Goal: Task Accomplishment & Management: Manage account settings

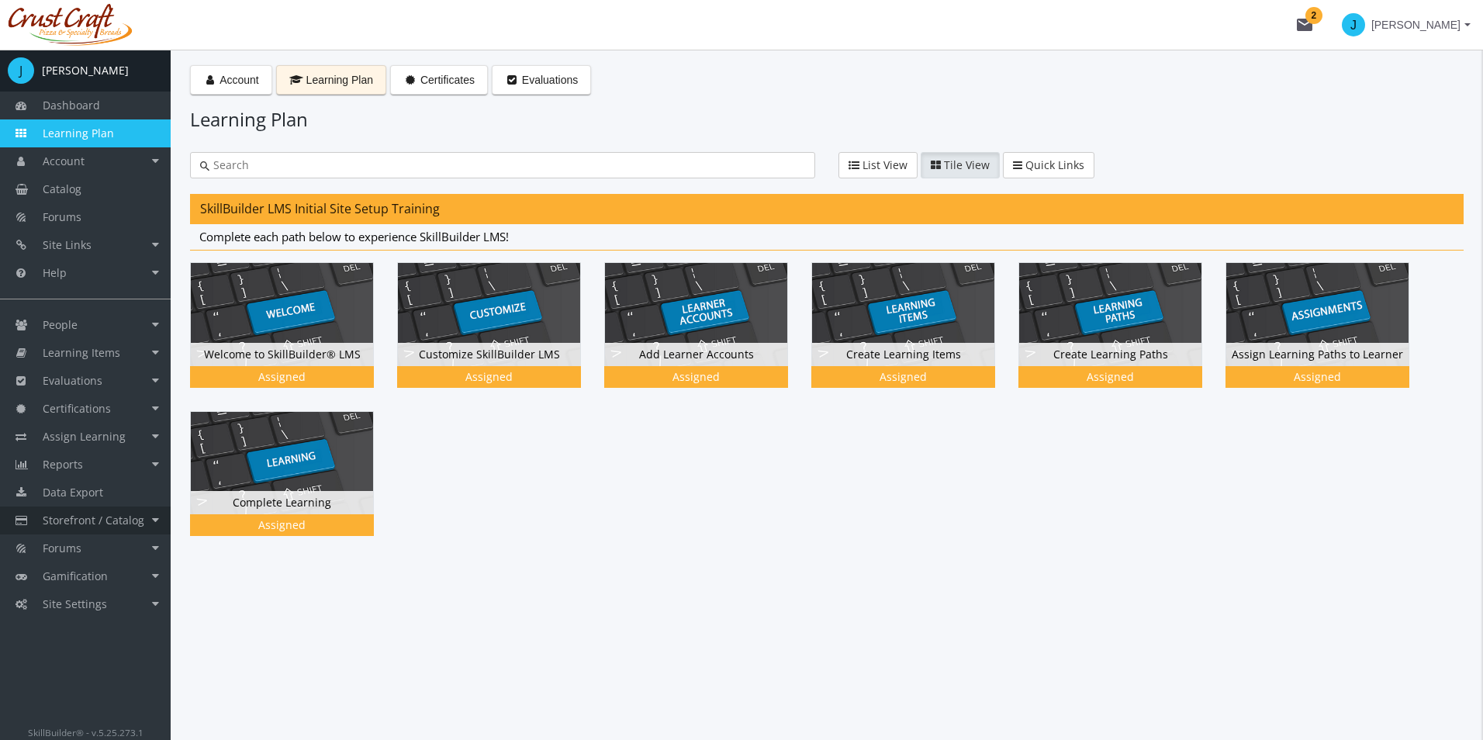
click at [153, 516] on link "Storefront / Catalog" at bounding box center [85, 520] width 171 height 28
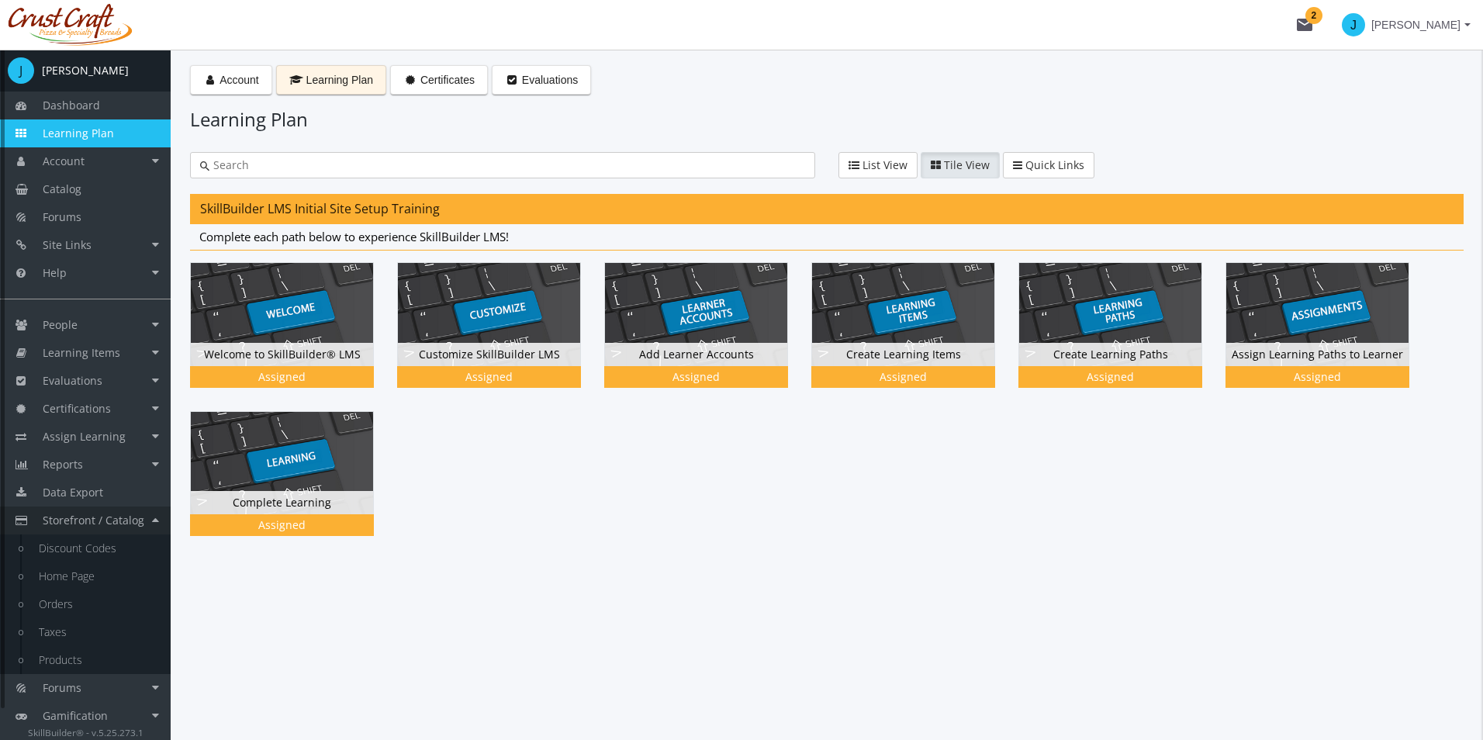
click at [157, 519] on link "Storefront / Catalog" at bounding box center [85, 520] width 171 height 28
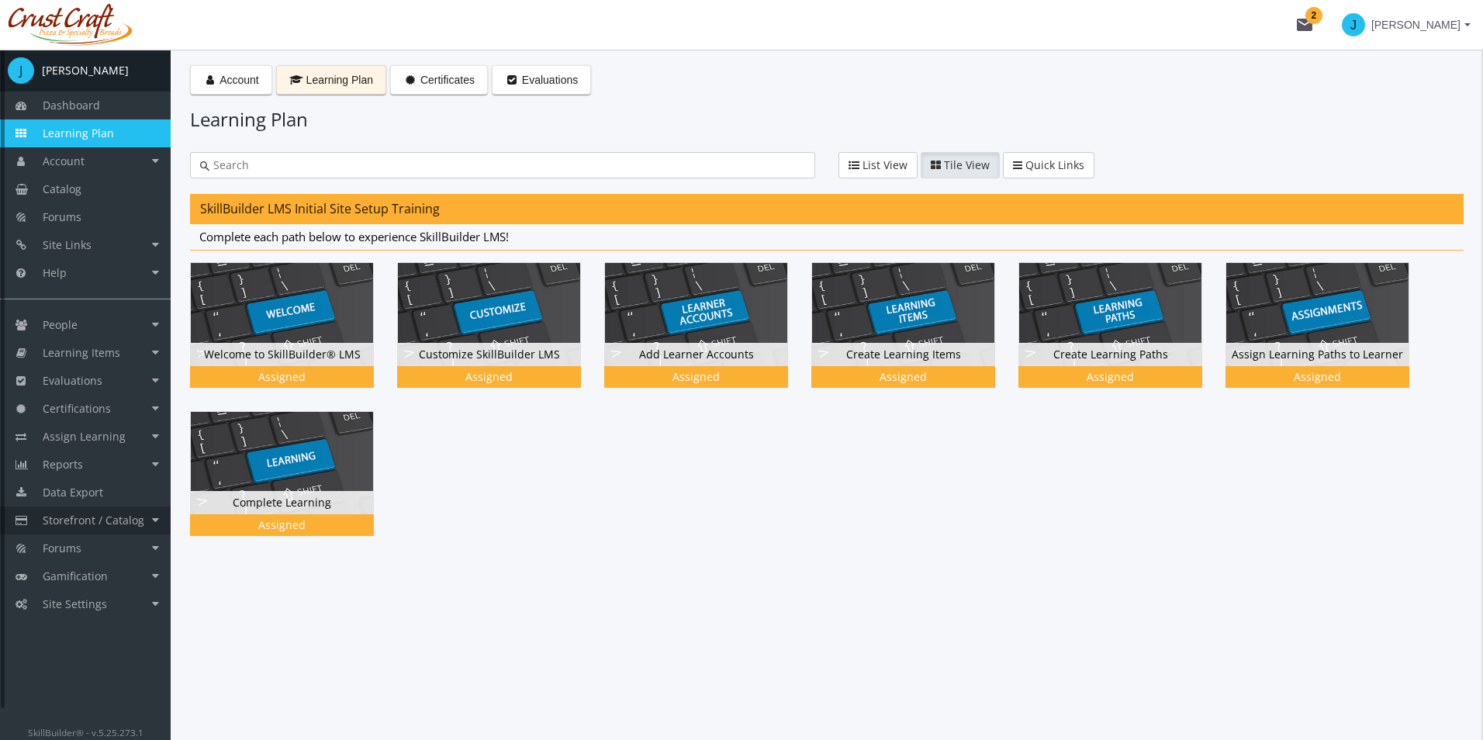
click at [155, 516] on link "Storefront / Catalog" at bounding box center [85, 520] width 171 height 28
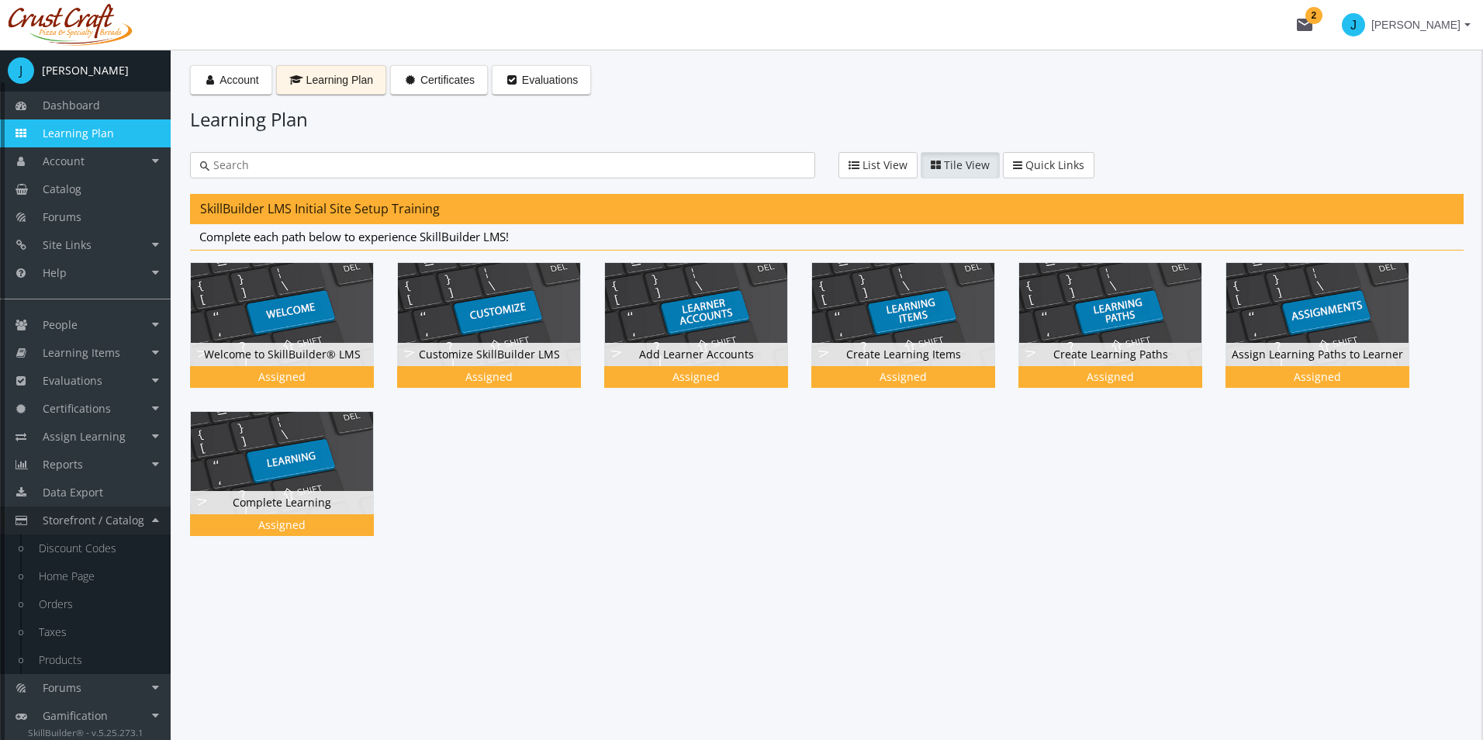
scroll to position [33, 0]
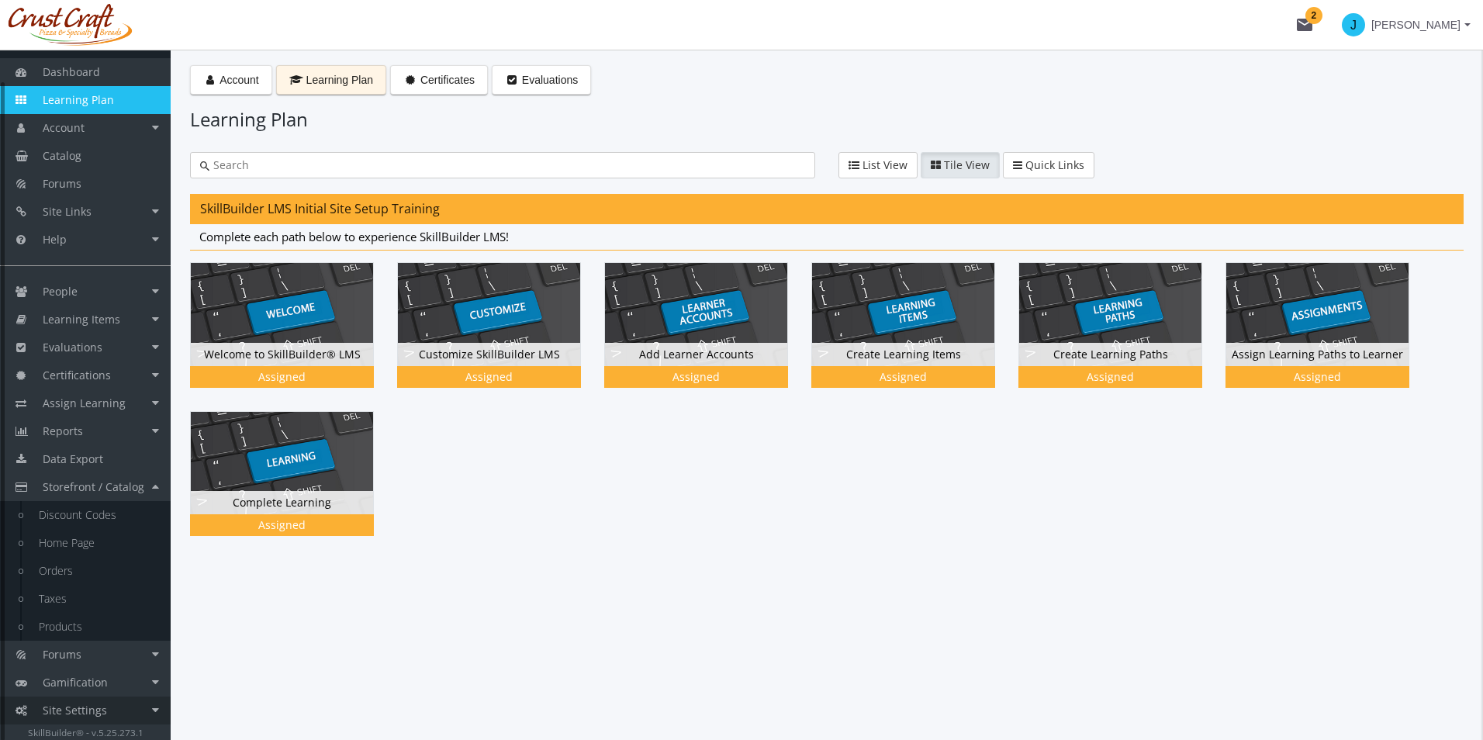
click at [123, 718] on link "Site Settings" at bounding box center [85, 710] width 171 height 28
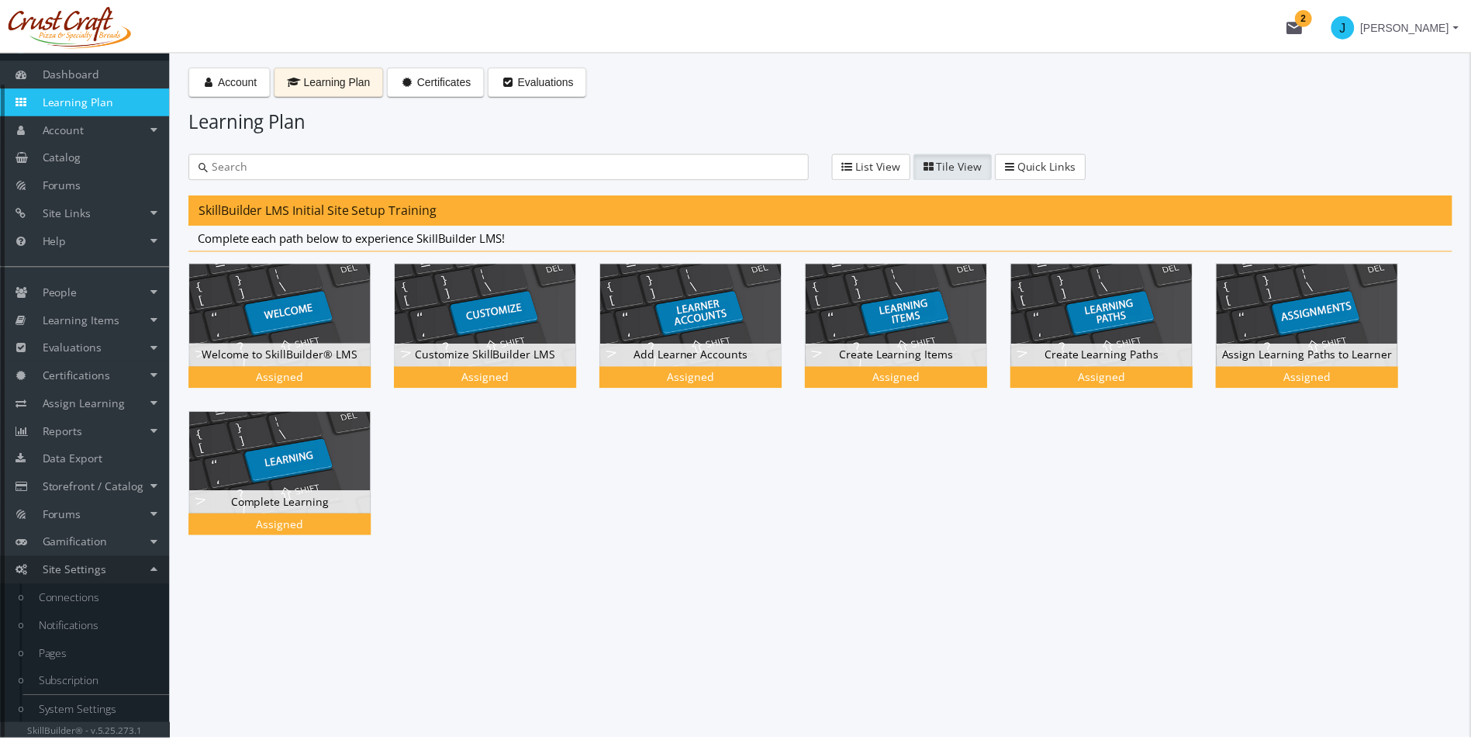
scroll to position [34, 0]
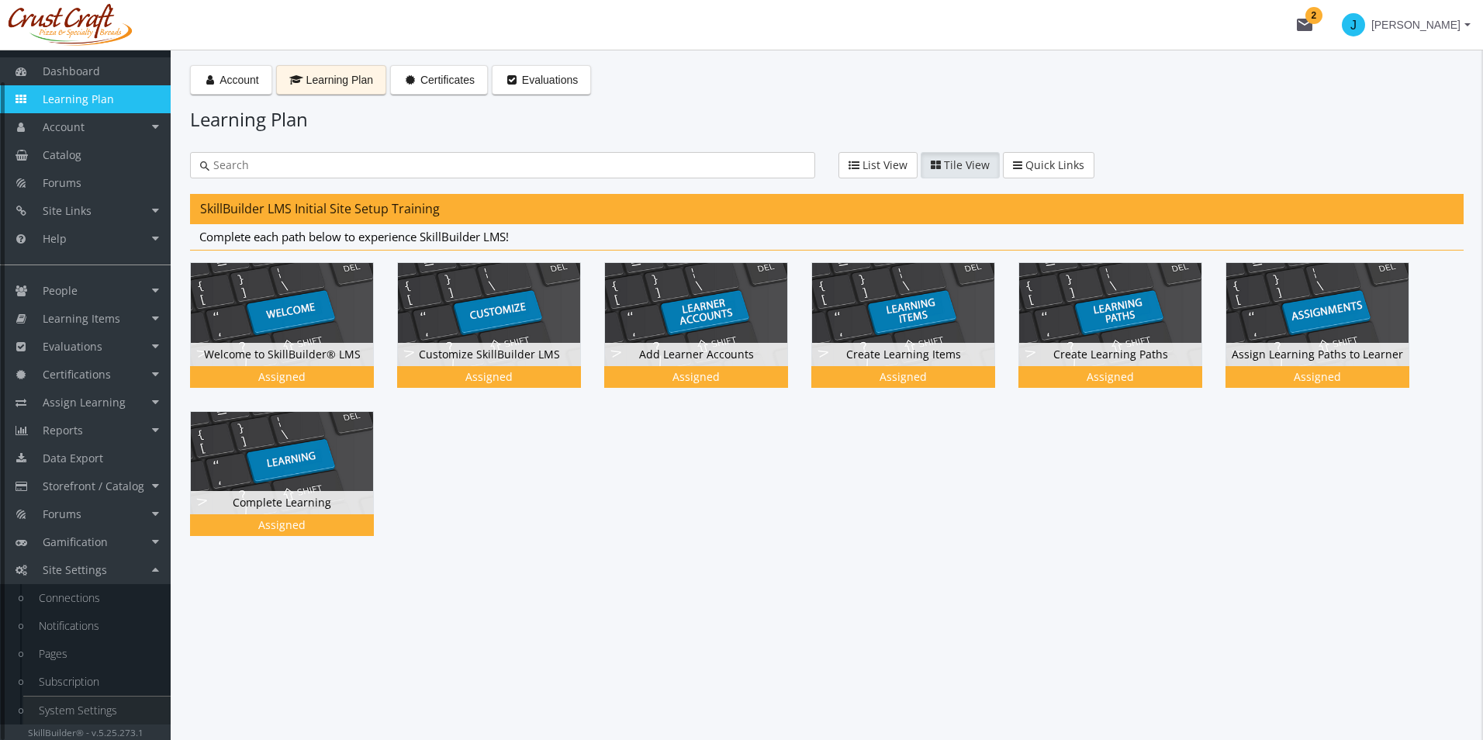
click at [114, 707] on link "System Settings" at bounding box center [96, 710] width 147 height 28
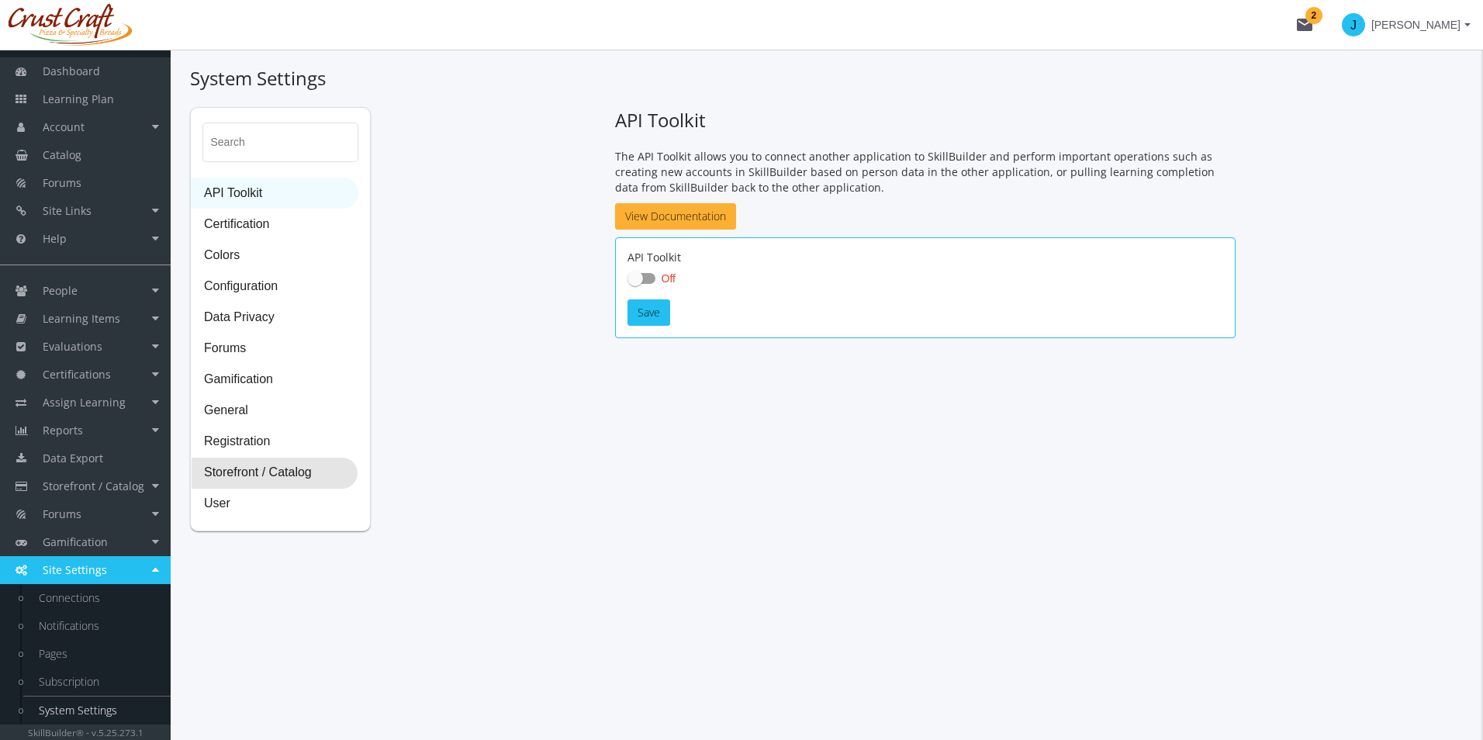
click at [294, 458] on span "Storefront / Catalog" at bounding box center [275, 473] width 166 height 31
select select "2: CAD"
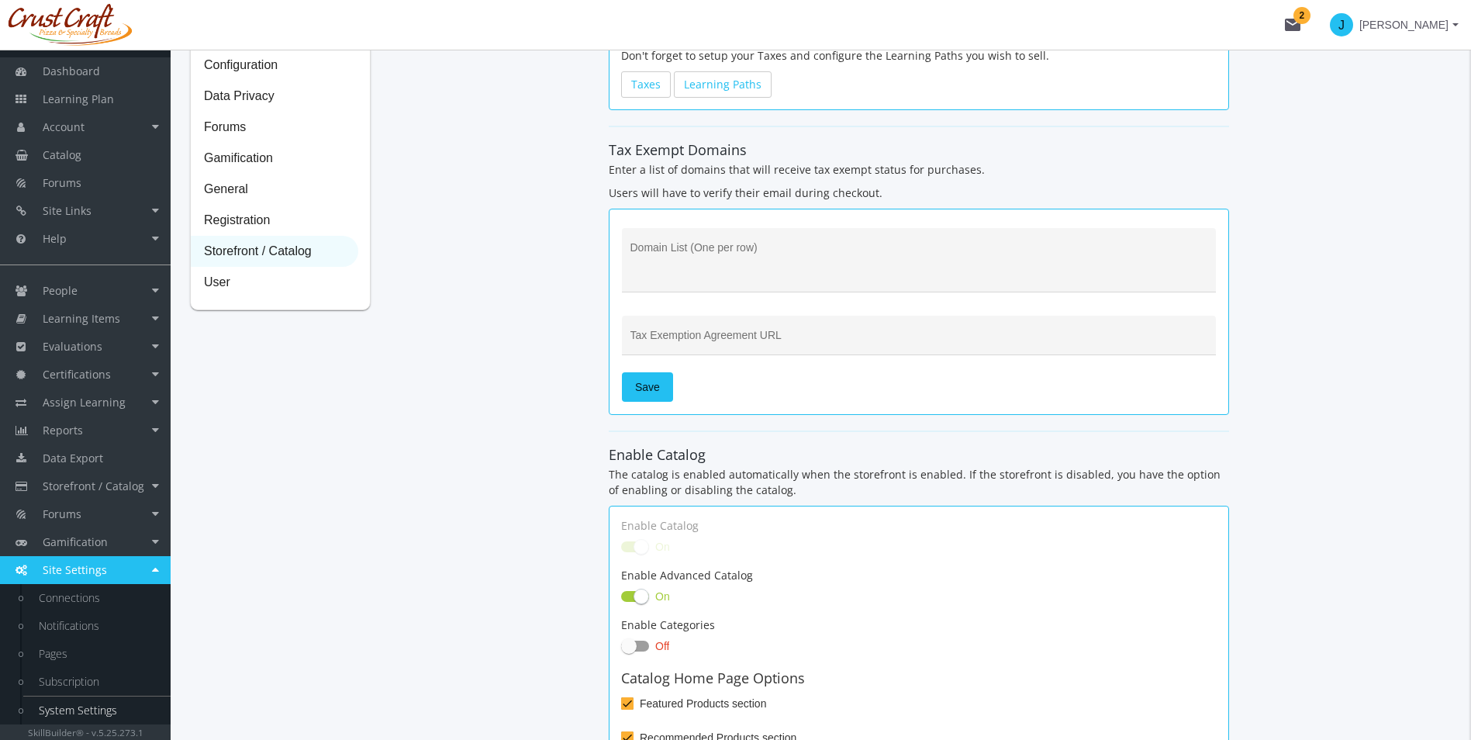
scroll to position [310, 0]
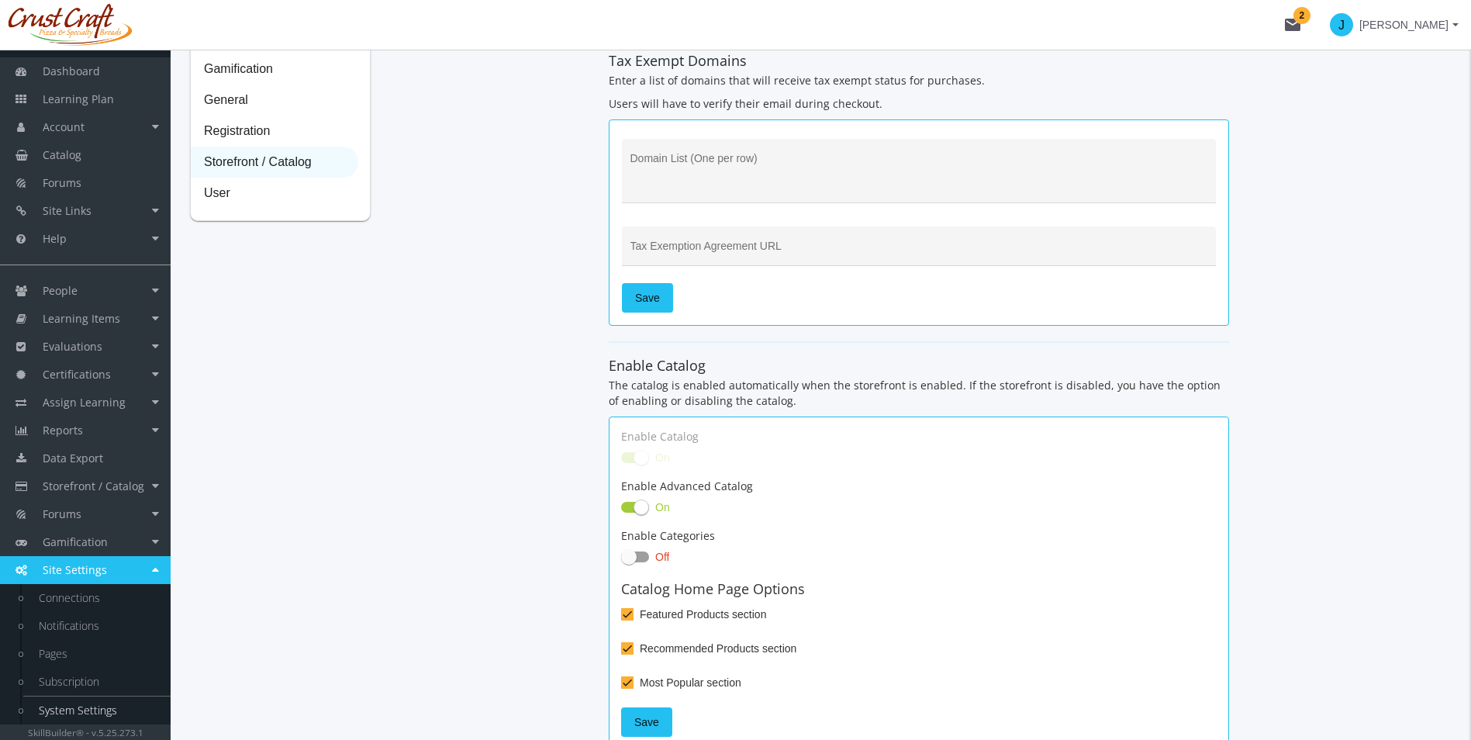
click at [628, 461] on span at bounding box center [635, 457] width 28 height 11
click at [634, 557] on span at bounding box center [629, 557] width 16 height 16
click at [622, 561] on input "Off" at bounding box center [621, 561] width 1 height 1
checkbox input "true"
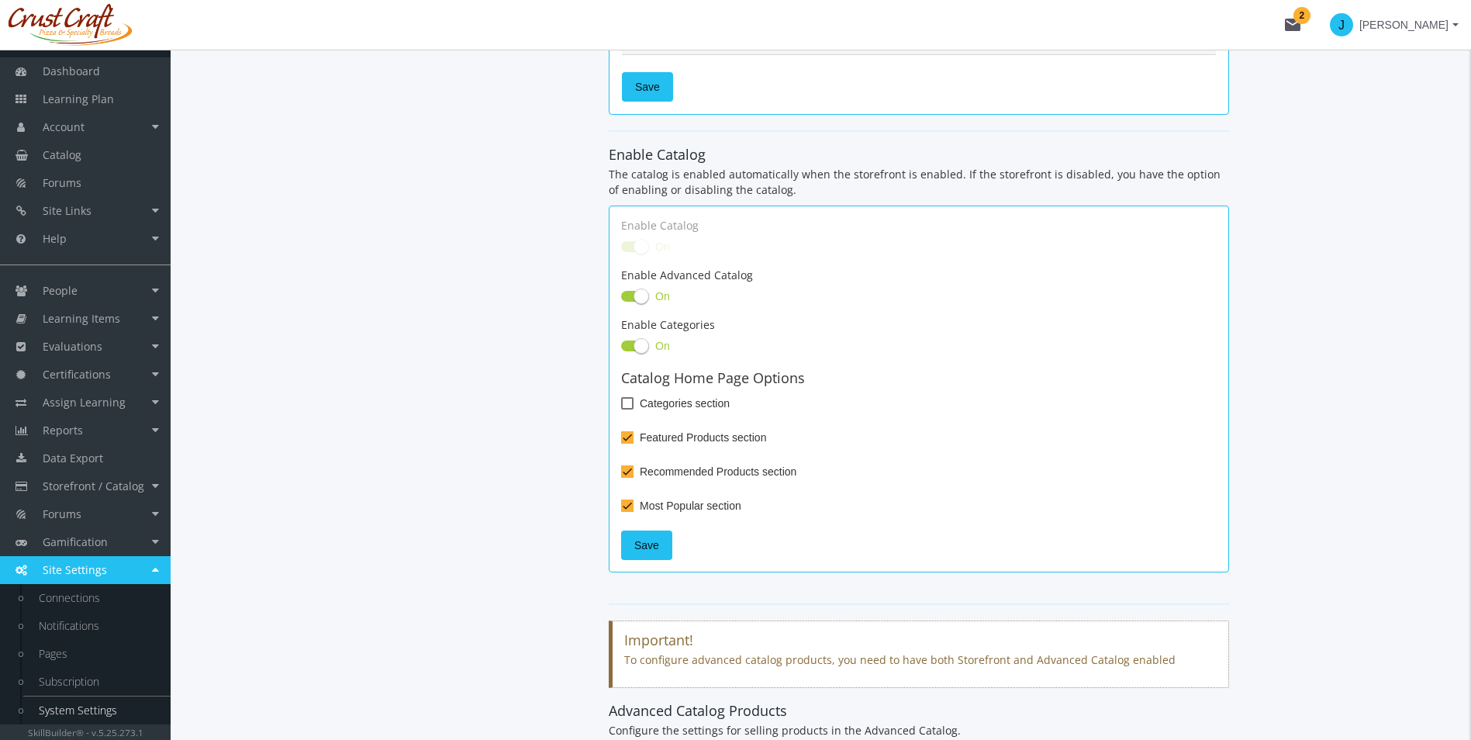
scroll to position [543, 0]
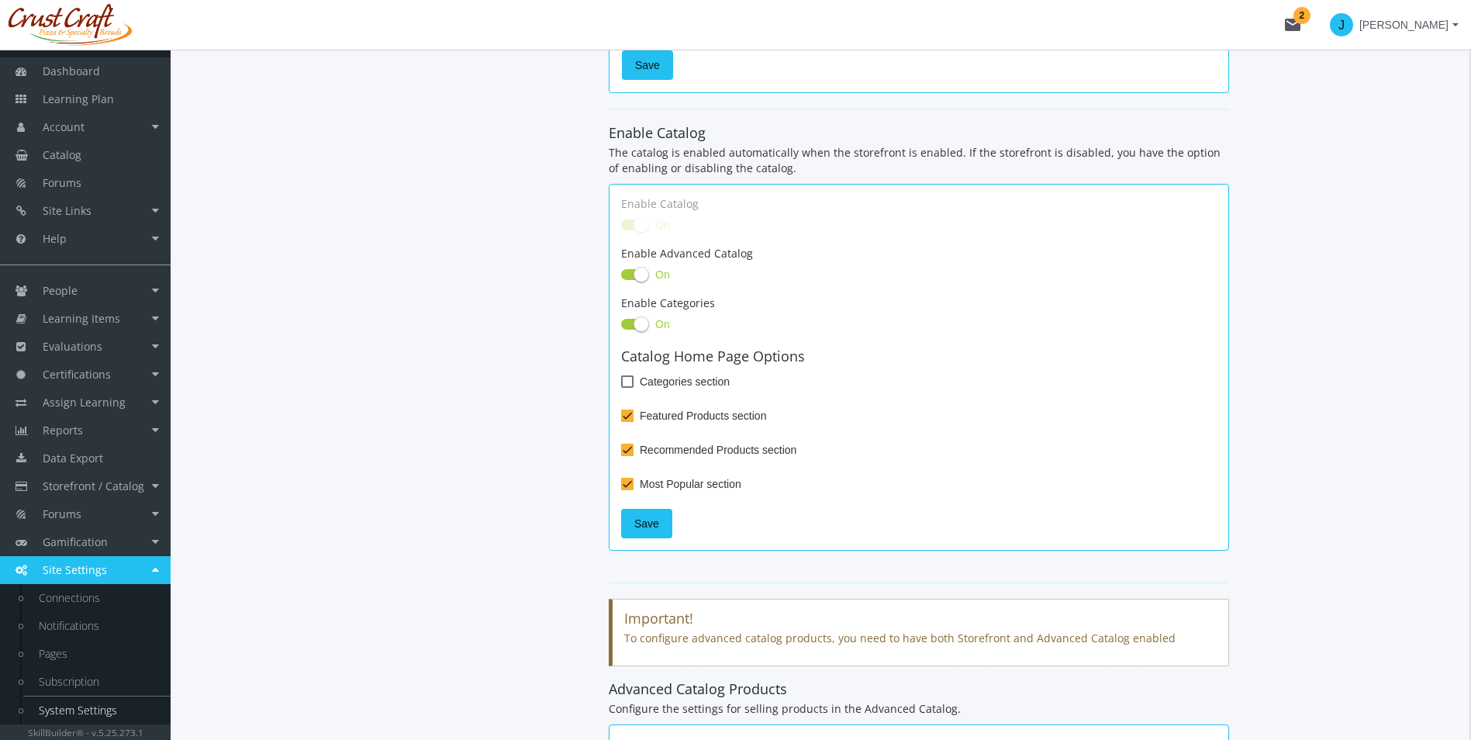
click at [628, 393] on mat-checkbox "Categories section" at bounding box center [675, 383] width 109 height 22
drag, startPoint x: 627, startPoint y: 382, endPoint x: 598, endPoint y: 402, distance: 36.1
click at [629, 382] on span at bounding box center [627, 381] width 12 height 12
click at [622, 387] on input "Categories section" at bounding box center [621, 387] width 1 height 1
checkbox input "true"
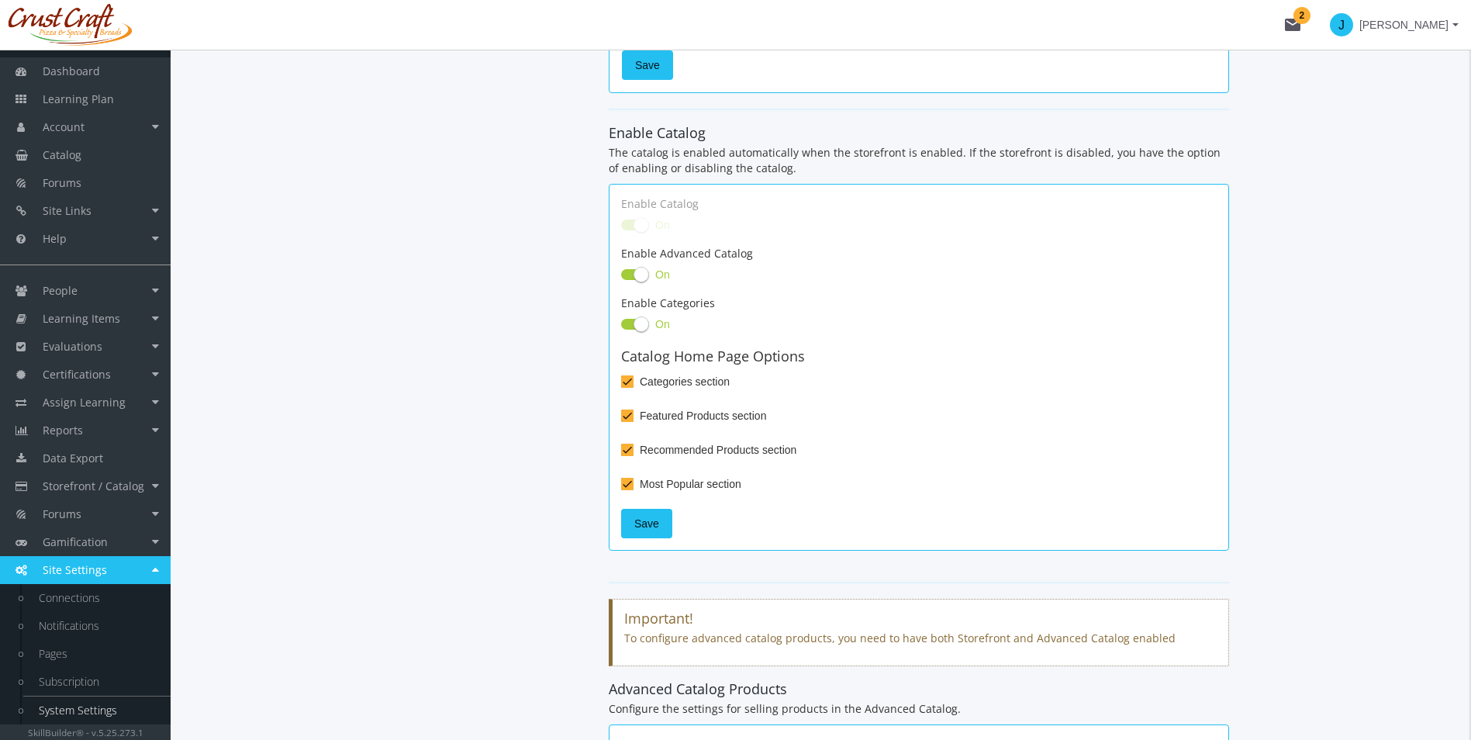
scroll to position [620, 0]
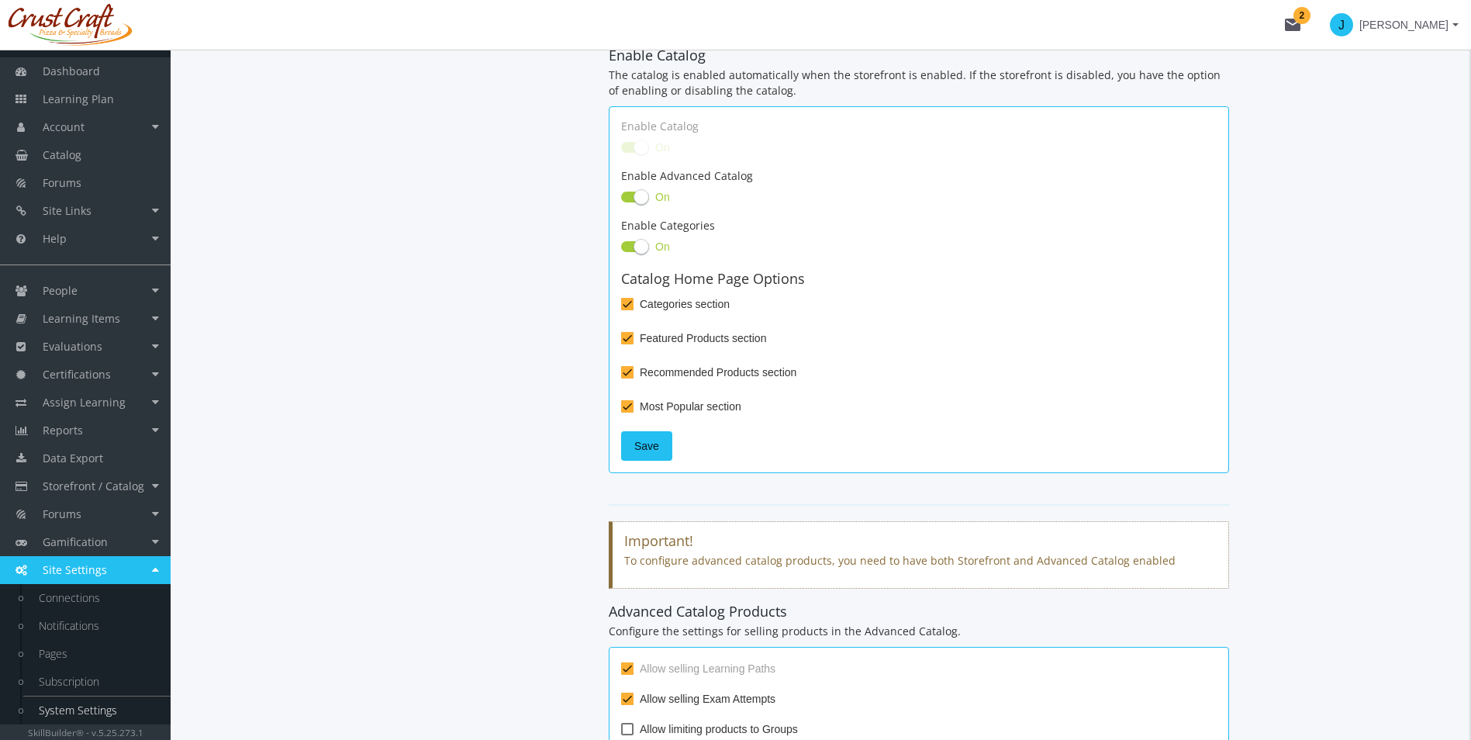
click at [656, 438] on span "Save" at bounding box center [646, 446] width 25 height 28
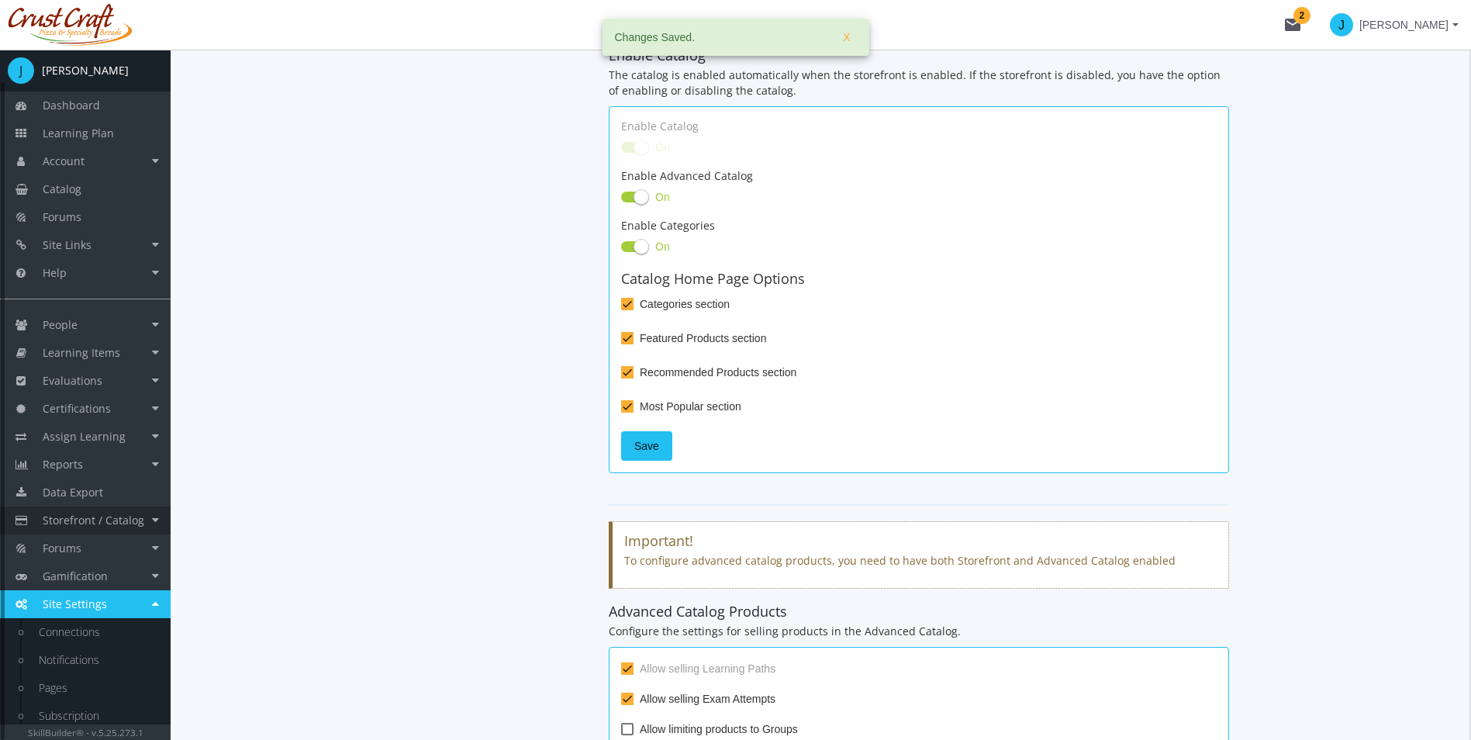
click at [142, 522] on span "Storefront / Catalog" at bounding box center [94, 520] width 102 height 15
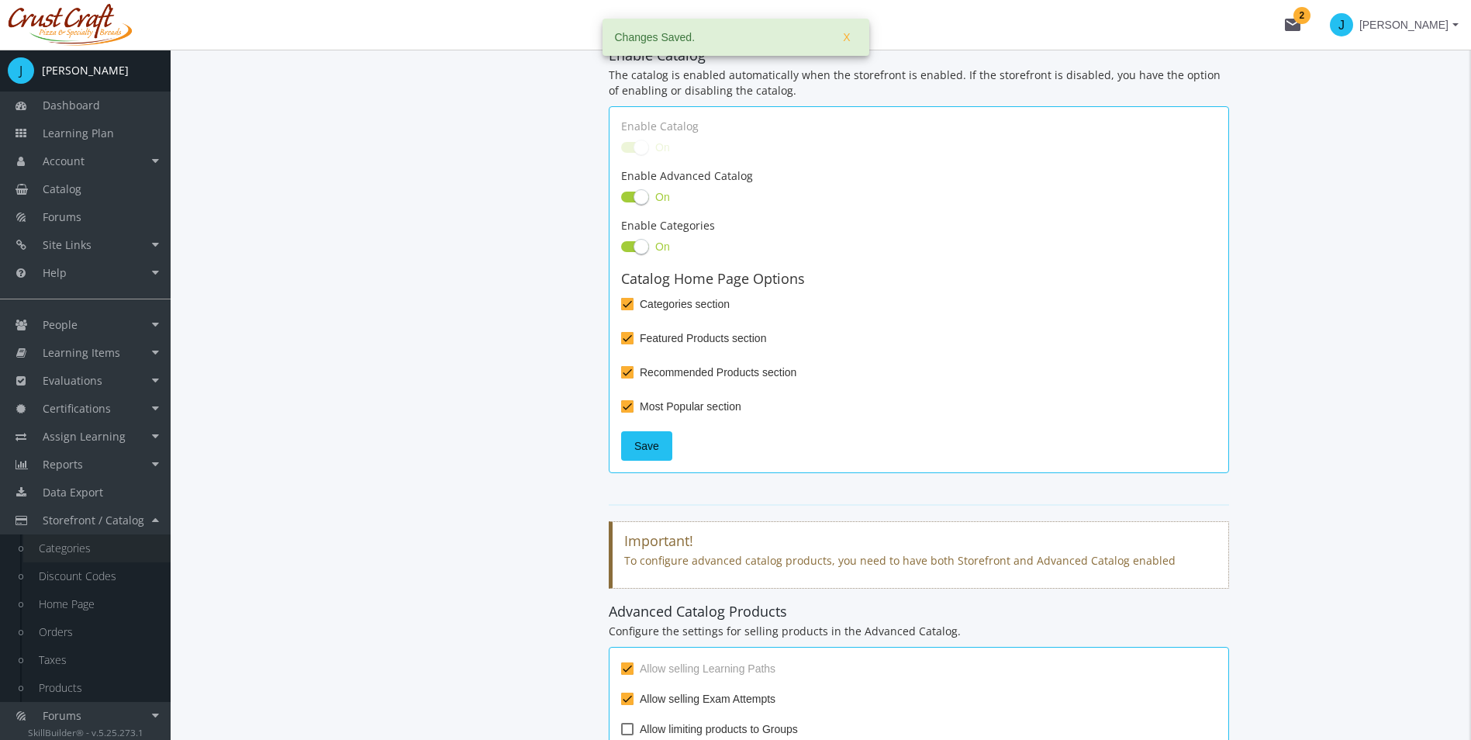
click at [114, 551] on link "Categories" at bounding box center [96, 548] width 147 height 28
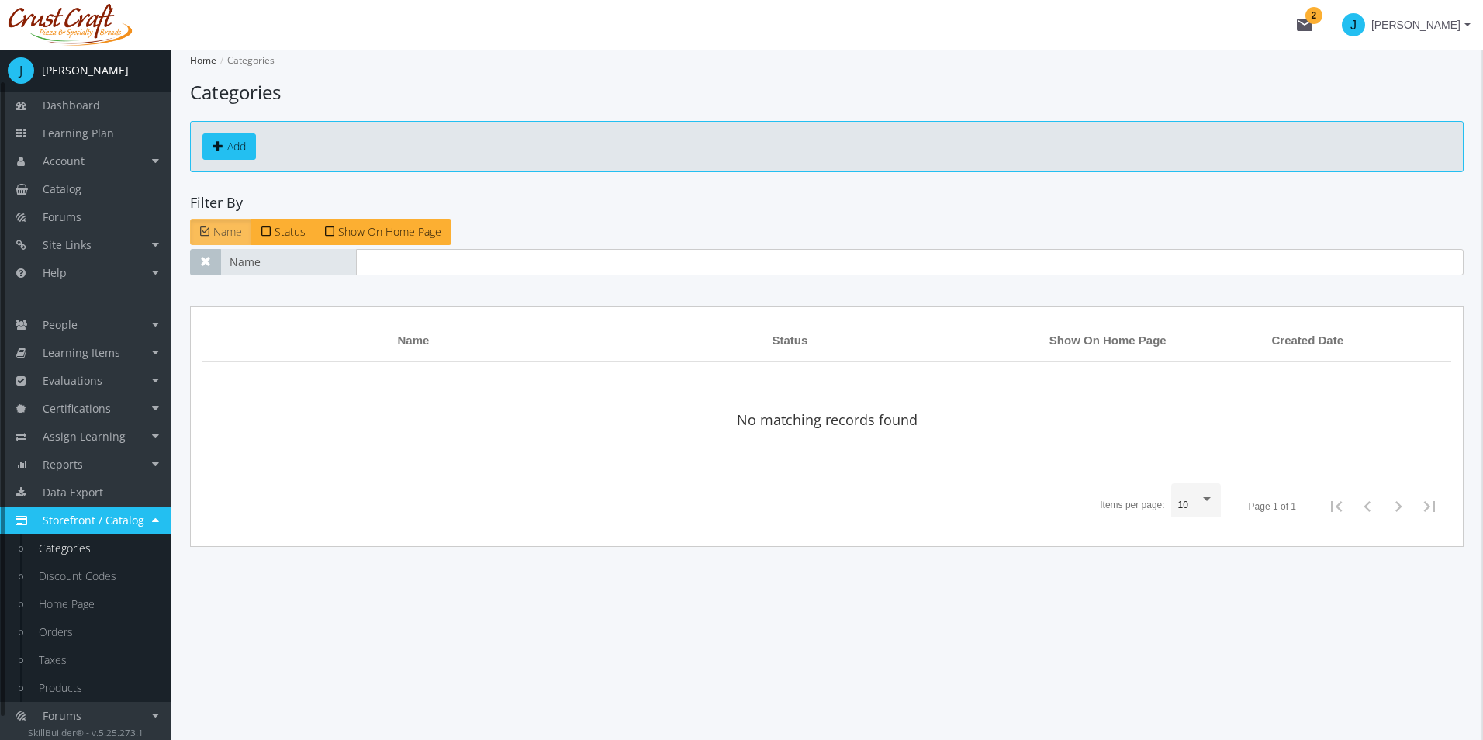
click at [118, 549] on link "Categories" at bounding box center [96, 548] width 147 height 28
click at [221, 140] on link "Add" at bounding box center [229, 146] width 54 height 26
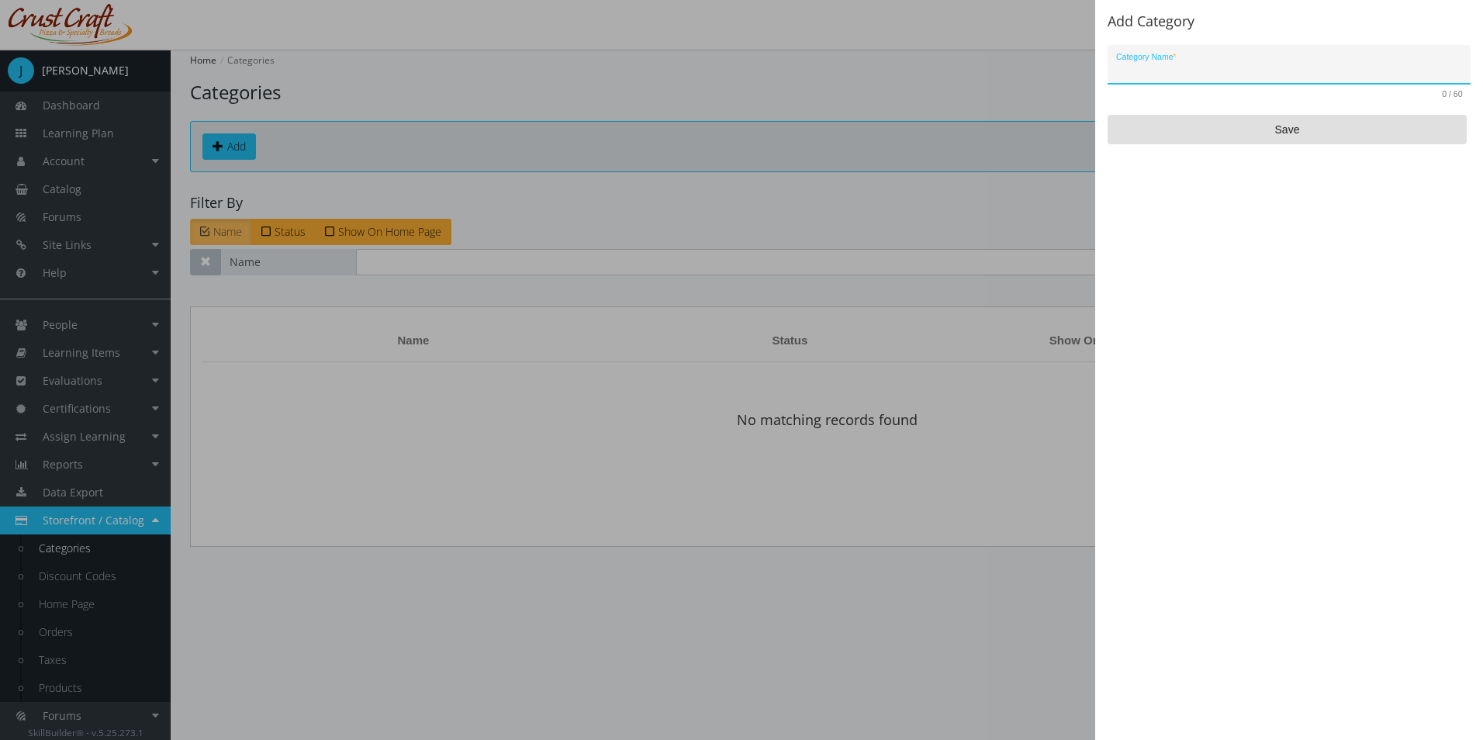
click at [1188, 64] on input "Category Name *" at bounding box center [1289, 70] width 347 height 12
click at [1182, 69] on input "Category Name *" at bounding box center [1289, 70] width 347 height 12
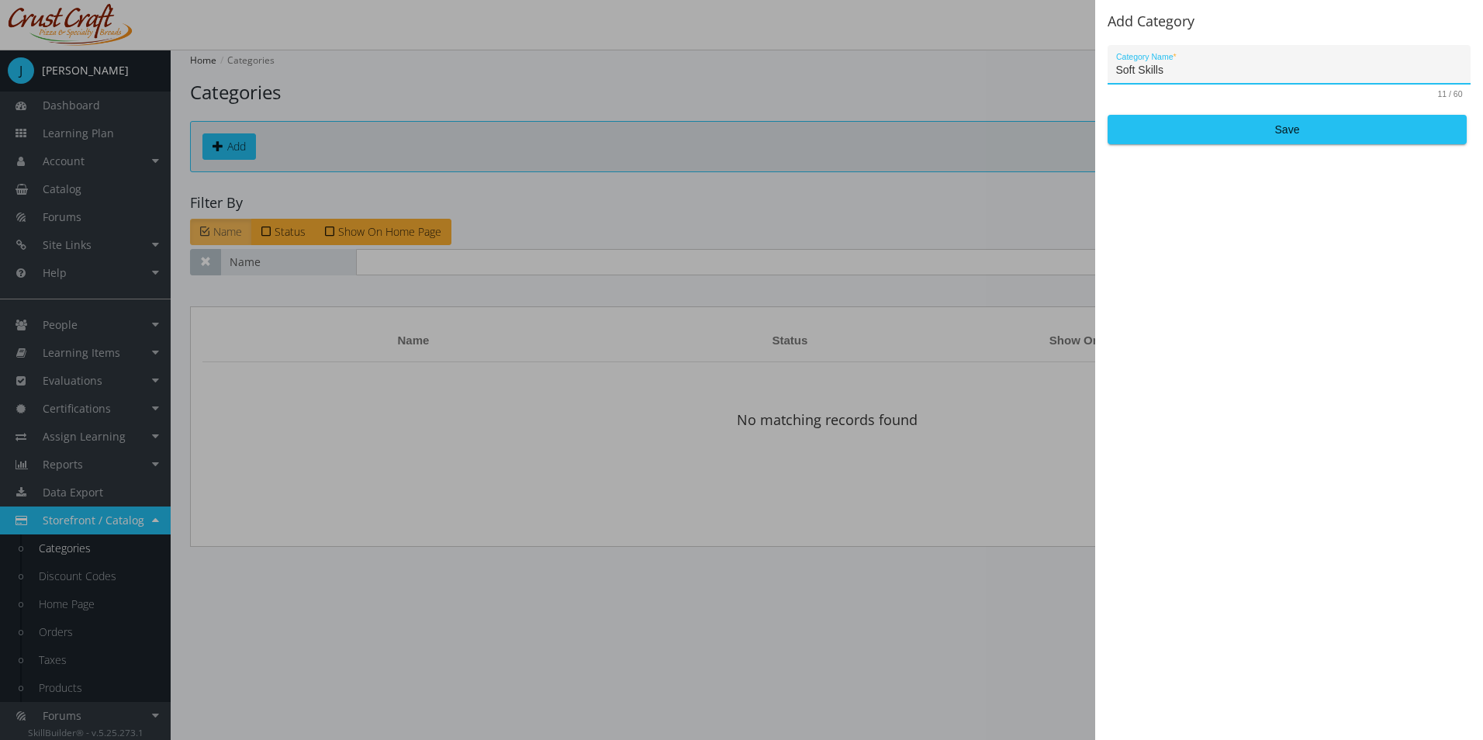
type input "Soft Skills"
drag, startPoint x: 1254, startPoint y: 132, endPoint x: 1259, endPoint y: 143, distance: 11.8
click at [1259, 132] on span "Save" at bounding box center [1287, 130] width 333 height 28
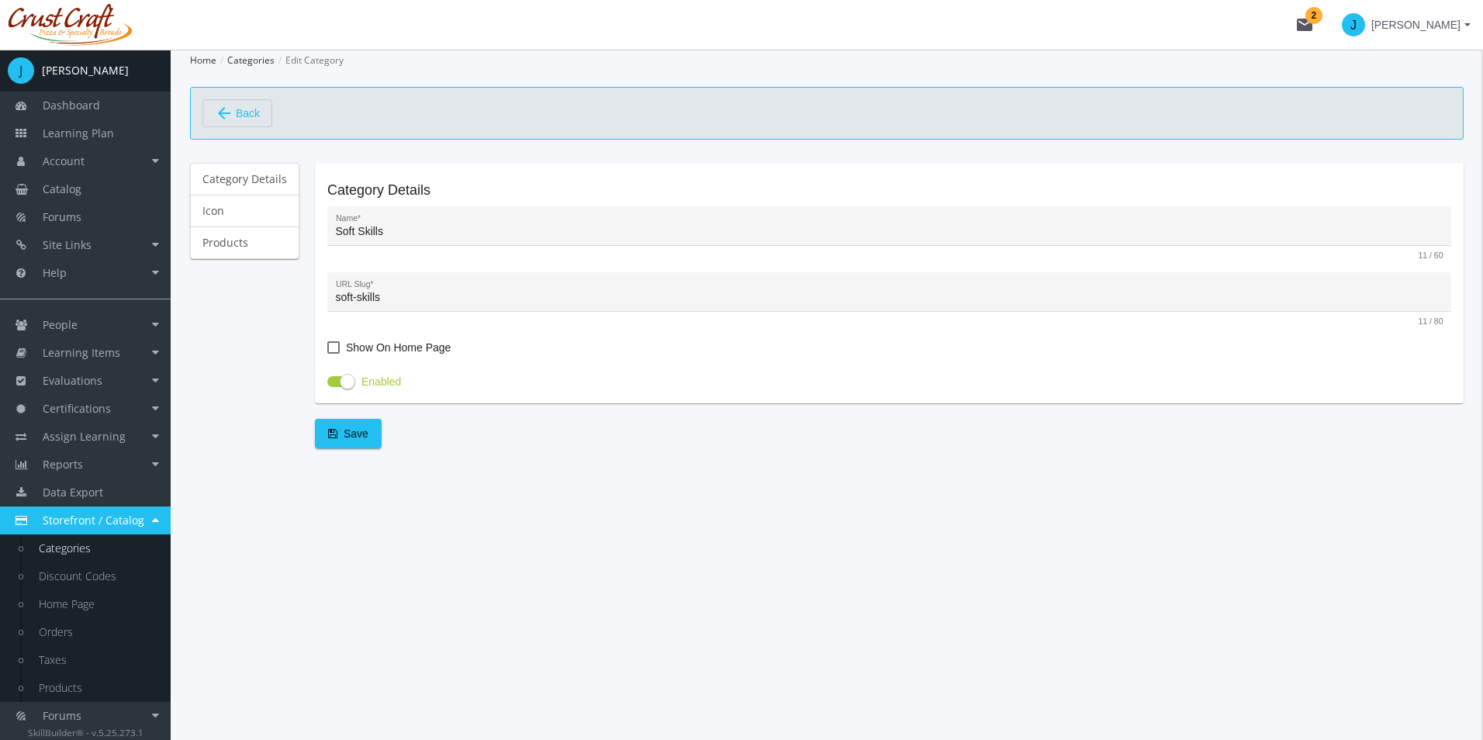
click at [407, 359] on mat-checkbox "Show On Home Page" at bounding box center [388, 349] width 123 height 22
click at [347, 359] on mat-checkbox "Show On Home Page" at bounding box center [388, 349] width 123 height 22
click at [330, 357] on mat-checkbox "Show On Home Page" at bounding box center [388, 349] width 123 height 22
drag, startPoint x: 335, startPoint y: 358, endPoint x: 333, endPoint y: 347, distance: 11.1
click at [333, 347] on mat-checkbox "Show On Home Page" at bounding box center [388, 349] width 123 height 22
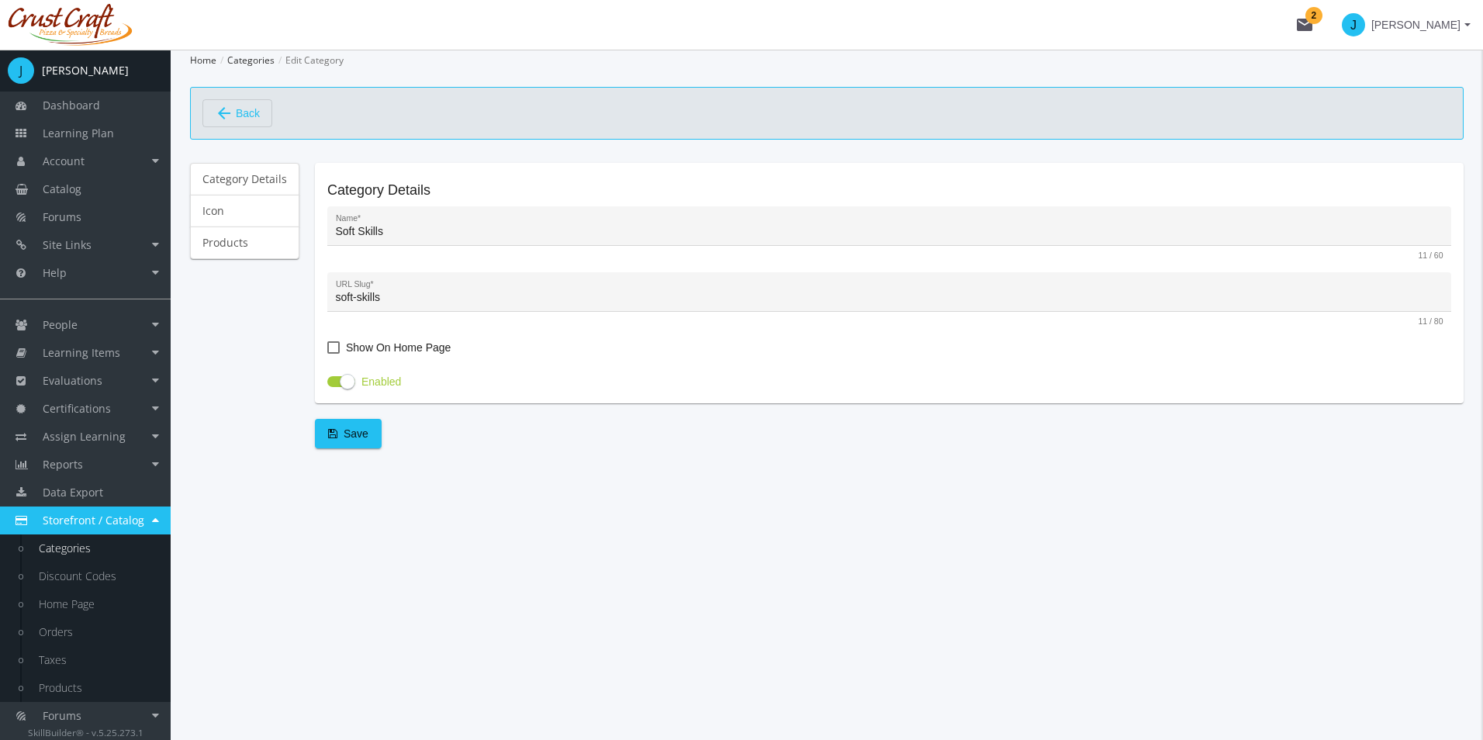
click at [333, 347] on span at bounding box center [333, 347] width 12 height 12
click at [328, 353] on input "Show On Home Page" at bounding box center [327, 353] width 1 height 1
checkbox input "true"
click at [346, 437] on span "Save" at bounding box center [348, 434] width 40 height 28
click at [227, 213] on link "Icon" at bounding box center [244, 211] width 109 height 33
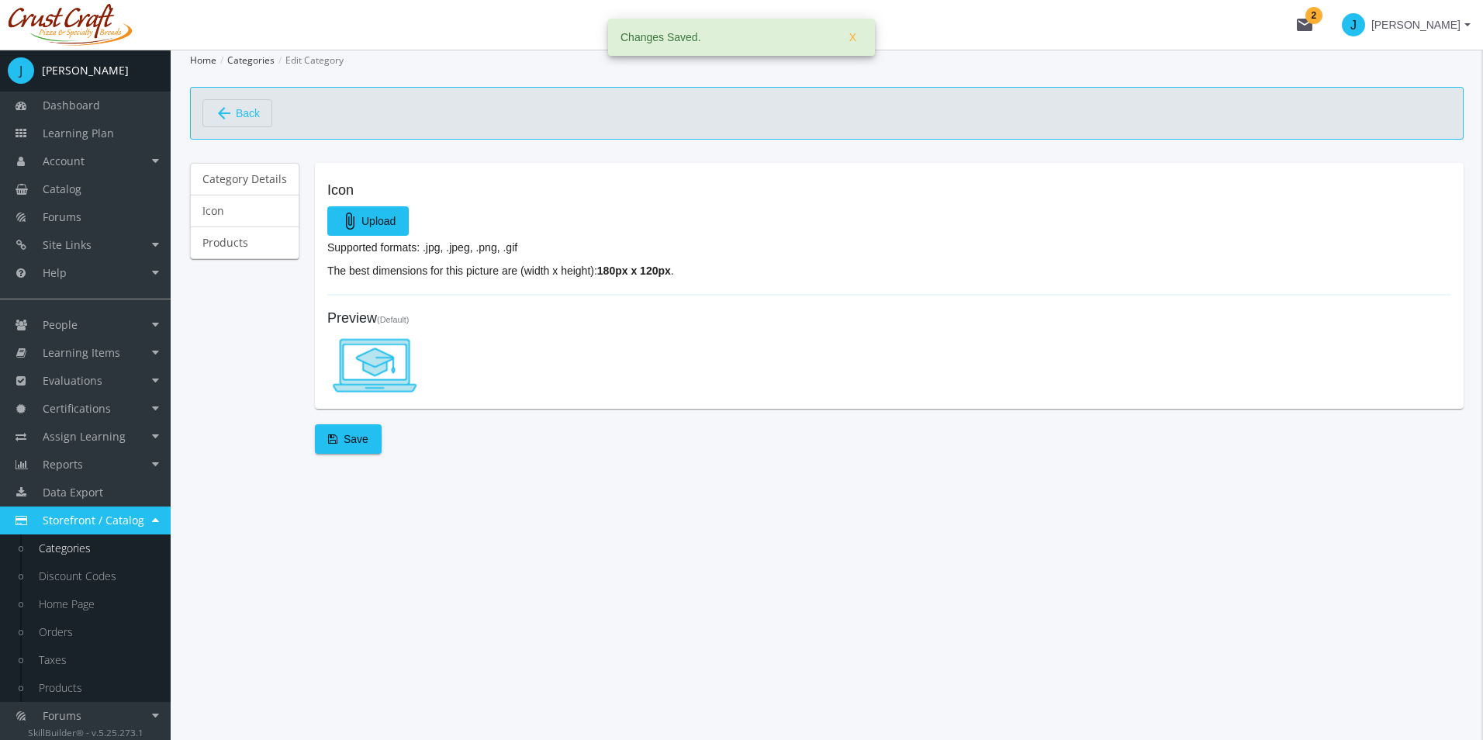
click at [500, 302] on div "Preview (Default)" at bounding box center [889, 345] width 1124 height 102
click at [375, 237] on div "attach_file Upload" at bounding box center [889, 222] width 1124 height 33
click at [375, 223] on span "attach_file Upload" at bounding box center [367, 221] width 55 height 28
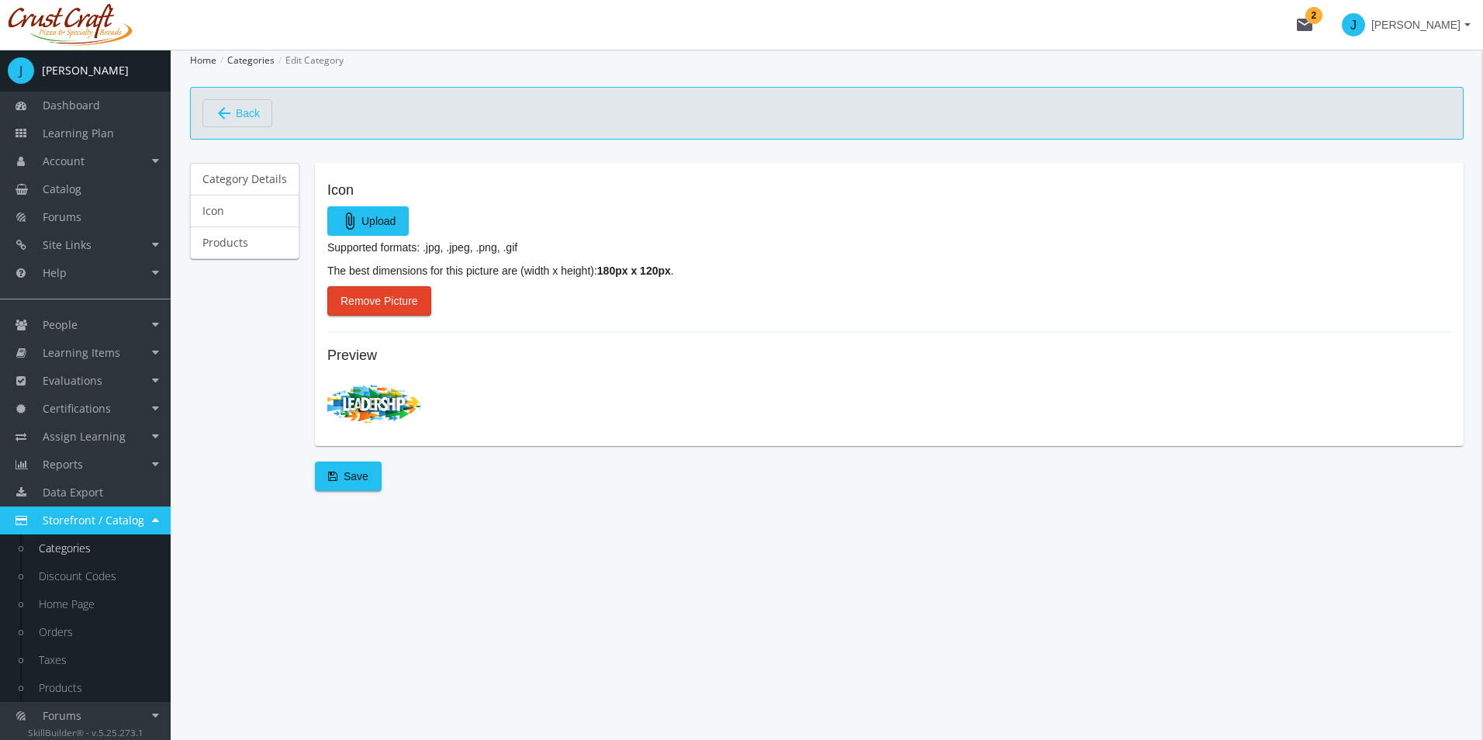
click at [359, 485] on span "Save" at bounding box center [348, 476] width 40 height 28
click at [268, 245] on link "Products" at bounding box center [244, 242] width 109 height 33
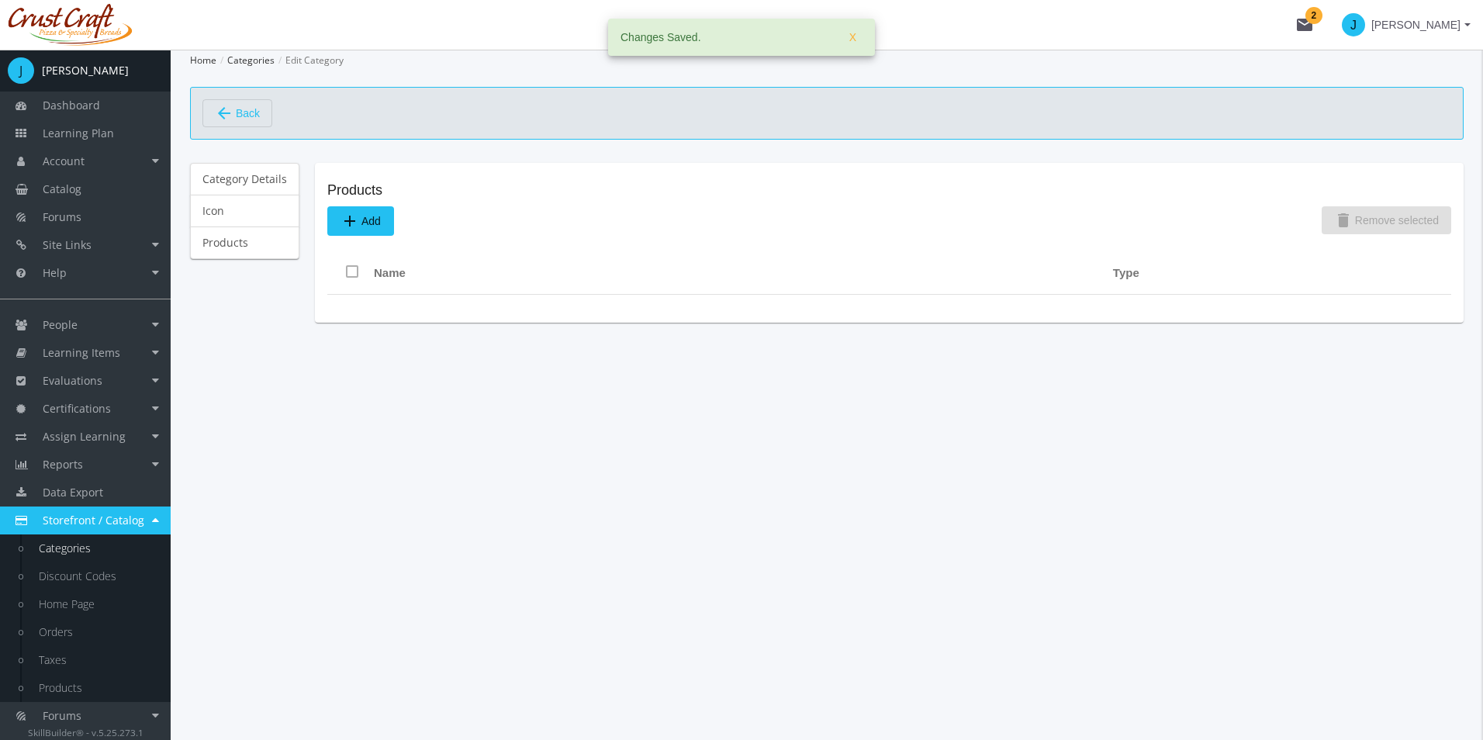
click at [474, 231] on div "Products add Add delete Remove selected Name Type" at bounding box center [889, 239] width 1124 height 112
click at [330, 230] on button "add Add" at bounding box center [360, 220] width 67 height 29
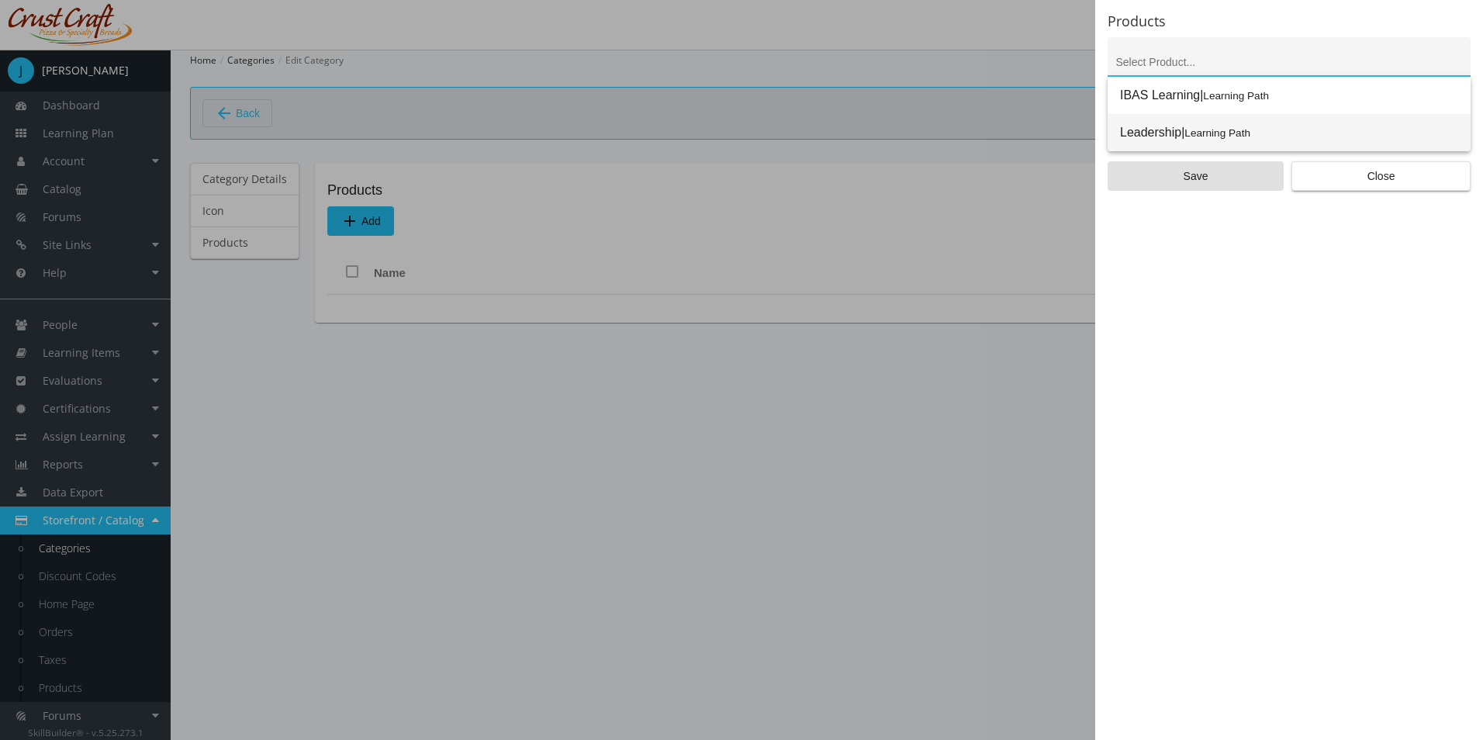
click at [1247, 139] on small "Learning Path" at bounding box center [1217, 133] width 66 height 12
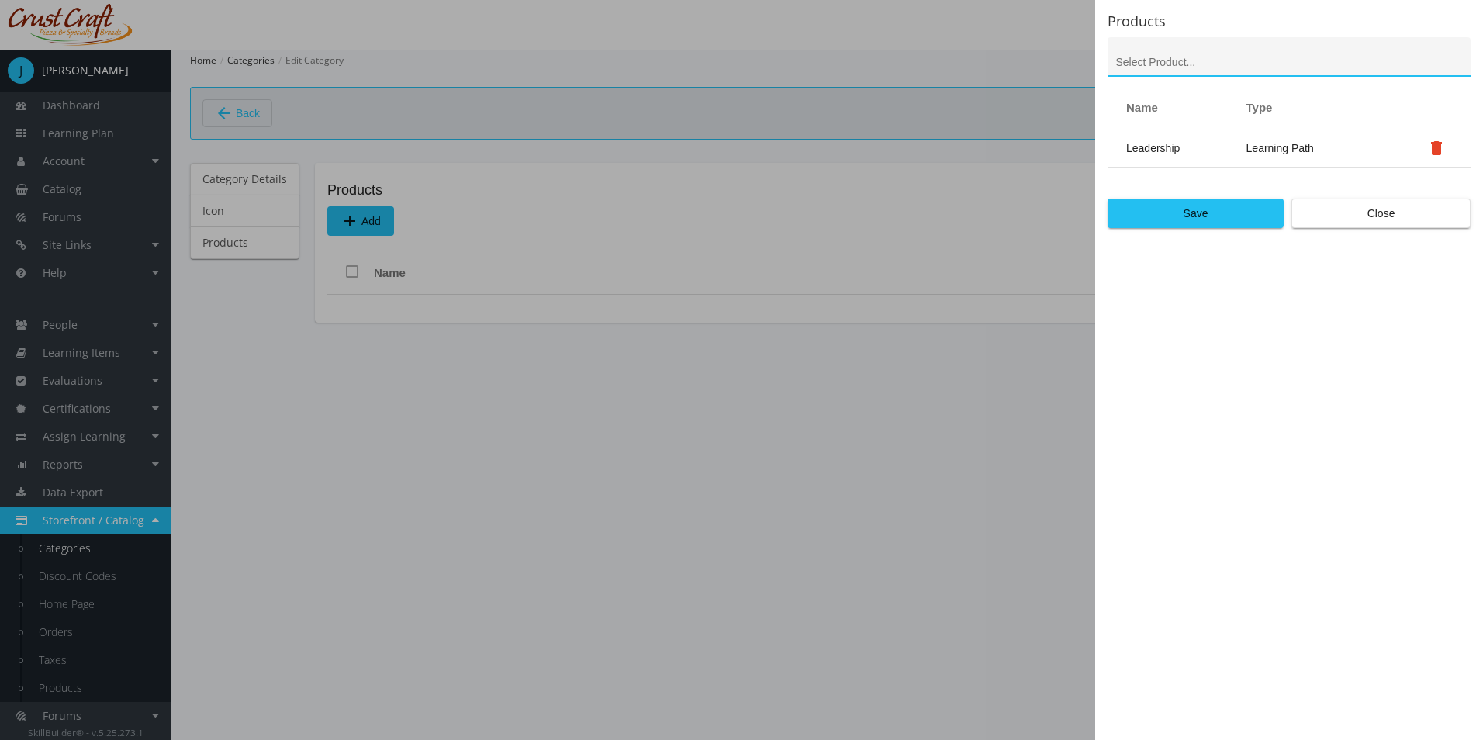
click at [1235, 211] on span "Save" at bounding box center [1196, 213] width 150 height 28
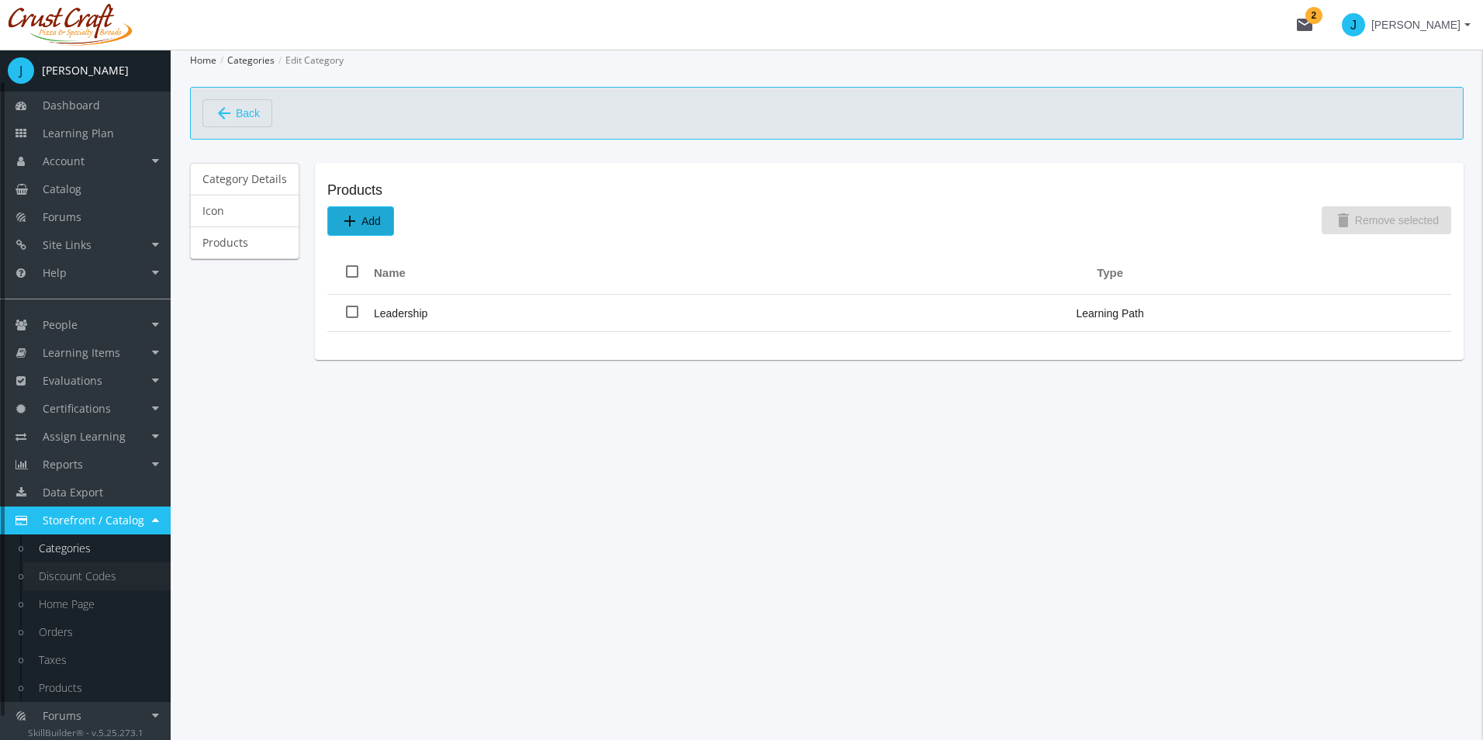
click at [128, 570] on link "Discount Codes" at bounding box center [96, 576] width 147 height 28
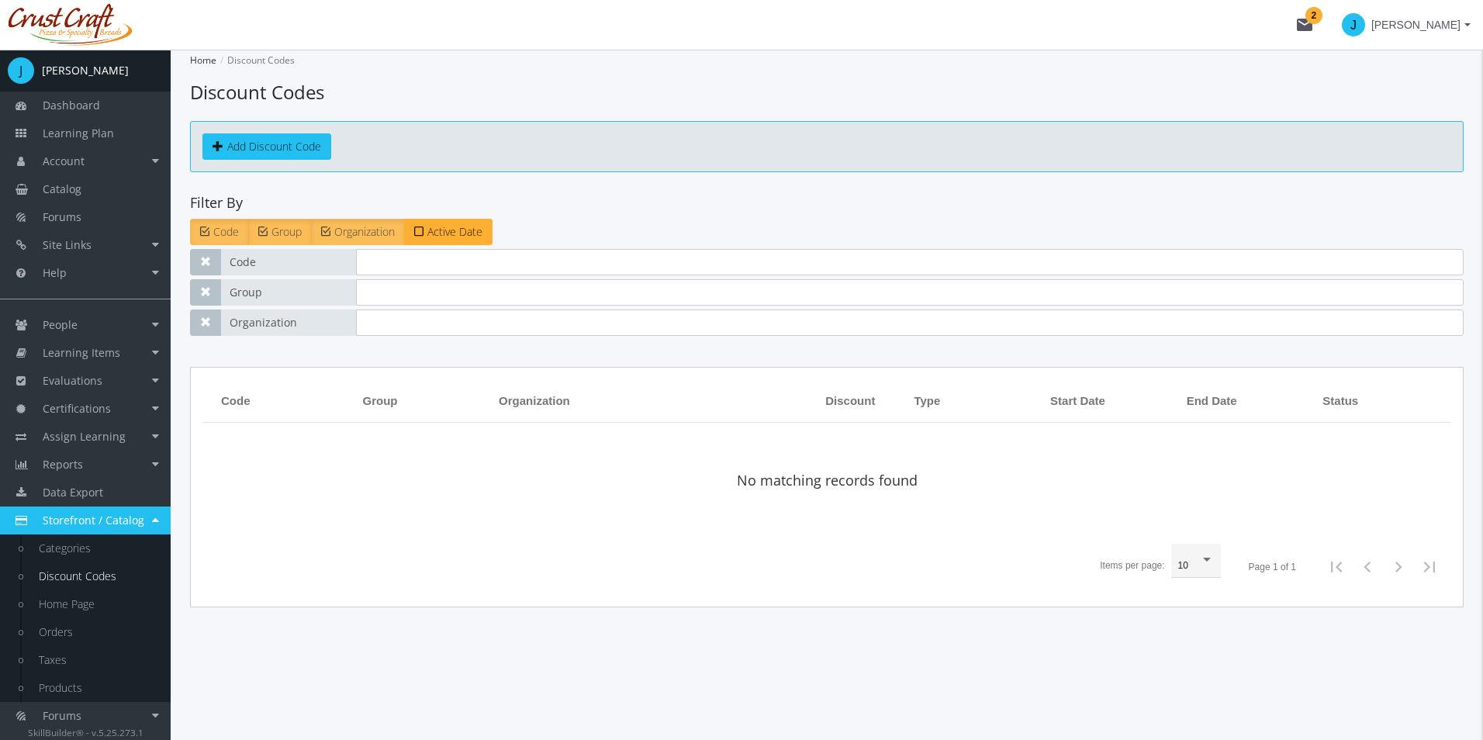
click at [264, 150] on link "Add Discount Code" at bounding box center [266, 146] width 129 height 26
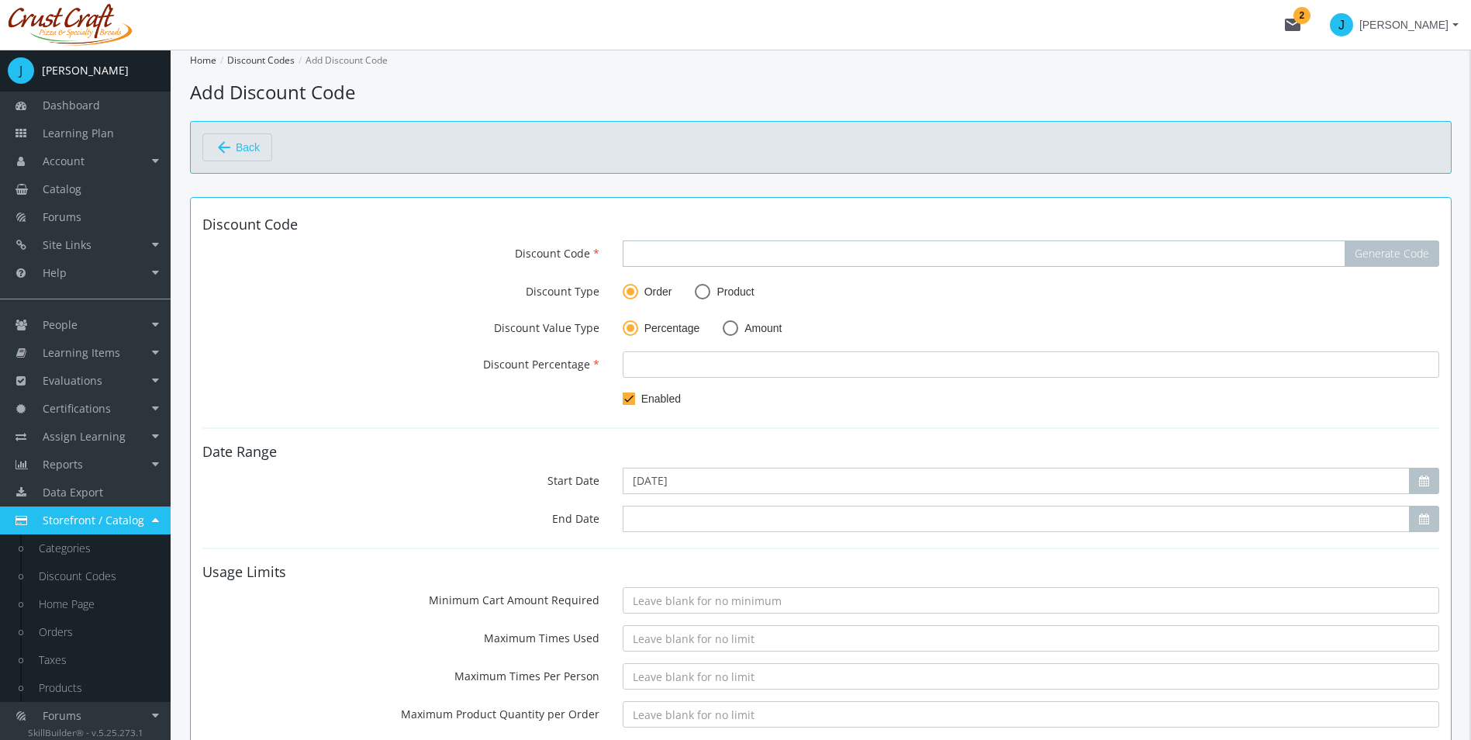
click at [638, 257] on input "Discount Code" at bounding box center [984, 253] width 723 height 26
type input "OCT2025PROMO"
click at [707, 297] on span at bounding box center [703, 292] width 16 height 16
click at [707, 297] on input "Product" at bounding box center [703, 295] width 16 height 16
radio input "true"
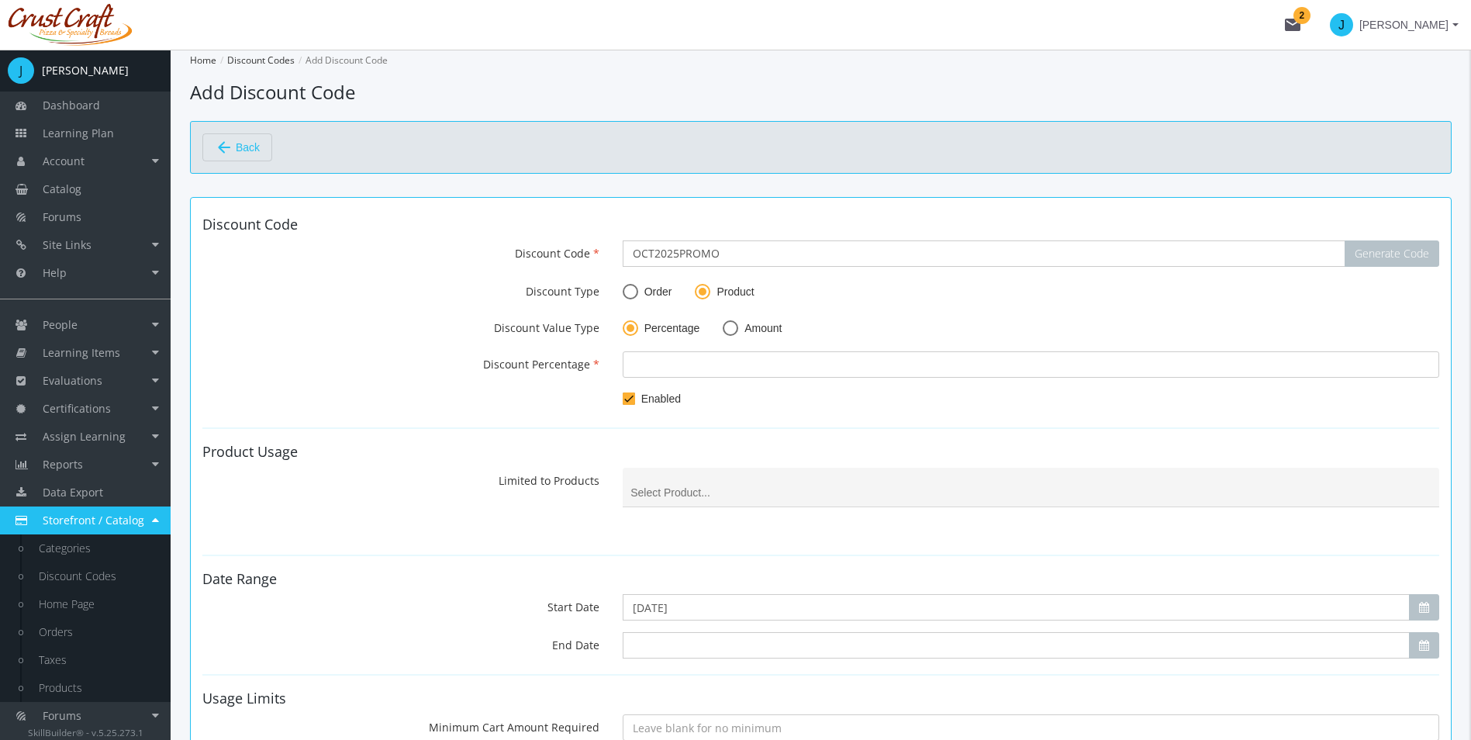
click at [724, 495] on input at bounding box center [1030, 493] width 800 height 12
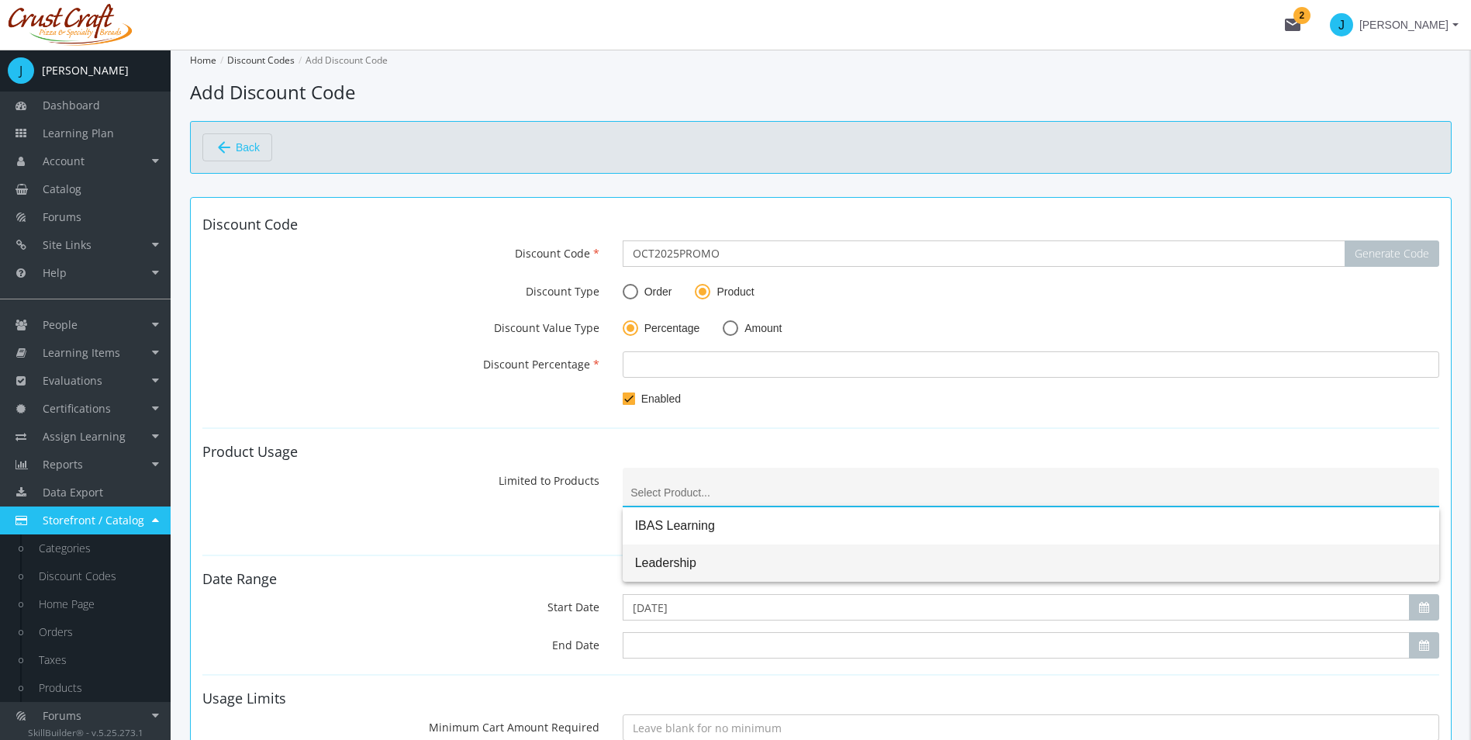
click at [701, 565] on span "Leadership" at bounding box center [1031, 562] width 792 height 37
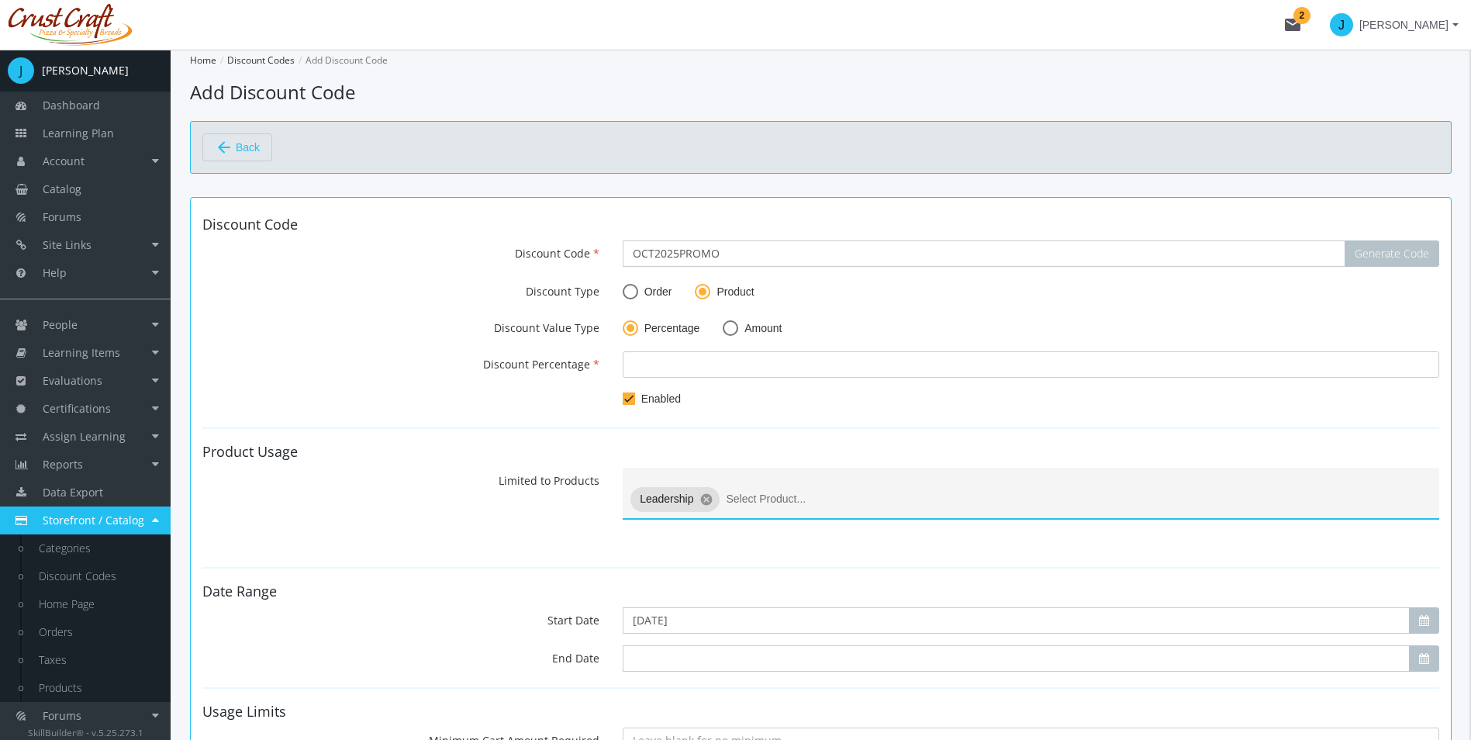
click at [664, 297] on span "Order" at bounding box center [655, 292] width 34 height 16
click at [638, 297] on input "Order" at bounding box center [631, 295] width 16 height 16
radio input "true"
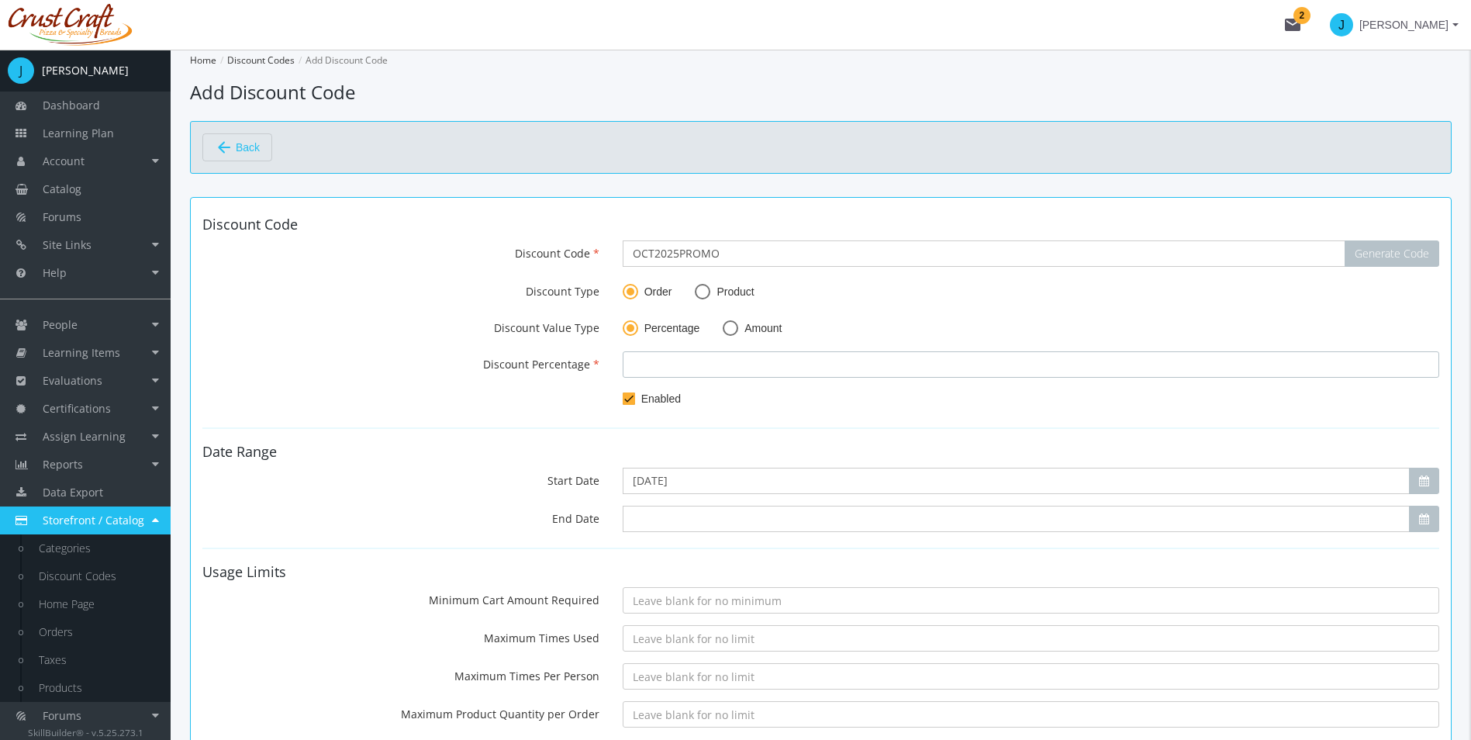
click at [680, 354] on input "number" at bounding box center [1031, 364] width 817 height 26
type input "50"
click at [923, 520] on input "End Date" at bounding box center [1016, 519] width 787 height 26
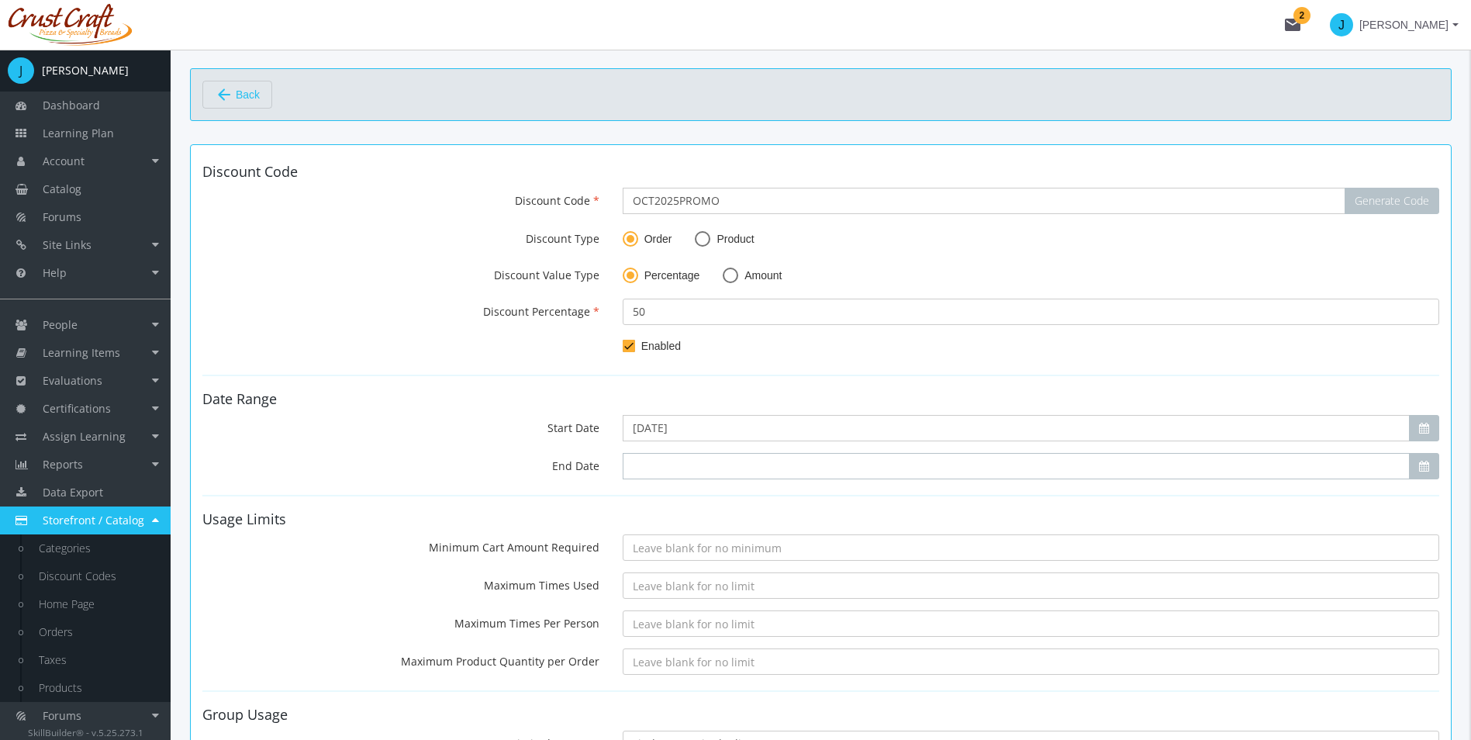
scroll to position [78, 0]
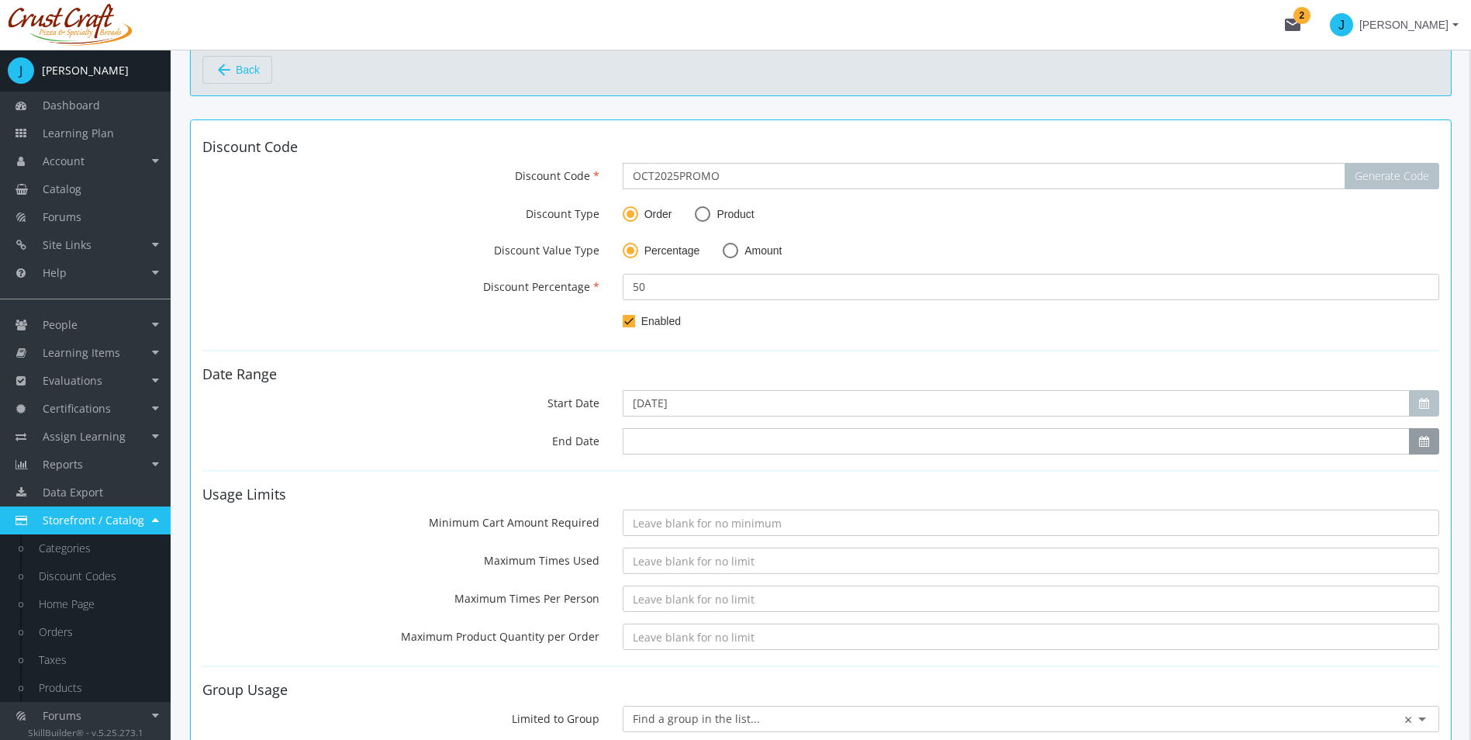
click at [1431, 443] on button "button" at bounding box center [1424, 441] width 30 height 26
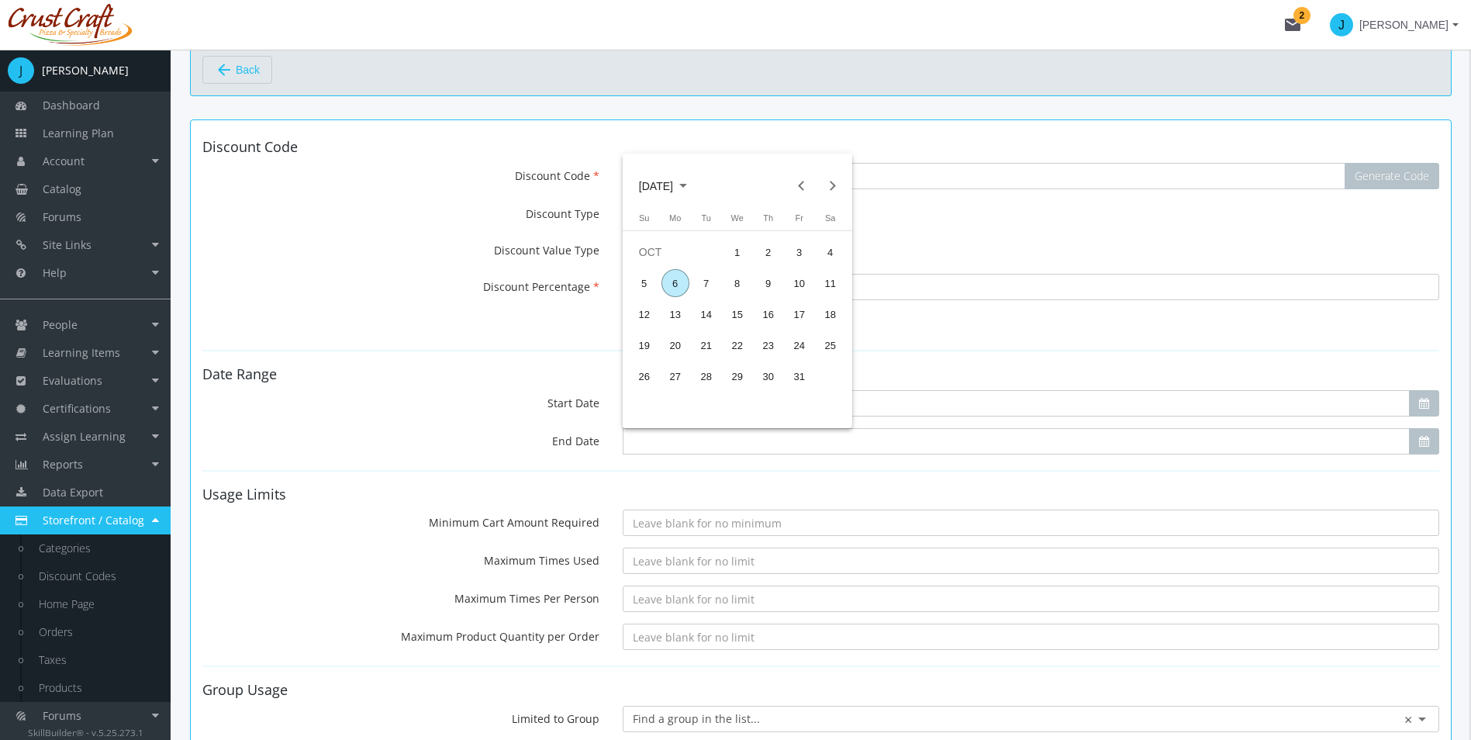
click at [677, 312] on div "13" at bounding box center [675, 314] width 28 height 28
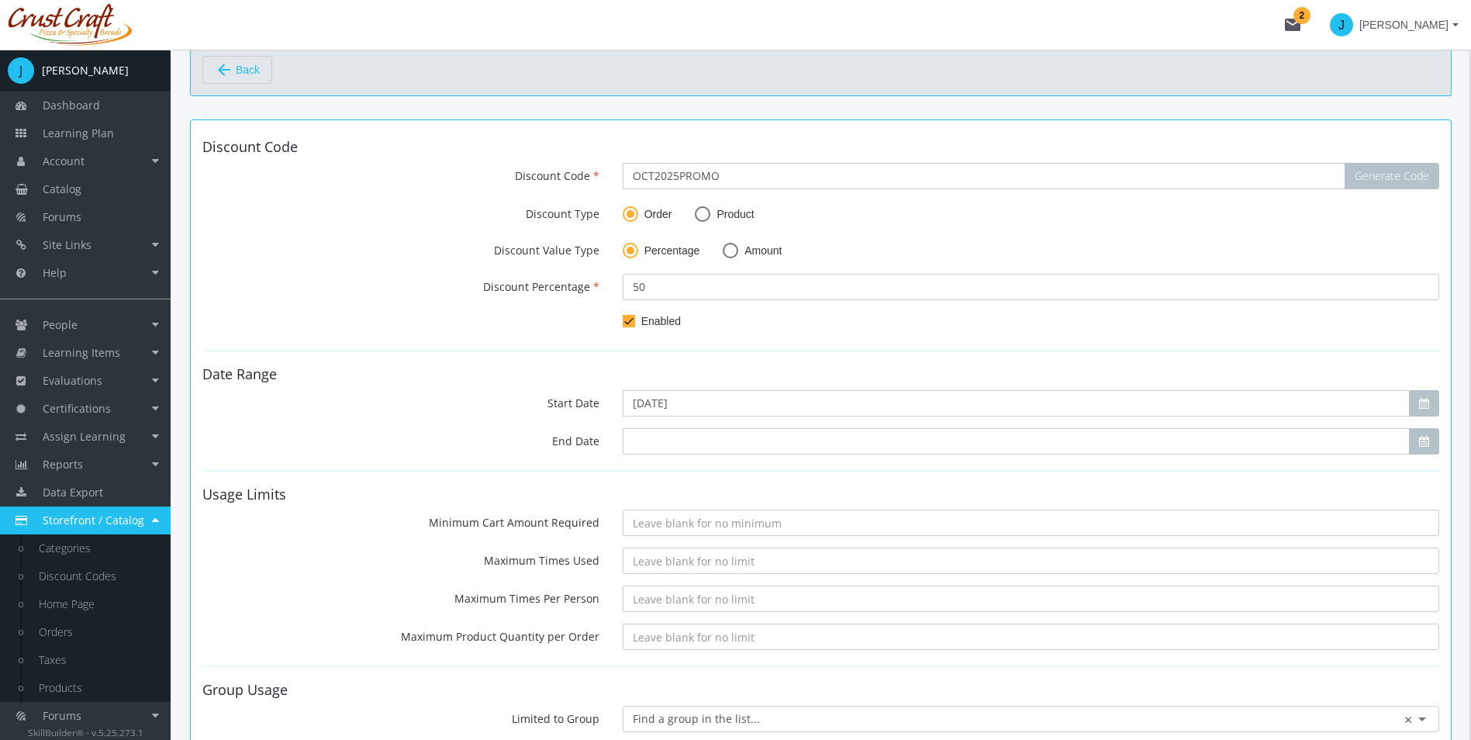
type input "[DATE]"
click at [692, 475] on form "Discount Code Discount Code OCT2025PROMO Generate Code Discount Type Order Prod…" at bounding box center [820, 541] width 1237 height 802
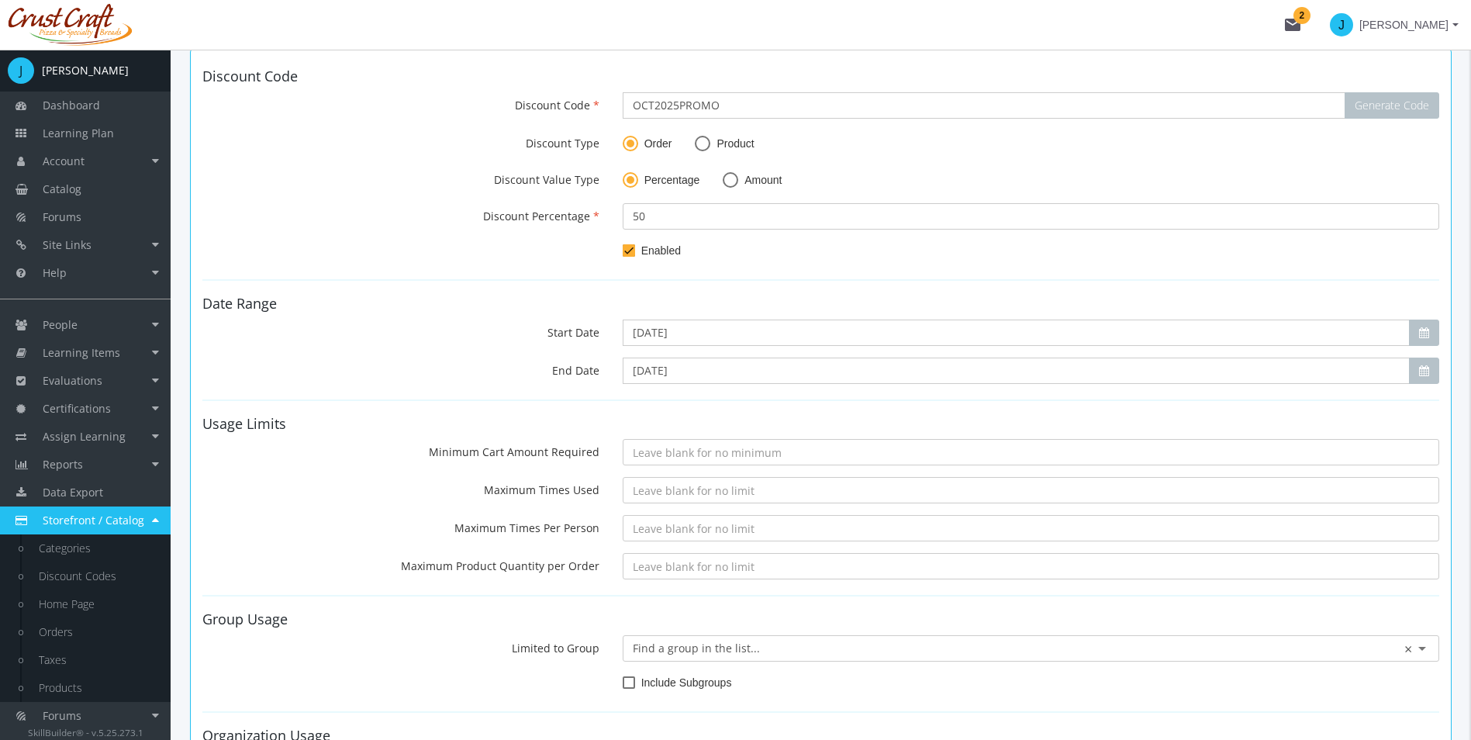
scroll to position [233, 0]
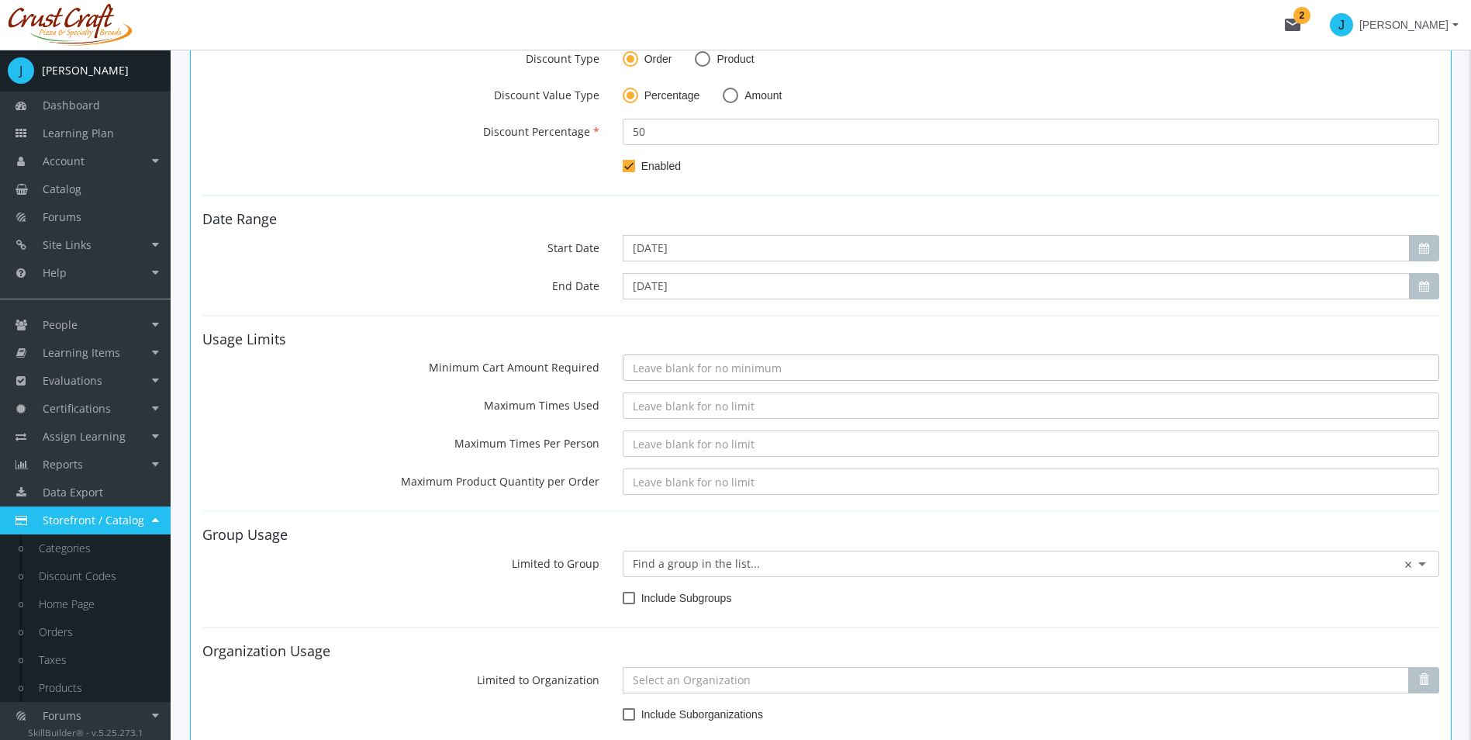
click at [638, 371] on input "Minimum Cart Amount Required" at bounding box center [1031, 367] width 817 height 26
drag, startPoint x: 659, startPoint y: 370, endPoint x: 616, endPoint y: 369, distance: 42.7
click at [617, 369] on div "100" at bounding box center [1031, 367] width 840 height 26
type input "100"
click at [748, 402] on input "Maximum Times Used" at bounding box center [1031, 405] width 817 height 26
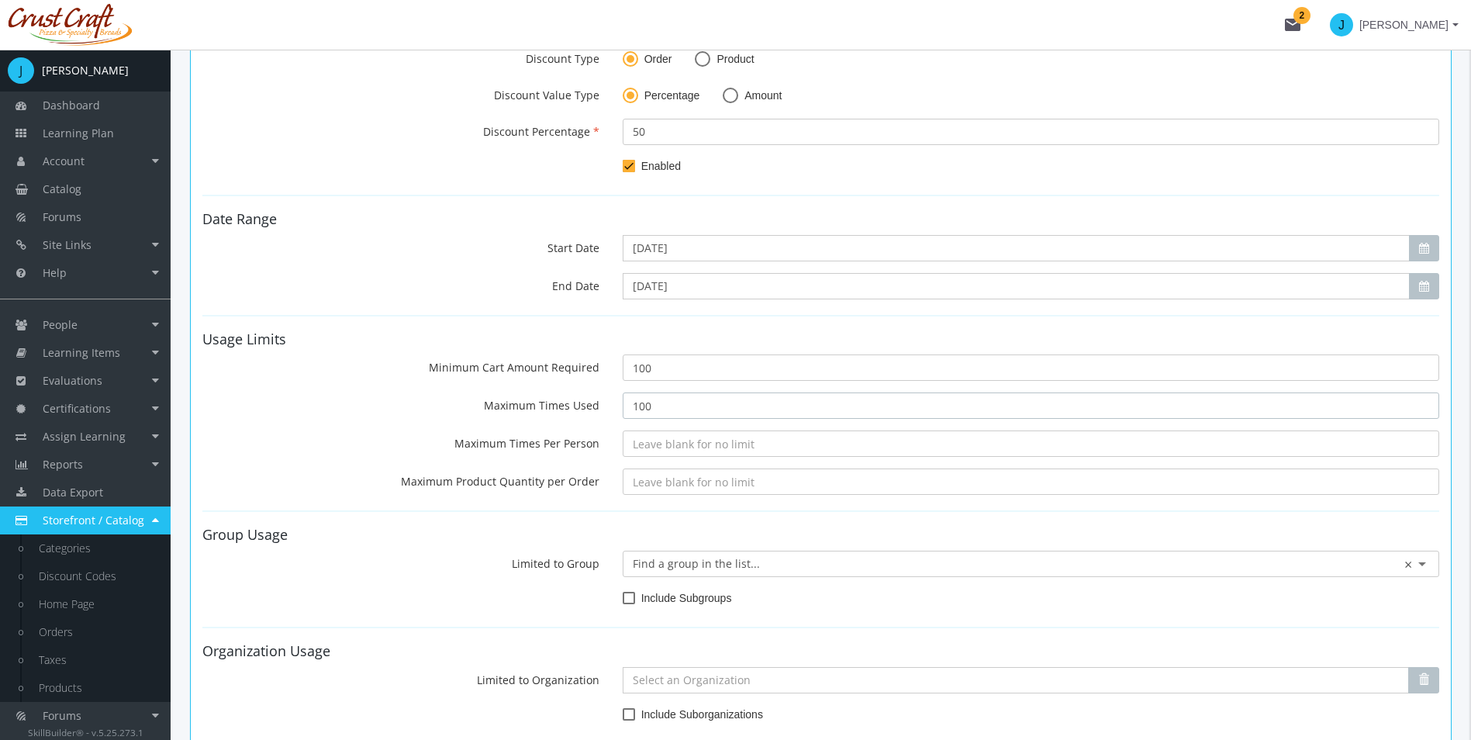
type input "100"
click at [690, 453] on input "Maximum Times Per Person" at bounding box center [1031, 443] width 817 height 26
type input "1"
click at [824, 478] on input "Maximum Product Quantity per Order" at bounding box center [1031, 481] width 817 height 26
type input "1"
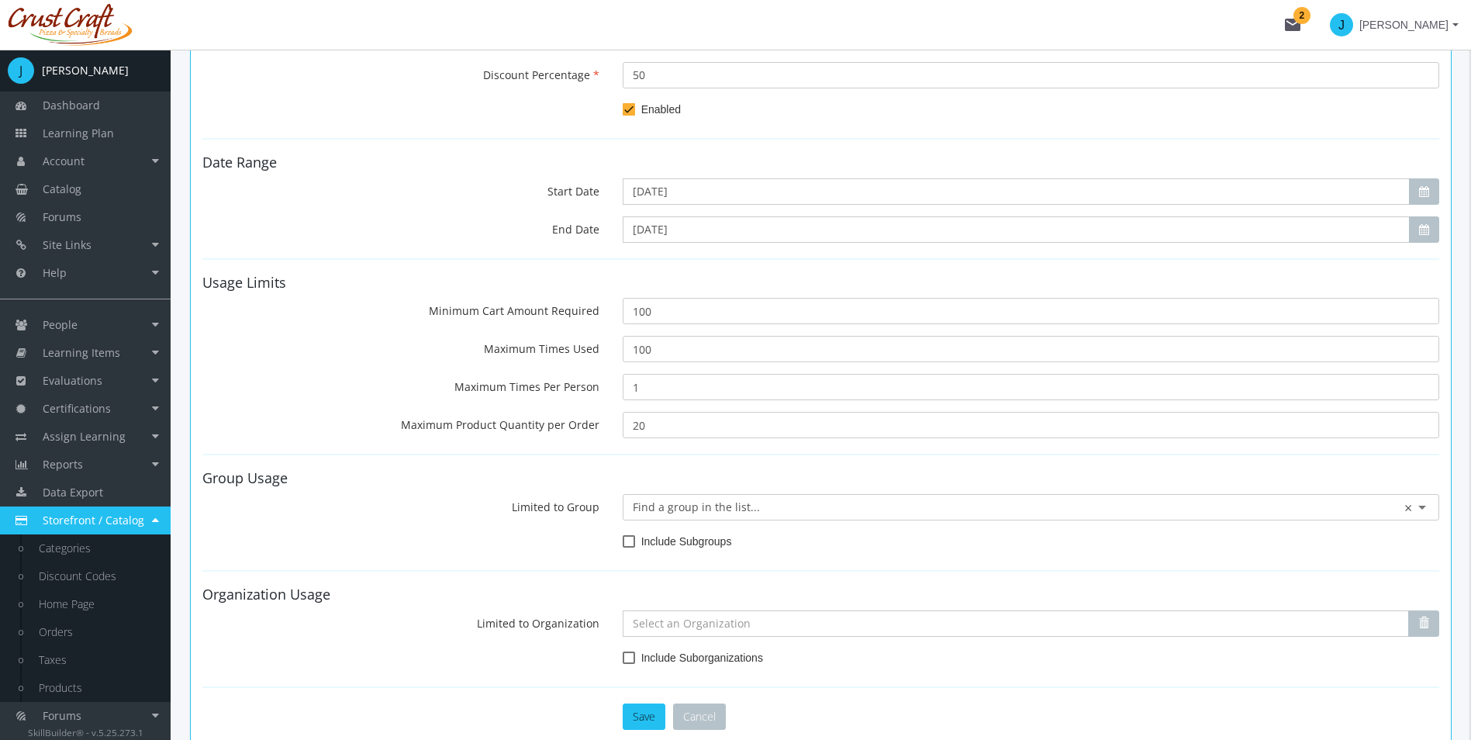
scroll to position [310, 0]
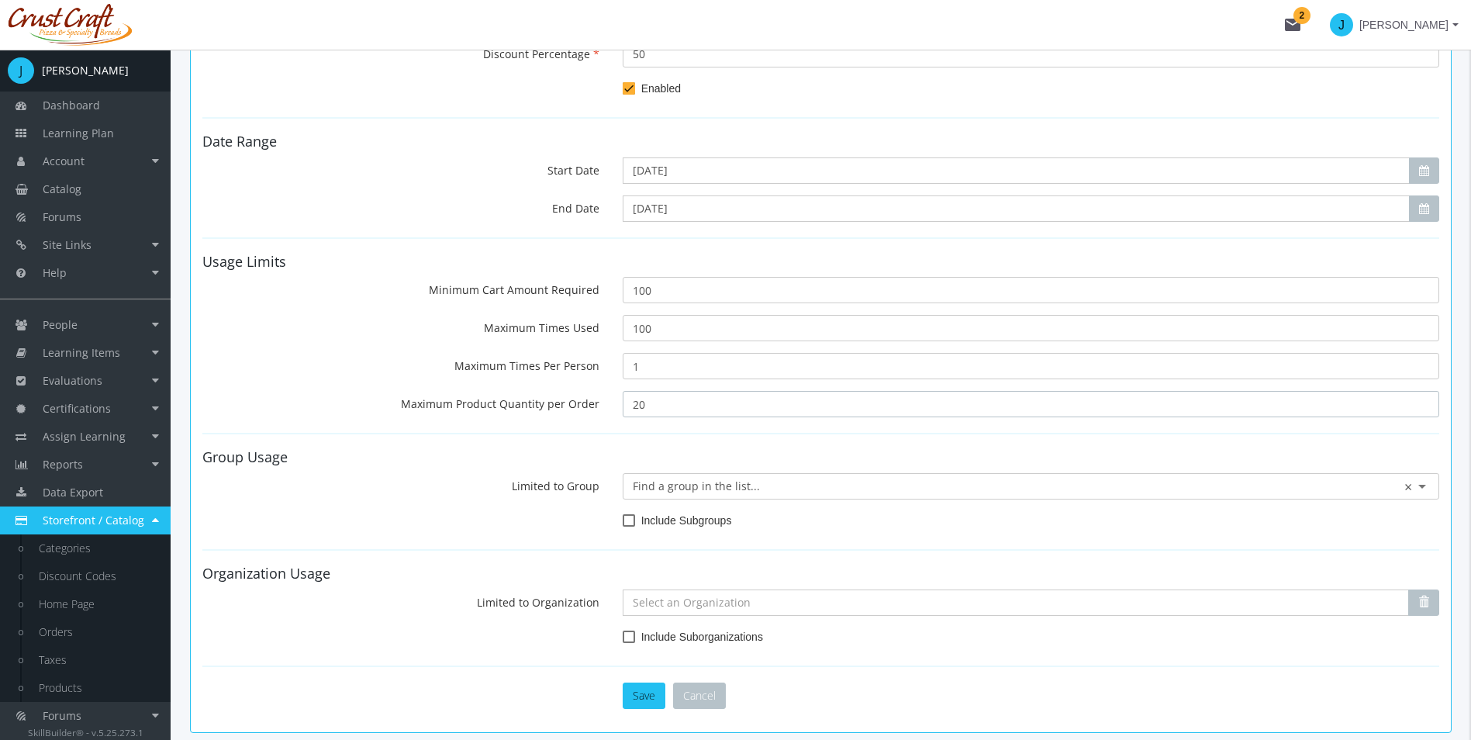
click at [690, 406] on input "20" at bounding box center [1031, 404] width 817 height 26
type input "2"
type input "19"
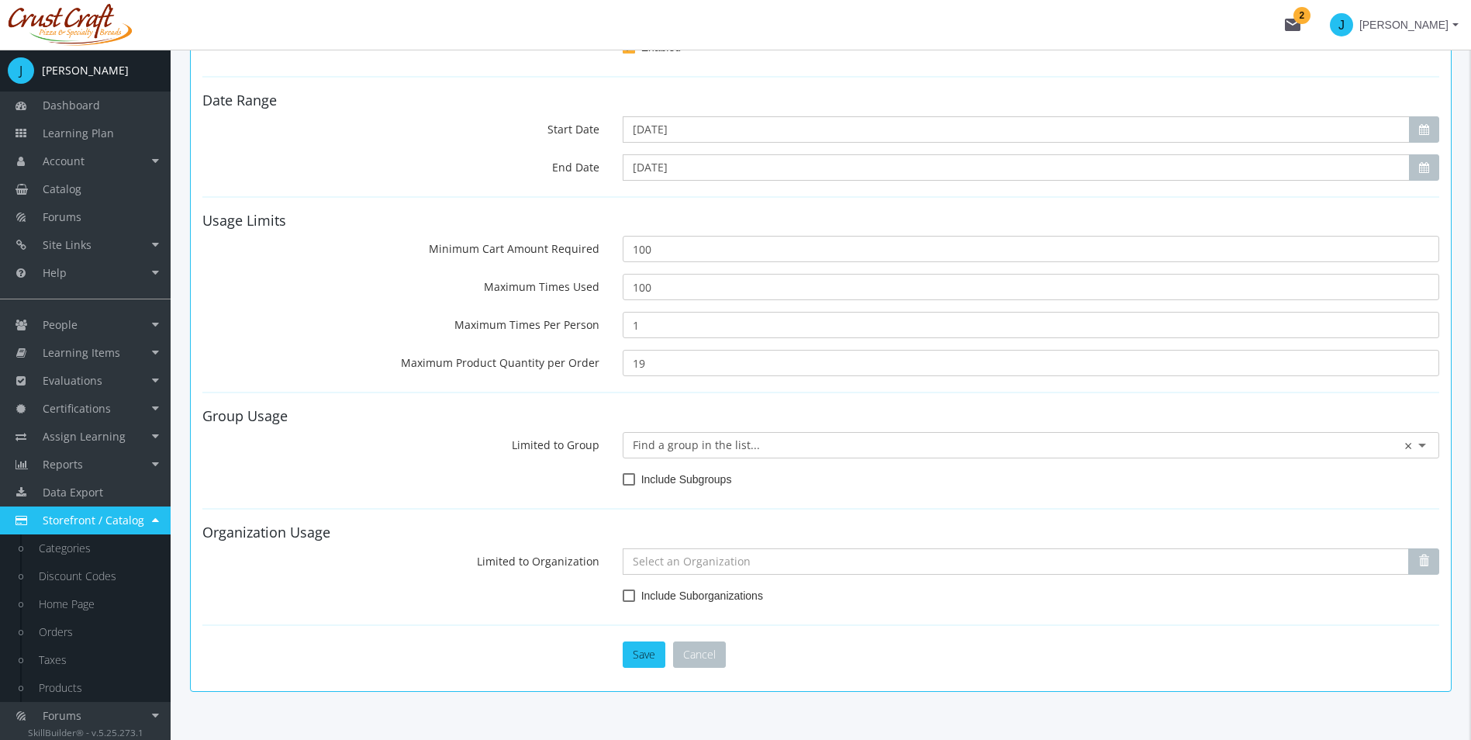
scroll to position [388, 0]
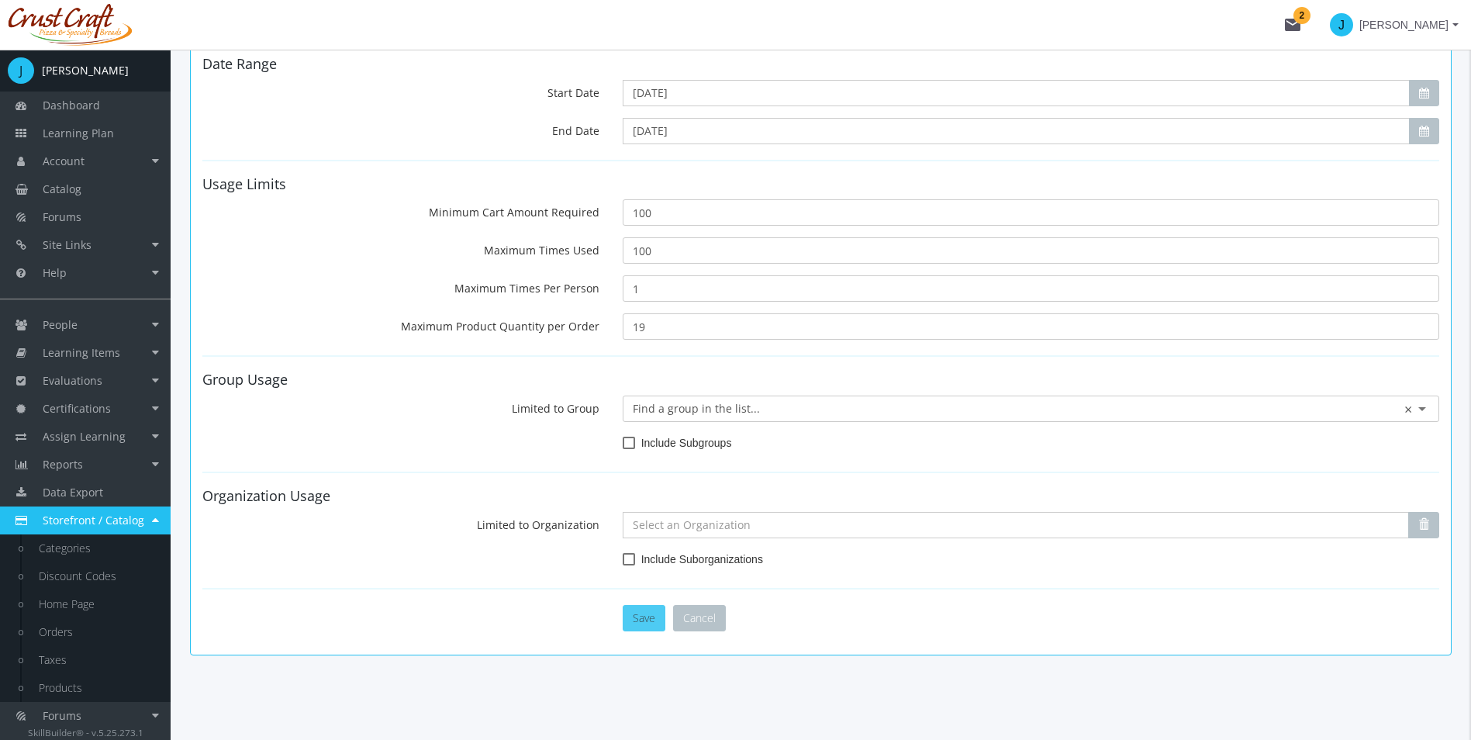
click at [643, 617] on button "Save" at bounding box center [644, 618] width 43 height 26
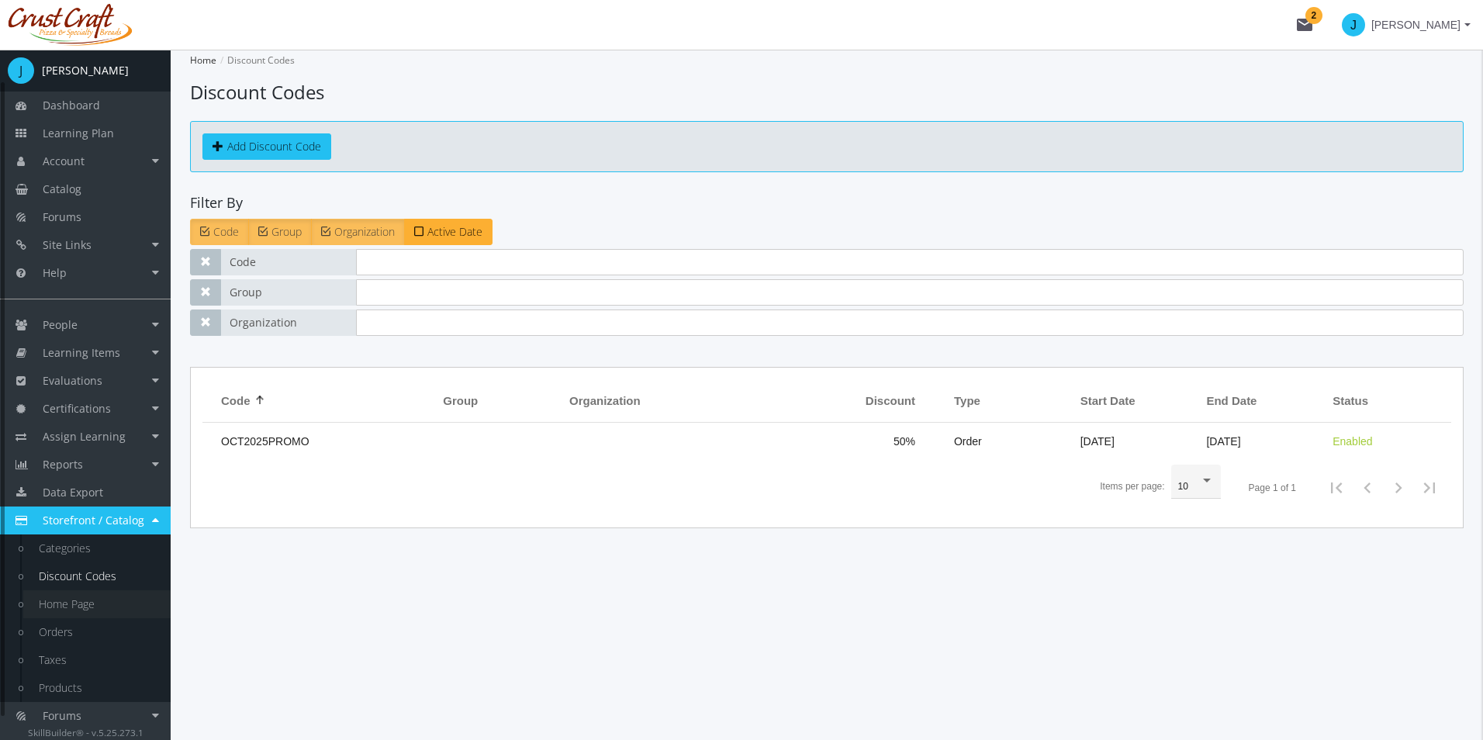
click at [116, 605] on link "Home Page" at bounding box center [96, 604] width 147 height 28
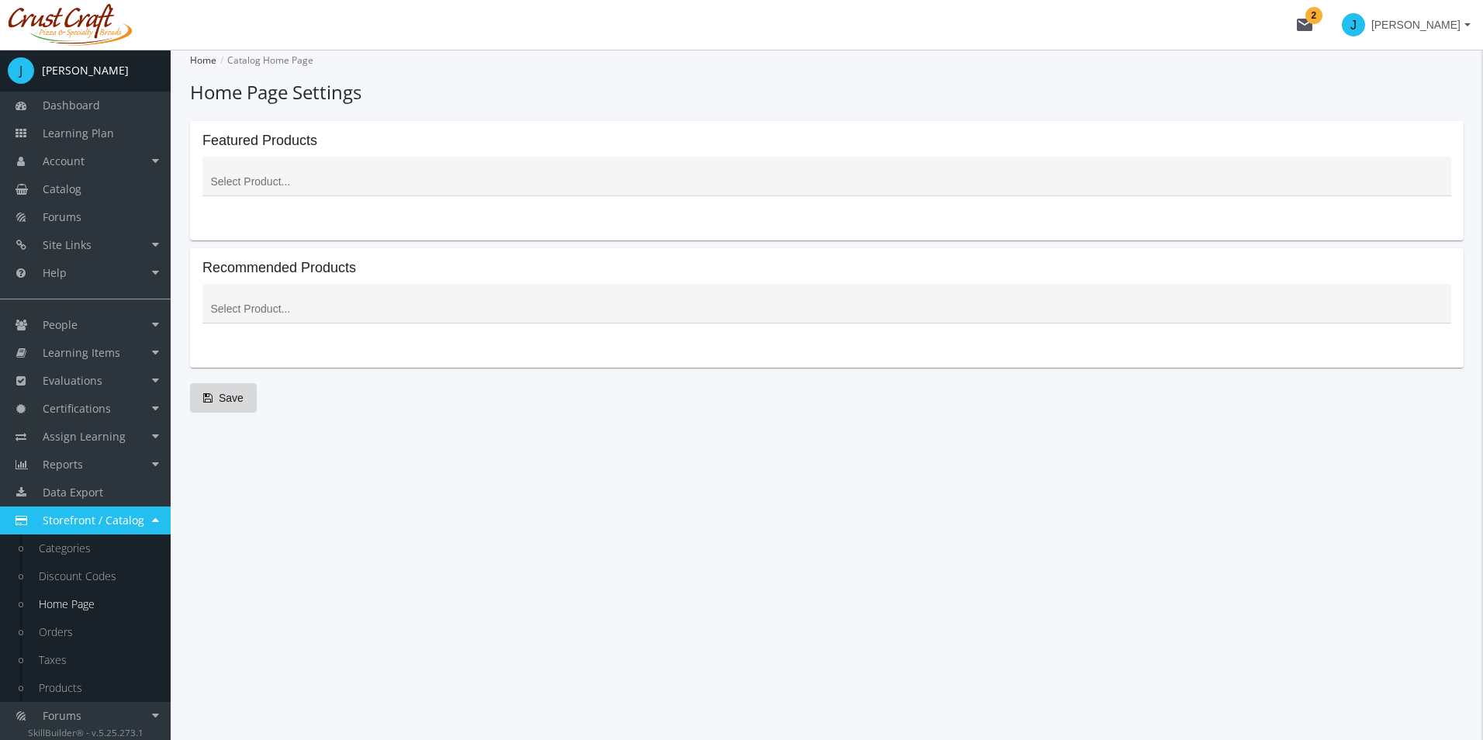
click at [317, 204] on div at bounding box center [826, 187] width 1248 height 60
click at [313, 194] on div at bounding box center [827, 180] width 1232 height 32
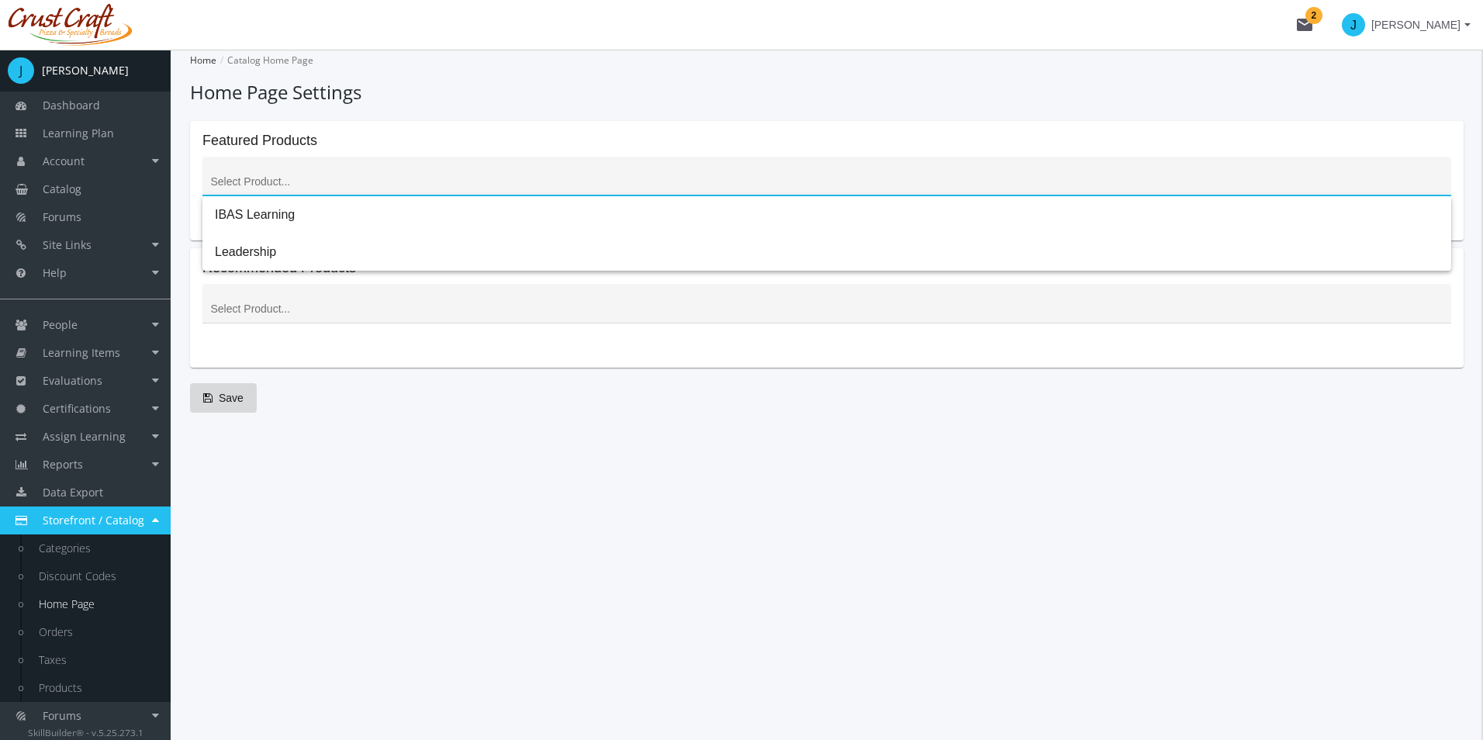
click at [304, 163] on div at bounding box center [826, 177] width 1248 height 40
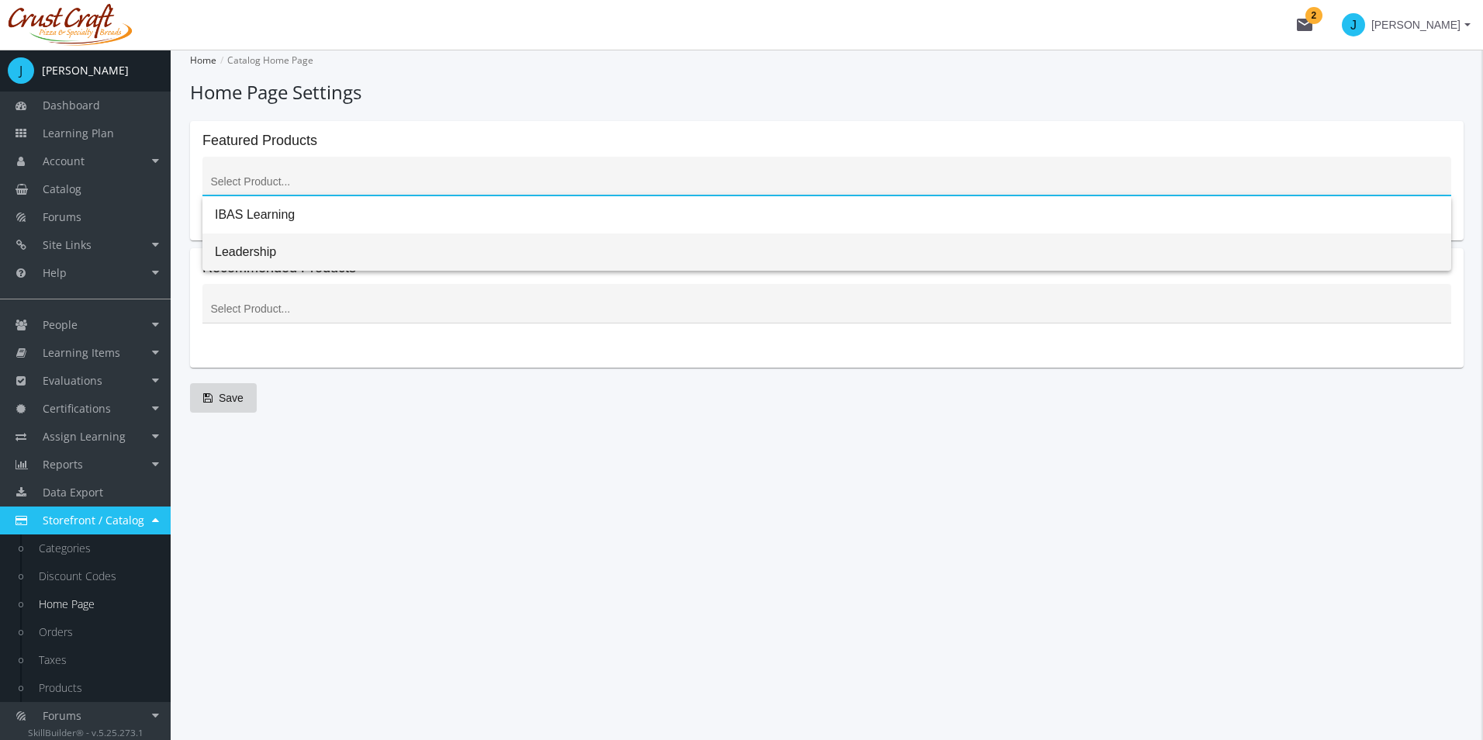
click at [299, 258] on span "Leadership" at bounding box center [827, 251] width 1224 height 37
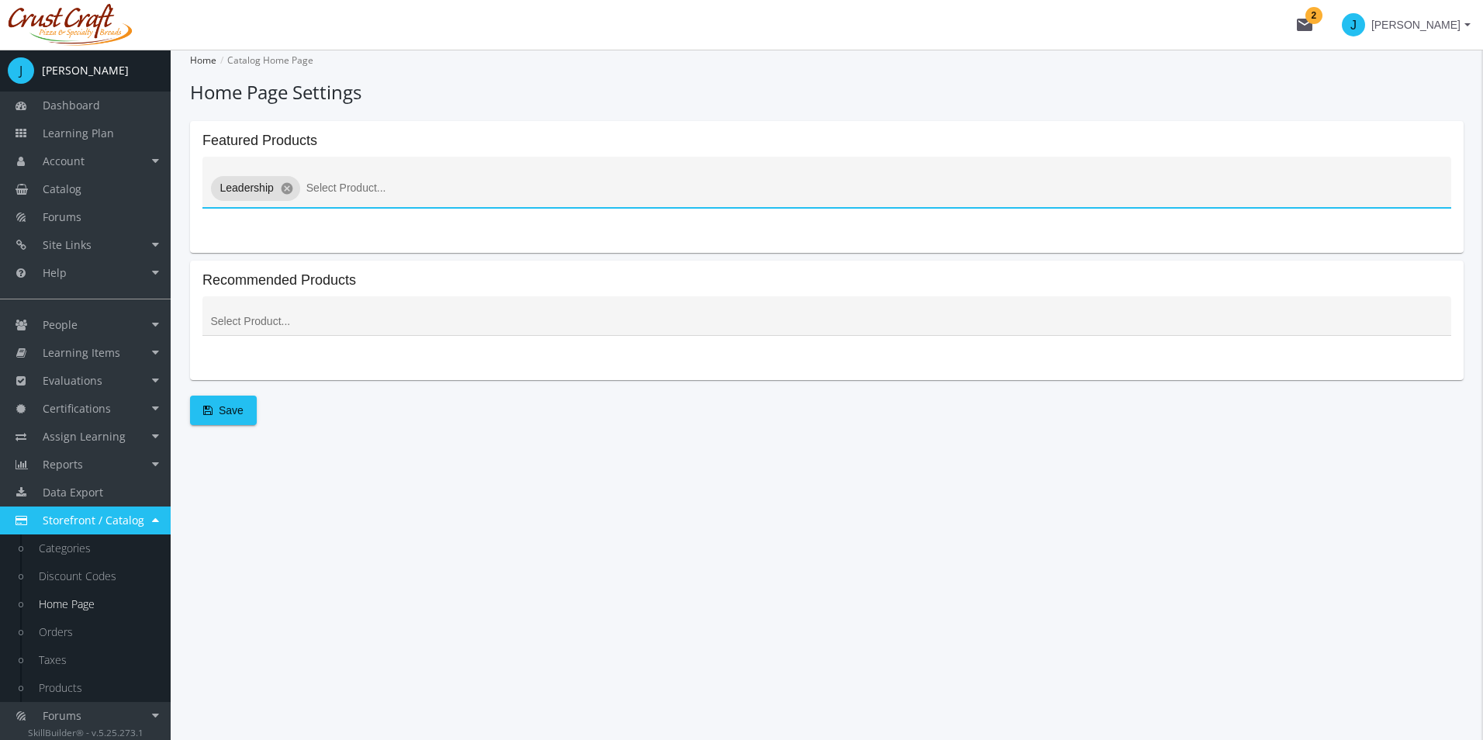
click at [565, 329] on div at bounding box center [827, 322] width 1238 height 19
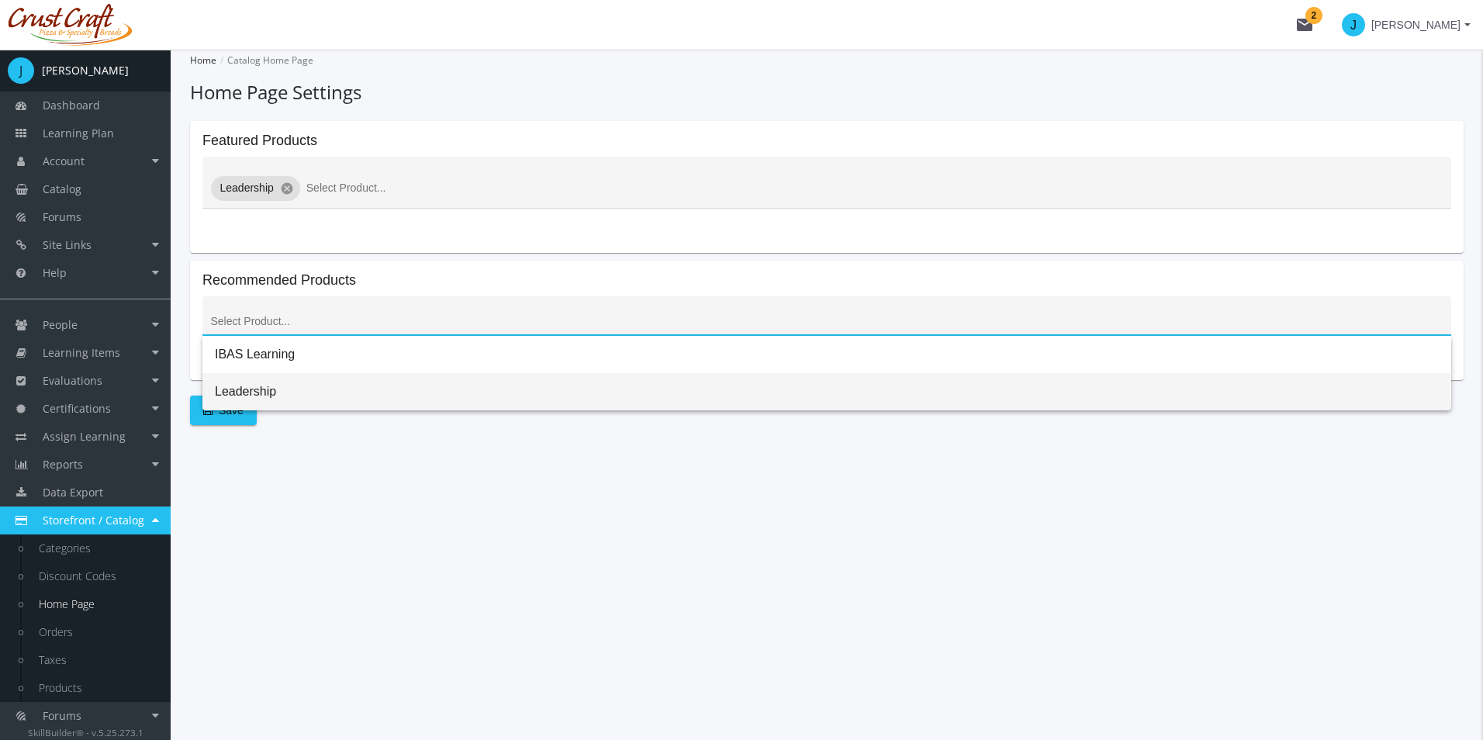
click at [247, 385] on span "Leadership" at bounding box center [827, 391] width 1224 height 37
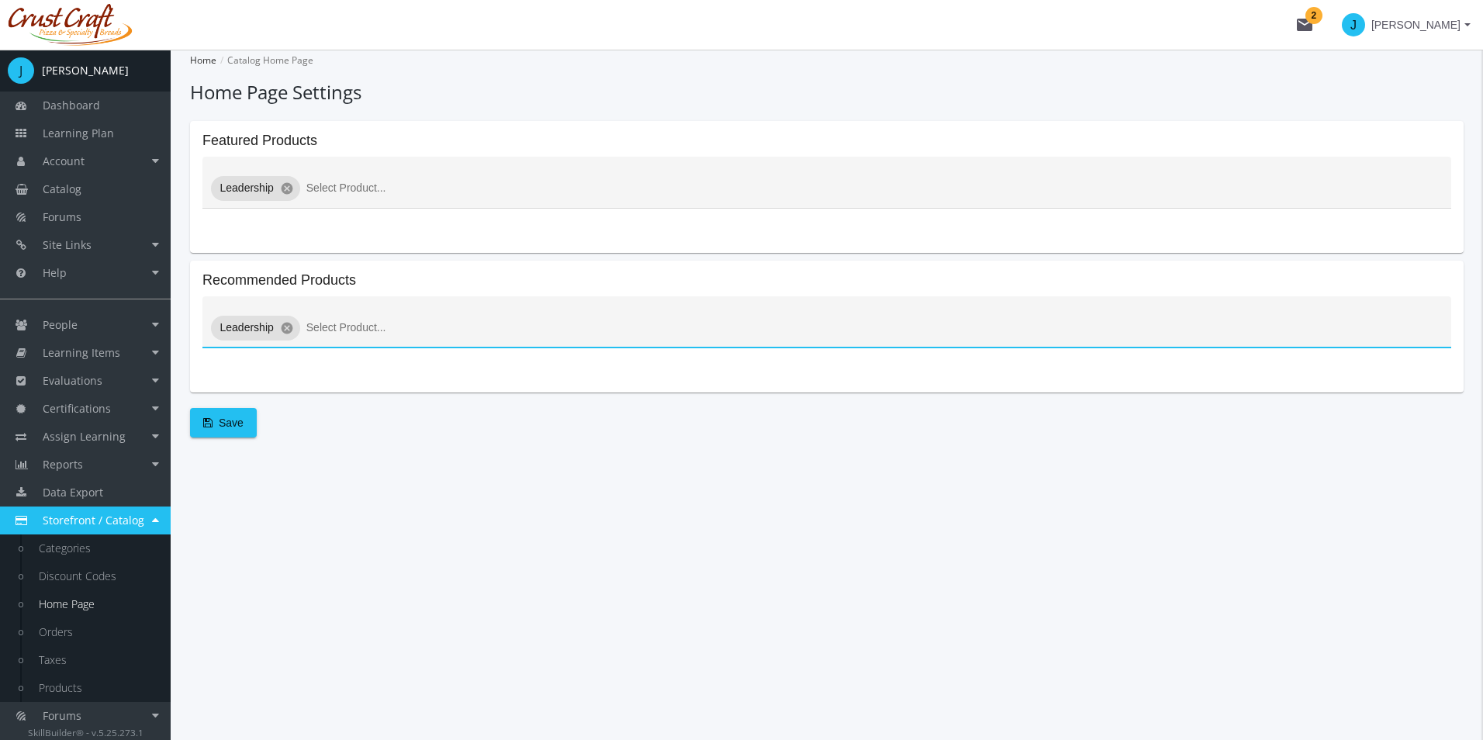
drag, startPoint x: 273, startPoint y: 422, endPoint x: 264, endPoint y: 422, distance: 9.3
click at [271, 422] on div "Save" at bounding box center [826, 422] width 1273 height 29
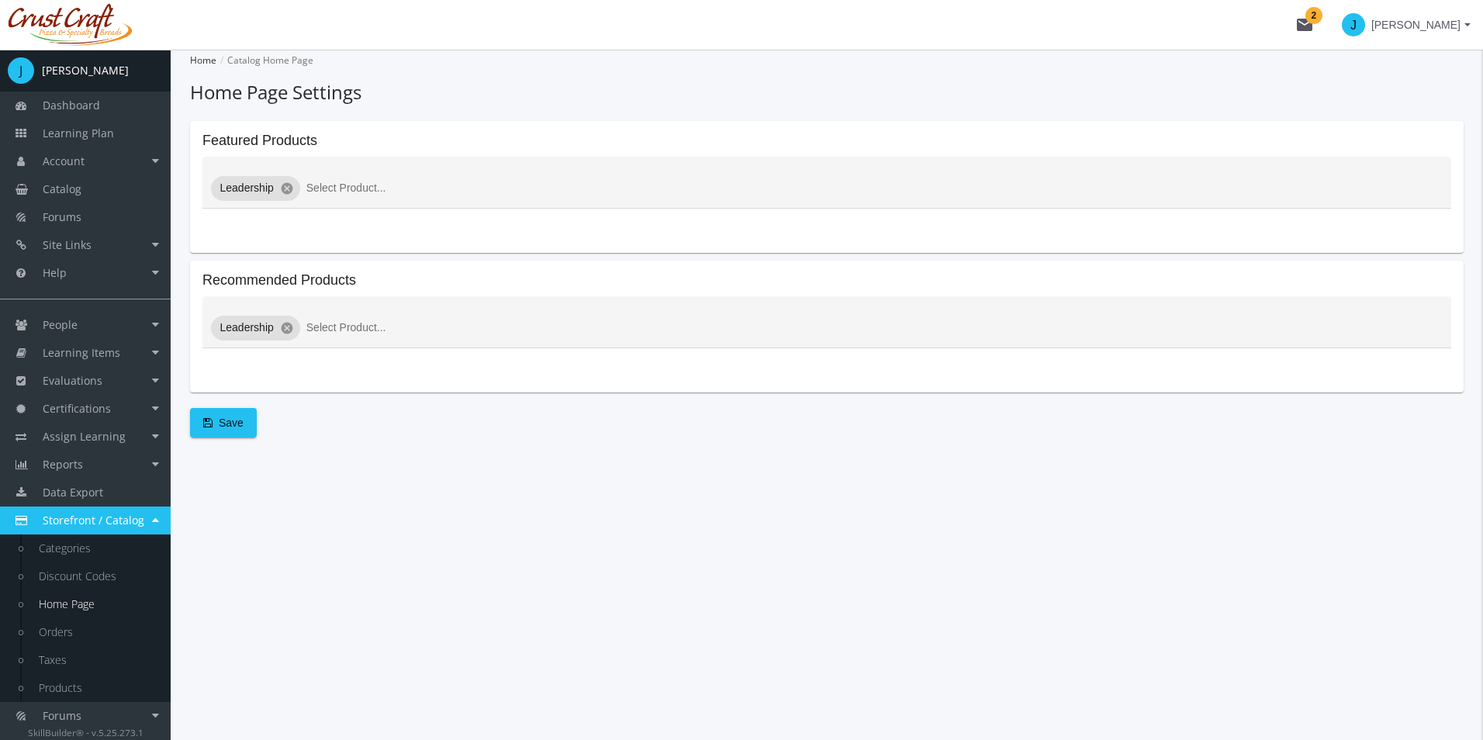
click at [254, 422] on button "Save" at bounding box center [223, 422] width 67 height 29
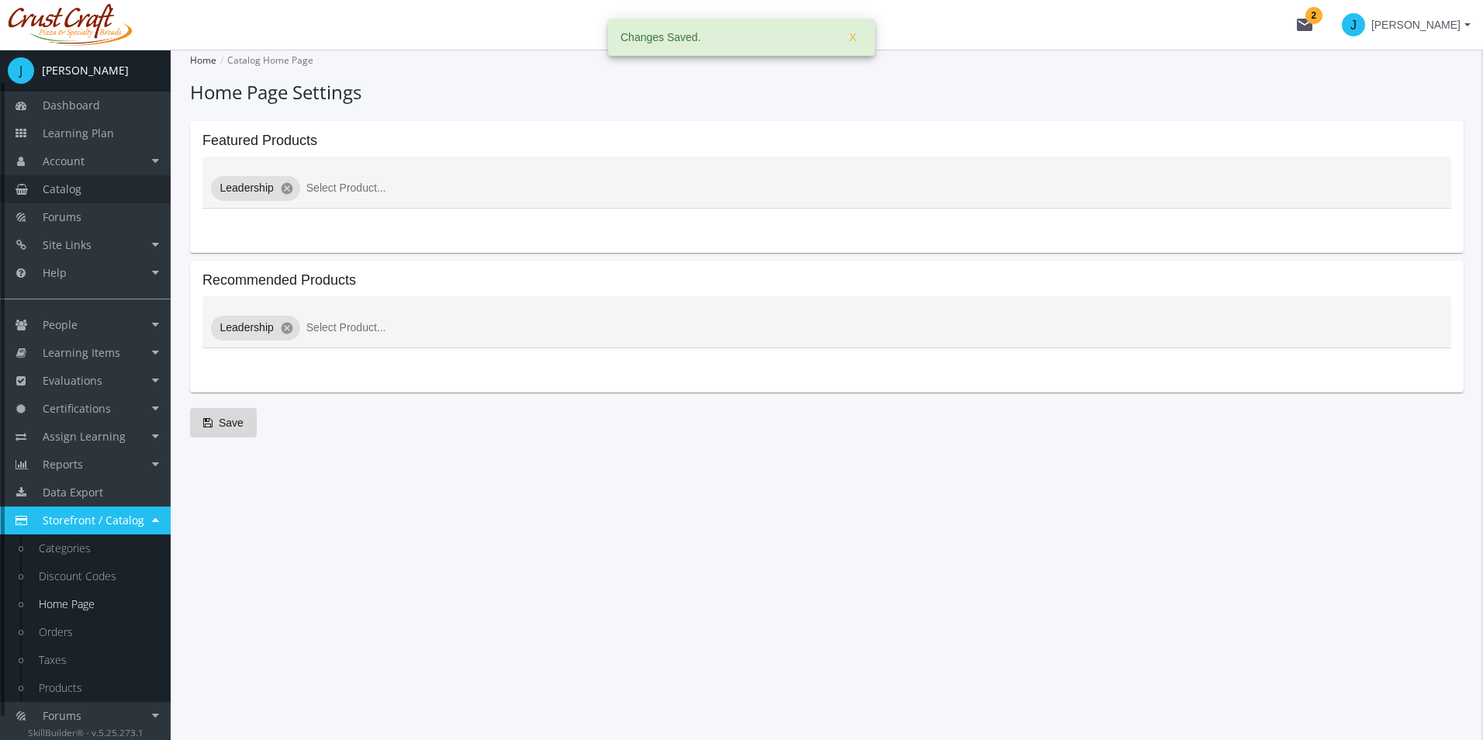
click at [116, 188] on link "Catalog" at bounding box center [85, 189] width 171 height 28
click at [74, 187] on span "Catalog" at bounding box center [62, 188] width 39 height 15
click at [109, 186] on link "Catalog" at bounding box center [85, 189] width 171 height 28
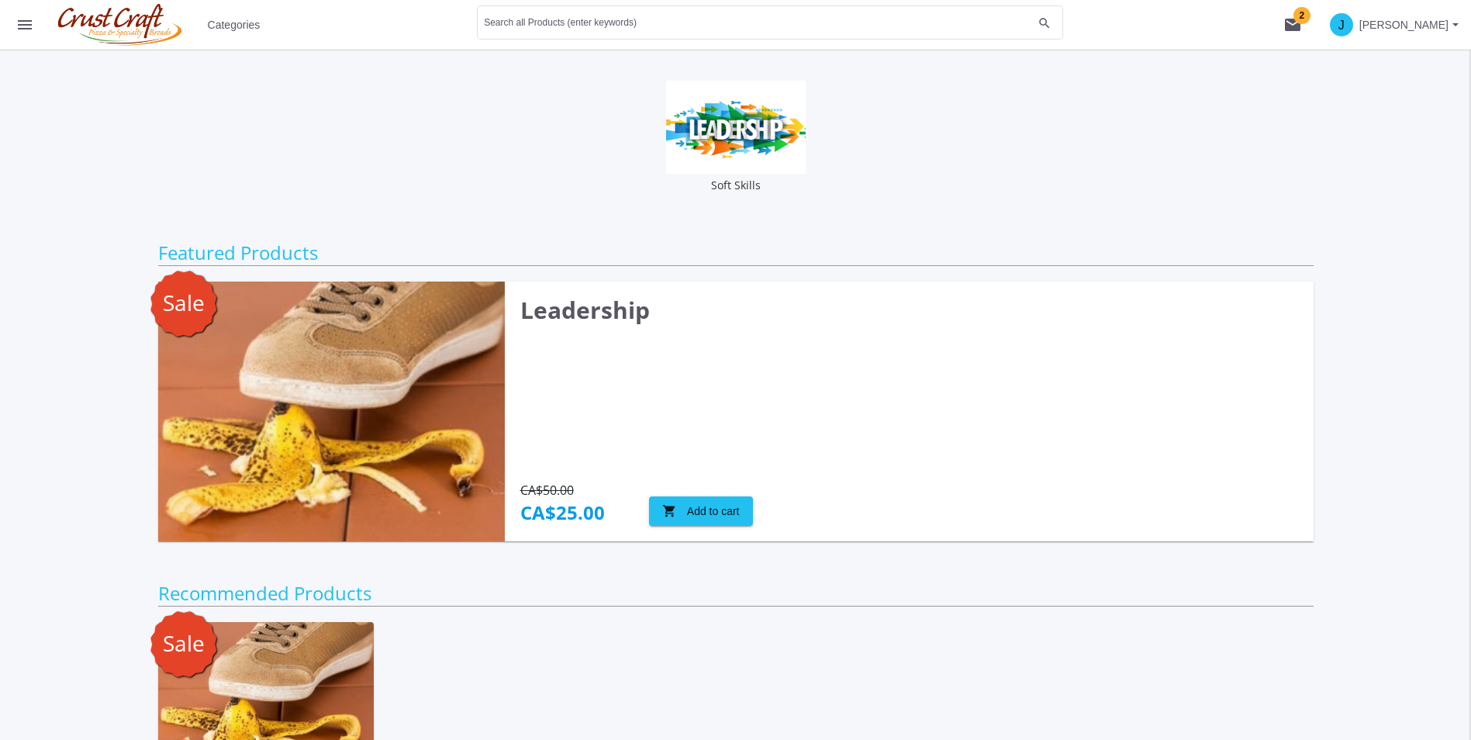
click at [776, 205] on div "Soft Skills Featured Products Sale Leadership CA$50.00 CA$25.00 shopping_cart A…" at bounding box center [735, 467] width 1155 height 772
click at [748, 148] on img at bounding box center [736, 127] width 140 height 93
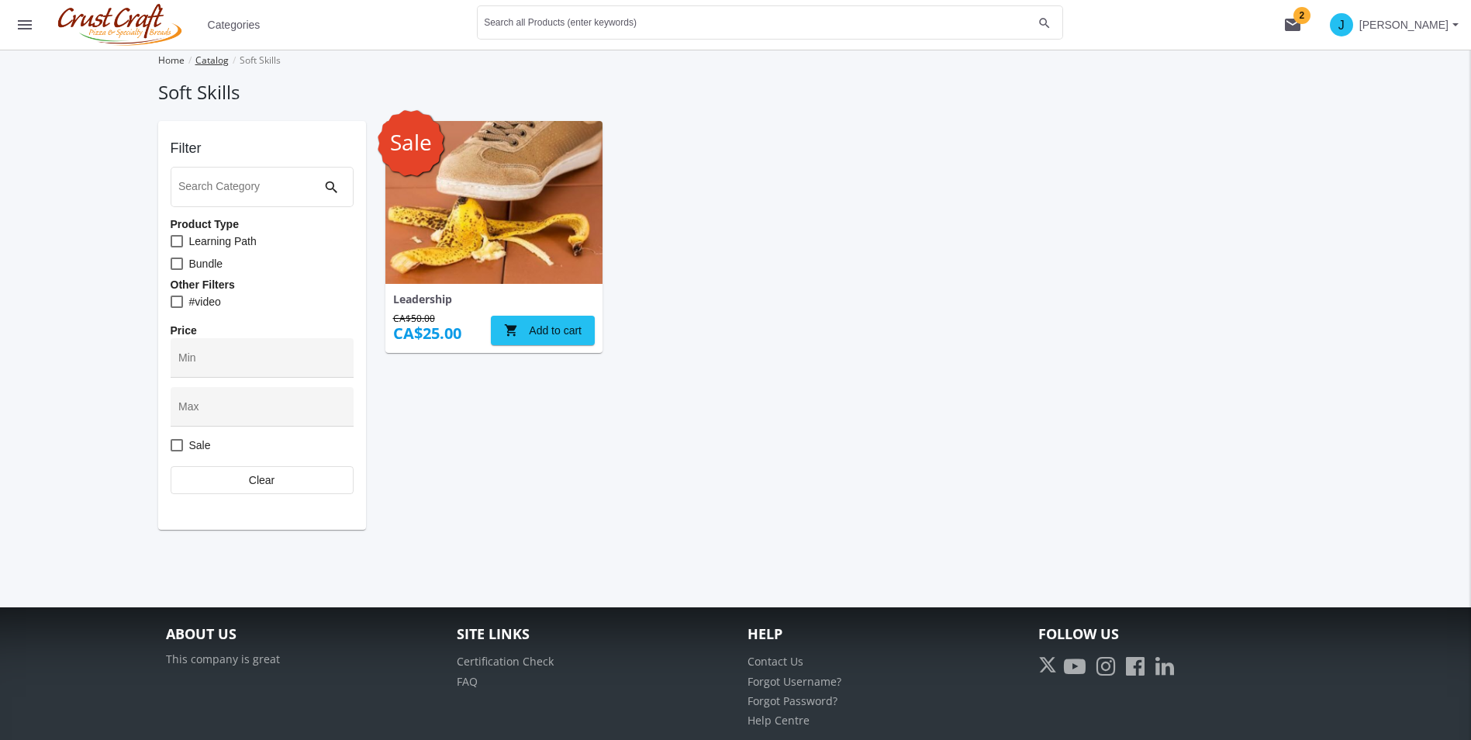
click at [221, 62] on link "Catalog" at bounding box center [211, 60] width 33 height 13
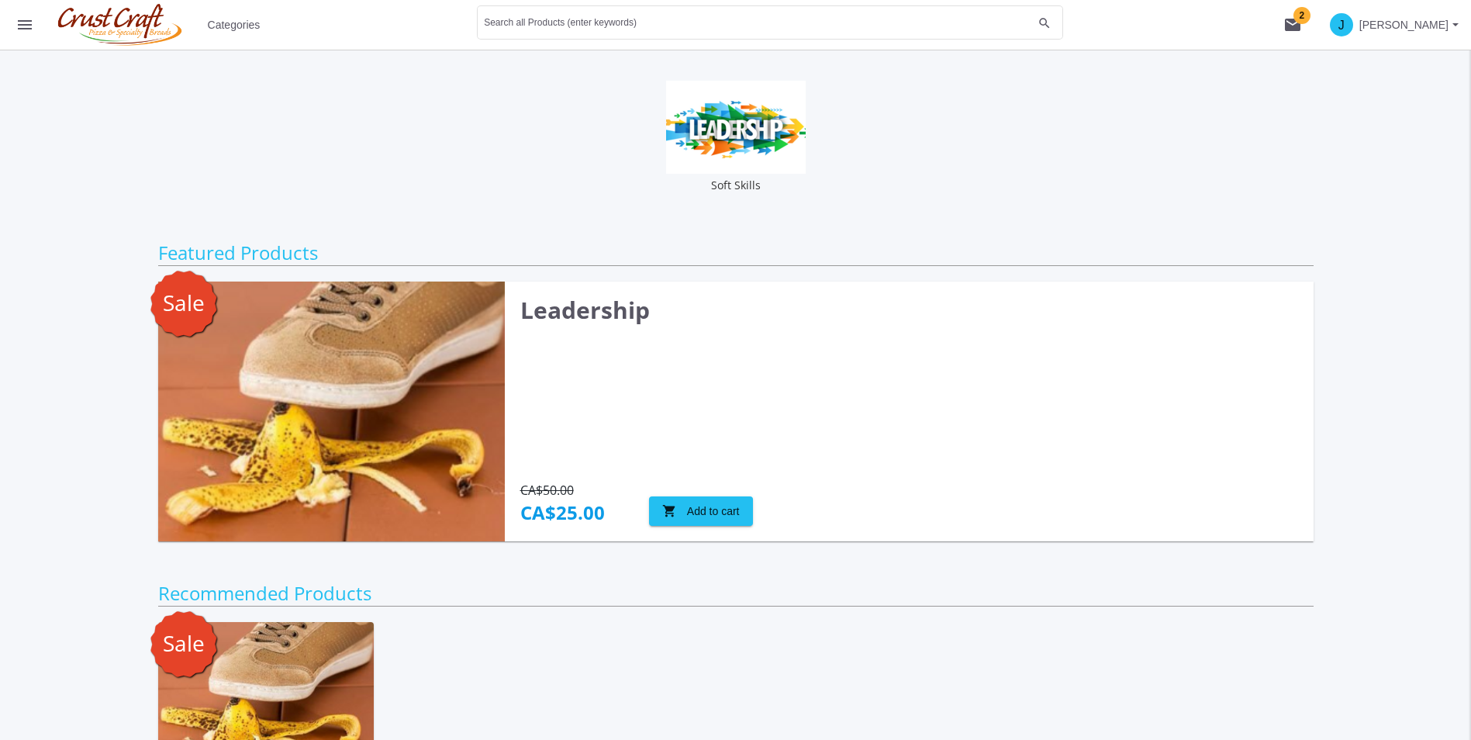
click at [32, 22] on mat-icon "menu" at bounding box center [25, 25] width 19 height 19
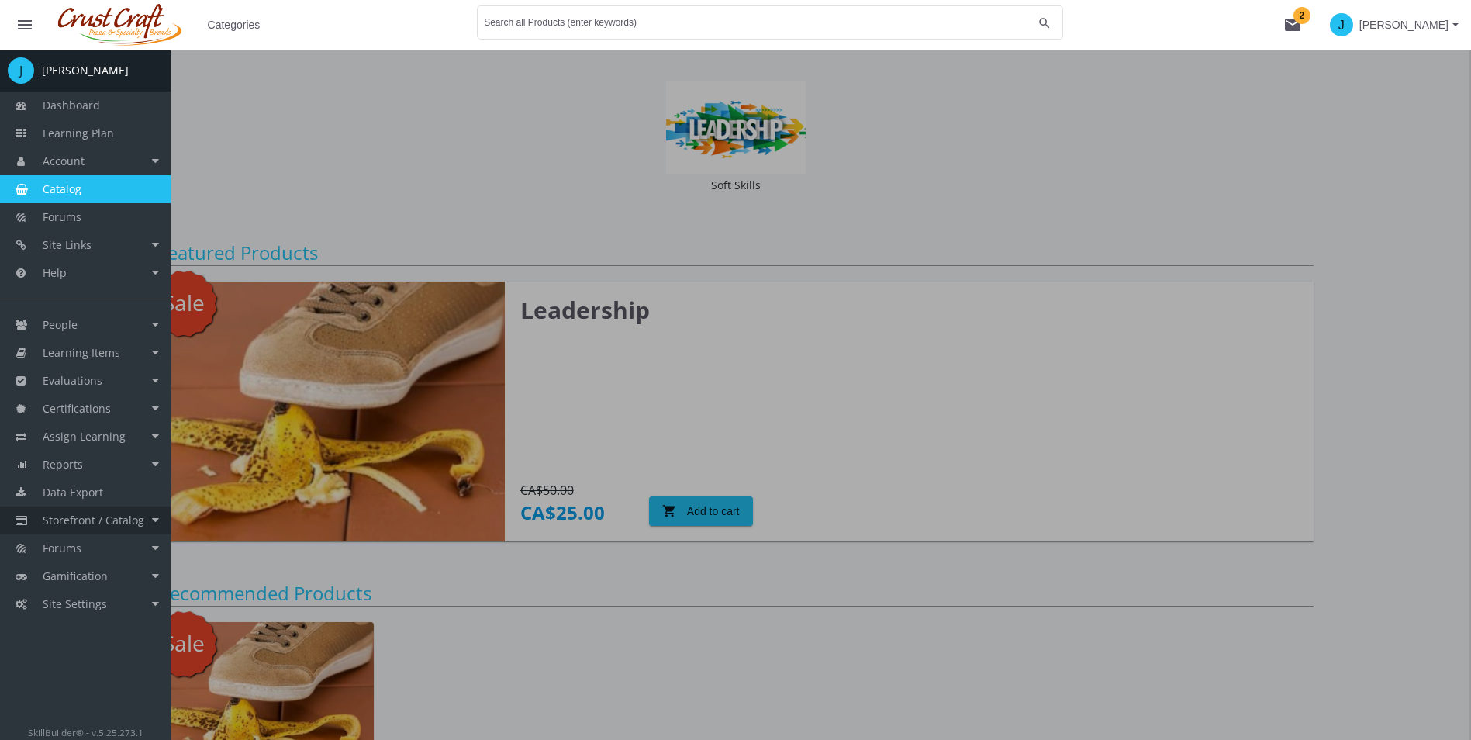
click at [140, 527] on link "Storefront / Catalog" at bounding box center [85, 520] width 171 height 28
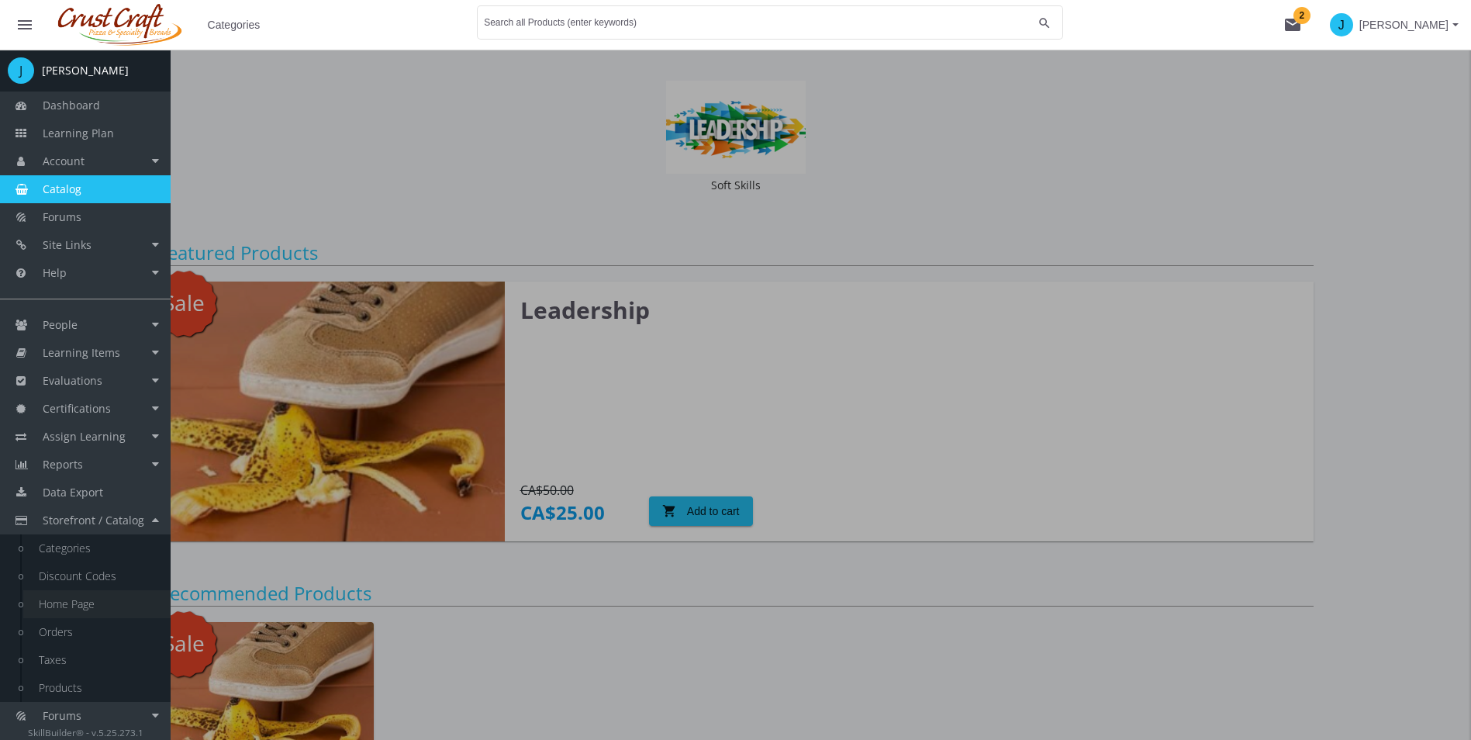
click at [105, 596] on link "Home Page" at bounding box center [96, 604] width 147 height 28
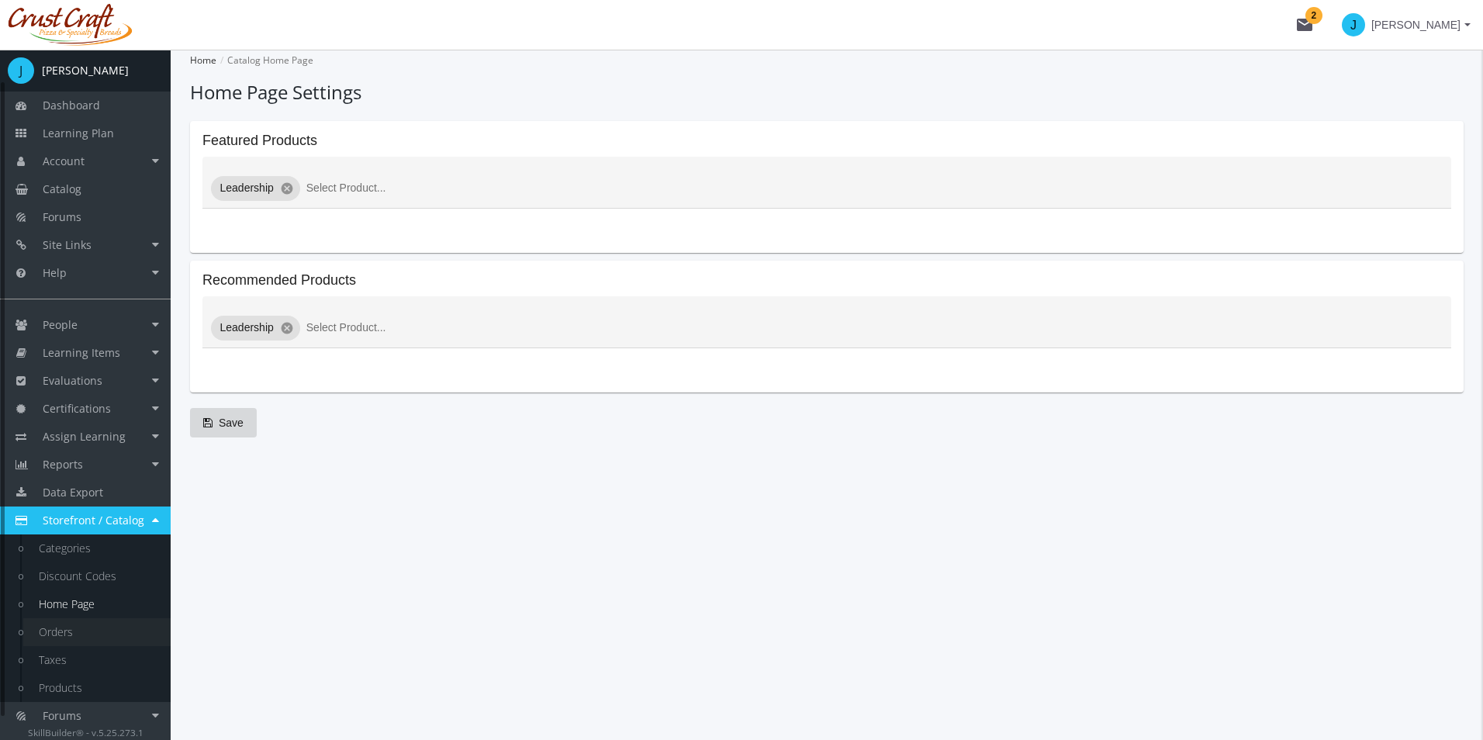
click at [55, 630] on link "Orders" at bounding box center [96, 632] width 147 height 28
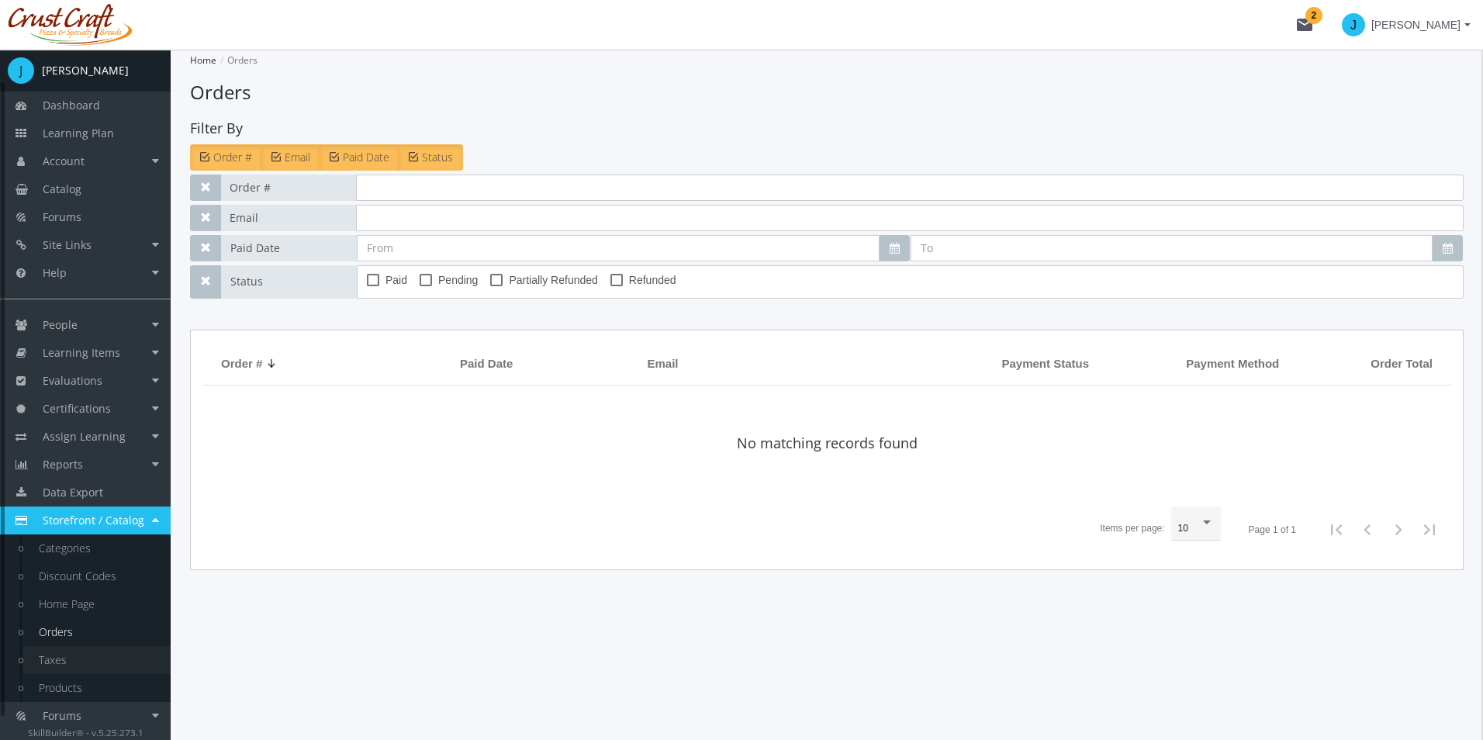
click at [97, 652] on link "Taxes" at bounding box center [96, 660] width 147 height 28
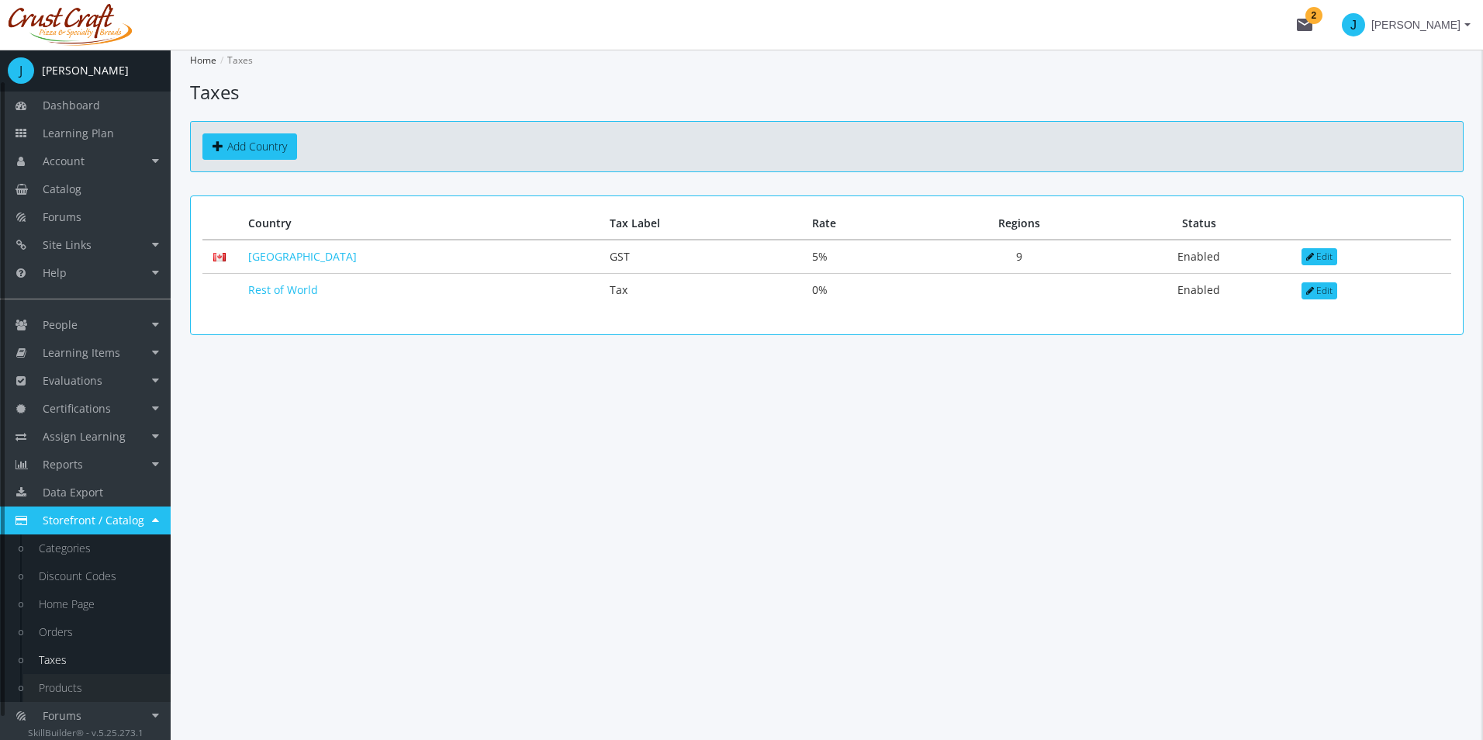
click at [106, 679] on link "Products" at bounding box center [96, 688] width 147 height 28
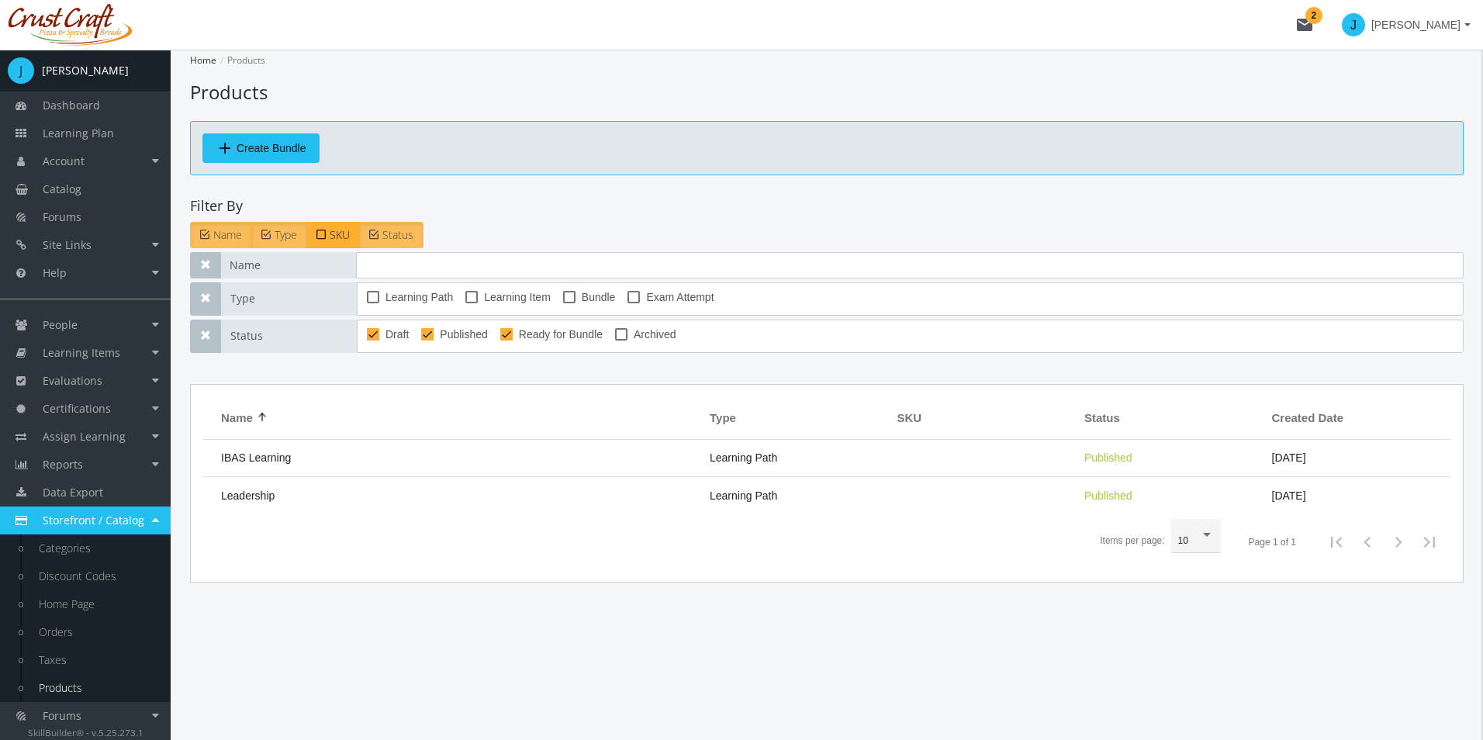
drag, startPoint x: 593, startPoint y: 655, endPoint x: 592, endPoint y: 648, distance: 7.8
click at [593, 656] on div "Home Products Products add Create Bundle Filter By Name Type SKU Status Name Ty…" at bounding box center [827, 395] width 1312 height 690
click at [279, 148] on span "Create Bundle" at bounding box center [272, 148] width 70 height 28
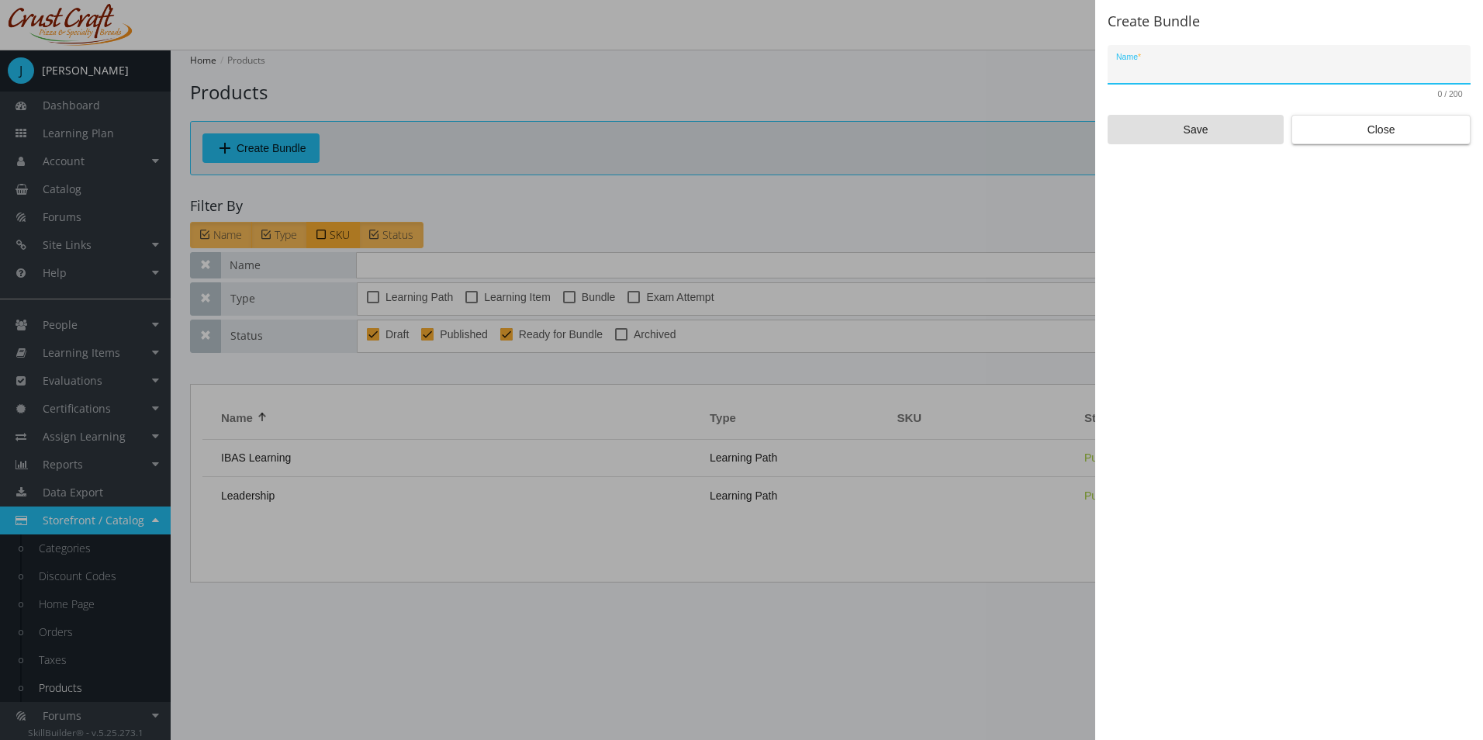
click at [1164, 72] on input "Name *" at bounding box center [1289, 70] width 347 height 12
type input "[DATE] Bundle"
click at [1223, 123] on span "Save" at bounding box center [1196, 130] width 150 height 28
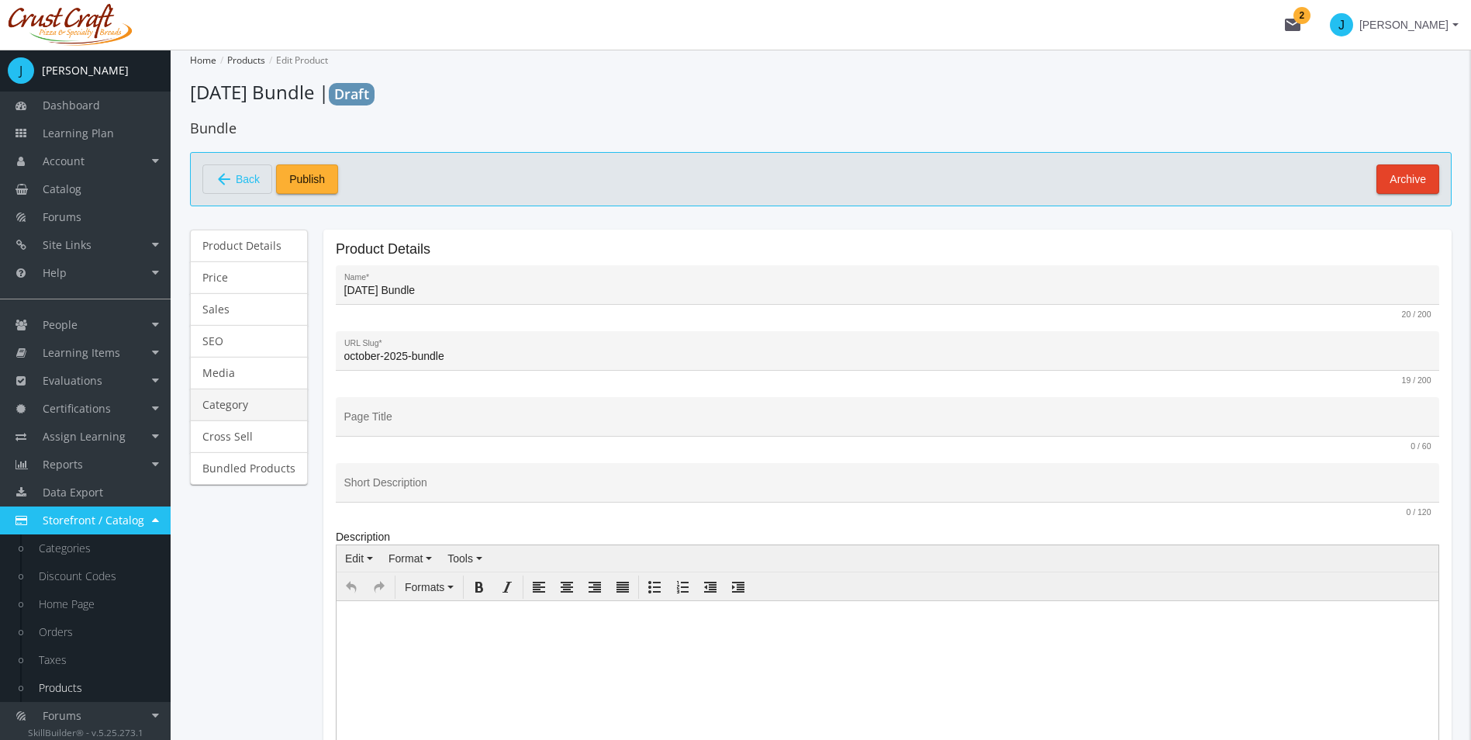
click at [249, 418] on link "Category" at bounding box center [249, 405] width 118 height 33
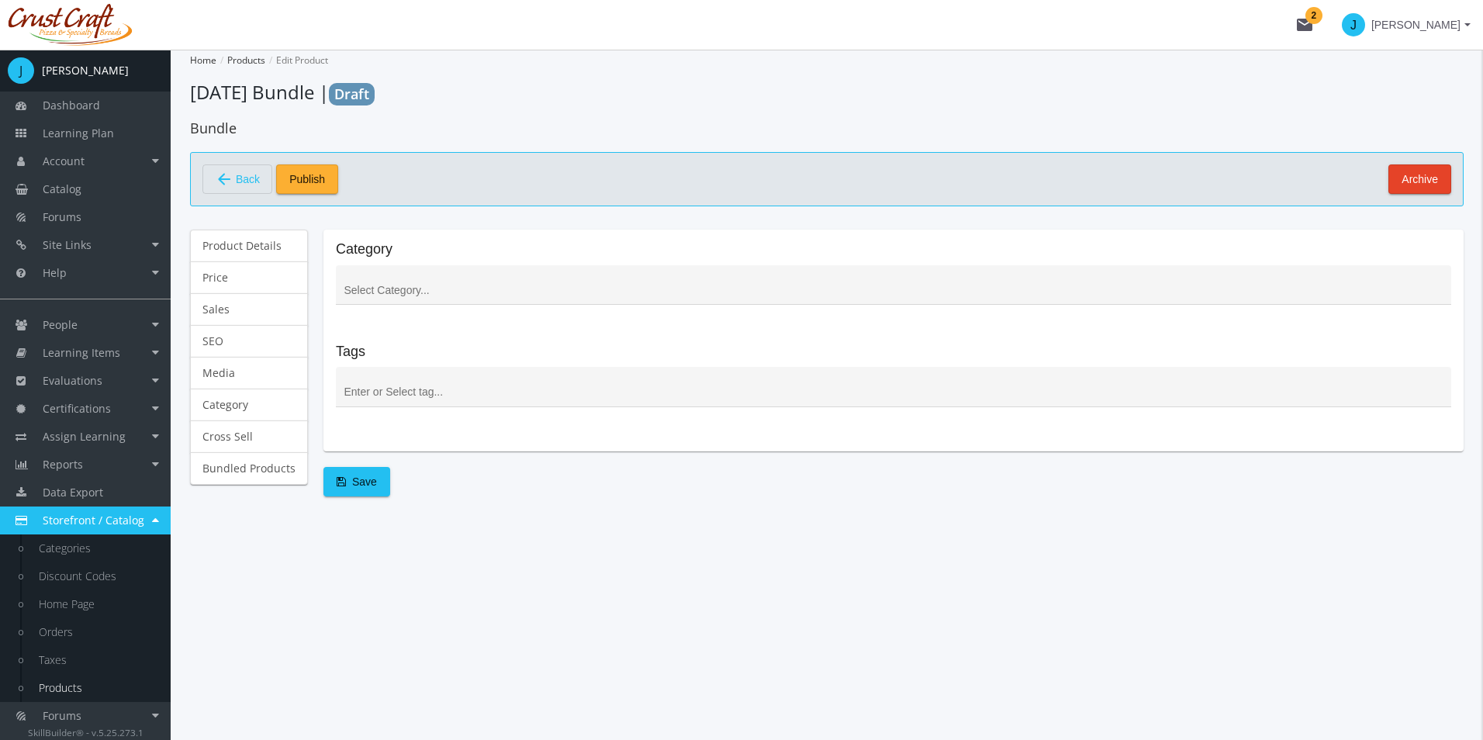
click at [368, 306] on div at bounding box center [893, 295] width 1115 height 60
click at [368, 300] on div at bounding box center [893, 289] width 1099 height 32
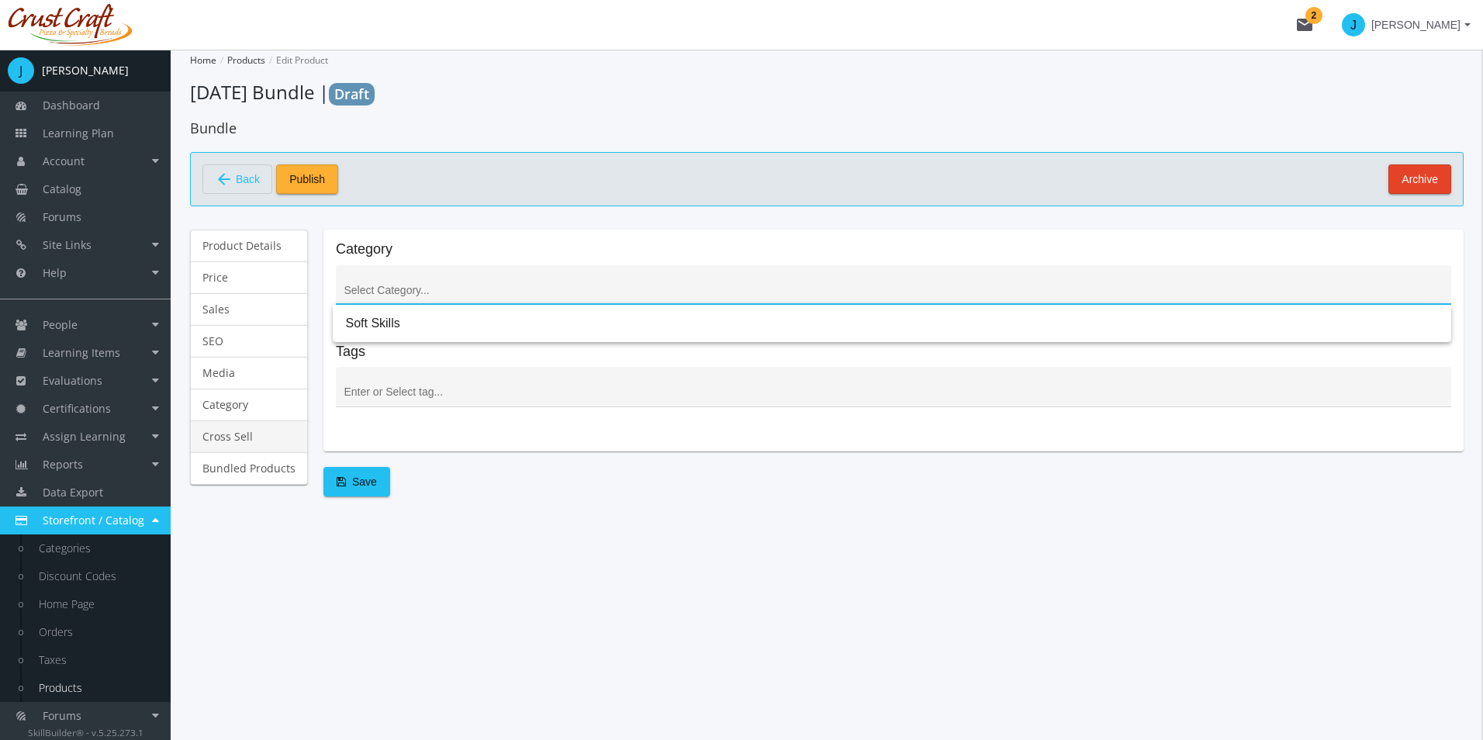
click at [293, 431] on link "Cross Sell" at bounding box center [249, 436] width 118 height 33
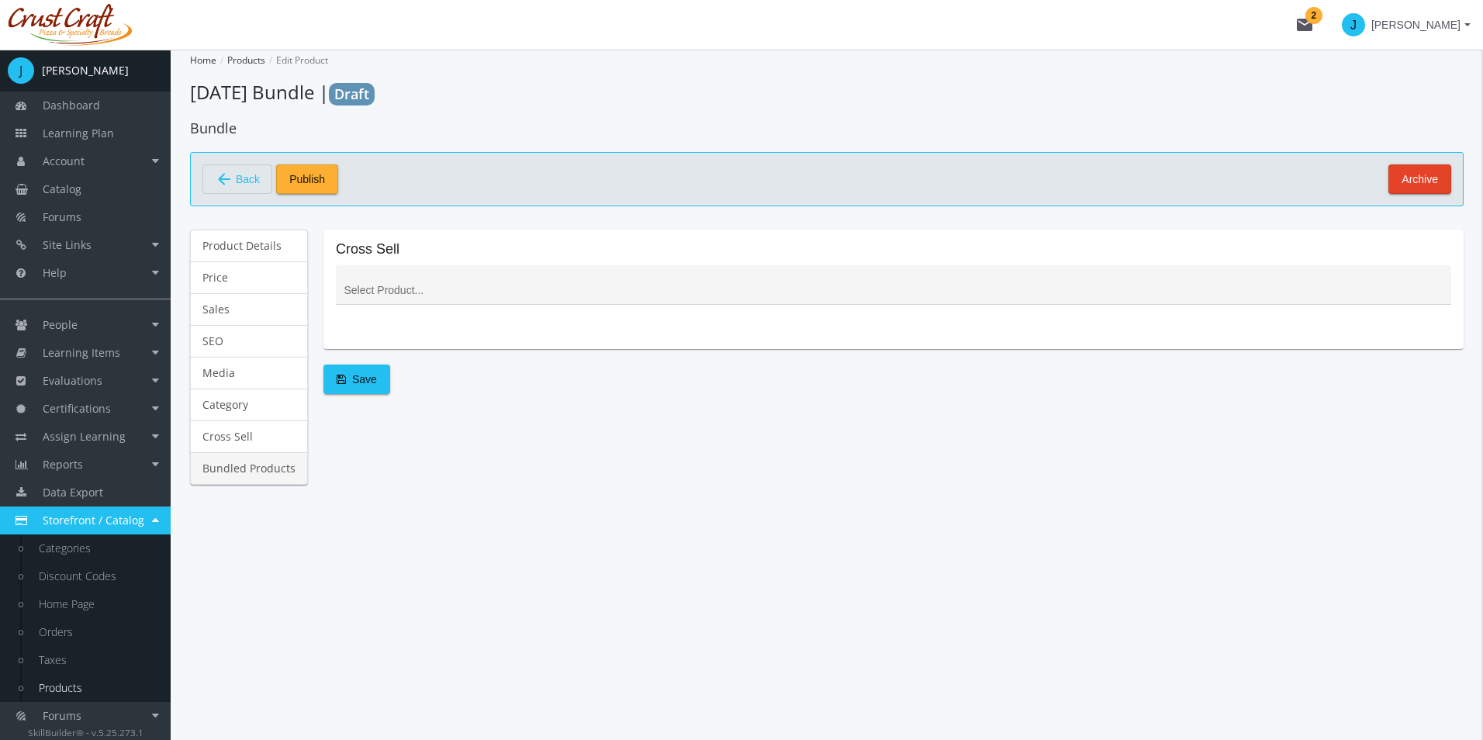
click at [283, 468] on link "Bundled Products" at bounding box center [249, 468] width 118 height 33
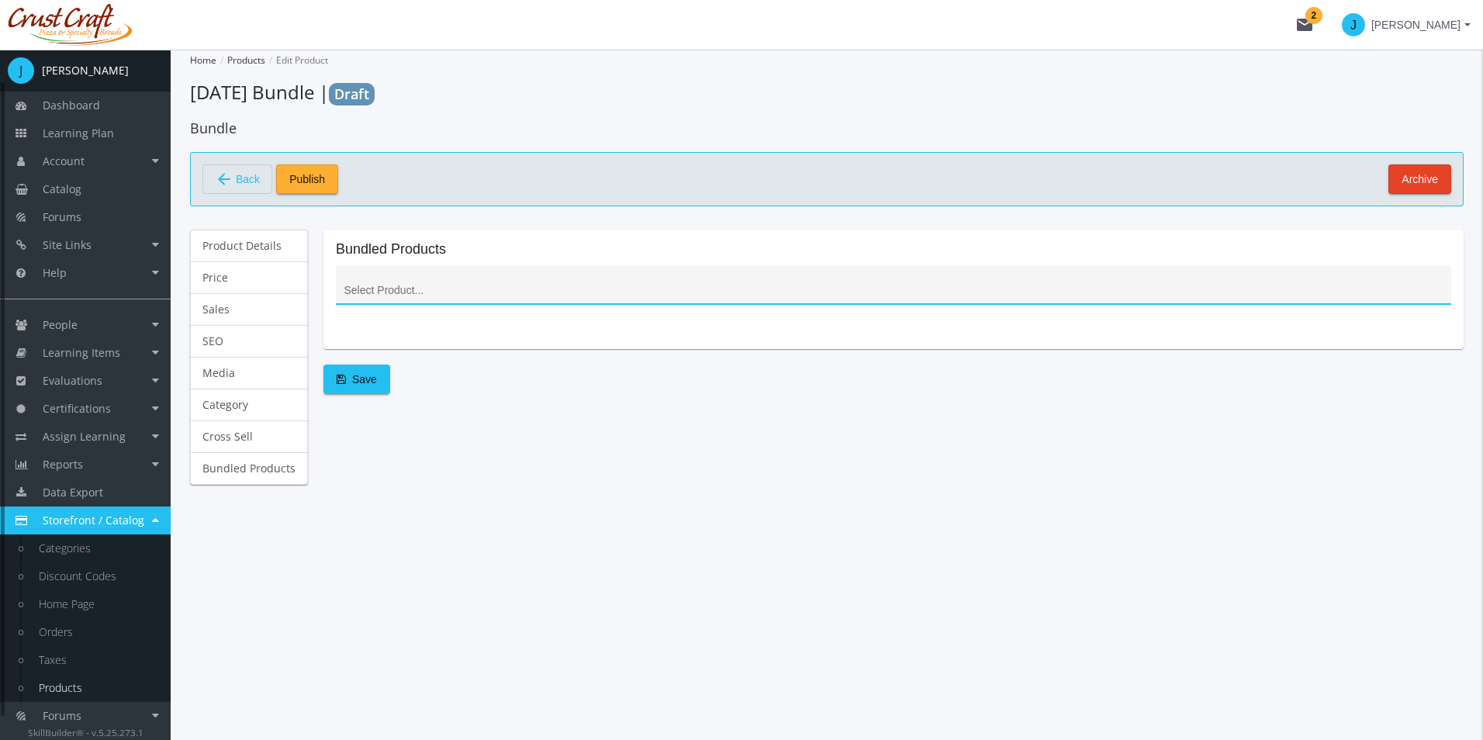
click at [411, 297] on div at bounding box center [893, 290] width 1105 height 19
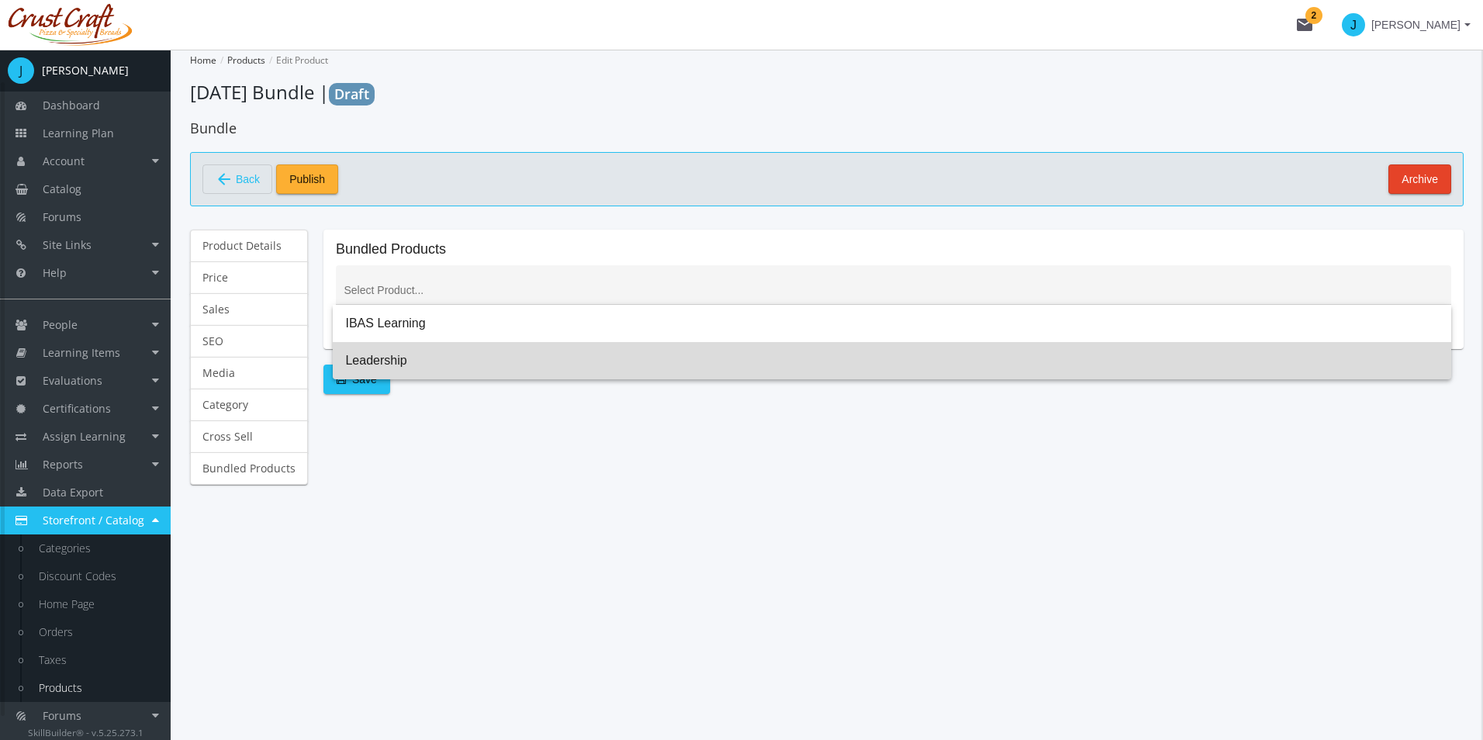
click at [409, 344] on span "Leadership" at bounding box center [891, 360] width 1093 height 37
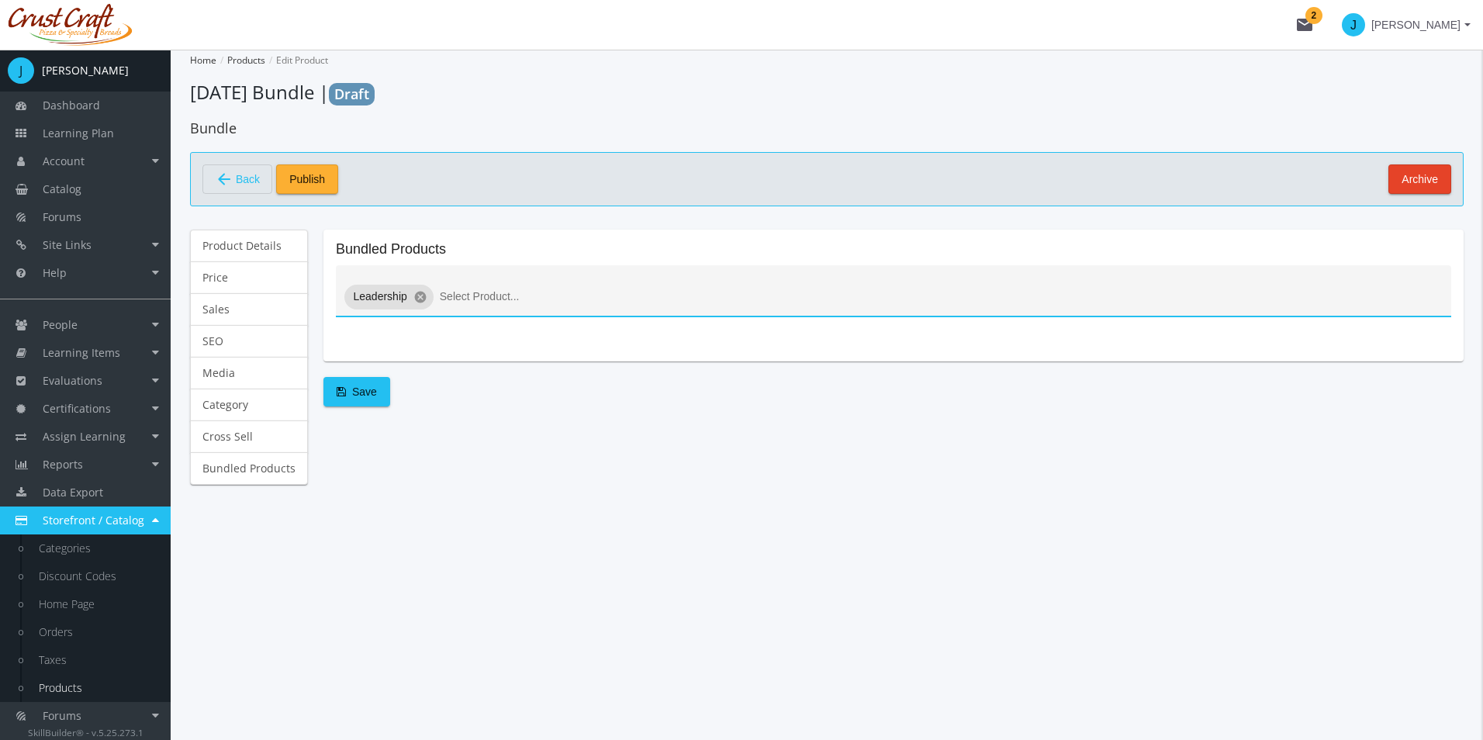
click at [513, 294] on input at bounding box center [941, 297] width 1003 height 12
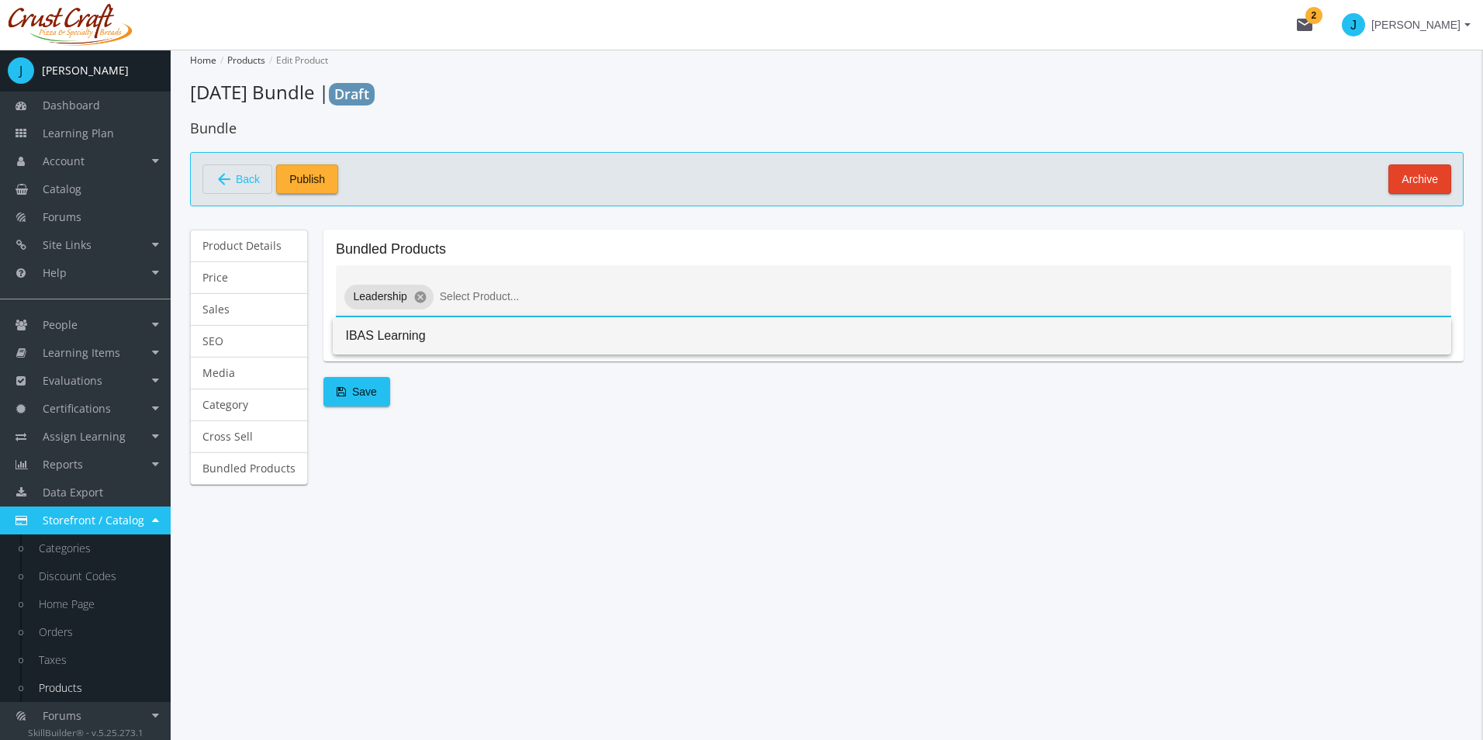
click at [471, 340] on span "IBAS Learning" at bounding box center [891, 335] width 1093 height 37
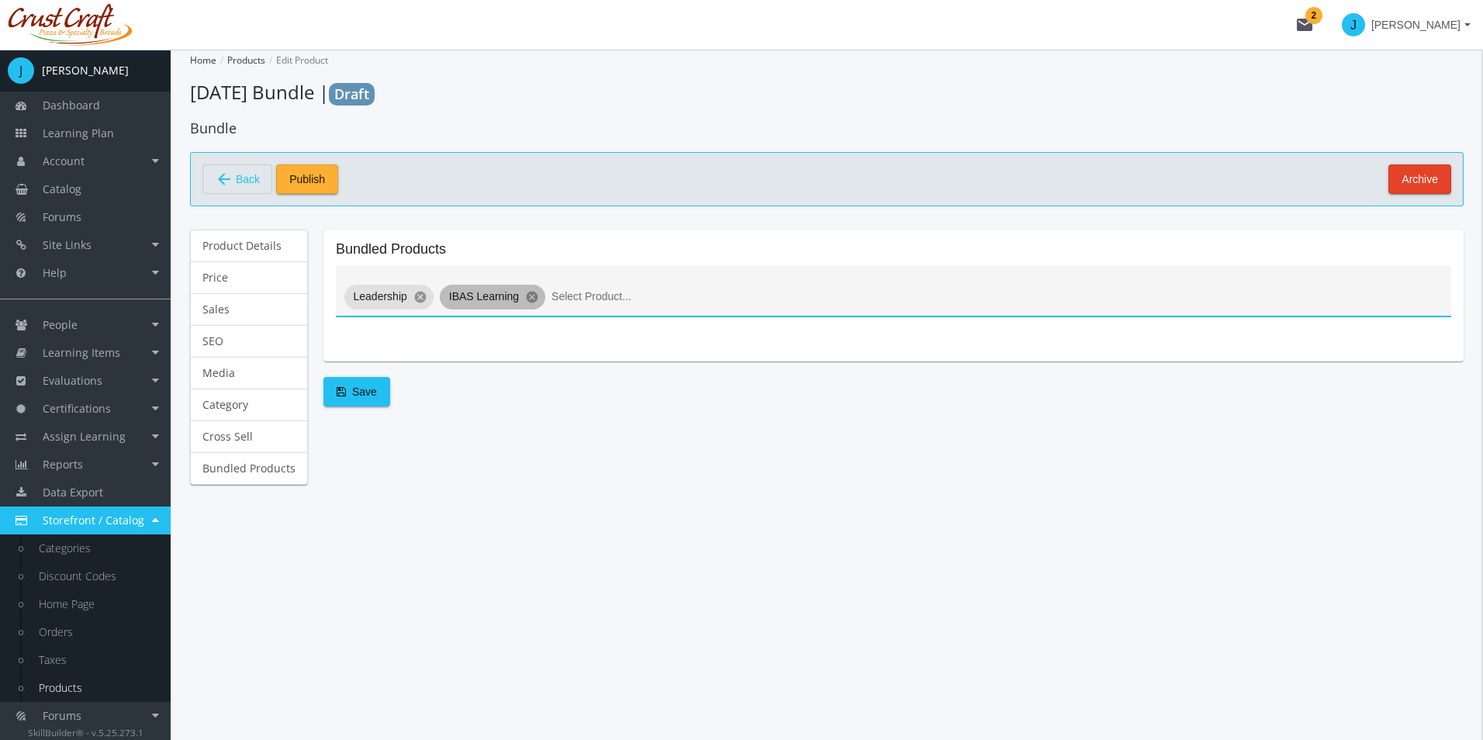
click at [525, 299] on mat-icon "cancel" at bounding box center [532, 297] width 14 height 14
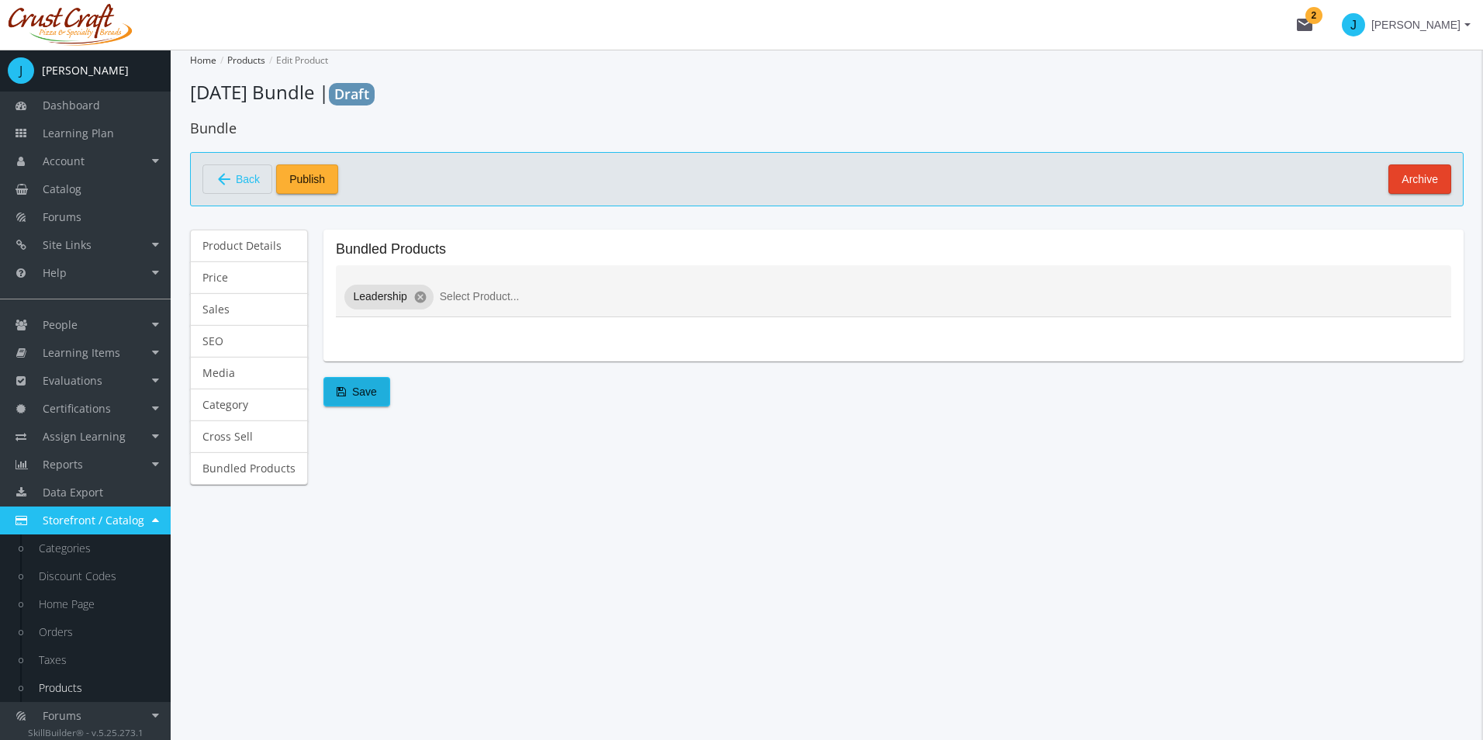
click at [357, 398] on span "Save" at bounding box center [357, 392] width 40 height 28
click at [748, 446] on div "Bundled Products Leadership cancel Save" at bounding box center [893, 365] width 1140 height 271
click at [150, 326] on link "People" at bounding box center [85, 325] width 171 height 28
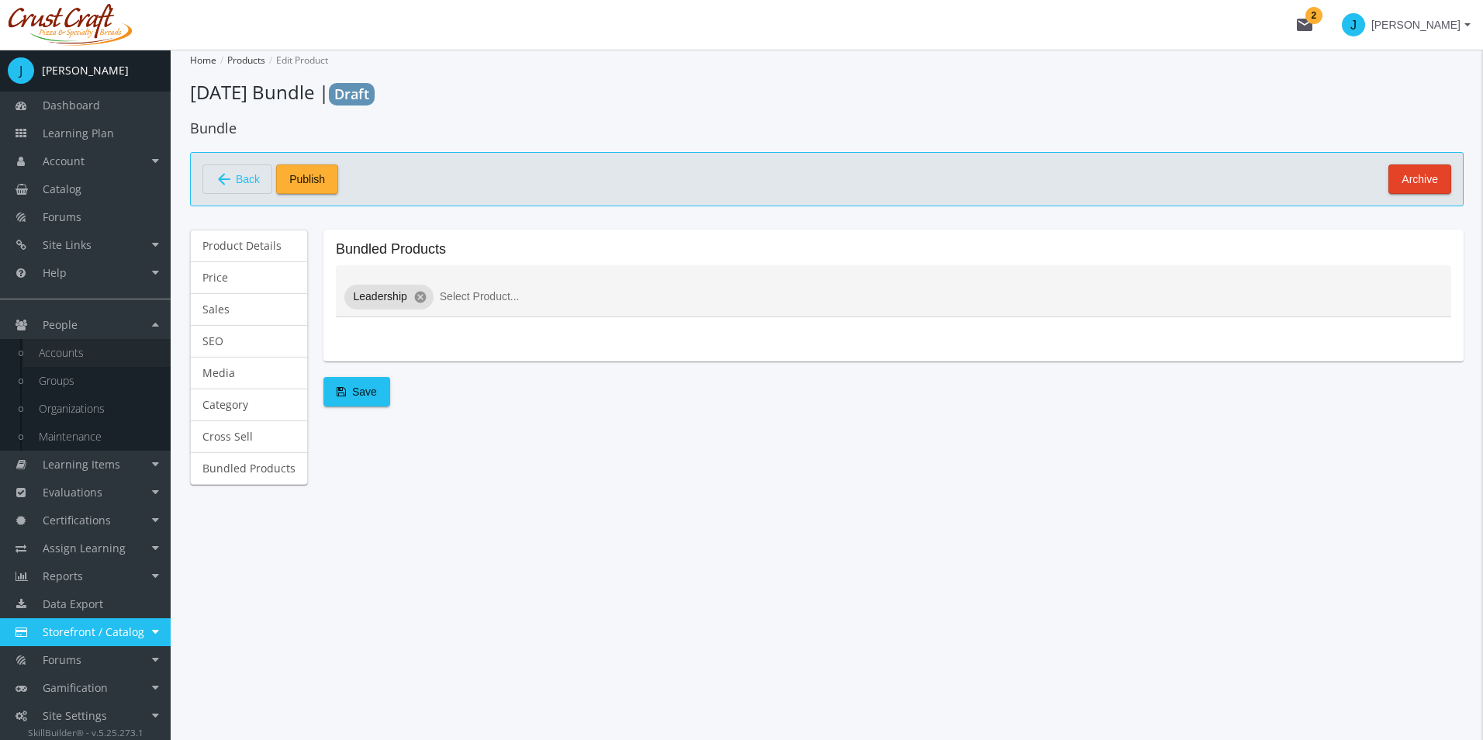
click at [67, 357] on link "Accounts" at bounding box center [96, 353] width 147 height 28
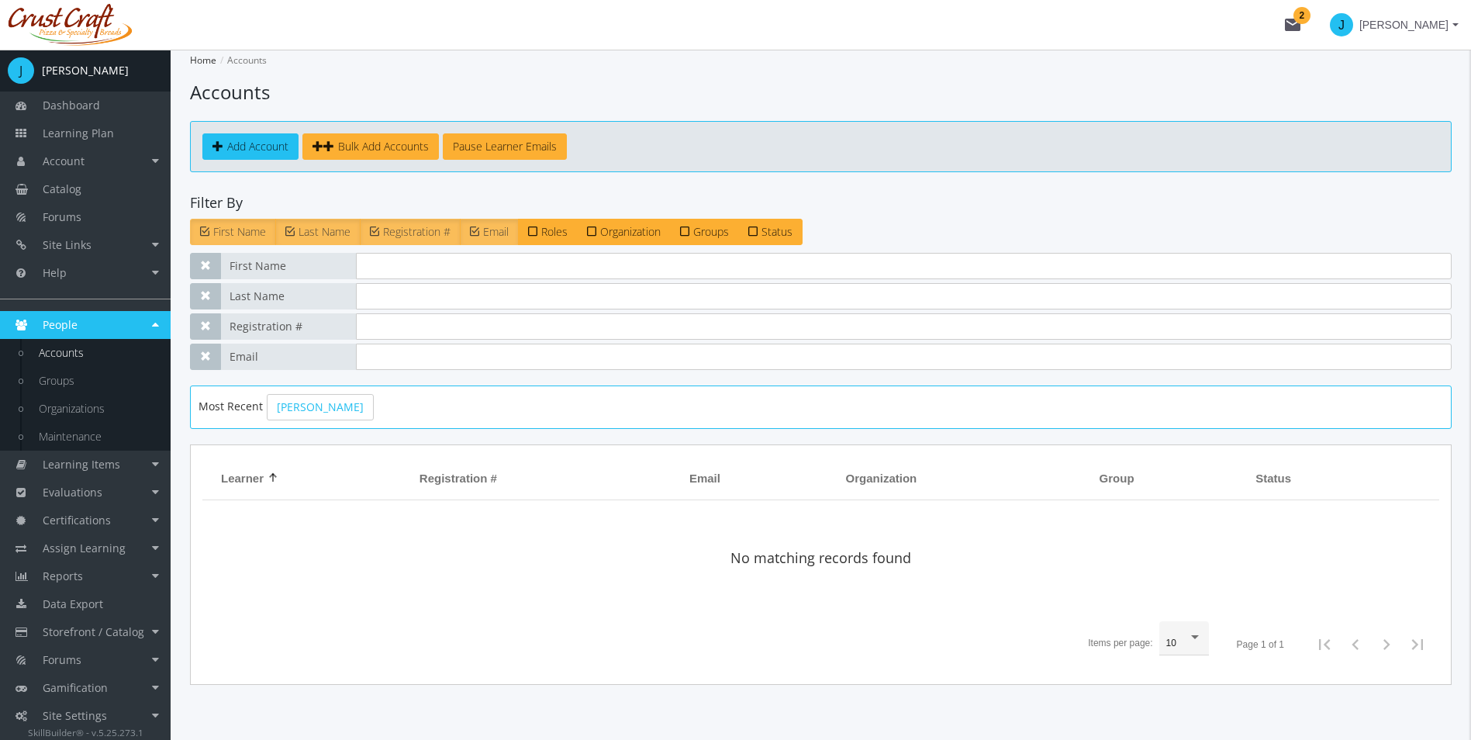
click at [762, 242] on label "Status" at bounding box center [770, 232] width 64 height 26
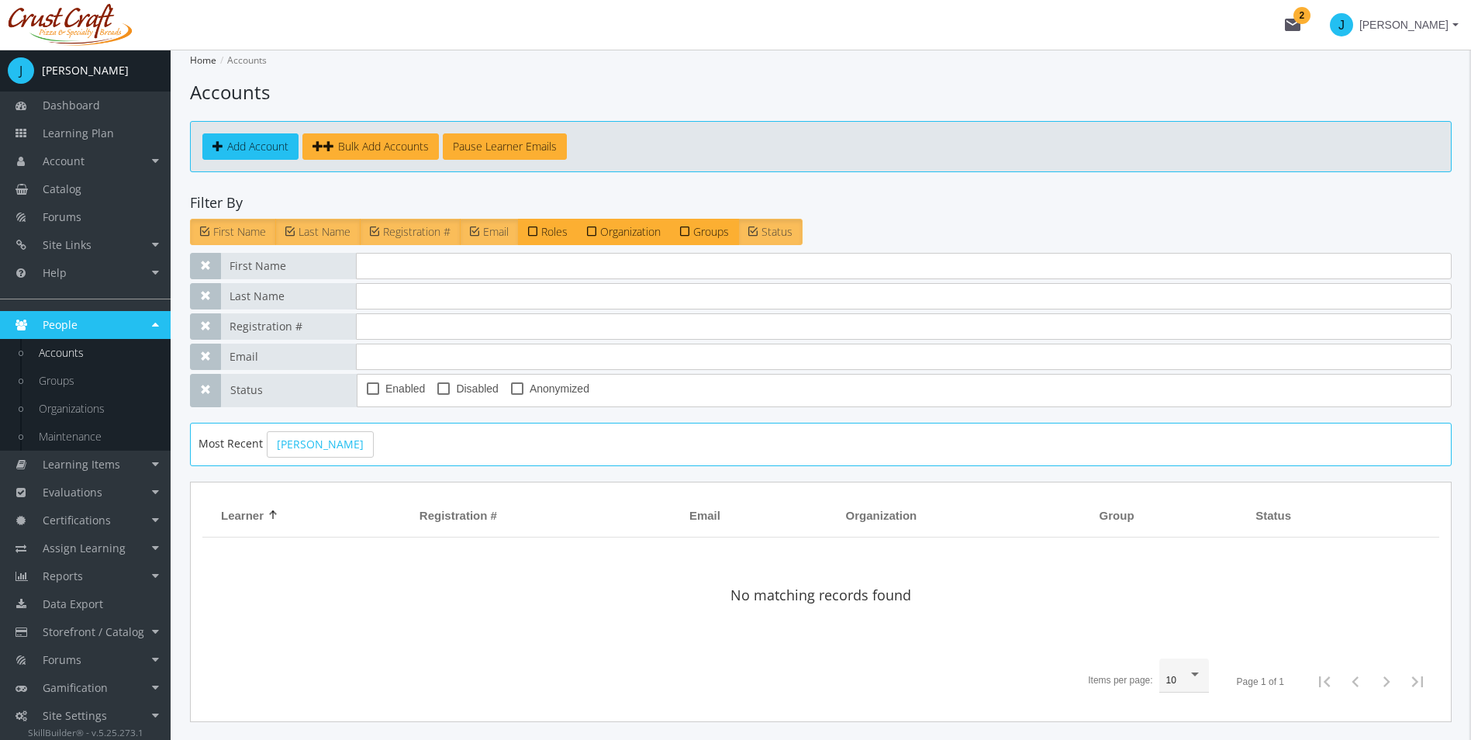
scroll to position [75, 0]
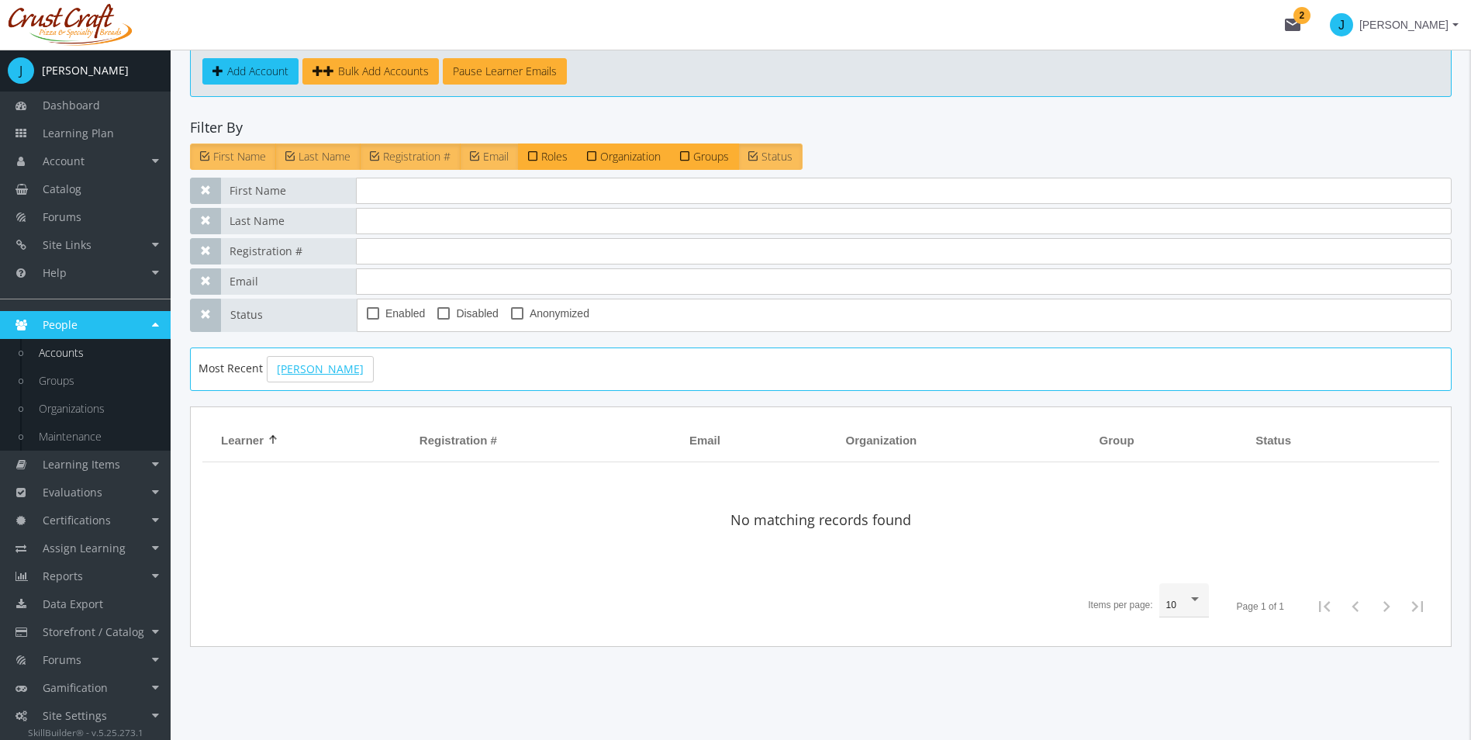
click at [313, 364] on link "[PERSON_NAME]" at bounding box center [320, 369] width 107 height 26
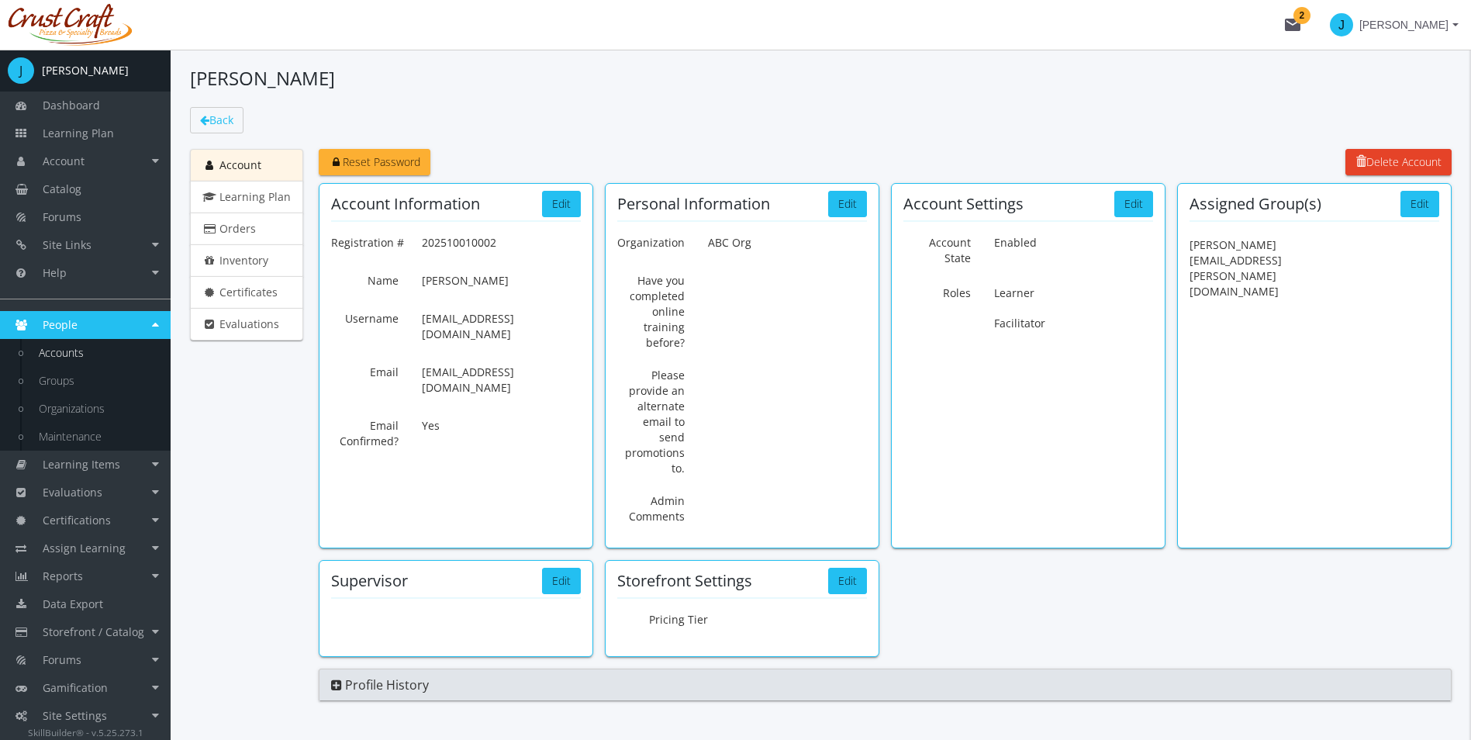
scroll to position [54, 0]
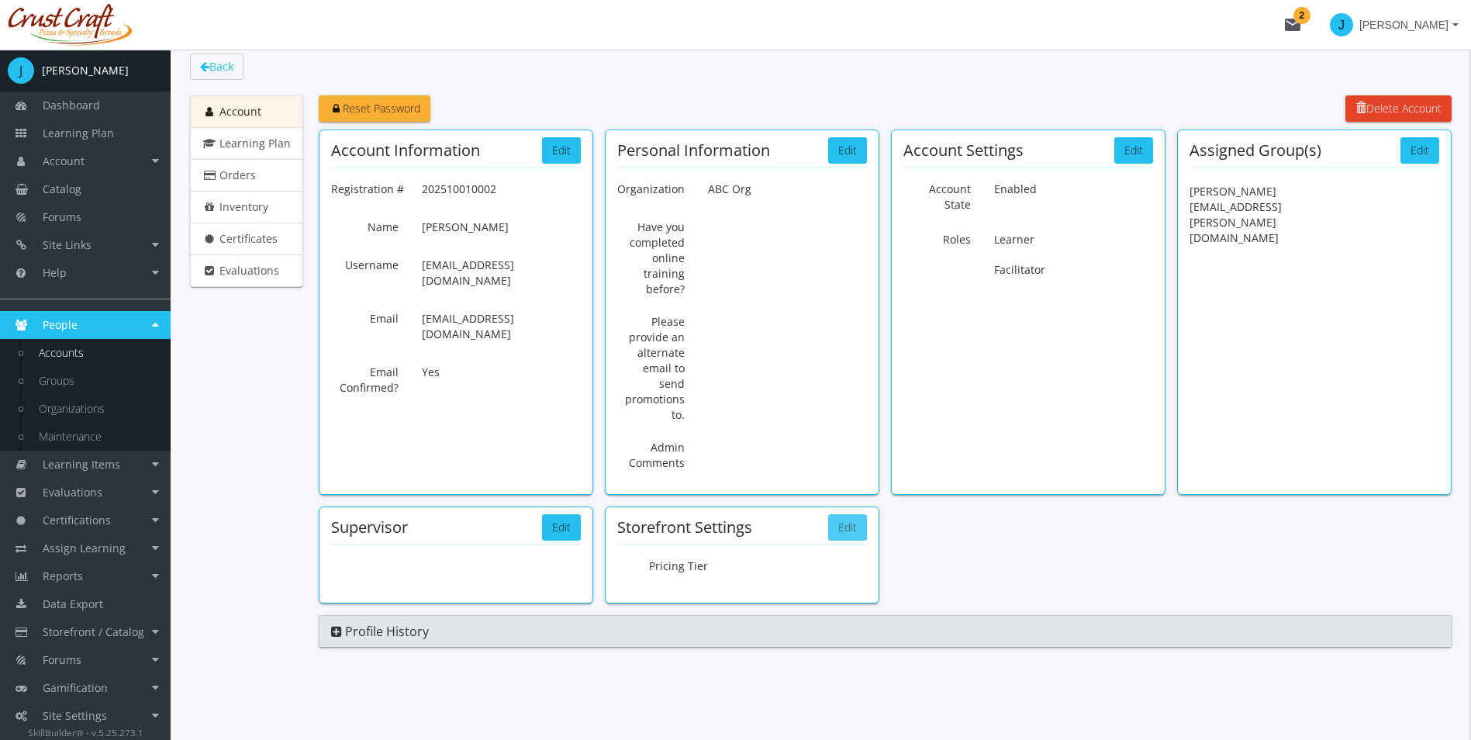
click at [848, 533] on button "Edit" at bounding box center [847, 527] width 39 height 26
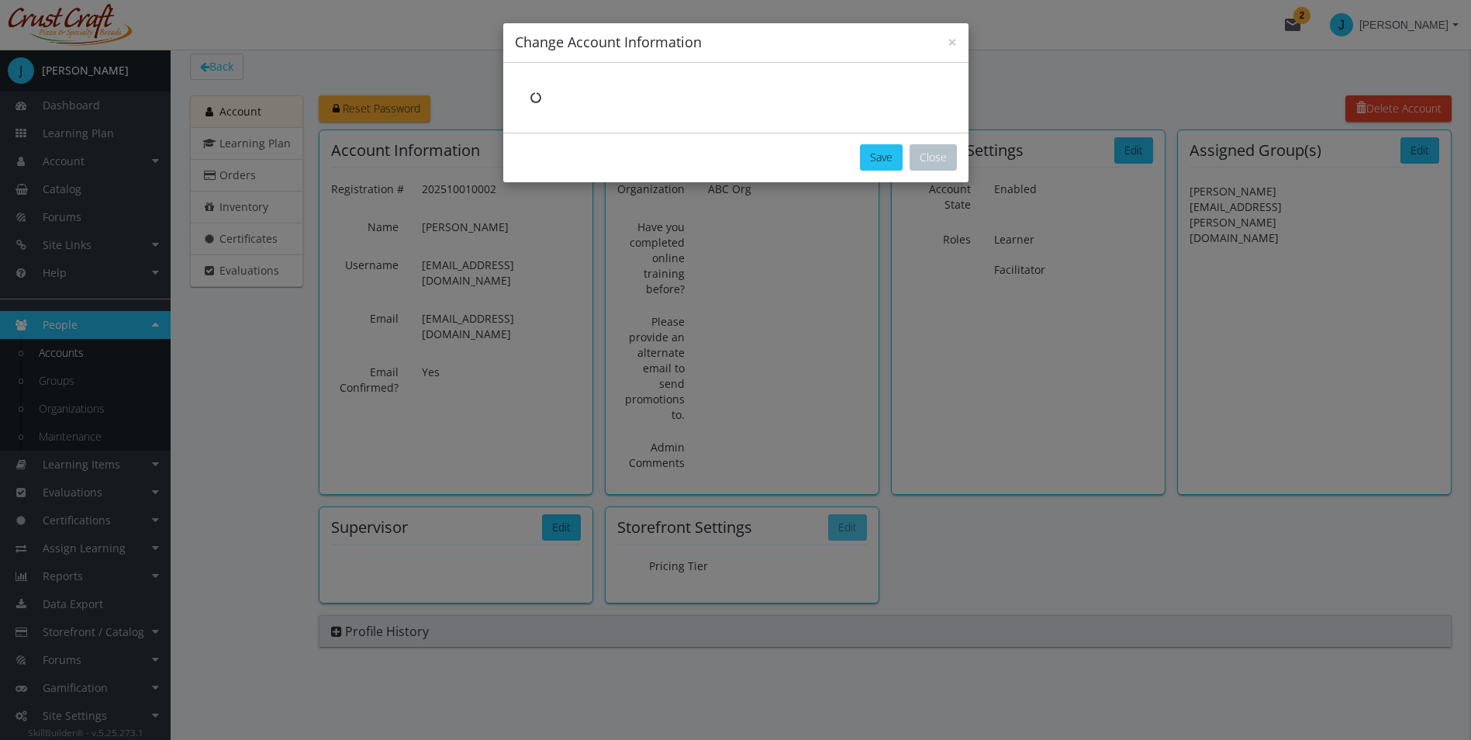
scroll to position [38, 0]
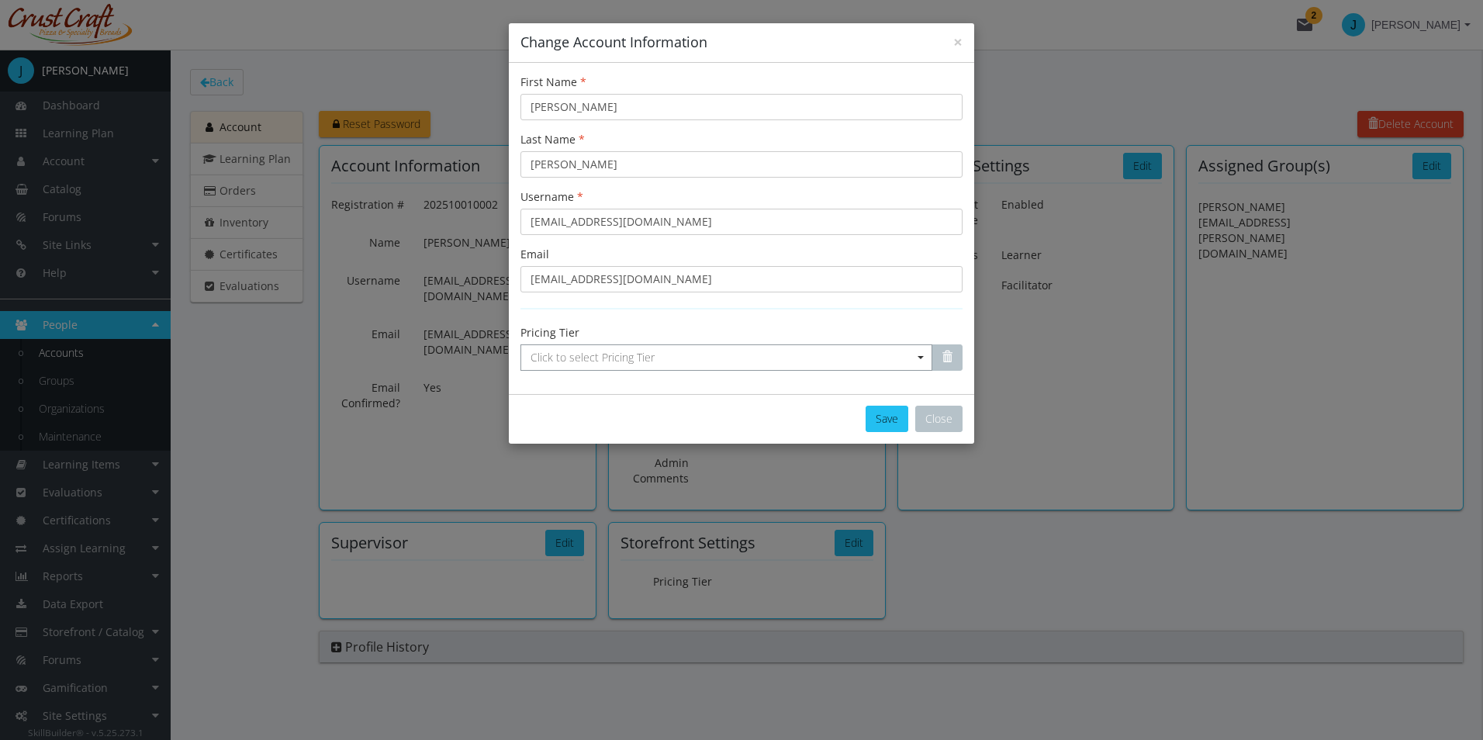
click at [680, 359] on span "Click to select Pricing Tier" at bounding box center [726, 357] width 412 height 26
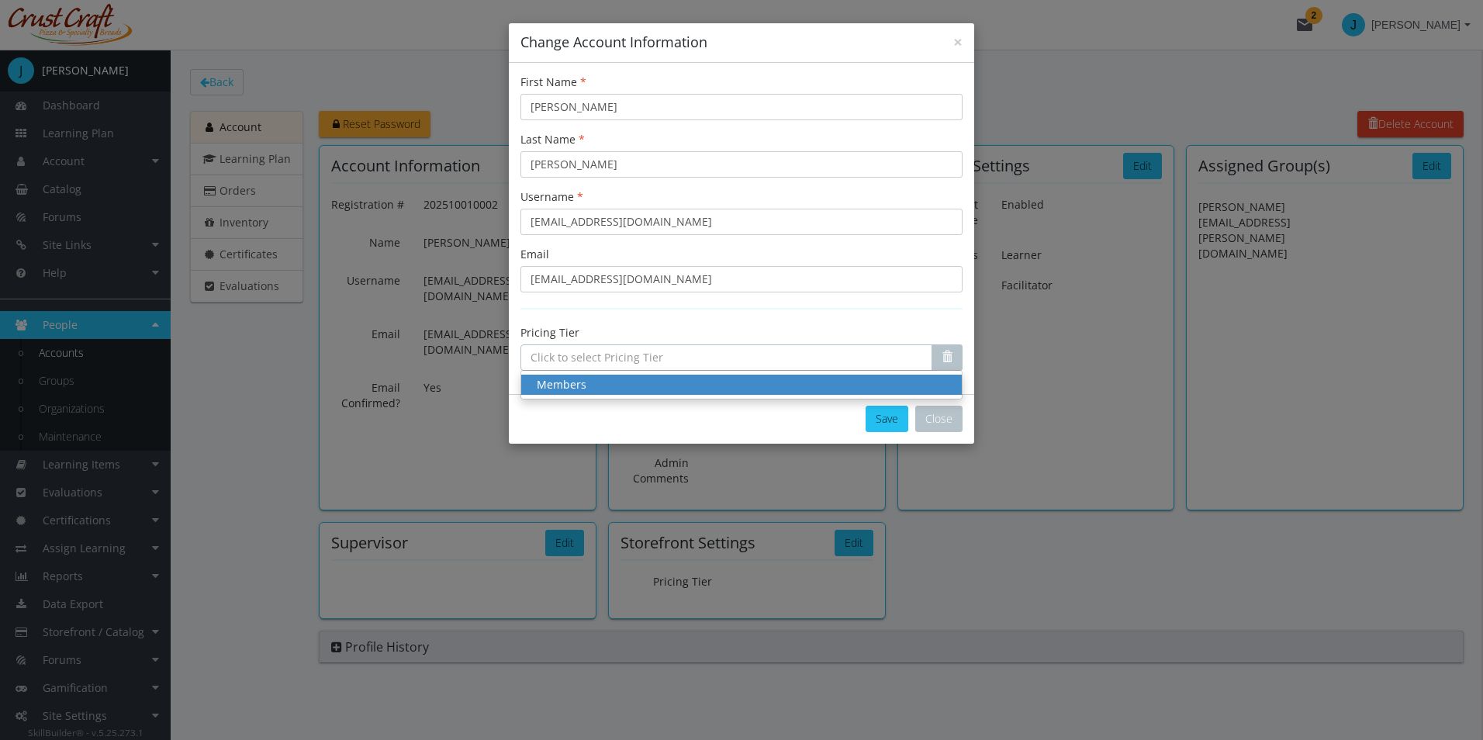
click at [679, 357] on input "Select box" at bounding box center [726, 357] width 412 height 26
click at [692, 329] on div "Pricing Tier Click to select Pricing Tier Members" at bounding box center [741, 348] width 442 height 46
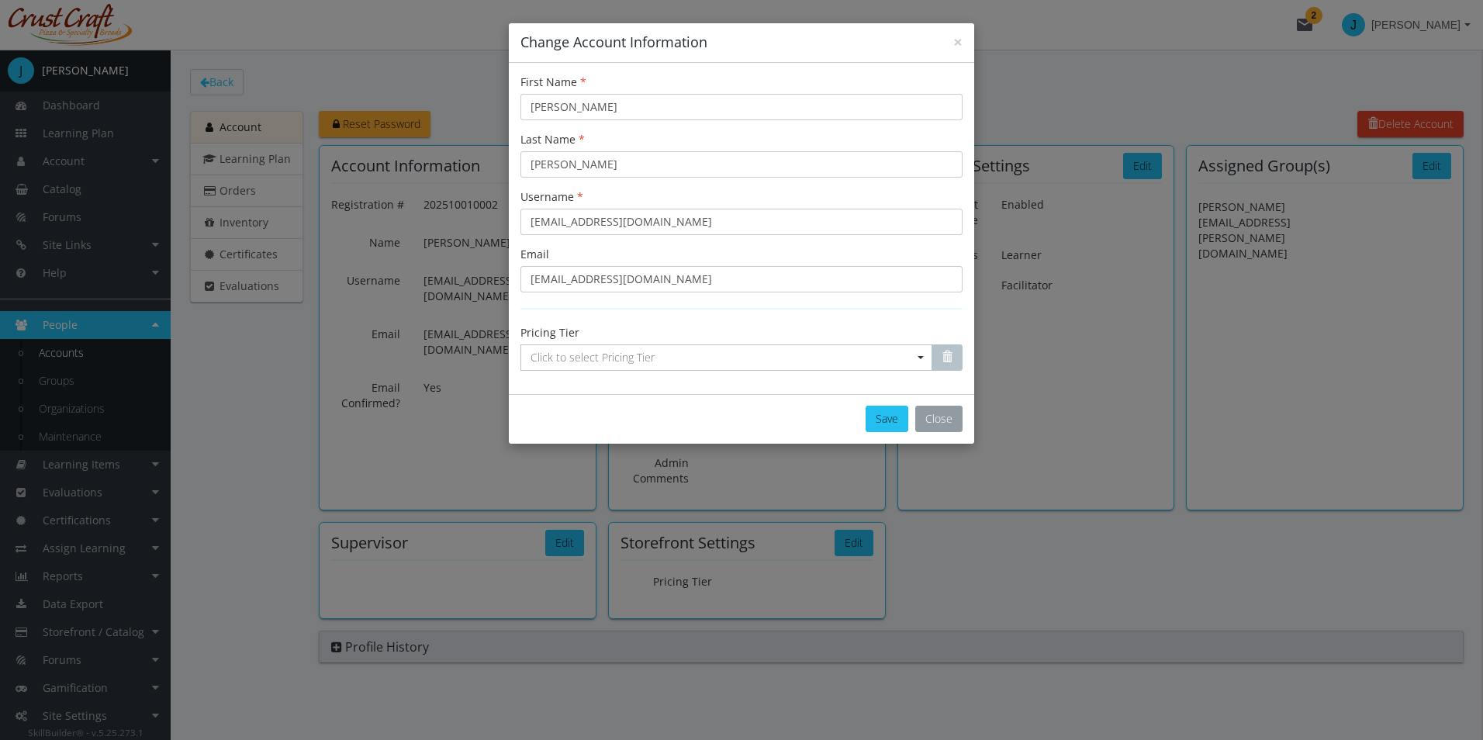
click at [927, 416] on button "Close" at bounding box center [938, 419] width 47 height 26
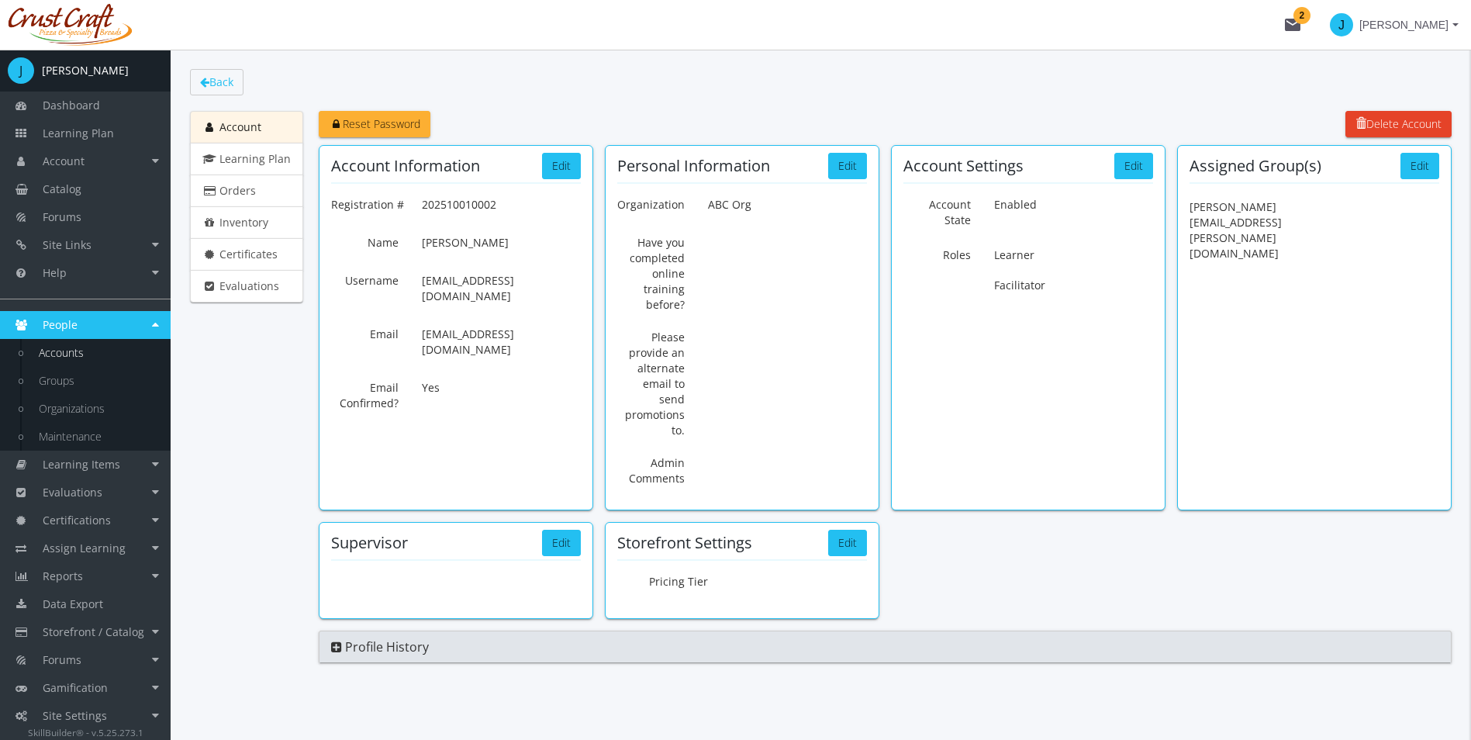
click at [232, 96] on div "[PERSON_NAME] Back Account Learning Plan Orders Inventory Certificates Evaluati…" at bounding box center [821, 352] width 1262 height 651
click at [227, 94] on link "Back" at bounding box center [217, 82] width 54 height 26
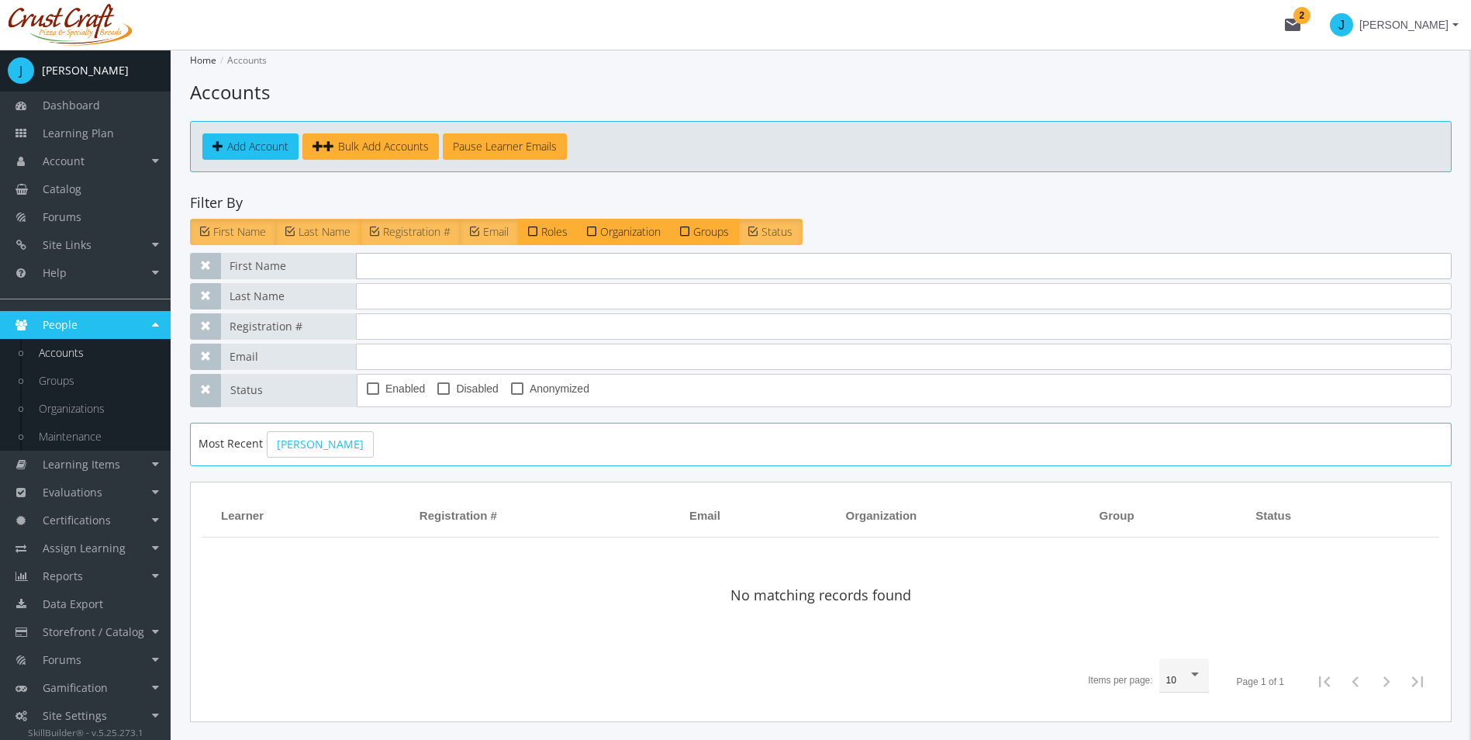
click at [394, 275] on input "text" at bounding box center [904, 266] width 1096 height 26
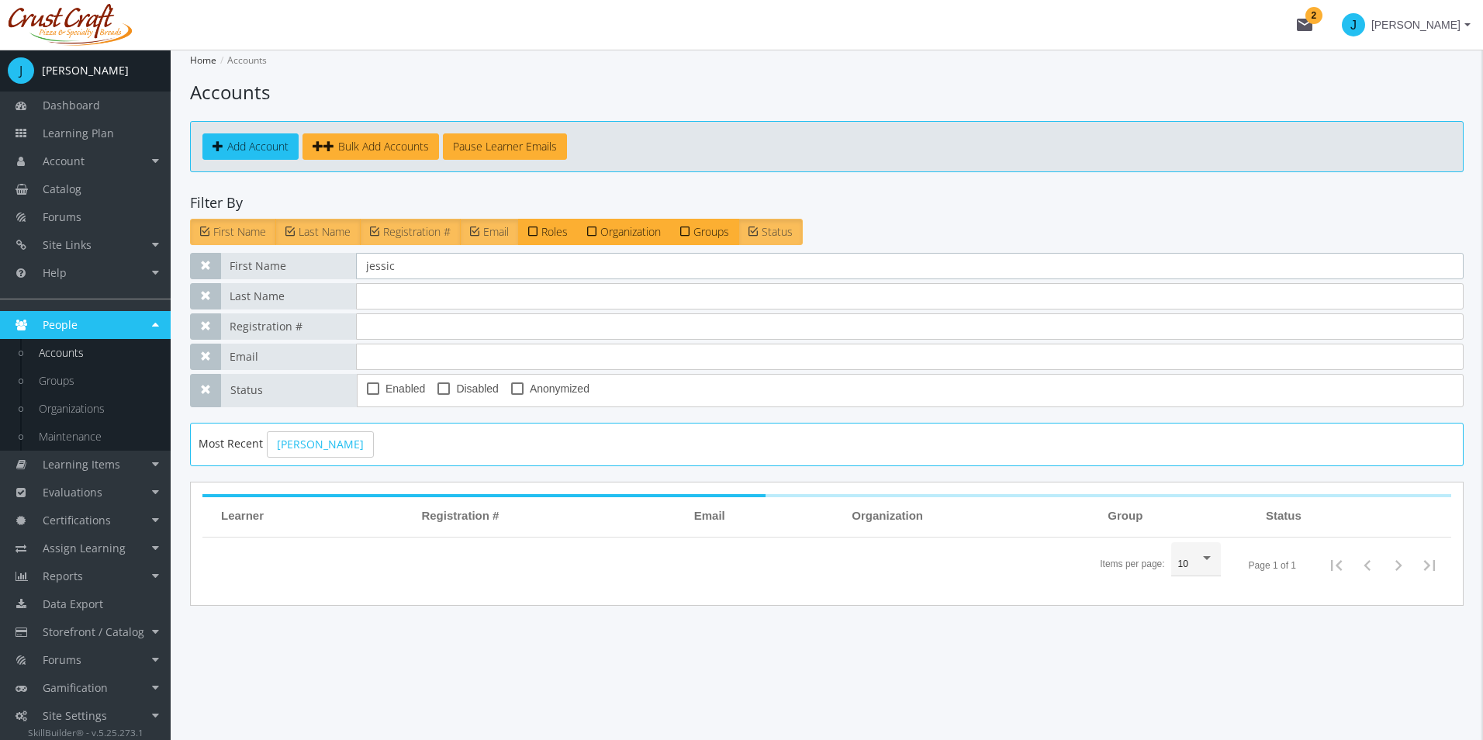
type input "jessic"
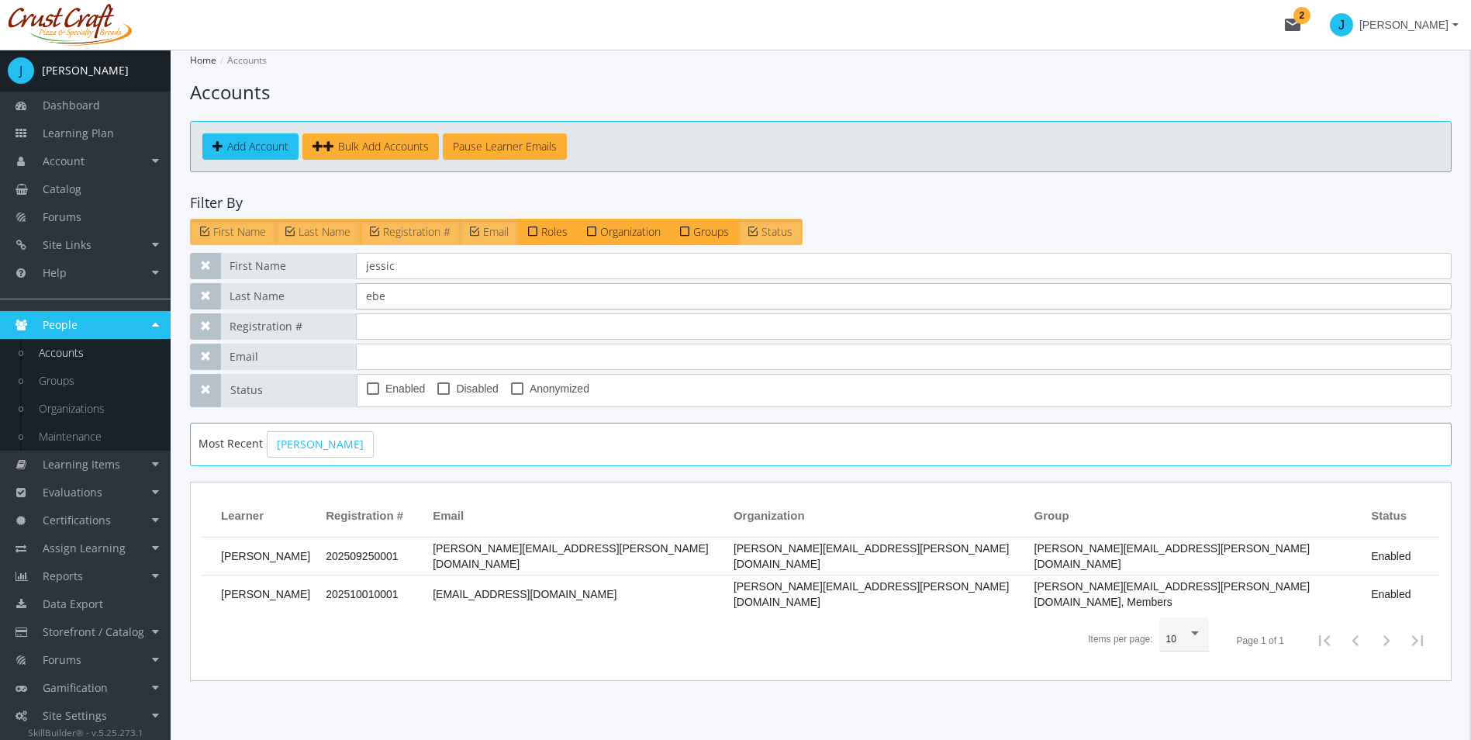
type input "ebe"
click at [682, 561] on td "[PERSON_NAME][EMAIL_ADDRESS][PERSON_NAME][DOMAIN_NAME]" at bounding box center [575, 556] width 301 height 38
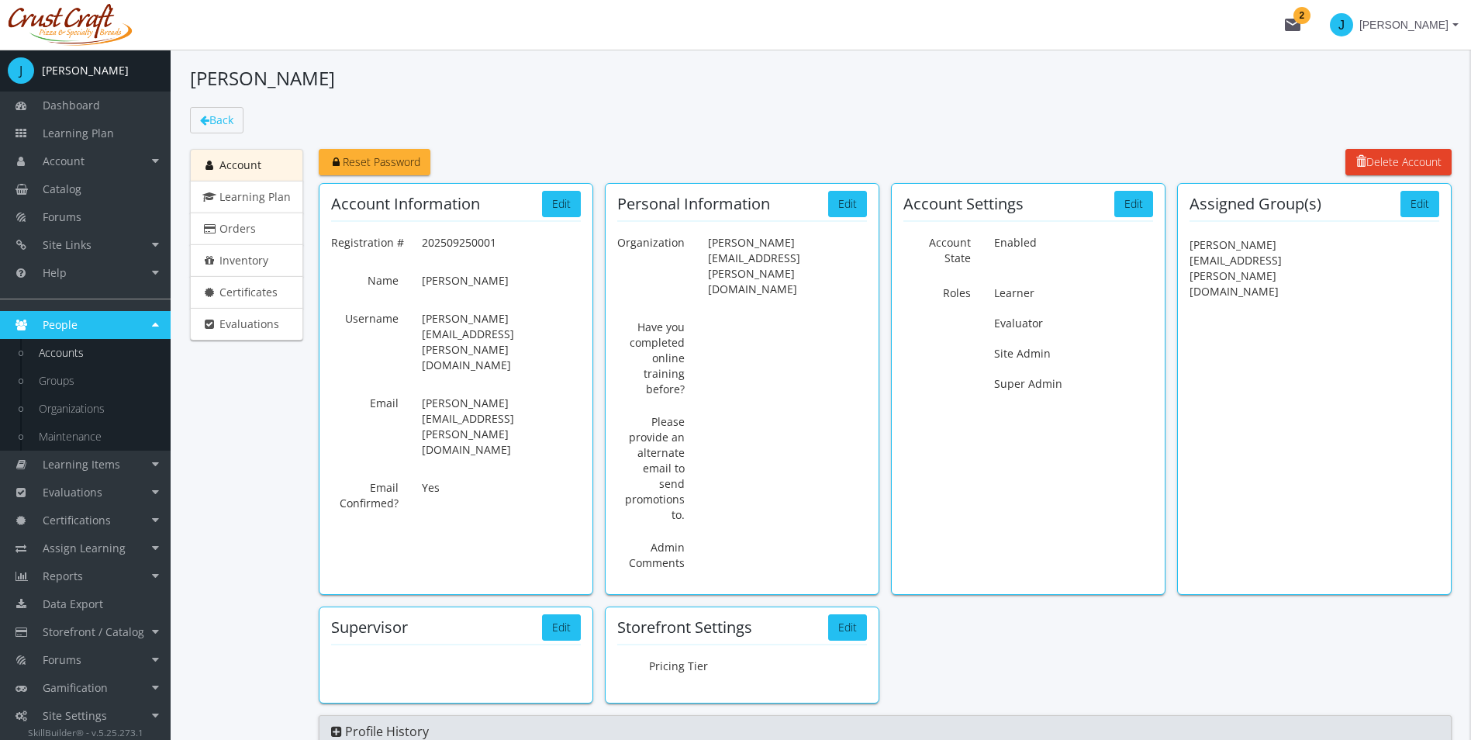
click at [822, 619] on div "Storefront Settings Edit" at bounding box center [742, 627] width 250 height 17
click at [838, 614] on button "Edit" at bounding box center [847, 627] width 39 height 26
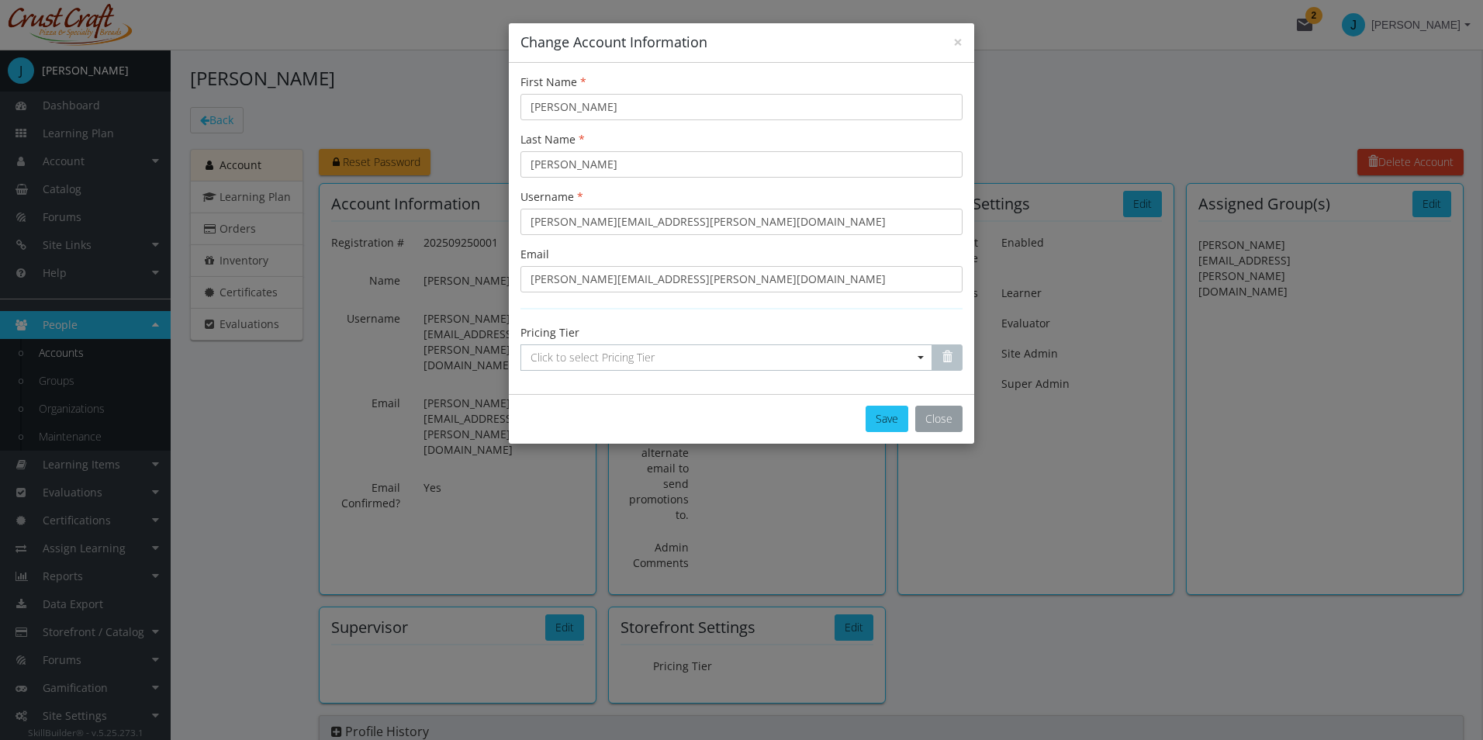
click at [952, 415] on button "Close" at bounding box center [938, 419] width 47 height 26
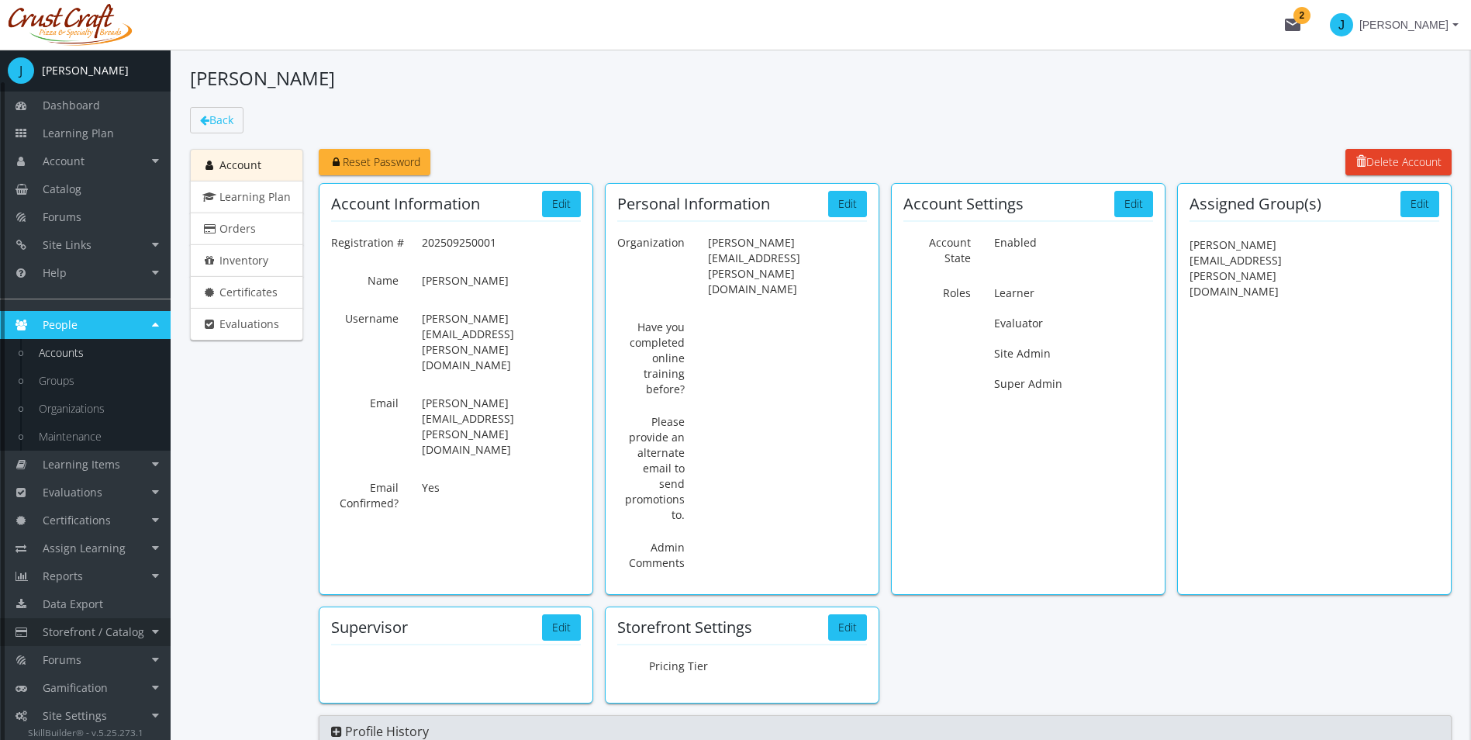
click at [160, 642] on link "Storefront / Catalog" at bounding box center [85, 632] width 171 height 28
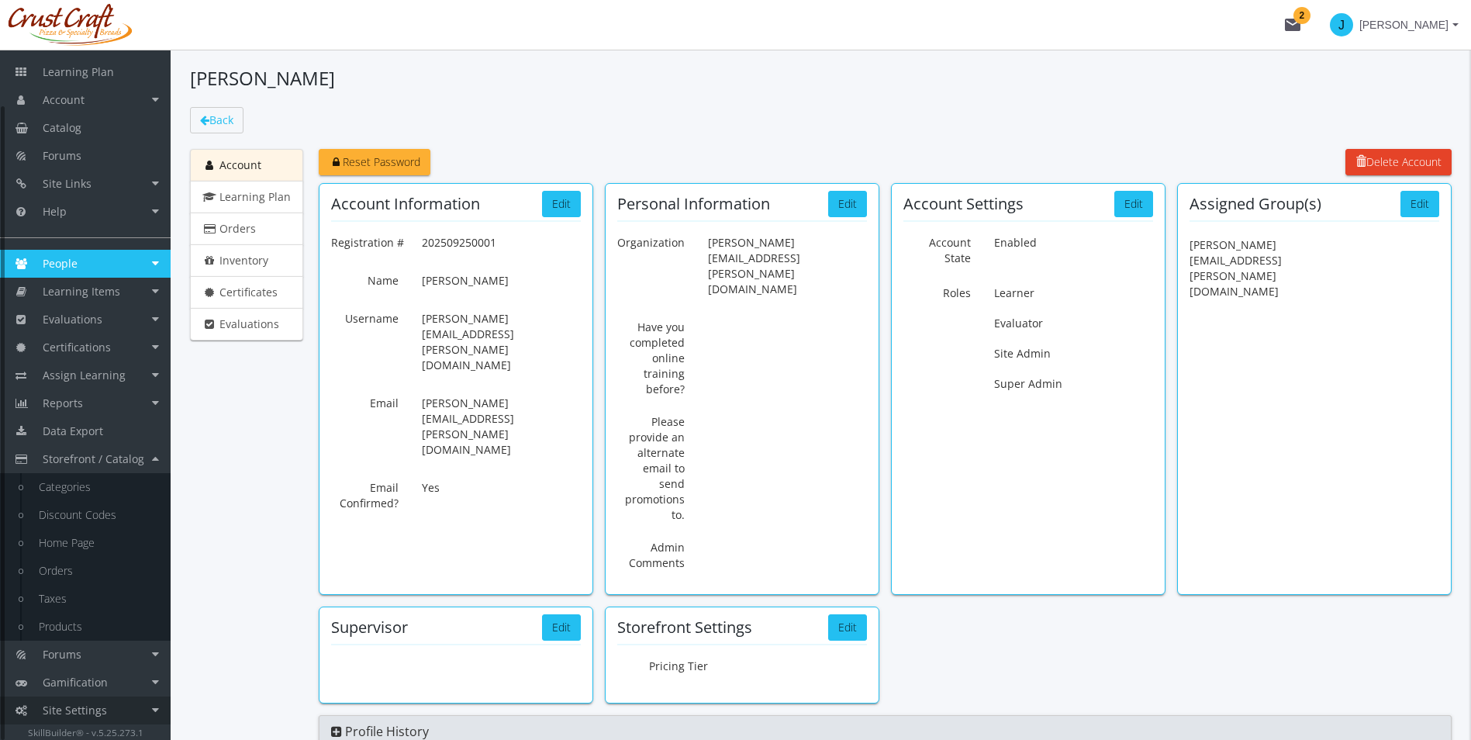
click at [164, 715] on link "Site Settings" at bounding box center [85, 710] width 171 height 28
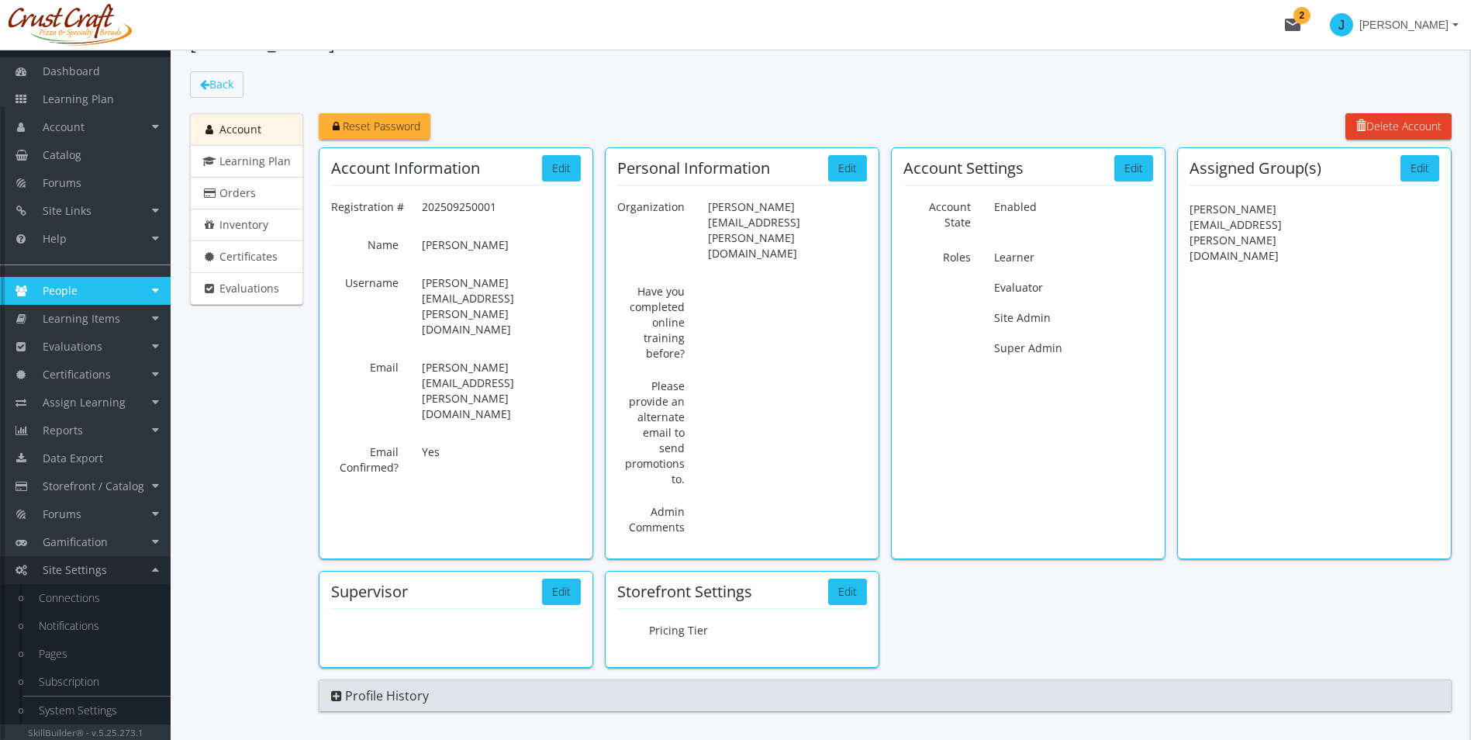
scroll to position [54, 0]
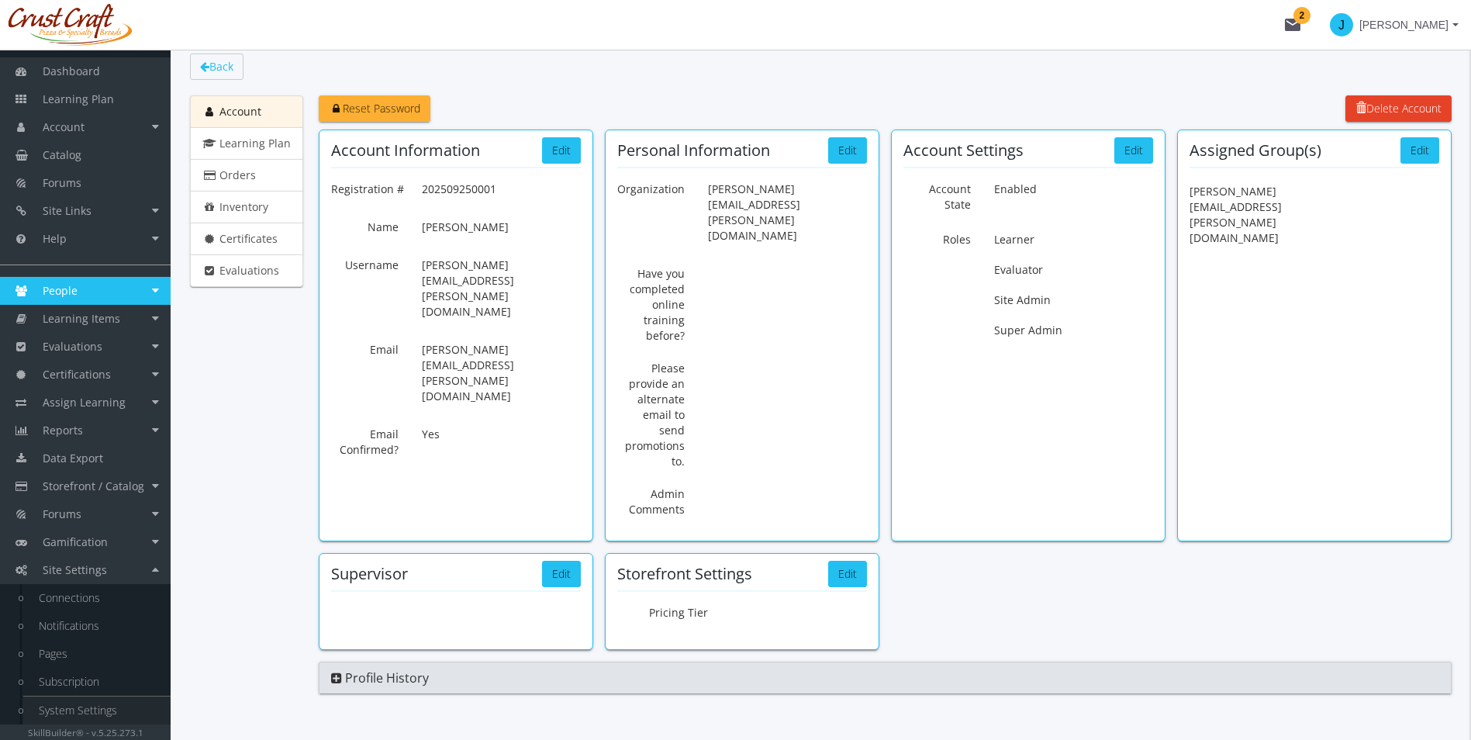
click at [119, 710] on link "System Settings" at bounding box center [96, 710] width 147 height 28
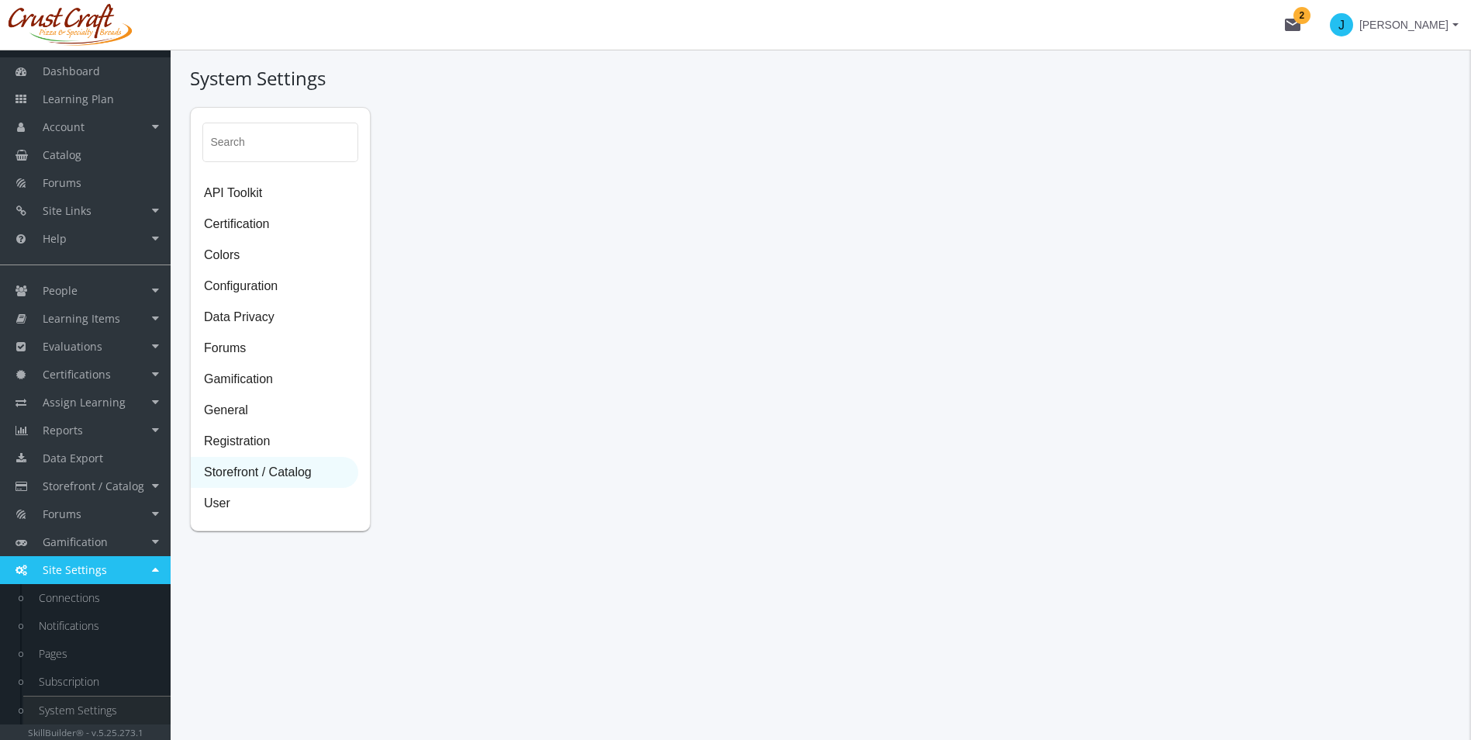
select select "2: CAD"
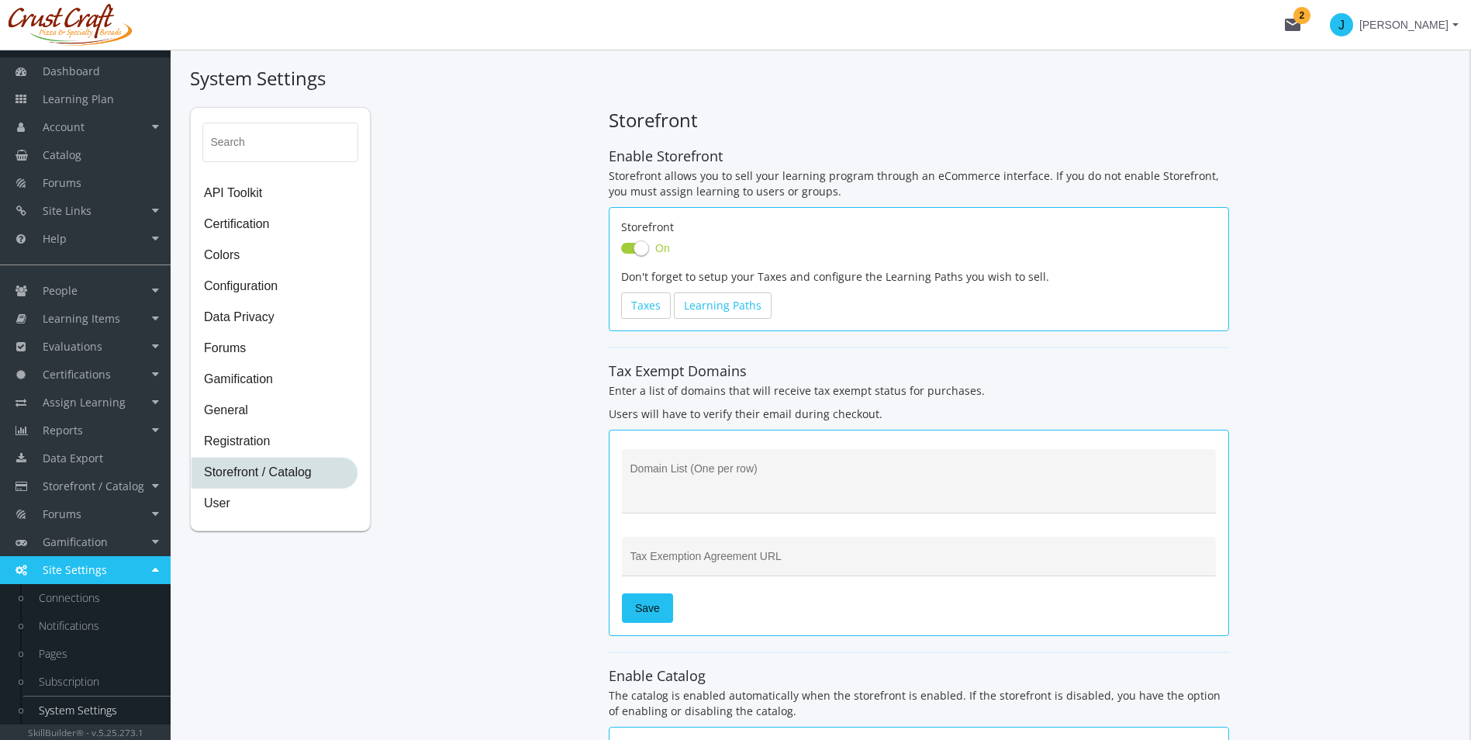
click at [254, 474] on span "Storefront / Catalog" at bounding box center [275, 473] width 166 height 31
select select "2: CAD"
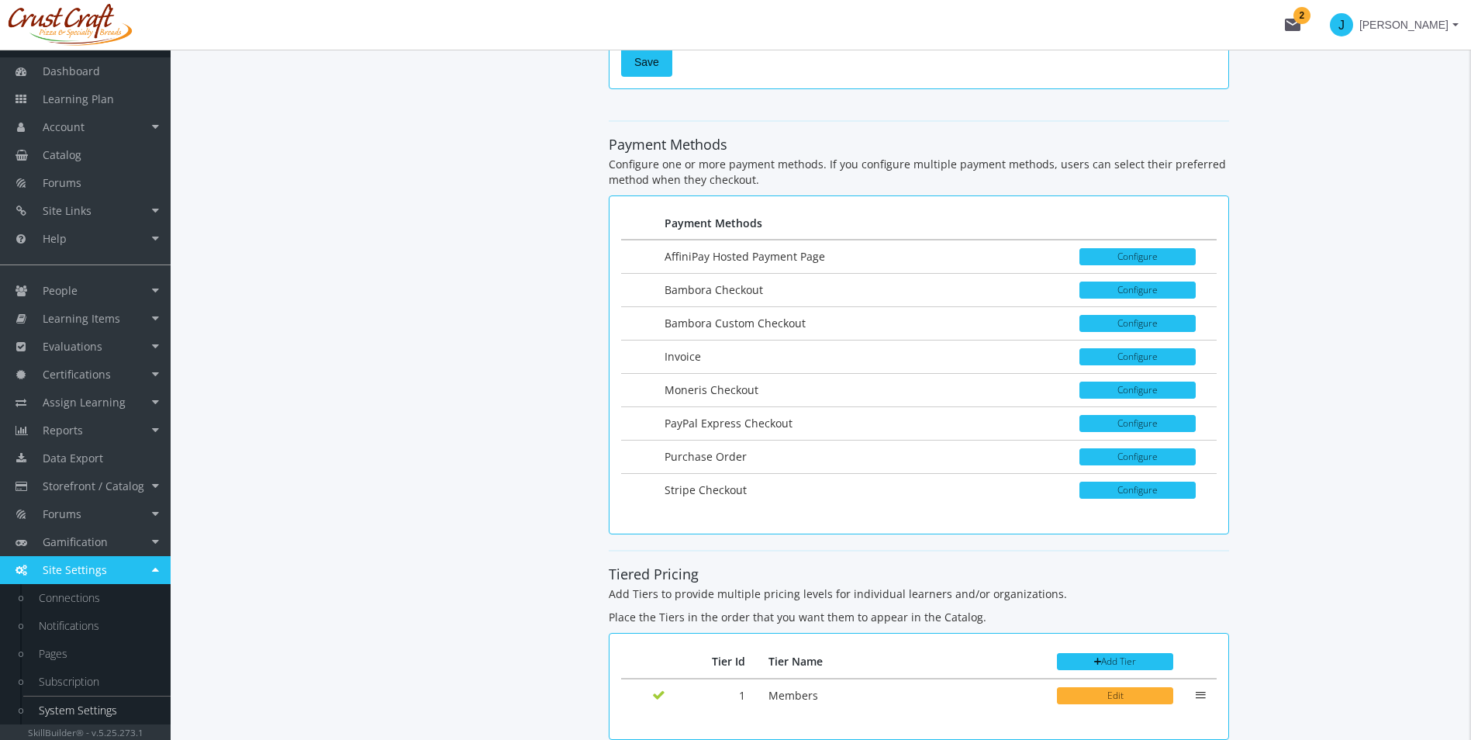
scroll to position [2281, 0]
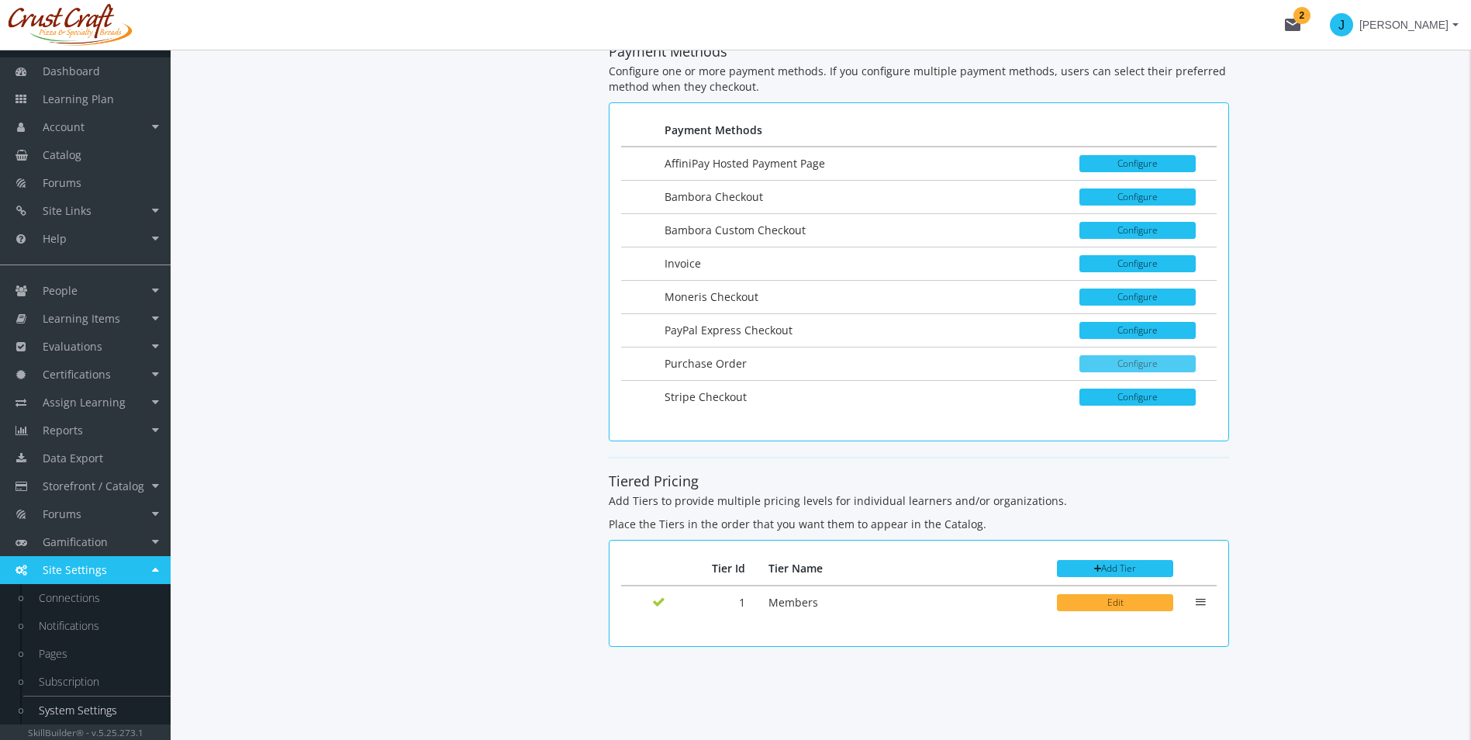
click at [1170, 366] on button "Configure" at bounding box center [1137, 363] width 116 height 17
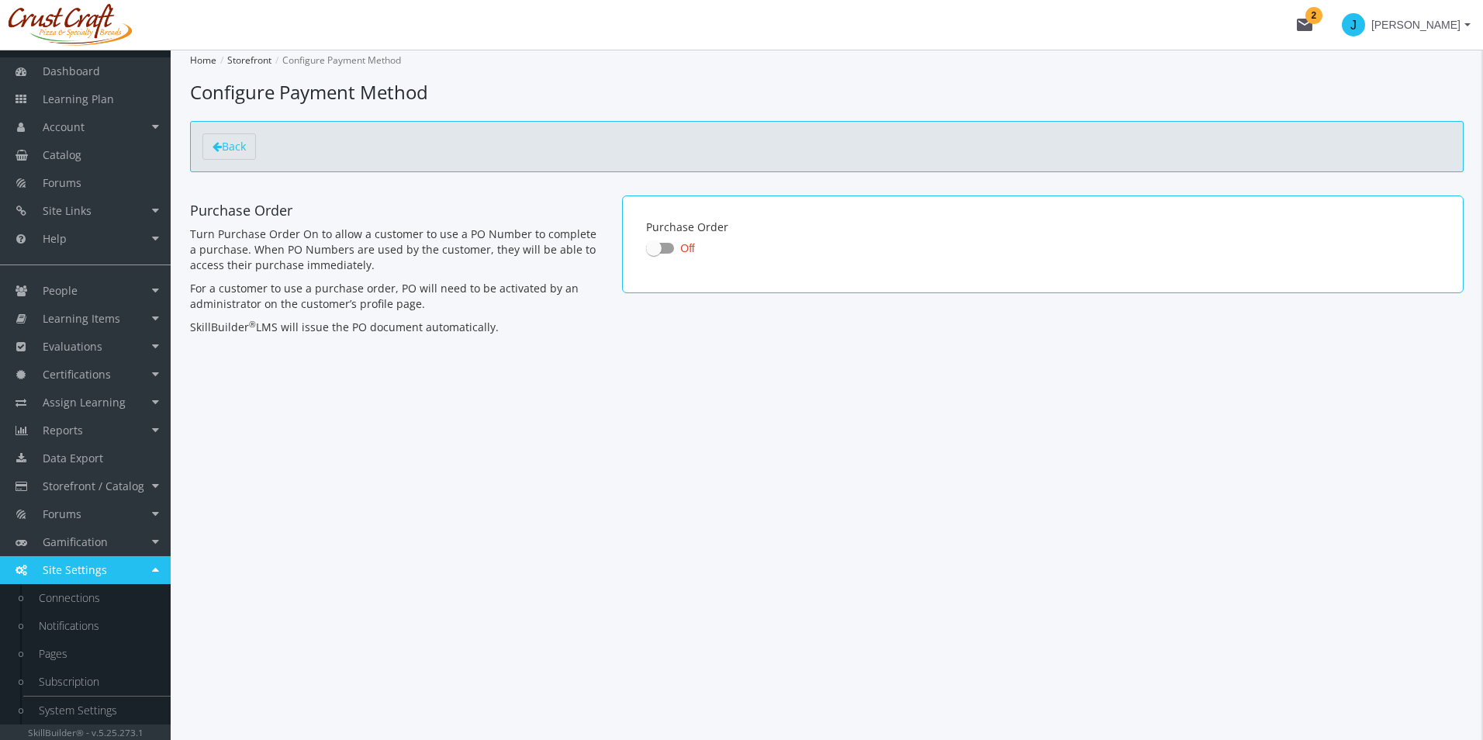
click at [655, 247] on span at bounding box center [654, 248] width 16 height 16
click at [647, 253] on input "Off" at bounding box center [646, 253] width 1 height 1
checkbox input "true"
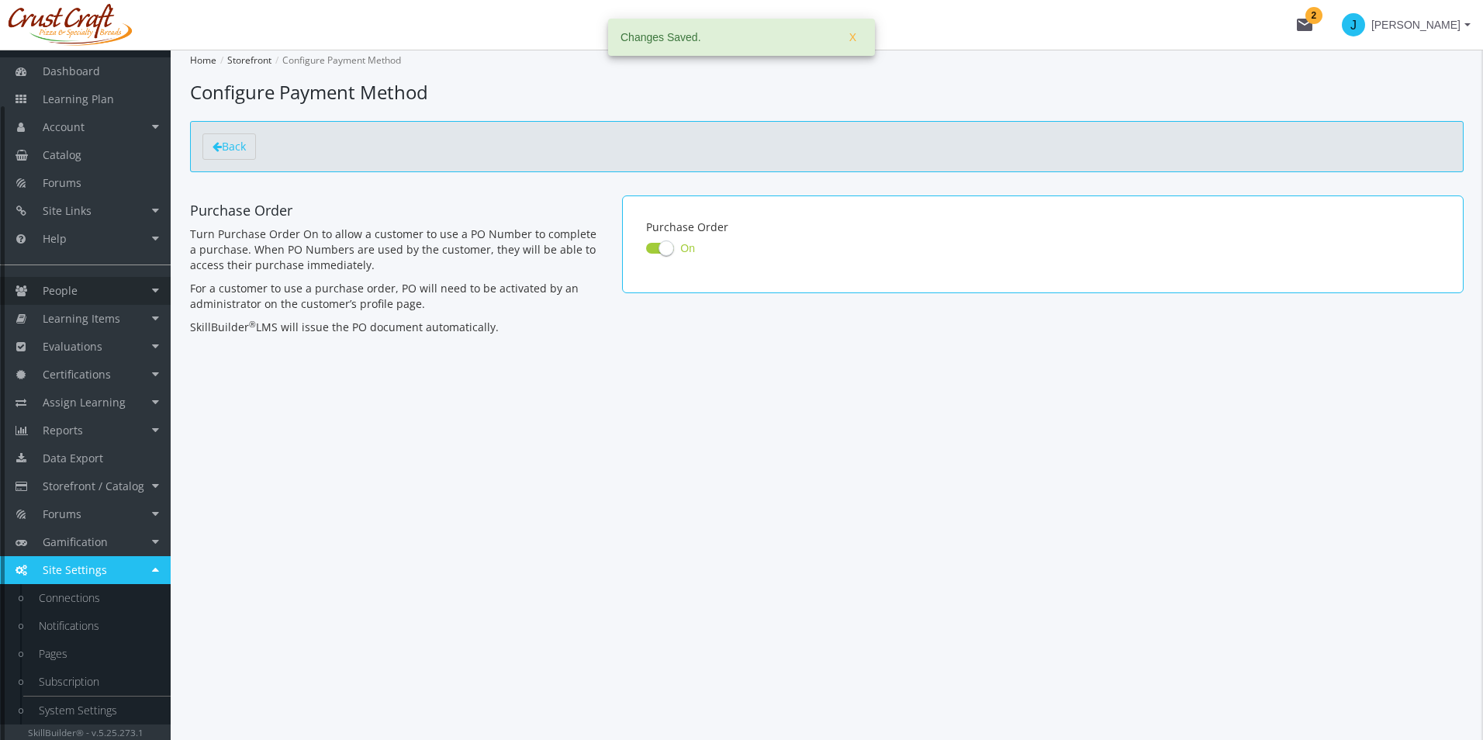
click at [148, 290] on link "People" at bounding box center [85, 291] width 171 height 28
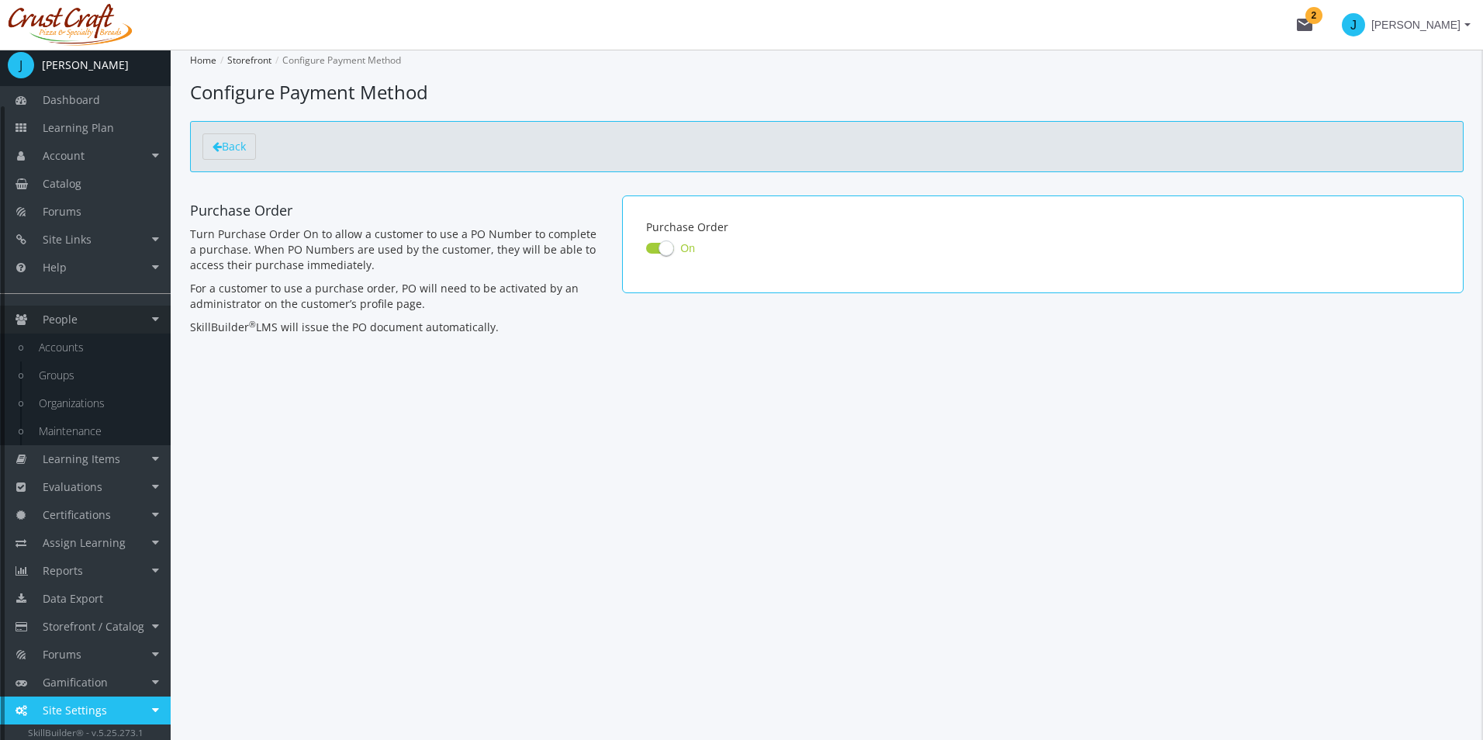
scroll to position [5, 0]
click at [107, 358] on link "Accounts" at bounding box center [96, 347] width 147 height 28
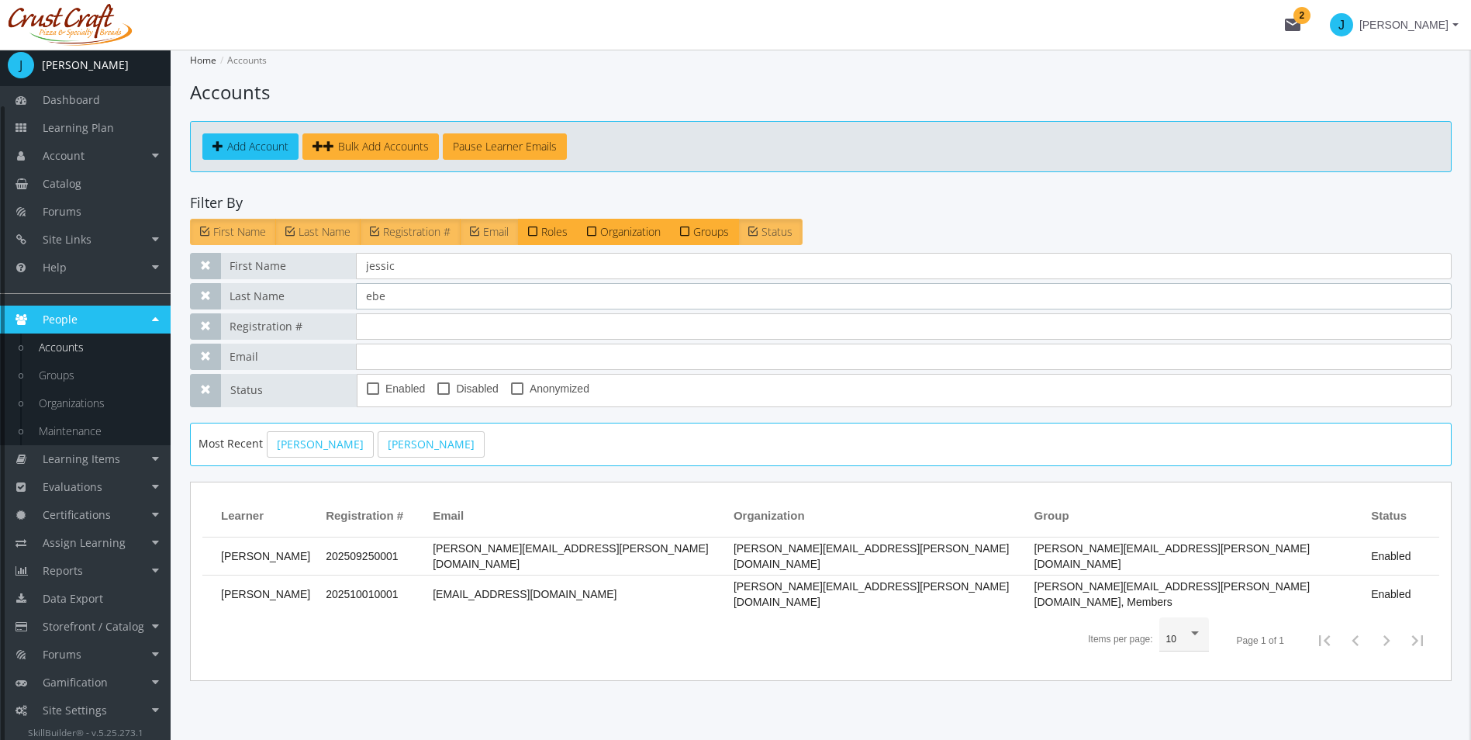
click at [408, 287] on input "ebe" at bounding box center [904, 296] width 1096 height 26
click at [657, 561] on td "[PERSON_NAME][EMAIL_ADDRESS][PERSON_NAME][DOMAIN_NAME]" at bounding box center [575, 556] width 301 height 38
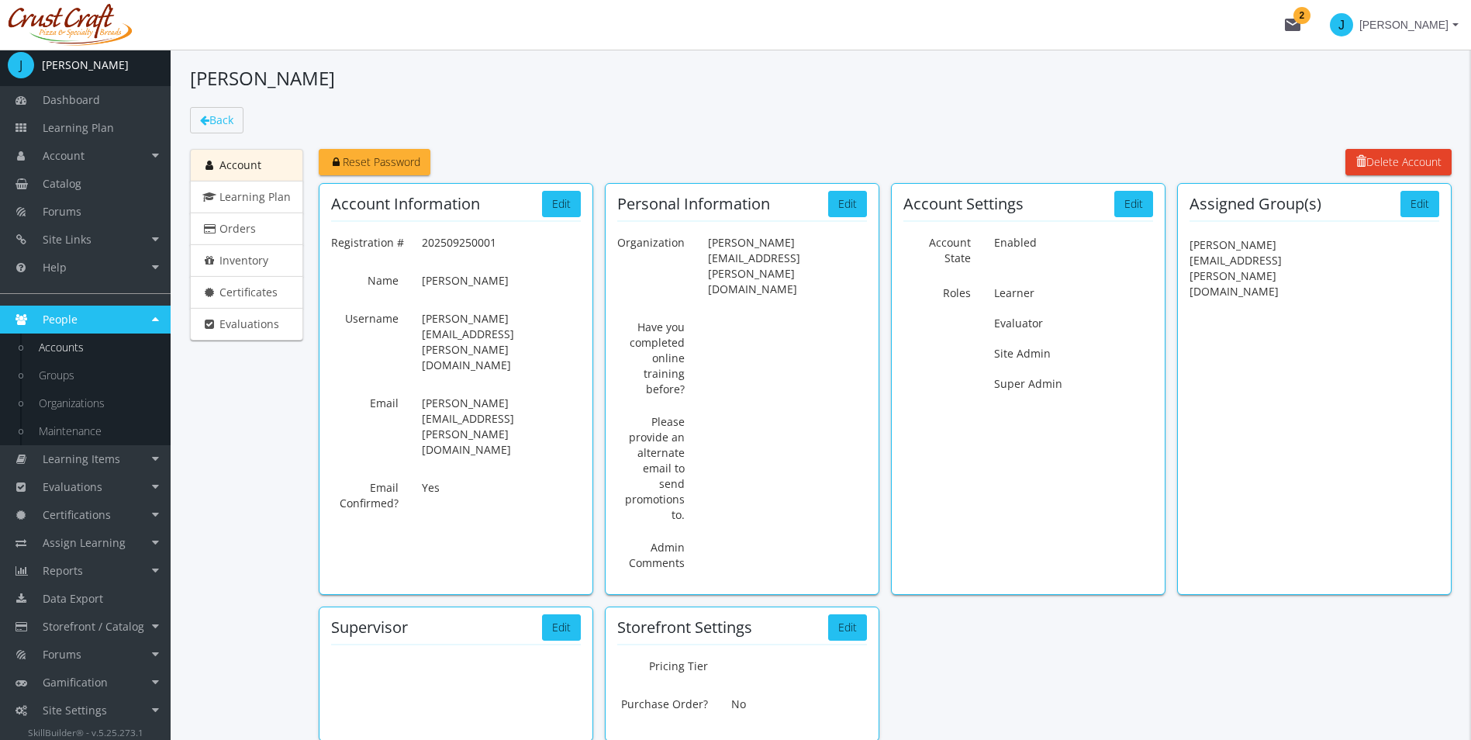
click at [816, 619] on div "Storefront Settings Edit" at bounding box center [742, 627] width 250 height 17
click at [818, 619] on div "Storefront Settings Edit" at bounding box center [742, 627] width 250 height 17
click at [822, 619] on div "Storefront Settings Edit" at bounding box center [742, 627] width 250 height 17
click at [831, 614] on button "Edit" at bounding box center [847, 627] width 39 height 26
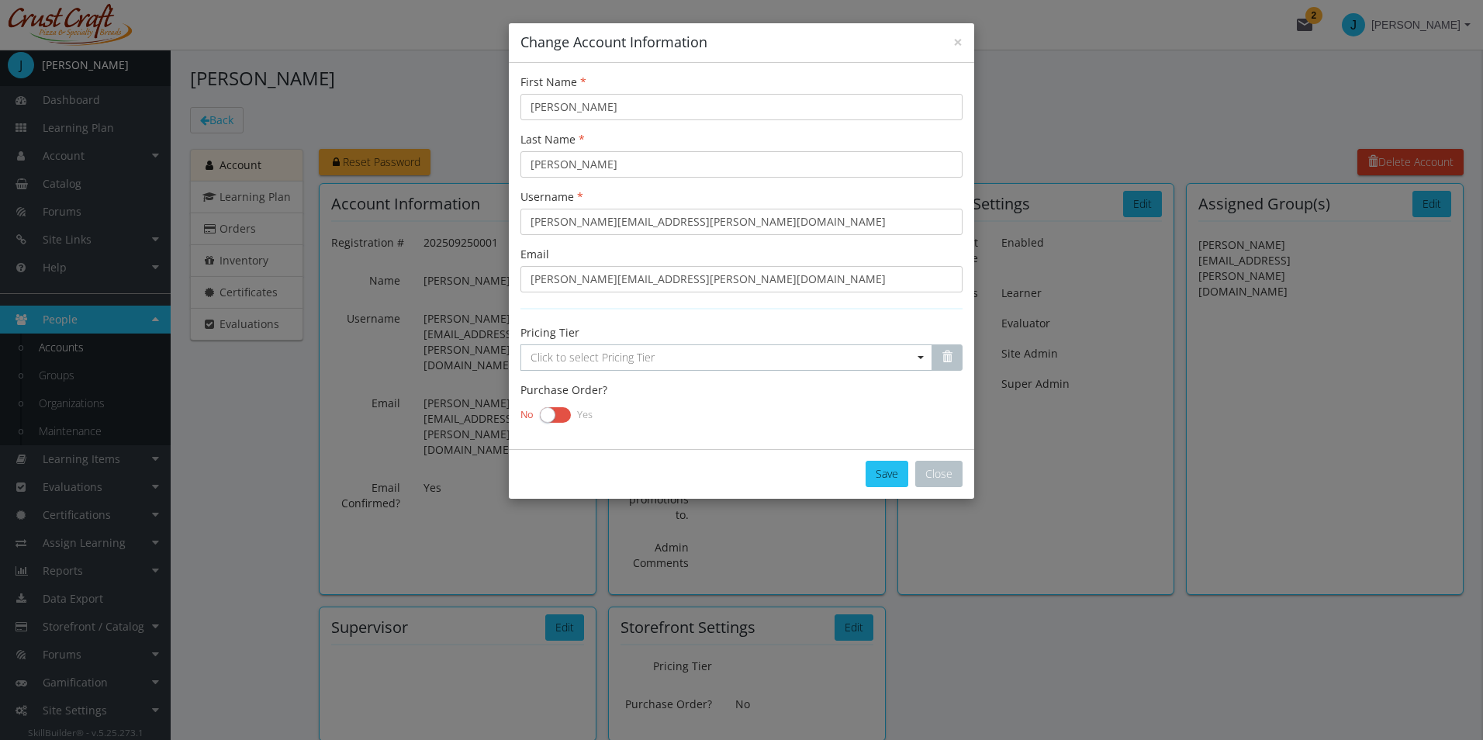
click at [561, 413] on label at bounding box center [555, 415] width 31 height 22
click at [0, 0] on input "checkbox" at bounding box center [0, 0] width 0 height 0
click at [887, 468] on button "Save" at bounding box center [886, 474] width 43 height 26
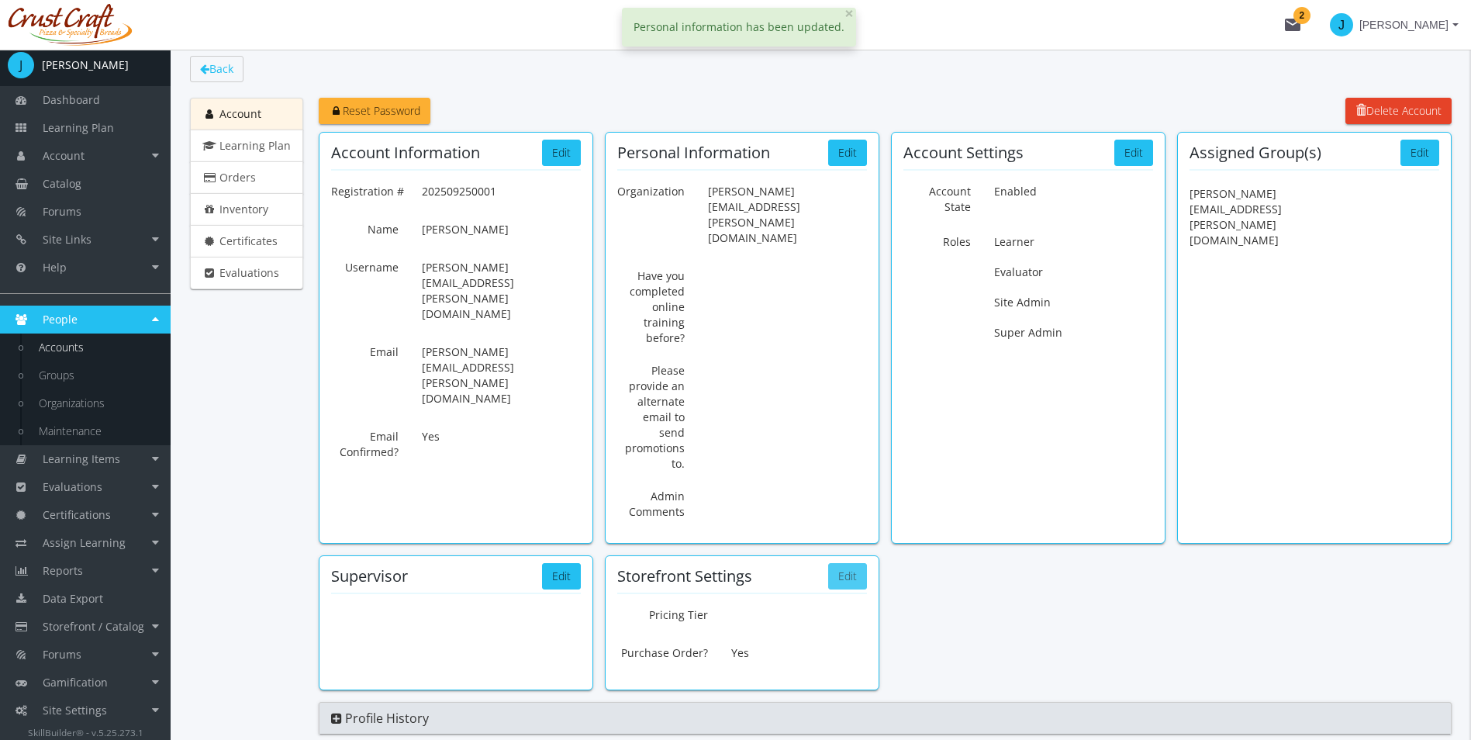
scroll to position [92, 0]
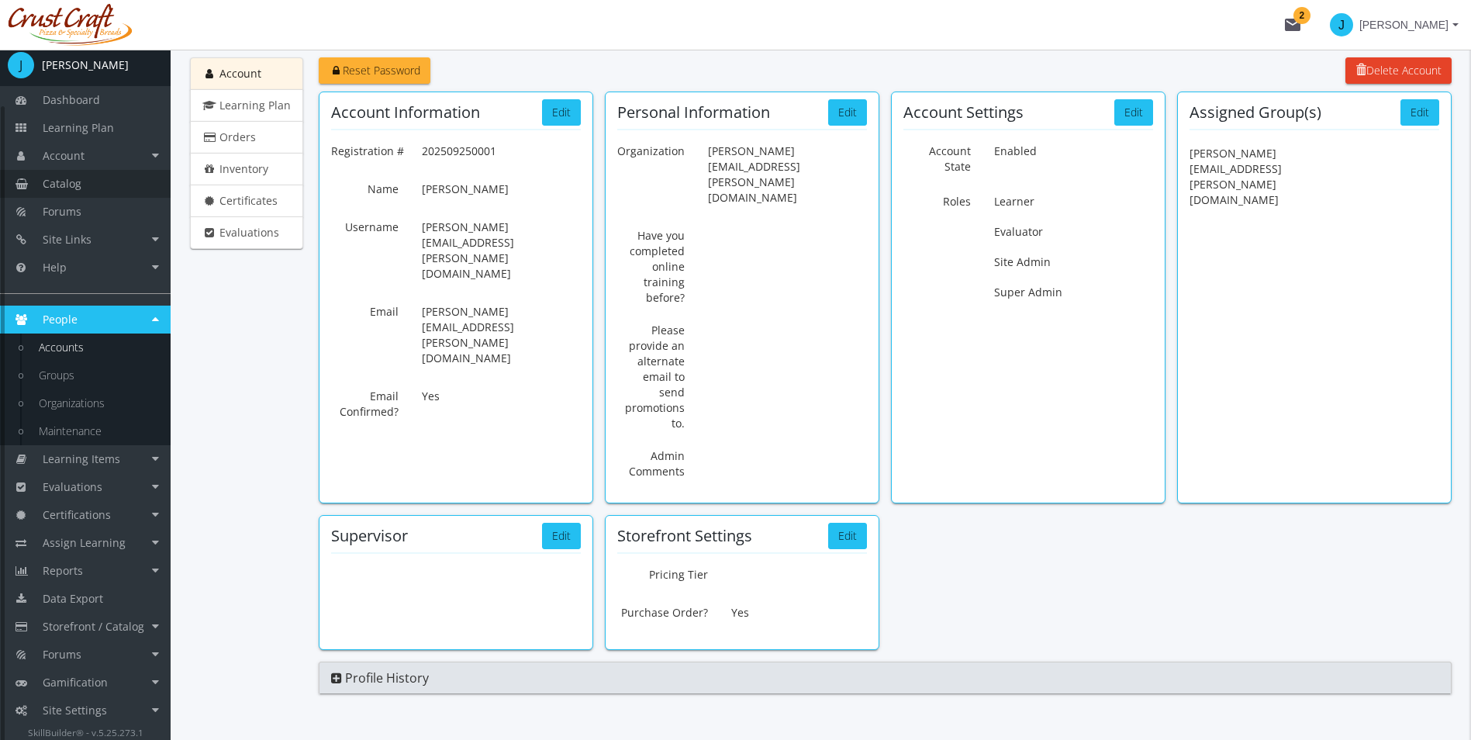
click at [84, 174] on link "Catalog" at bounding box center [85, 184] width 171 height 28
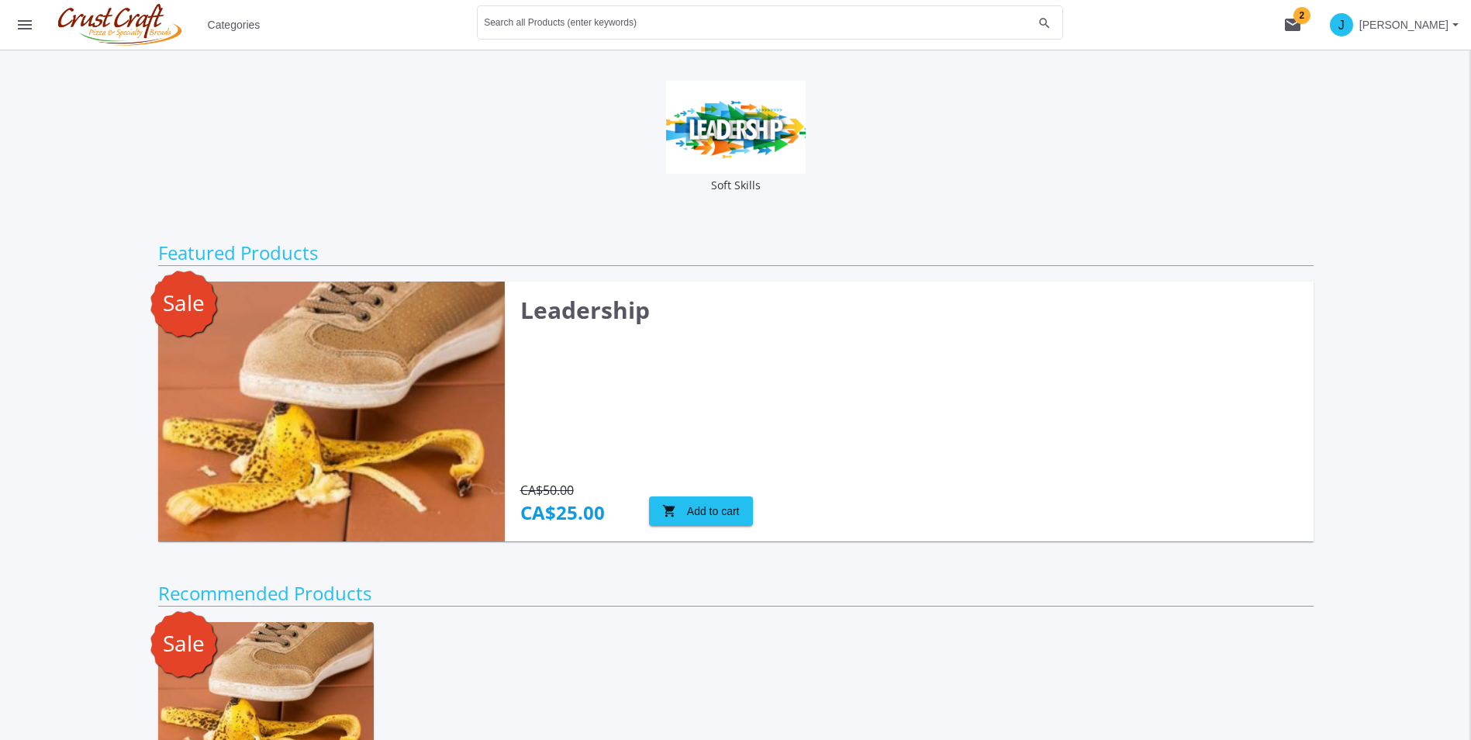
click at [219, 34] on span "Categories" at bounding box center [234, 25] width 53 height 28
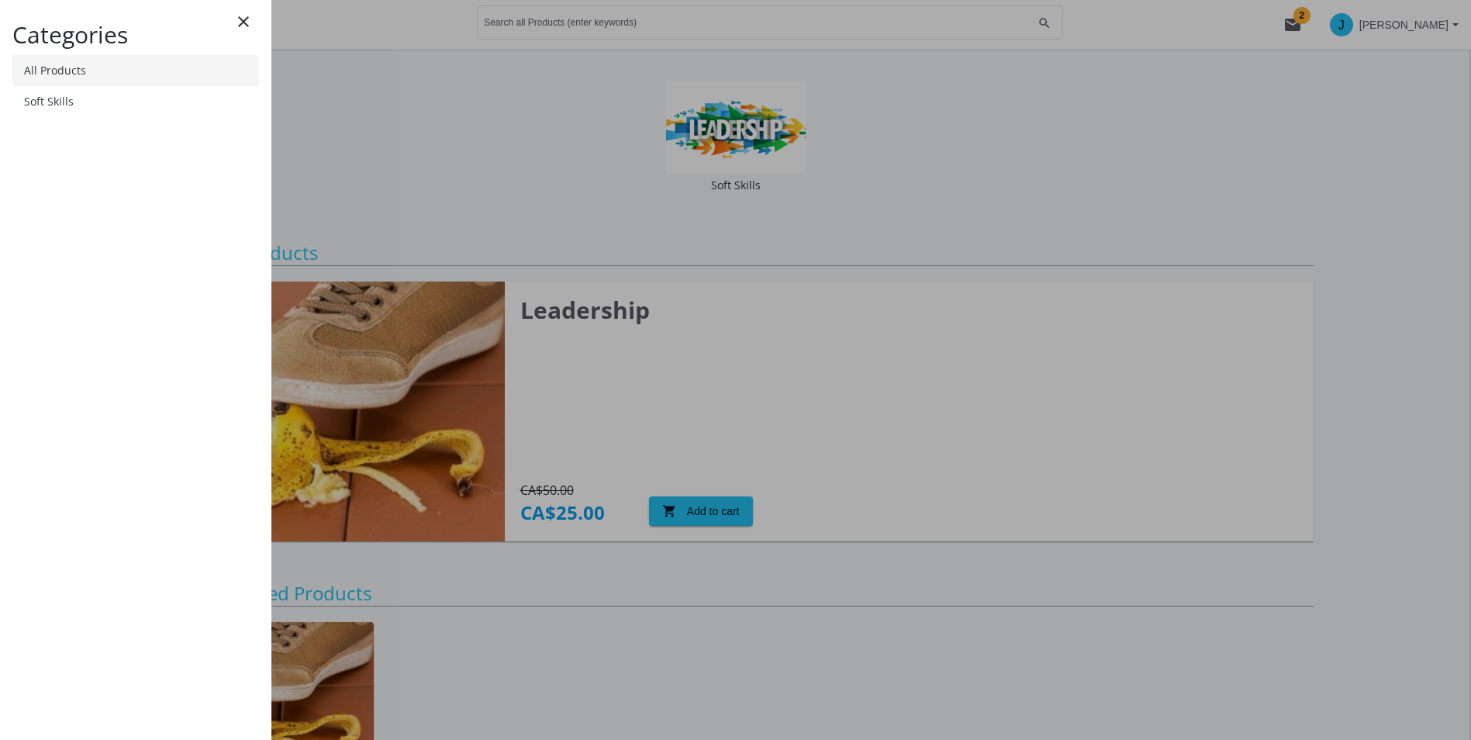
click at [82, 74] on link "All Products" at bounding box center [135, 70] width 247 height 31
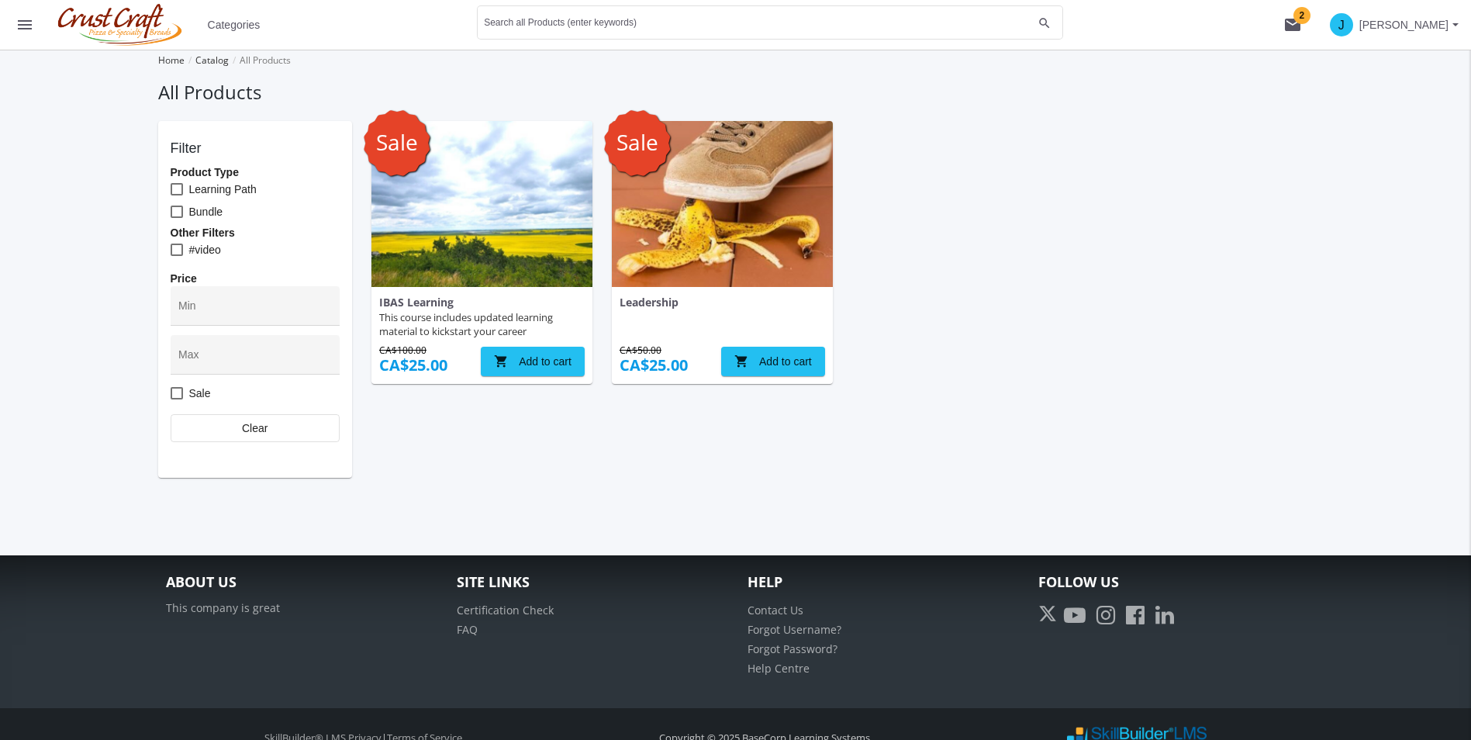
click at [806, 372] on span "shopping_cart Add to cart" at bounding box center [773, 361] width 78 height 28
drag, startPoint x: 1307, startPoint y: 27, endPoint x: 1300, endPoint y: 43, distance: 17.0
click at [1300, 43] on button "shopping_cart 1" at bounding box center [1293, 25] width 50 height 50
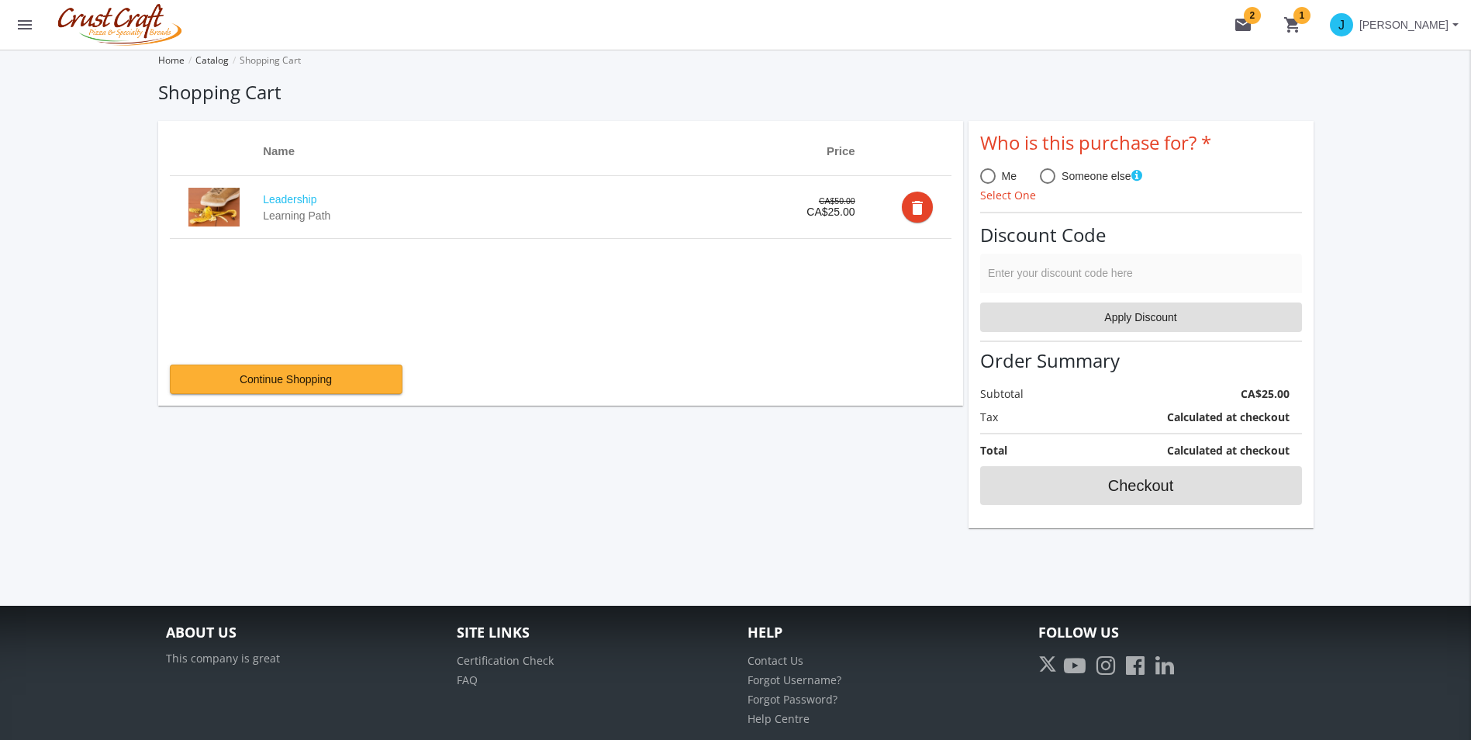
click at [799, 456] on app-cross-sell at bounding box center [560, 470] width 805 height 118
click at [1051, 169] on div "Me Someone else Select One" at bounding box center [1141, 182] width 322 height 43
click at [1048, 174] on span at bounding box center [1048, 176] width 16 height 16
click at [1048, 174] on input "Someone else" at bounding box center [1048, 179] width 16 height 16
radio input "true"
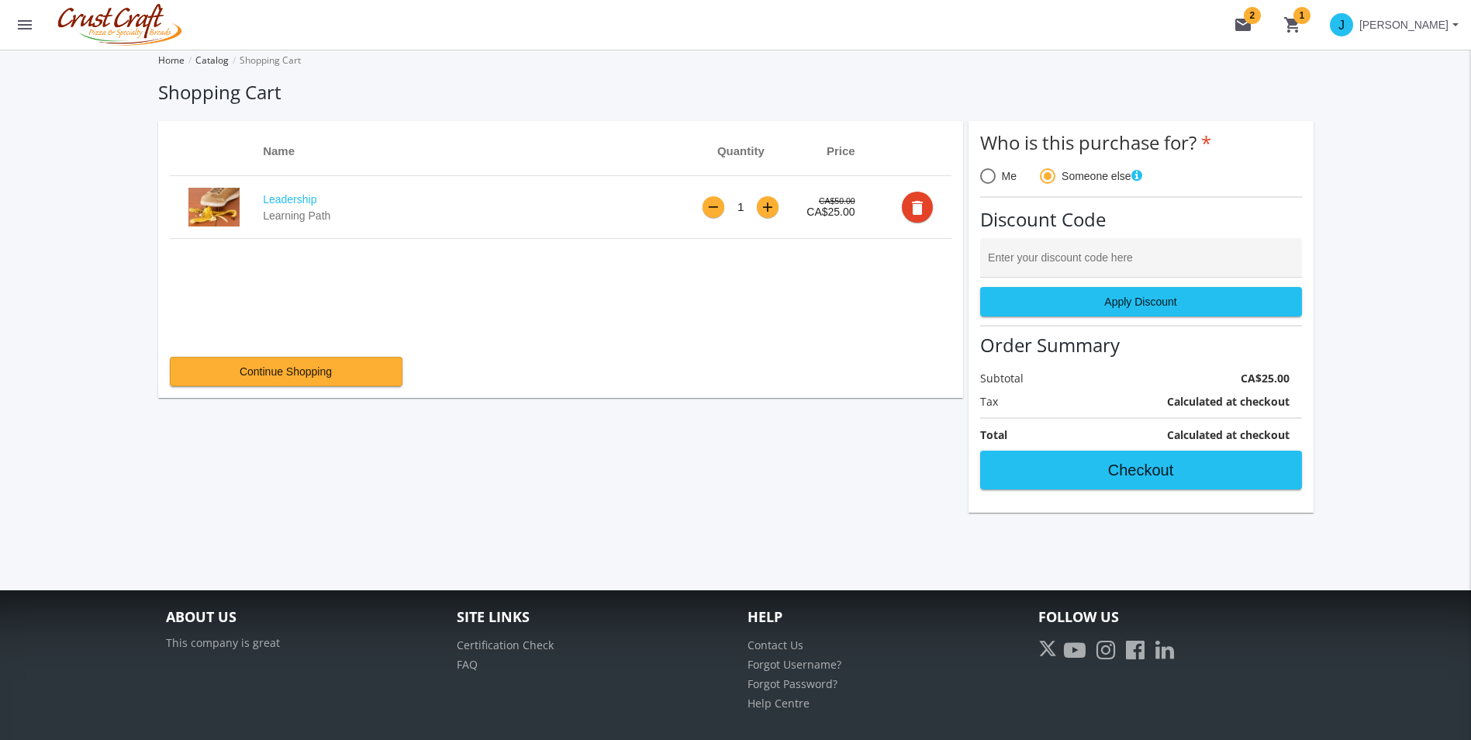
click at [1010, 195] on div "Who is this purchase for? Me Someone else" at bounding box center [1141, 165] width 322 height 65
click at [1009, 186] on mat-radio-button "Me" at bounding box center [998, 177] width 36 height 19
click at [1008, 186] on mat-radio-button "Me" at bounding box center [998, 177] width 36 height 19
click at [991, 181] on span at bounding box center [988, 176] width 16 height 16
click at [991, 181] on input "Me" at bounding box center [988, 179] width 16 height 16
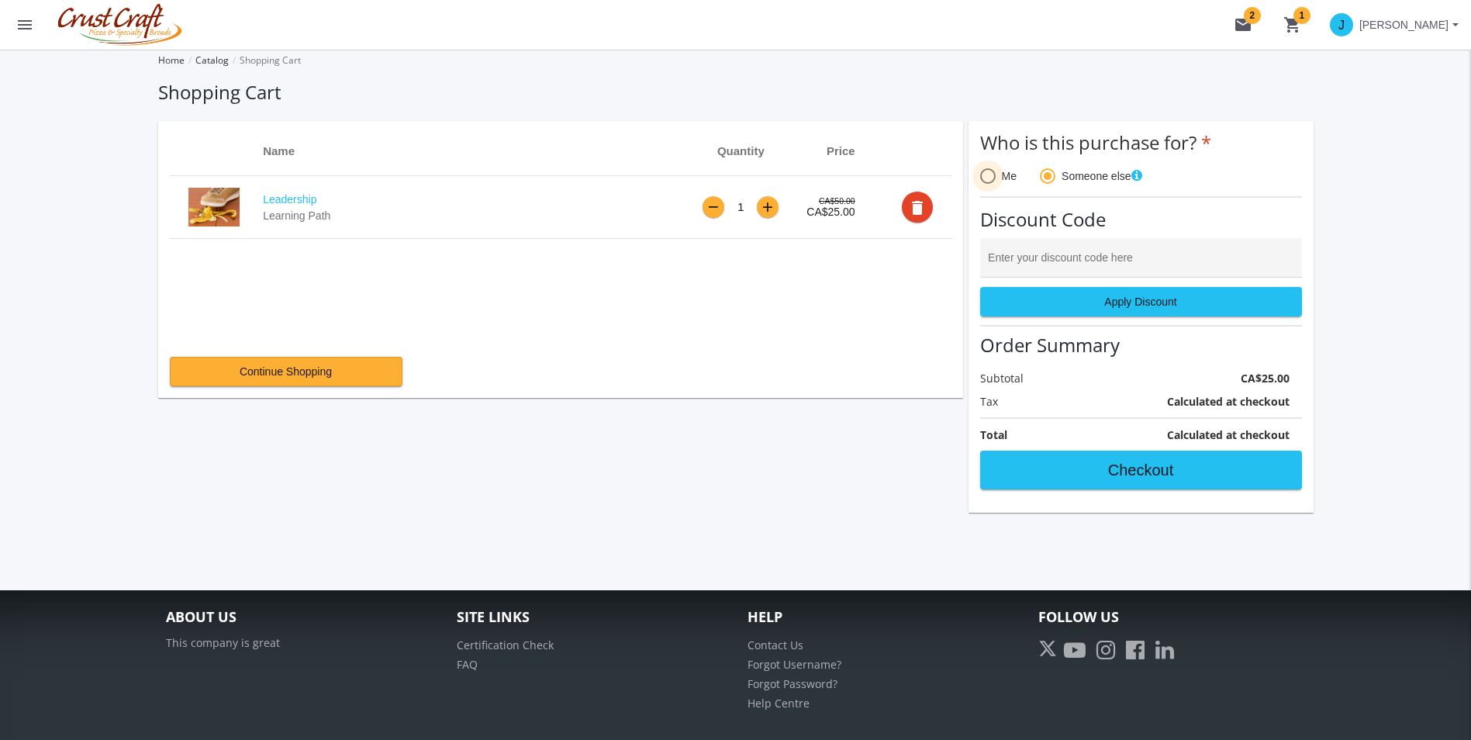
radio input "true"
click at [1020, 255] on div "Enter your discount code here" at bounding box center [1141, 262] width 306 height 32
type input "[DATE]"
click at [1052, 247] on div "[DATE] Enter your discount code here" at bounding box center [1141, 262] width 306 height 32
click at [1052, 253] on div "[DATE] Enter your discount code here" at bounding box center [1141, 262] width 306 height 32
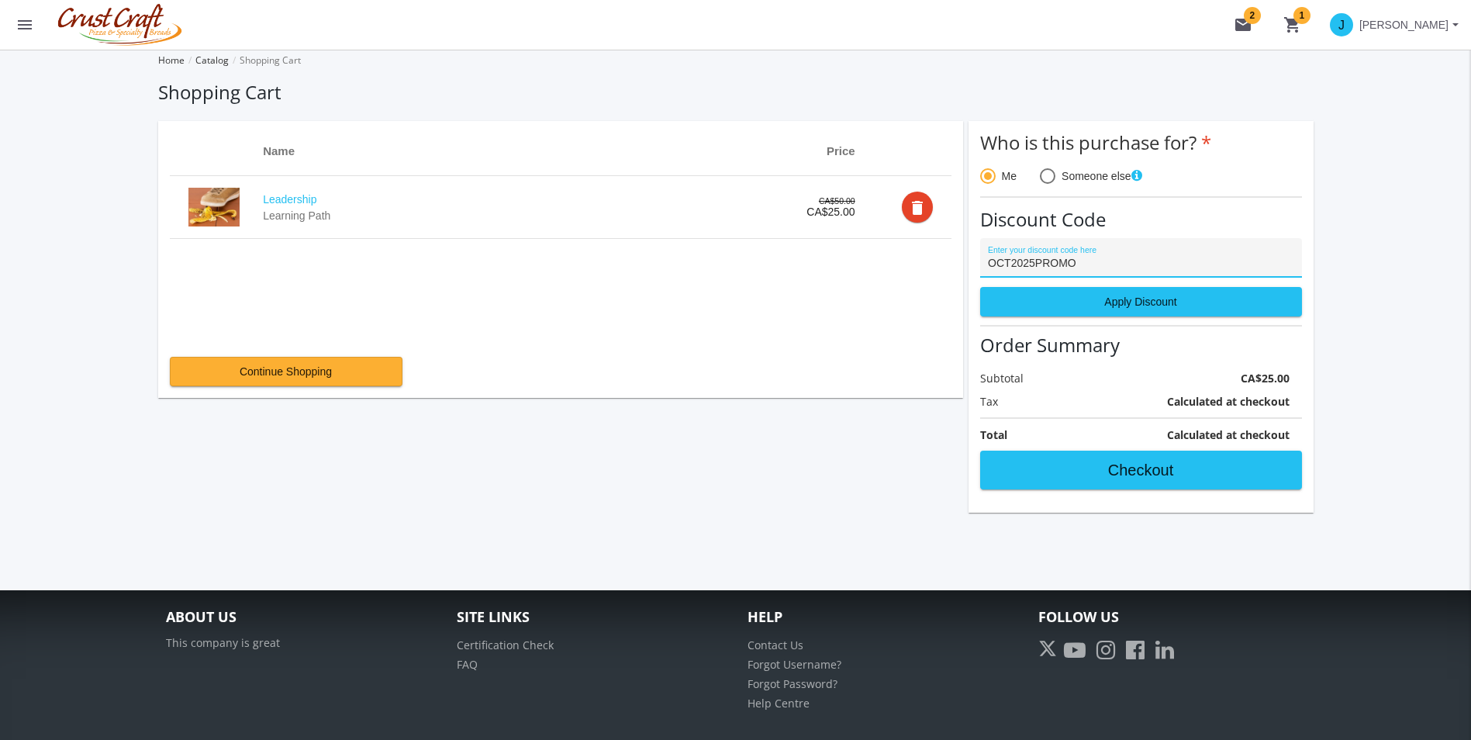
type input "OCT2025PROMO"
click at [1166, 299] on span "Apply Discount" at bounding box center [1140, 302] width 295 height 28
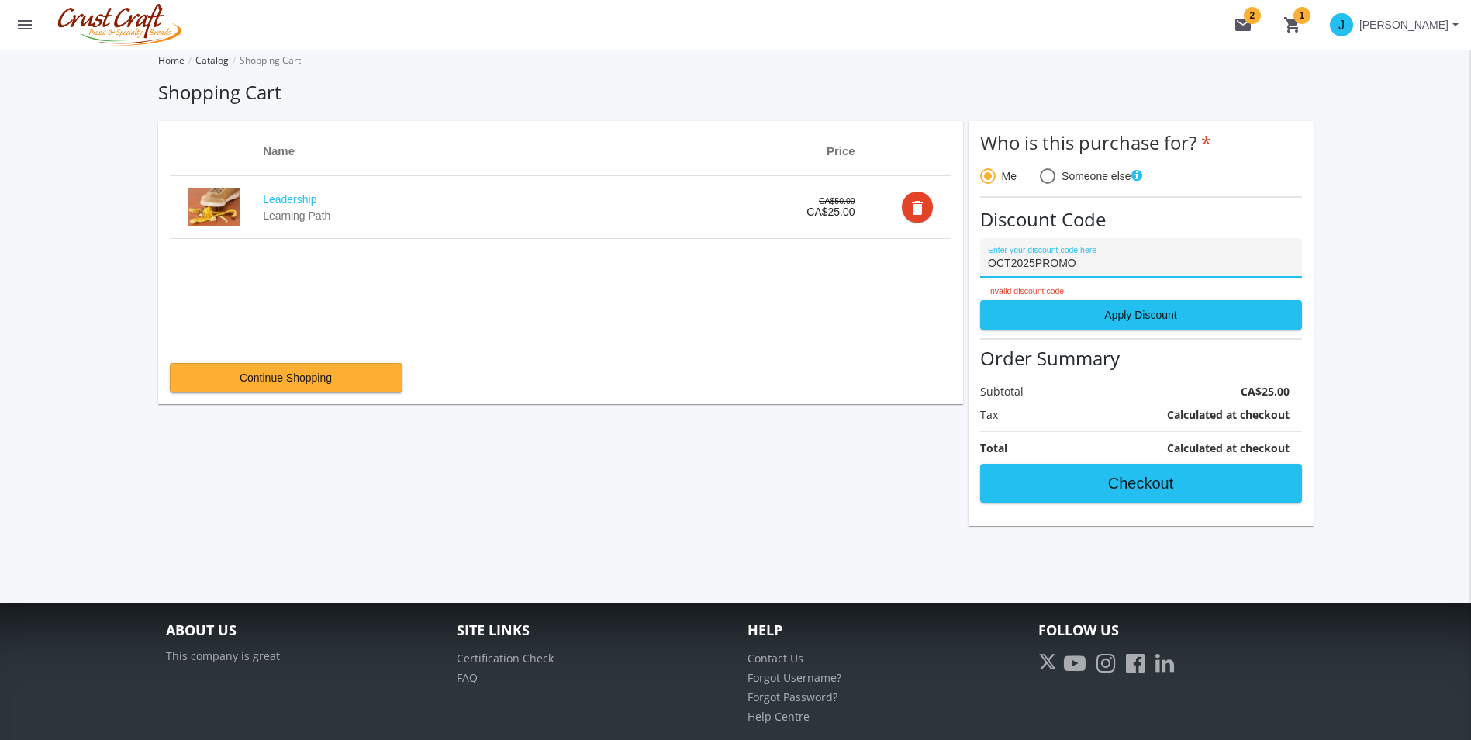
click at [1138, 264] on input "OCT2025PROMO" at bounding box center [1141, 263] width 306 height 12
drag, startPoint x: 1138, startPoint y: 262, endPoint x: 1038, endPoint y: 261, distance: 100.8
click at [1038, 261] on input "OCT2025PROMO" at bounding box center [1141, 263] width 306 height 12
click at [1062, 262] on input "OCT2025PROMO" at bounding box center [1141, 263] width 306 height 12
click at [1081, 262] on input "OCT2025PROMO" at bounding box center [1141, 263] width 306 height 12
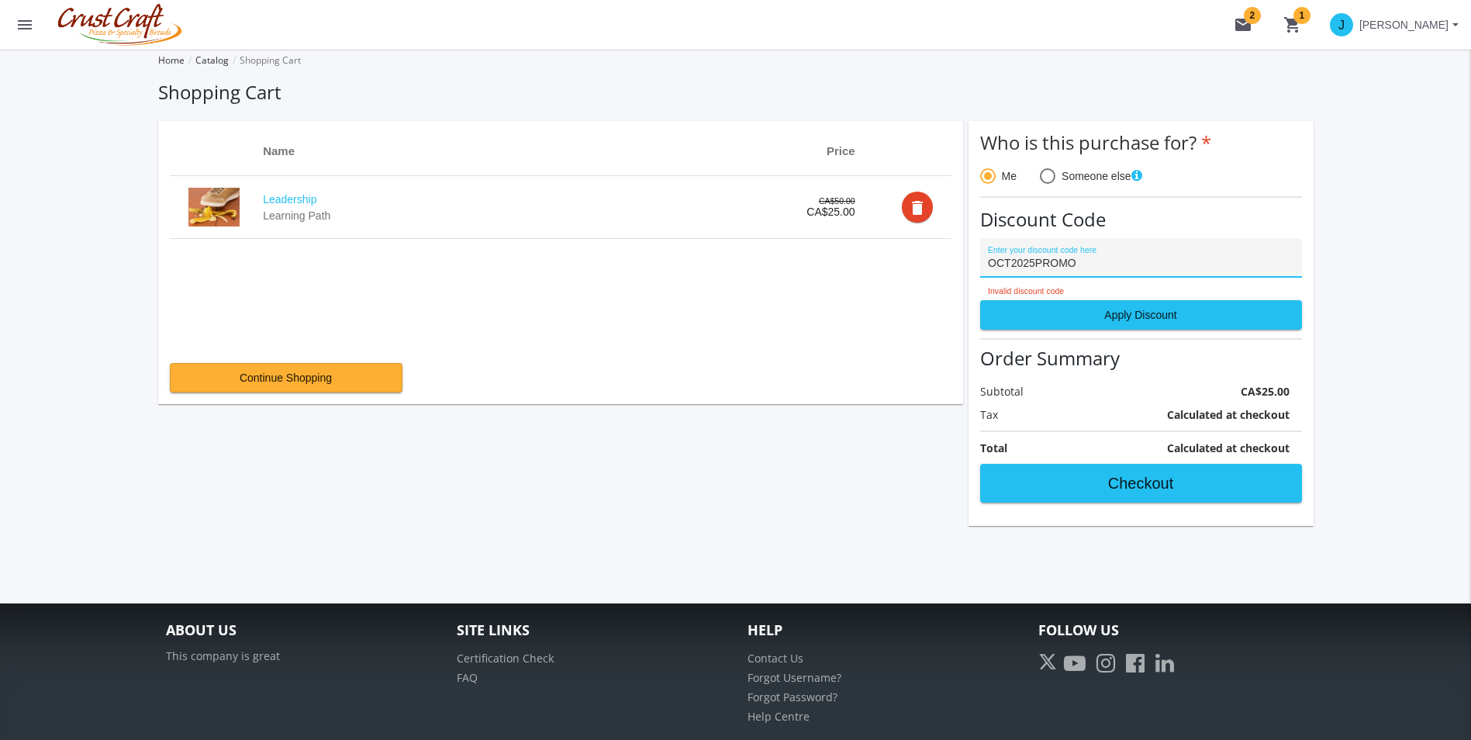
drag, startPoint x: 1085, startPoint y: 263, endPoint x: 1009, endPoint y: 271, distance: 76.4
click at [1009, 271] on div "OCT2025PROMO Enter your discount code here" at bounding box center [1141, 262] width 306 height 32
click at [1083, 262] on input "OCT2025PROMO" at bounding box center [1141, 263] width 306 height 12
click at [1092, 269] on input "OCT2025PROMO" at bounding box center [1141, 263] width 306 height 12
drag, startPoint x: 1007, startPoint y: 268, endPoint x: 990, endPoint y: 265, distance: 16.4
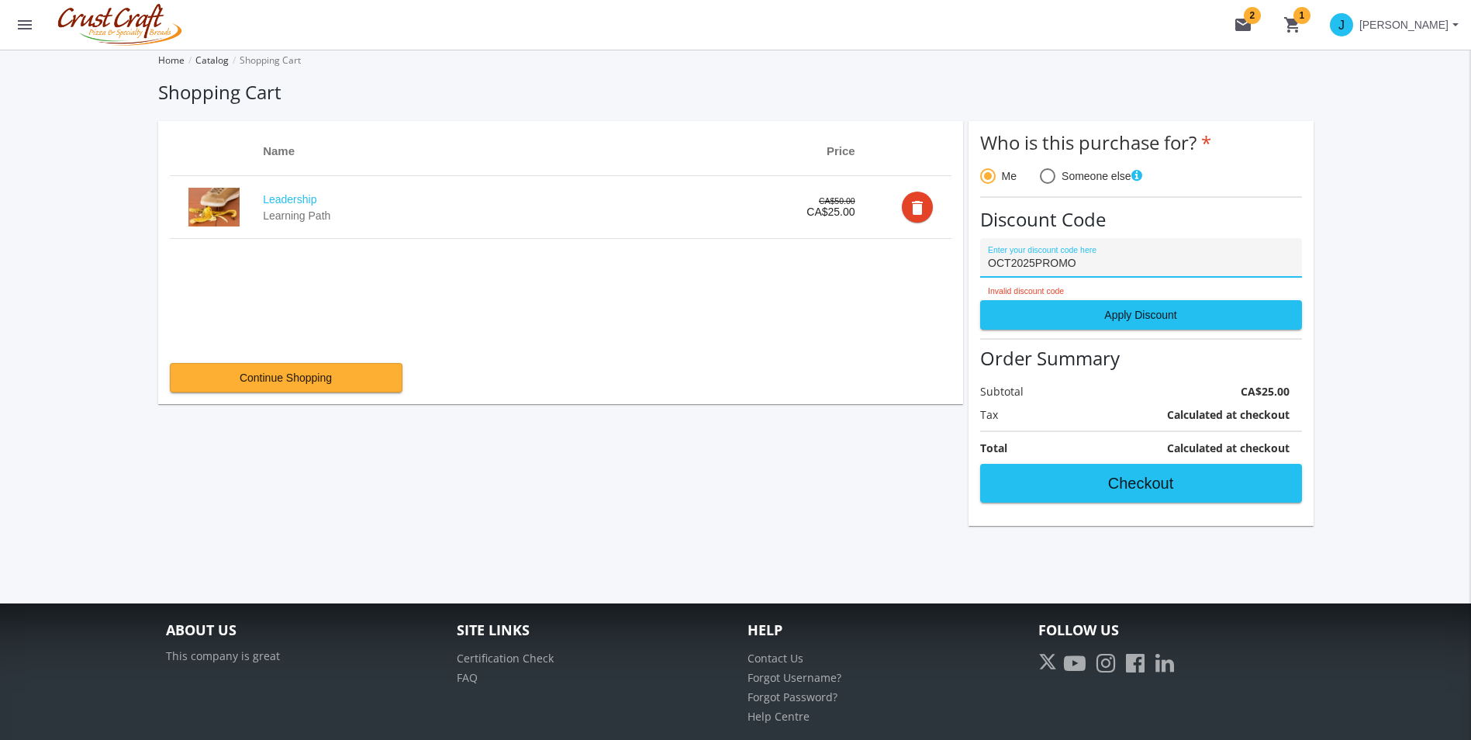
click at [980, 268] on div "OCT2025PROMO Enter your discount code here" at bounding box center [1141, 258] width 322 height 40
click at [1076, 267] on input "OCT2025PROMO" at bounding box center [1141, 263] width 306 height 12
click at [1114, 300] on button "Apply Discount" at bounding box center [1141, 314] width 322 height 29
click at [1128, 326] on span "Apply Discount" at bounding box center [1140, 315] width 295 height 28
click at [1128, 320] on span "Apply Discount" at bounding box center [1140, 315] width 295 height 28
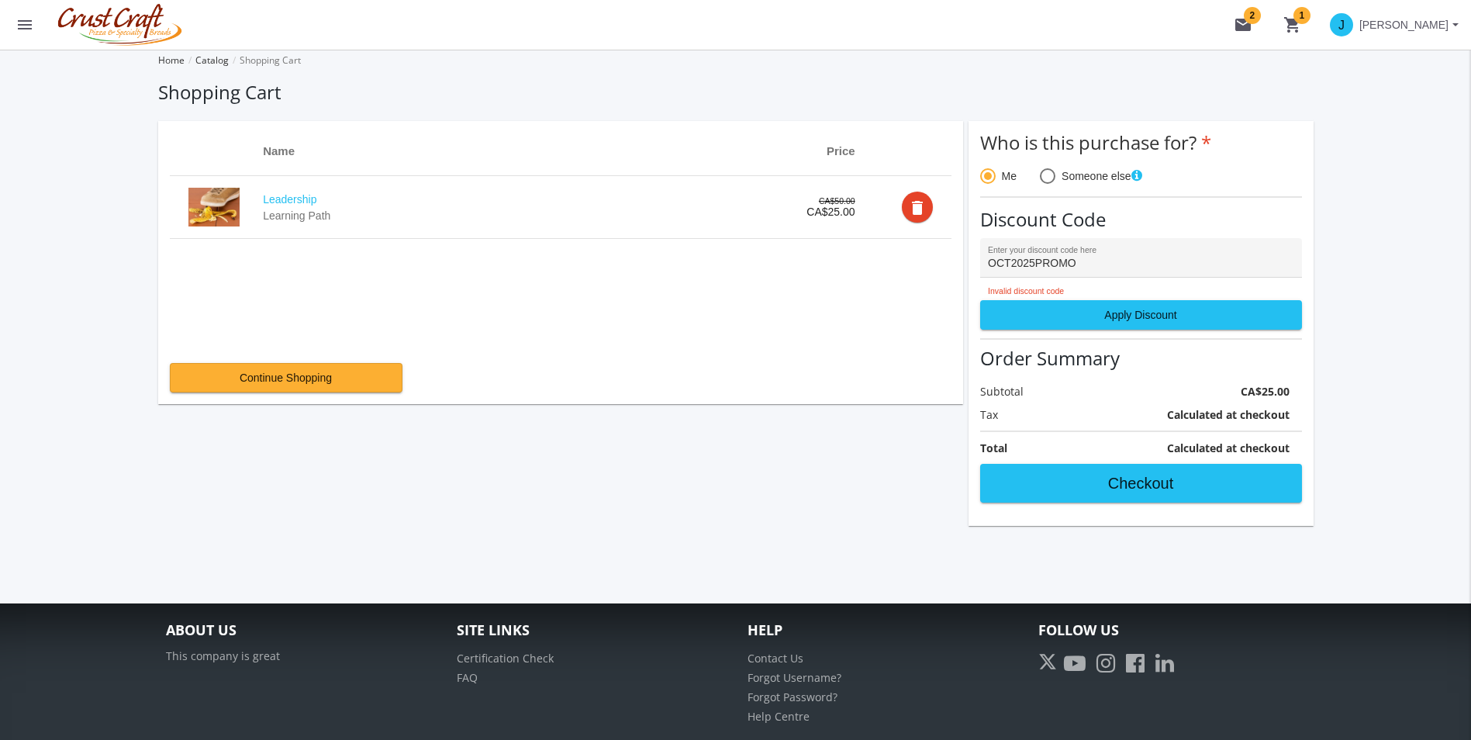
click at [1104, 259] on input "OCT2025PROMO" at bounding box center [1141, 263] width 306 height 12
click at [1190, 244] on div "OCT2025PROMO Enter your discount code here" at bounding box center [1141, 258] width 322 height 40
click at [1186, 257] on div "OCT2025PROMO Enter your discount code here" at bounding box center [1141, 262] width 306 height 32
click at [1186, 264] on input "OCT2025PROMO" at bounding box center [1141, 263] width 306 height 12
click at [1114, 308] on span "Apply Discount" at bounding box center [1140, 315] width 295 height 28
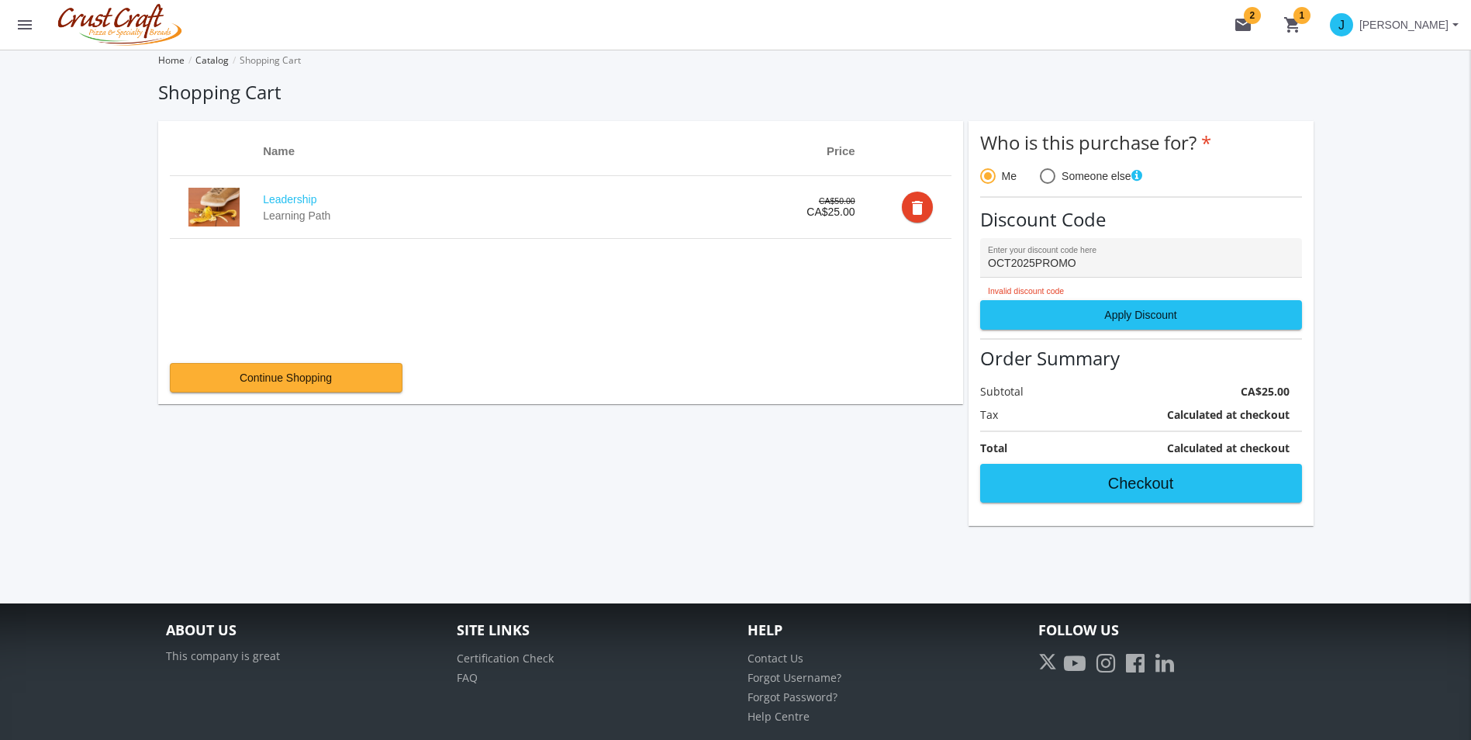
click at [1152, 260] on input "OCT2025PROMO" at bounding box center [1141, 263] width 306 height 12
drag, startPoint x: 1139, startPoint y: 264, endPoint x: 1006, endPoint y: 266, distance: 133.4
click at [1006, 266] on input "OCT2025PROMO" at bounding box center [1141, 263] width 306 height 12
click at [1164, 268] on input "OCT2025PROMO" at bounding box center [1141, 263] width 306 height 12
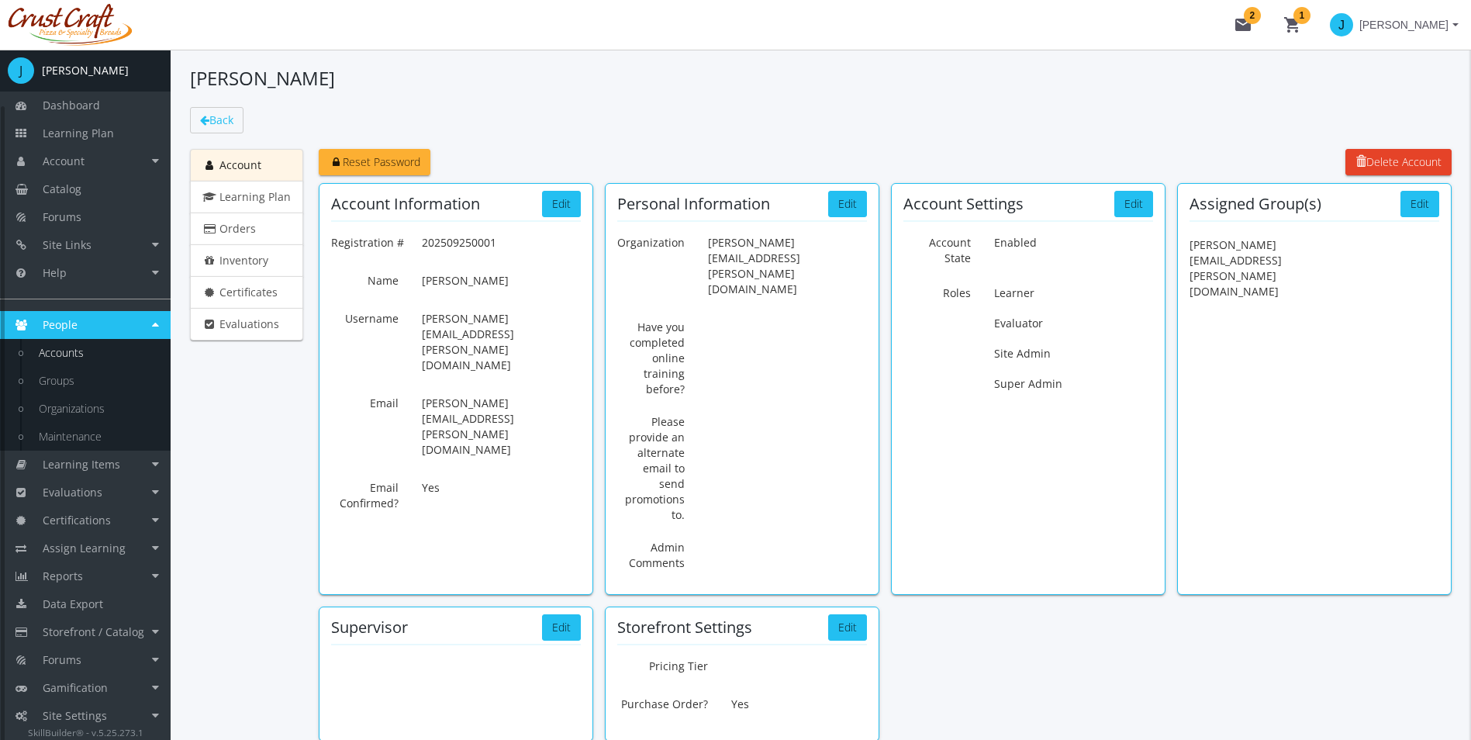
click at [254, 520] on div "Account Learning Plan Orders Inventory Certificates Evaluations" at bounding box center [246, 467] width 113 height 636
click at [130, 630] on span "Storefront / Catalog" at bounding box center [94, 631] width 102 height 15
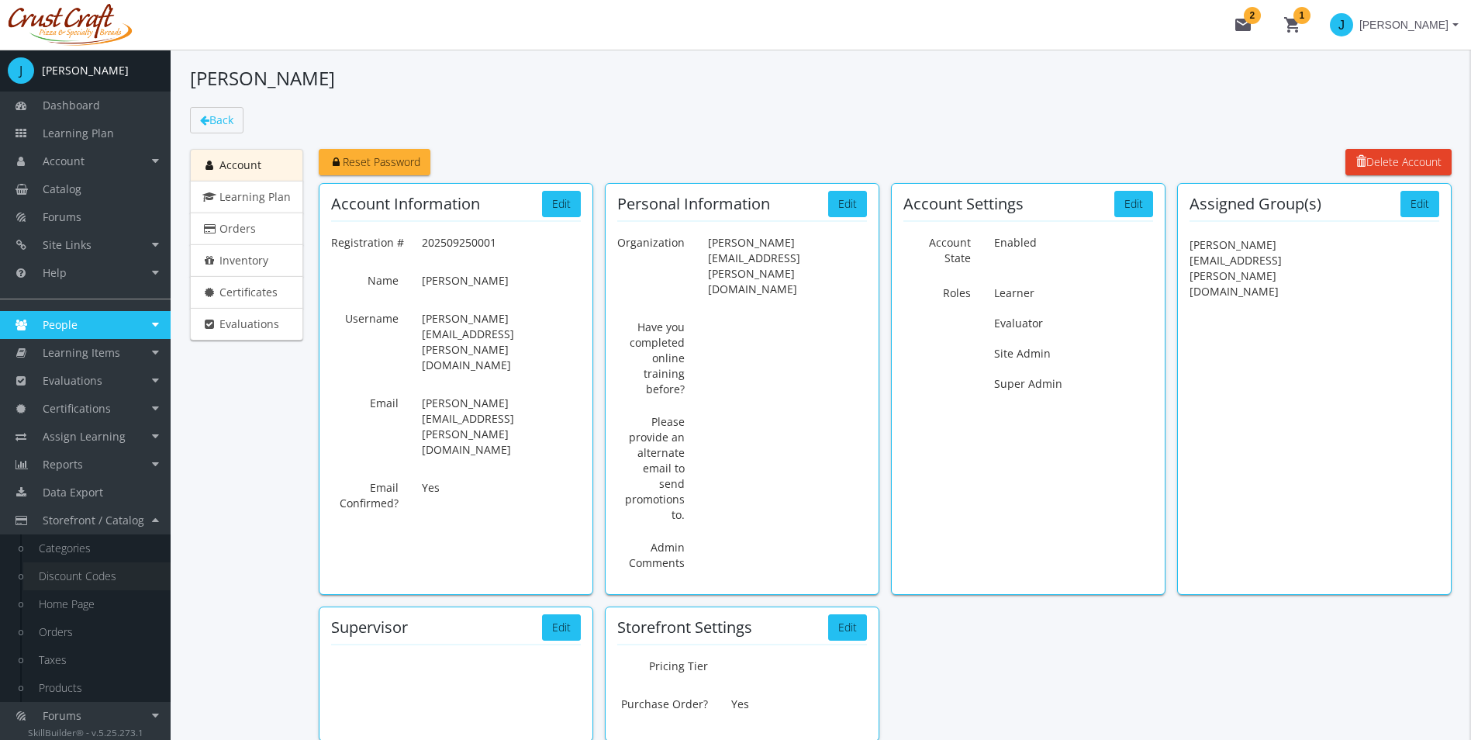
click at [92, 577] on link "Discount Codes" at bounding box center [96, 576] width 147 height 28
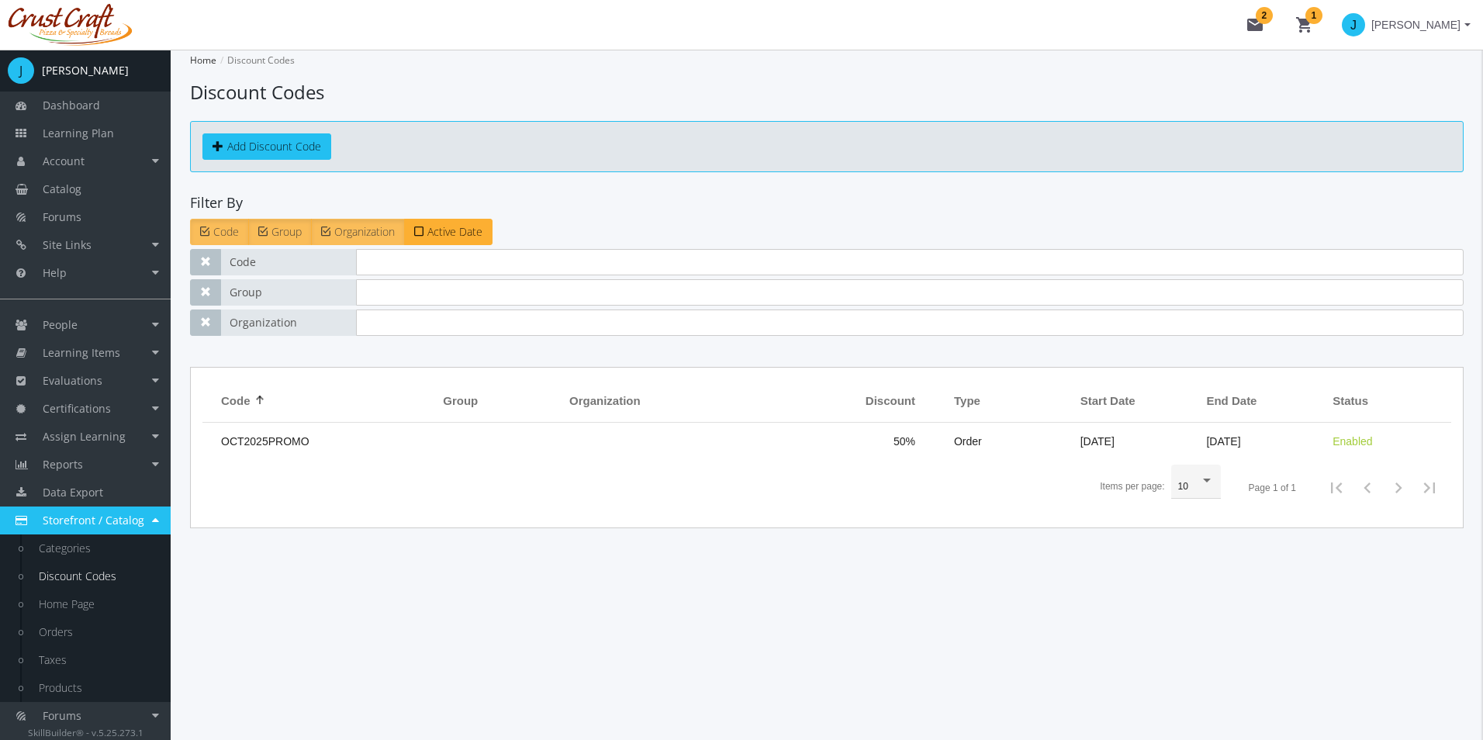
click at [477, 442] on td at bounding box center [498, 441] width 126 height 37
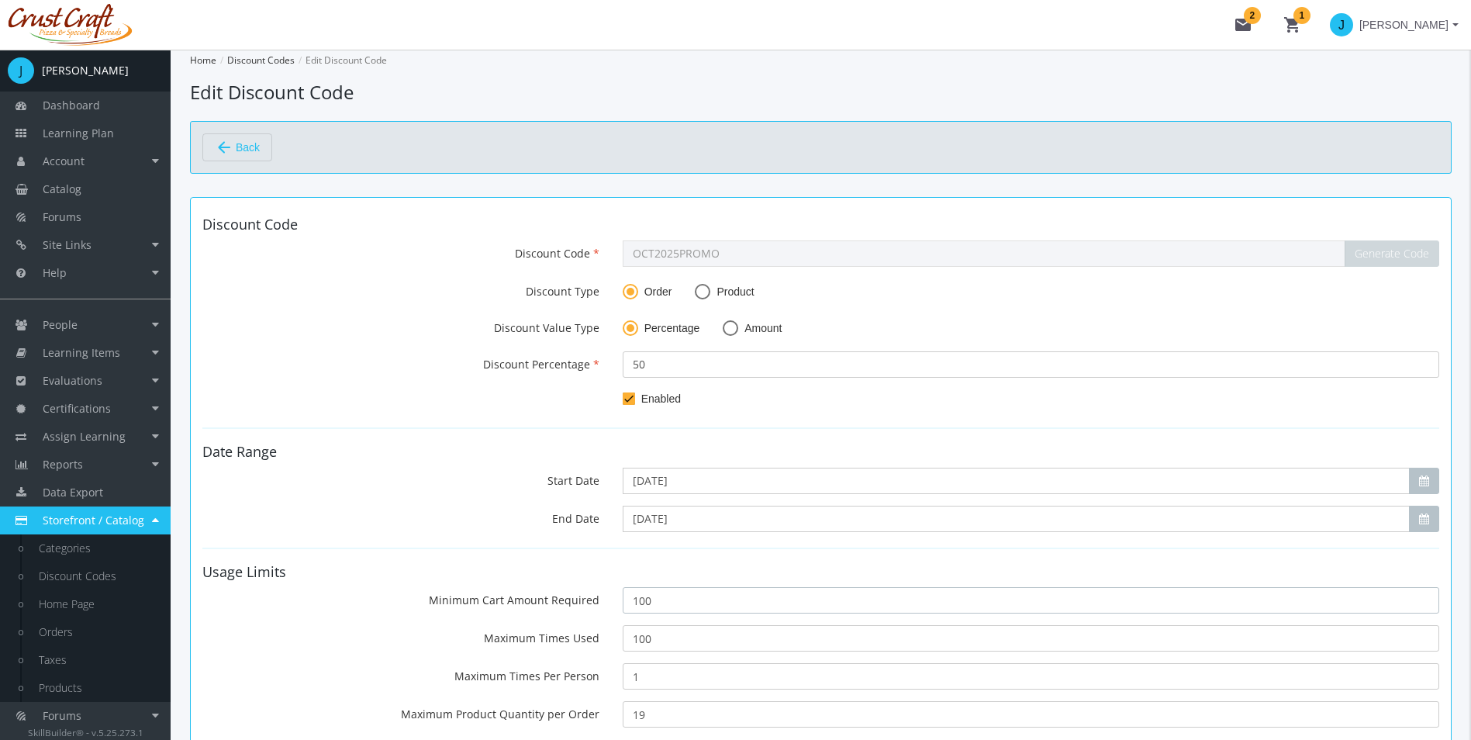
drag, startPoint x: 686, startPoint y: 592, endPoint x: 618, endPoint y: 602, distance: 68.9
click at [619, 603] on div "100" at bounding box center [1031, 600] width 840 height 26
drag, startPoint x: 685, startPoint y: 623, endPoint x: 661, endPoint y: 636, distance: 27.1
click at [661, 636] on form "Discount Code Discount Code OCT2025PROMO Generate Code Discount Type Order Prod…" at bounding box center [820, 618] width 1237 height 802
type input "1"
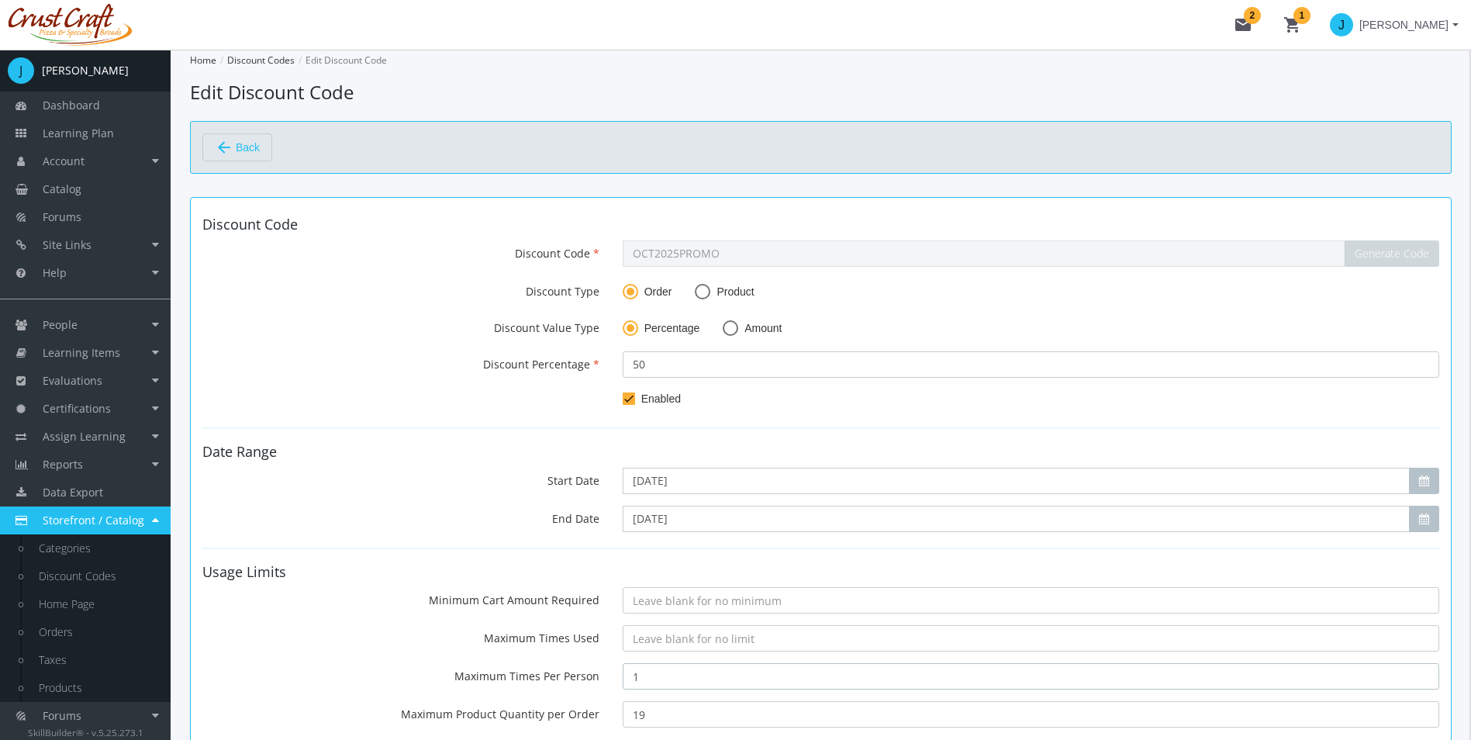
click at [672, 682] on input "1" at bounding box center [1031, 676] width 817 height 26
click at [696, 717] on input "19" at bounding box center [1031, 714] width 817 height 26
type input "1"
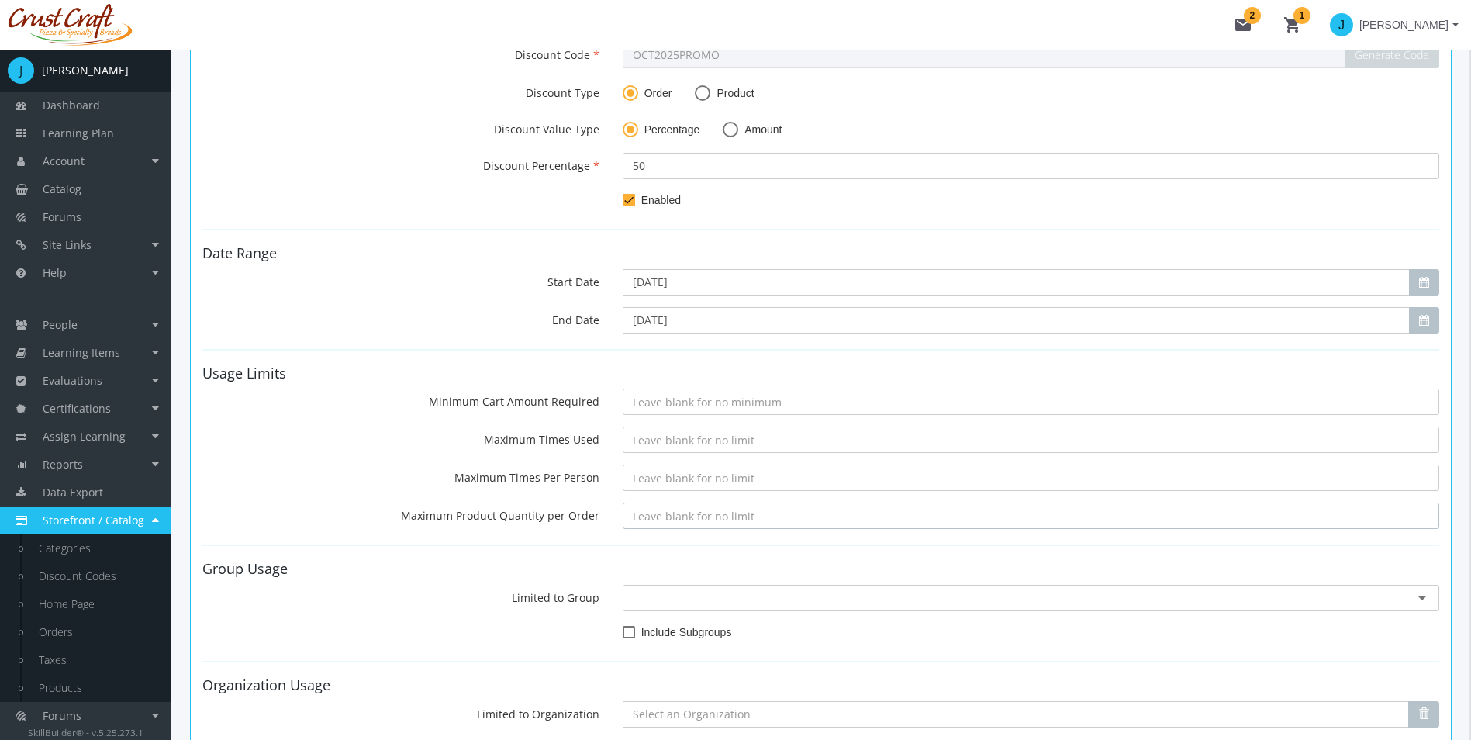
scroll to position [388, 0]
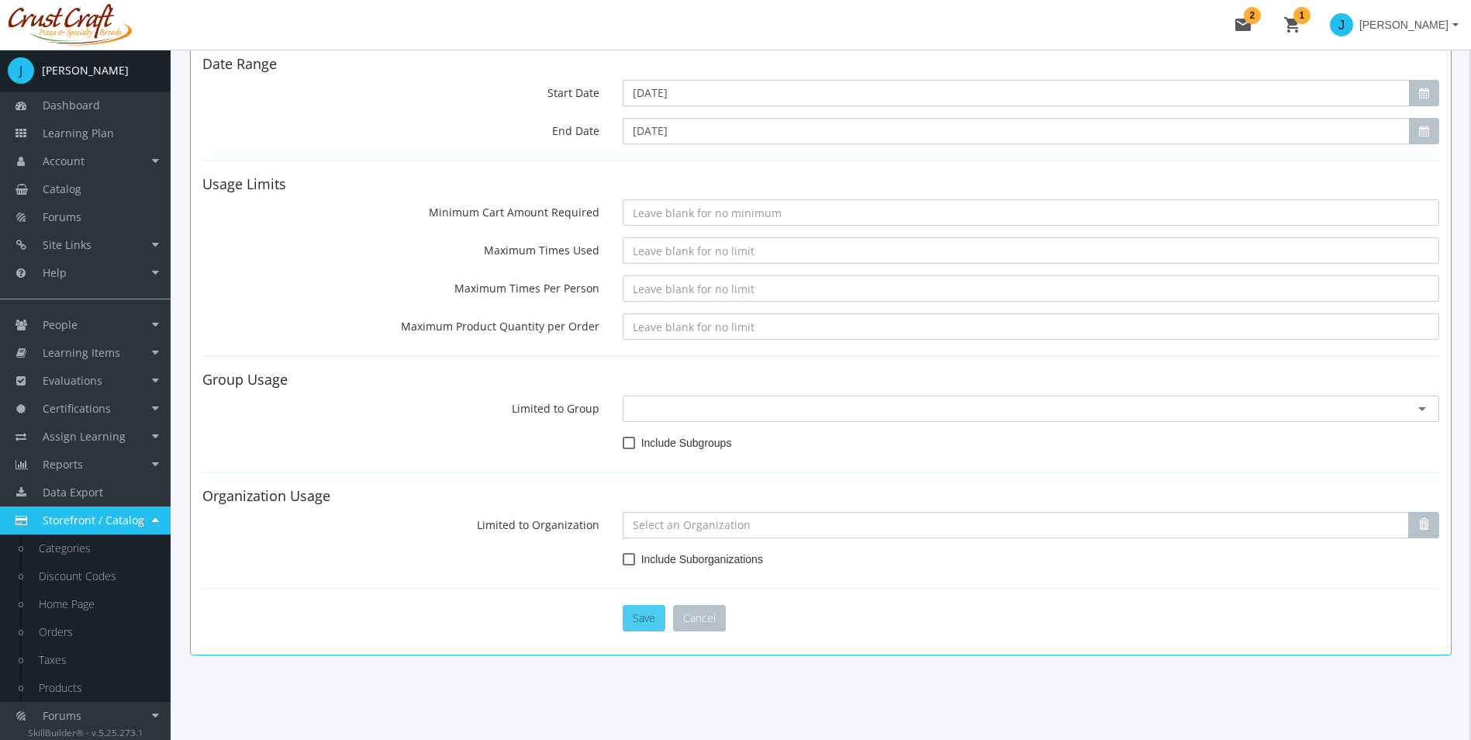
click at [651, 624] on button "Save" at bounding box center [644, 618] width 43 height 26
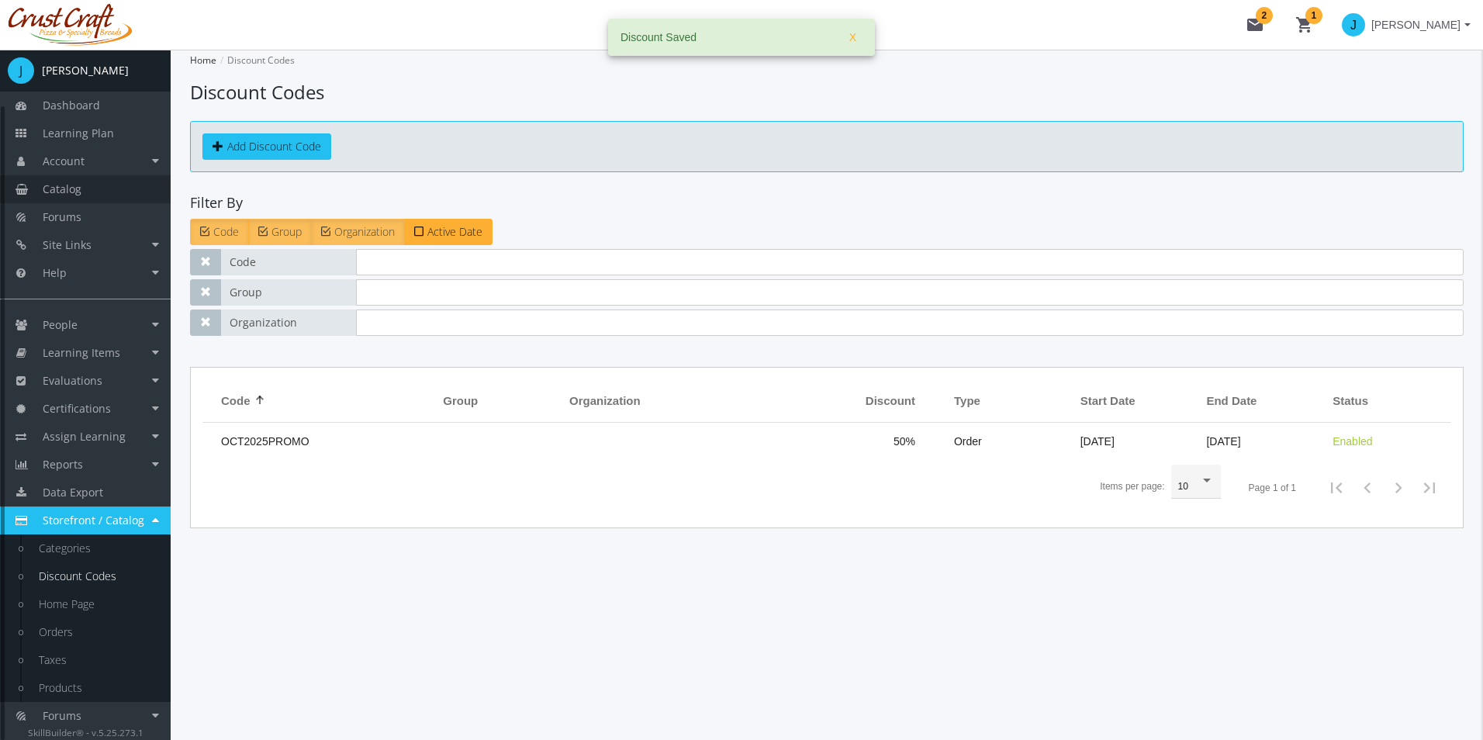
click at [105, 184] on link "Catalog" at bounding box center [85, 189] width 171 height 28
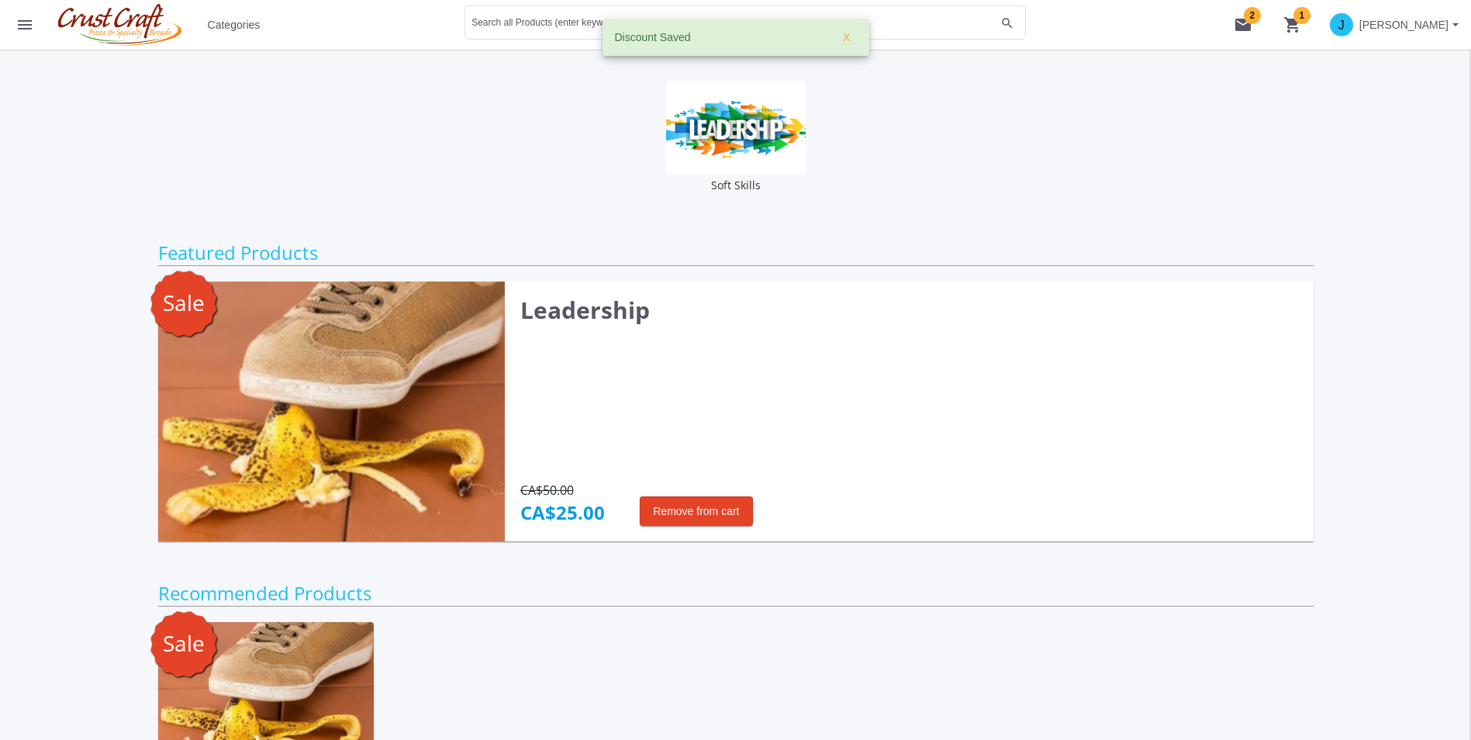
click at [1317, 26] on button "shopping_cart 1" at bounding box center [1293, 25] width 50 height 50
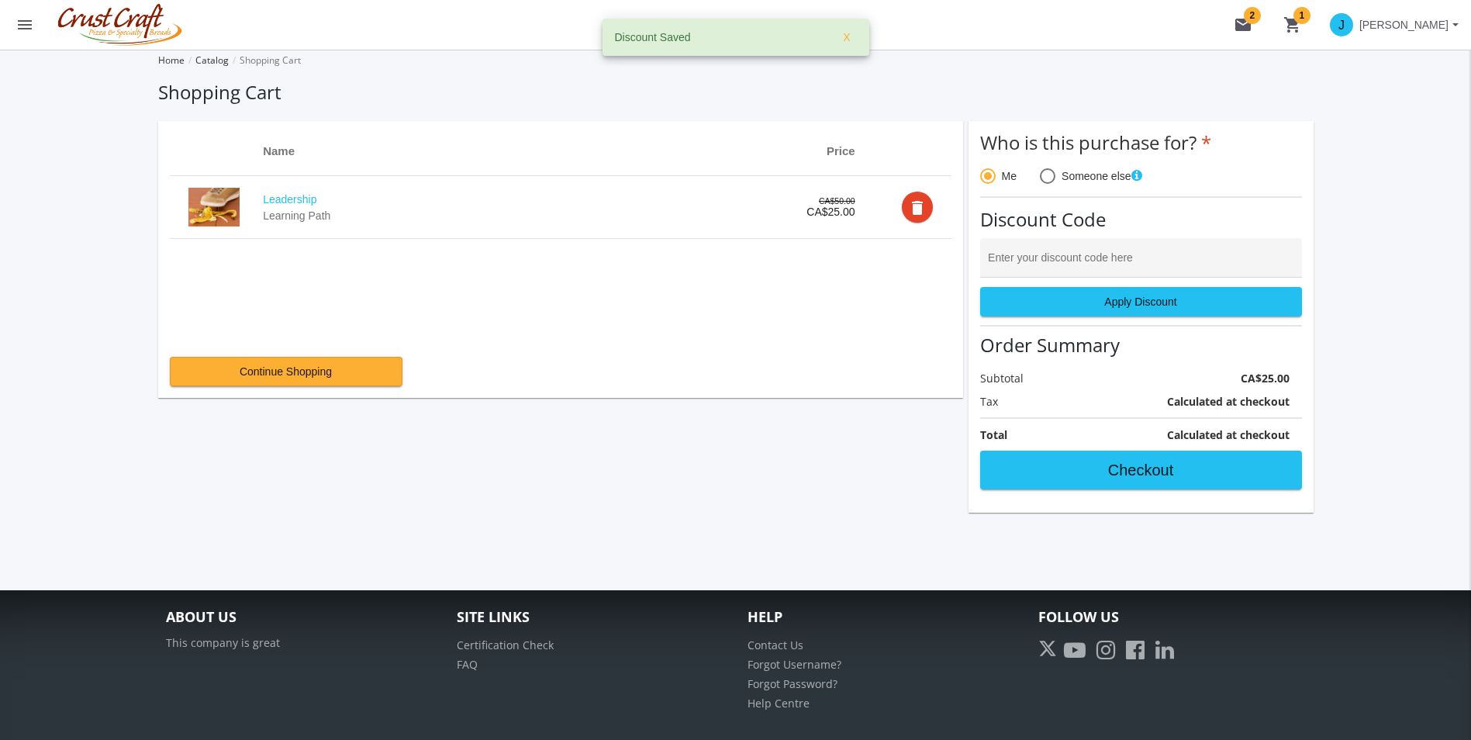
click at [1172, 243] on div "Enter your discount code here" at bounding box center [1141, 258] width 322 height 40
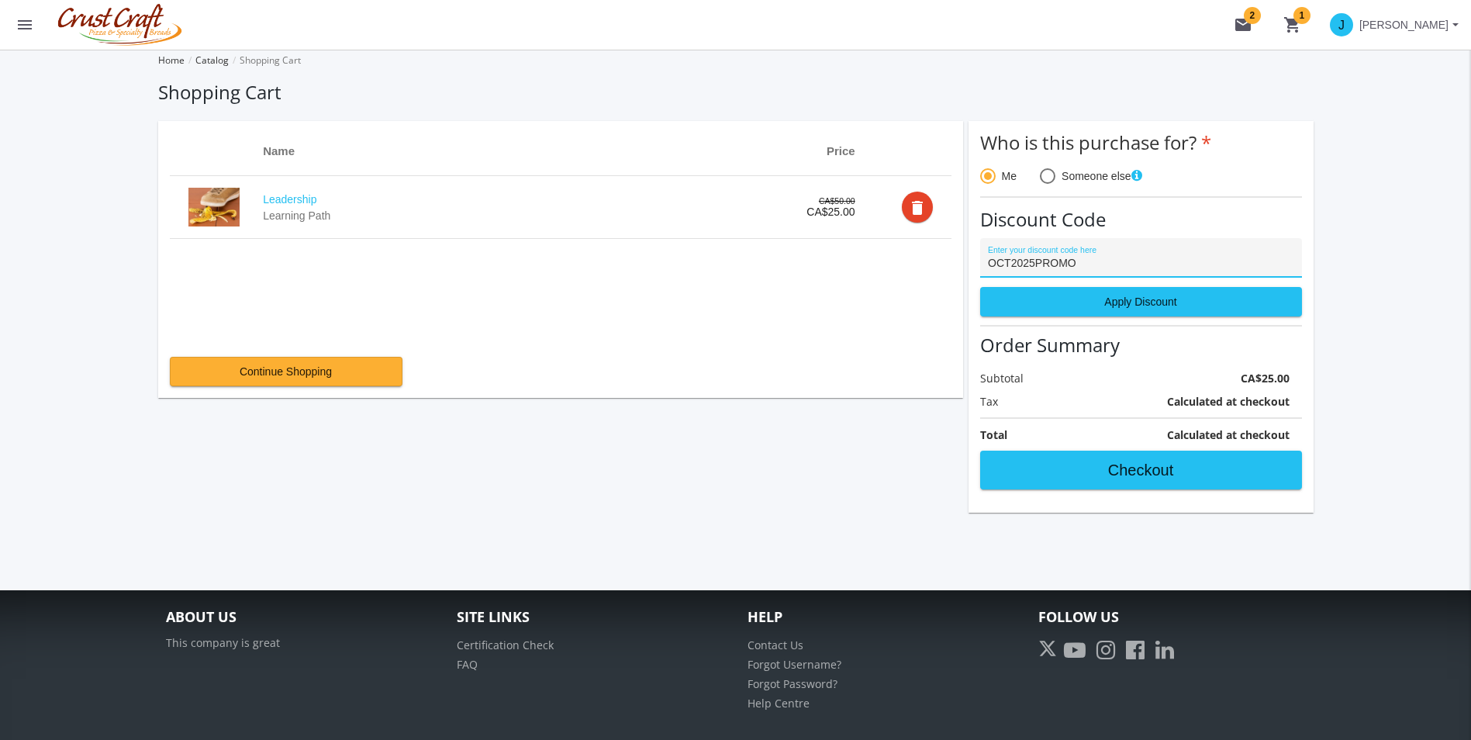
type input "OCT2025PROMO"
click at [1129, 327] on div "Who is this purchase for? Me Someone else Discount Code OCT2025PROMO Enter your…" at bounding box center [1141, 311] width 322 height 357
click at [1127, 314] on span "Apply Discount" at bounding box center [1140, 302] width 295 height 28
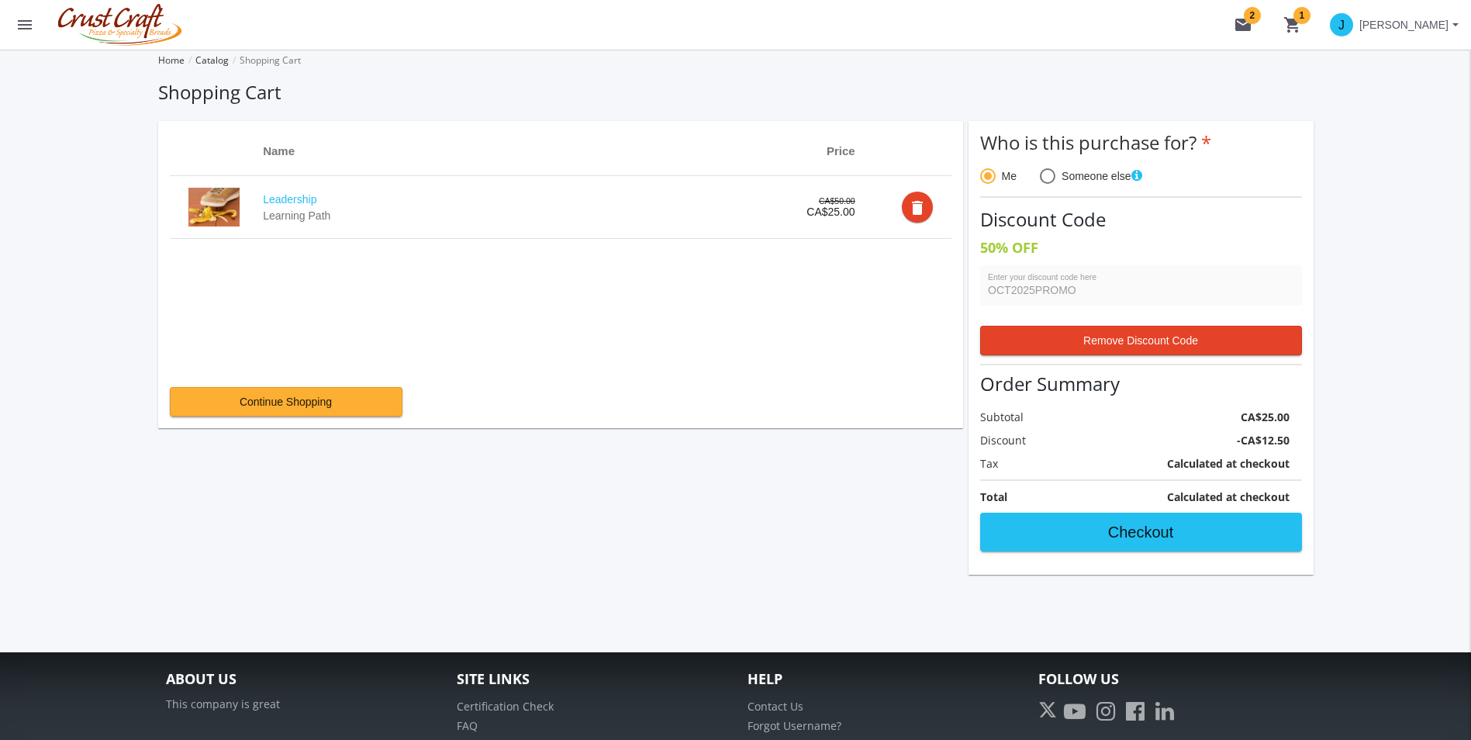
click at [1138, 527] on span "Checkout" at bounding box center [1140, 532] width 295 height 28
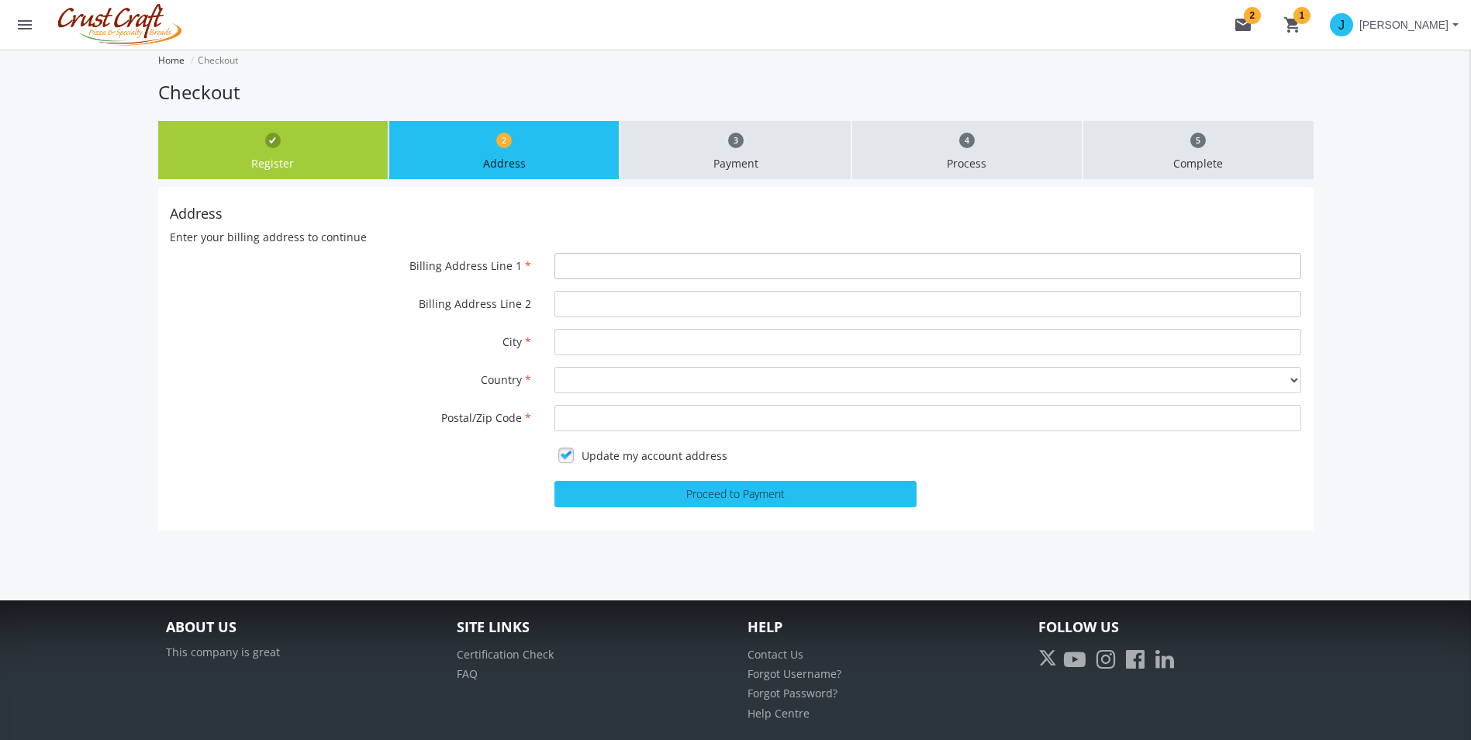
click at [648, 269] on input "Billing Address Line 1" at bounding box center [927, 266] width 747 height 26
click at [502, 316] on div "Billing Address Line 2" at bounding box center [735, 304] width 1155 height 26
click at [585, 268] on input "Billing Address Line 1" at bounding box center [927, 266] width 747 height 26
type input "[STREET_ADDRESS]"
type input "[PERSON_NAME], [GEOGRAPHIC_DATA]"
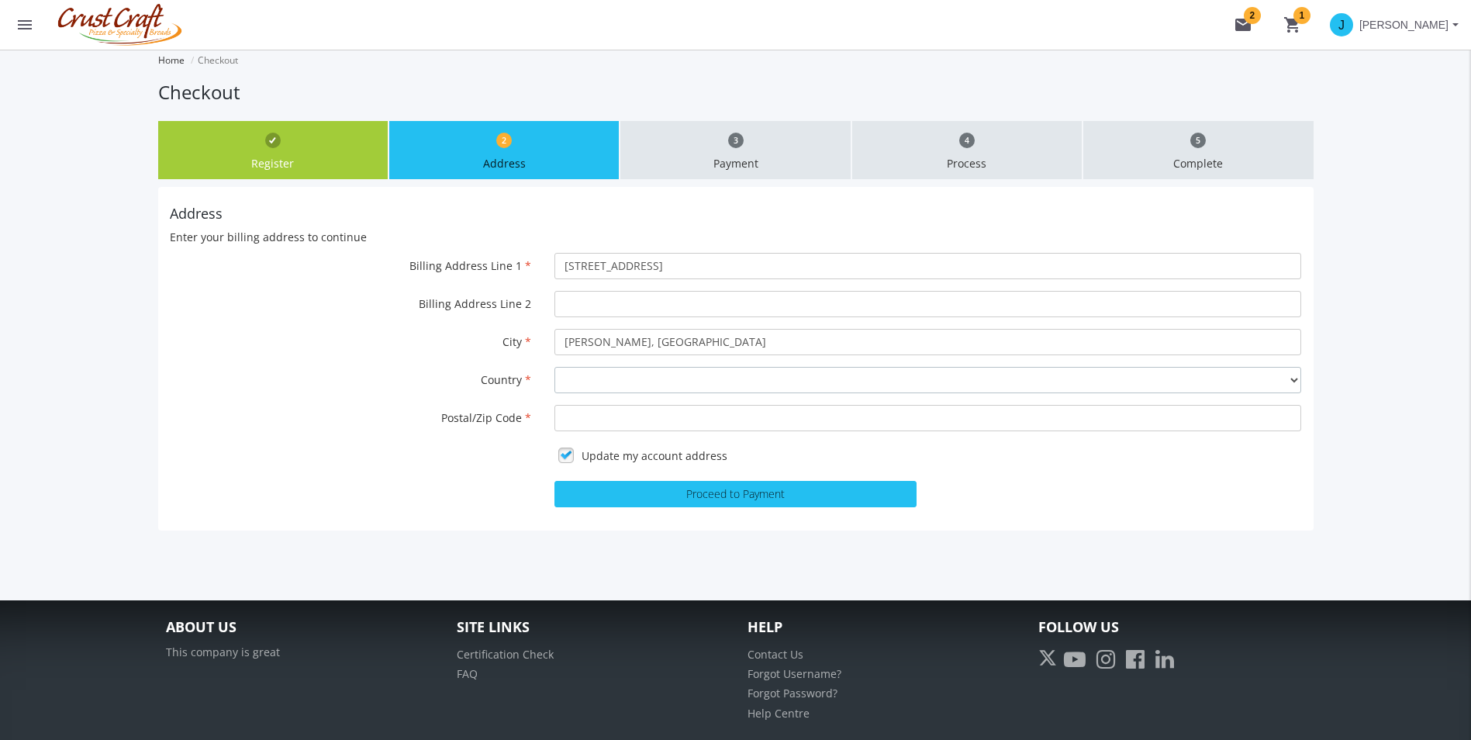
select select "1"
type input "S4R 2G8"
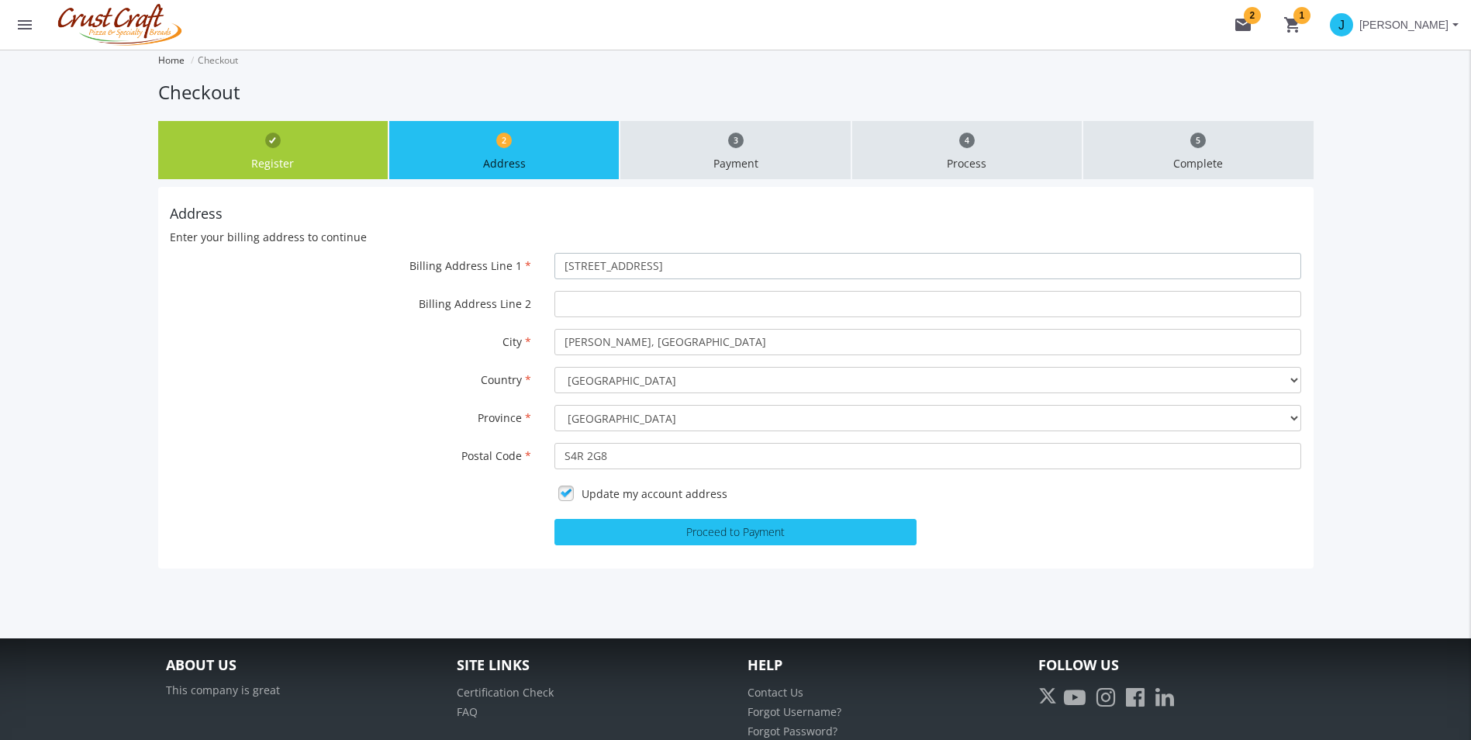
select select "12"
click at [323, 312] on div "Billing Address Line 2" at bounding box center [735, 304] width 1155 height 26
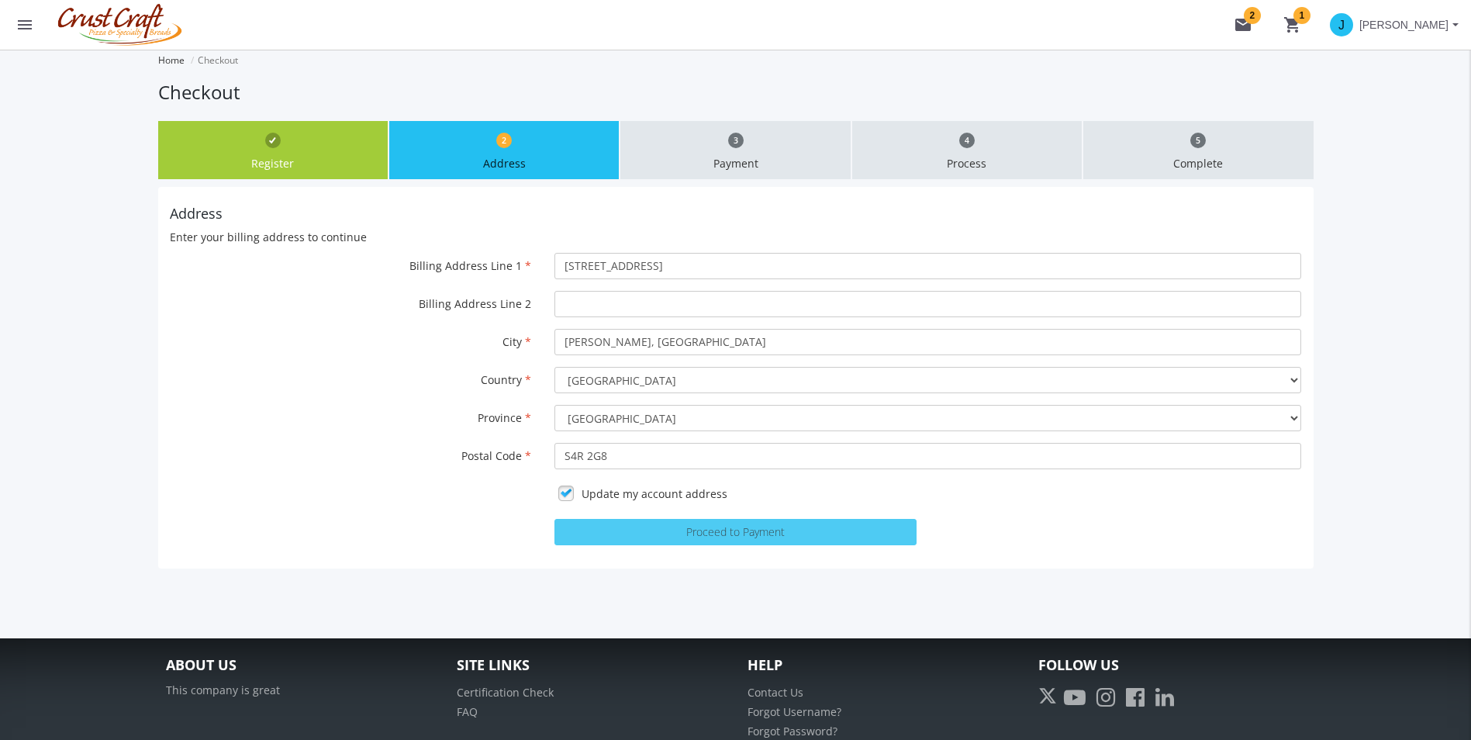
click at [733, 544] on button "Proceed to Payment" at bounding box center [735, 532] width 362 height 26
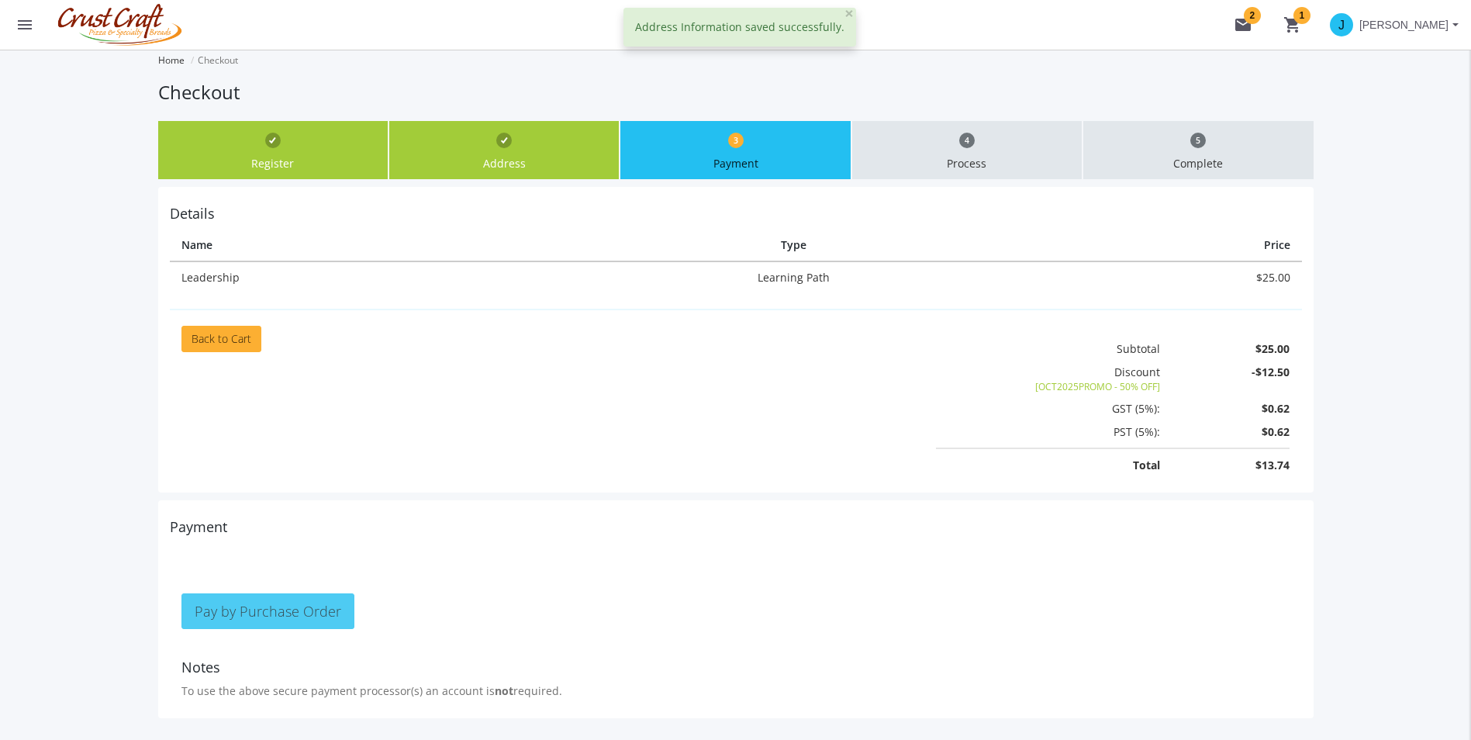
click at [312, 602] on span "Pay by Purchase Order" at bounding box center [268, 611] width 147 height 19
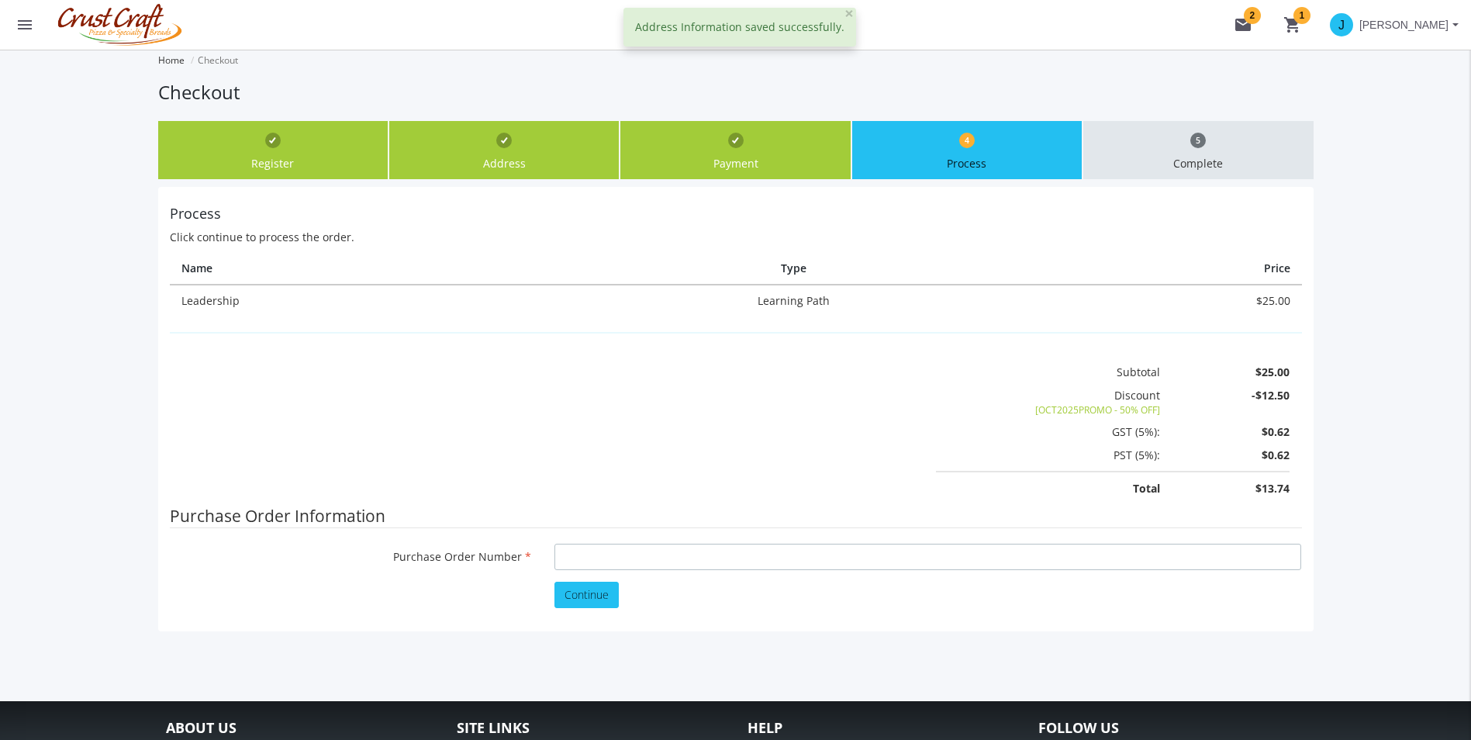
click at [563, 560] on input "Purchase Order Number" at bounding box center [927, 557] width 747 height 26
type input "p999"
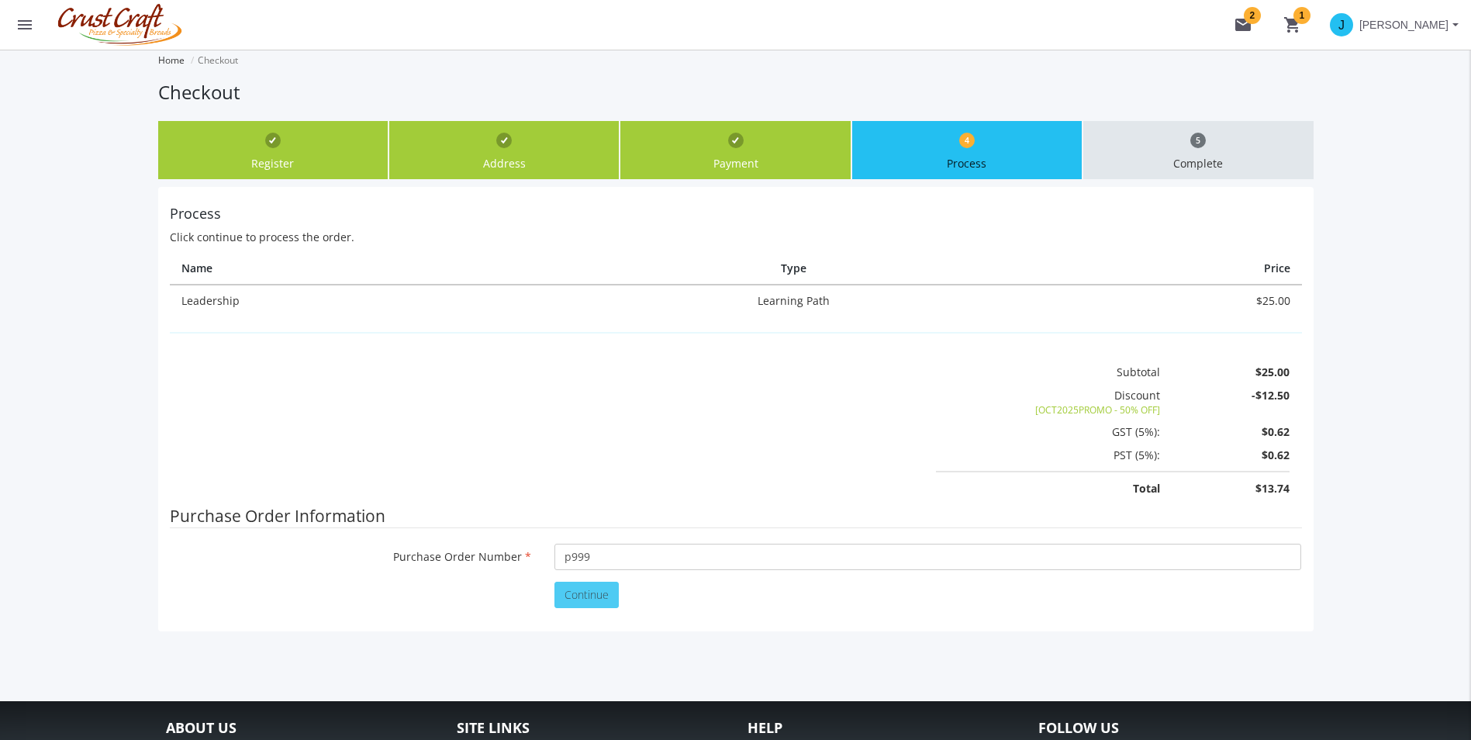
click at [580, 605] on button "Continue" at bounding box center [586, 595] width 64 height 26
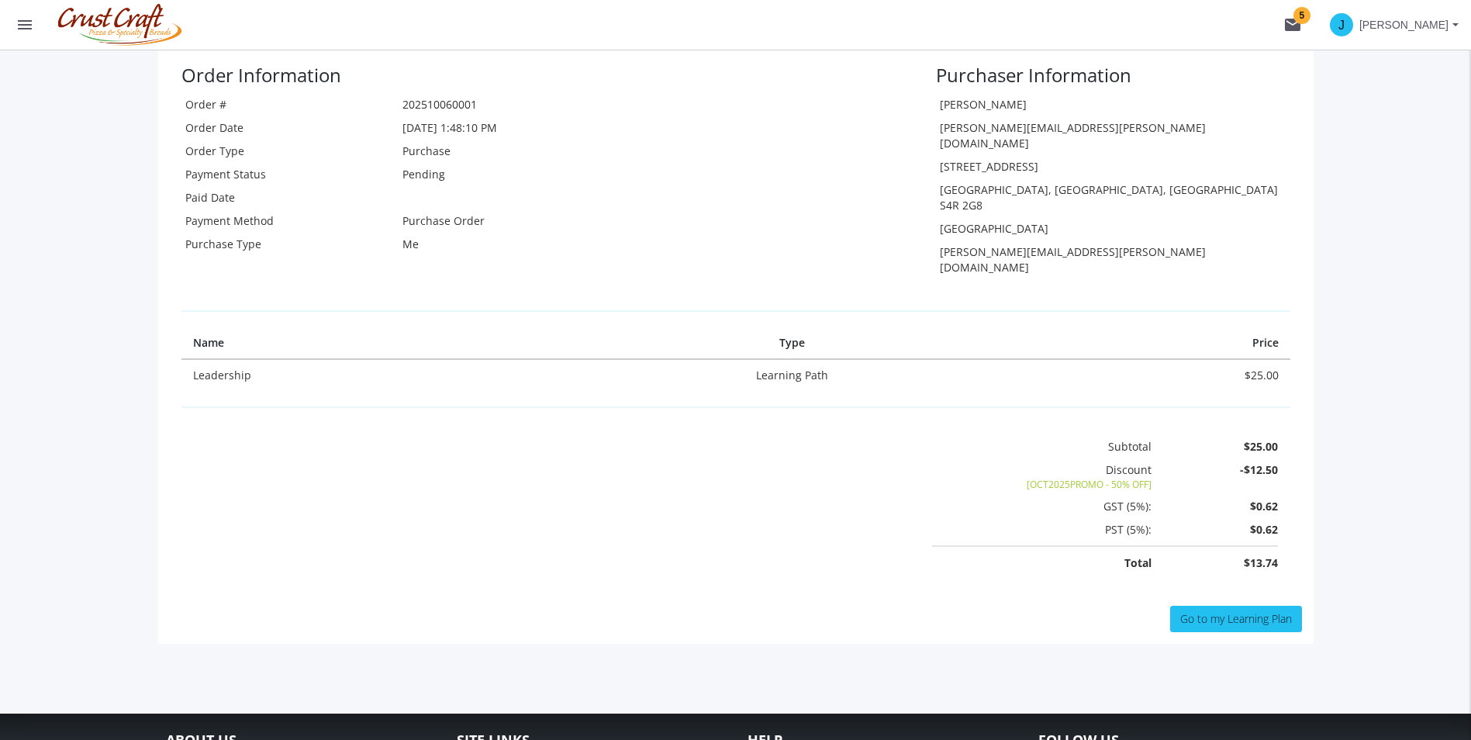
scroll to position [310, 0]
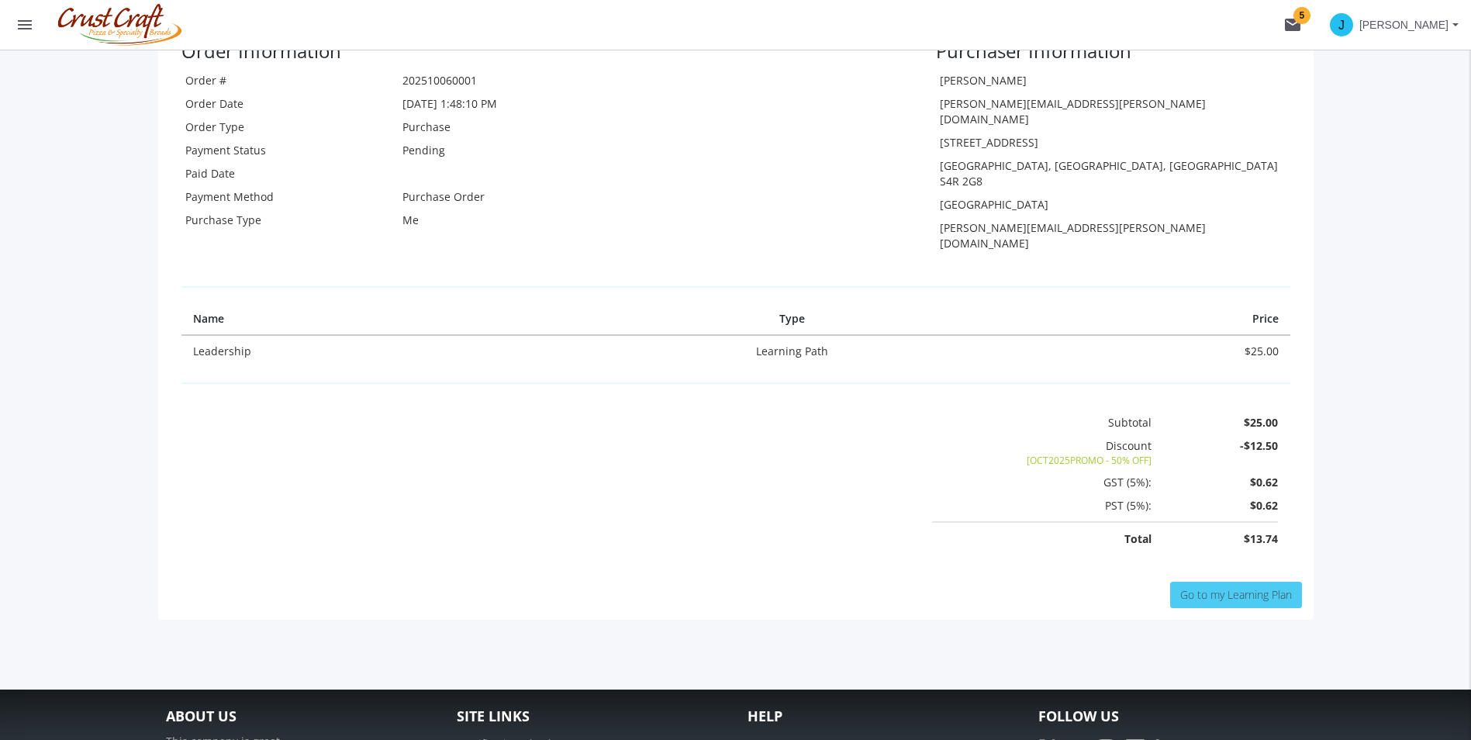
click at [1180, 587] on span "Go to my Learning Plan" at bounding box center [1236, 594] width 112 height 15
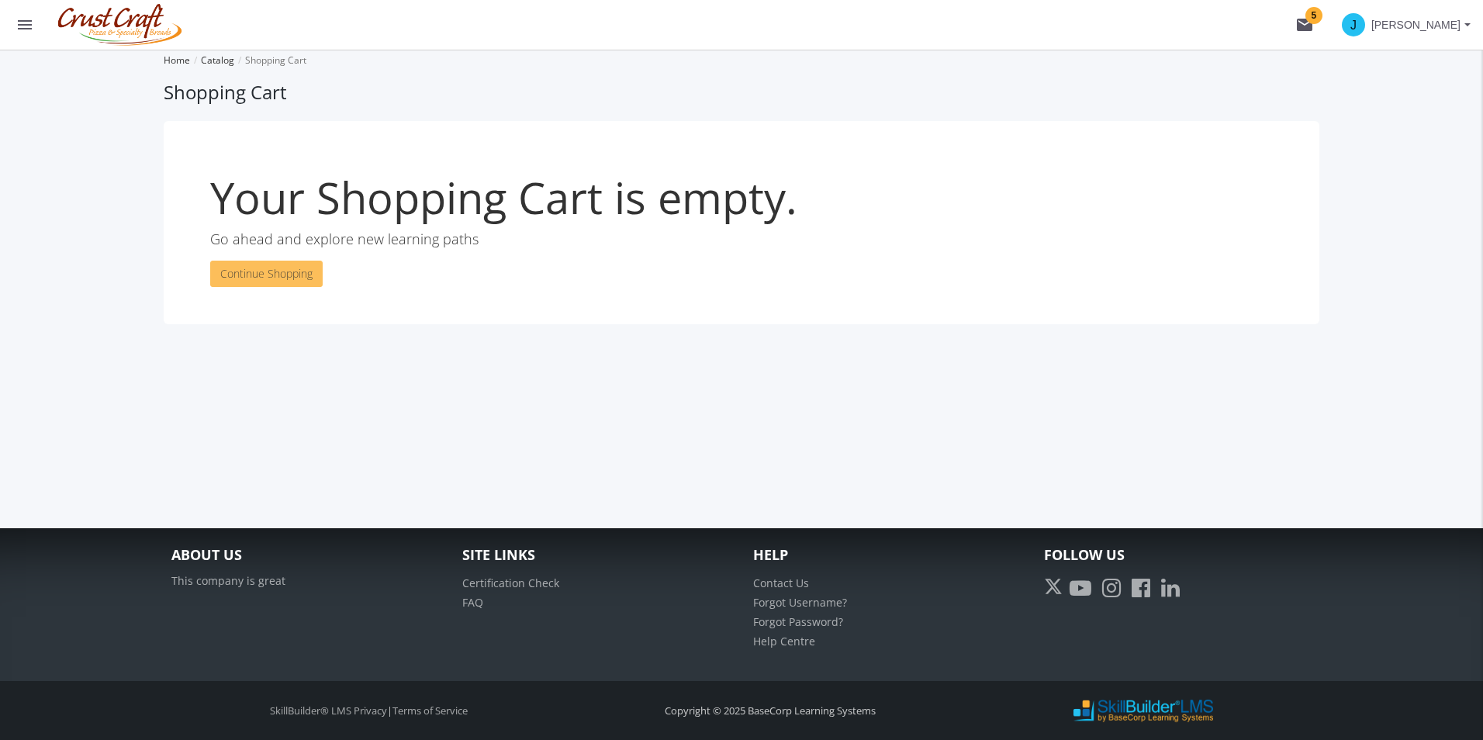
click at [233, 277] on button "Continue Shopping" at bounding box center [266, 274] width 112 height 26
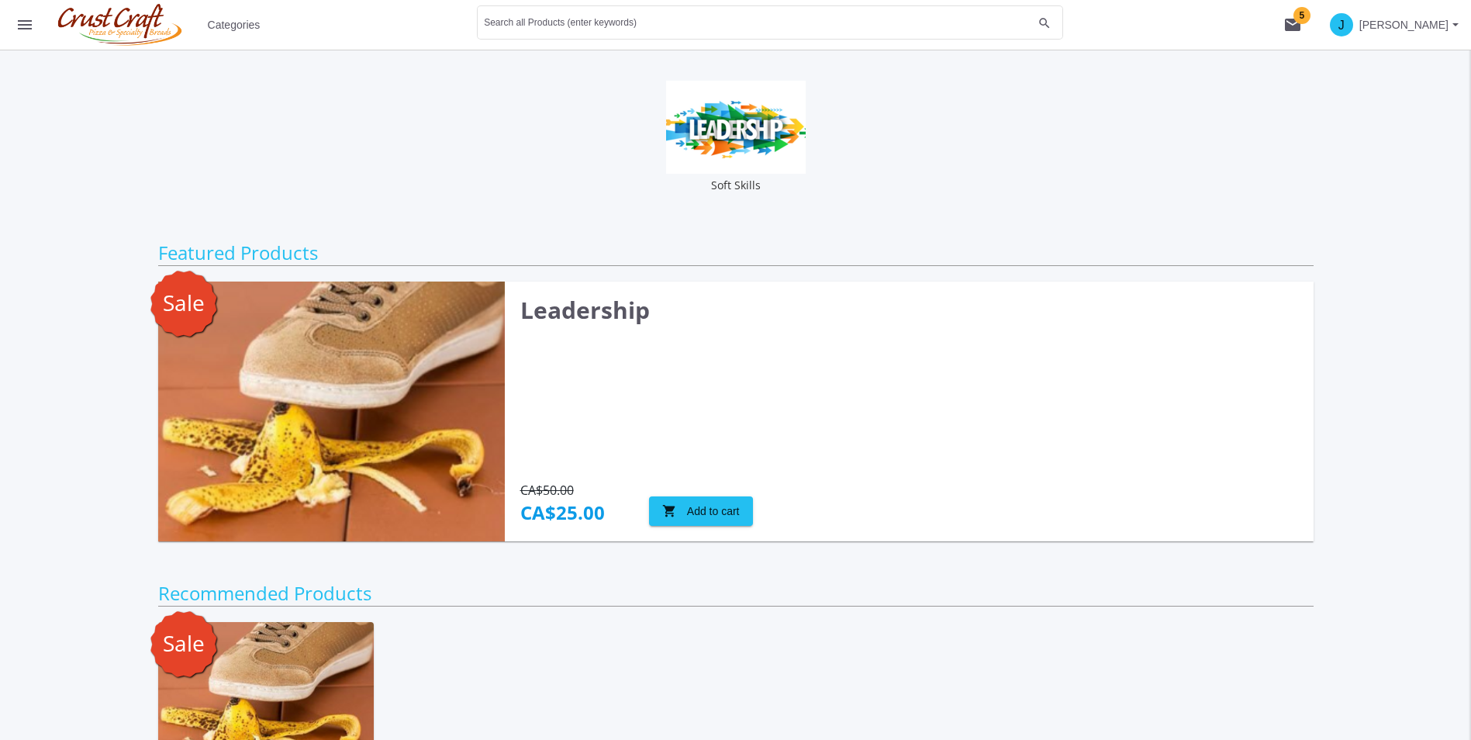
click at [44, 26] on button "menu" at bounding box center [25, 25] width 50 height 50
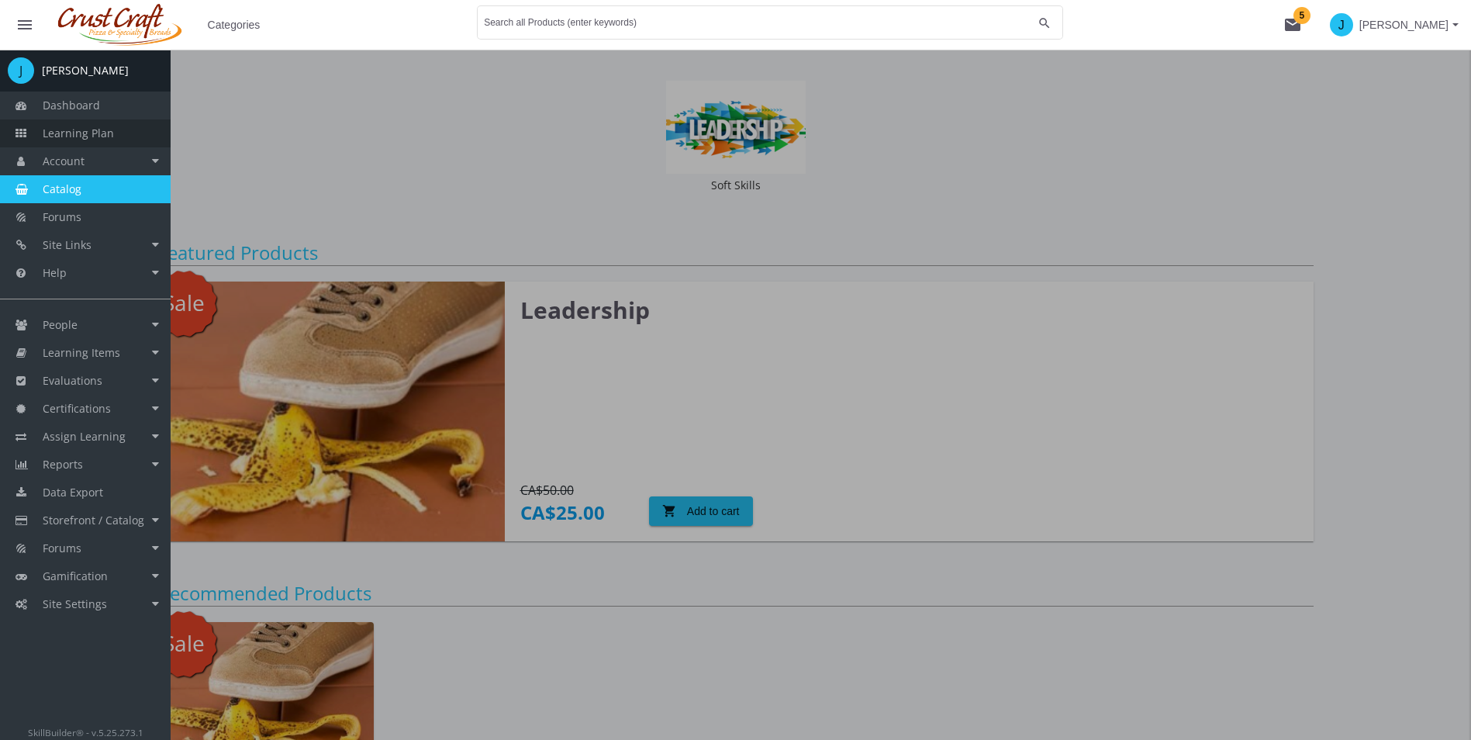
click at [89, 126] on span "Learning Plan" at bounding box center [78, 133] width 71 height 15
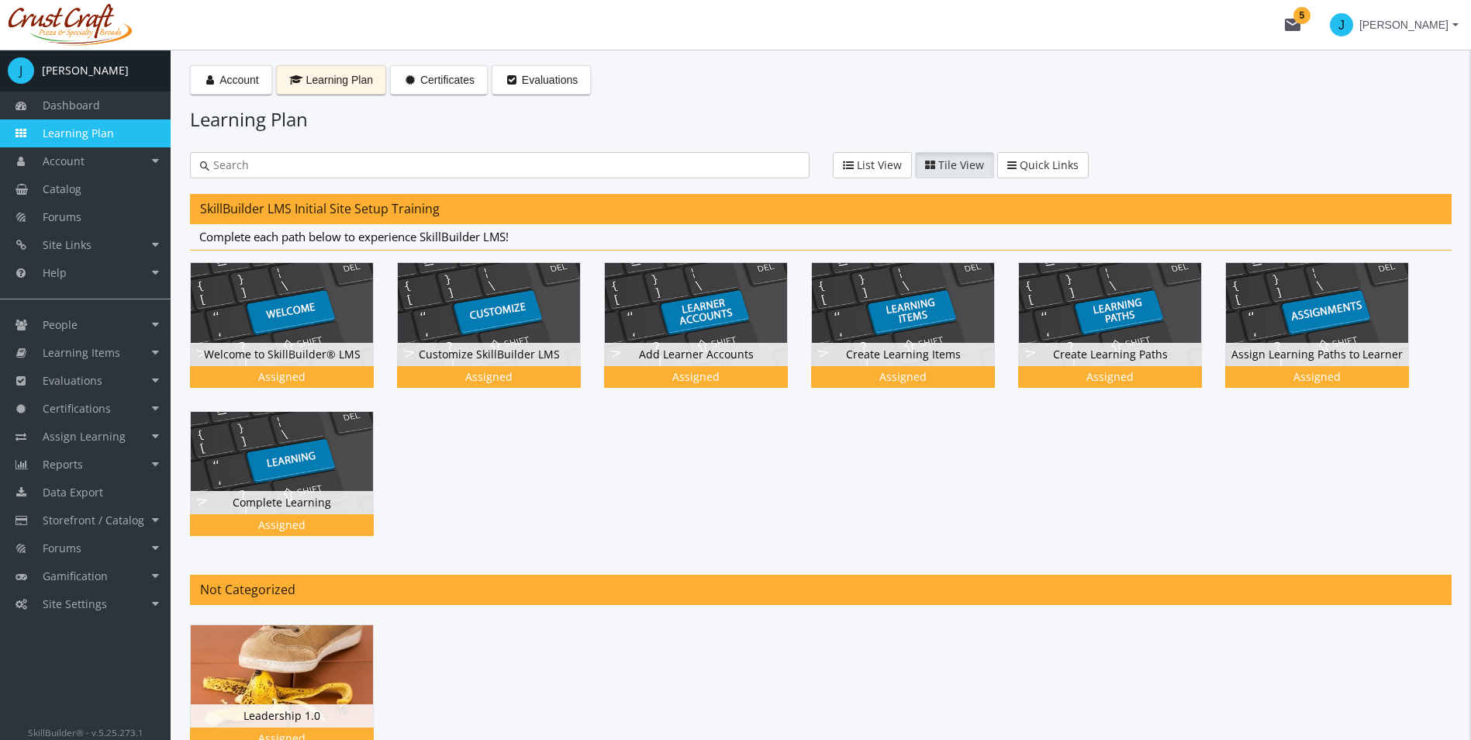
click at [733, 565] on div "Learning Path SkillBuilder LMS Initial Site Setup Training Complete each path b…" at bounding box center [821, 483] width 1262 height 578
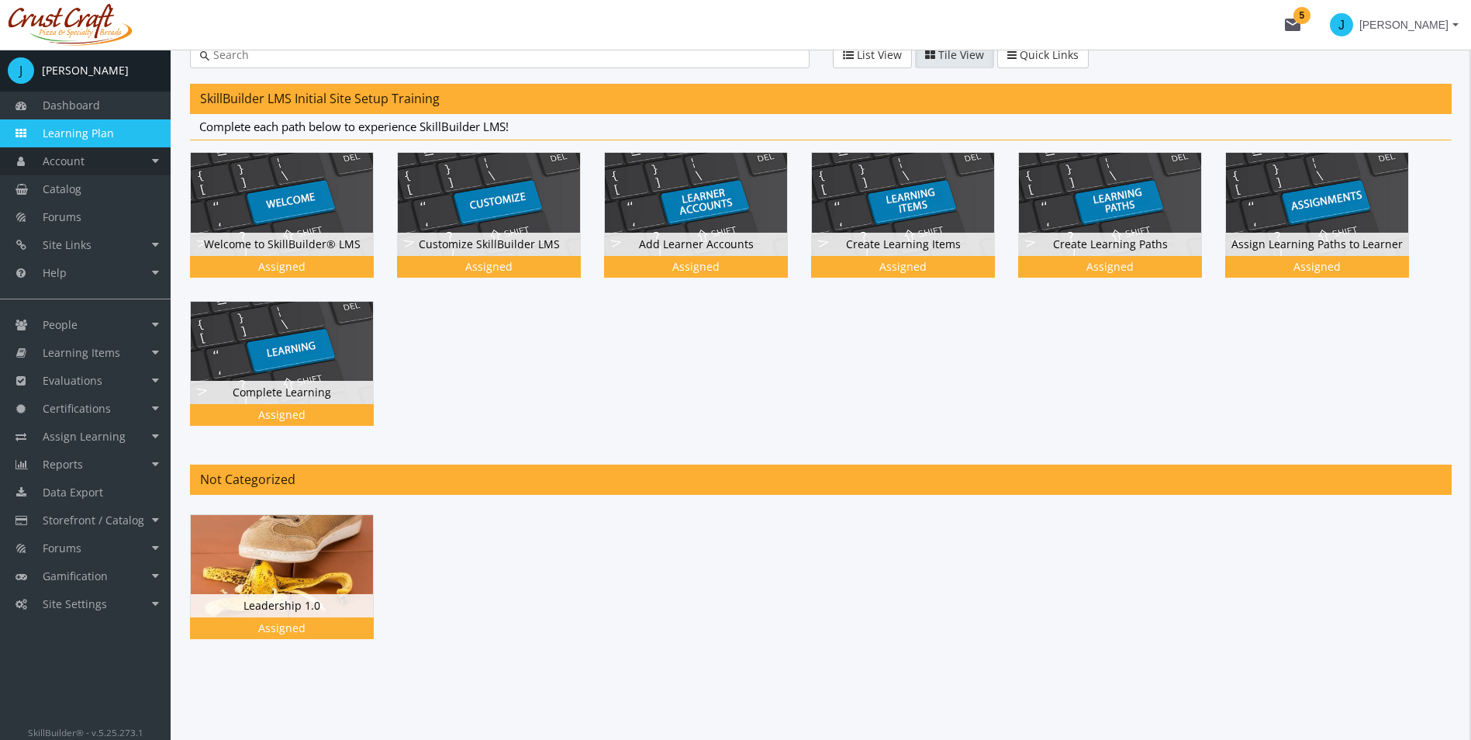
click at [160, 160] on link "Account" at bounding box center [85, 161] width 171 height 28
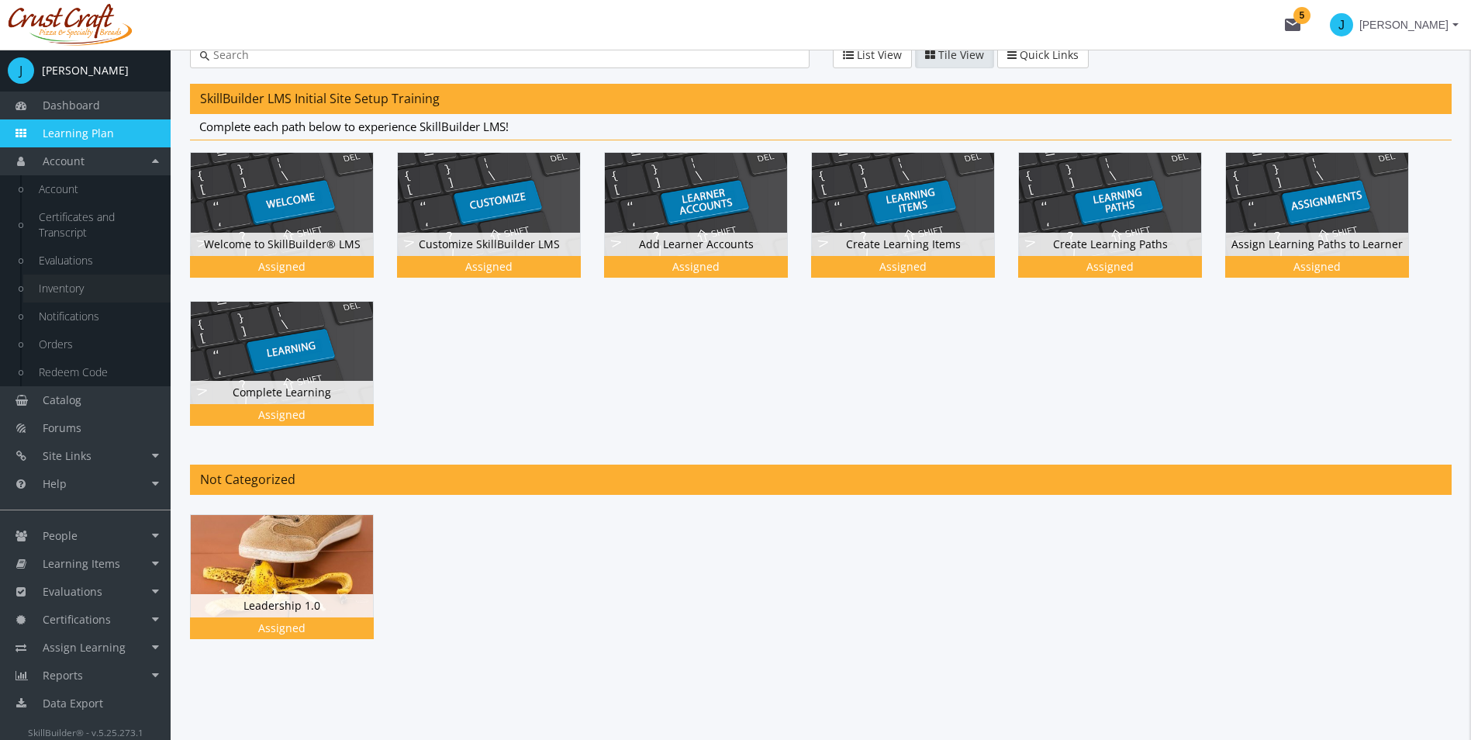
click at [98, 287] on link "Inventory" at bounding box center [96, 289] width 147 height 28
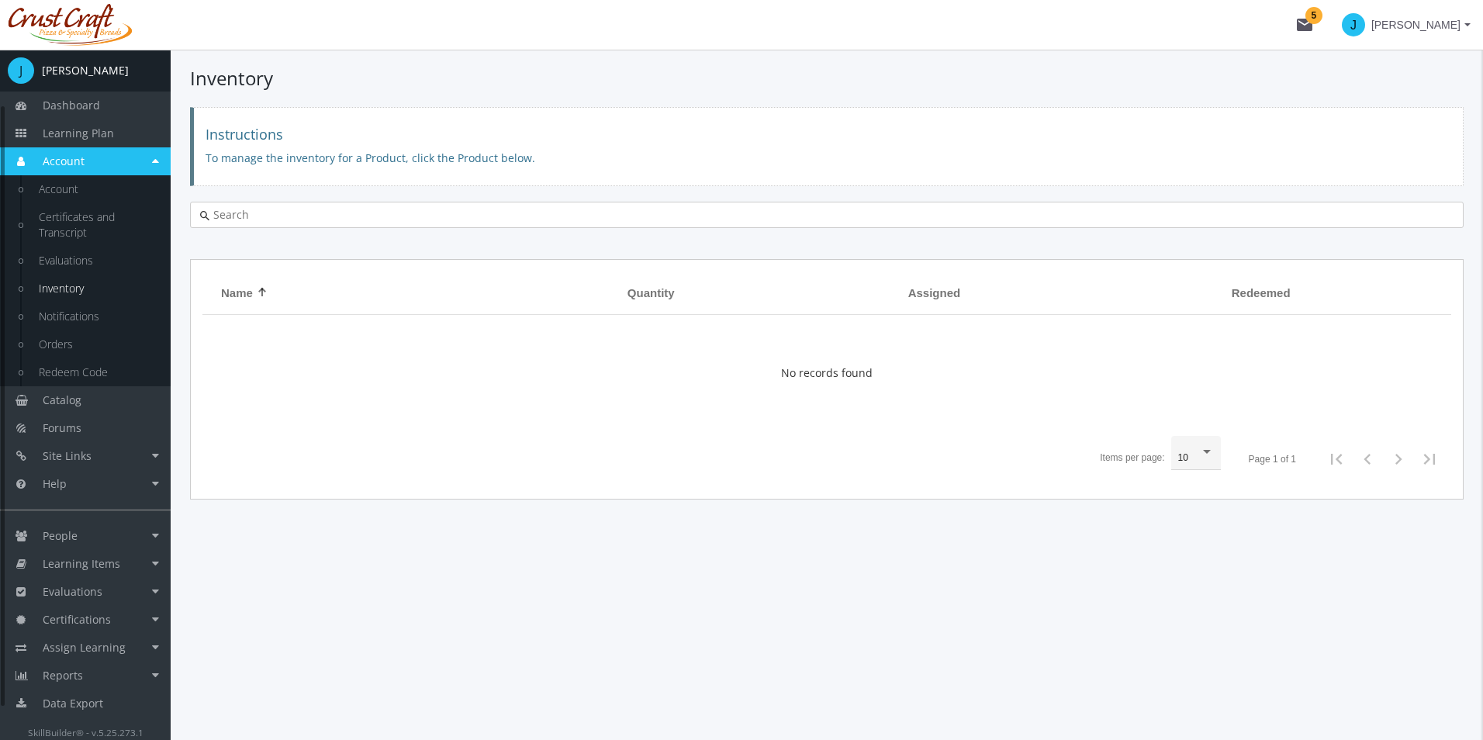
click at [414, 212] on input "text" at bounding box center [831, 215] width 1244 height 16
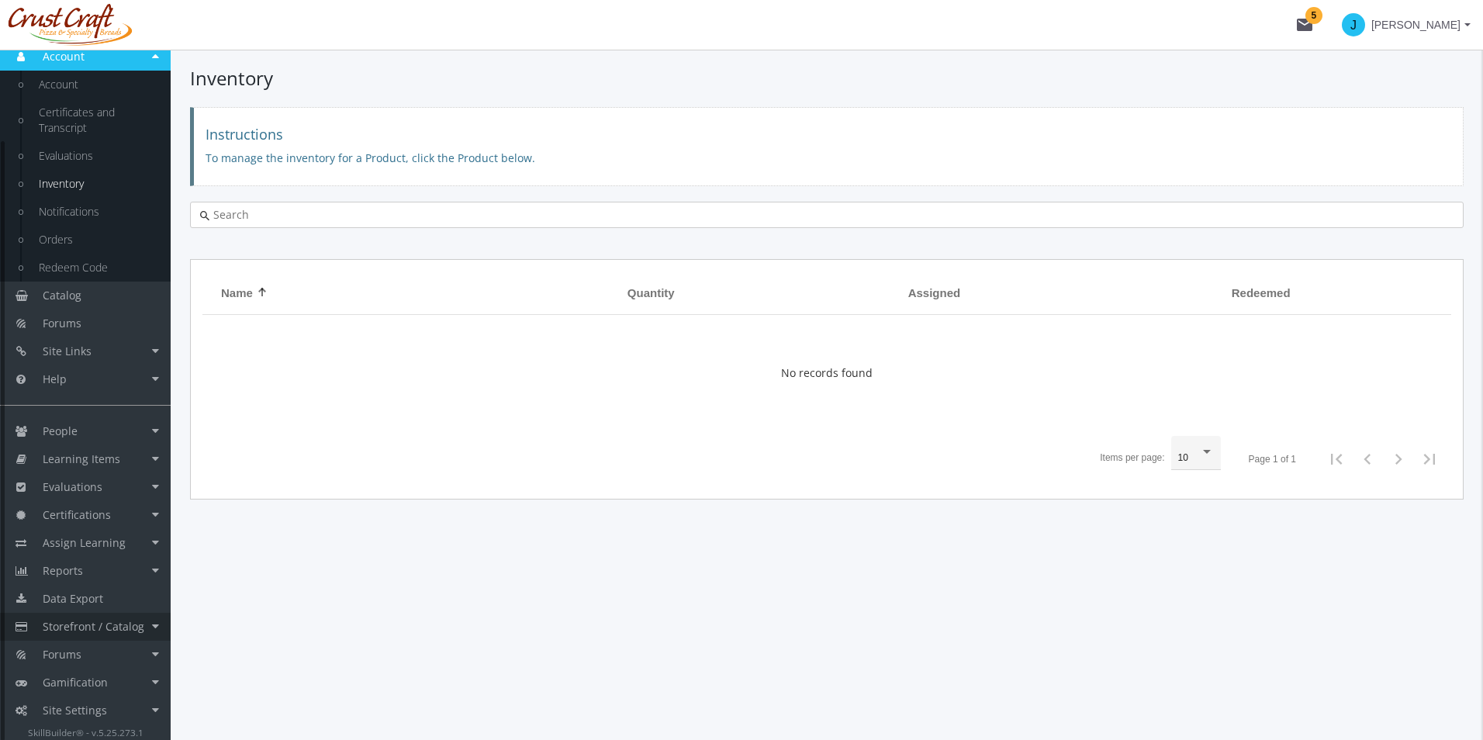
click at [148, 628] on link "Storefront / Catalog" at bounding box center [85, 627] width 171 height 28
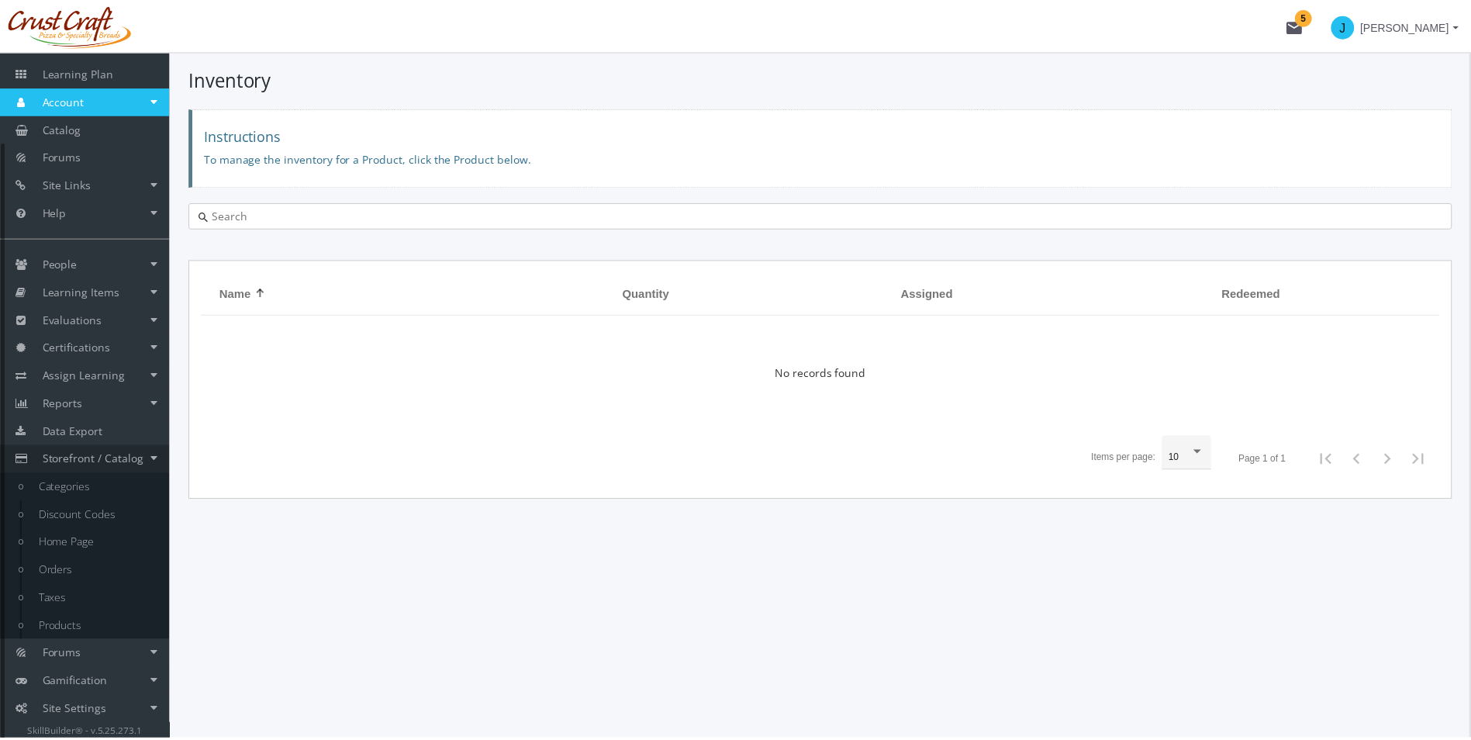
scroll to position [61, 0]
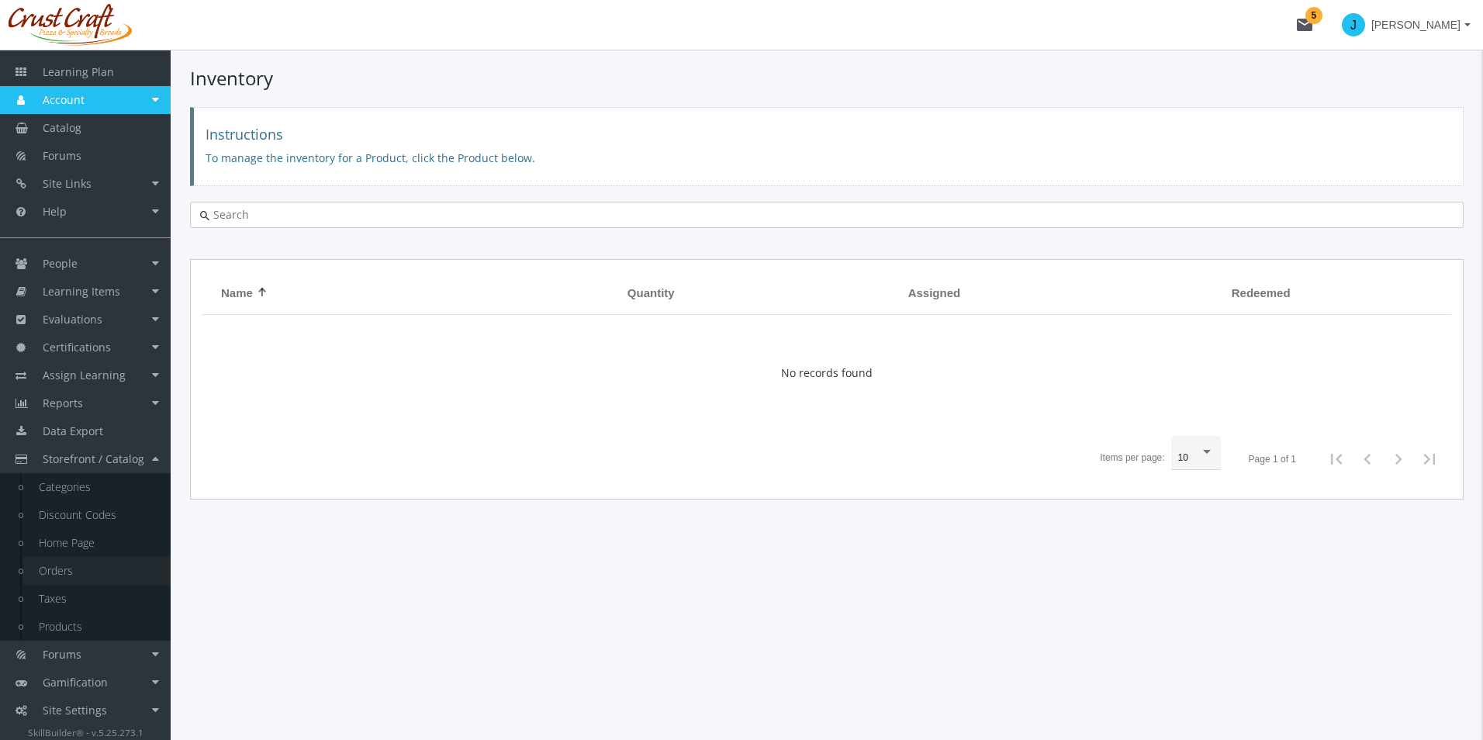
click at [89, 568] on link "Orders" at bounding box center [96, 571] width 147 height 28
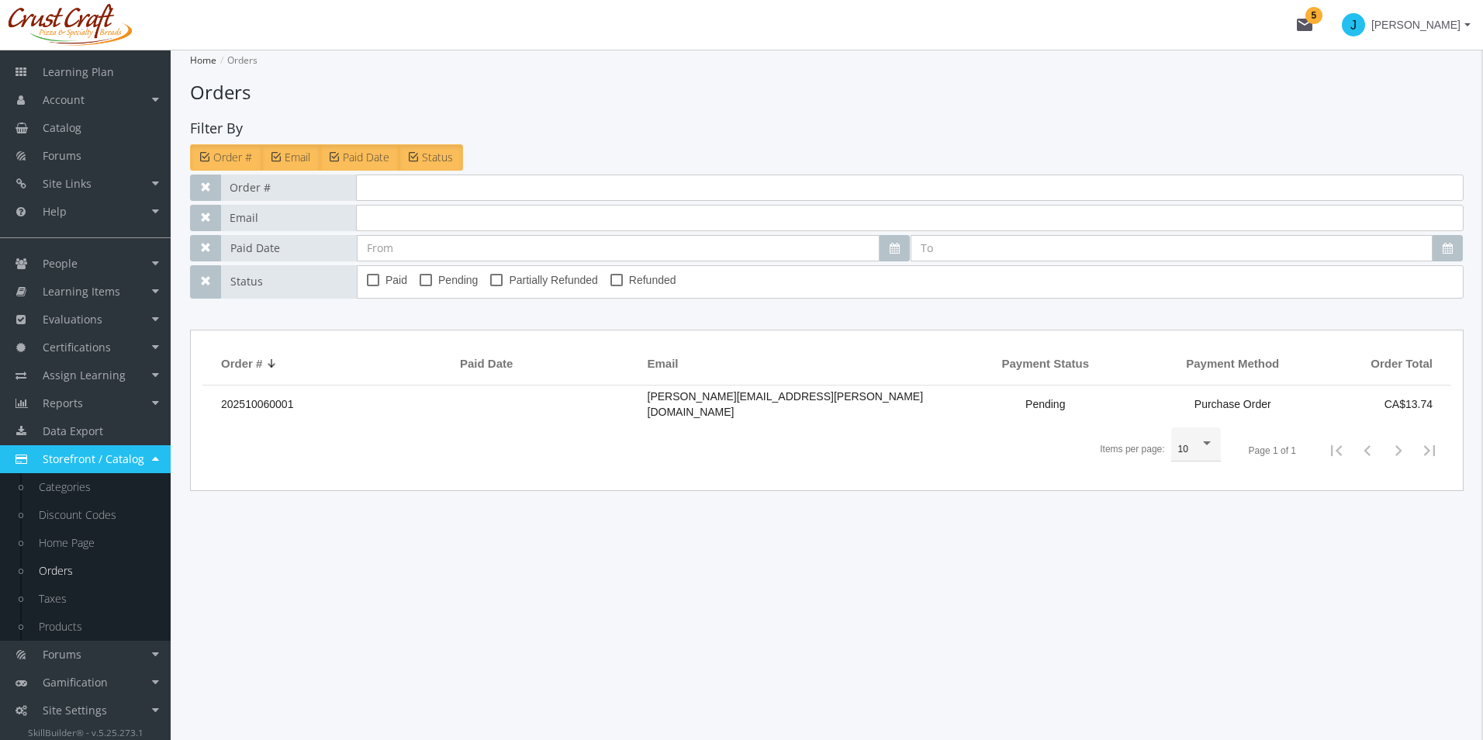
click at [332, 396] on td "202510060001" at bounding box center [327, 403] width 250 height 37
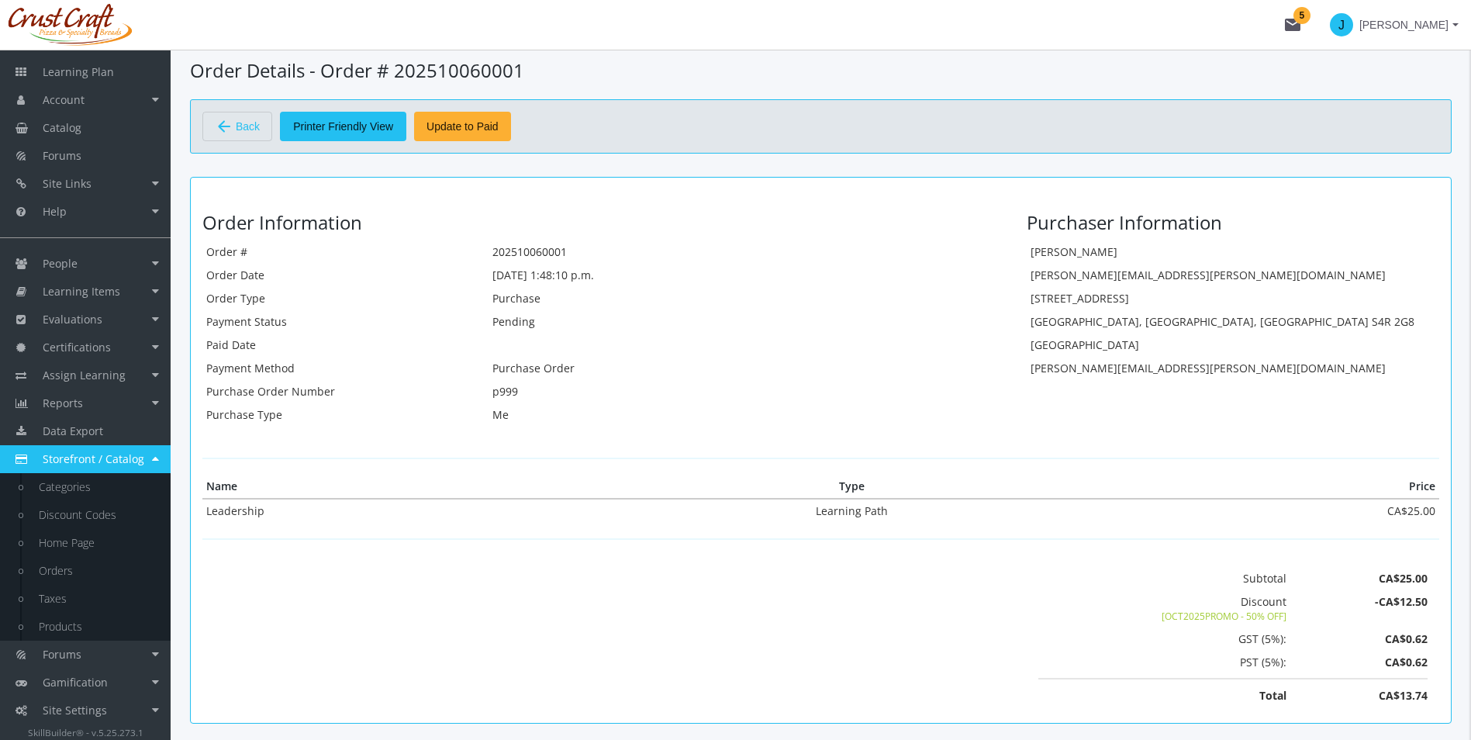
scroll to position [21, 0]
click at [496, 131] on span "Update to Paid" at bounding box center [462, 127] width 72 height 28
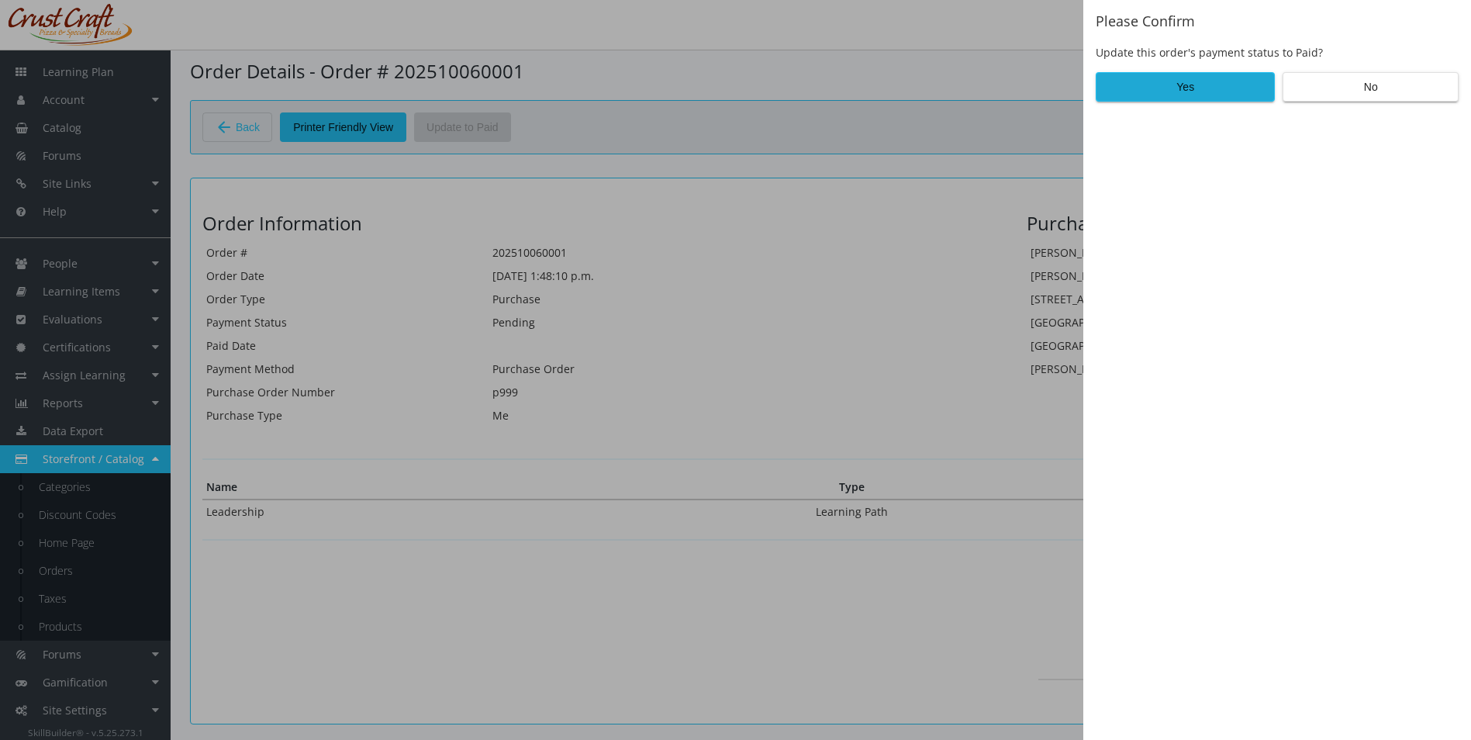
click at [1093, 96] on div "Please Confirm Update this order's payment status to Paid? Yes No" at bounding box center [1277, 370] width 388 height 740
click at [1108, 92] on button "Yes" at bounding box center [1185, 86] width 179 height 29
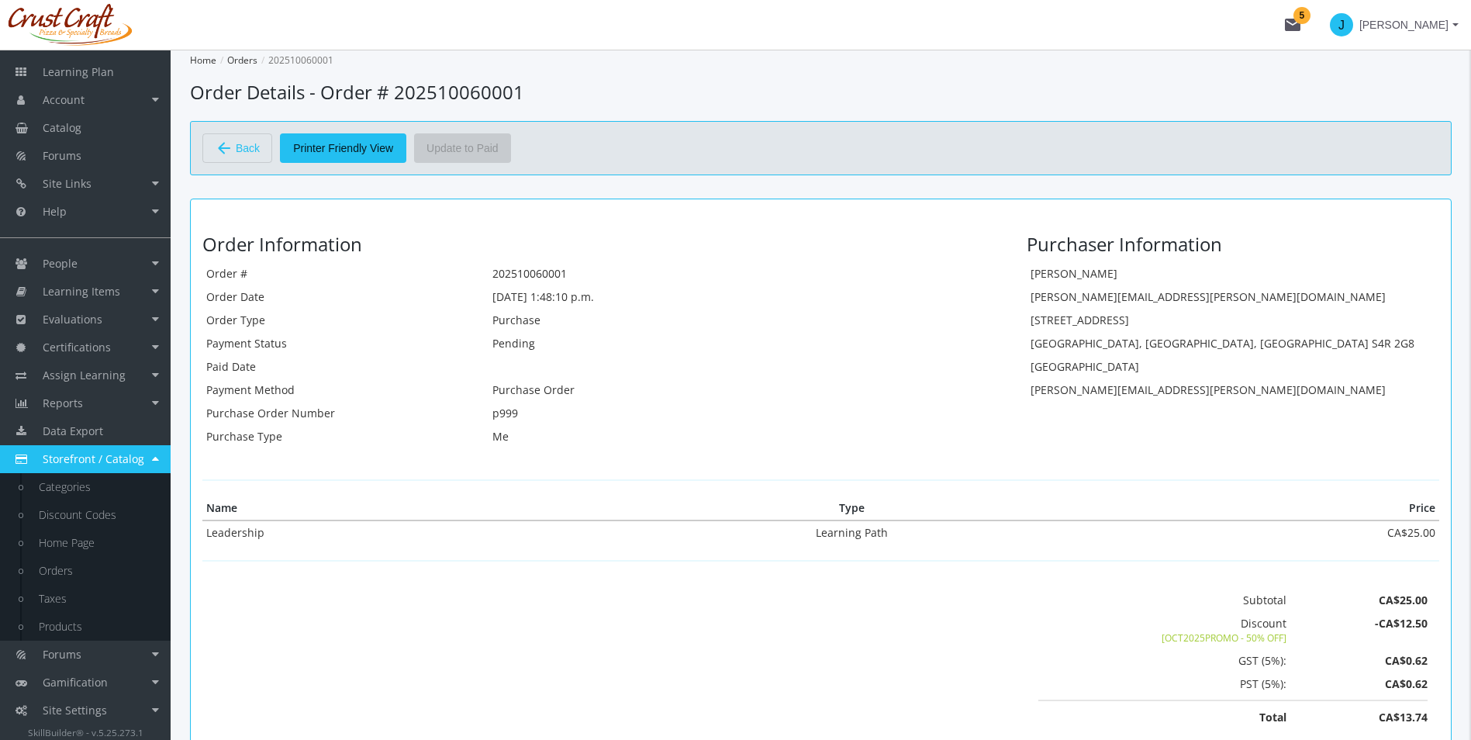
scroll to position [21, 0]
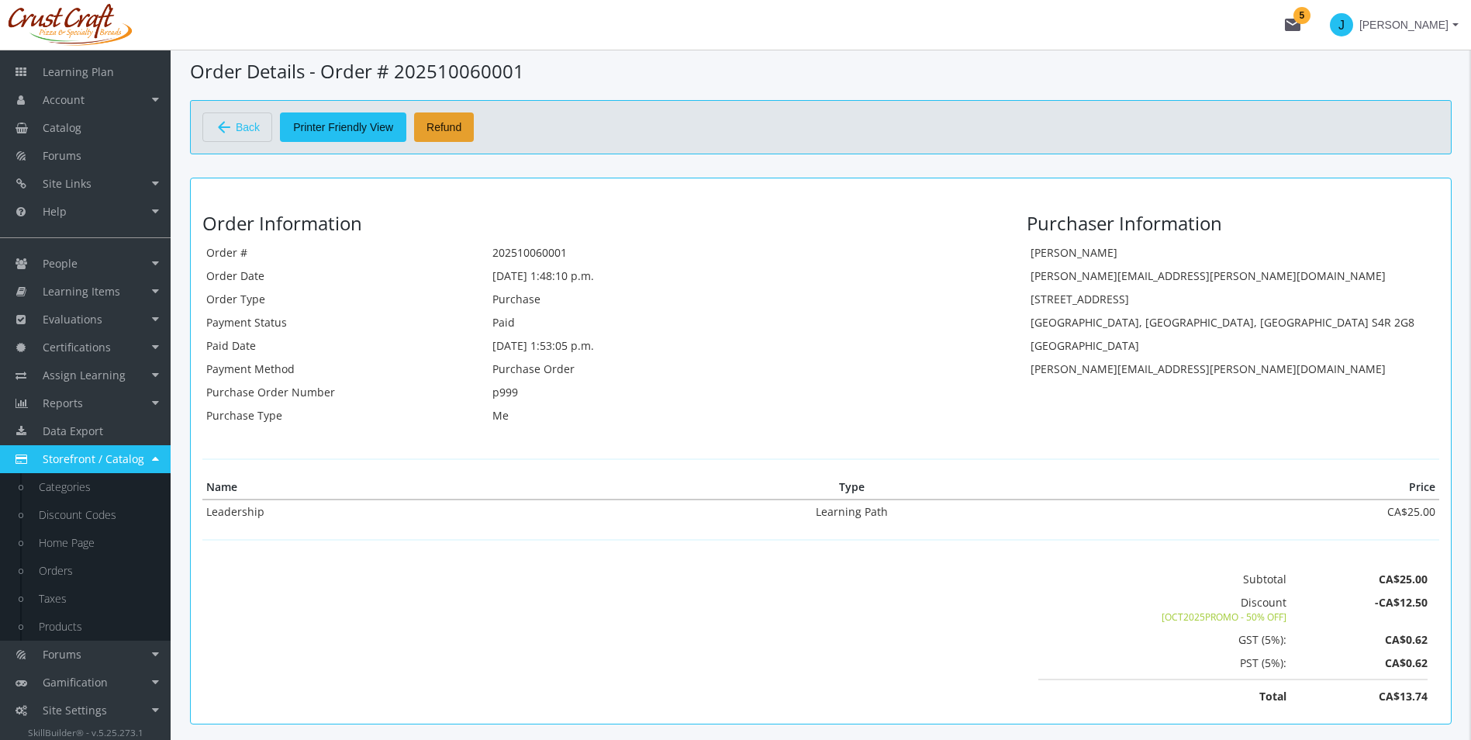
click at [423, 119] on button "Refund" at bounding box center [444, 126] width 60 height 29
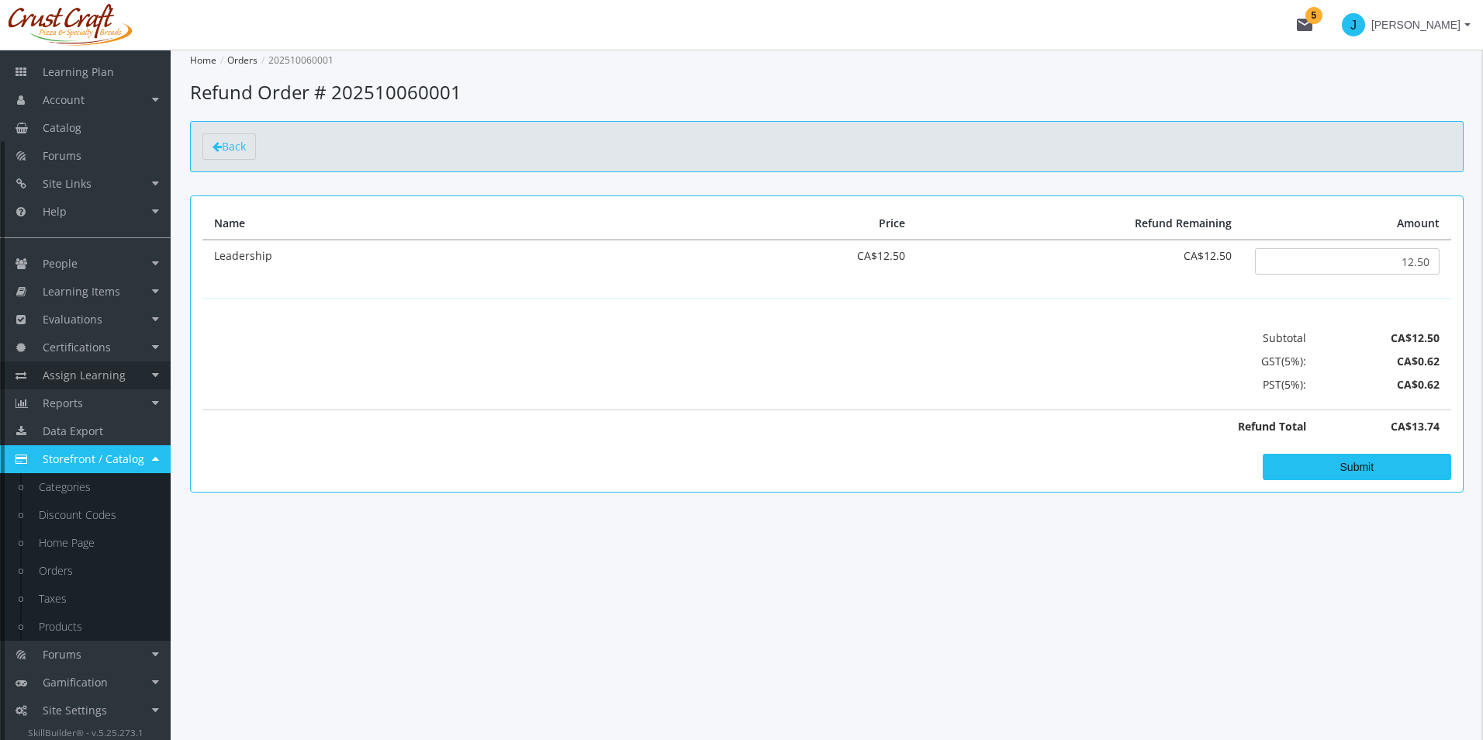
click at [156, 375] on link "Assign Learning" at bounding box center [85, 375] width 171 height 28
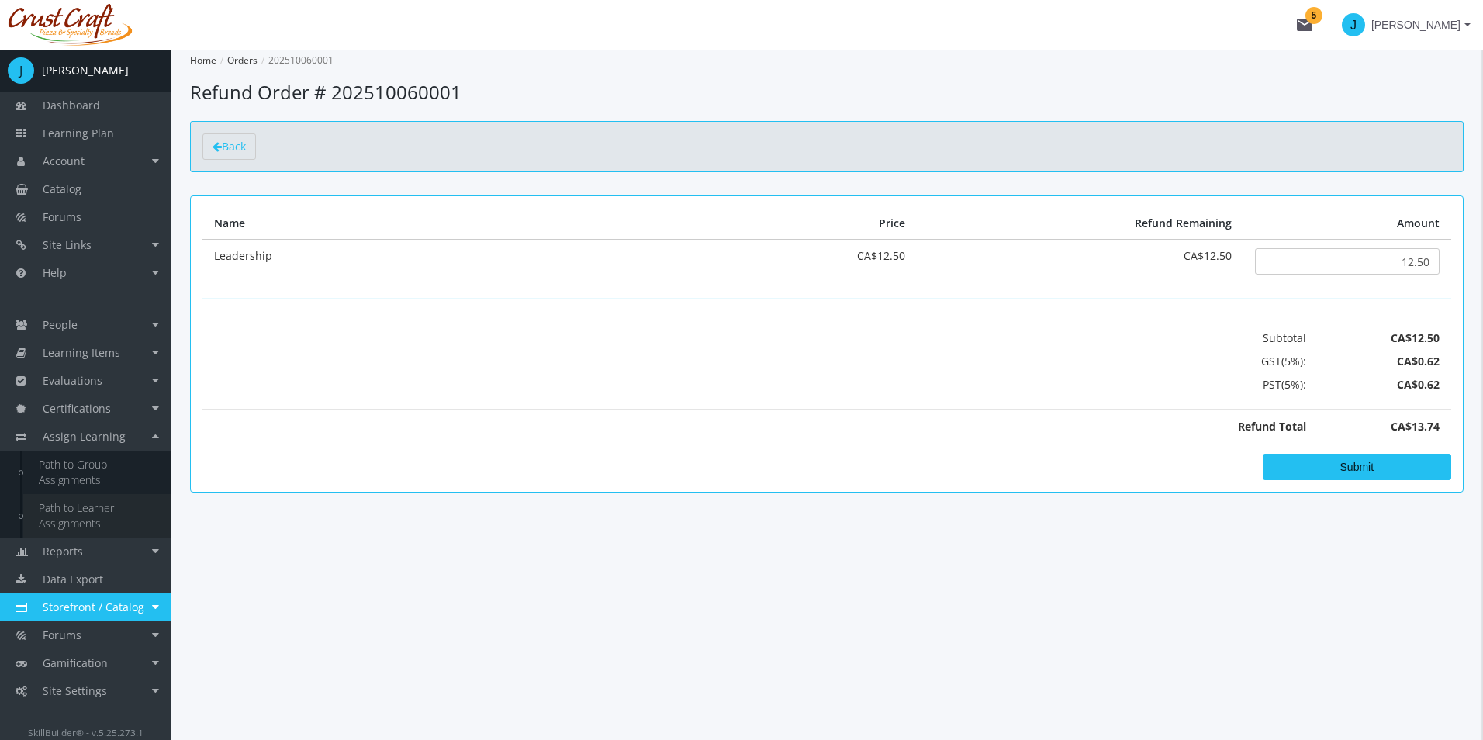
click at [104, 501] on link "Path to Learner Assignments" at bounding box center [96, 515] width 147 height 43
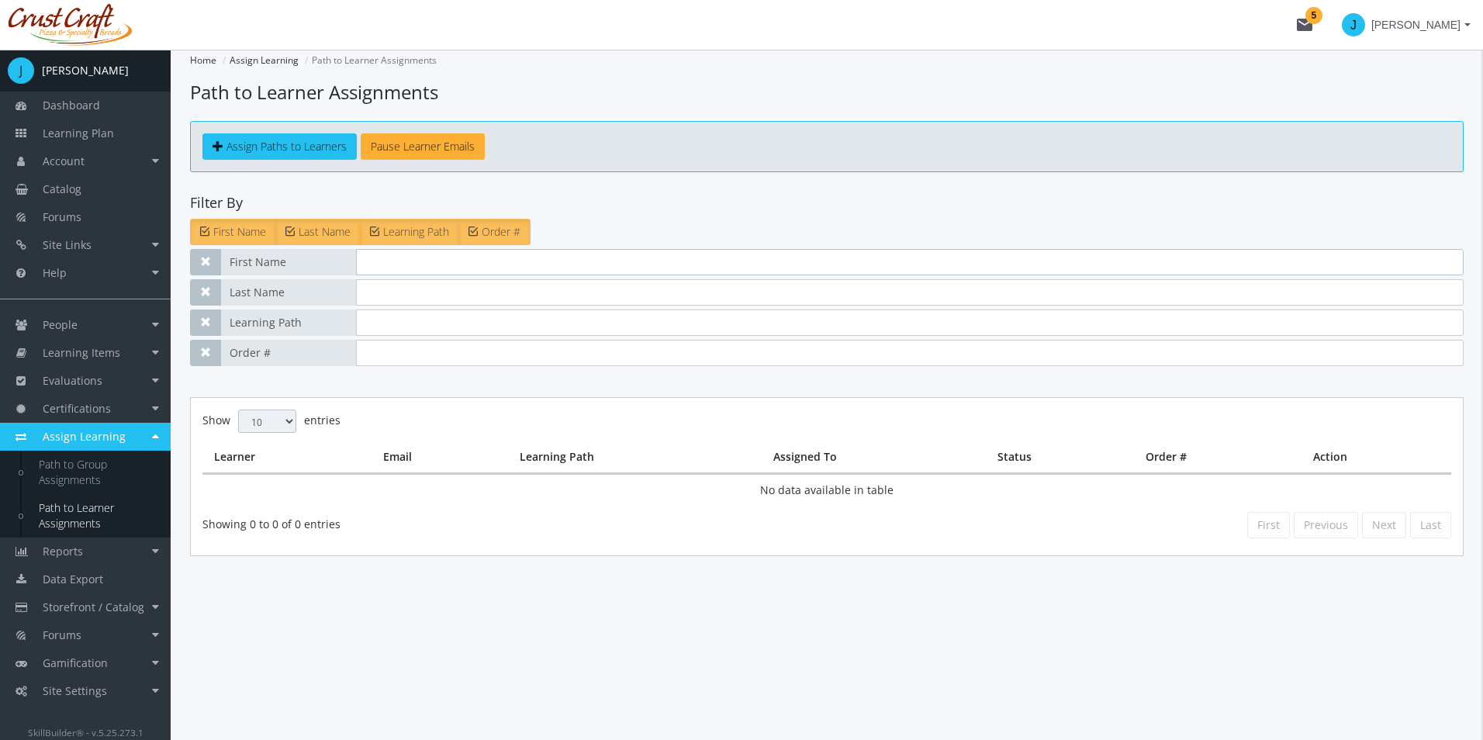
click at [398, 275] on input "text" at bounding box center [909, 262] width 1107 height 26
click at [305, 152] on span "Assign Paths to Learners" at bounding box center [286, 146] width 120 height 15
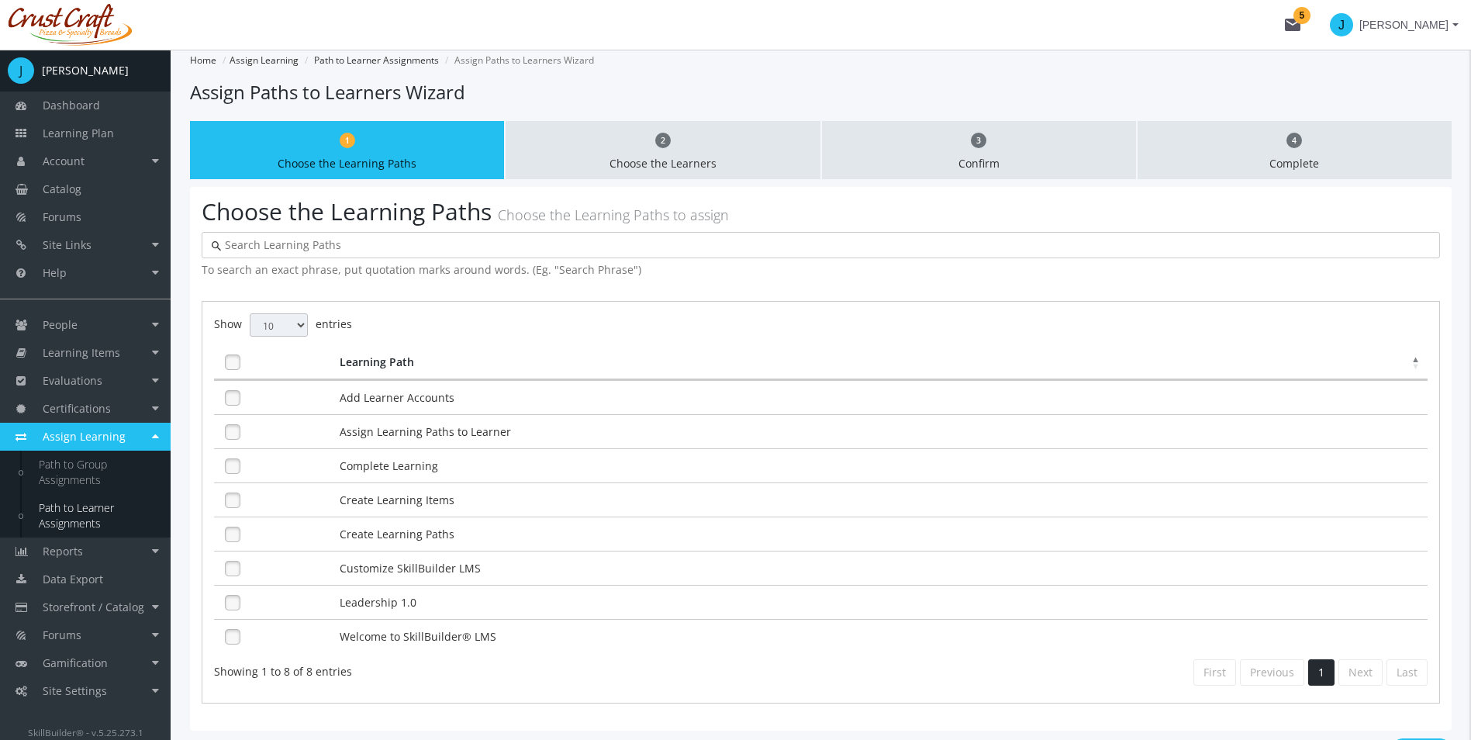
click at [227, 447] on td at bounding box center [275, 431] width 122 height 34
click at [233, 493] on link at bounding box center [232, 500] width 23 height 23
click at [227, 471] on link at bounding box center [232, 465] width 23 height 23
click at [235, 542] on link at bounding box center [232, 534] width 23 height 23
click at [230, 560] on link at bounding box center [232, 568] width 23 height 23
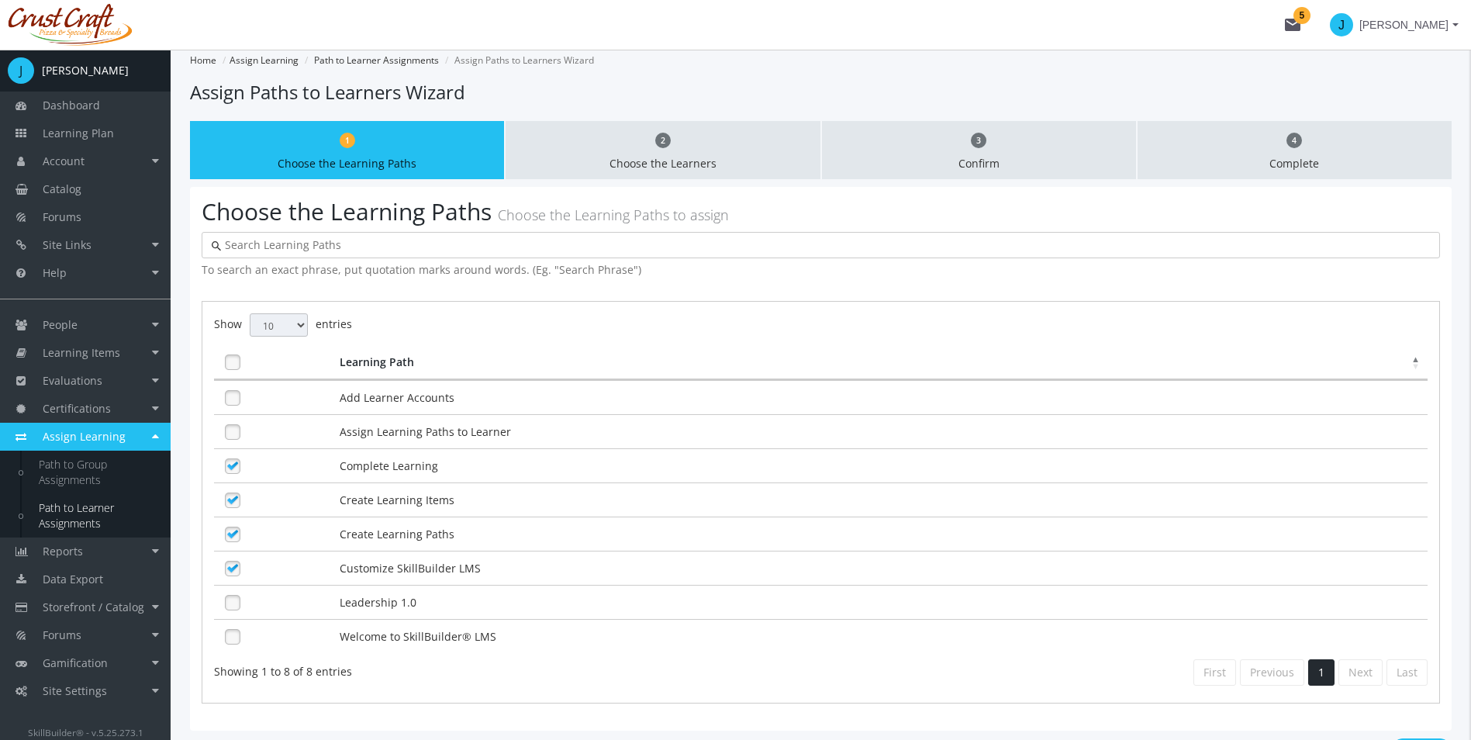
click at [234, 606] on link at bounding box center [232, 602] width 23 height 23
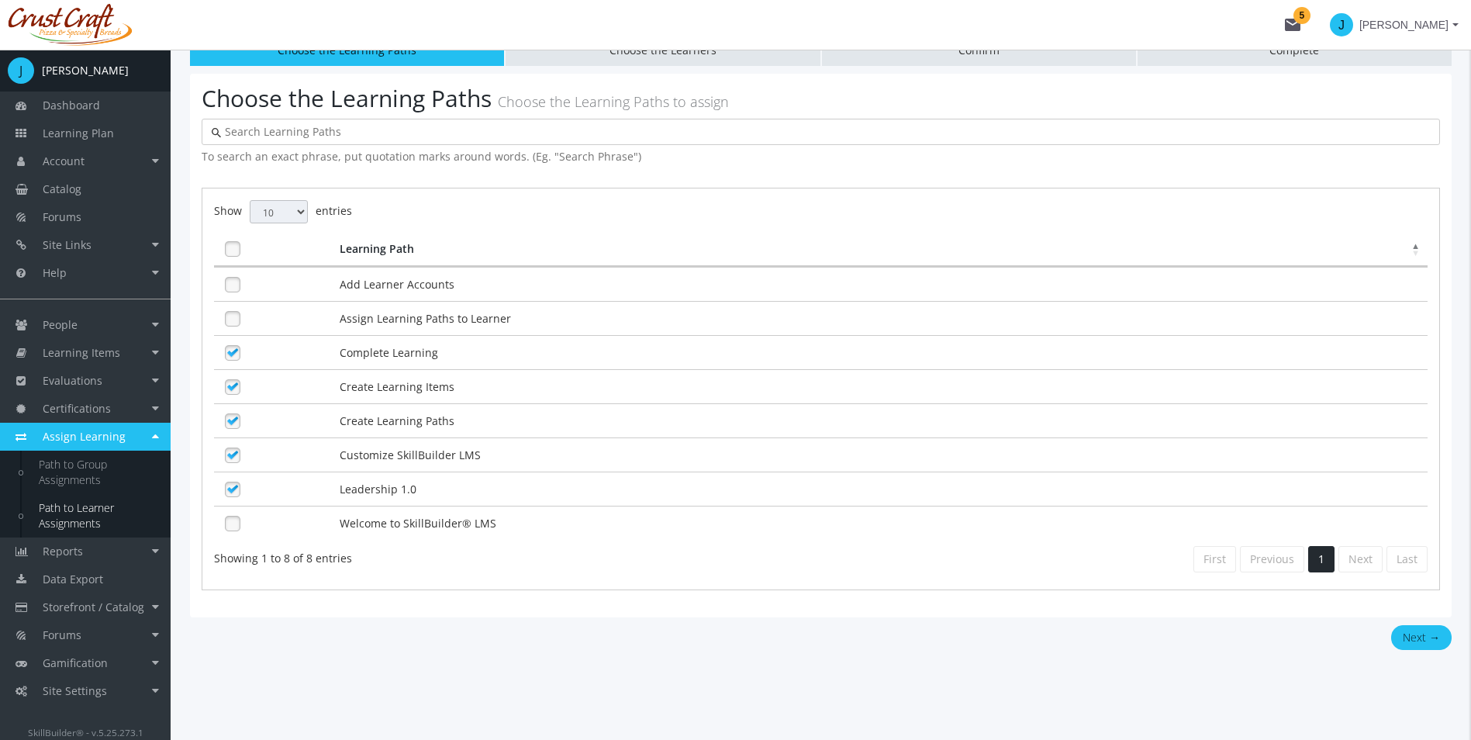
scroll to position [116, 0]
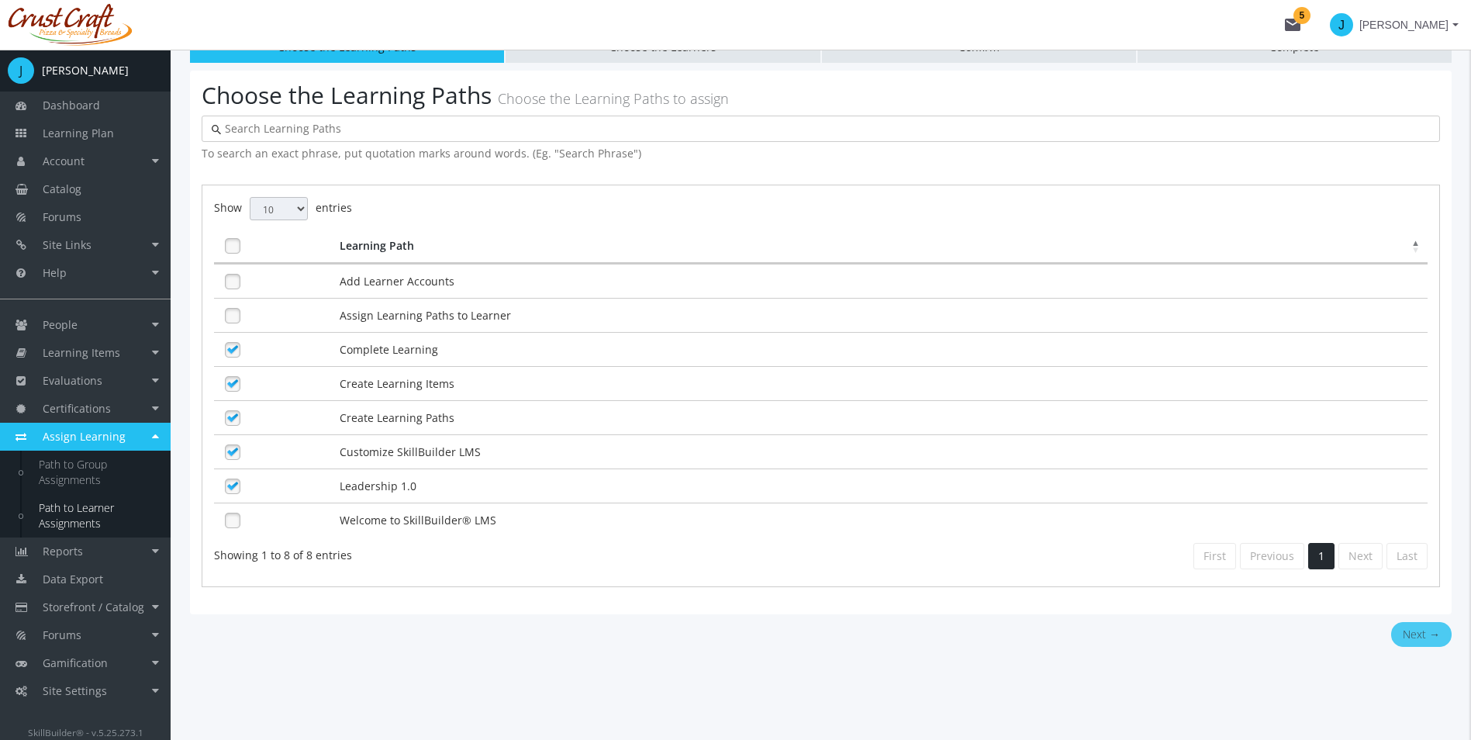
click at [1417, 645] on button "Next →" at bounding box center [1421, 634] width 60 height 25
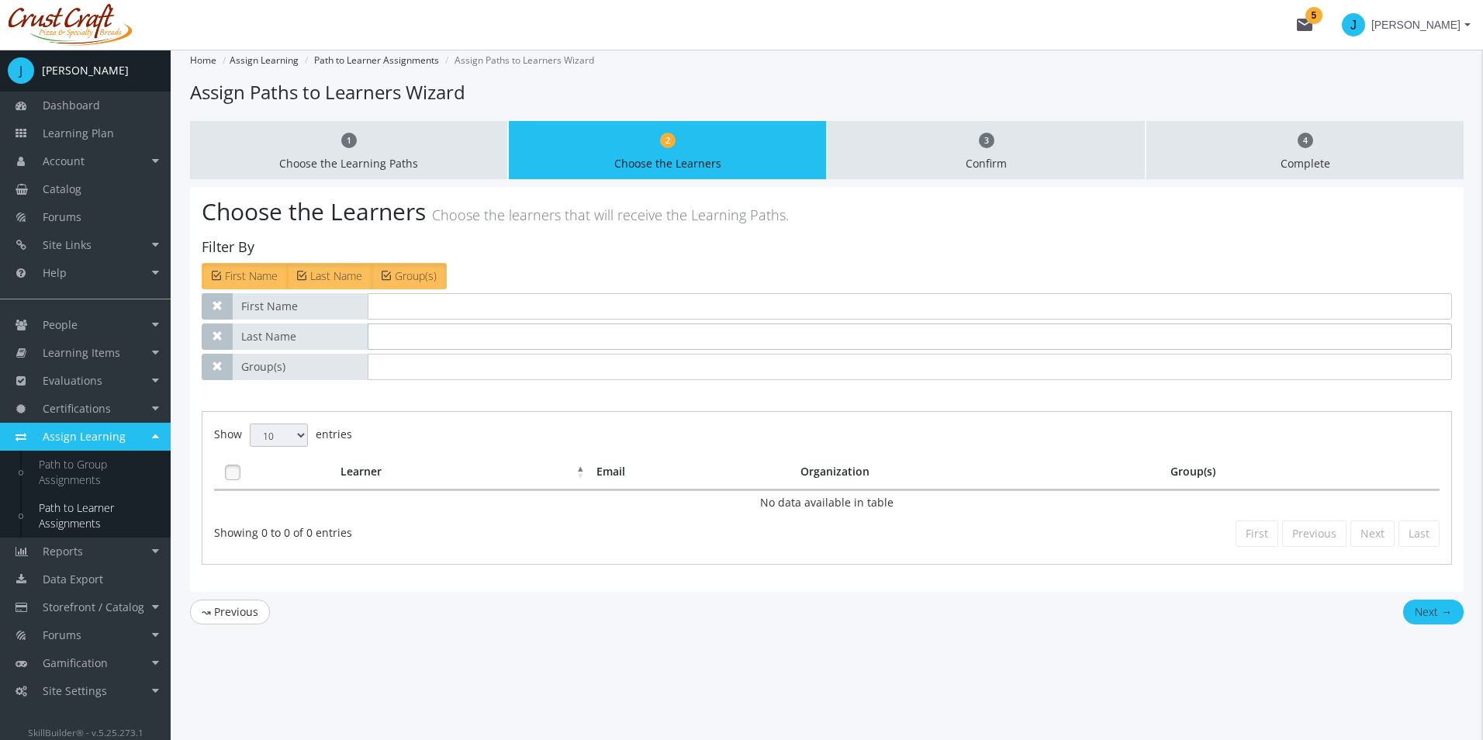
drag, startPoint x: 507, startPoint y: 343, endPoint x: 498, endPoint y: 316, distance: 28.0
click at [507, 343] on input "text" at bounding box center [910, 336] width 1084 height 26
click at [498, 316] on input "text" at bounding box center [910, 306] width 1084 height 26
type input "[PERSON_NAME]"
click at [480, 340] on input "text" at bounding box center [910, 336] width 1084 height 26
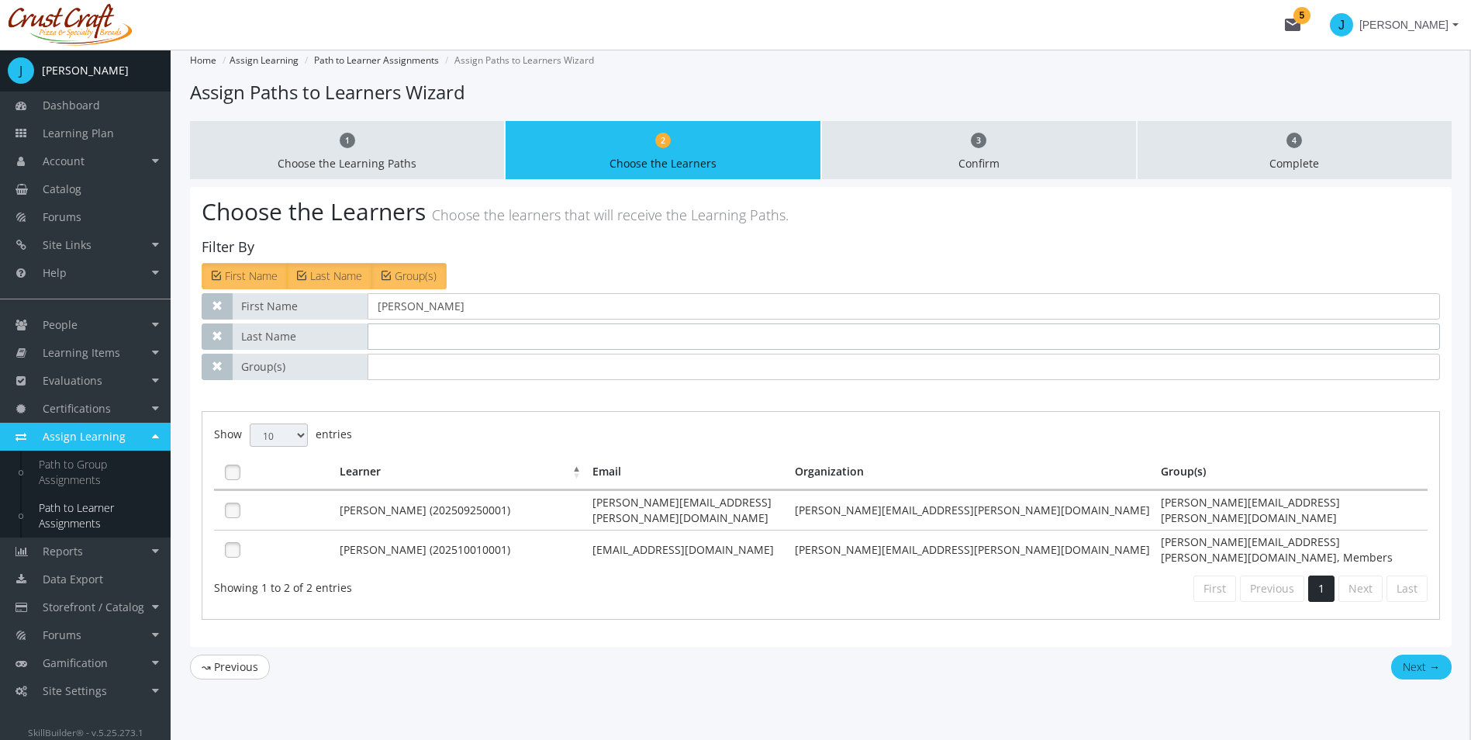
type input "[PERSON_NAME]"
click at [235, 541] on link at bounding box center [232, 549] width 23 height 23
click at [1414, 655] on button "Next →" at bounding box center [1421, 666] width 60 height 25
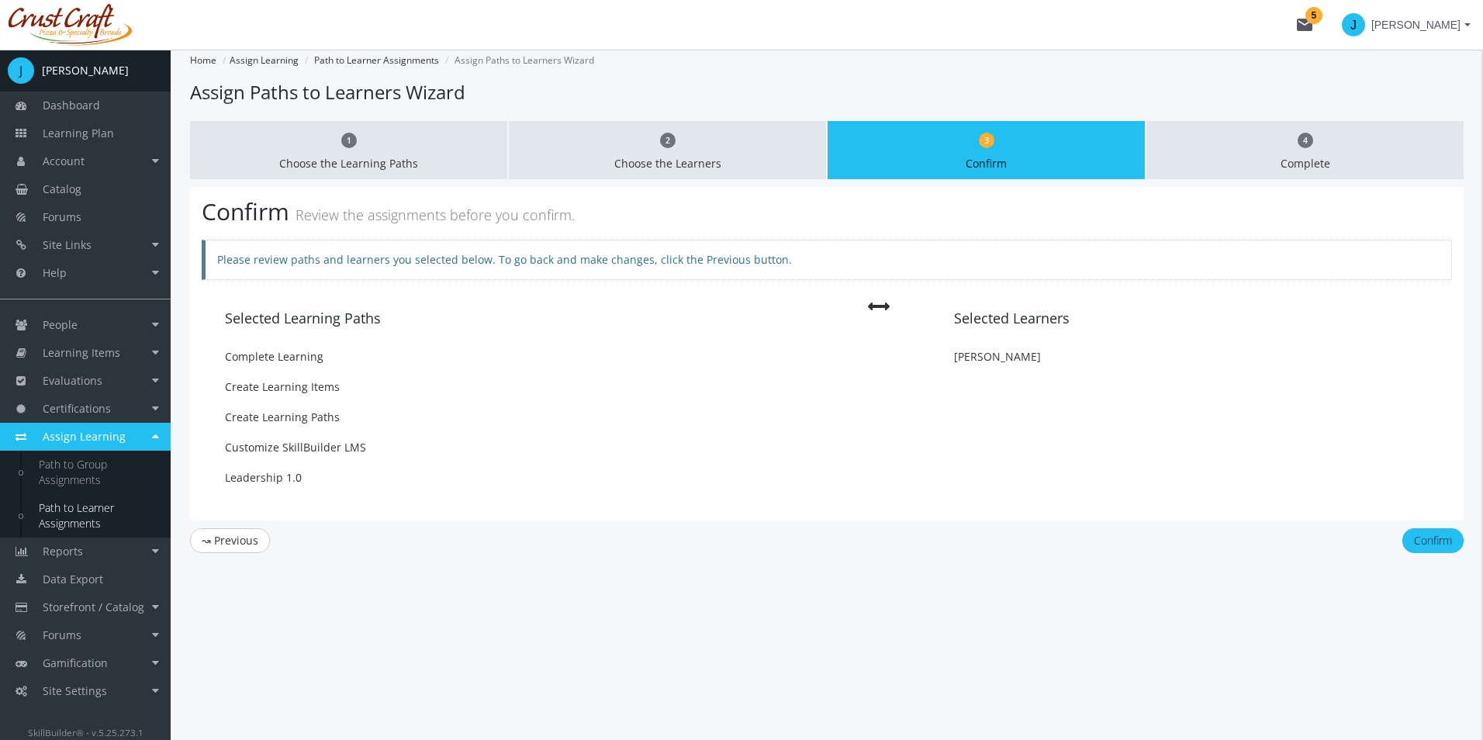
click at [1400, 546] on ul "↝ Previous Confirm" at bounding box center [826, 540] width 1273 height 25
click at [1414, 542] on button "Confirm" at bounding box center [1432, 540] width 61 height 25
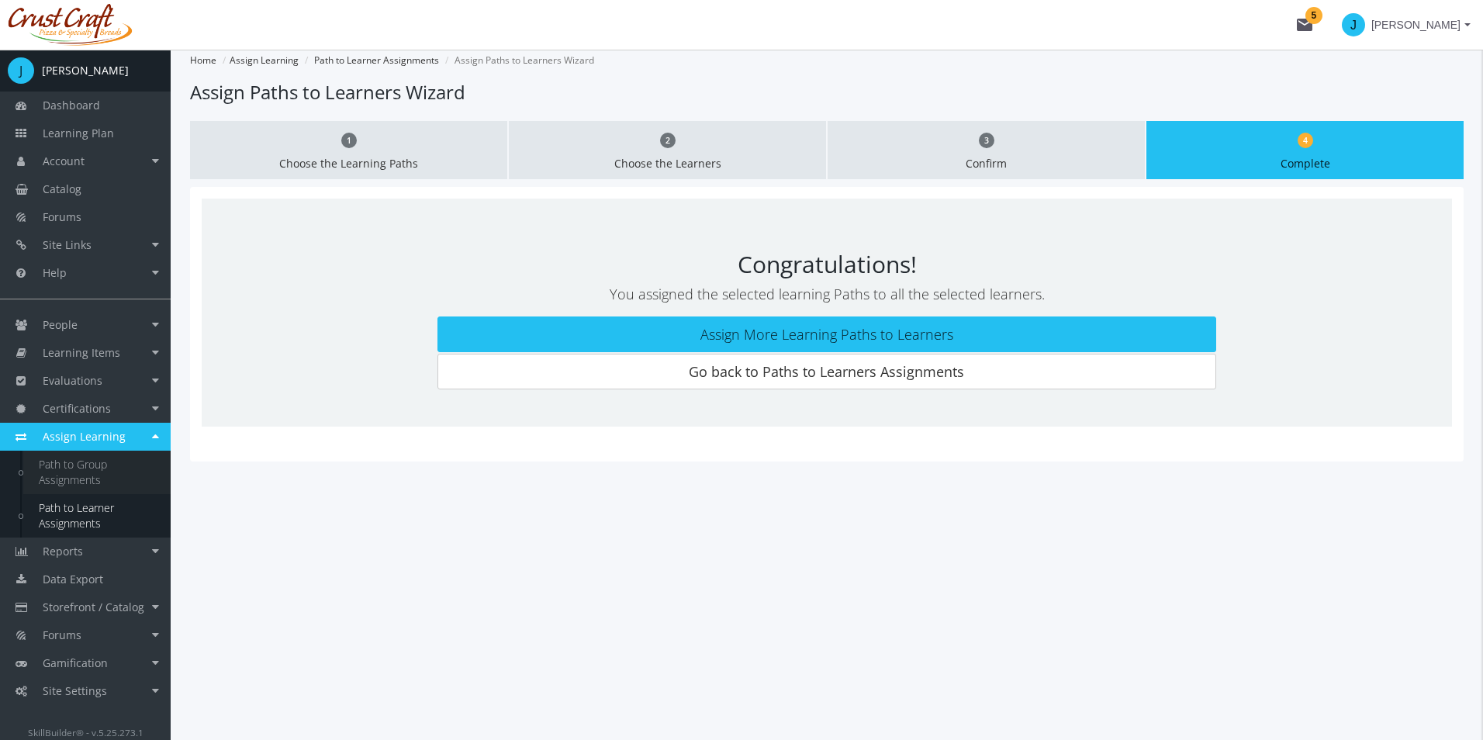
click at [92, 471] on link "Path to Group Assignments" at bounding box center [96, 472] width 147 height 43
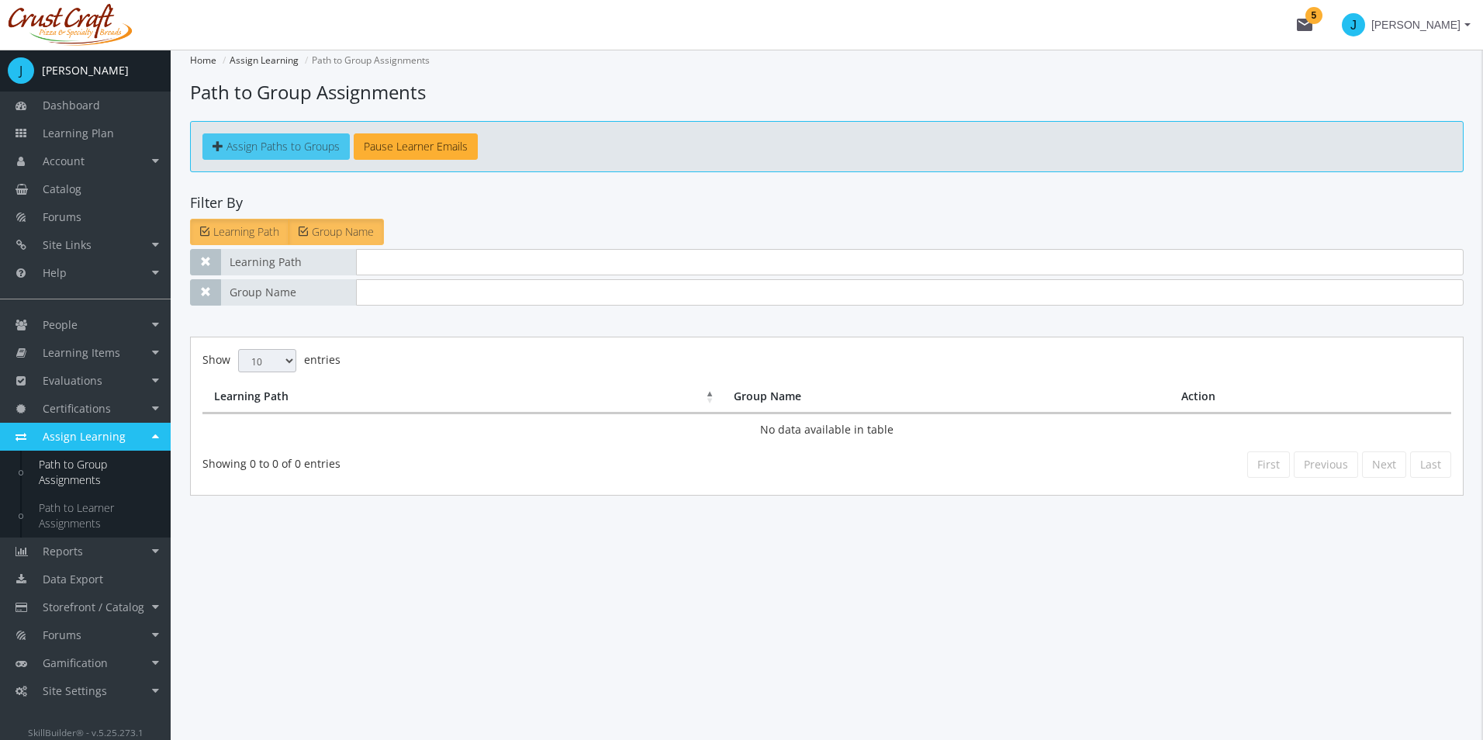
click at [277, 133] on link "Assign Paths to Groups" at bounding box center [275, 146] width 147 height 26
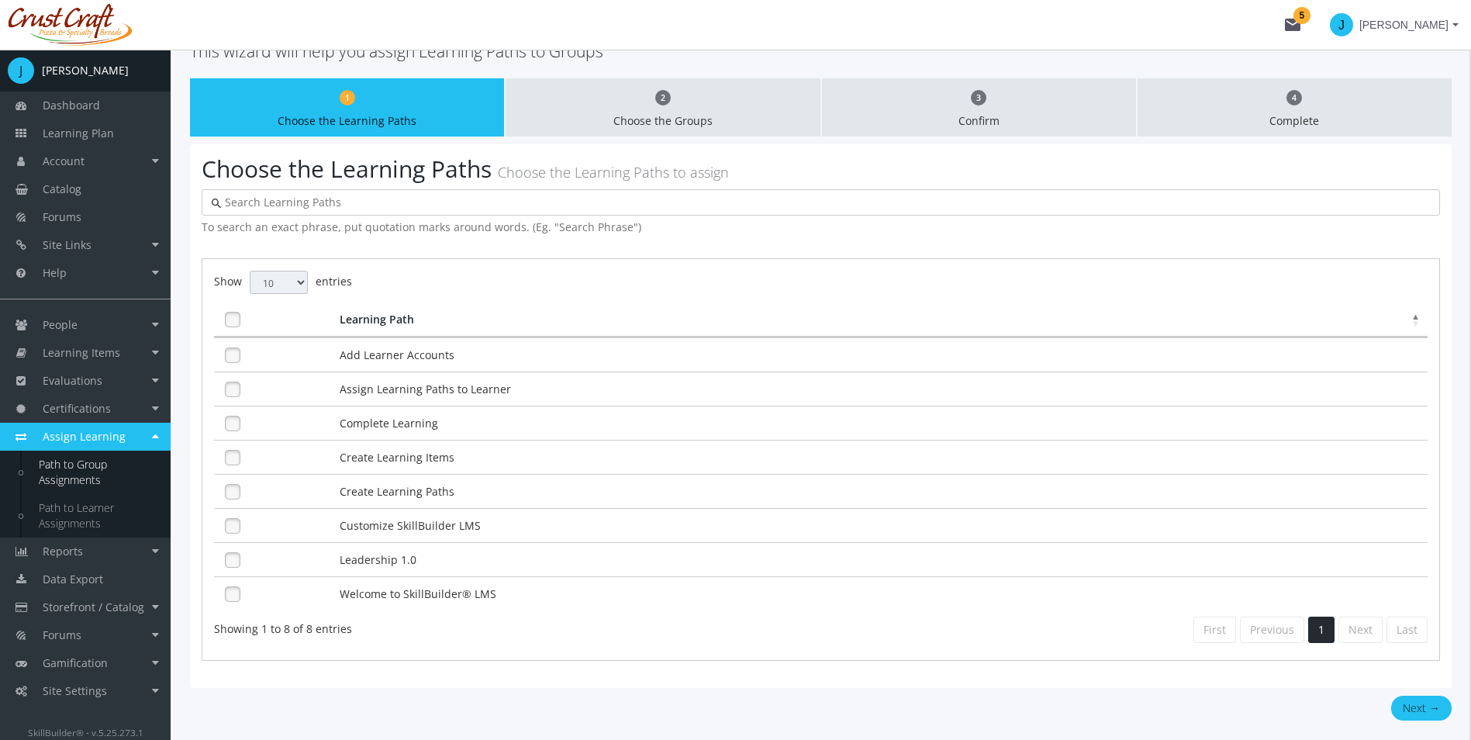
scroll to position [154, 0]
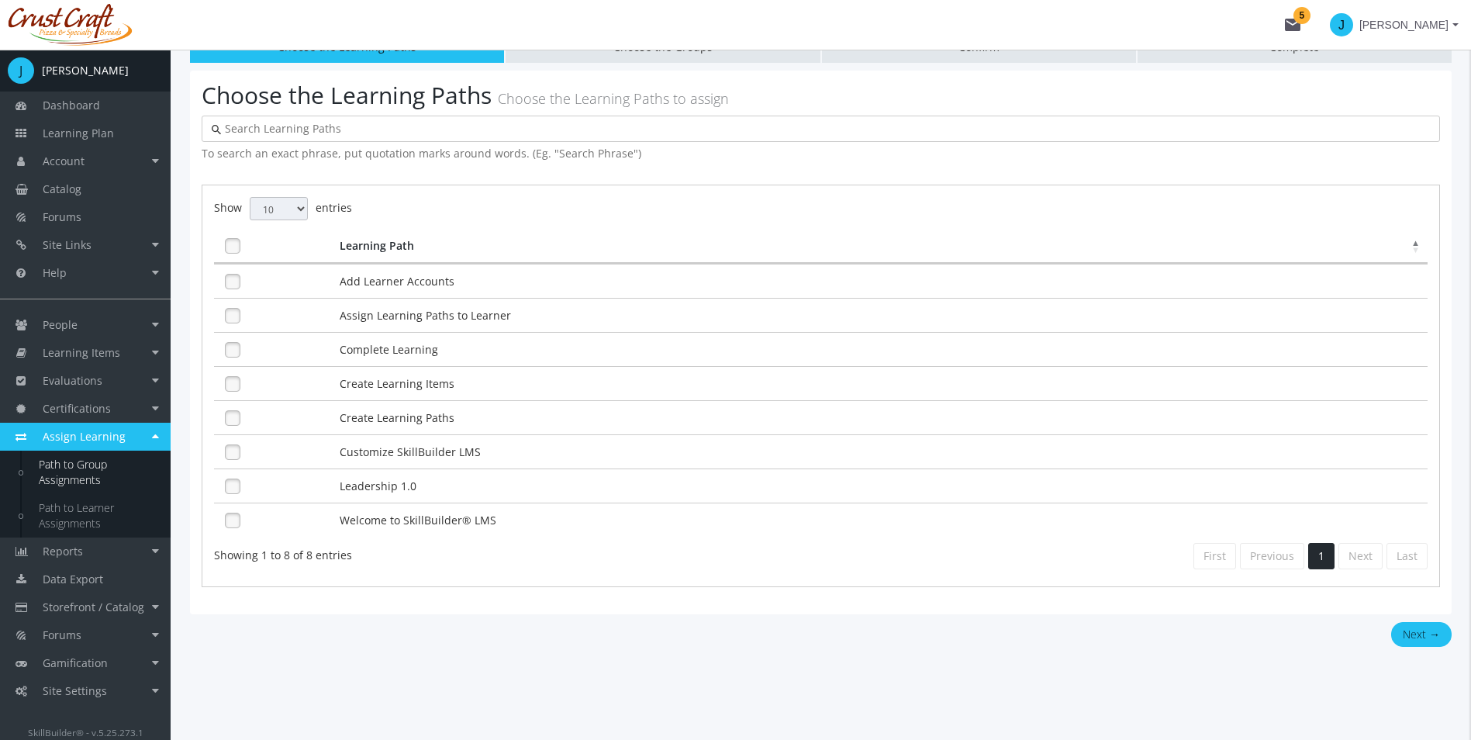
click at [233, 458] on link at bounding box center [232, 451] width 23 height 23
click at [233, 492] on link at bounding box center [232, 486] width 23 height 23
drag, startPoint x: 226, startPoint y: 521, endPoint x: 224, endPoint y: 457, distance: 64.4
click at [225, 521] on link at bounding box center [232, 520] width 23 height 23
click at [233, 344] on link at bounding box center [232, 349] width 23 height 23
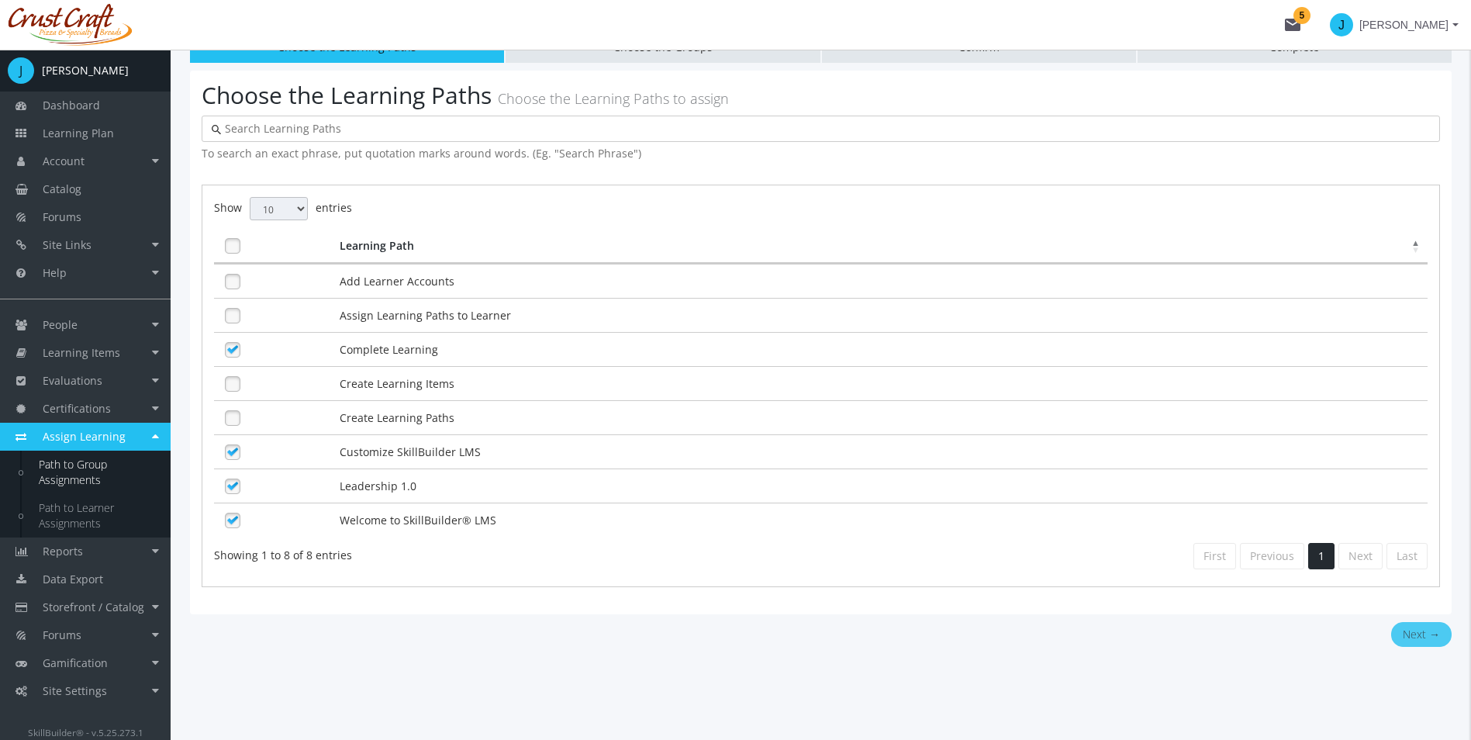
click at [1406, 641] on button "Next →" at bounding box center [1421, 634] width 60 height 25
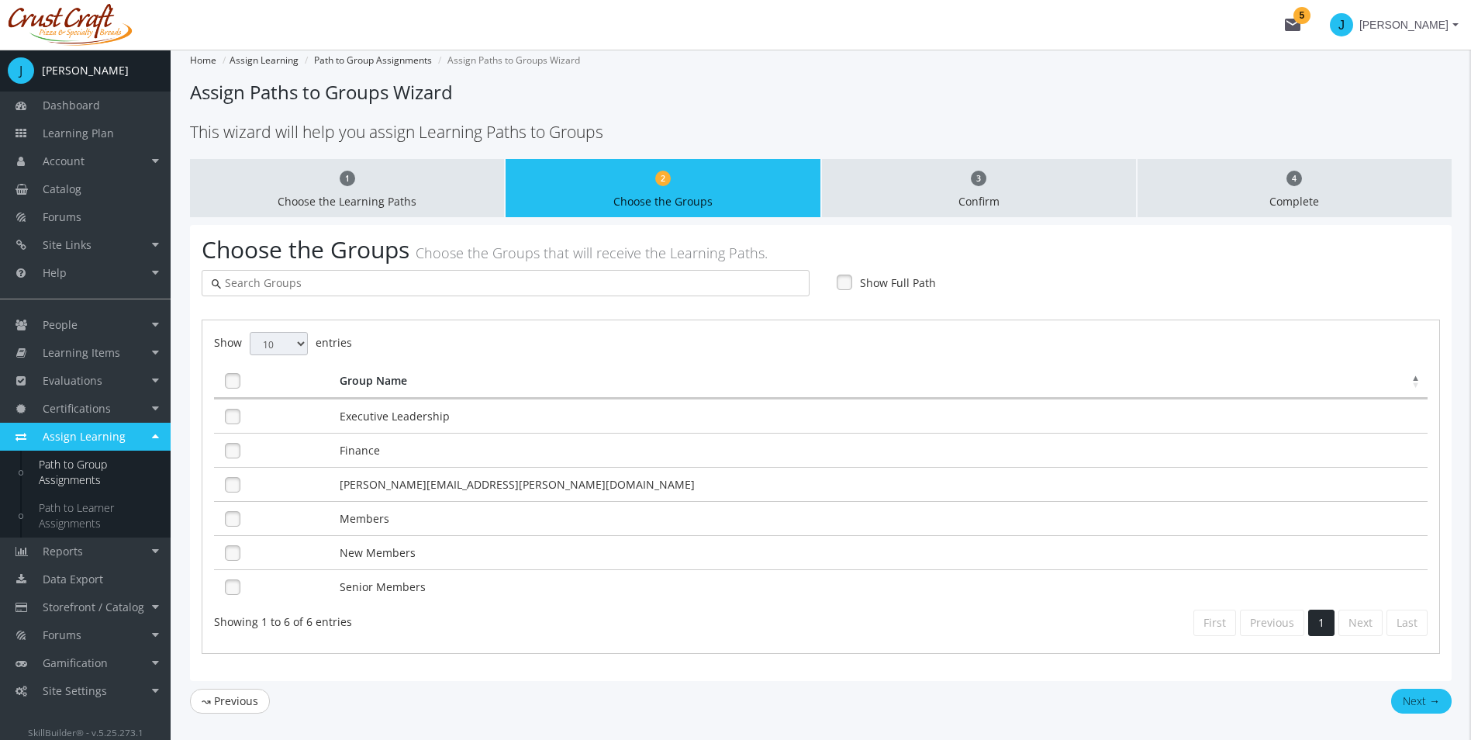
click at [233, 451] on link at bounding box center [232, 450] width 23 height 23
click at [230, 532] on td at bounding box center [275, 518] width 122 height 34
click at [230, 527] on link at bounding box center [232, 518] width 23 height 23
click at [1421, 699] on button "Next →" at bounding box center [1421, 701] width 60 height 25
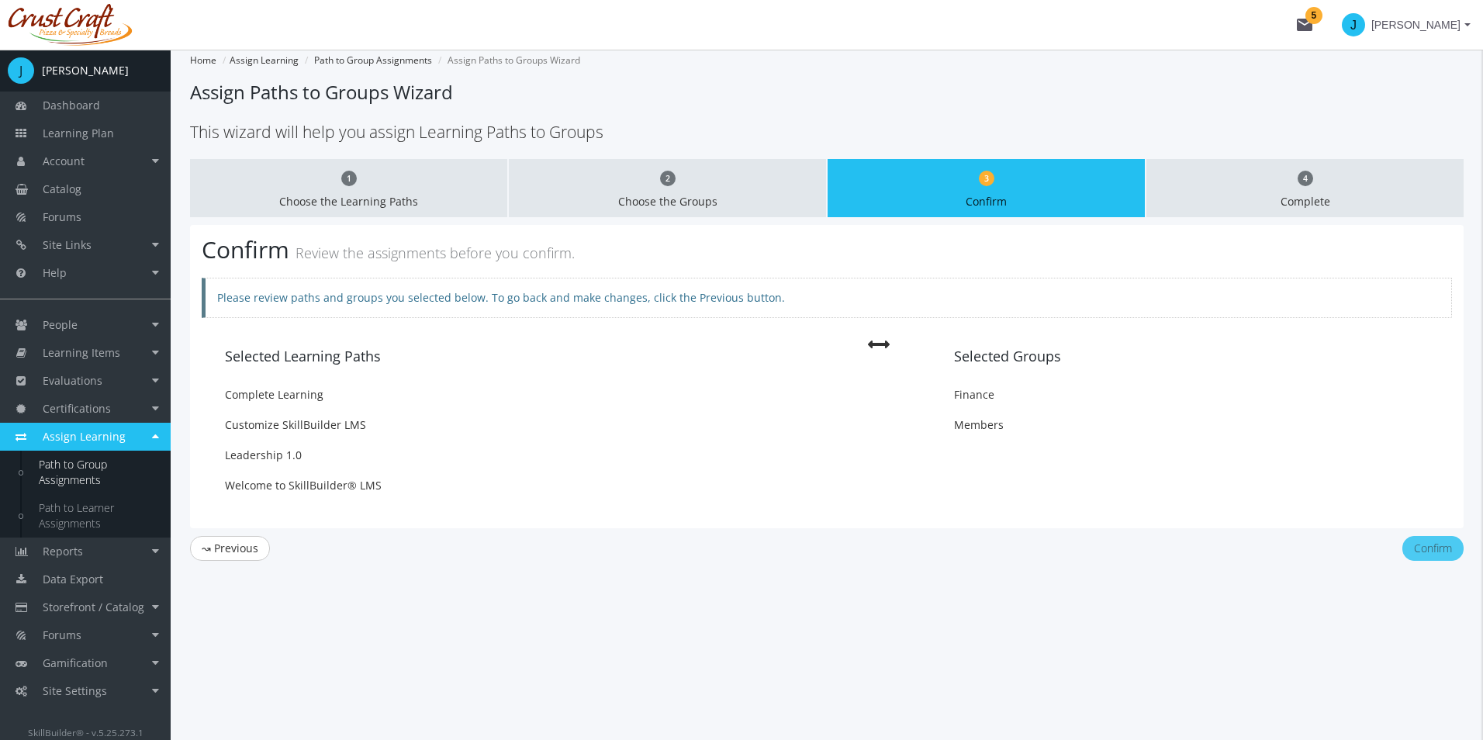
click at [1419, 537] on button "Confirm" at bounding box center [1432, 548] width 61 height 25
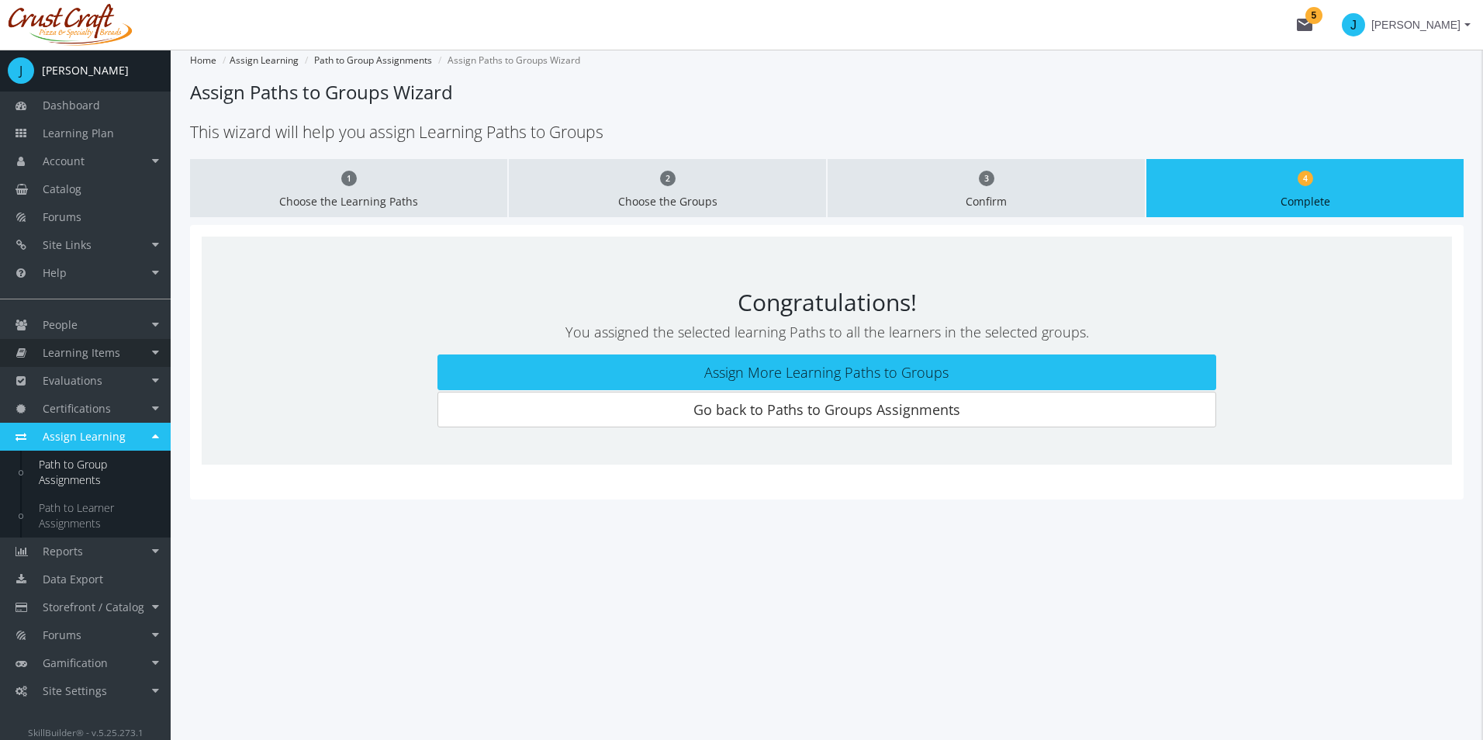
click at [160, 351] on link "Learning Items" at bounding box center [85, 353] width 171 height 28
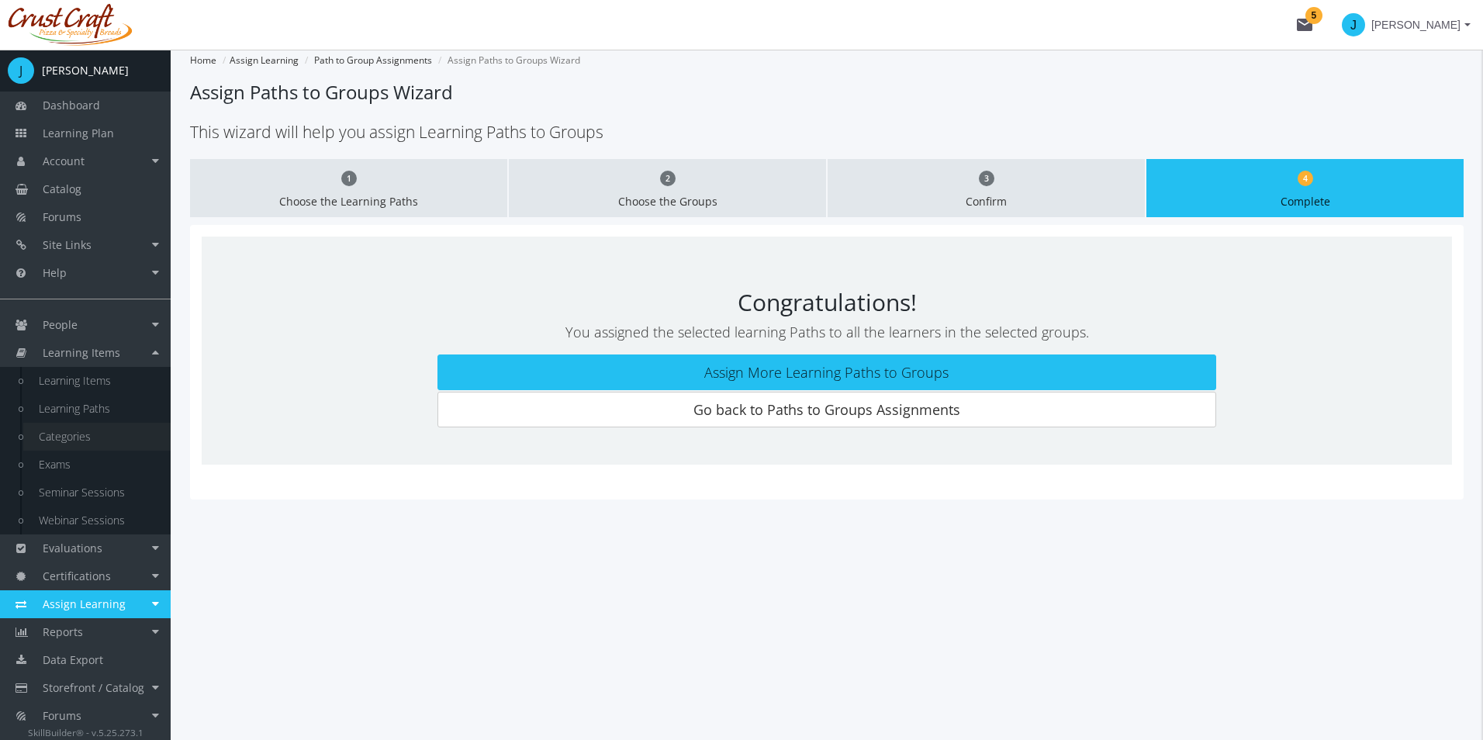
click at [108, 436] on link "Categories" at bounding box center [96, 437] width 147 height 28
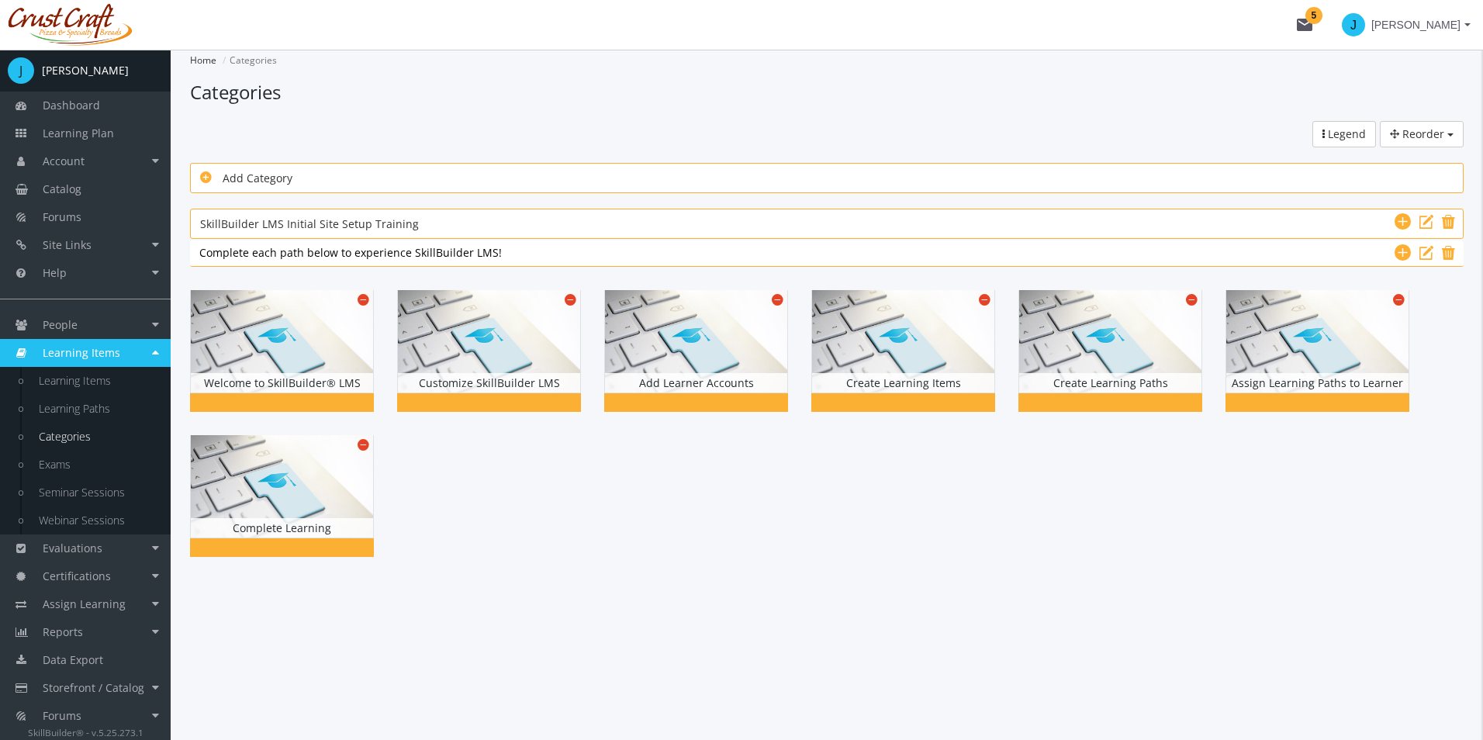
click at [255, 167] on sb-inline-edit "Add Category" at bounding box center [826, 178] width 1273 height 30
click at [289, 185] on span "Add Category" at bounding box center [258, 178] width 70 height 15
click at [288, 183] on input "text" at bounding box center [826, 177] width 1253 height 19
type input "N"
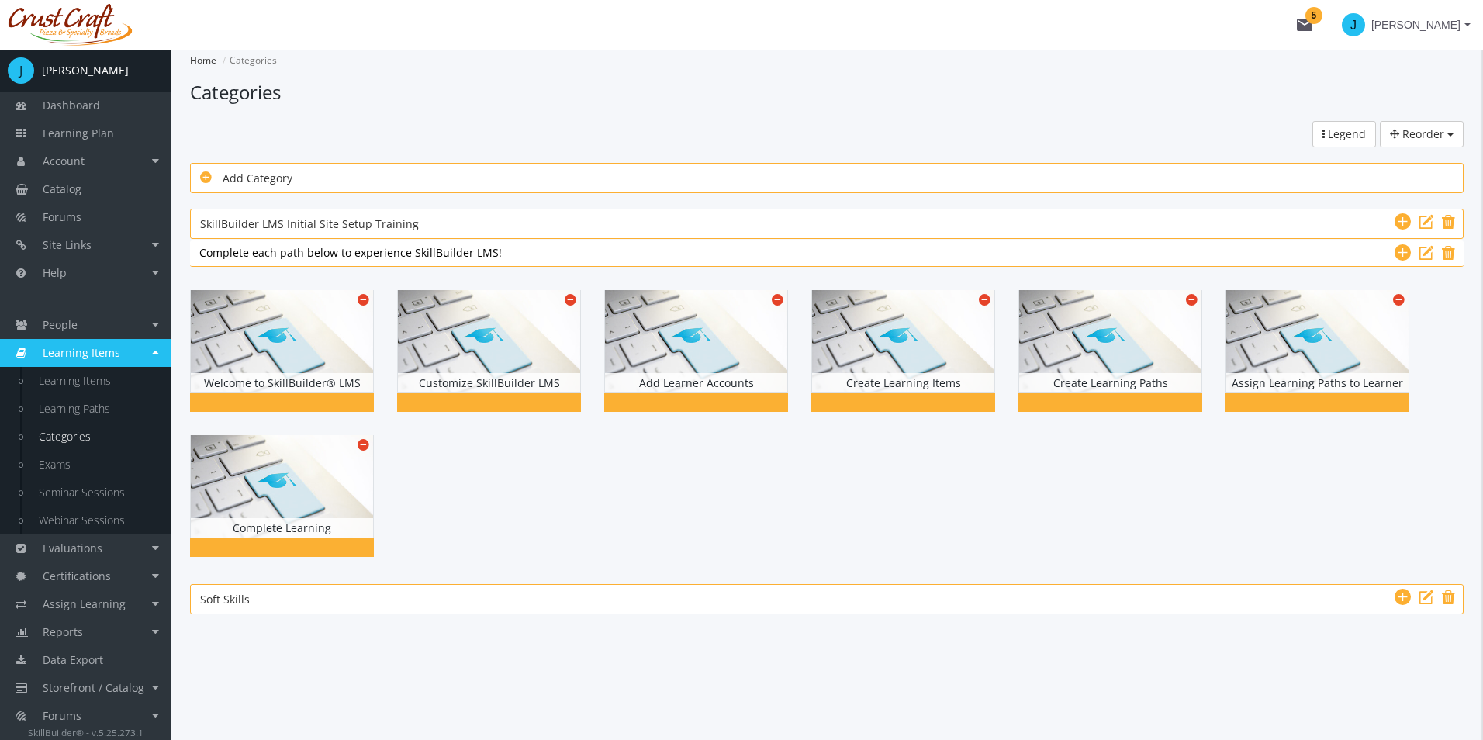
click at [580, 470] on div at bounding box center [826, 423] width 1273 height 290
click at [416, 178] on div "Add Category" at bounding box center [826, 177] width 1253 height 19
type input "Leadership"
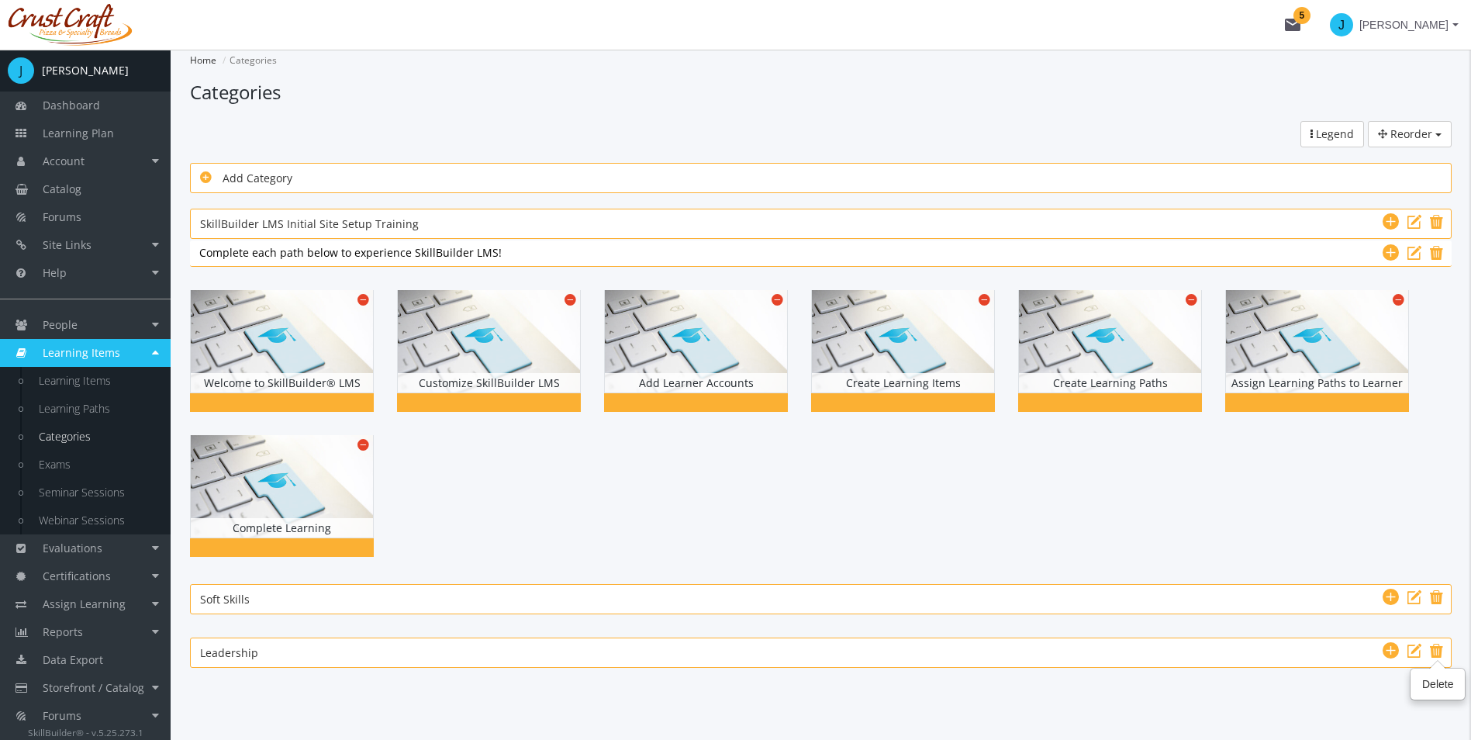
click at [1437, 646] on icon at bounding box center [1436, 650] width 13 height 19
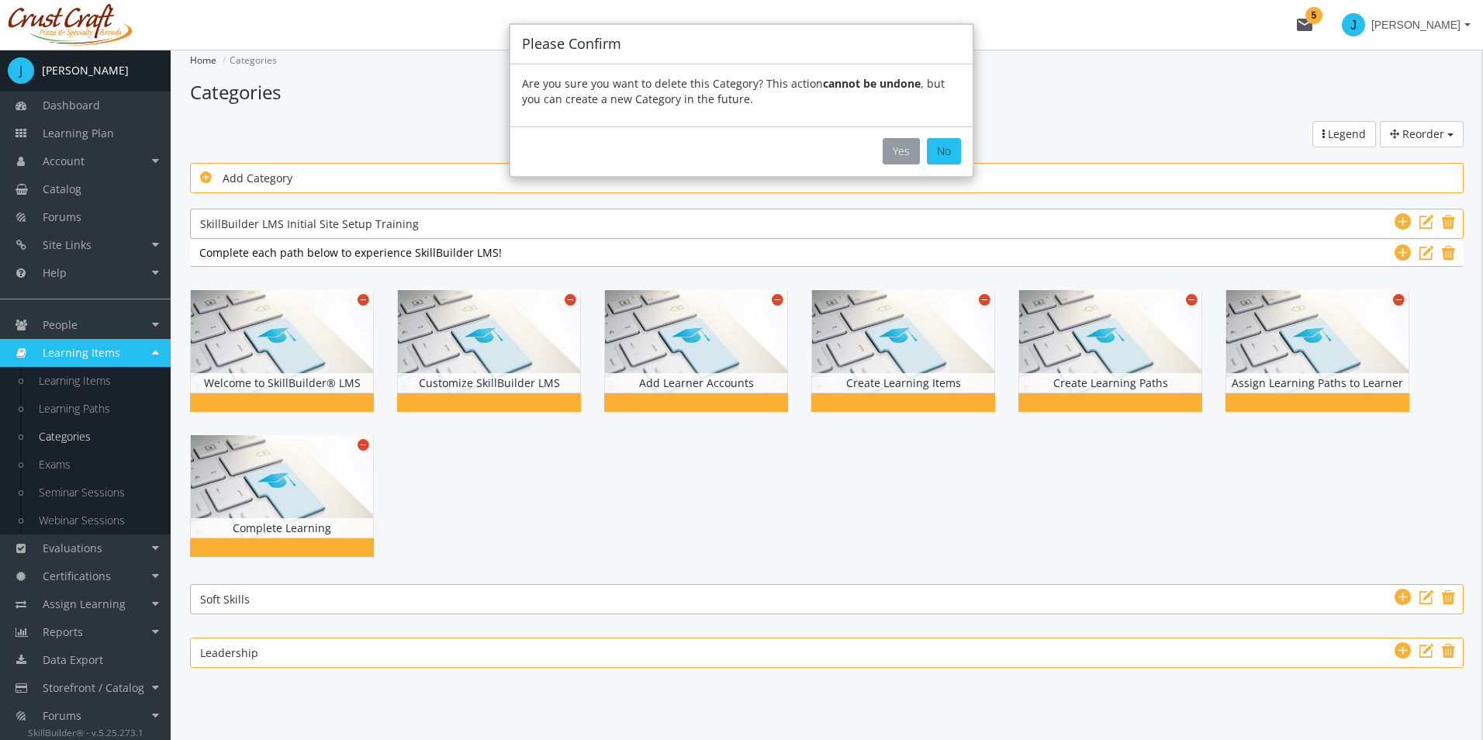
click at [907, 154] on button "Yes" at bounding box center [900, 151] width 37 height 26
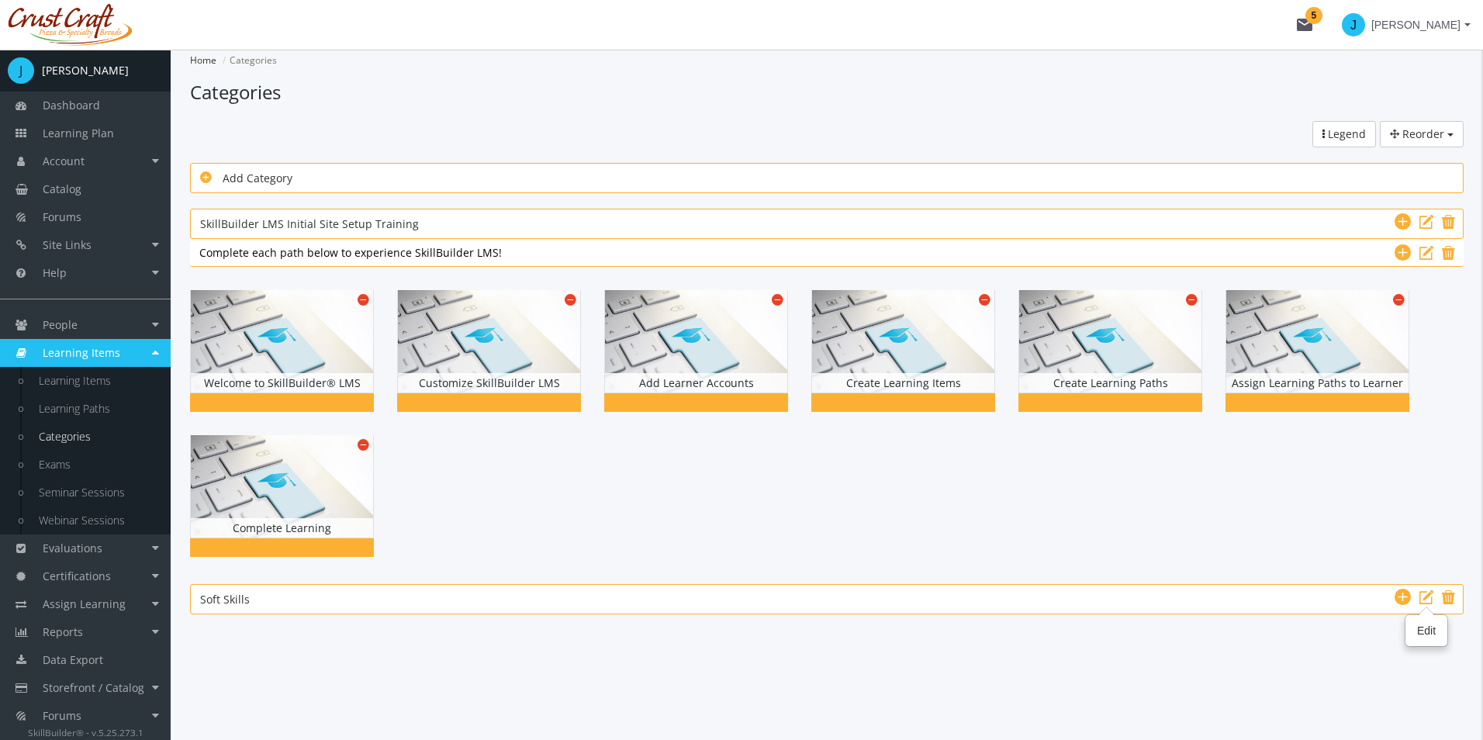
click at [1426, 598] on icon at bounding box center [1426, 597] width 14 height 19
click at [558, 520] on div at bounding box center [826, 423] width 1273 height 290
click at [1393, 596] on div "Soft Skills Soft Skills" at bounding box center [826, 598] width 1253 height 19
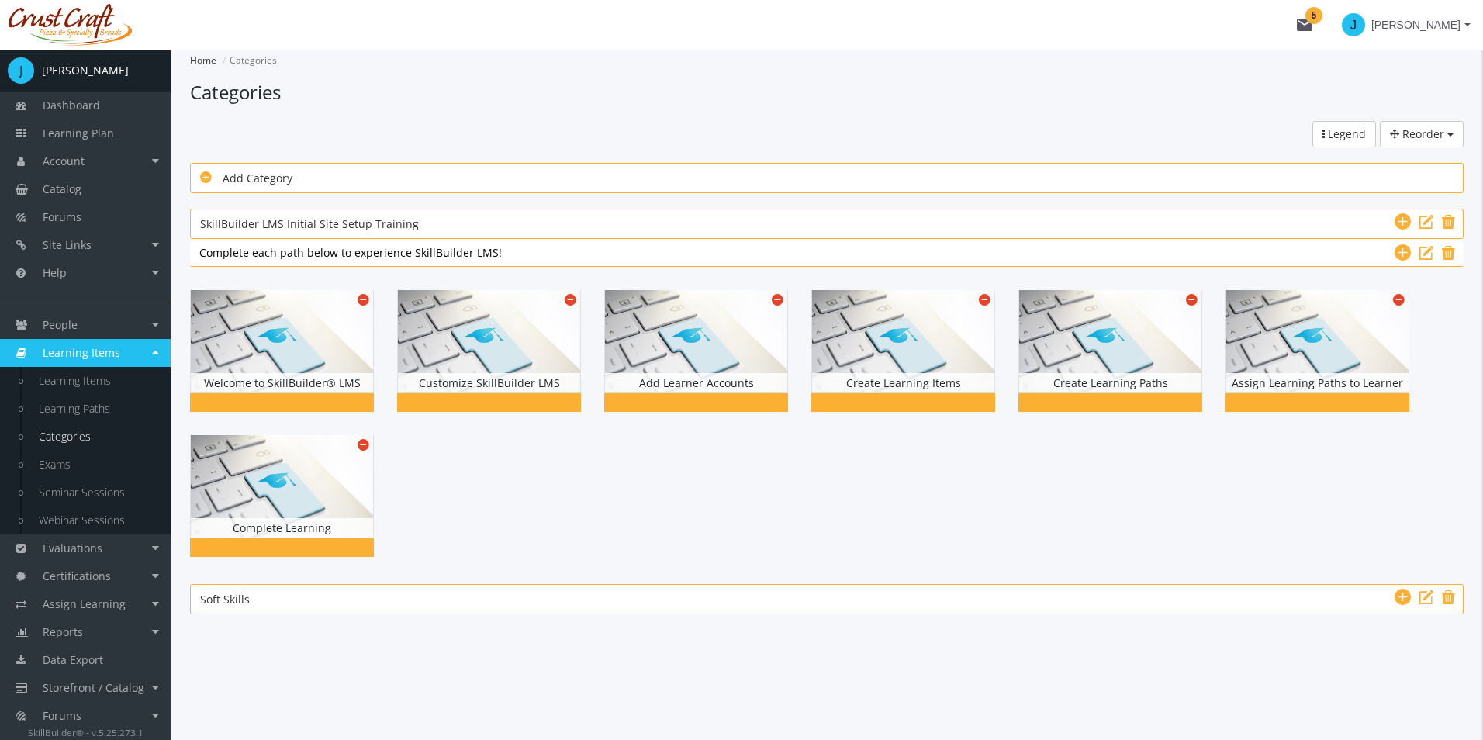
scroll to position [1, 0]
drag, startPoint x: 837, startPoint y: 675, endPoint x: 867, endPoint y: 667, distance: 30.7
click at [836, 676] on main-section "Home Categories Categories Reorder Categories Subcategories Learning Paths Lege…" at bounding box center [826, 367] width 1273 height 634
click at [1356, 520] on div at bounding box center [826, 423] width 1273 height 290
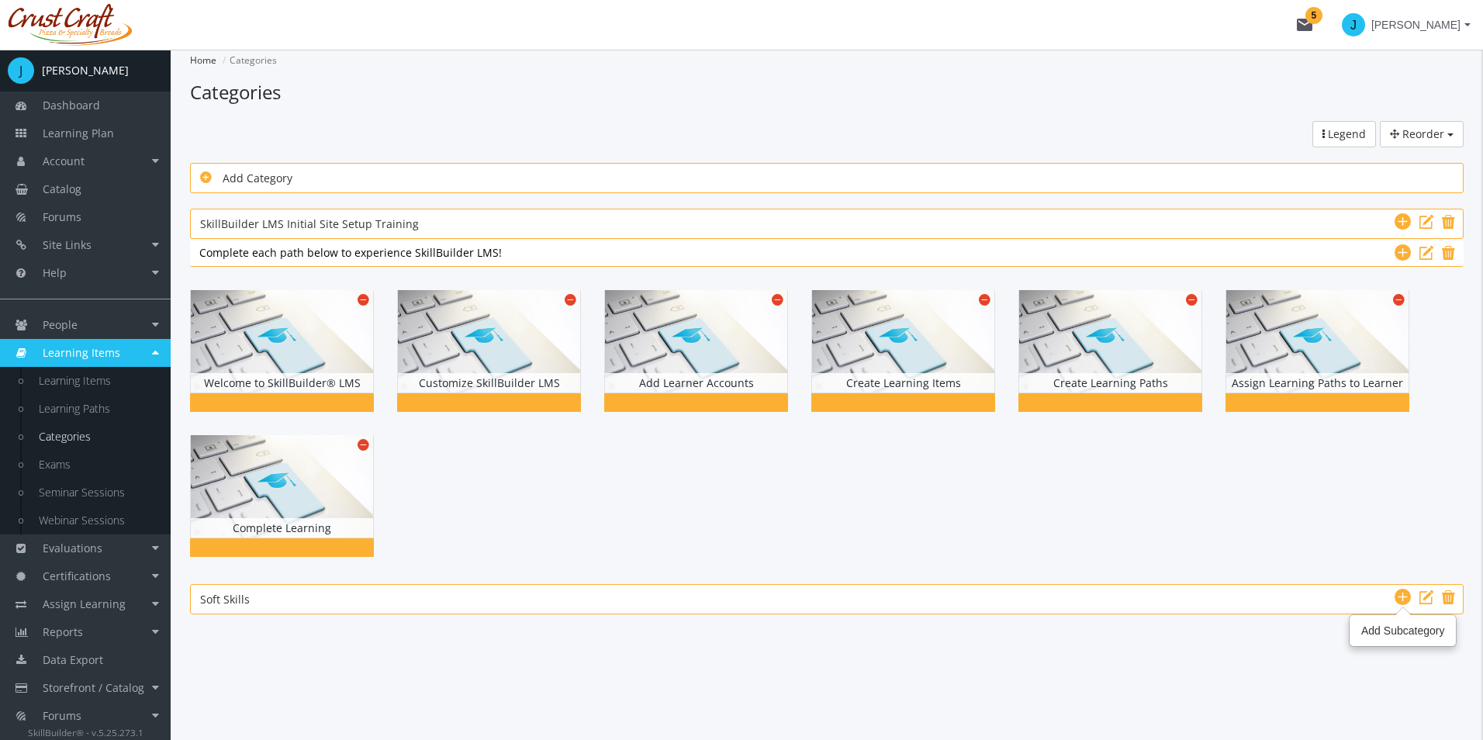
click at [1404, 603] on icon at bounding box center [1402, 597] width 16 height 19
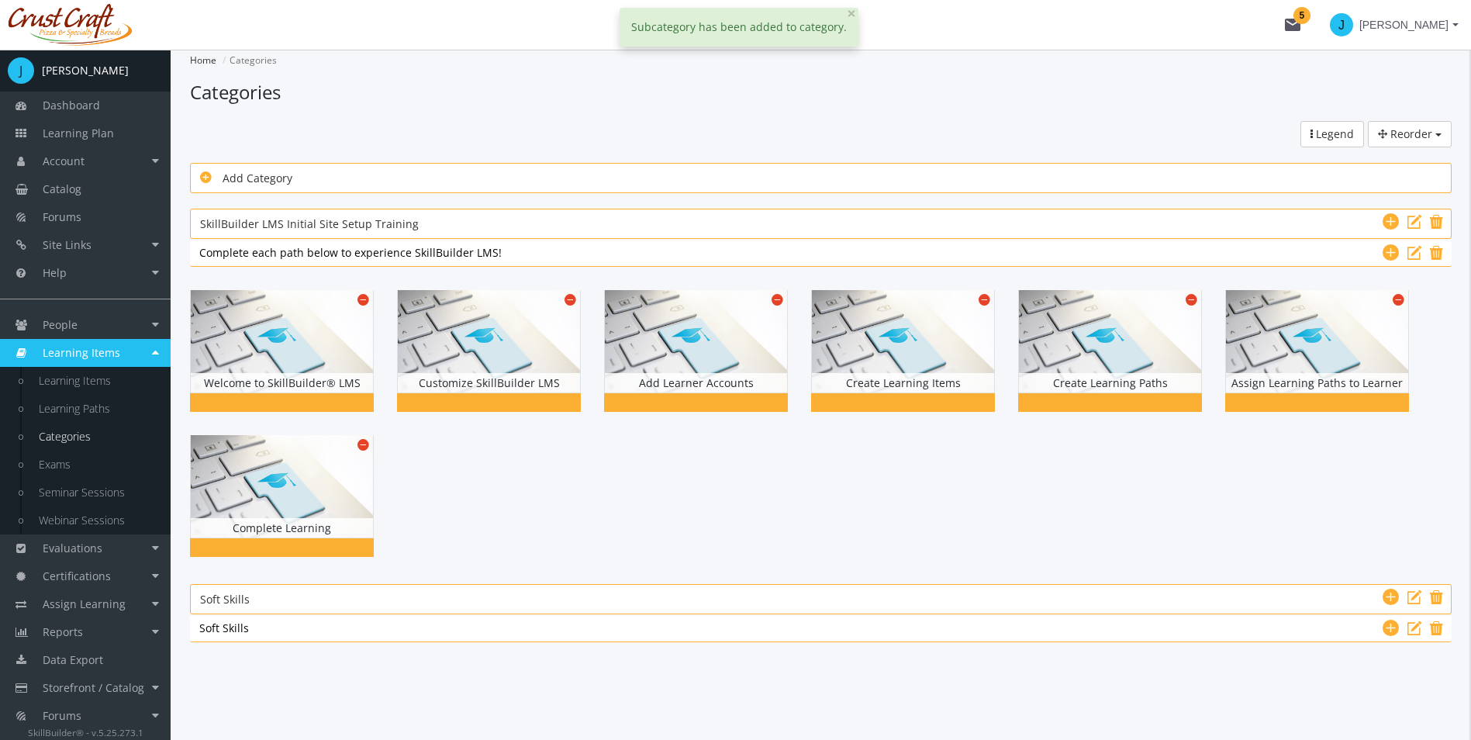
click at [331, 614] on div "Soft Skills Soft Skills" at bounding box center [821, 599] width 1262 height 30
click at [331, 627] on div "Soft Skills Soft Skills" at bounding box center [820, 628] width 1243 height 16
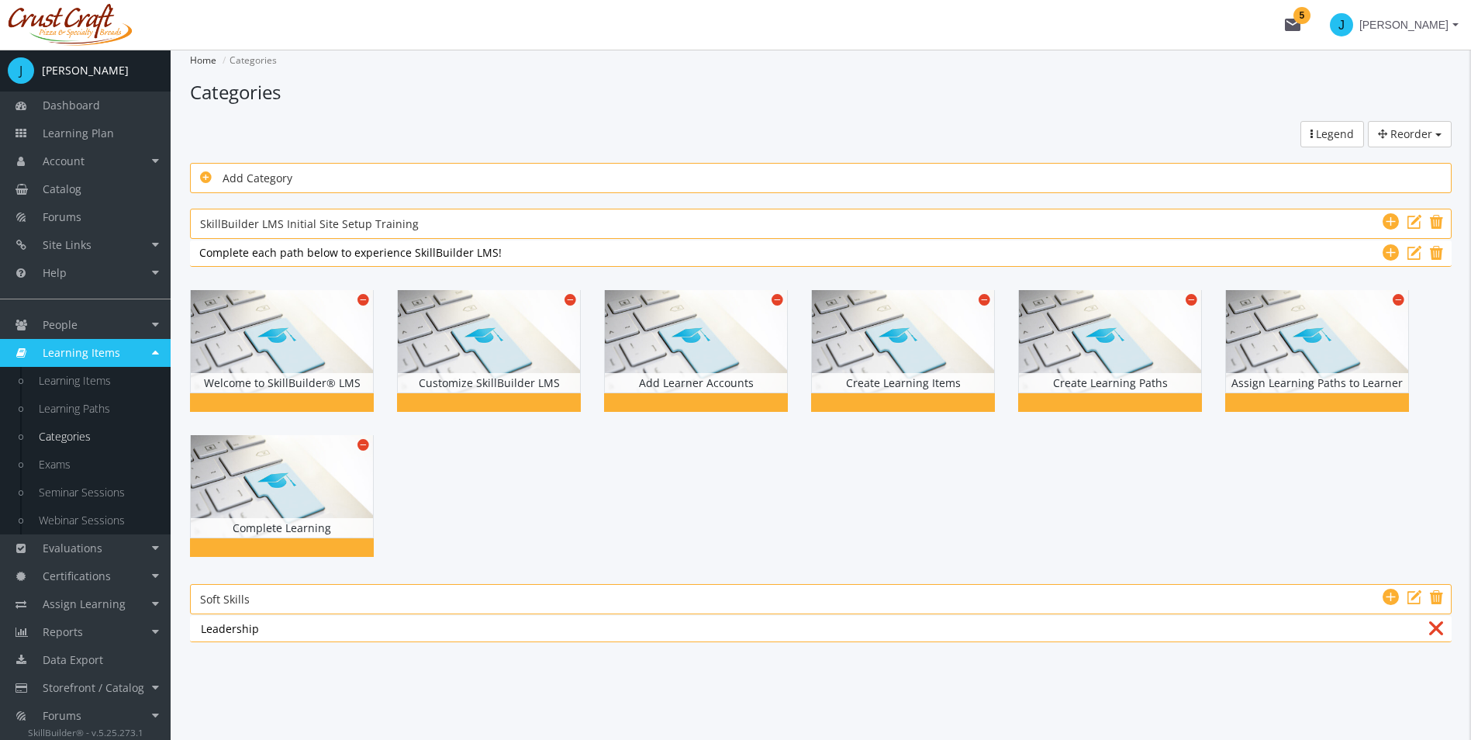
type input "Leadership"
click at [1242, 673] on div "Click to place the selected Learning Path here!" at bounding box center [821, 693] width 1262 height 78
click at [1244, 679] on div "Click to place the selected Learning Path here!" at bounding box center [821, 693] width 1262 height 78
drag, startPoint x: 1355, startPoint y: 622, endPoint x: 1366, endPoint y: 621, distance: 10.9
click at [1355, 621] on div "Leadership Leadership" at bounding box center [820, 628] width 1243 height 16
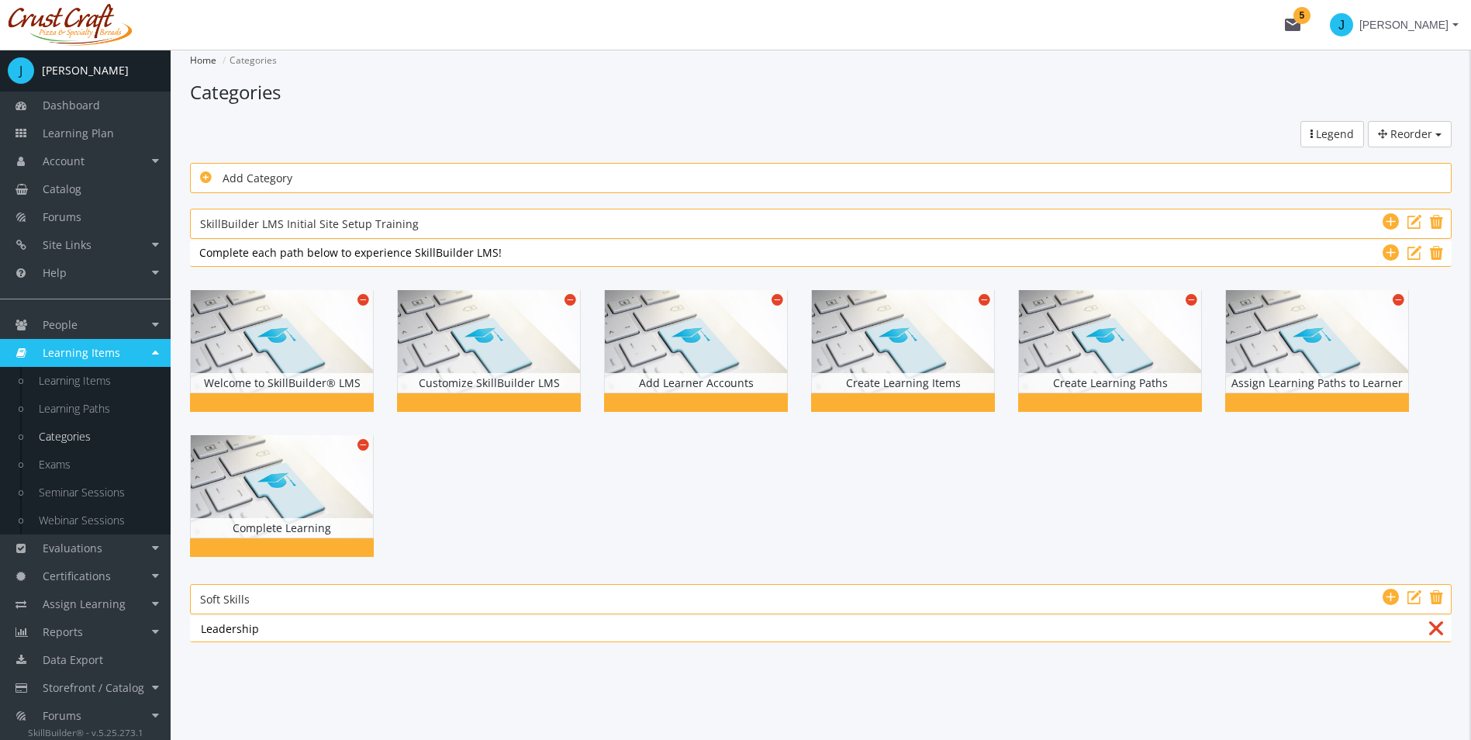
click at [1371, 678] on div "Click to place the selected Learning Path here!" at bounding box center [821, 693] width 1262 height 78
click at [1376, 679] on div "Click to place the selected Learning Path here!" at bounding box center [821, 693] width 1262 height 78
click at [1376, 675] on div "Click to place the selected Learning Path here!" at bounding box center [821, 693] width 1262 height 78
click at [1390, 631] on icon at bounding box center [1391, 628] width 16 height 19
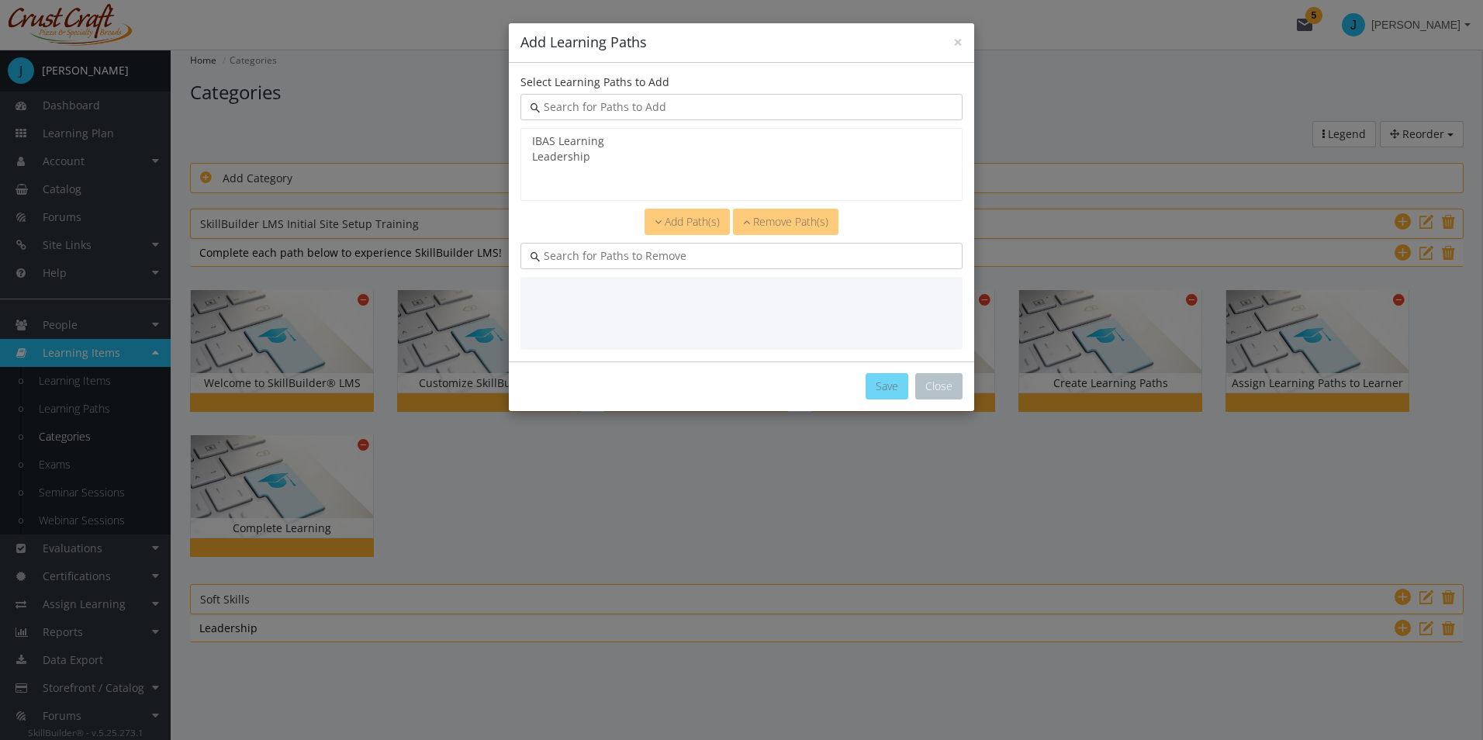
click at [636, 114] on input "text" at bounding box center [746, 107] width 413 height 16
select select "object:2530"
click at [627, 135] on option "IBAS Learning" at bounding box center [741, 141] width 422 height 16
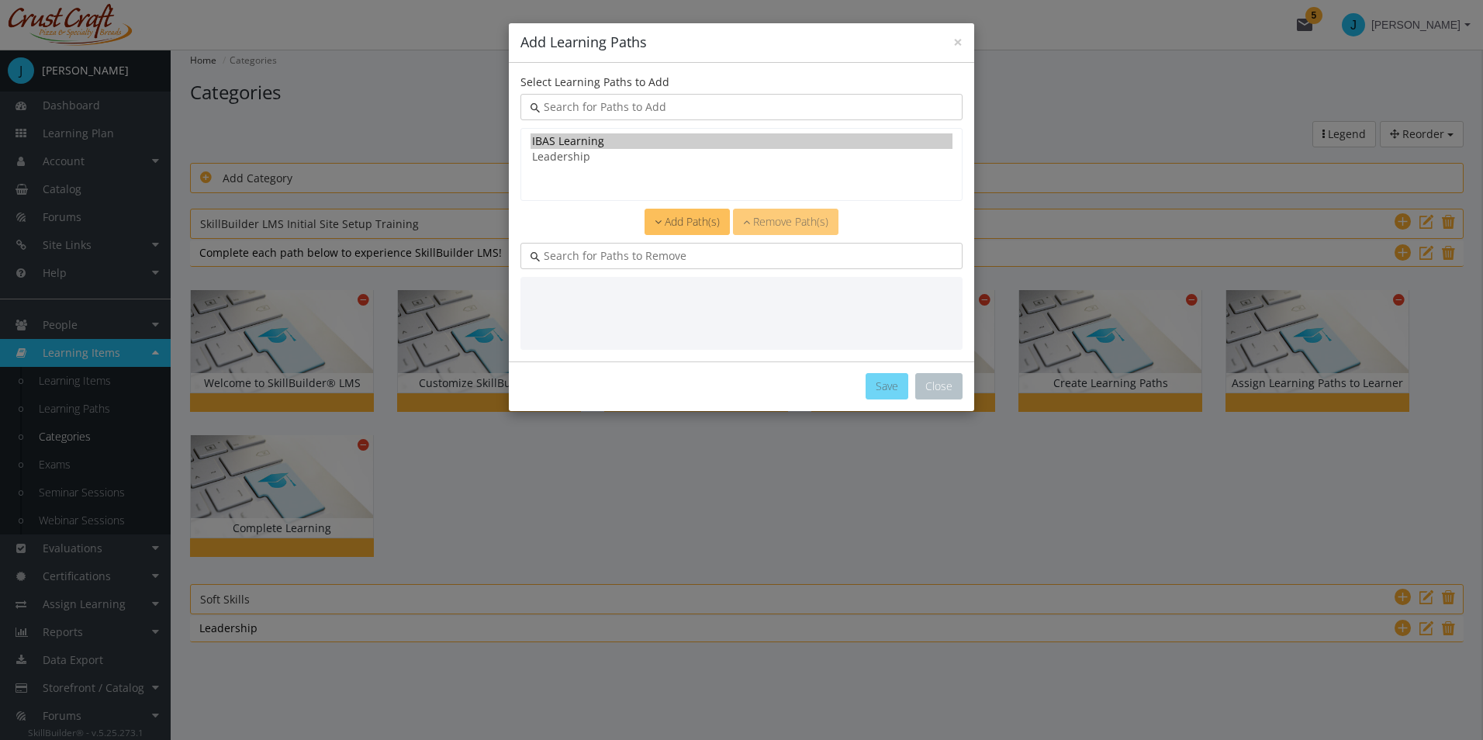
click at [672, 224] on span "Add Path(s)" at bounding box center [692, 221] width 55 height 15
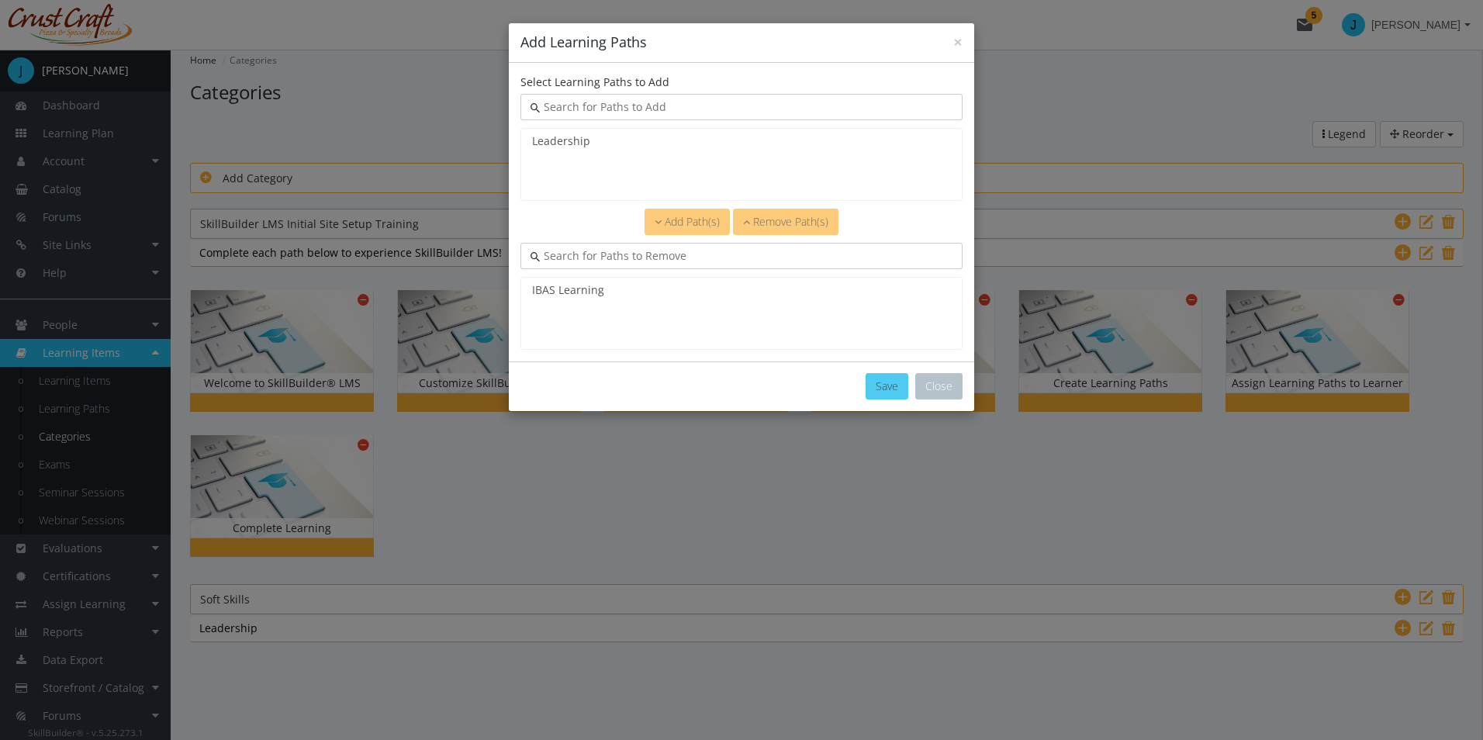
click at [889, 389] on button "Save" at bounding box center [886, 386] width 43 height 26
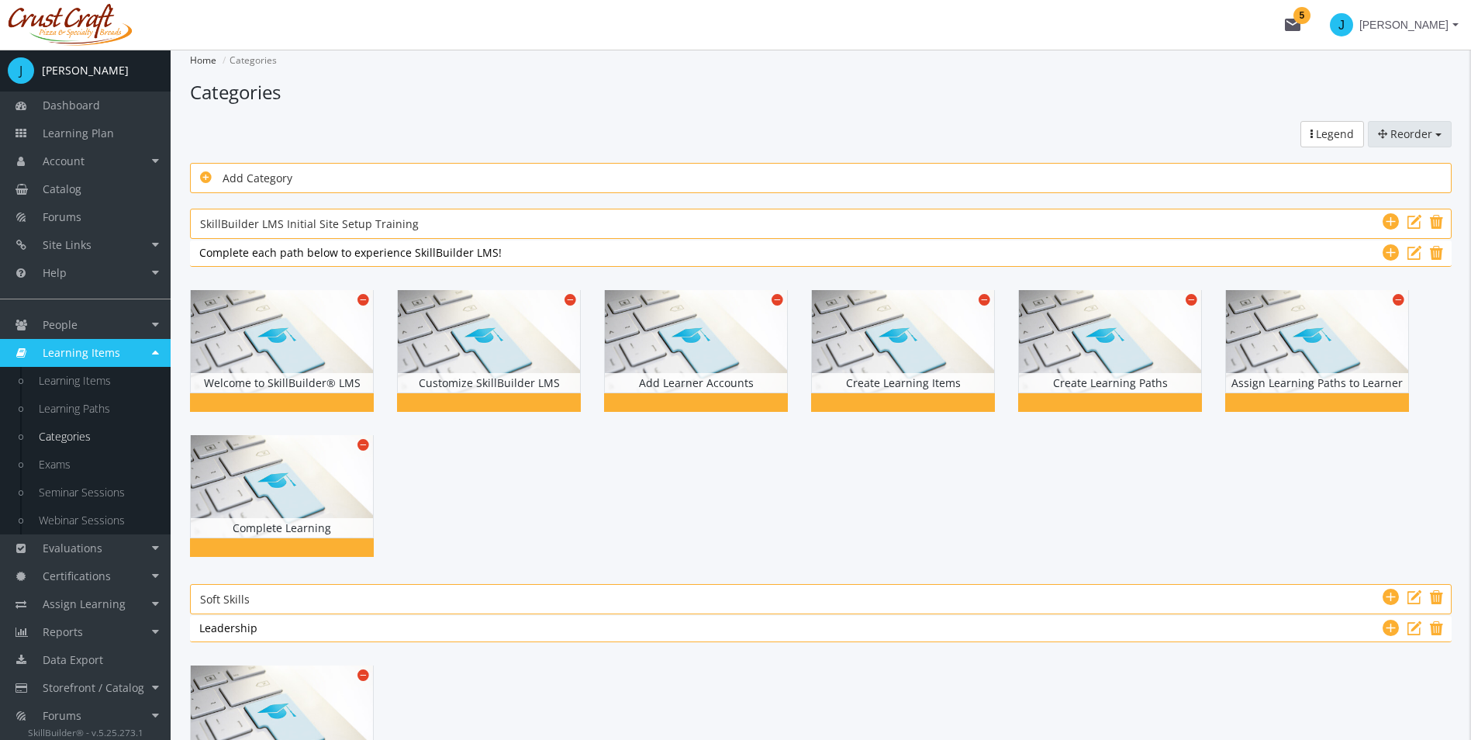
click at [1409, 141] on button "Reorder" at bounding box center [1410, 134] width 84 height 26
click at [1383, 175] on link "Categories" at bounding box center [1389, 165] width 123 height 23
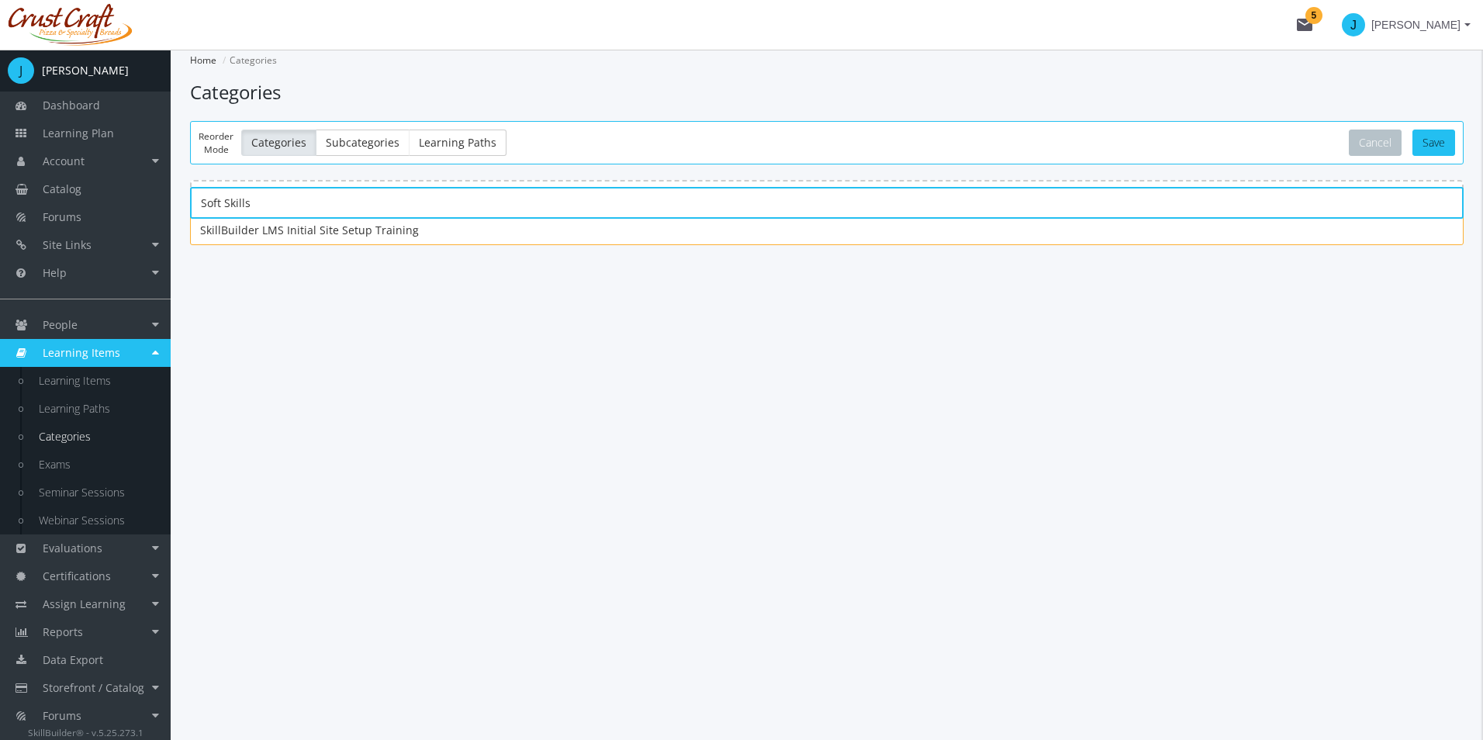
drag, startPoint x: 230, startPoint y: 228, endPoint x: 227, endPoint y: 187, distance: 41.2
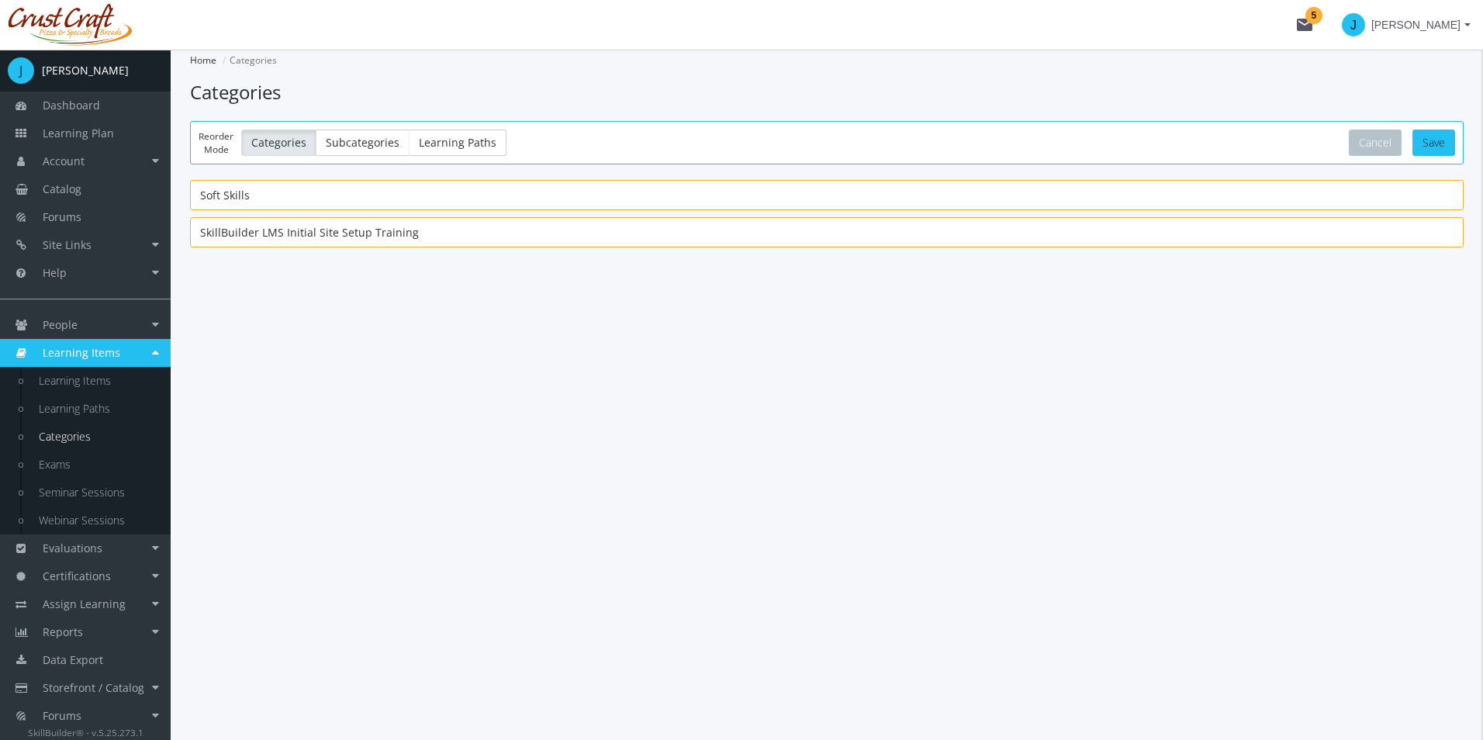
click at [261, 233] on span "SkillBuilder LMS Initial Site Setup Training" at bounding box center [309, 232] width 219 height 19
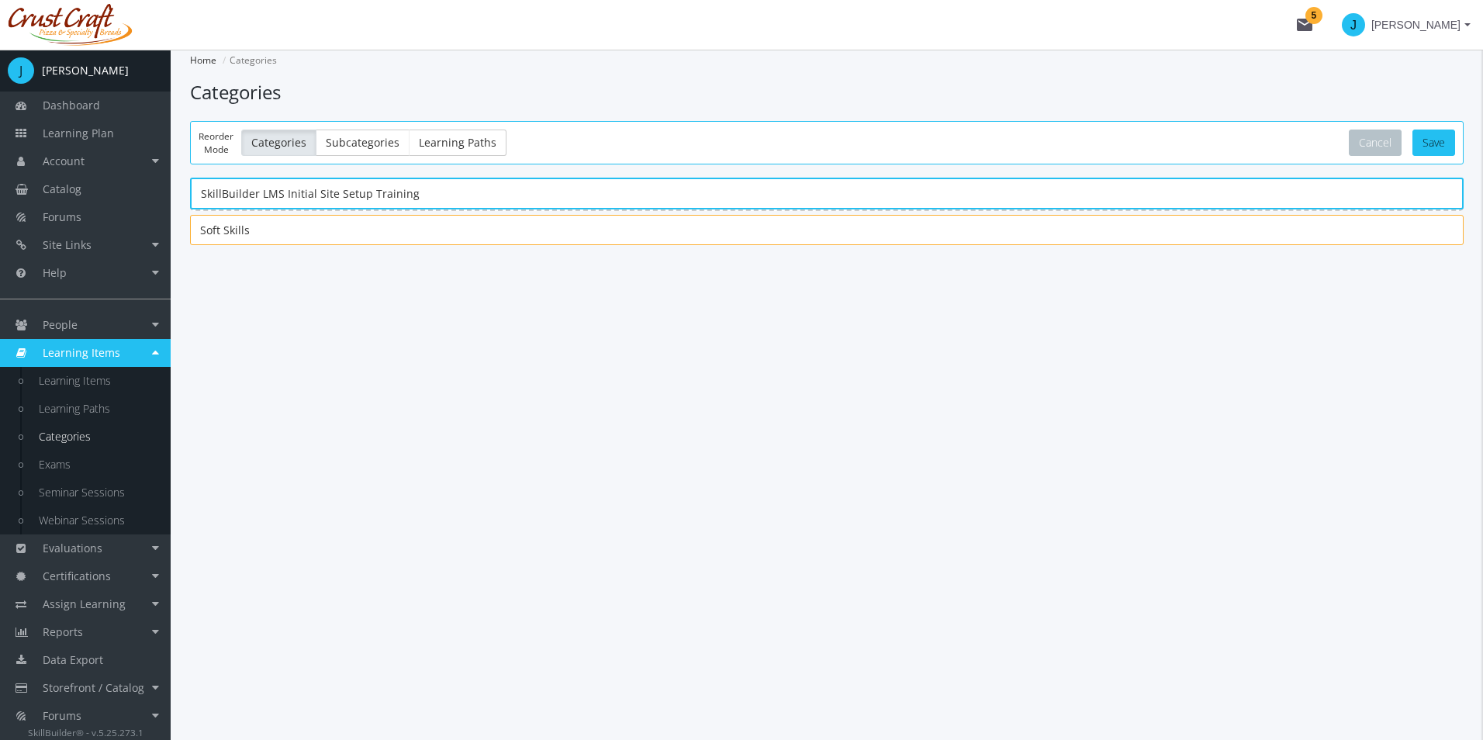
drag, startPoint x: 275, startPoint y: 261, endPoint x: 279, endPoint y: 185, distance: 76.9
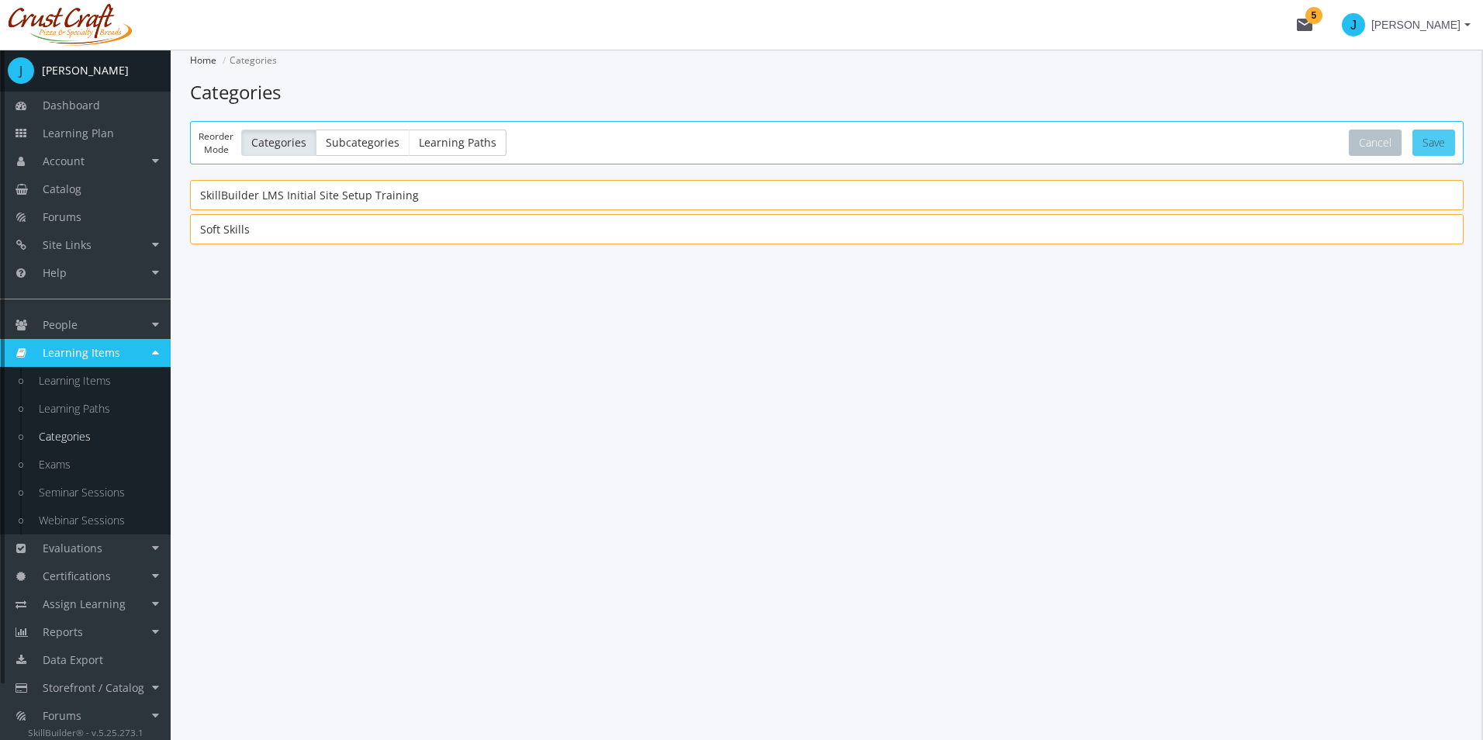
click at [1418, 142] on button "Save" at bounding box center [1433, 143] width 43 height 26
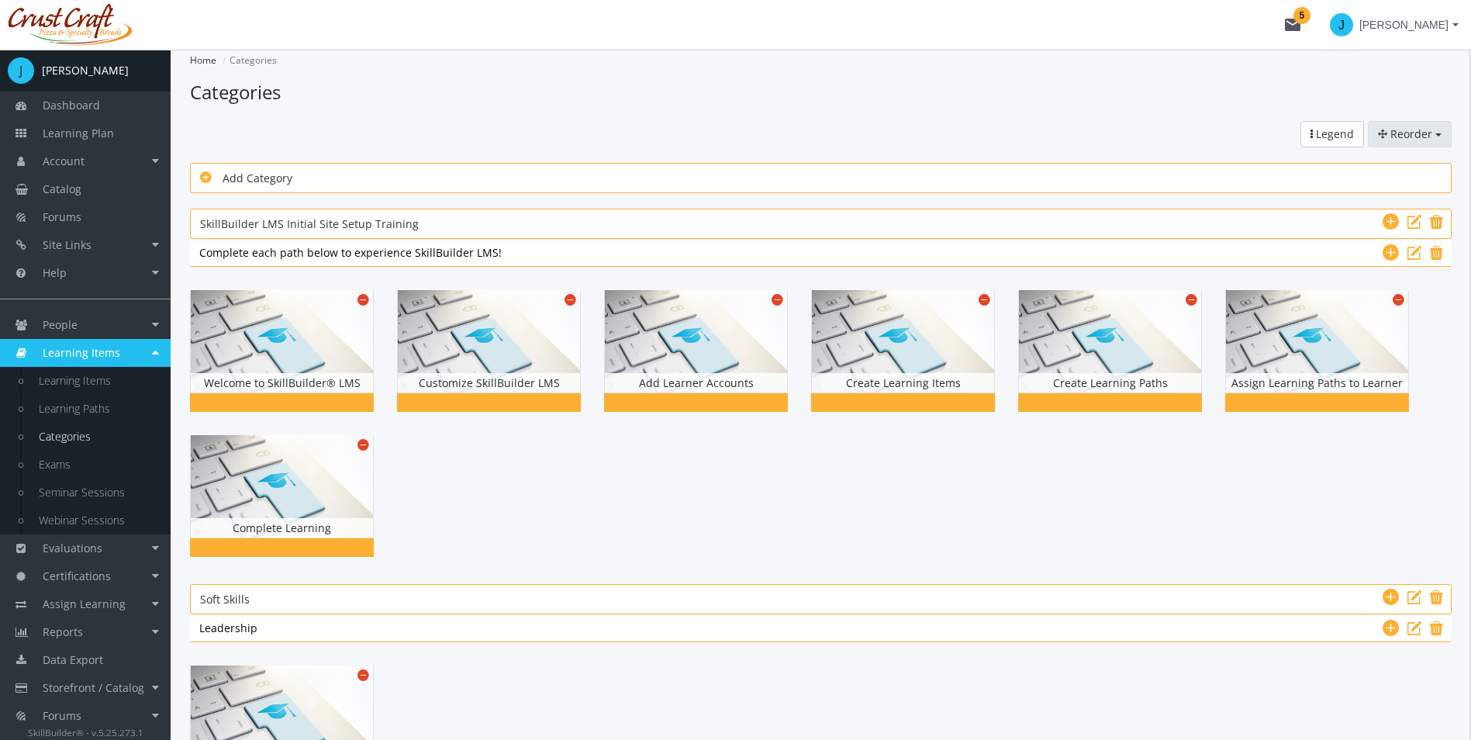
click at [1421, 133] on span "Reorder" at bounding box center [1411, 133] width 42 height 15
click at [1406, 212] on link "Learning Paths" at bounding box center [1389, 211] width 123 height 23
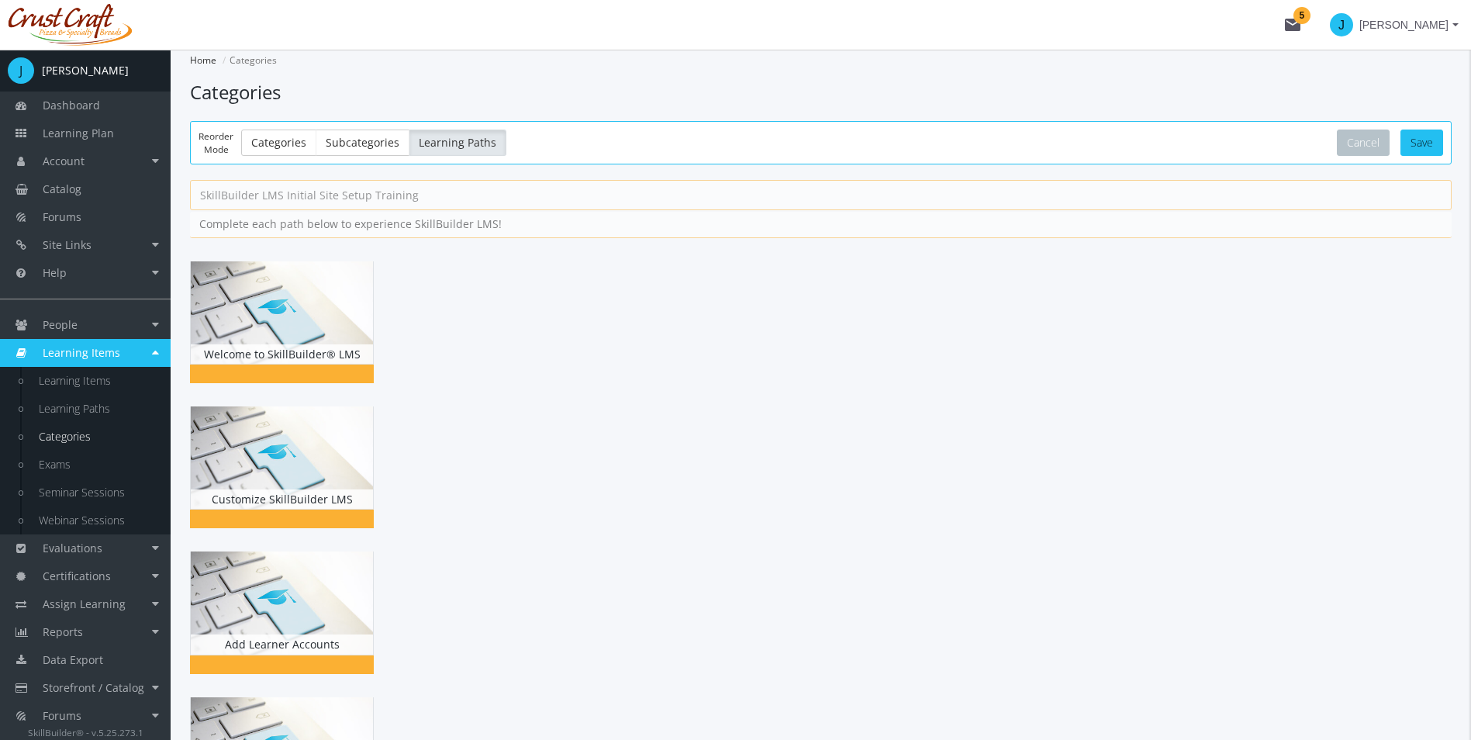
click at [1421, 162] on div "Reorder Mode Categories Subcategories Learning Paths Cancel Save" at bounding box center [821, 142] width 1262 height 43
click at [1420, 150] on button "Save" at bounding box center [1421, 143] width 43 height 26
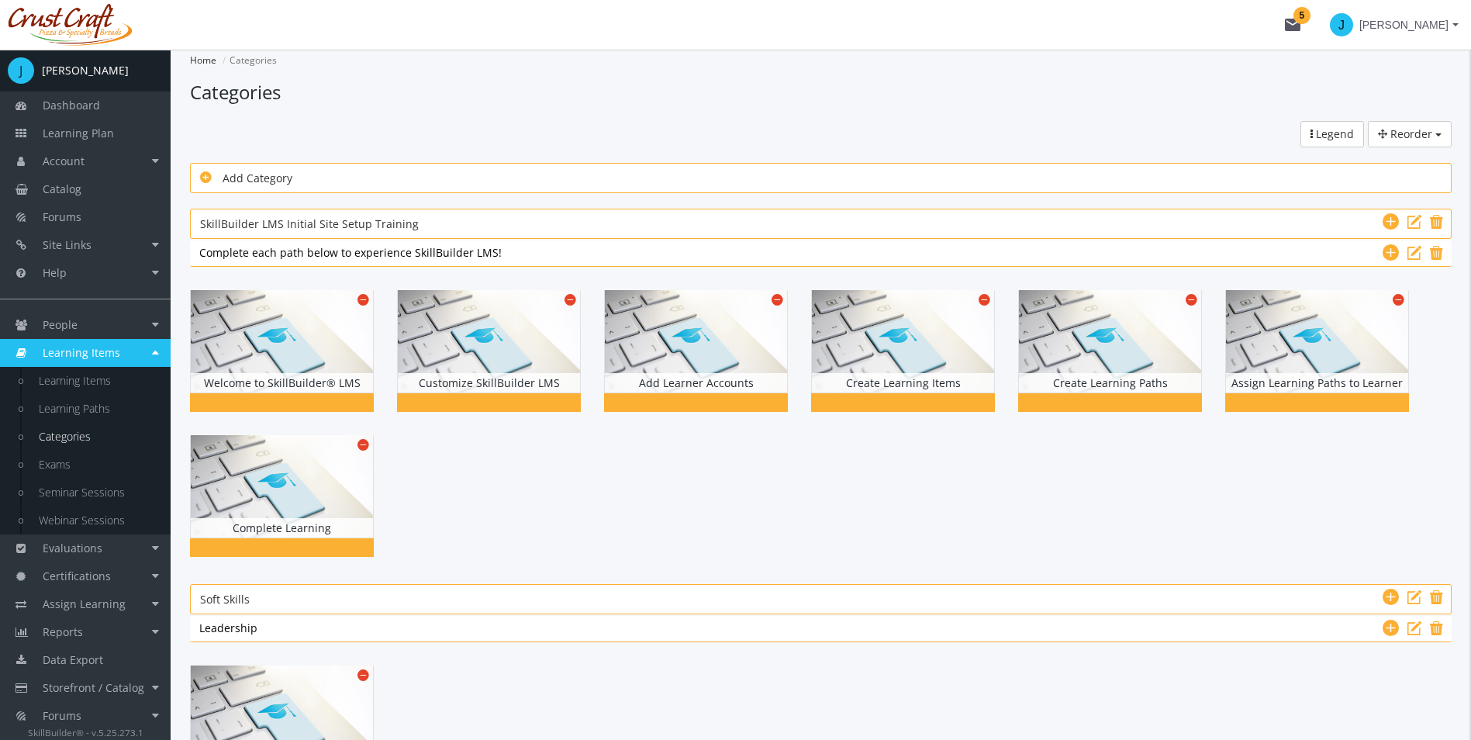
click at [603, 472] on div at bounding box center [821, 423] width 1262 height 290
click at [84, 129] on span "Learning Plan" at bounding box center [78, 133] width 71 height 15
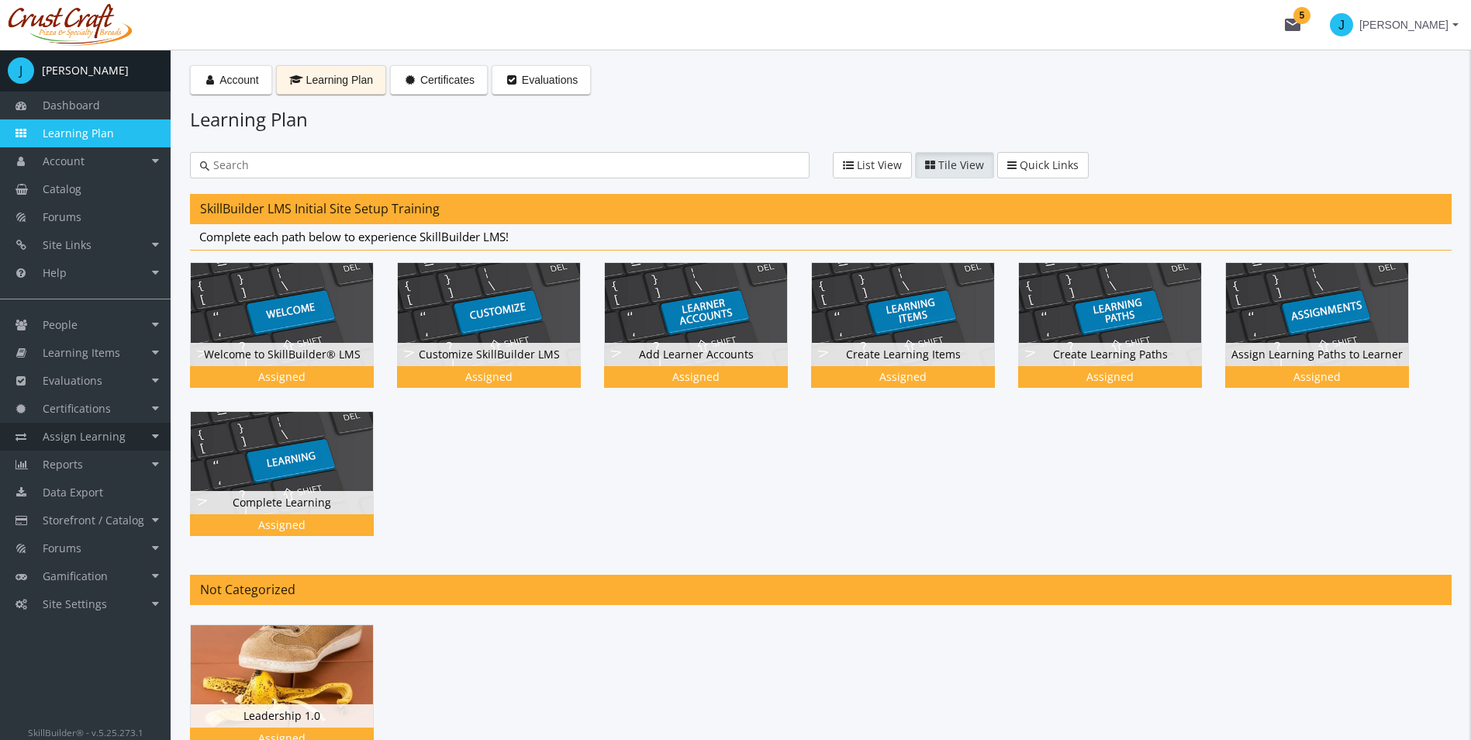
click at [147, 438] on link "Assign Learning" at bounding box center [85, 437] width 171 height 28
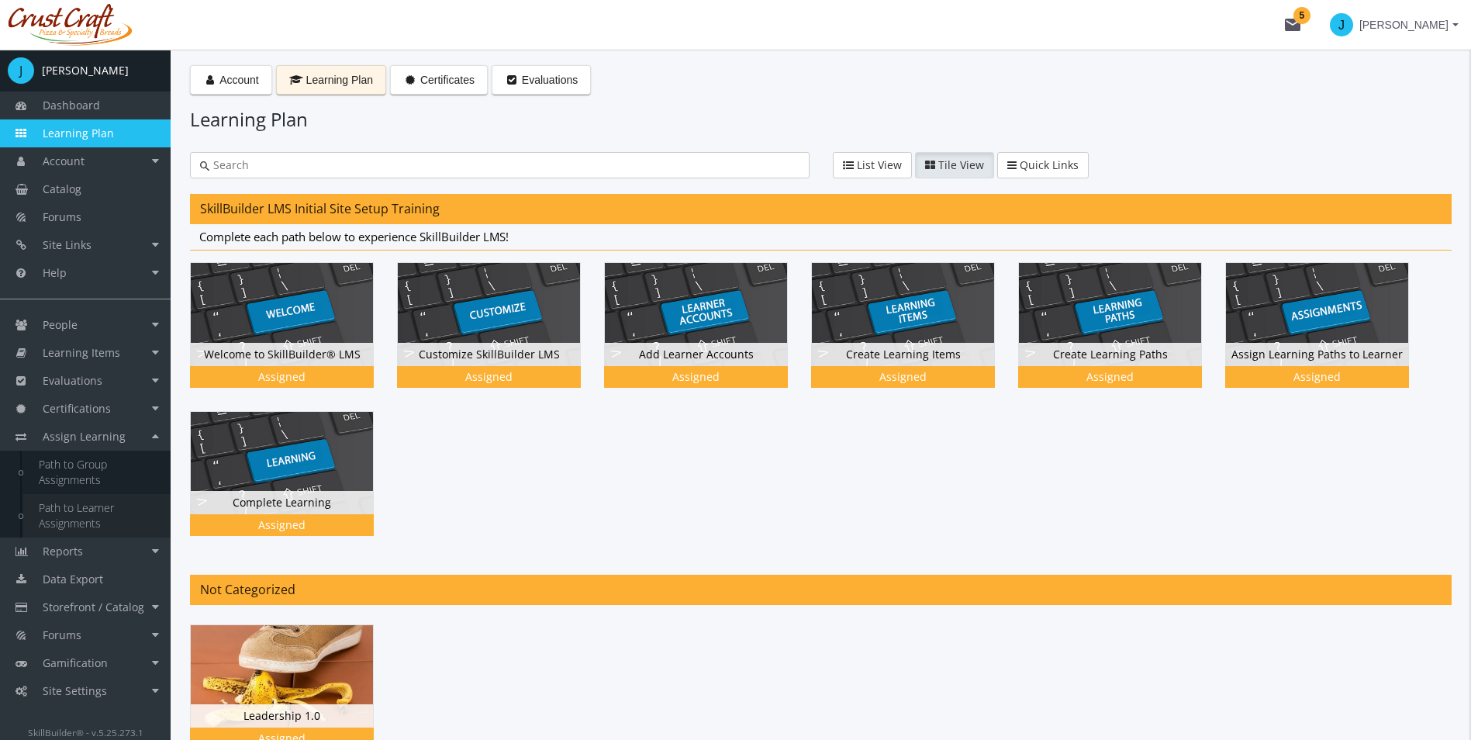
click at [90, 510] on link "Path to Learner Assignments" at bounding box center [96, 515] width 147 height 43
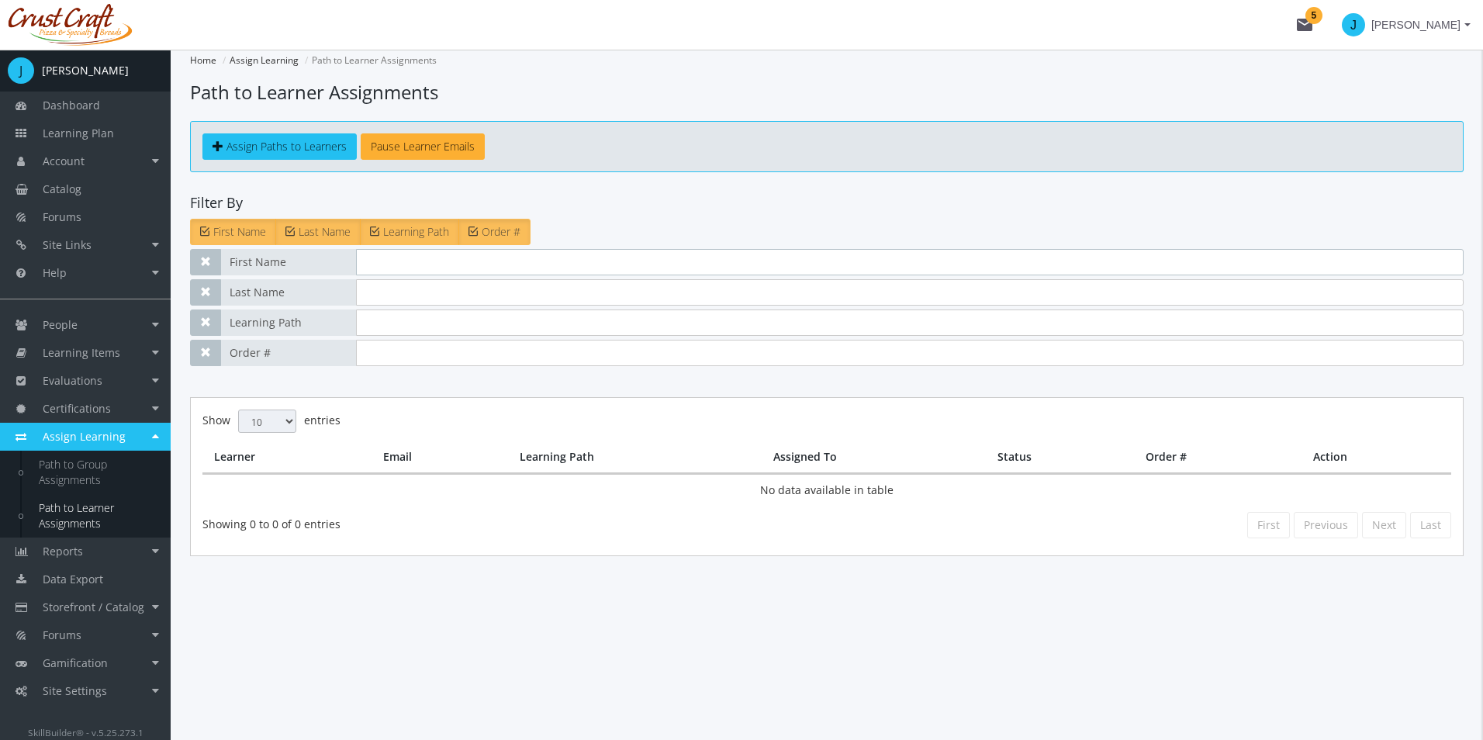
click at [477, 270] on input "text" at bounding box center [909, 262] width 1107 height 26
type input "[PERSON_NAME]"
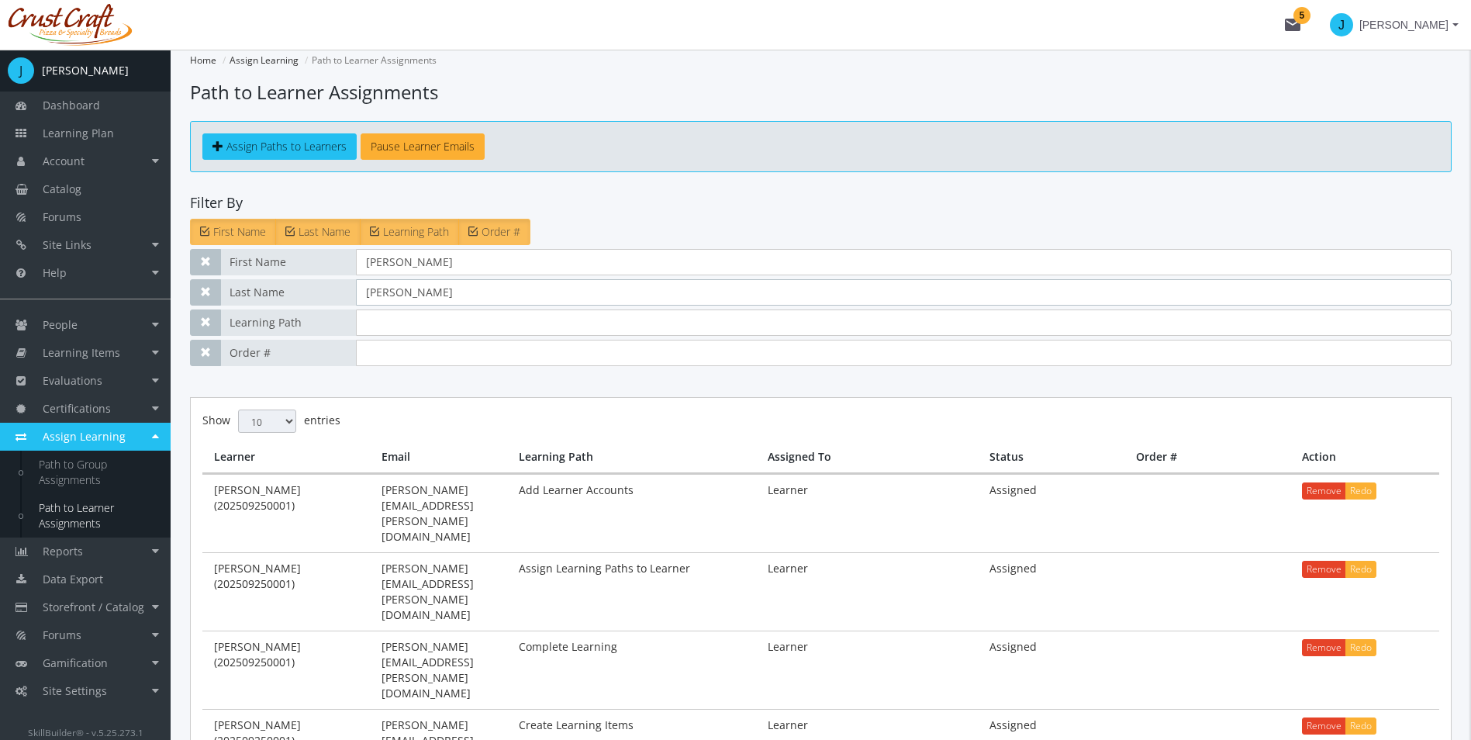
type input "[PERSON_NAME]"
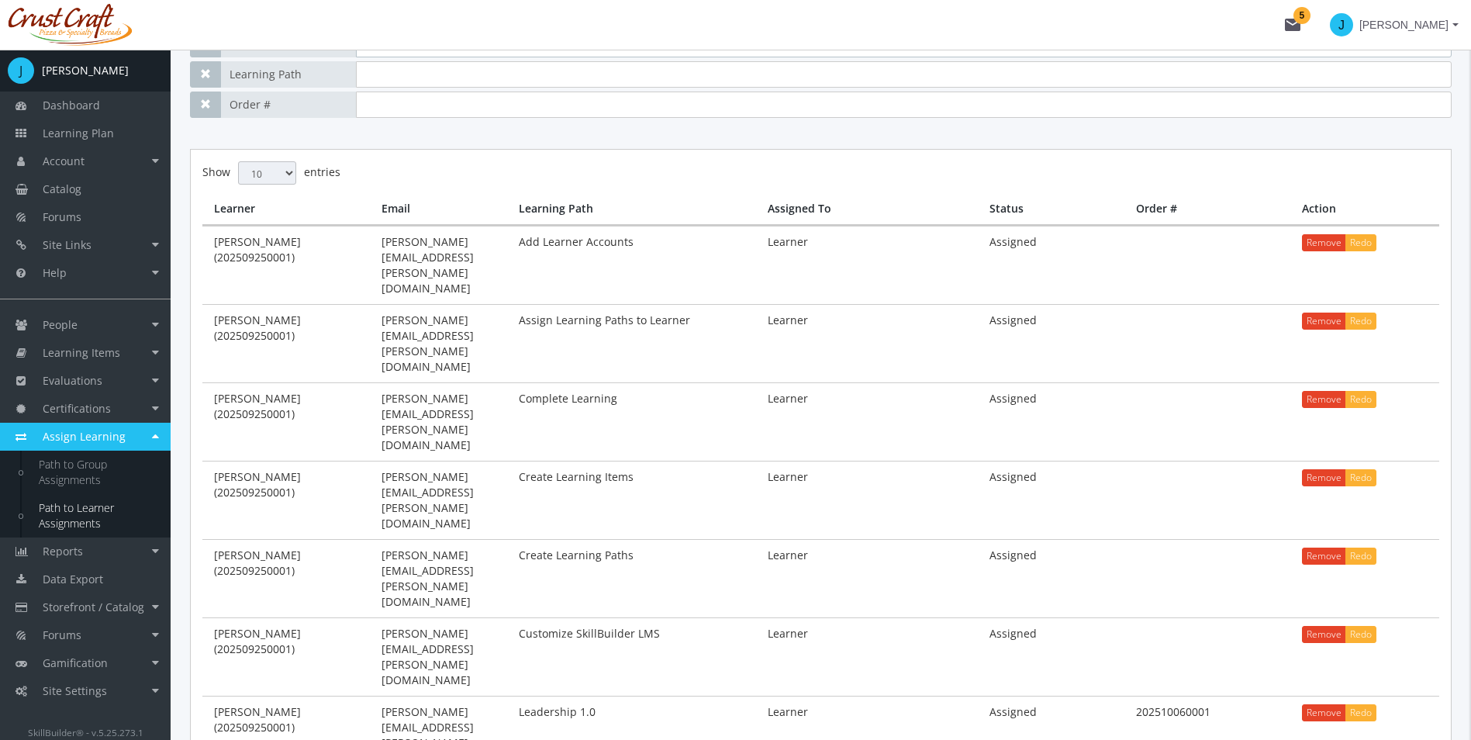
scroll to position [335, 0]
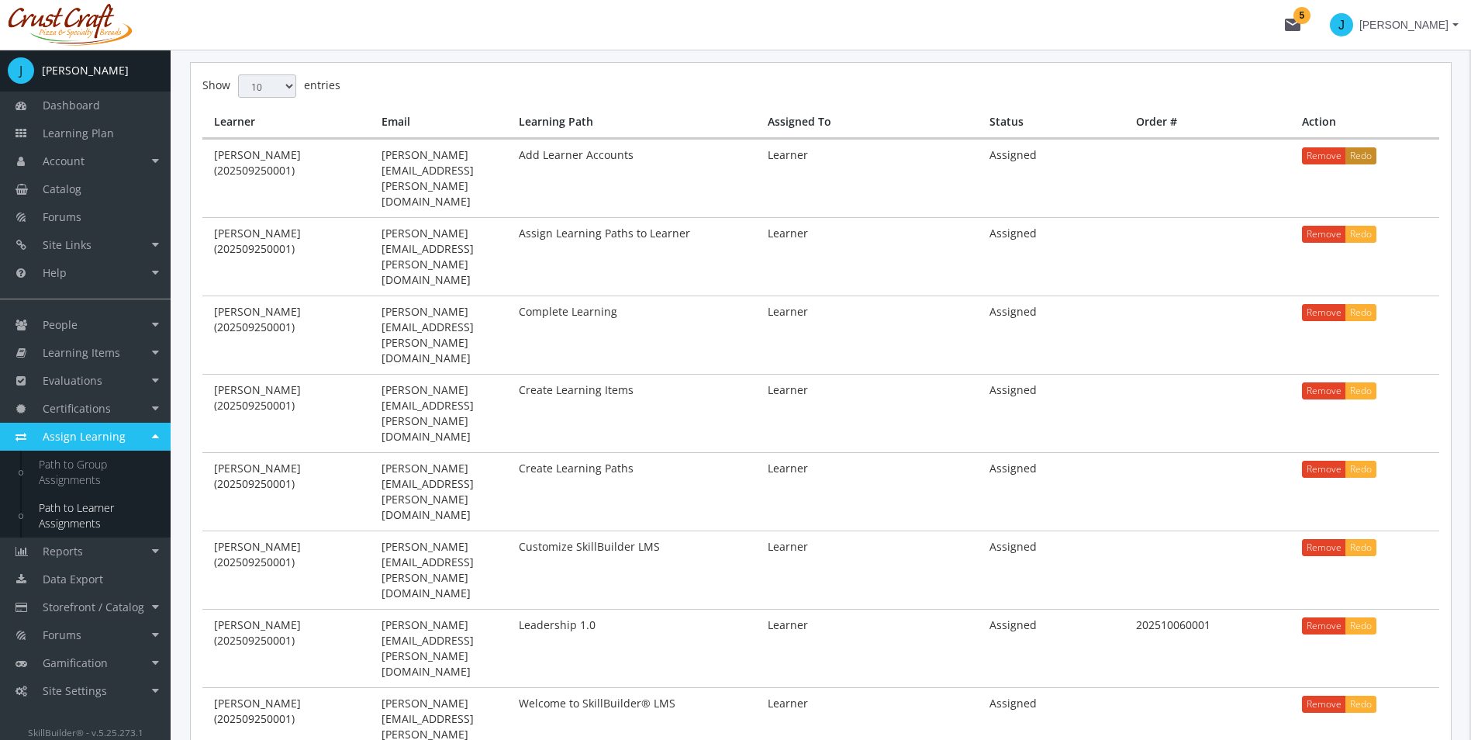
drag, startPoint x: 1369, startPoint y: 154, endPoint x: 1372, endPoint y: 163, distance: 9.1
click at [1372, 163] on button "Redo" at bounding box center [1360, 155] width 31 height 17
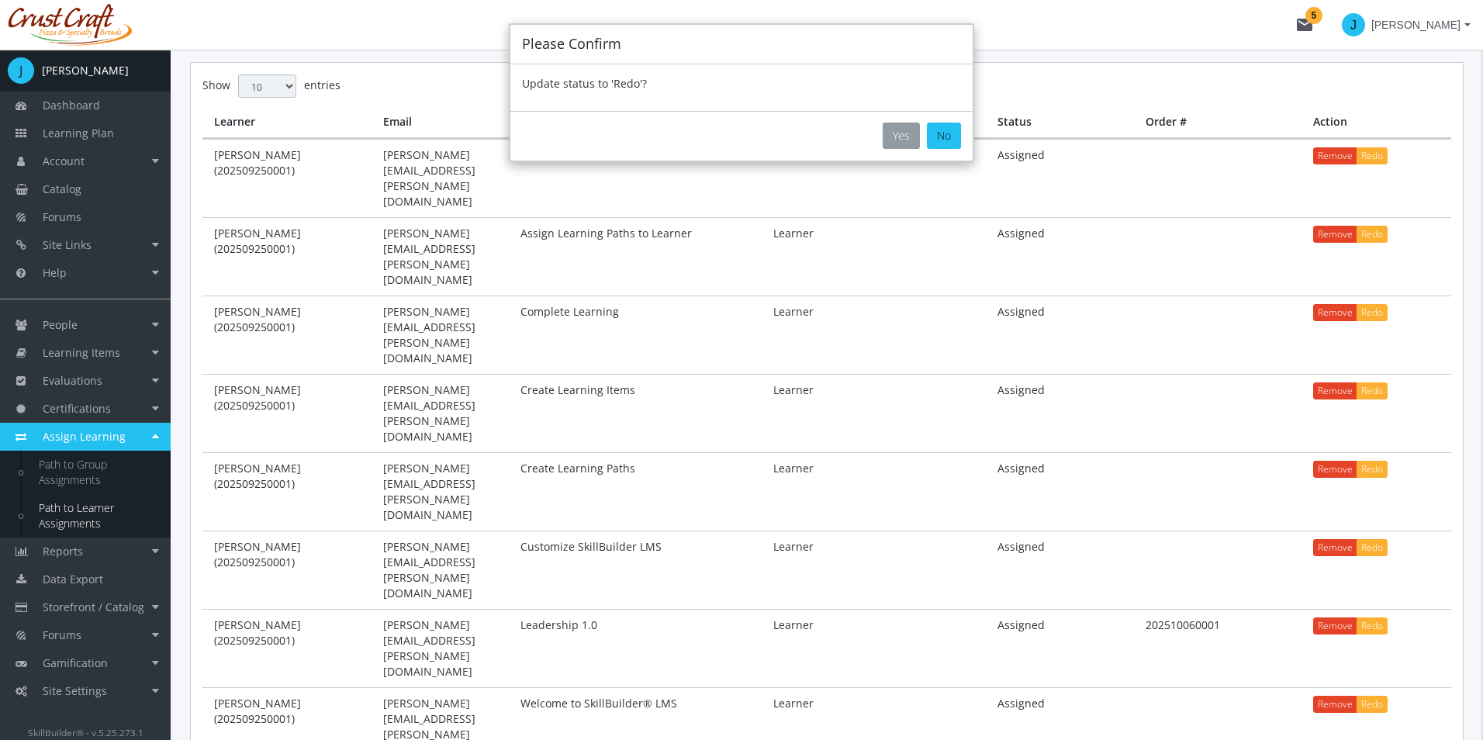
click at [914, 140] on button "Yes" at bounding box center [900, 136] width 37 height 26
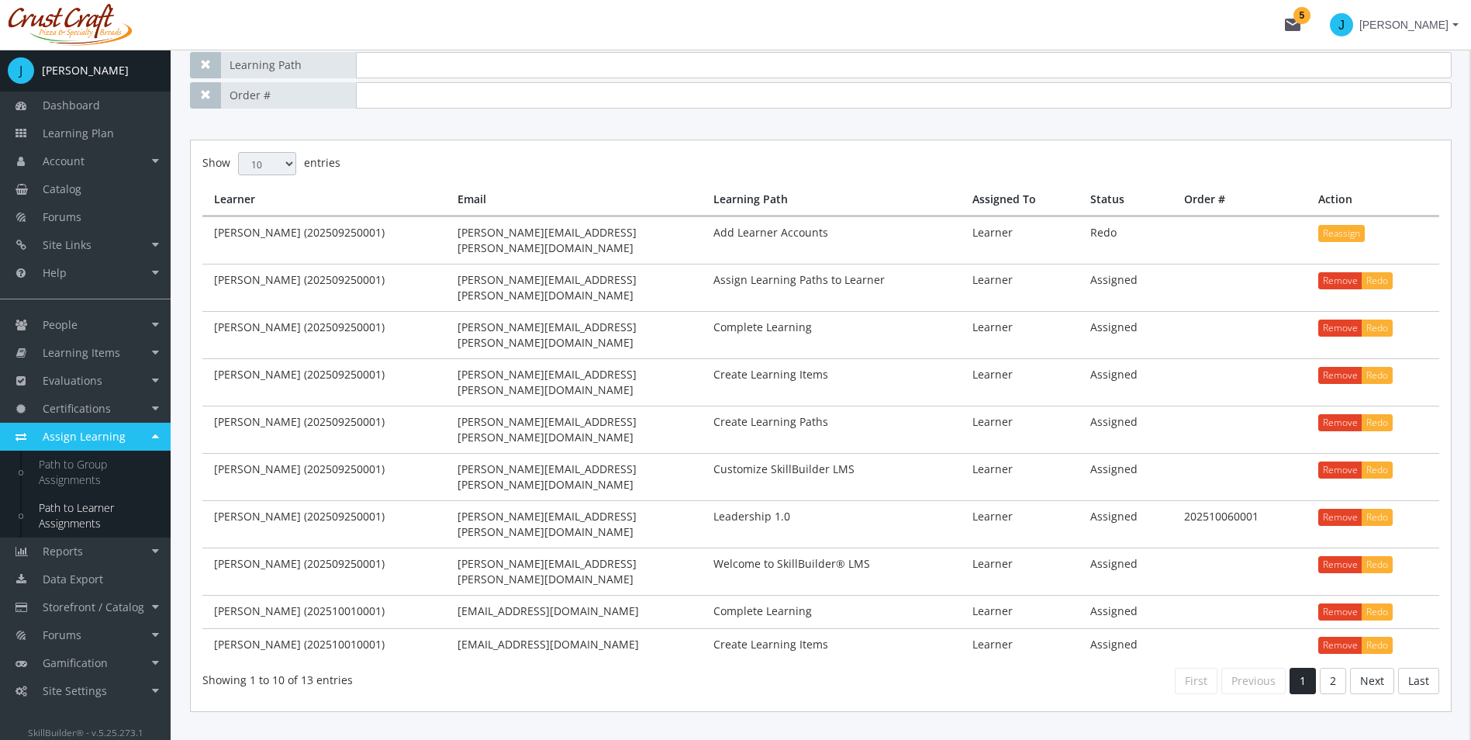
scroll to position [195, 0]
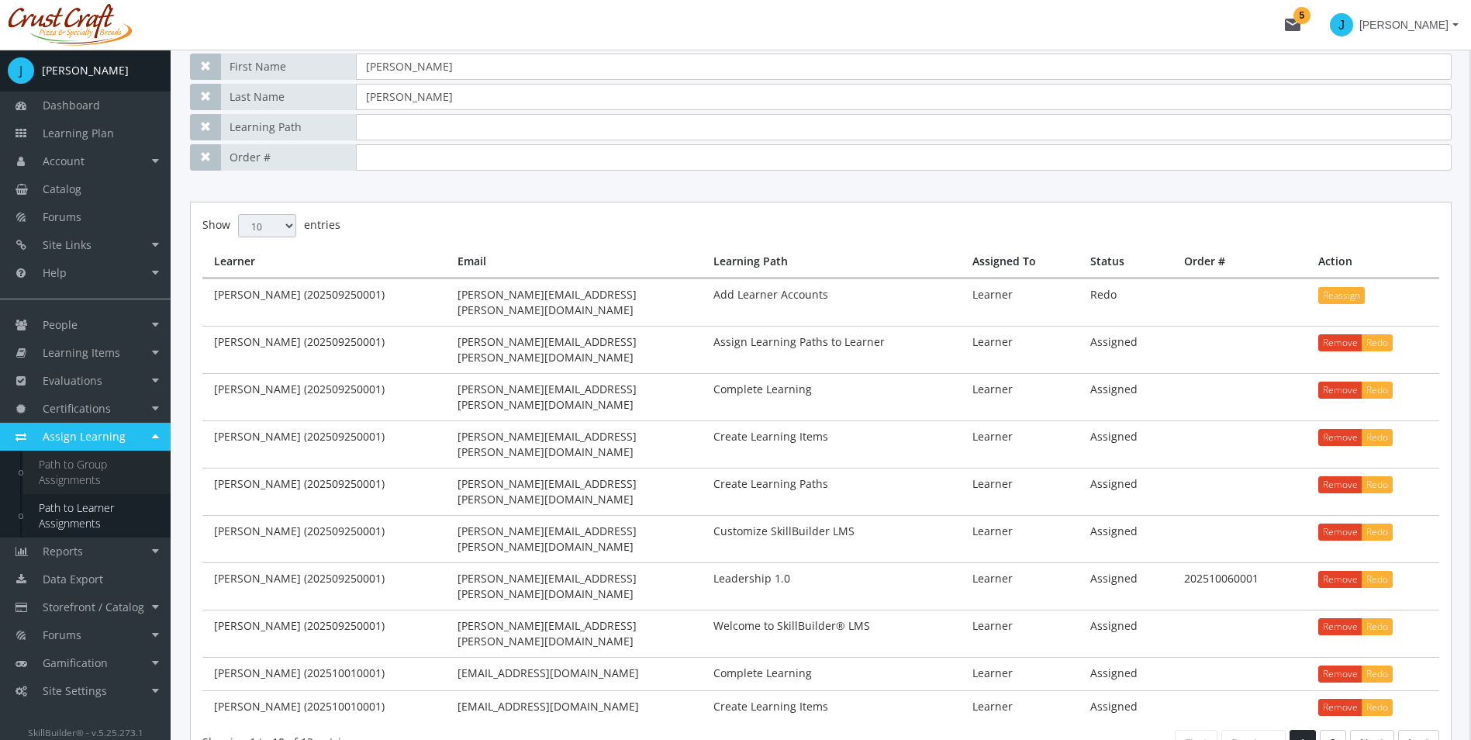
click at [92, 470] on link "Path to Group Assignments" at bounding box center [96, 472] width 147 height 43
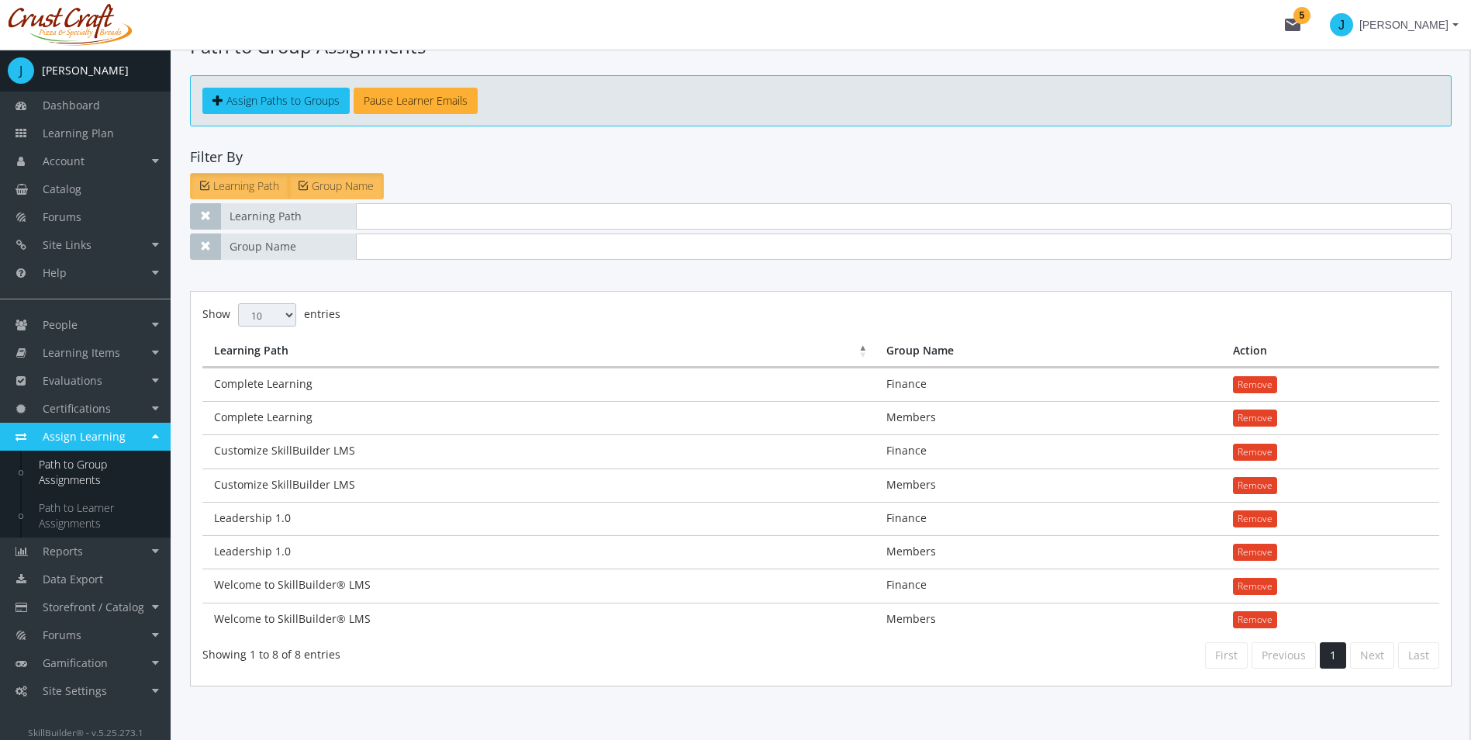
scroll to position [70, 0]
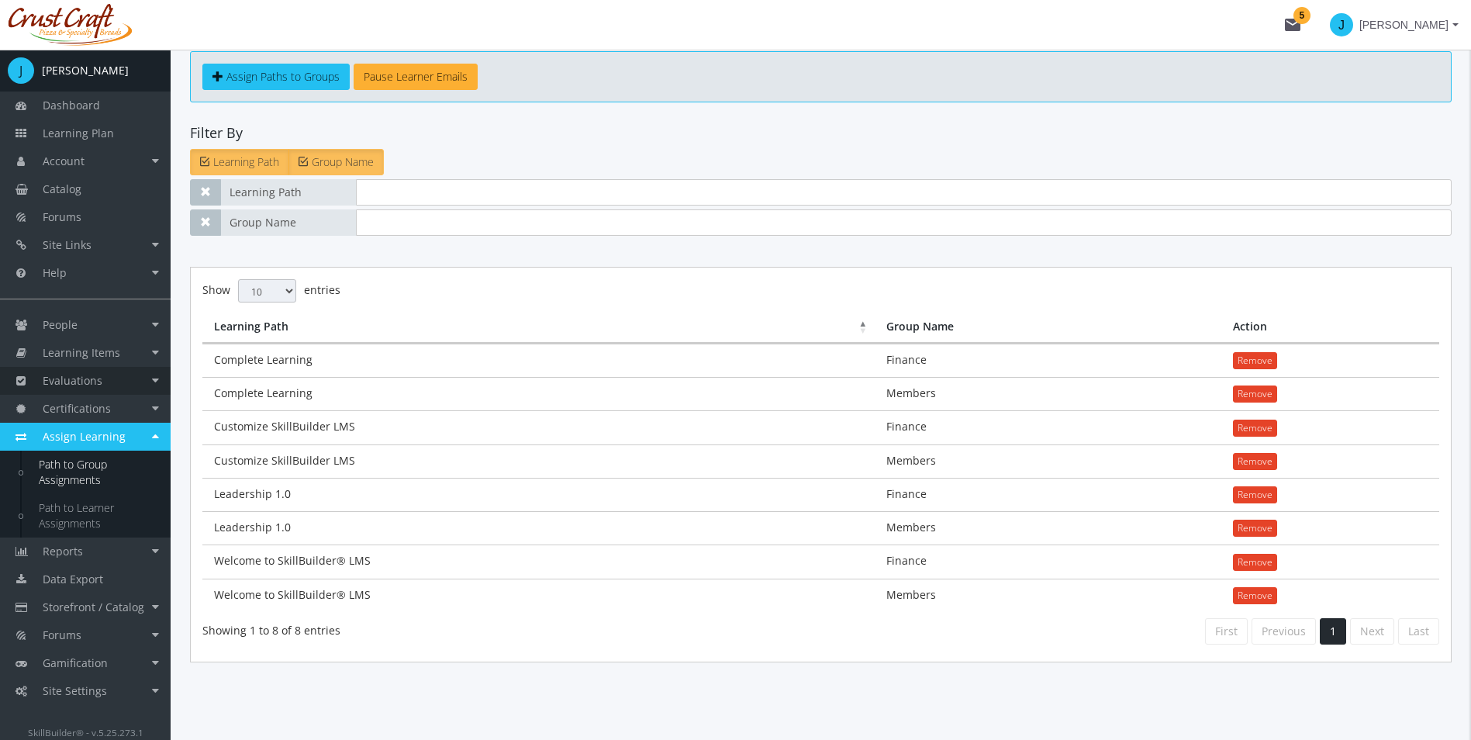
click at [109, 383] on link "Evaluations" at bounding box center [85, 381] width 171 height 28
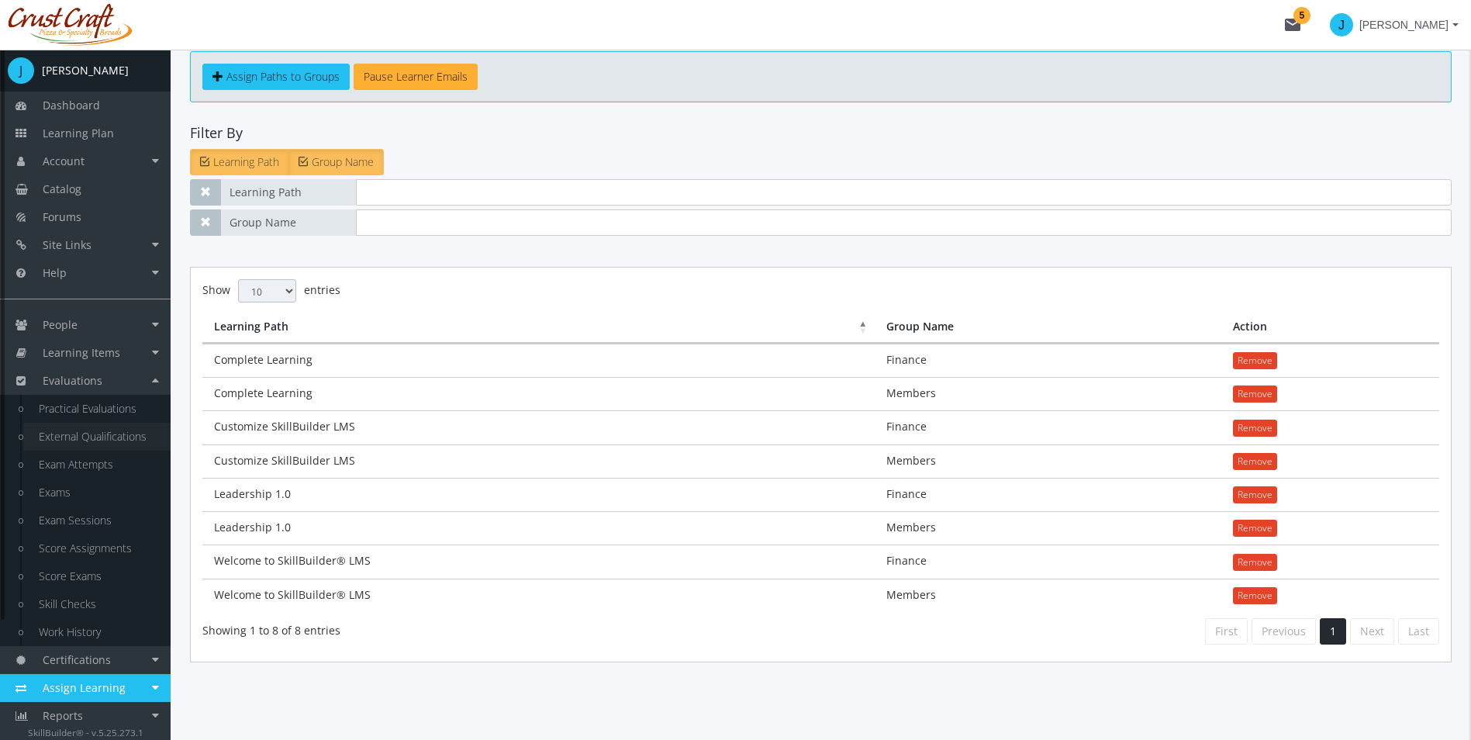
click at [87, 437] on link "External Qualifications" at bounding box center [96, 437] width 147 height 28
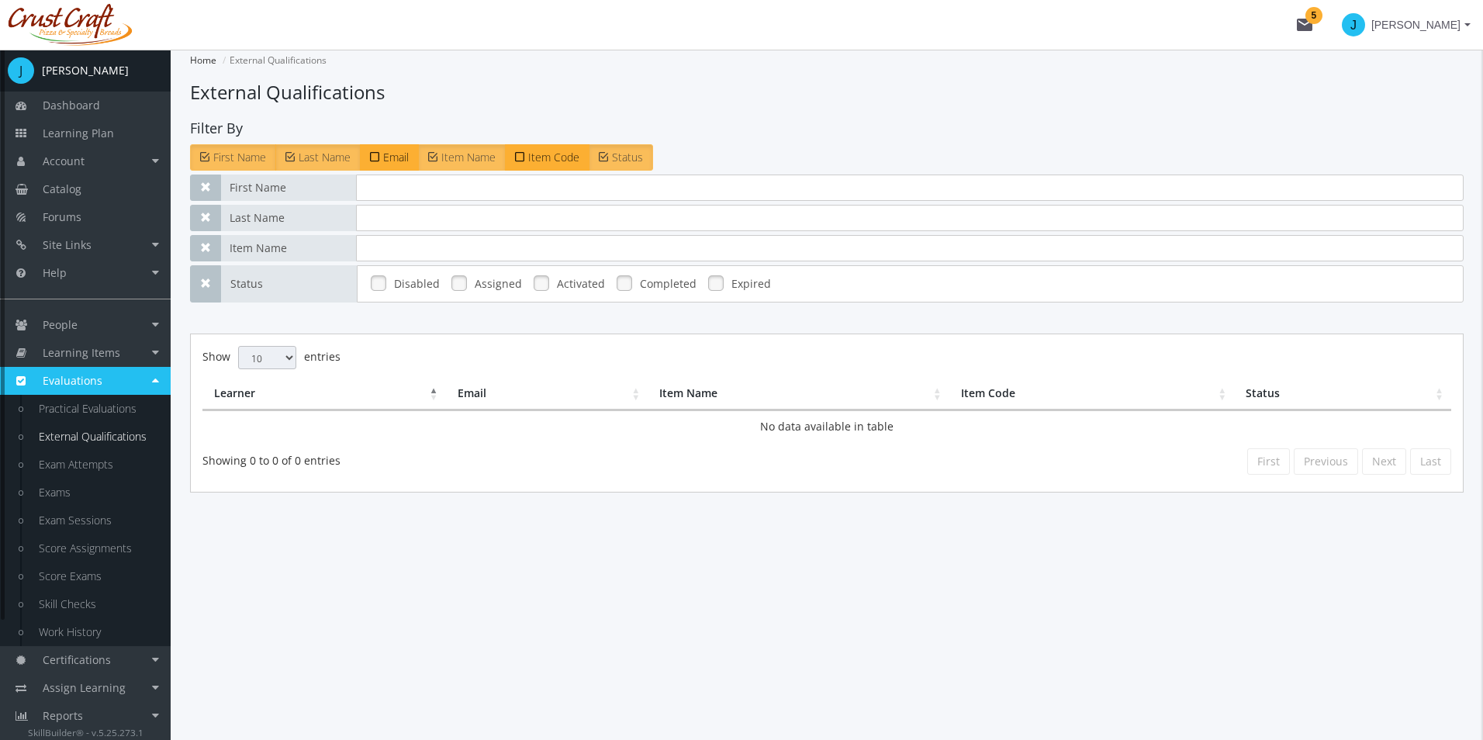
click at [494, 509] on main-section "Home External Qualifications External Qualifications Filter By First Name Last …" at bounding box center [826, 302] width 1273 height 505
click at [481, 281] on label "Assigned" at bounding box center [498, 284] width 47 height 16
click at [575, 469] on div "Showing 0 to 0 of 0 entries First Previous Next Last" at bounding box center [827, 463] width 1272 height 33
click at [375, 426] on td "No data available in table" at bounding box center [826, 426] width 1248 height 32
drag, startPoint x: 808, startPoint y: 581, endPoint x: 863, endPoint y: 563, distance: 57.9
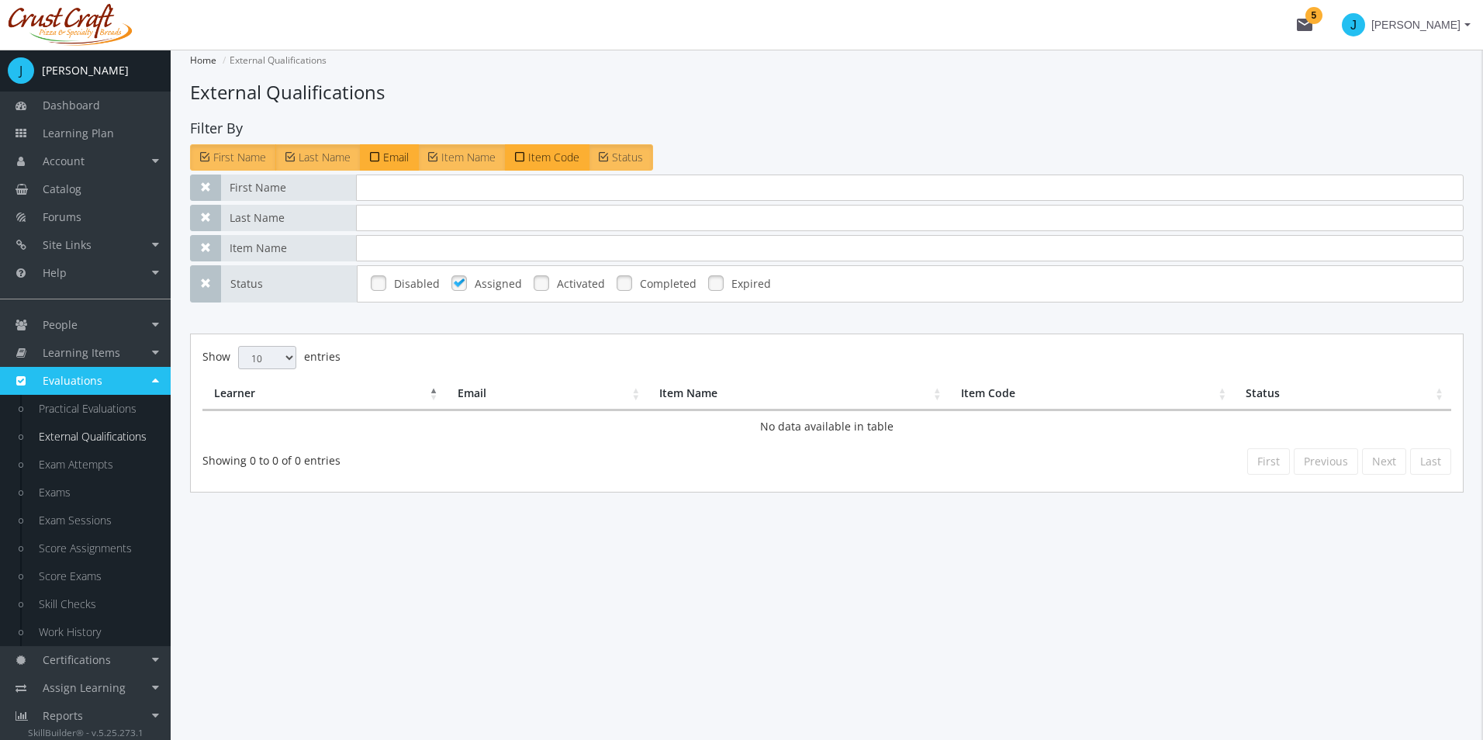
click at [809, 581] on div "Home External Qualifications External Qualifications Filter By First Name Last …" at bounding box center [827, 395] width 1312 height 690
click at [803, 437] on td "No data available in table" at bounding box center [826, 426] width 1248 height 32
click at [798, 430] on td "No data available in table" at bounding box center [826, 426] width 1248 height 32
click at [134, 349] on link "Learning Items" at bounding box center [85, 353] width 171 height 28
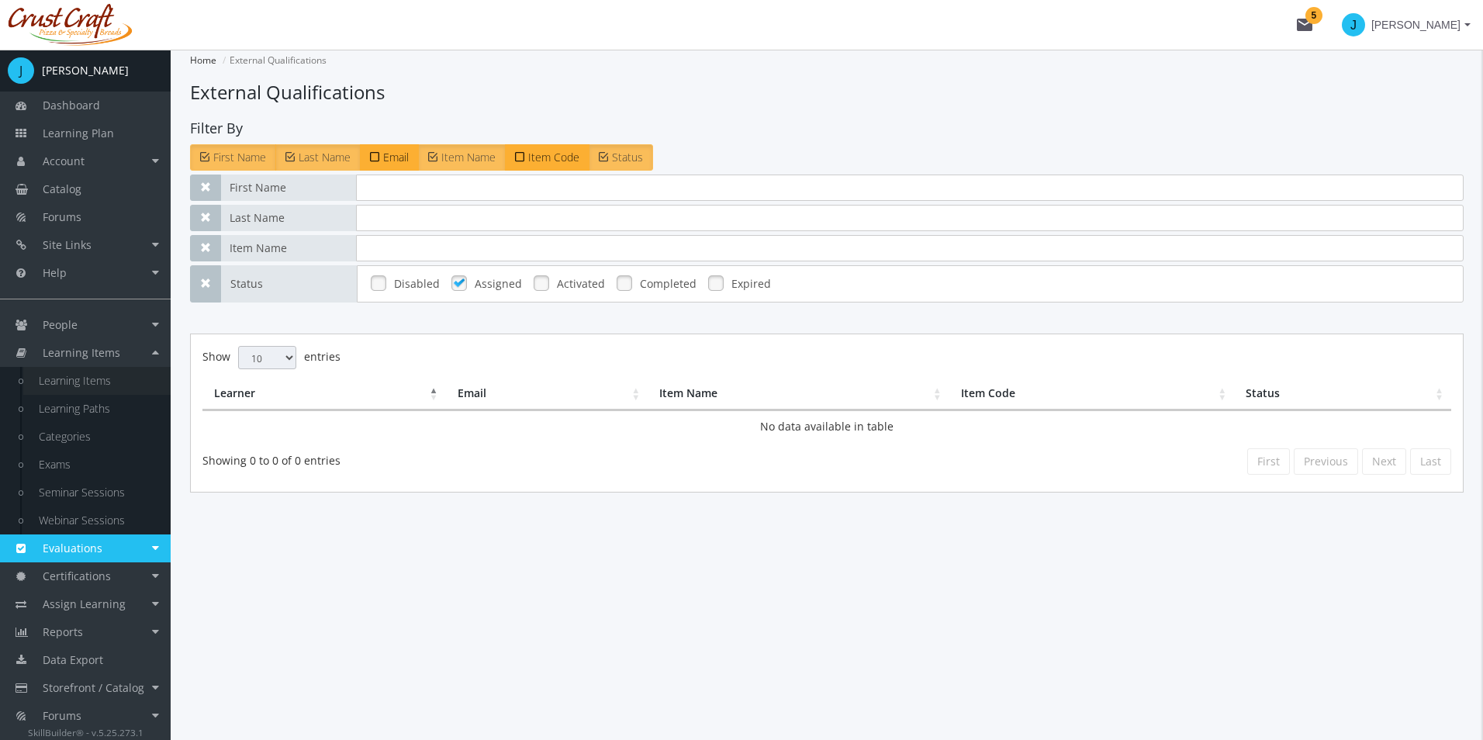
click at [99, 382] on link "Learning Items" at bounding box center [96, 381] width 147 height 28
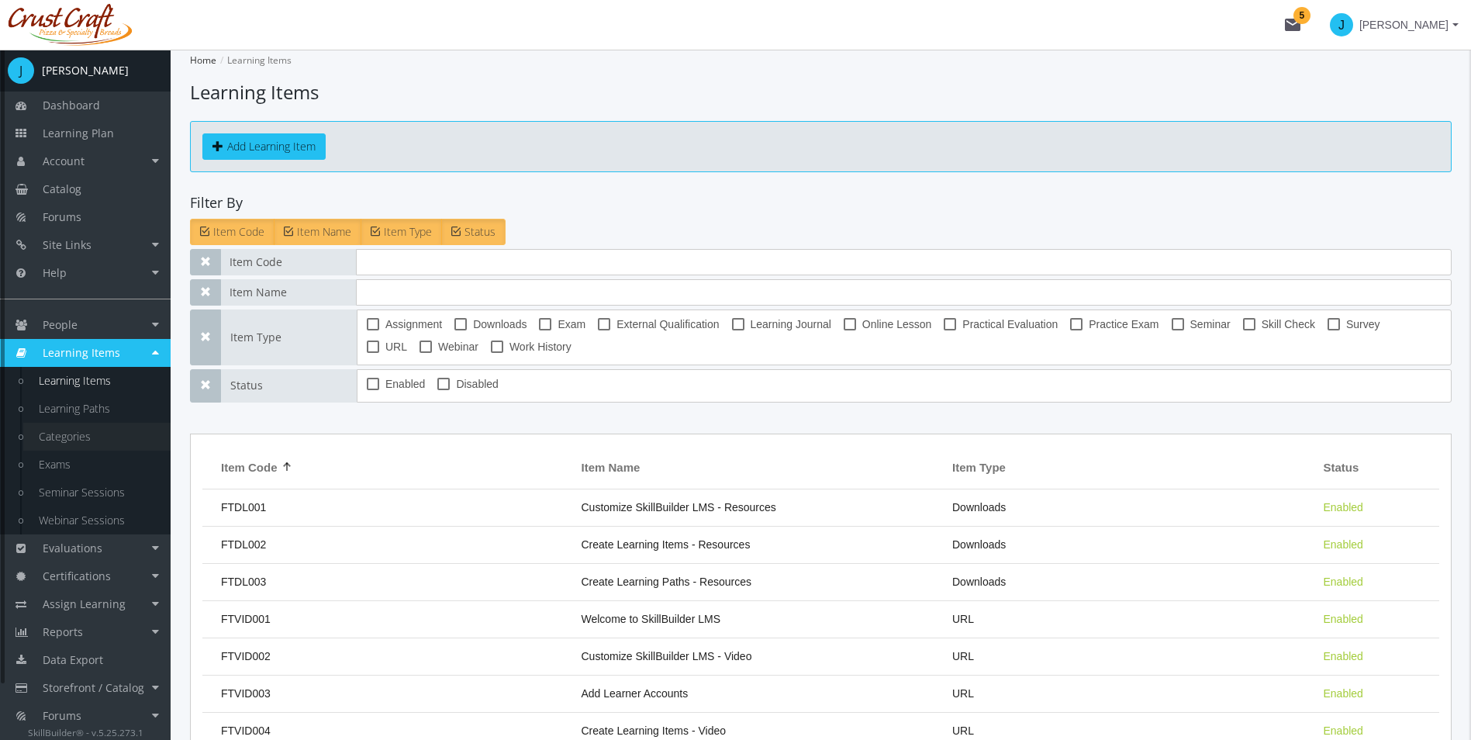
click at [129, 449] on link "Categories" at bounding box center [96, 437] width 147 height 28
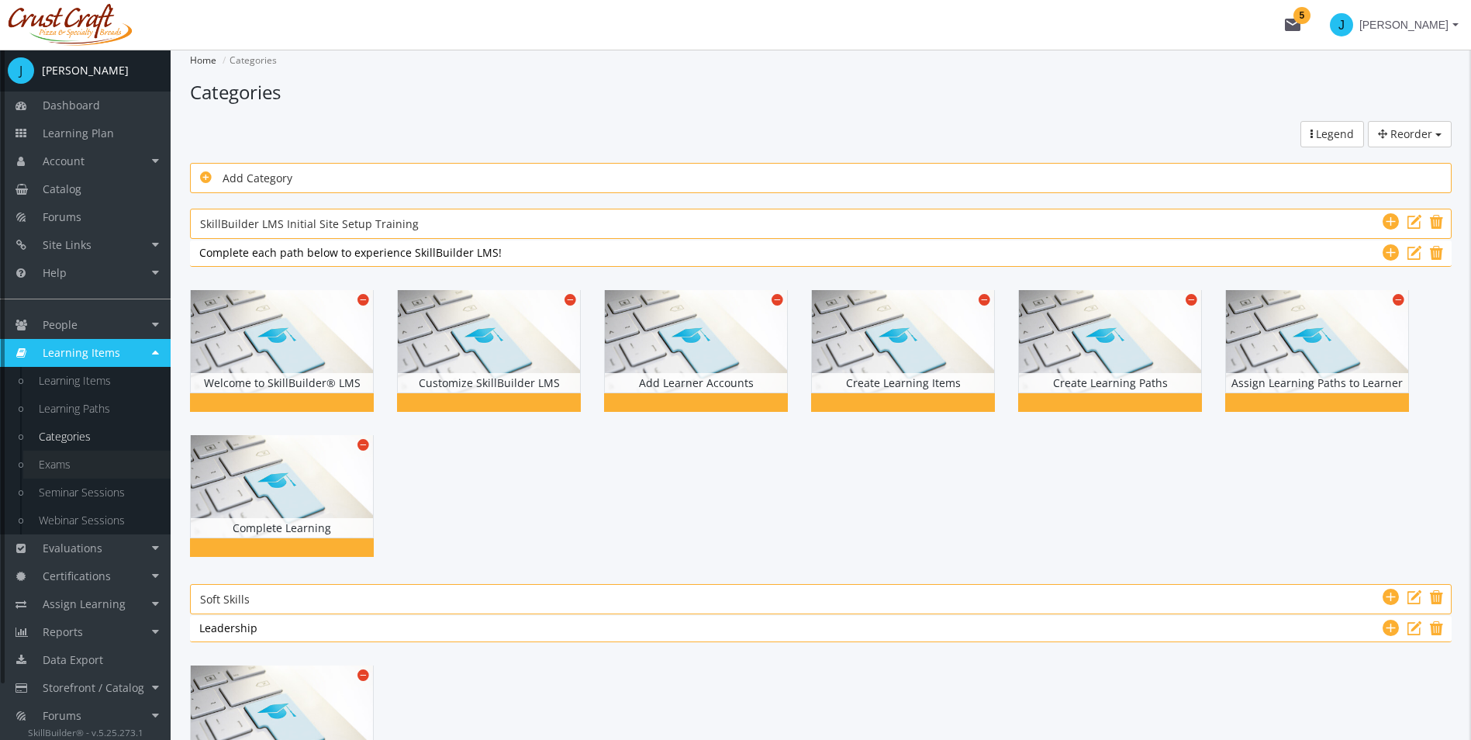
click at [132, 458] on link "Exams" at bounding box center [96, 465] width 147 height 28
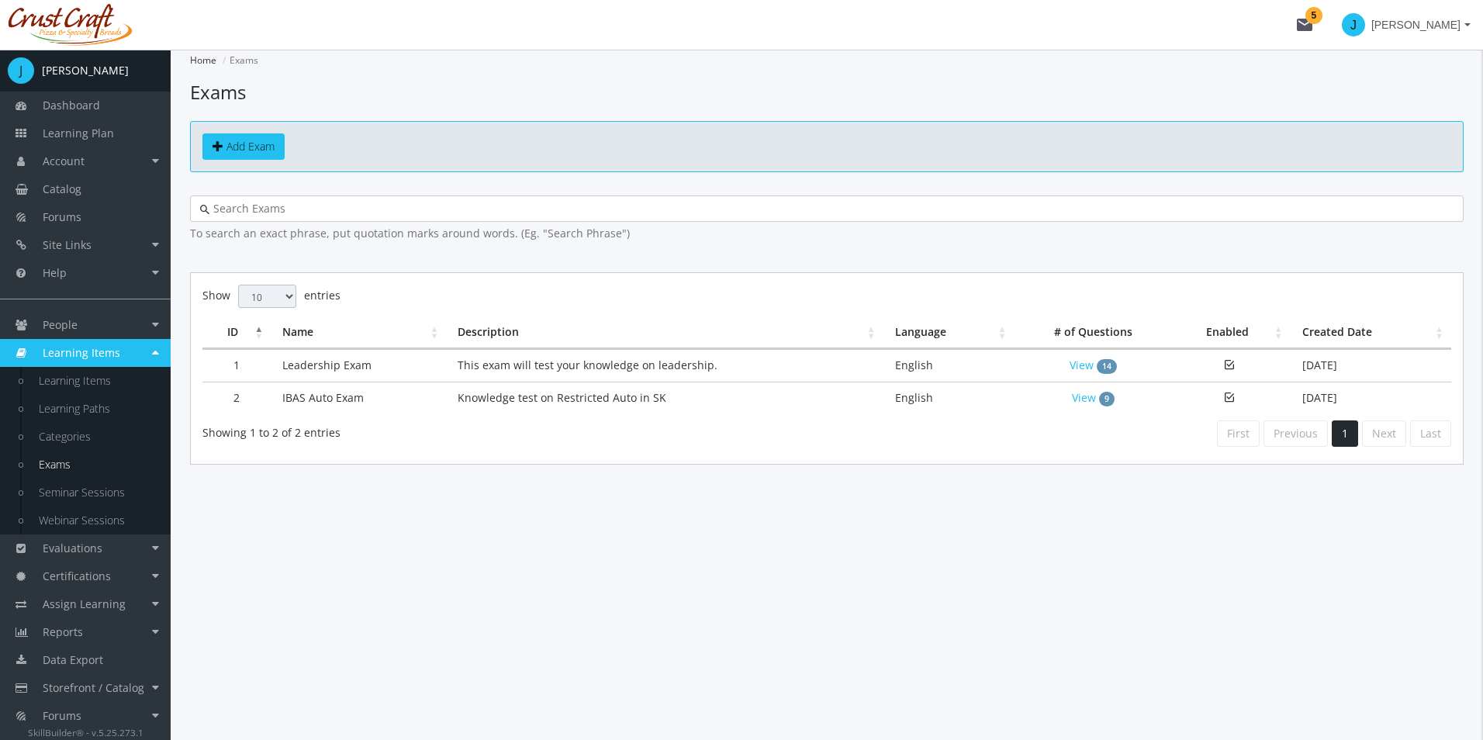
scroll to position [61, 0]
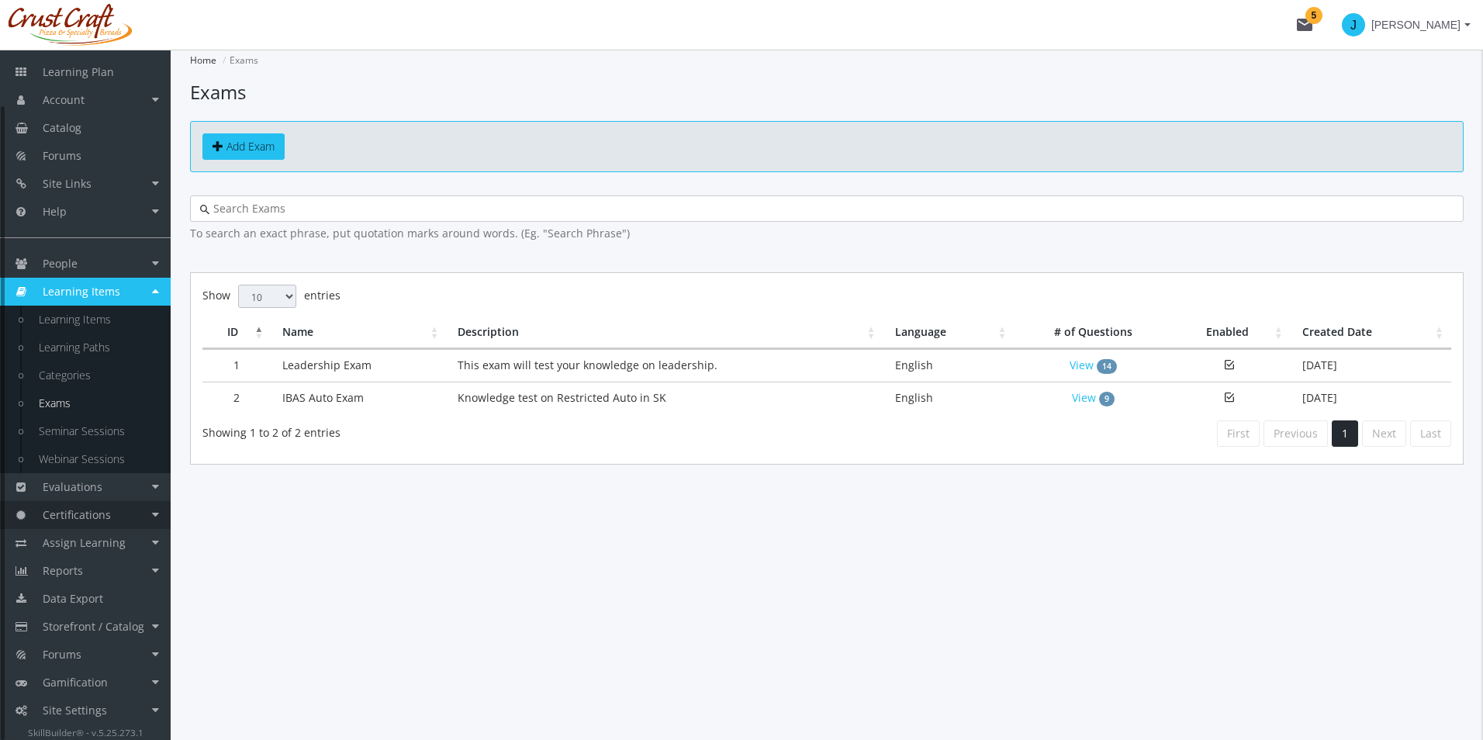
click at [120, 518] on link "Certifications" at bounding box center [85, 515] width 171 height 28
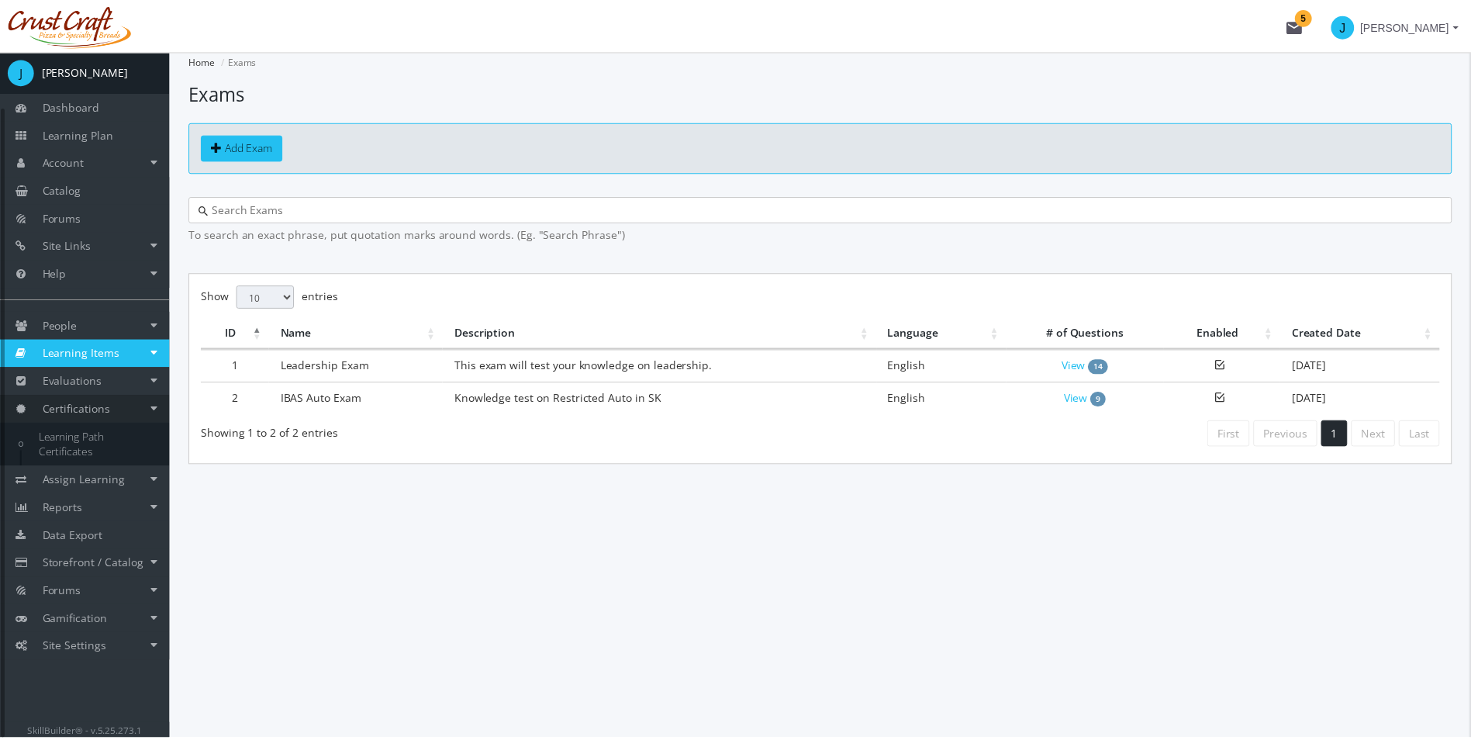
scroll to position [0, 0]
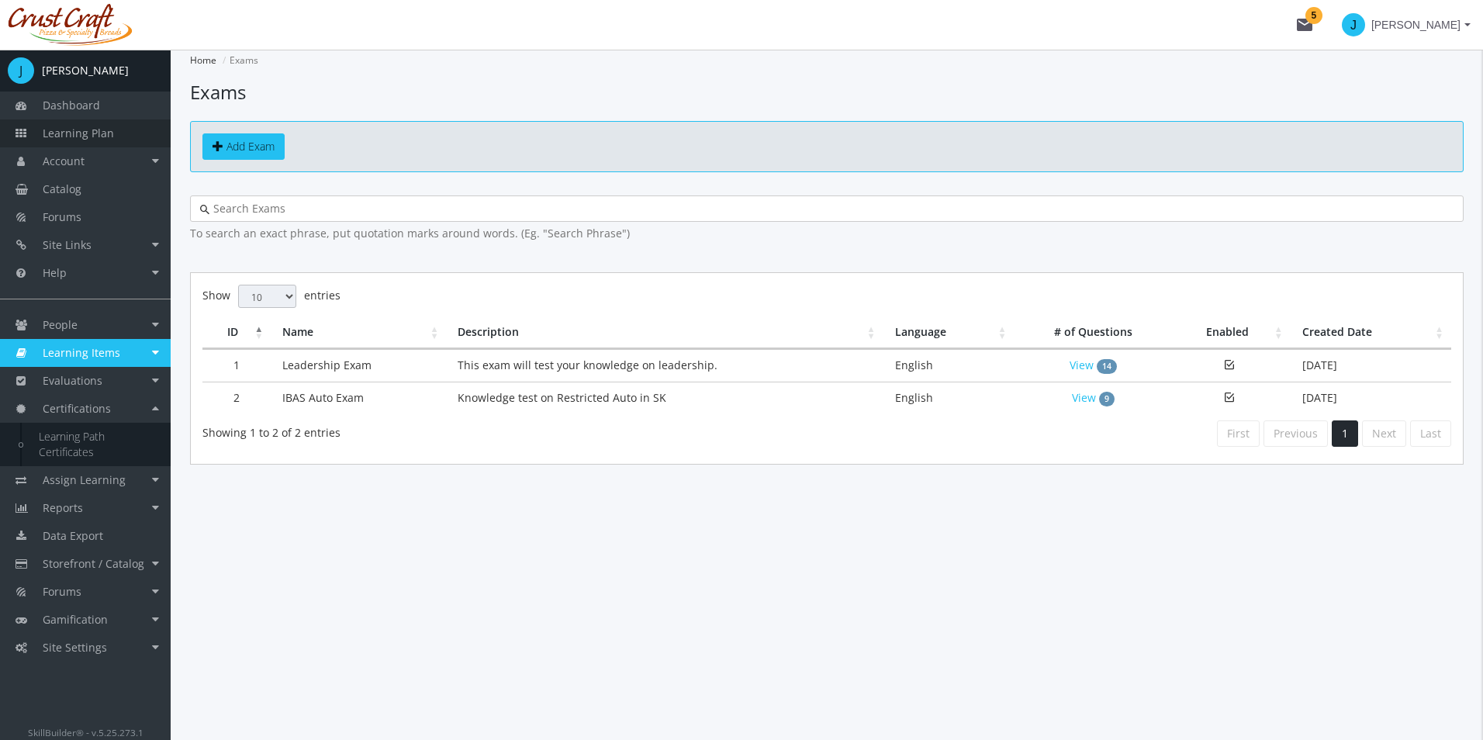
click at [86, 140] on link "Learning Plan" at bounding box center [85, 133] width 171 height 28
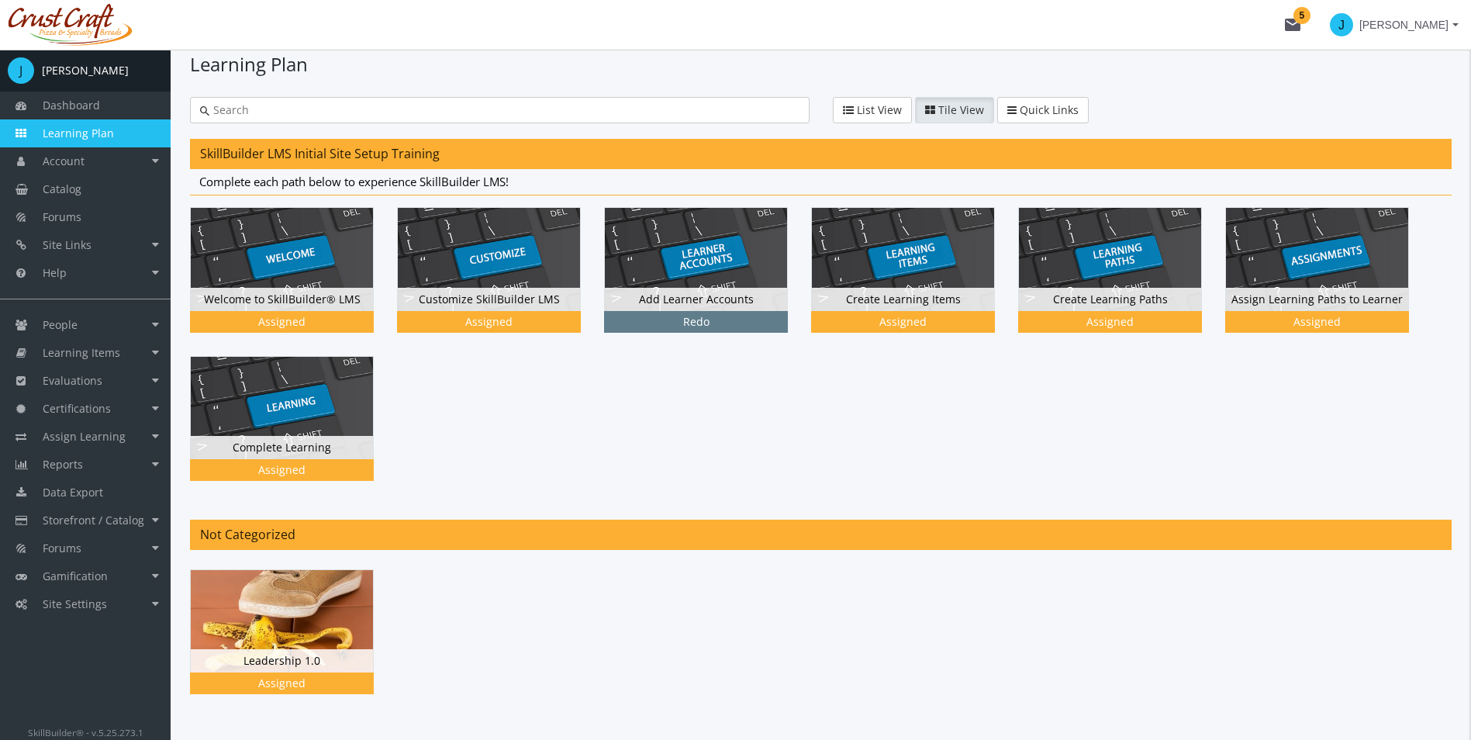
scroll to position [110, 0]
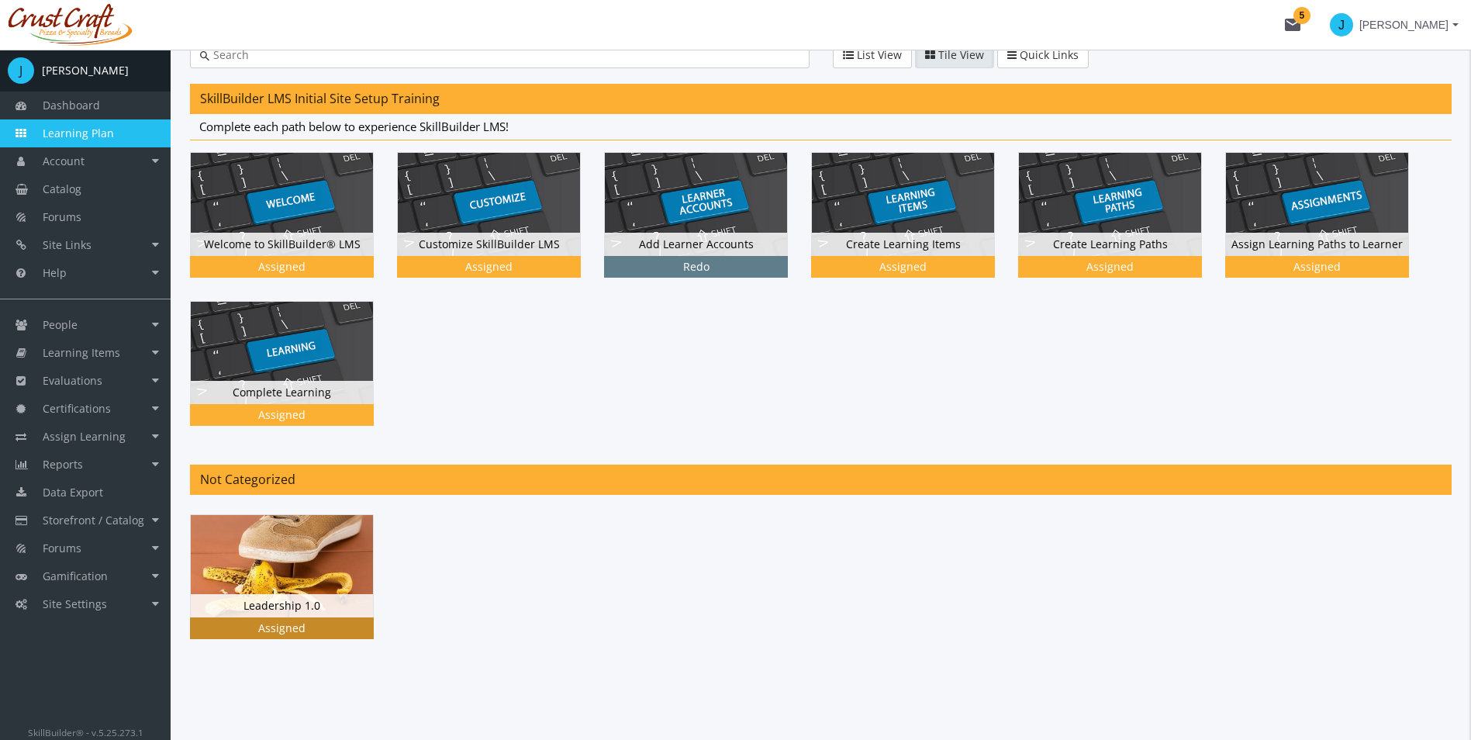
click at [308, 591] on img at bounding box center [282, 566] width 182 height 102
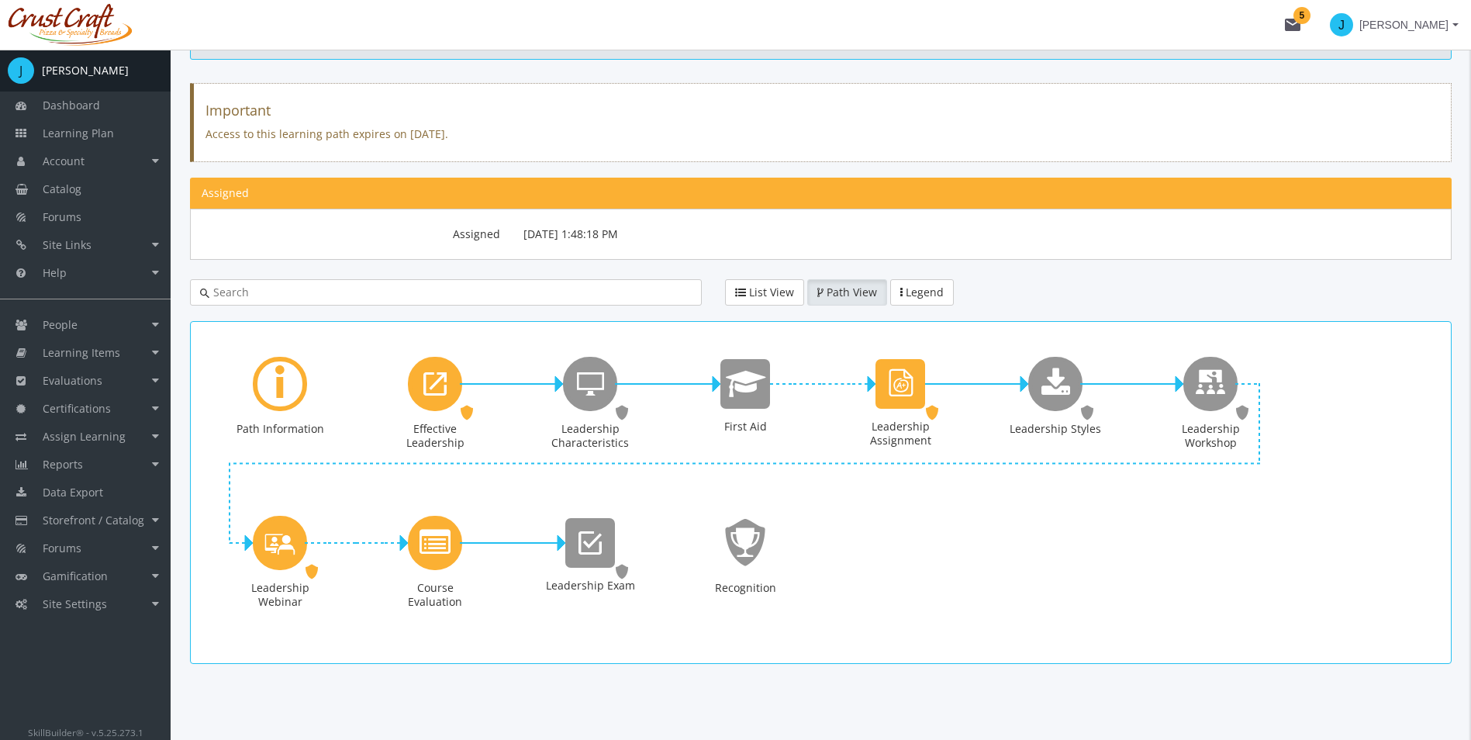
scroll to position [114, 0]
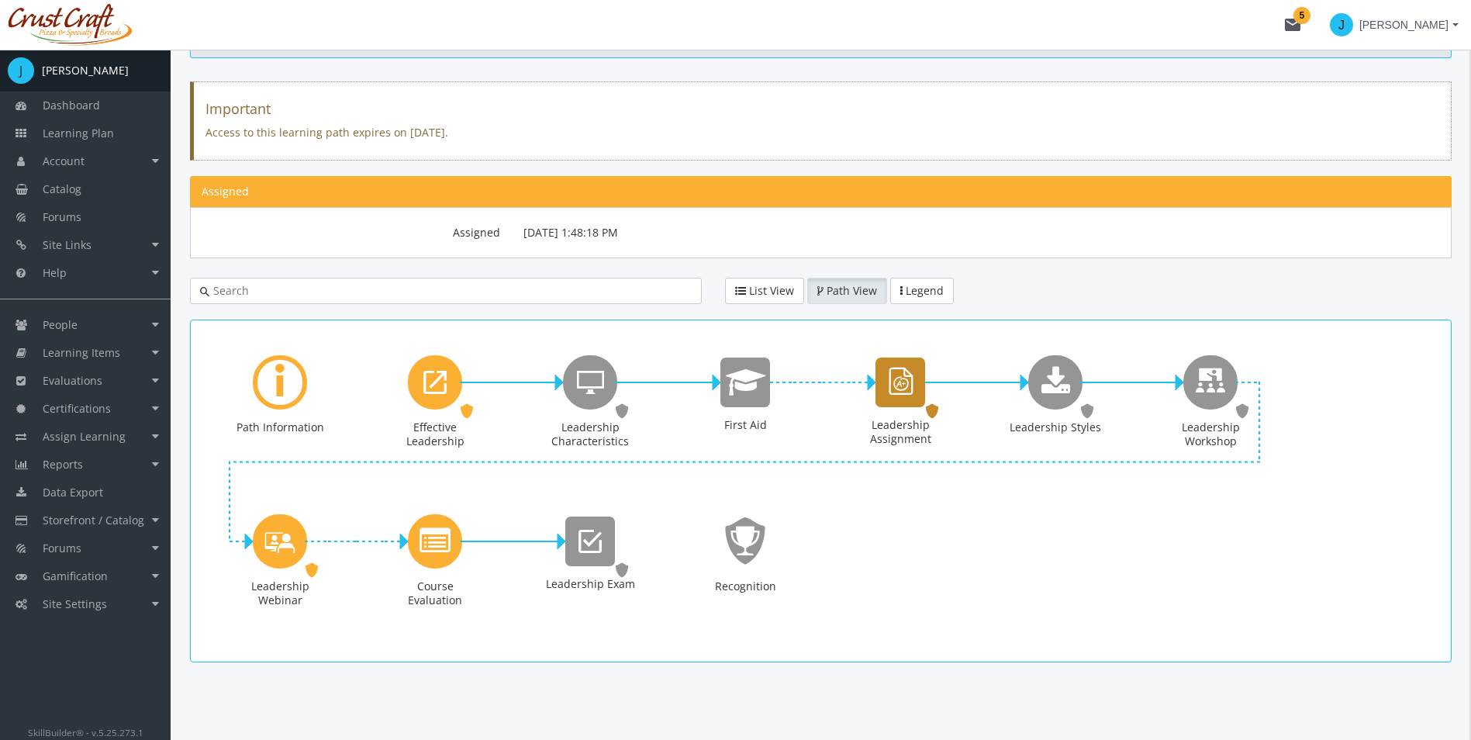
click at [921, 404] on div "Leadership Assignment" at bounding box center [900, 382] width 50 height 50
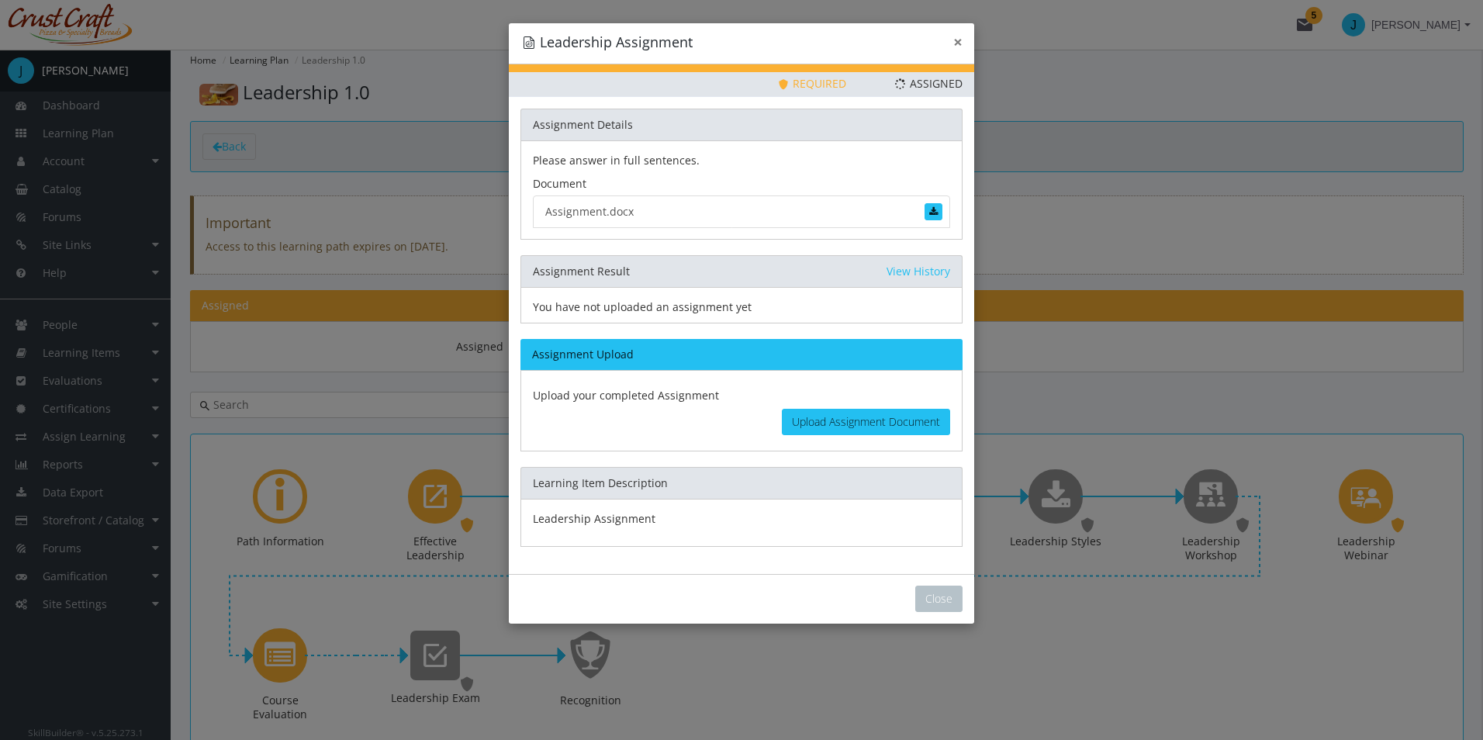
click at [958, 40] on button "×" at bounding box center [957, 42] width 9 height 16
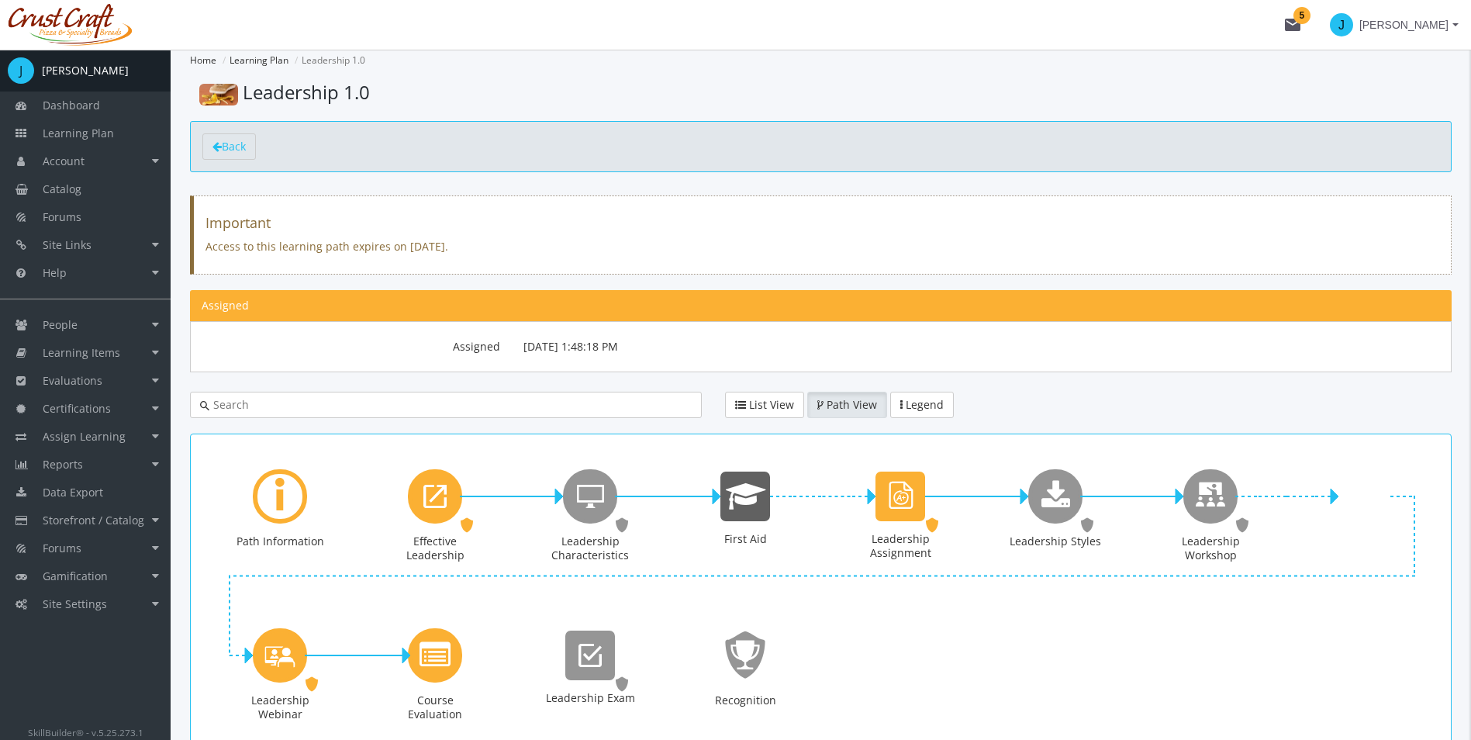
click at [748, 513] on div "First Aid" at bounding box center [745, 496] width 50 height 50
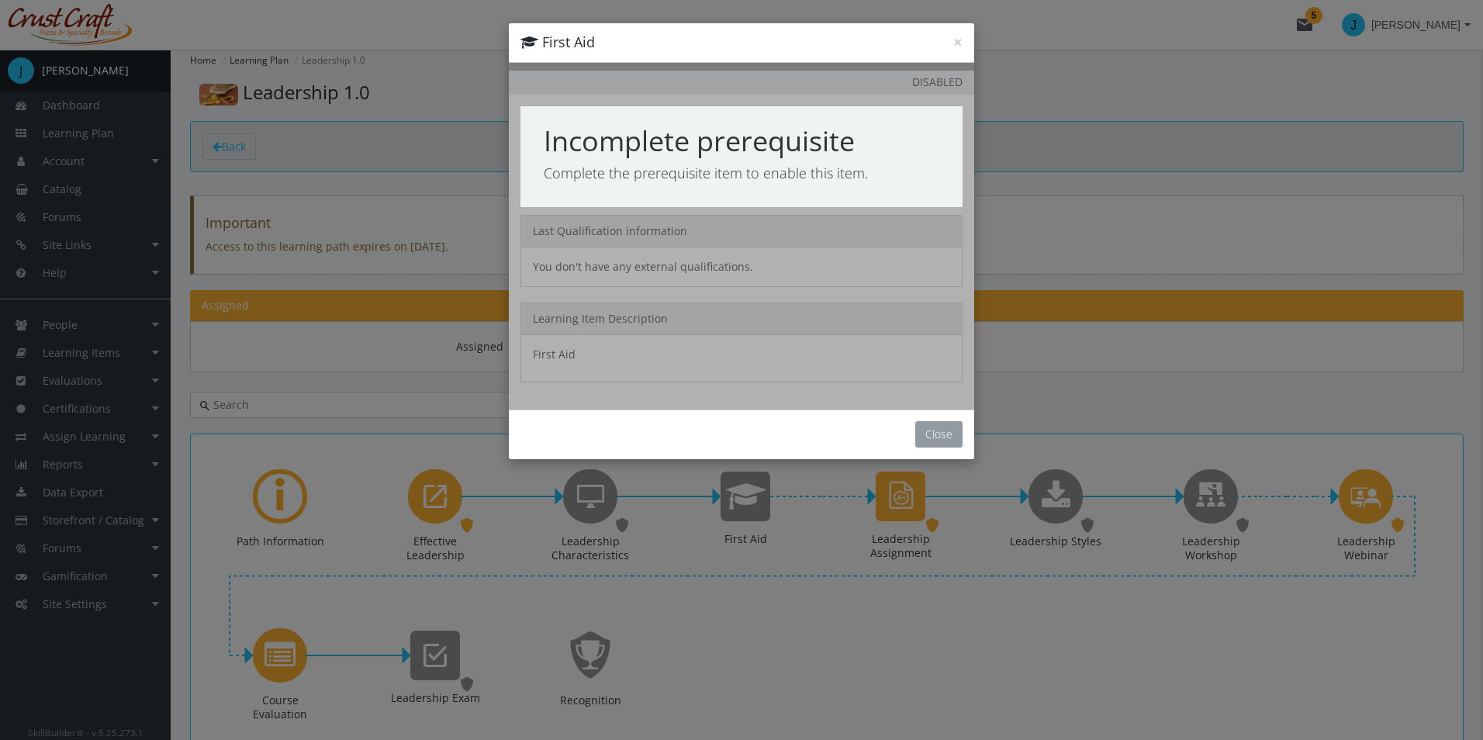
click at [941, 433] on button "Close" at bounding box center [938, 434] width 47 height 26
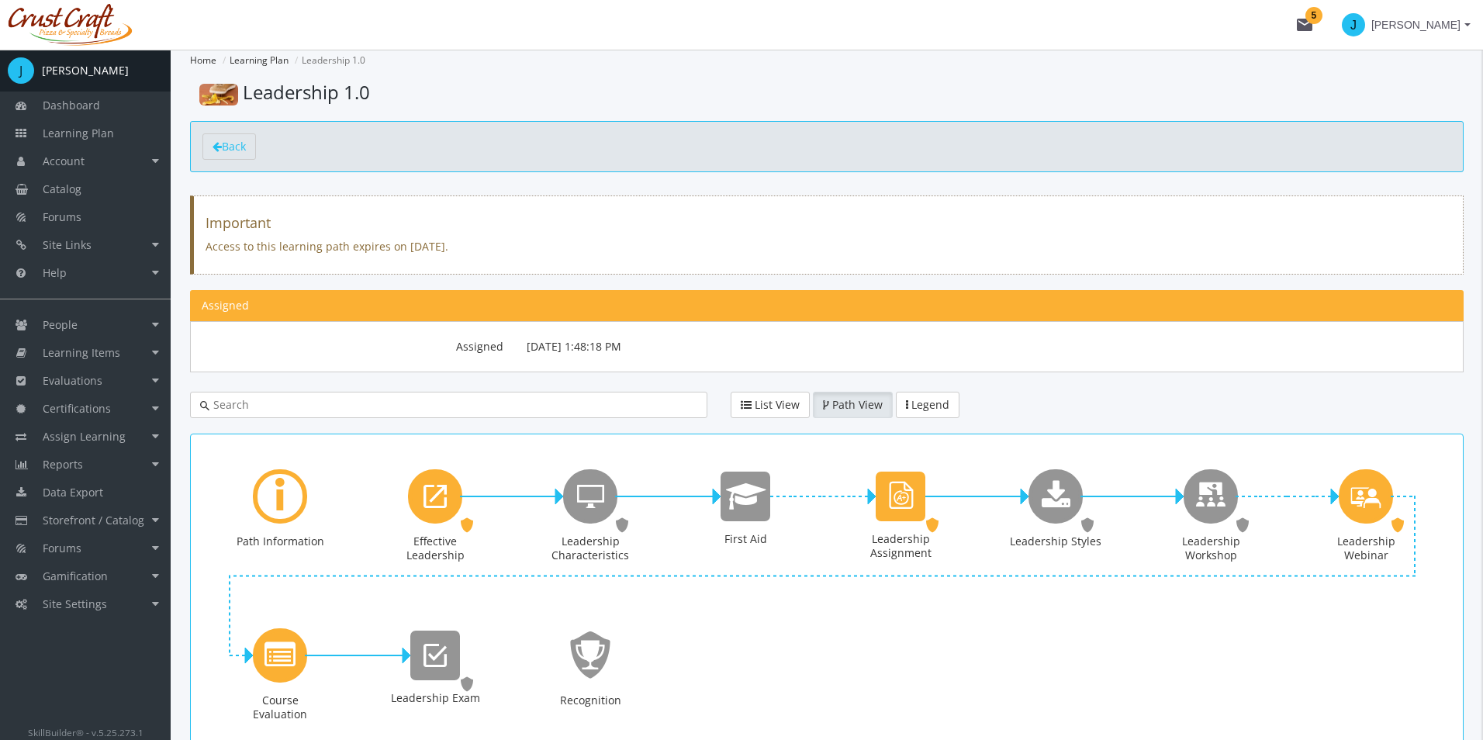
click at [575, 506] on div "× First Aid Priority This Learning Item has been designated as a Priority Item.…" at bounding box center [741, 370] width 1483 height 740
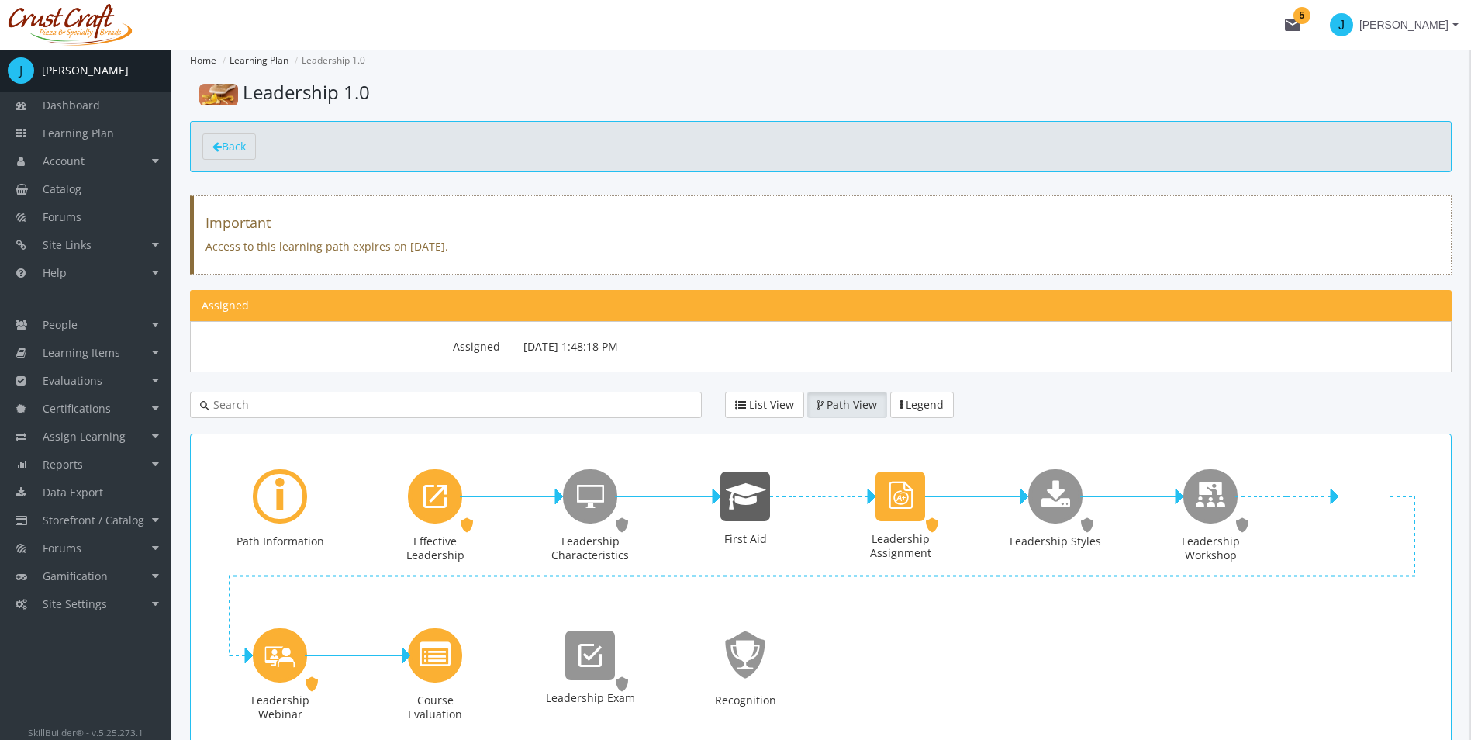
click at [755, 501] on icon "First Aid" at bounding box center [746, 496] width 40 height 31
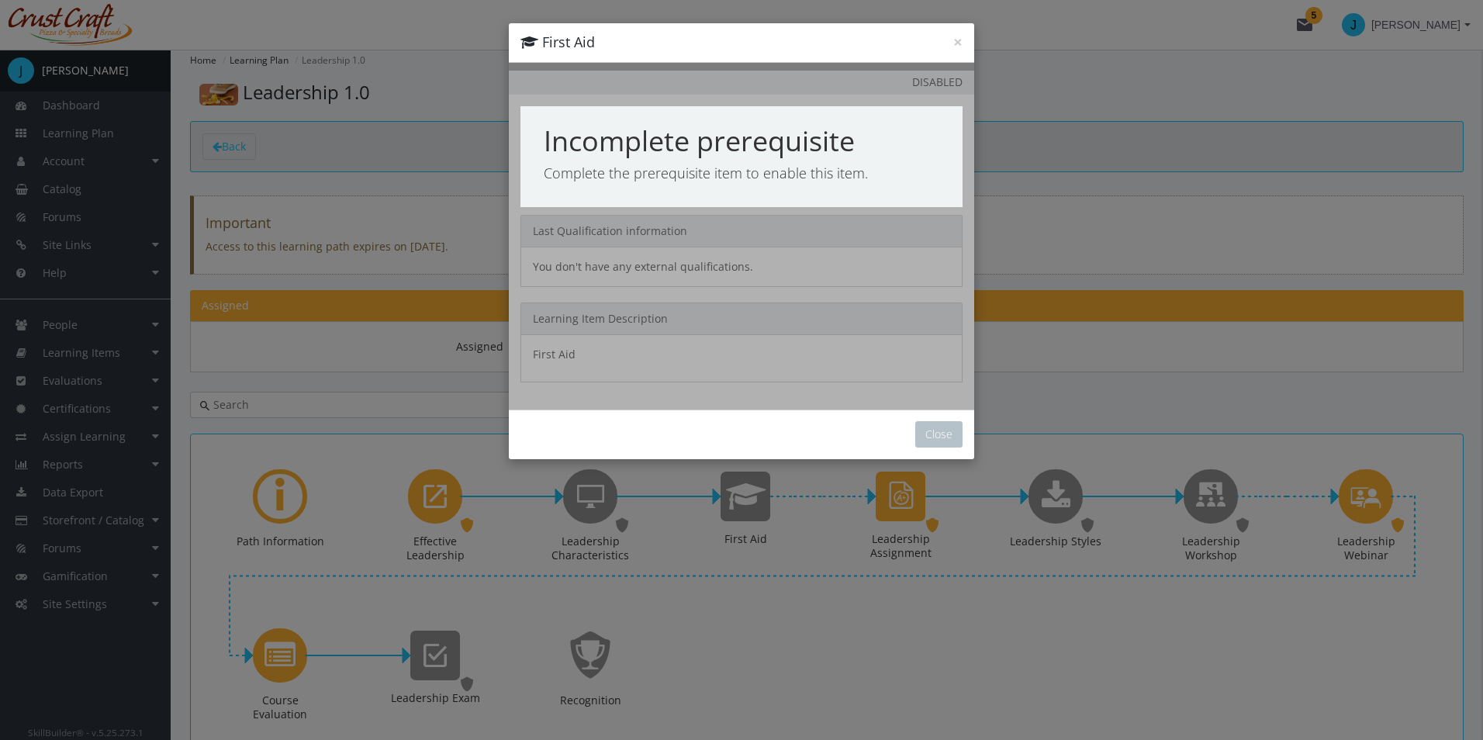
click at [934, 81] on div at bounding box center [741, 236] width 465 height 347
click at [958, 38] on button "×" at bounding box center [957, 42] width 9 height 16
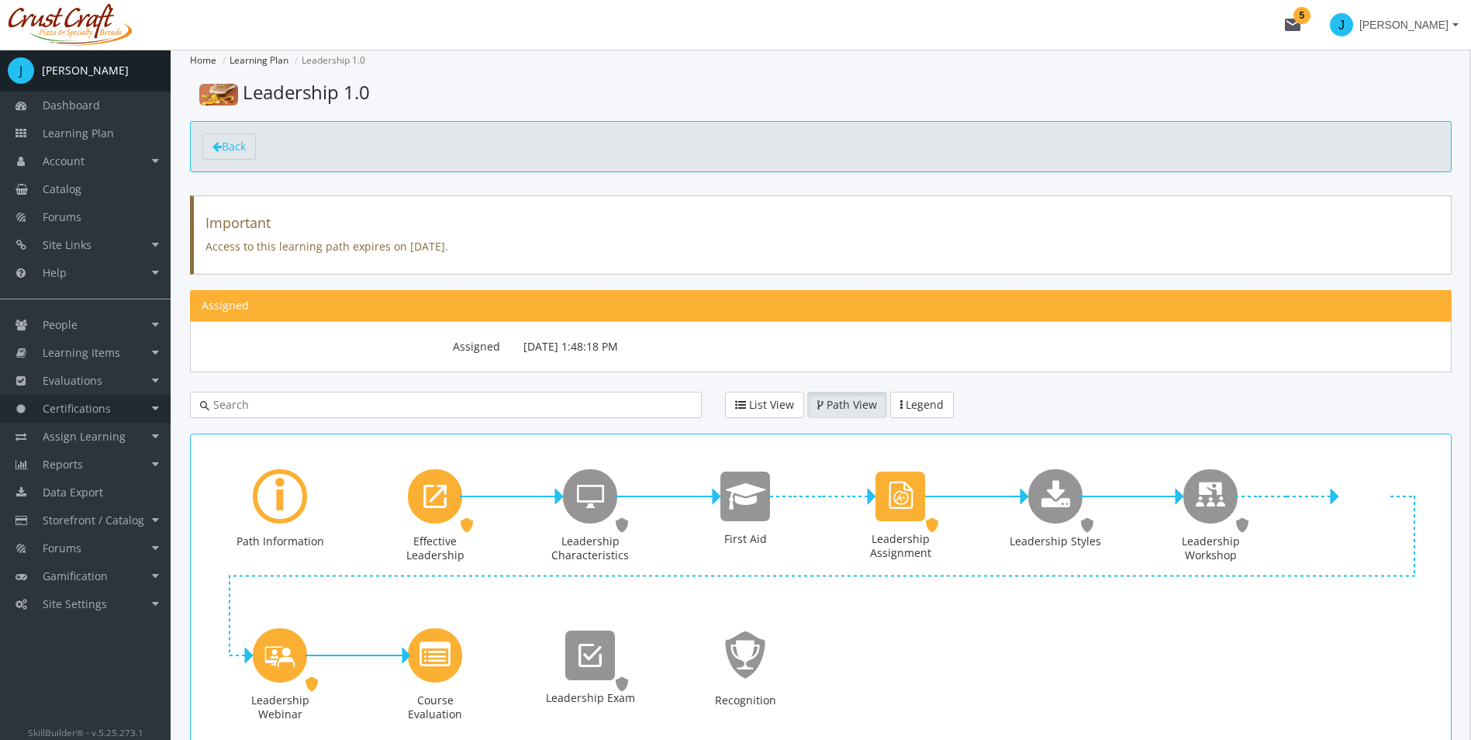
click at [124, 405] on link "Certifications" at bounding box center [85, 409] width 171 height 28
click at [95, 439] on link "Learning Path Certificates" at bounding box center [96, 444] width 147 height 43
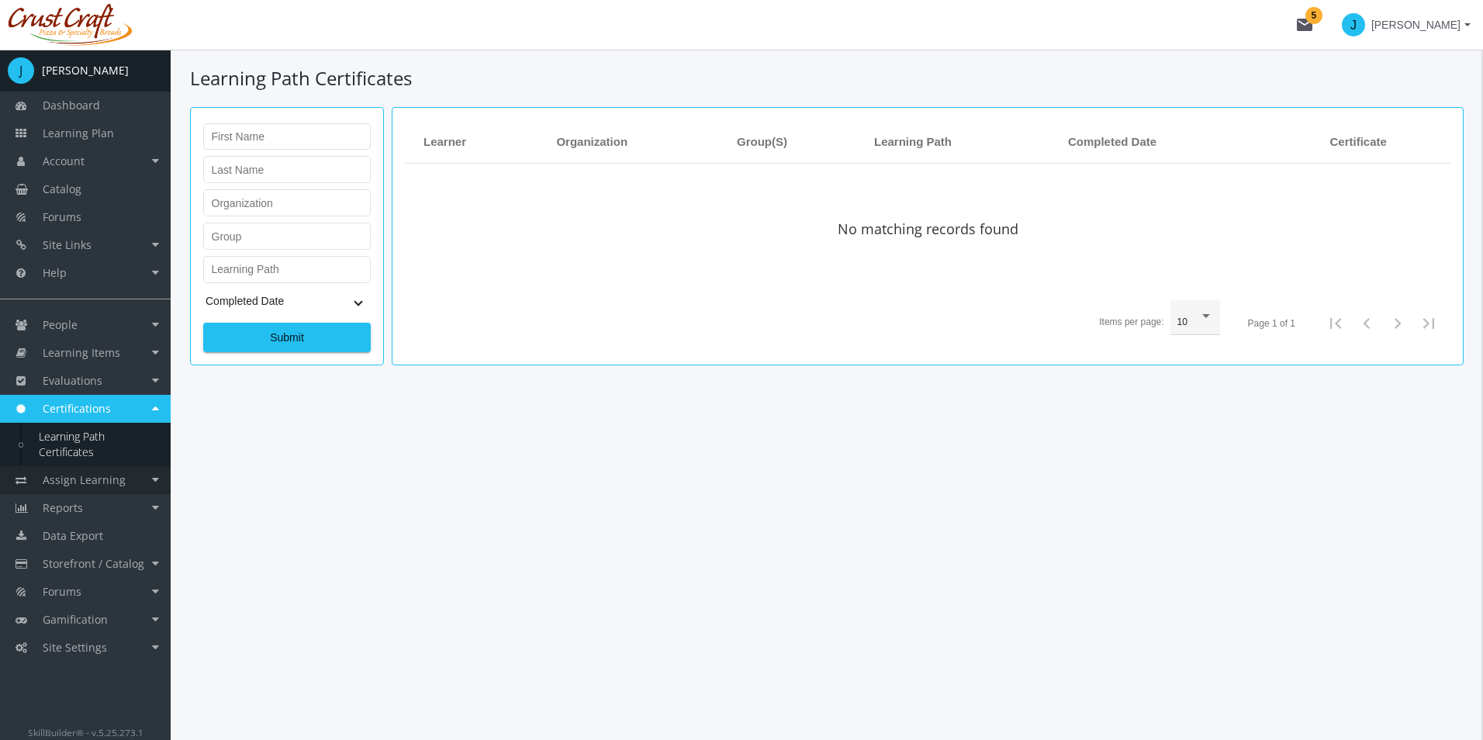
click at [85, 477] on span "Assign Learning" at bounding box center [84, 479] width 83 height 15
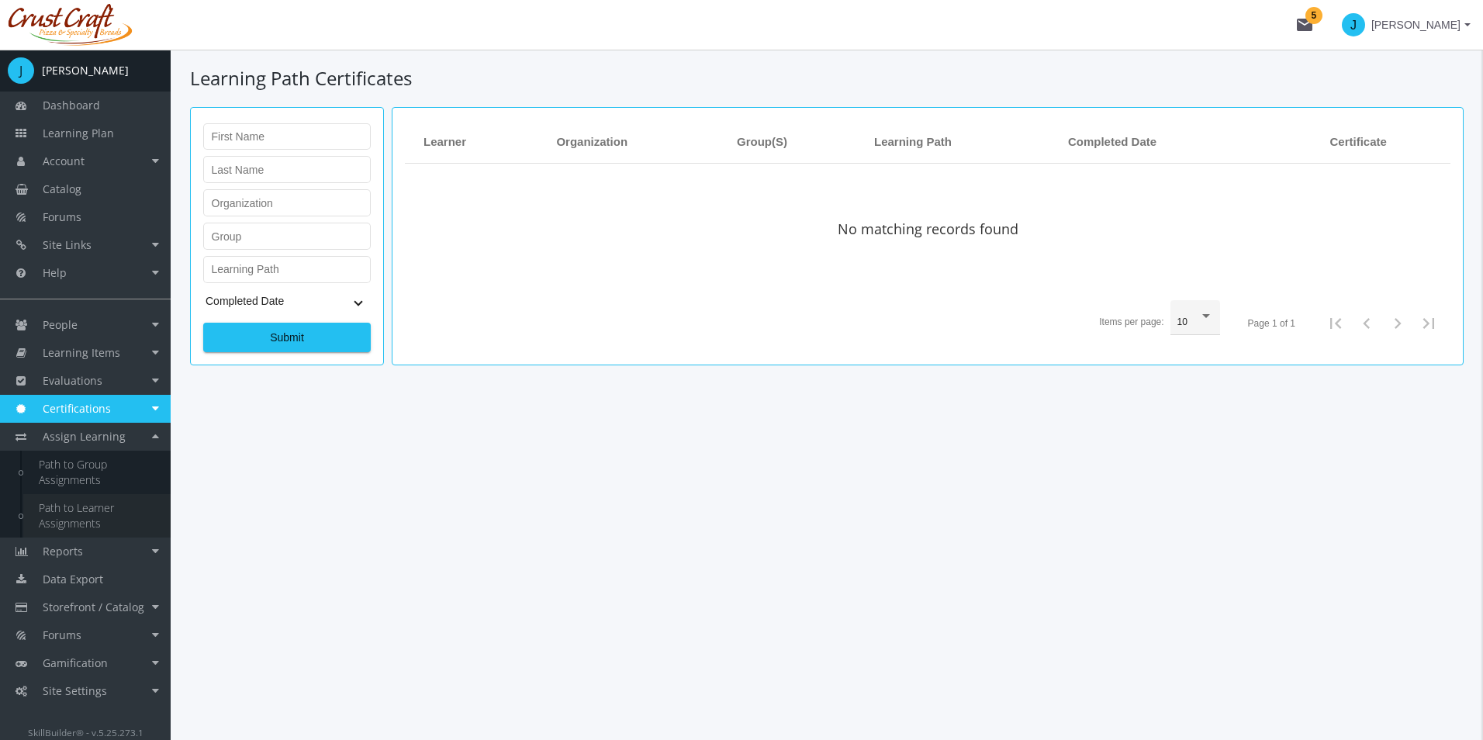
click at [85, 520] on link "Path to Learner Assignments" at bounding box center [96, 515] width 147 height 43
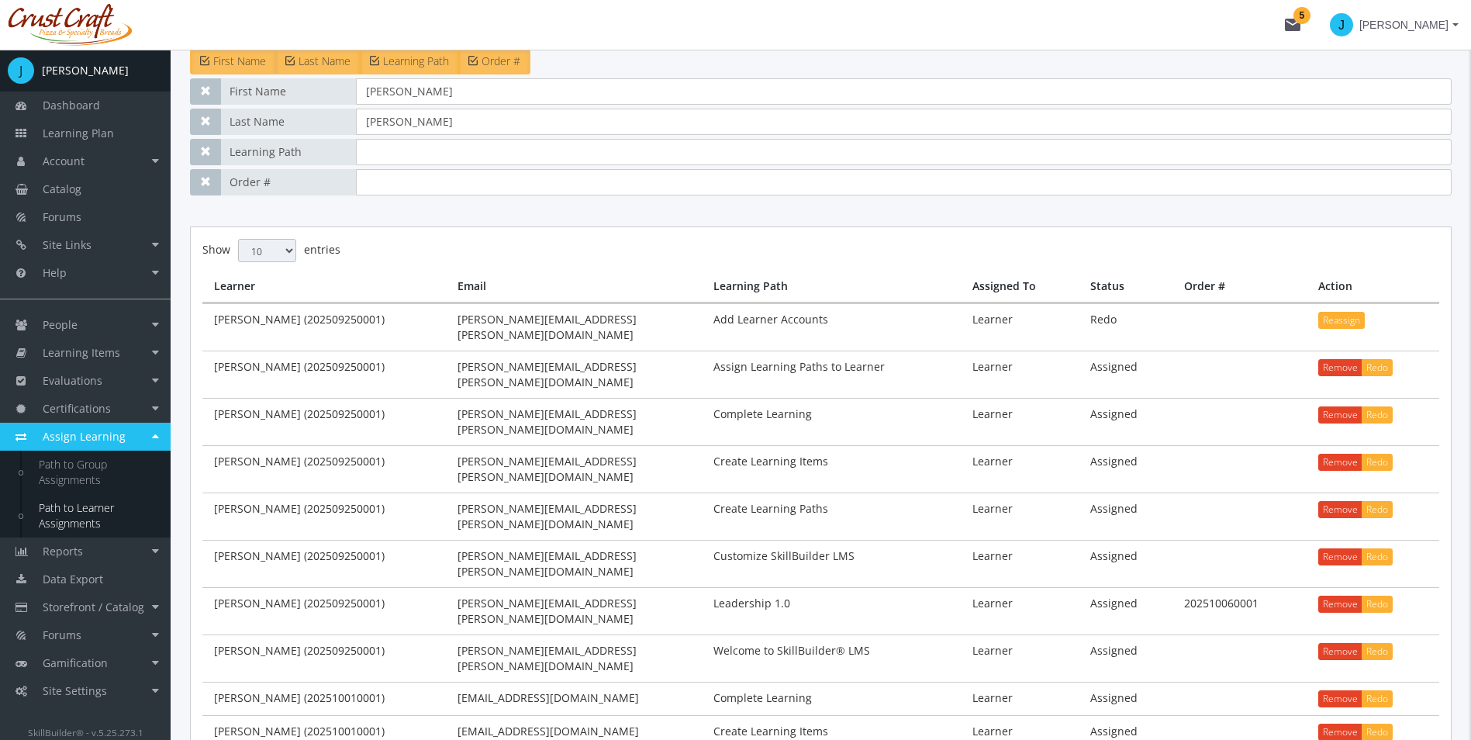
scroll to position [195, 0]
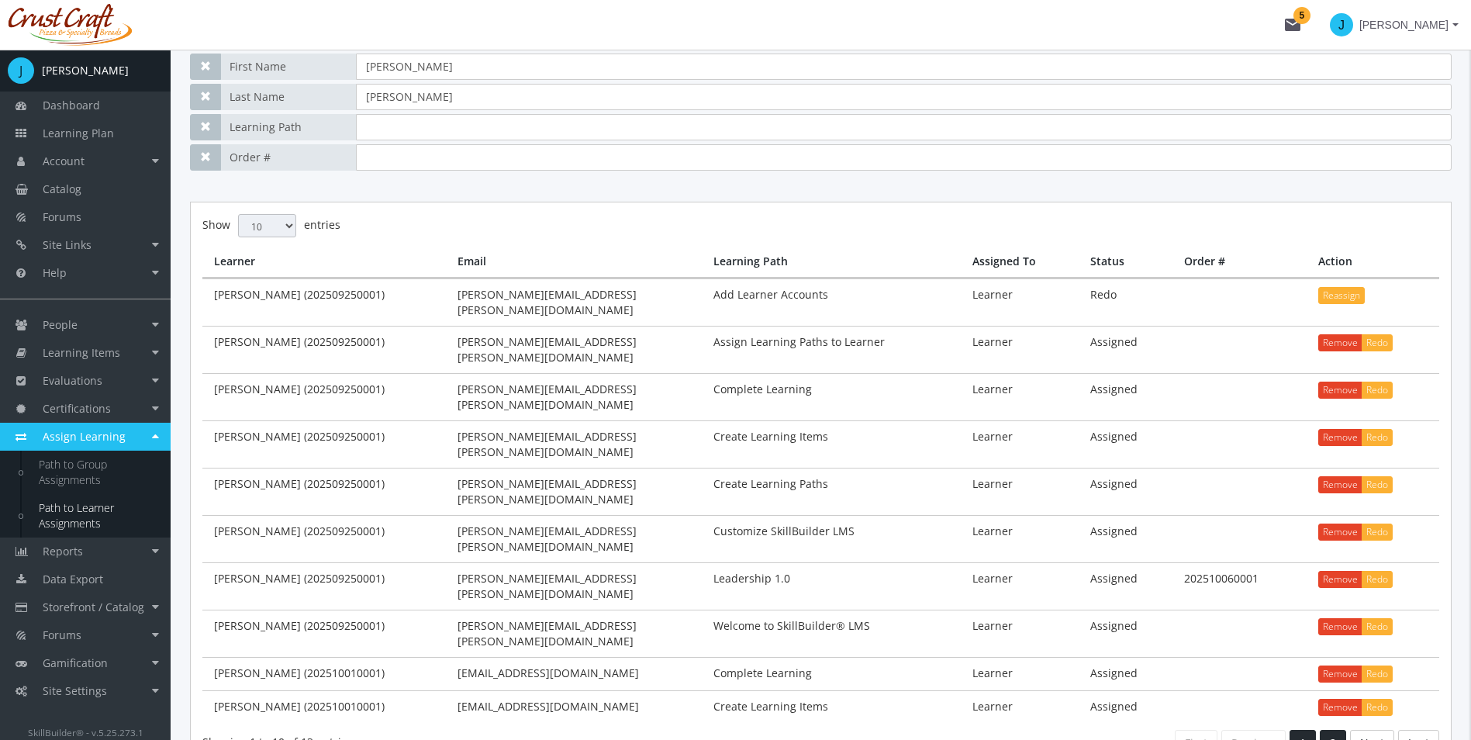
click at [1336, 730] on link "2" at bounding box center [1333, 743] width 26 height 26
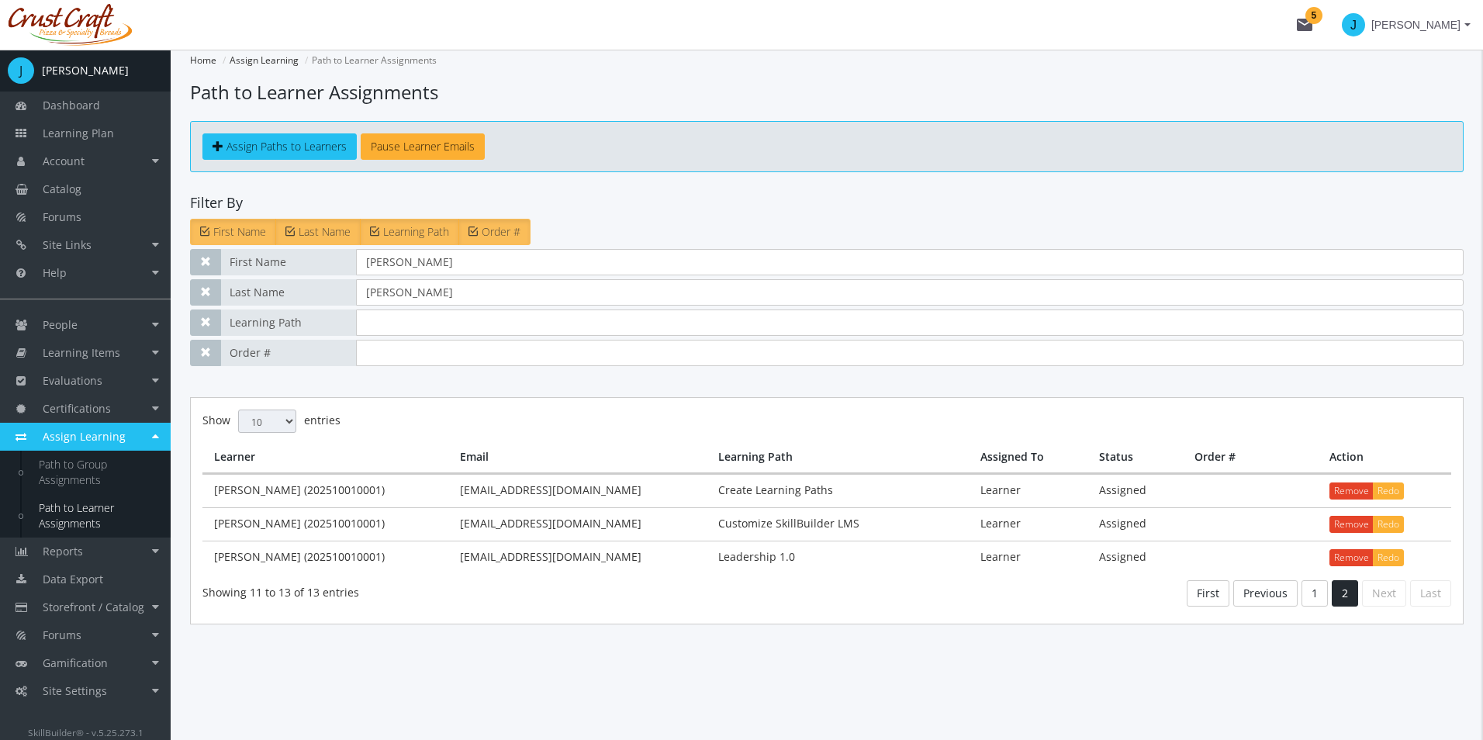
click at [300, 204] on h4 "Filter By" at bounding box center [826, 203] width 1273 height 16
click at [437, 306] on div "First Name [PERSON_NAME] Last Name [PERSON_NAME] Learning Path Order #" at bounding box center [826, 307] width 1273 height 117
click at [439, 288] on input "[PERSON_NAME]" at bounding box center [909, 292] width 1107 height 26
type input "e"
click at [420, 274] on input "[PERSON_NAME]" at bounding box center [909, 262] width 1107 height 26
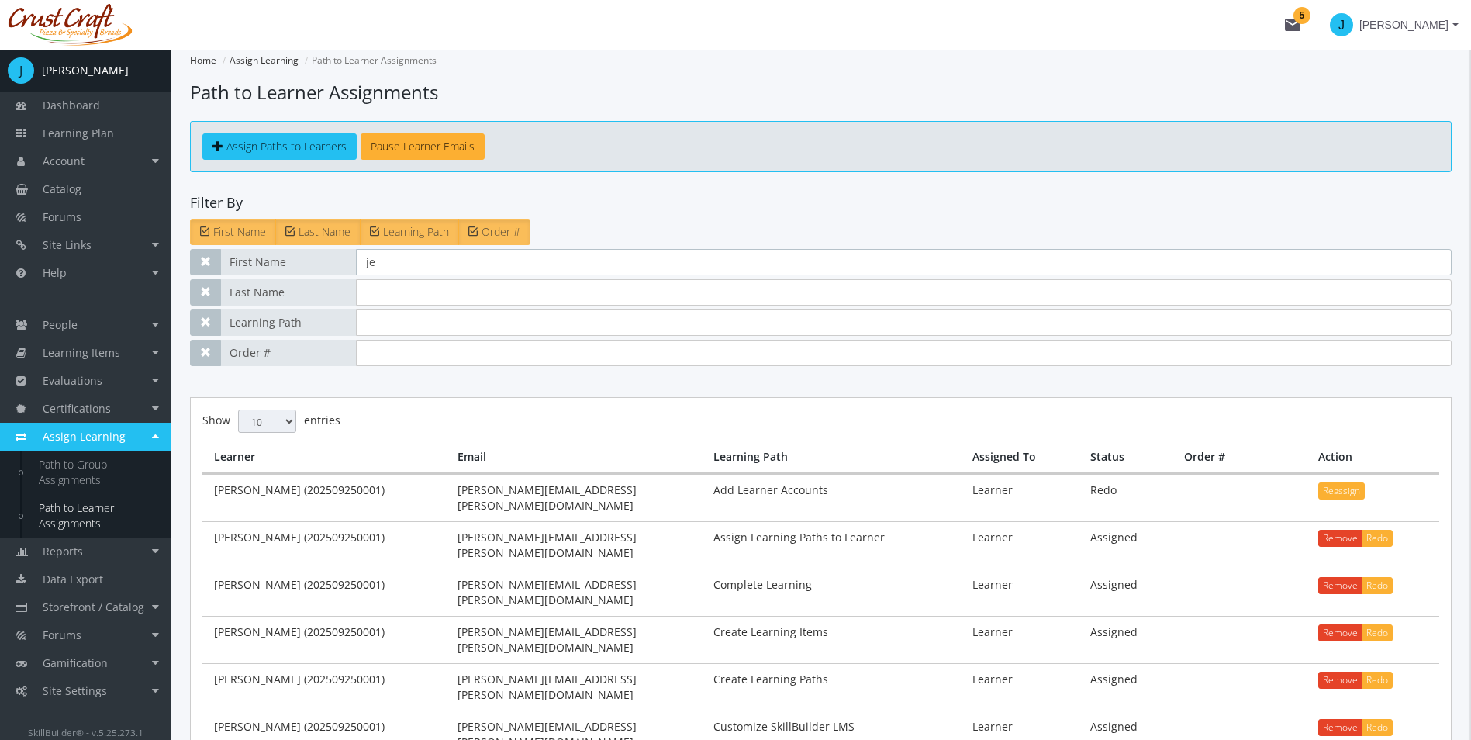
type input "j"
click at [938, 257] on input "text" at bounding box center [904, 262] width 1096 height 26
click at [949, 357] on input "text" at bounding box center [904, 353] width 1096 height 26
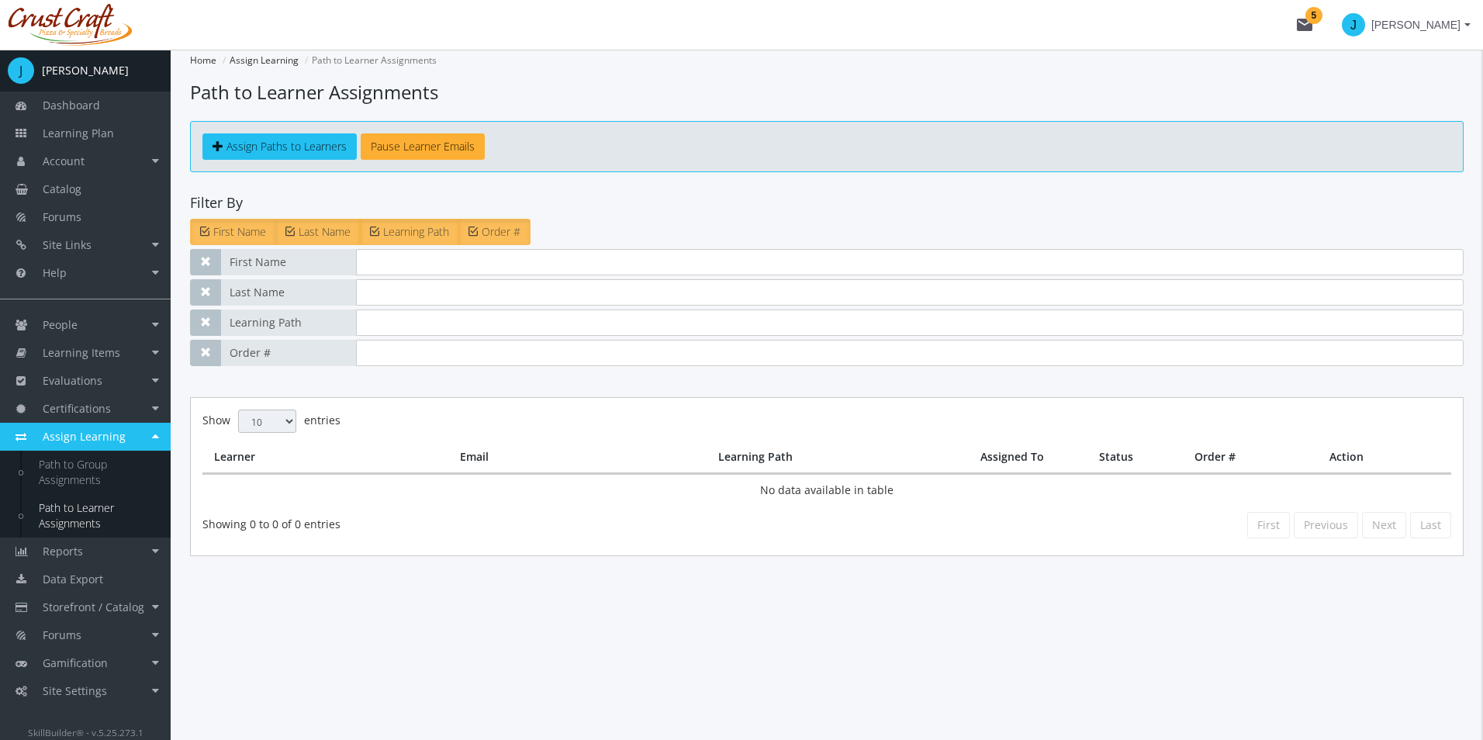
click at [951, 404] on div "Show 10 25 50 100 entries Search: Learner Email Learning Path Assigned To Statu…" at bounding box center [826, 476] width 1273 height 159
click at [537, 607] on main-section "Home Assign Learning Path to Learner Assignments Path to Learner Assignments As…" at bounding box center [826, 334] width 1273 height 568
click at [509, 627] on div "Home Assign Learning Path to Learner Assignments Path to Learner Assignments As…" at bounding box center [827, 395] width 1312 height 690
click at [78, 384] on span "Evaluations" at bounding box center [73, 380] width 60 height 15
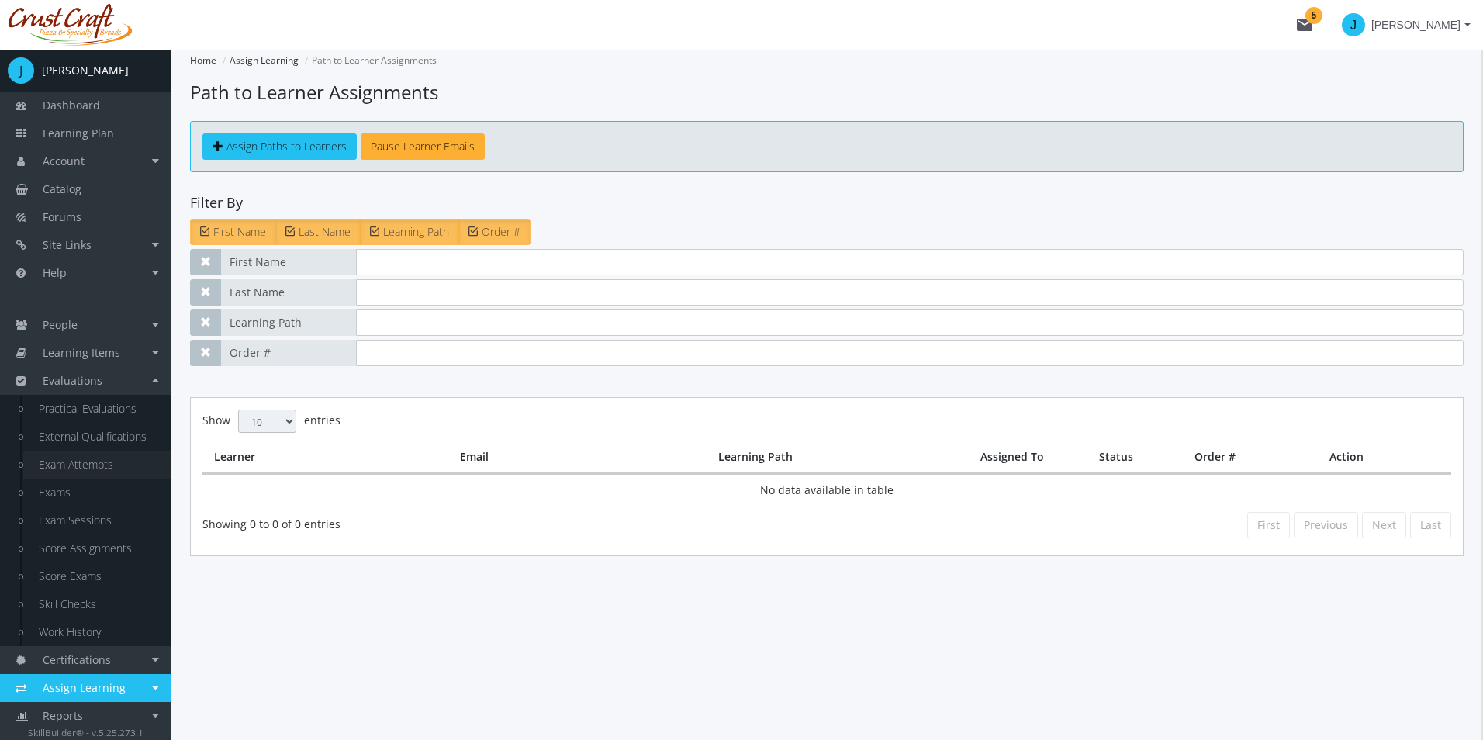
click at [129, 468] on link "Exam Attempts" at bounding box center [96, 465] width 147 height 28
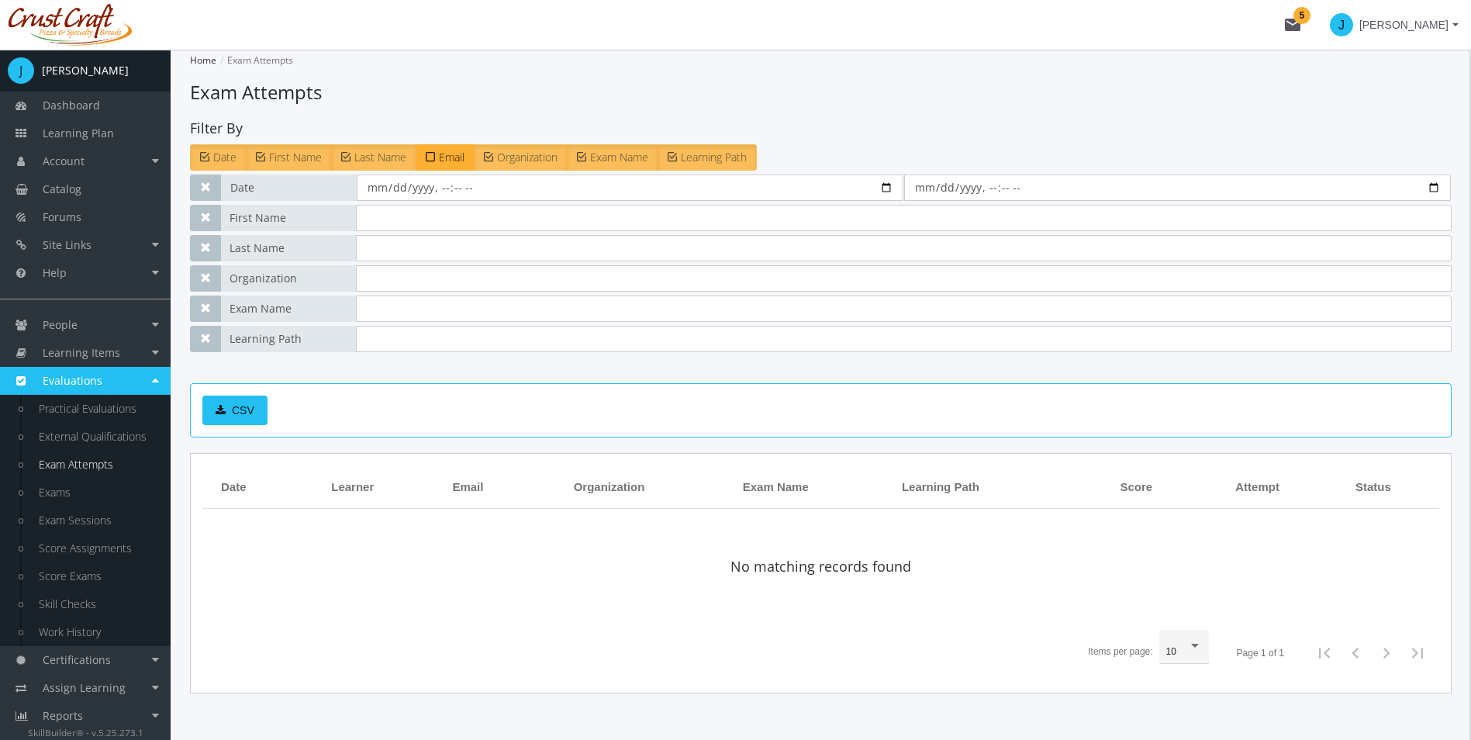
click at [107, 463] on link "Exam Attempts" at bounding box center [96, 465] width 147 height 28
click at [95, 483] on link "Exams" at bounding box center [96, 492] width 147 height 28
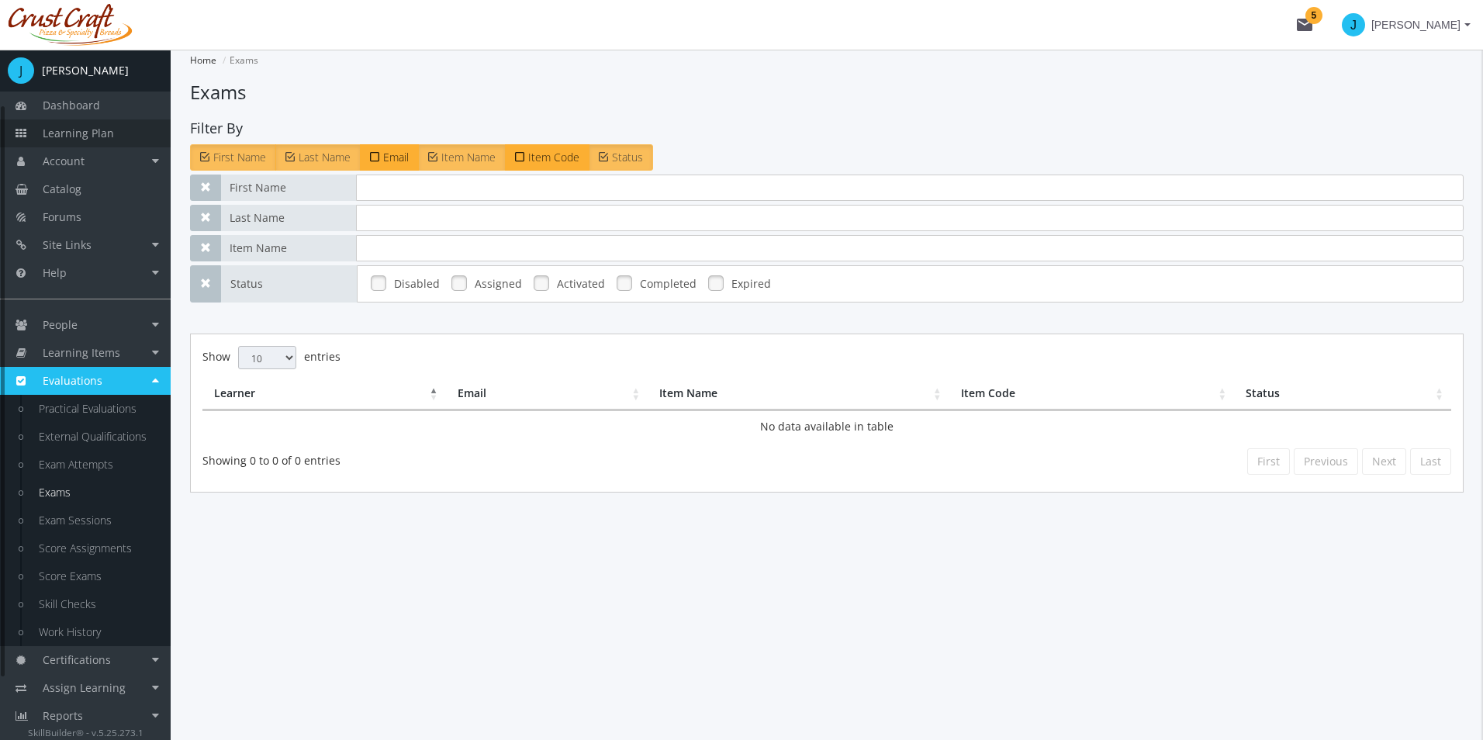
drag, startPoint x: 98, startPoint y: 123, endPoint x: 119, endPoint y: 126, distance: 21.3
click at [98, 123] on link "Learning Plan" at bounding box center [85, 133] width 171 height 28
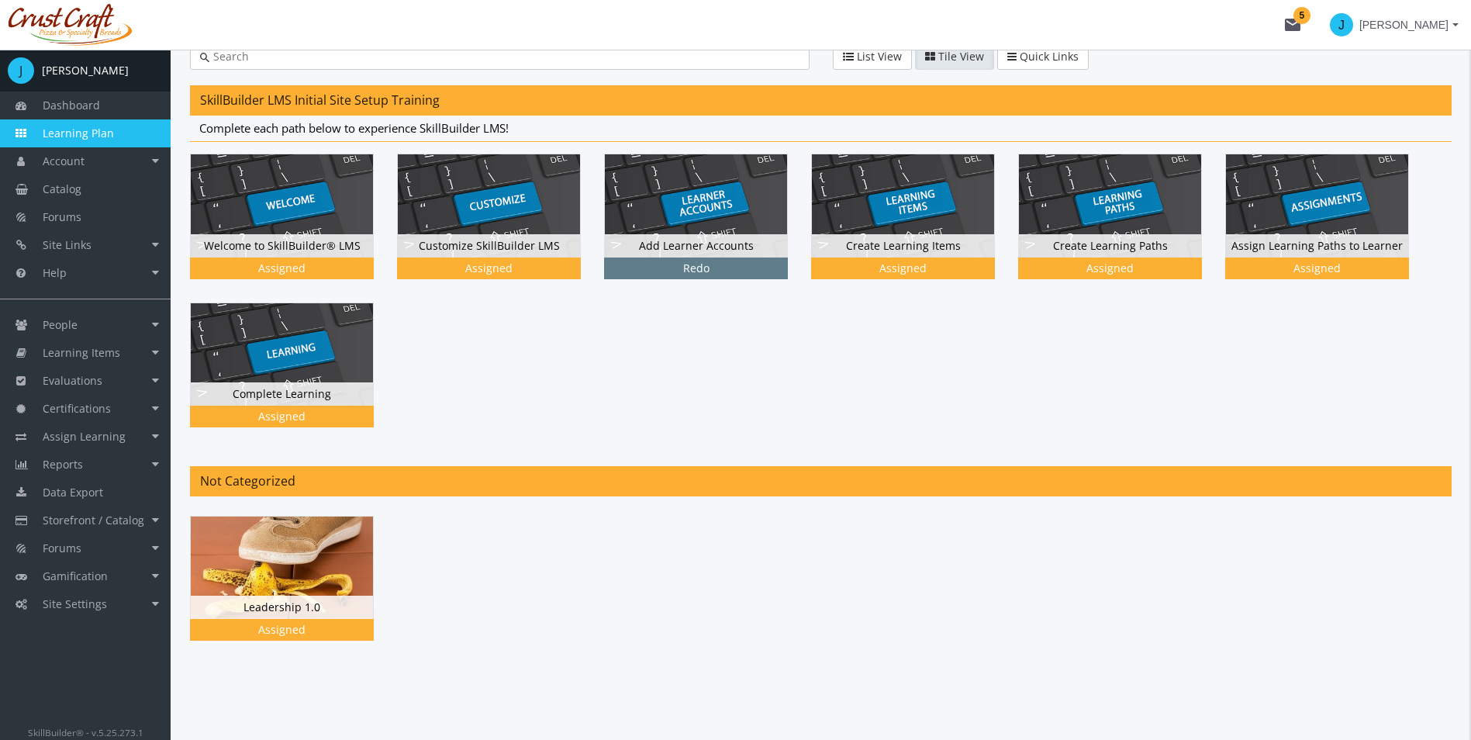
scroll to position [110, 0]
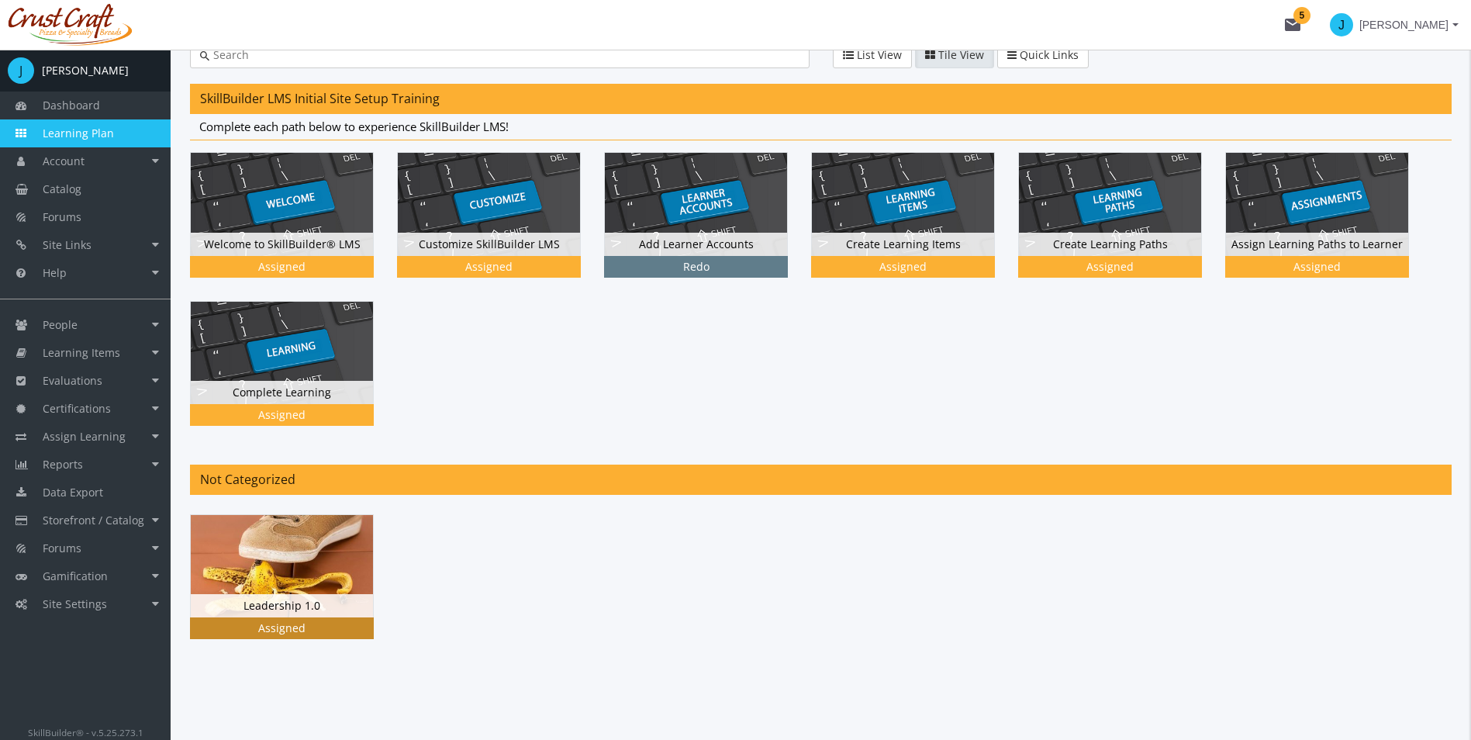
click at [343, 594] on div "Leadership 1.0 Status Assigned" at bounding box center [282, 605] width 182 height 23
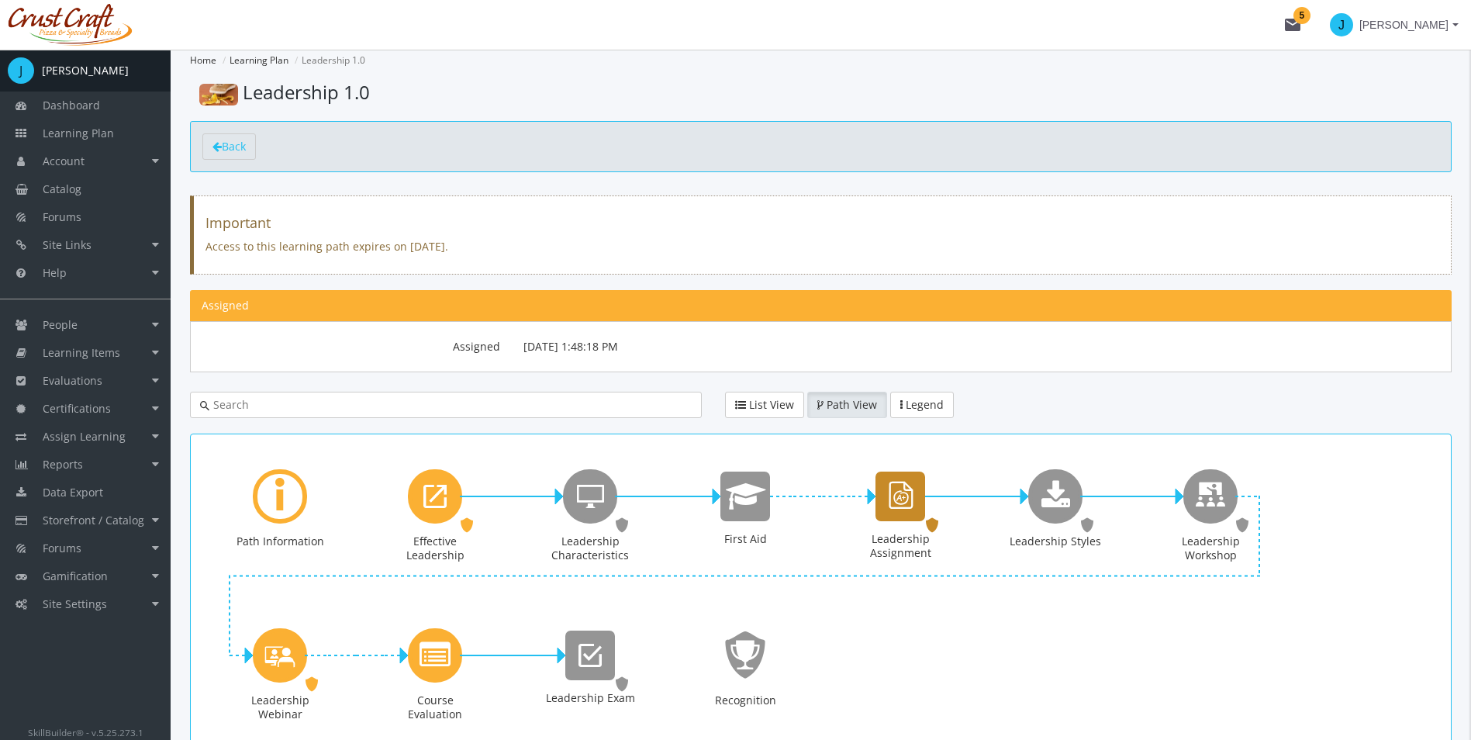
click at [886, 506] on icon "Leadership Assignment" at bounding box center [900, 496] width 33 height 44
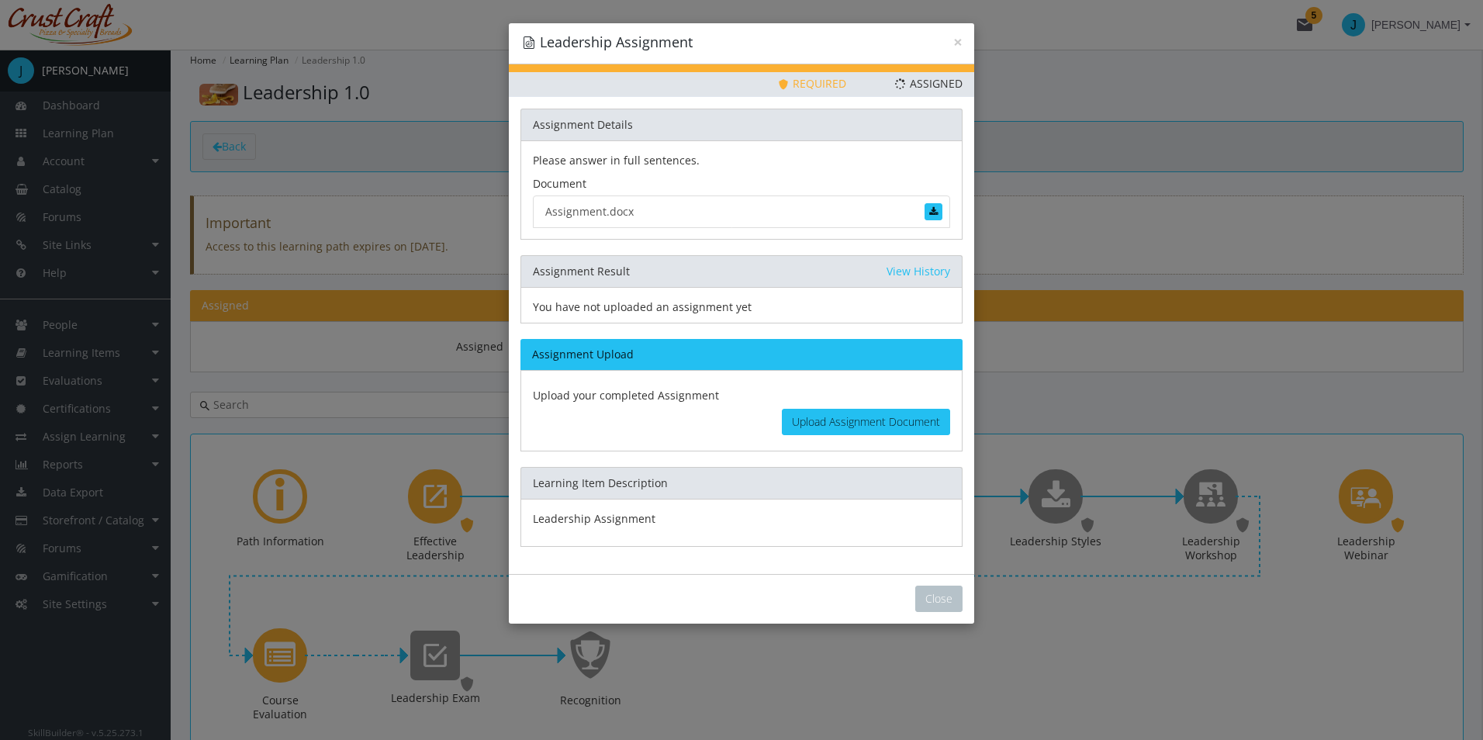
click at [962, 47] on div "× Leadership Assignment" at bounding box center [741, 43] width 465 height 41
click at [962, 34] on button "×" at bounding box center [957, 42] width 9 height 16
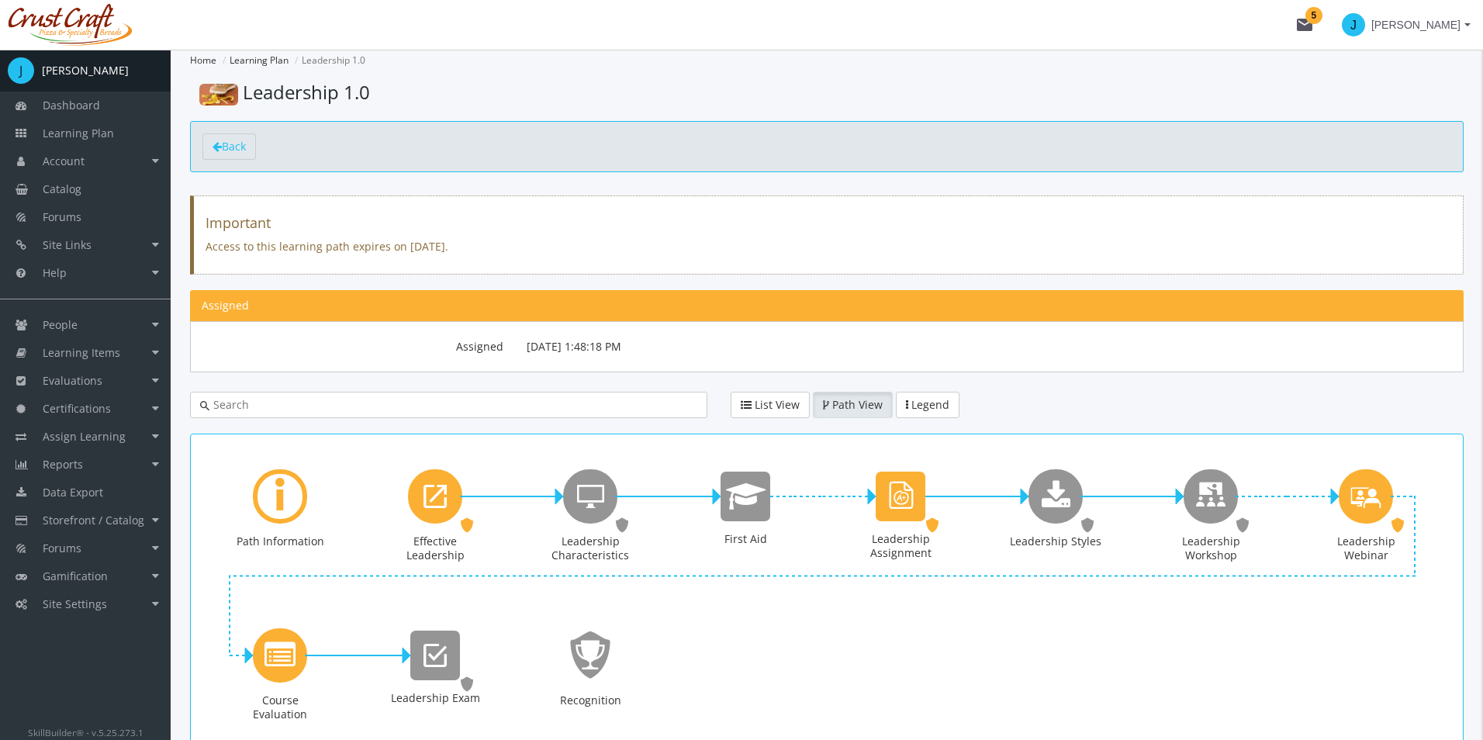
click at [960, 43] on div "Please answer in full sentences. Document Assignment.docx" at bounding box center [741, 39] width 442 height 99
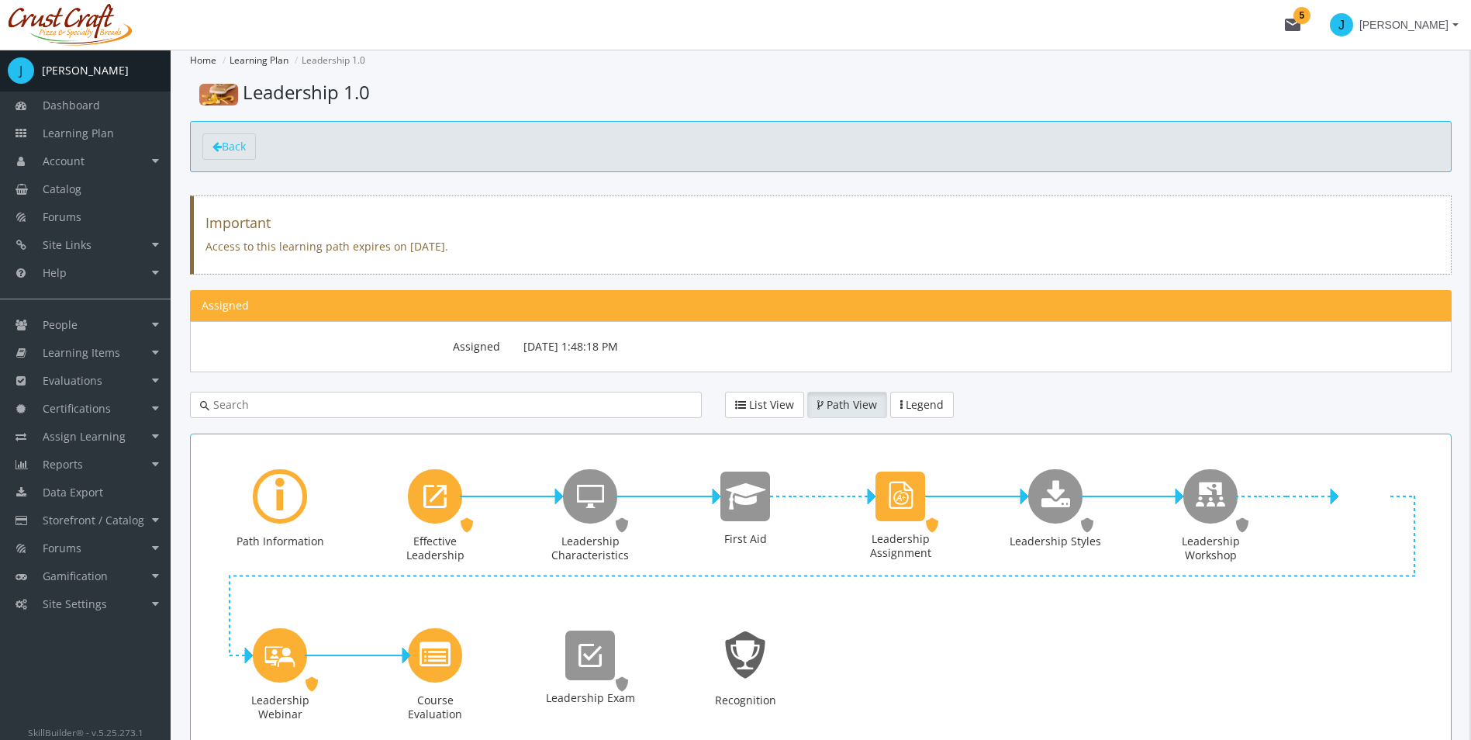
drag, startPoint x: 796, startPoint y: 615, endPoint x: 872, endPoint y: 615, distance: 75.2
click at [805, 620] on div "Recognition" at bounding box center [745, 684] width 155 height 159
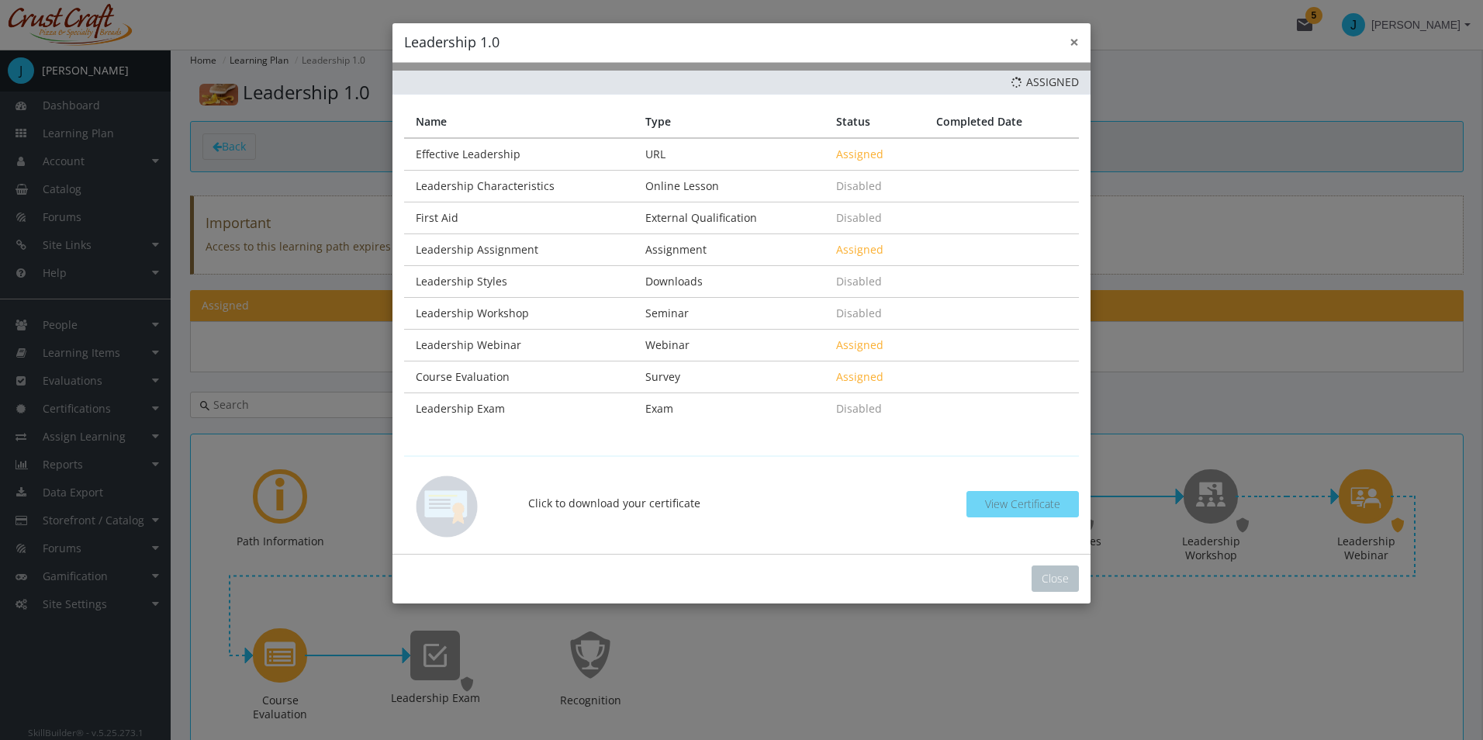
click at [1071, 41] on button "×" at bounding box center [1073, 42] width 9 height 16
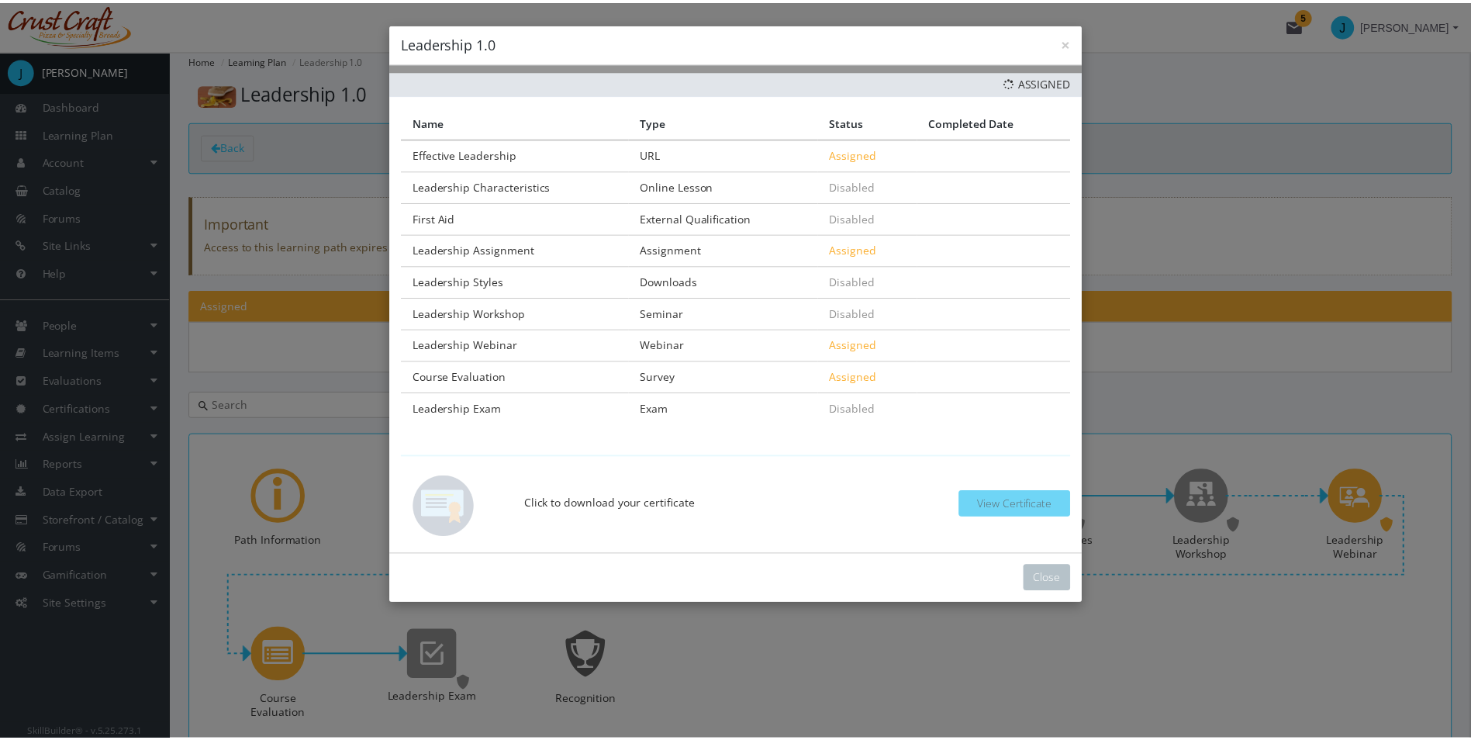
scroll to position [24, 0]
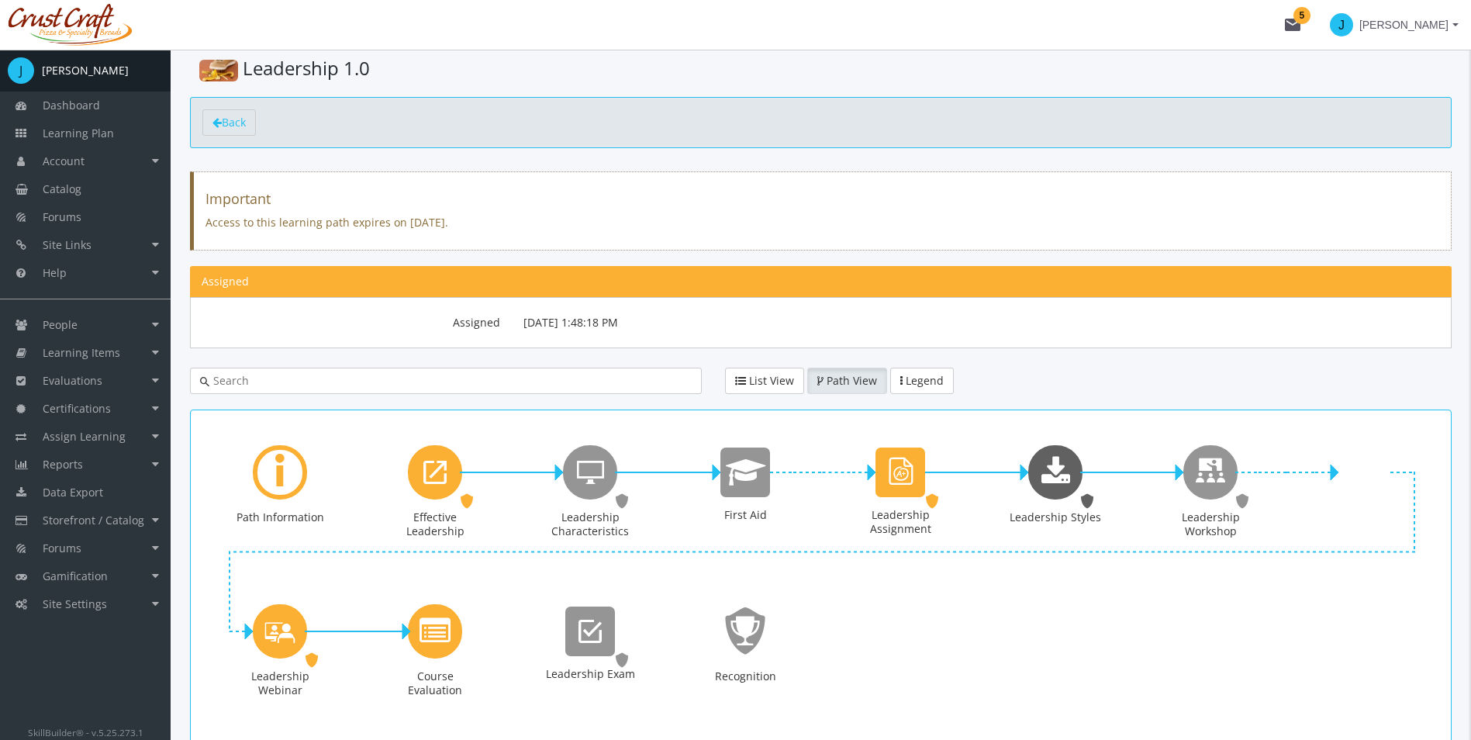
drag, startPoint x: 1058, startPoint y: 488, endPoint x: 703, endPoint y: 502, distance: 354.7
click at [703, 502] on div "Path Information Effective Leadership URL. Status: Assigned. Leadership Charact…" at bounding box center [820, 581] width 1237 height 318
drag, startPoint x: 703, startPoint y: 502, endPoint x: 1092, endPoint y: 679, distance: 426.8
click at [1092, 682] on div "Path Information Effective Leadership URL. Status: Assigned. Leadership Charact…" at bounding box center [820, 581] width 1237 height 318
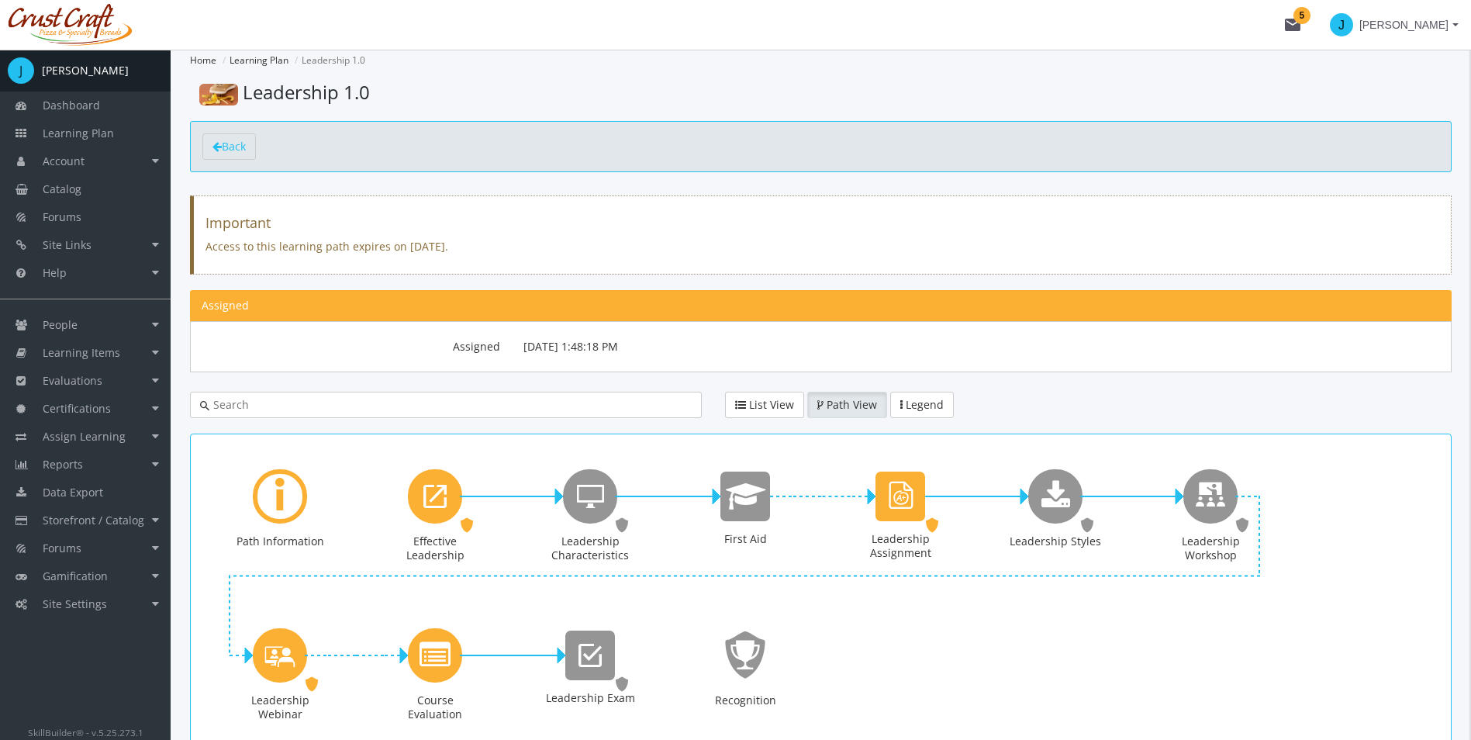
drag, startPoint x: 1062, startPoint y: 482, endPoint x: 1066, endPoint y: 626, distance: 143.5
click at [1066, 626] on div "Path Information Effective Leadership URL. Status: Assigned. Leadership Charact…" at bounding box center [820, 605] width 1237 height 318
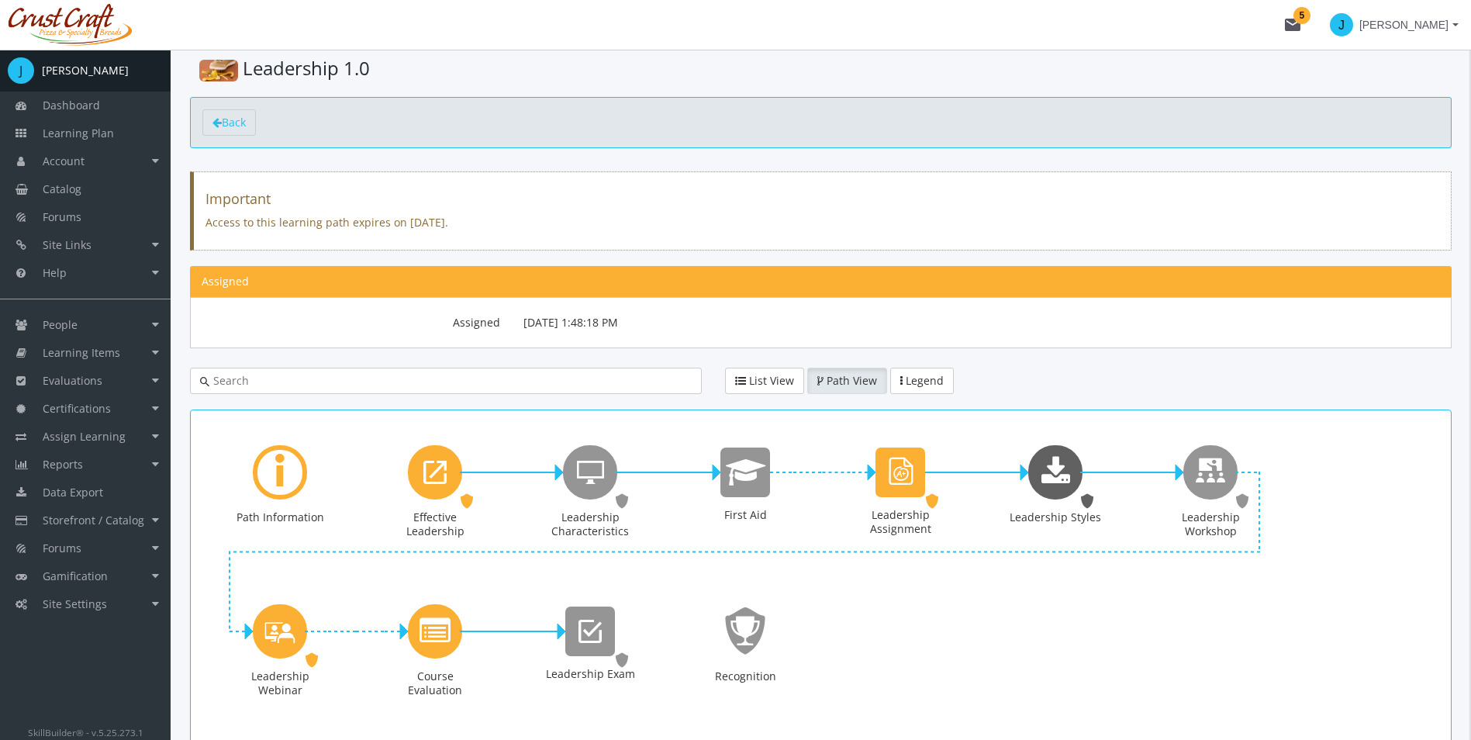
click at [1052, 477] on icon "Leadership Styles" at bounding box center [1055, 472] width 29 height 31
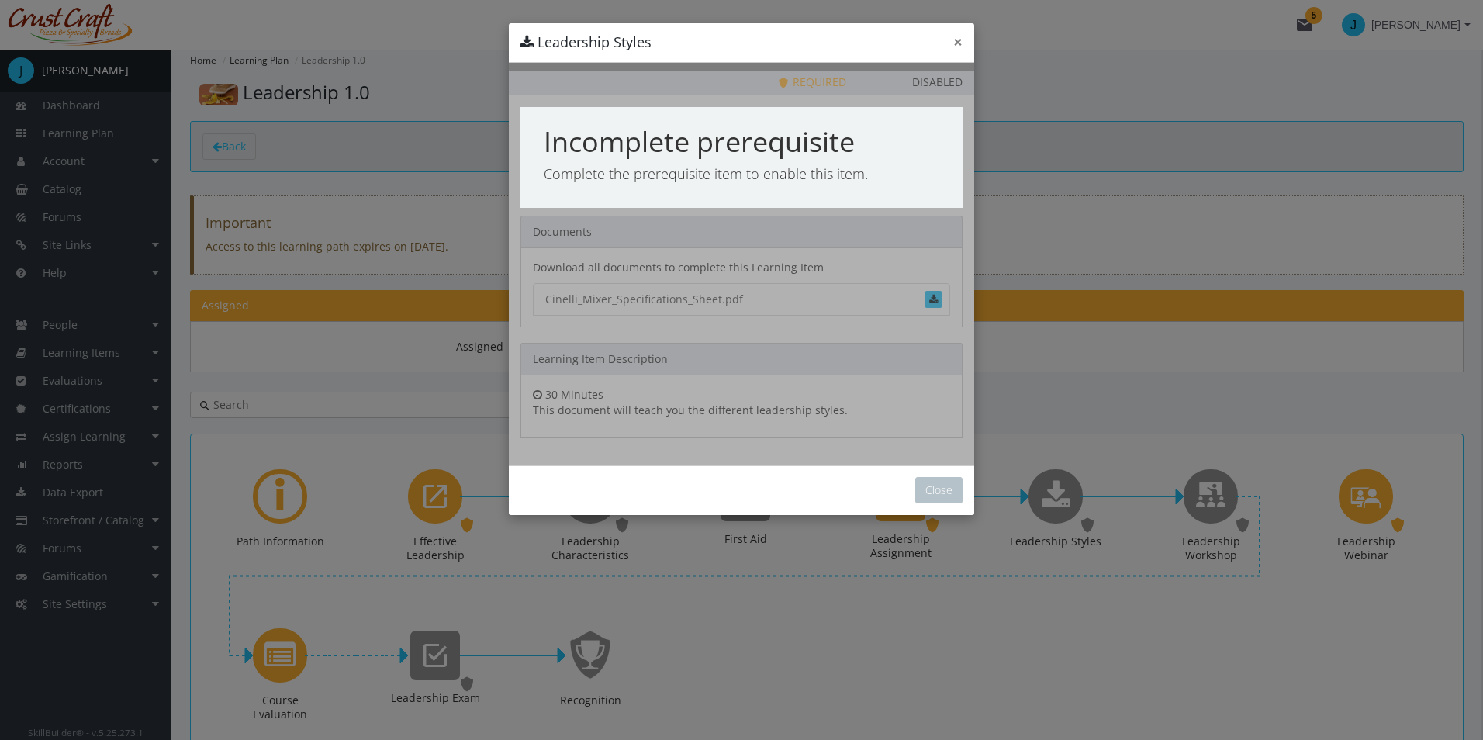
click at [959, 38] on button "×" at bounding box center [957, 42] width 9 height 16
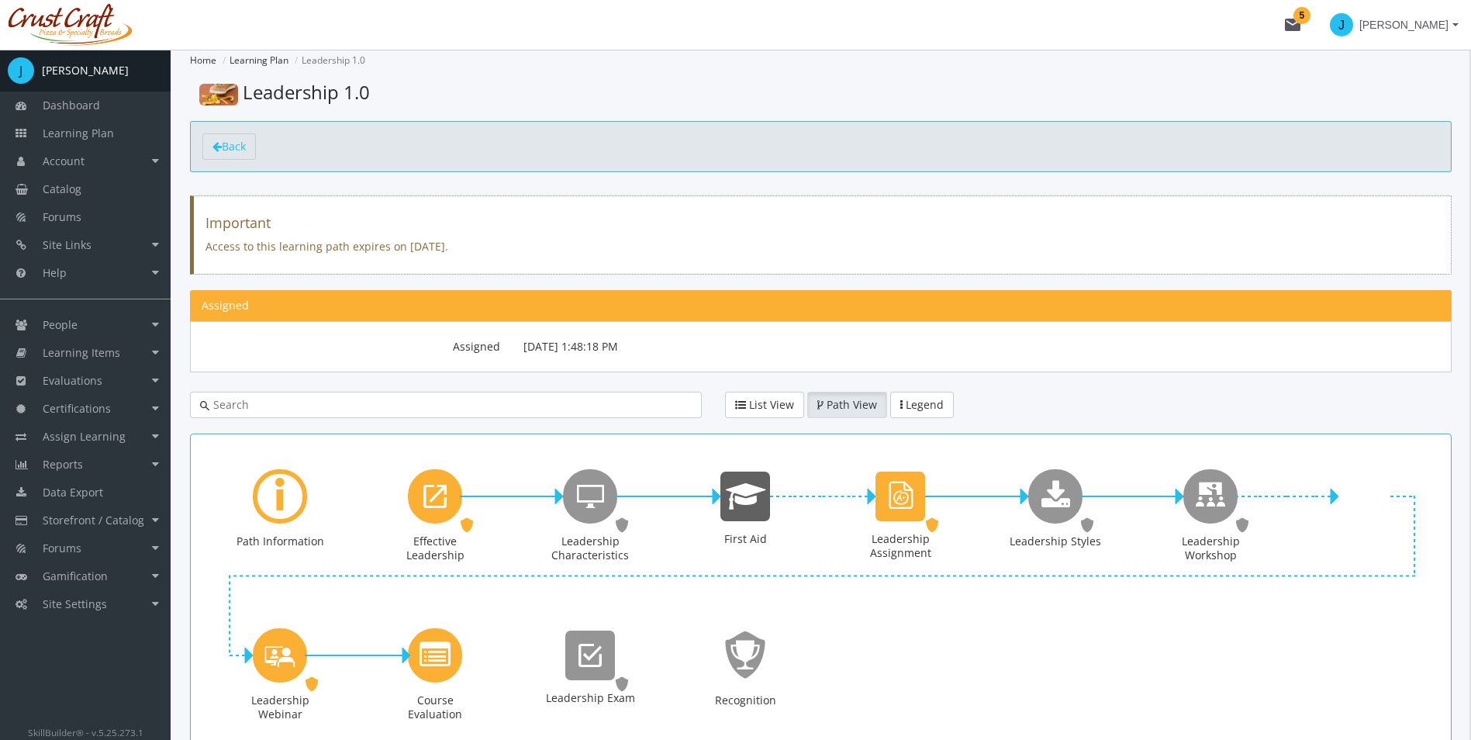
click at [760, 506] on icon "First Aid" at bounding box center [746, 496] width 40 height 31
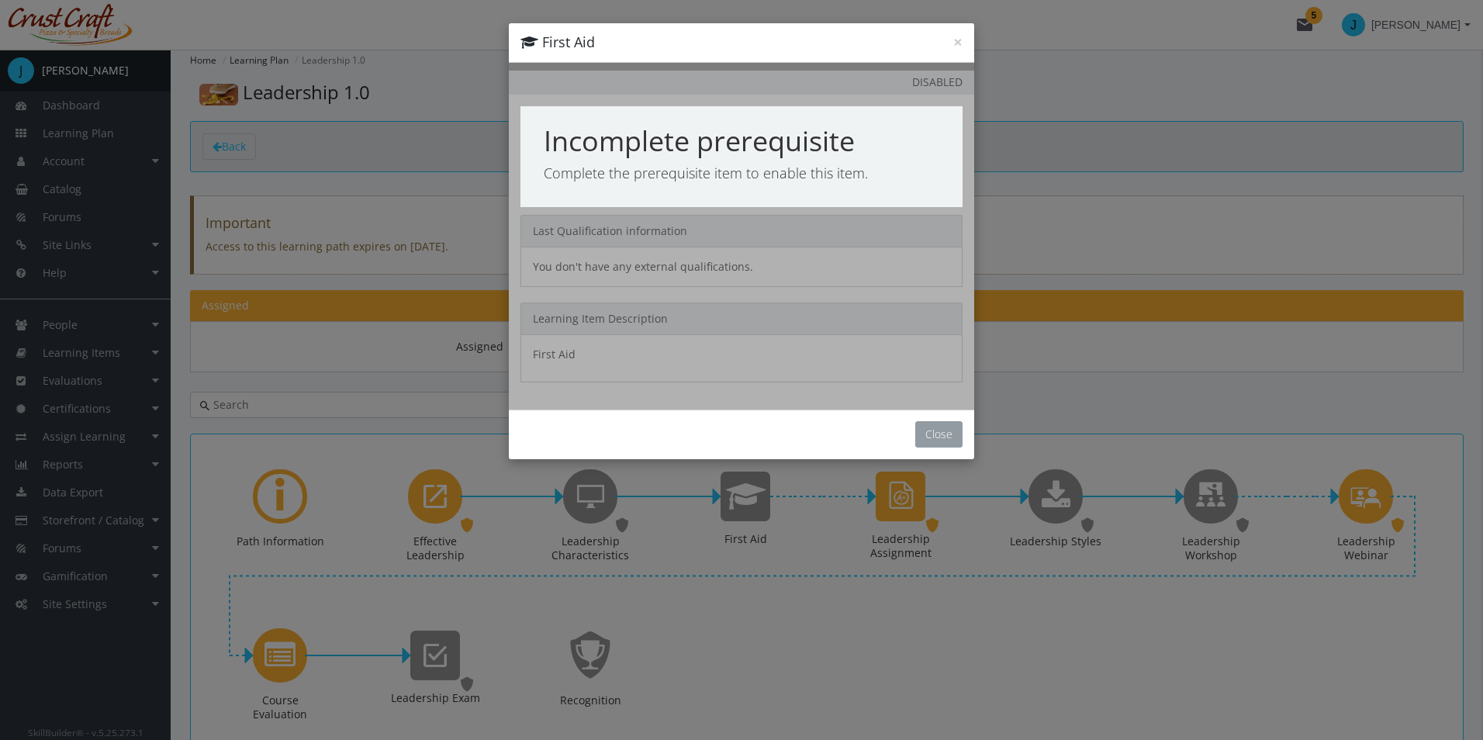
click at [931, 433] on button "Close" at bounding box center [938, 434] width 47 height 26
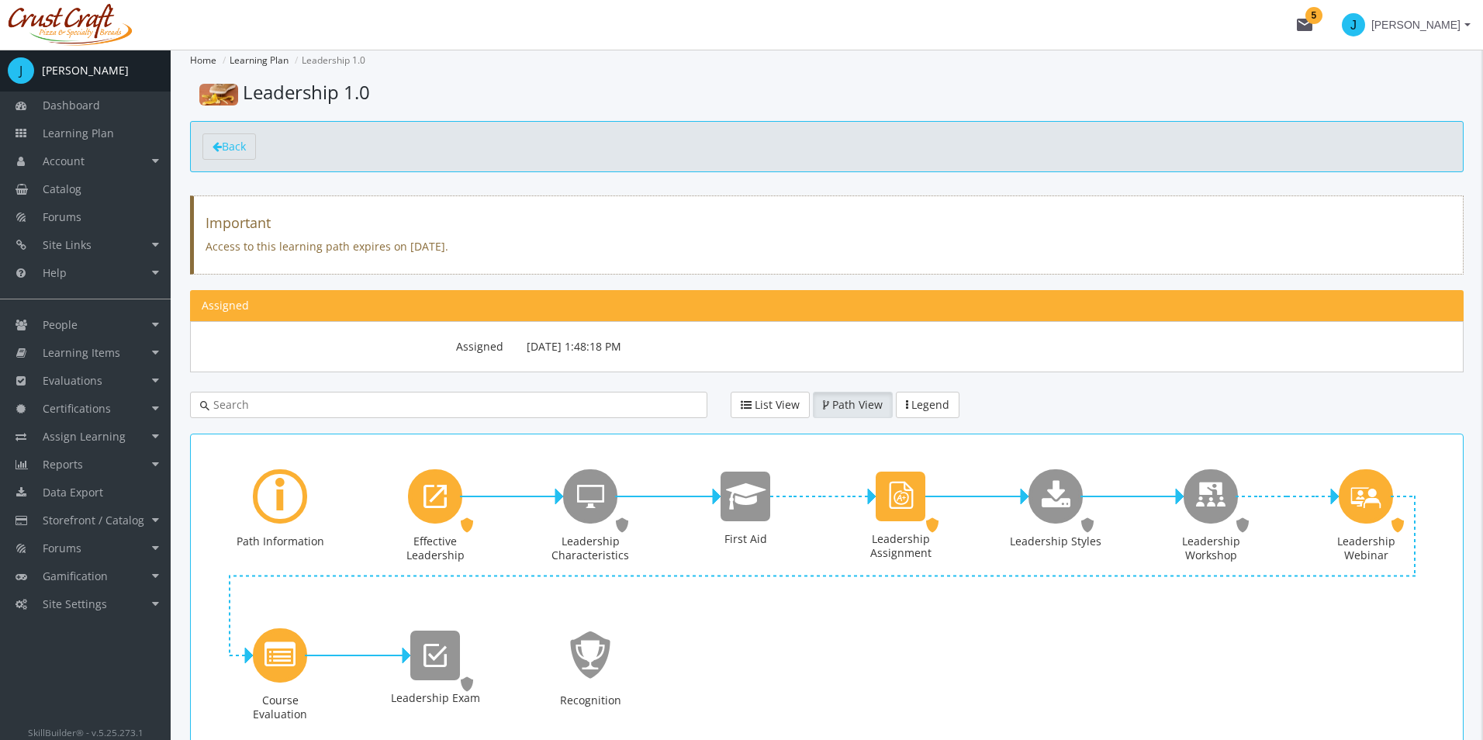
click at [606, 496] on div "× First Aid Priority This Learning Item has been designated as a Priority Item.…" at bounding box center [741, 370] width 1483 height 740
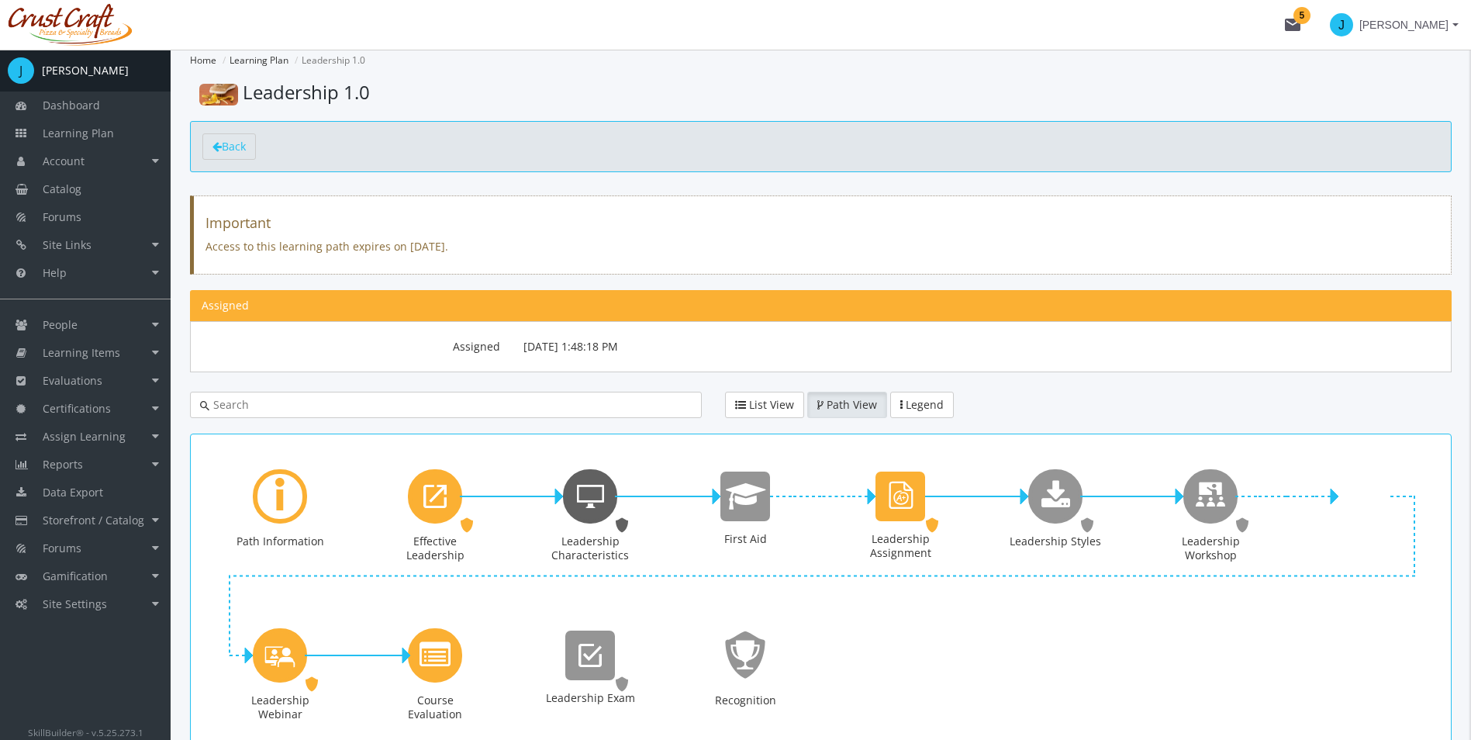
click at [585, 499] on icon "Leadership Characteristics" at bounding box center [590, 496] width 27 height 31
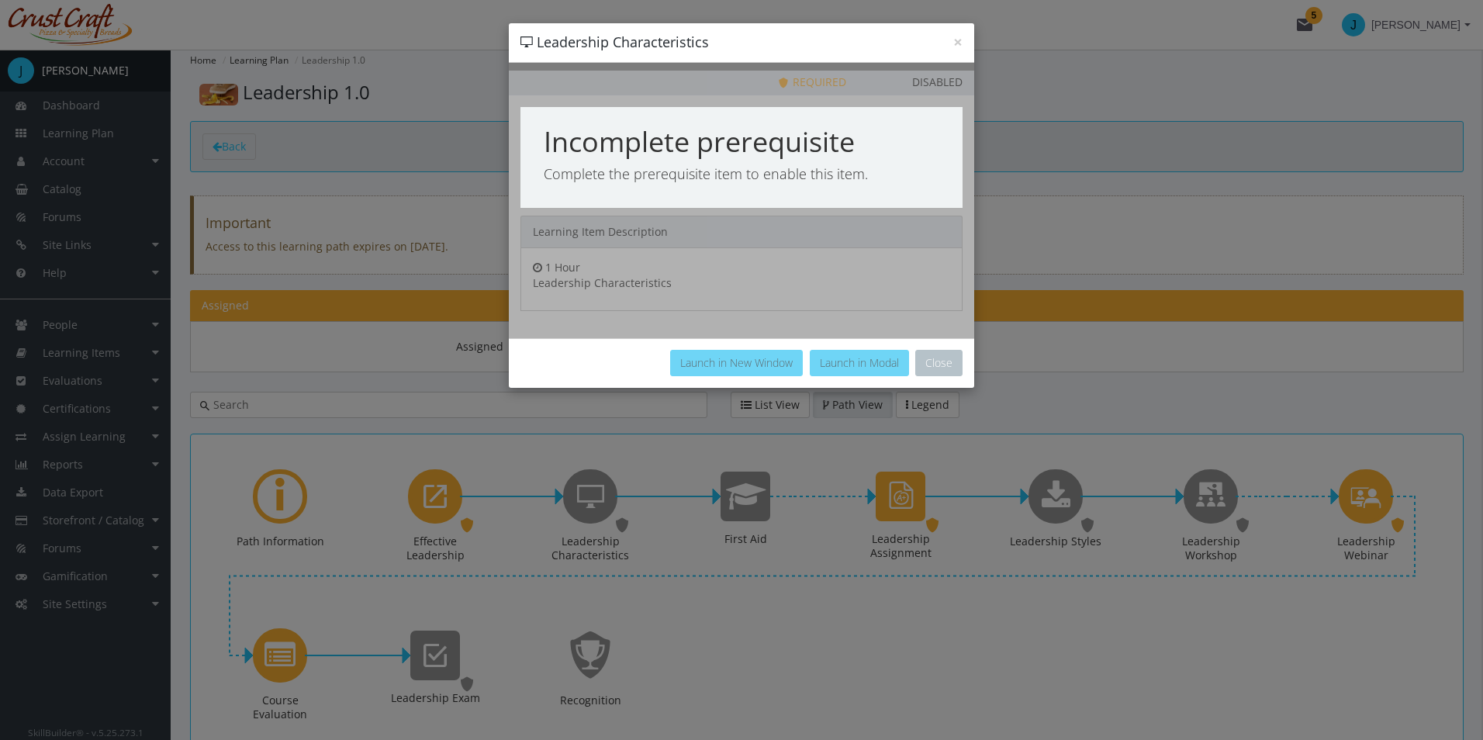
click at [689, 271] on div at bounding box center [741, 200] width 465 height 275
click at [666, 126] on h1 "Incomplete prerequisite" at bounding box center [741, 141] width 395 height 31
click at [951, 49] on h4 "Leadership Characteristics" at bounding box center [741, 43] width 442 height 20
click at [954, 47] on button "×" at bounding box center [957, 42] width 9 height 16
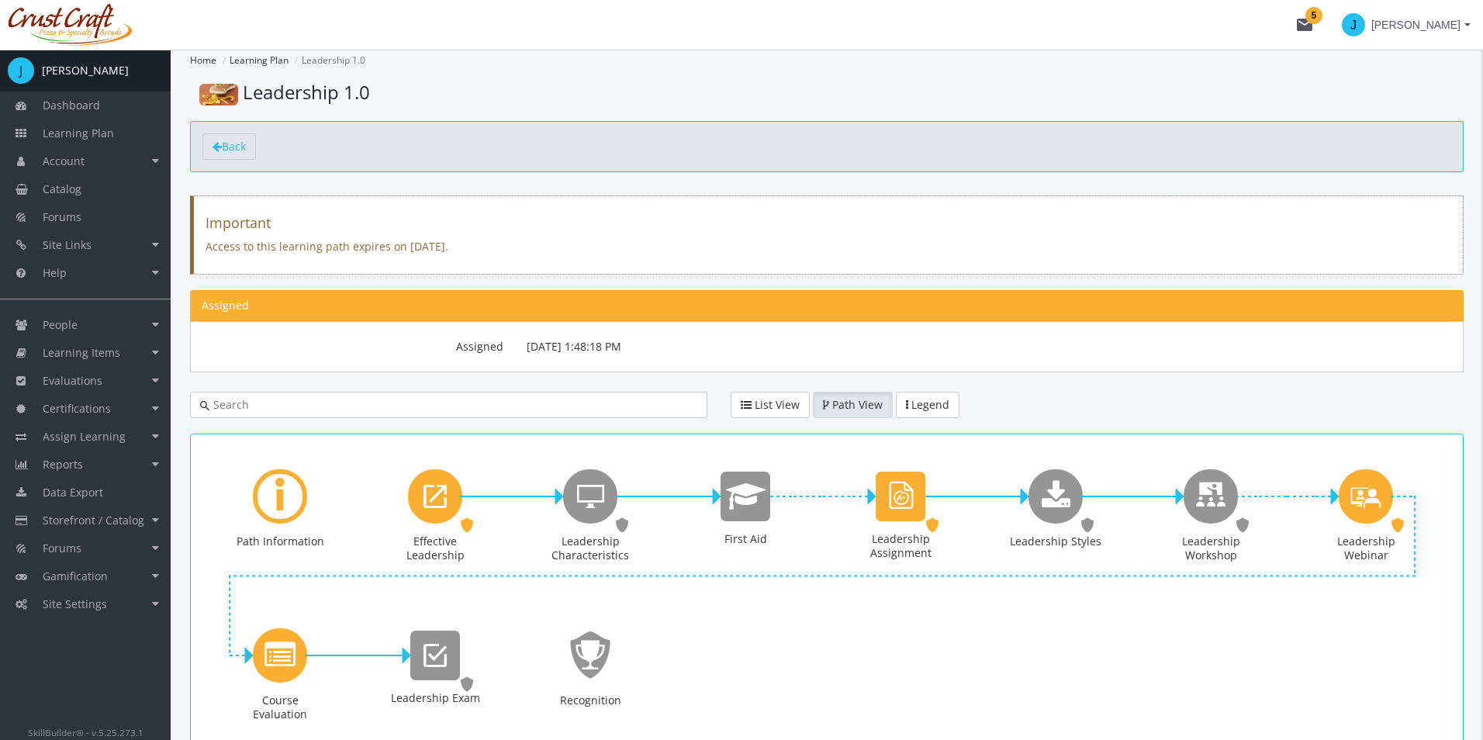
click at [910, 501] on div "× Leadership Characteristics Priority This Learning Item has been designated as…" at bounding box center [741, 370] width 1483 height 740
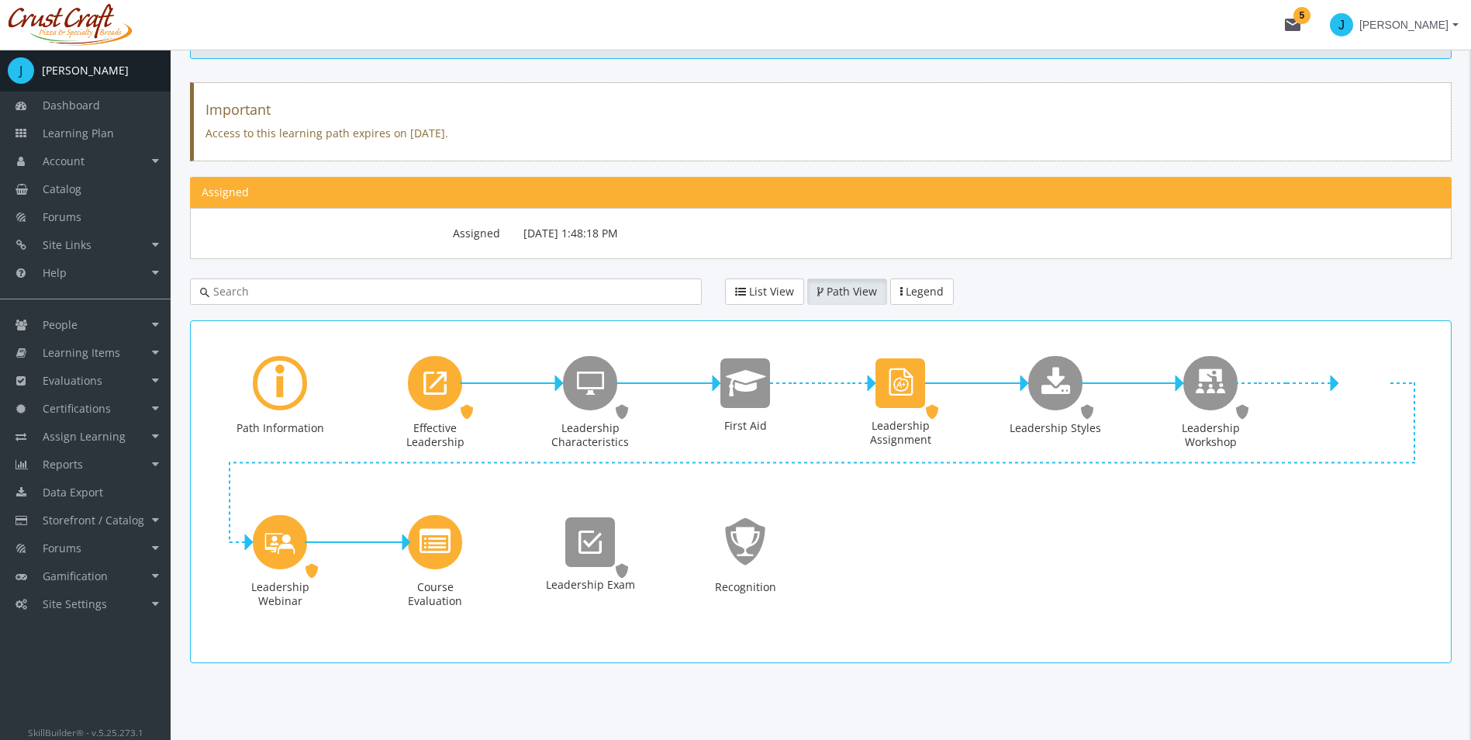
scroll to position [114, 0]
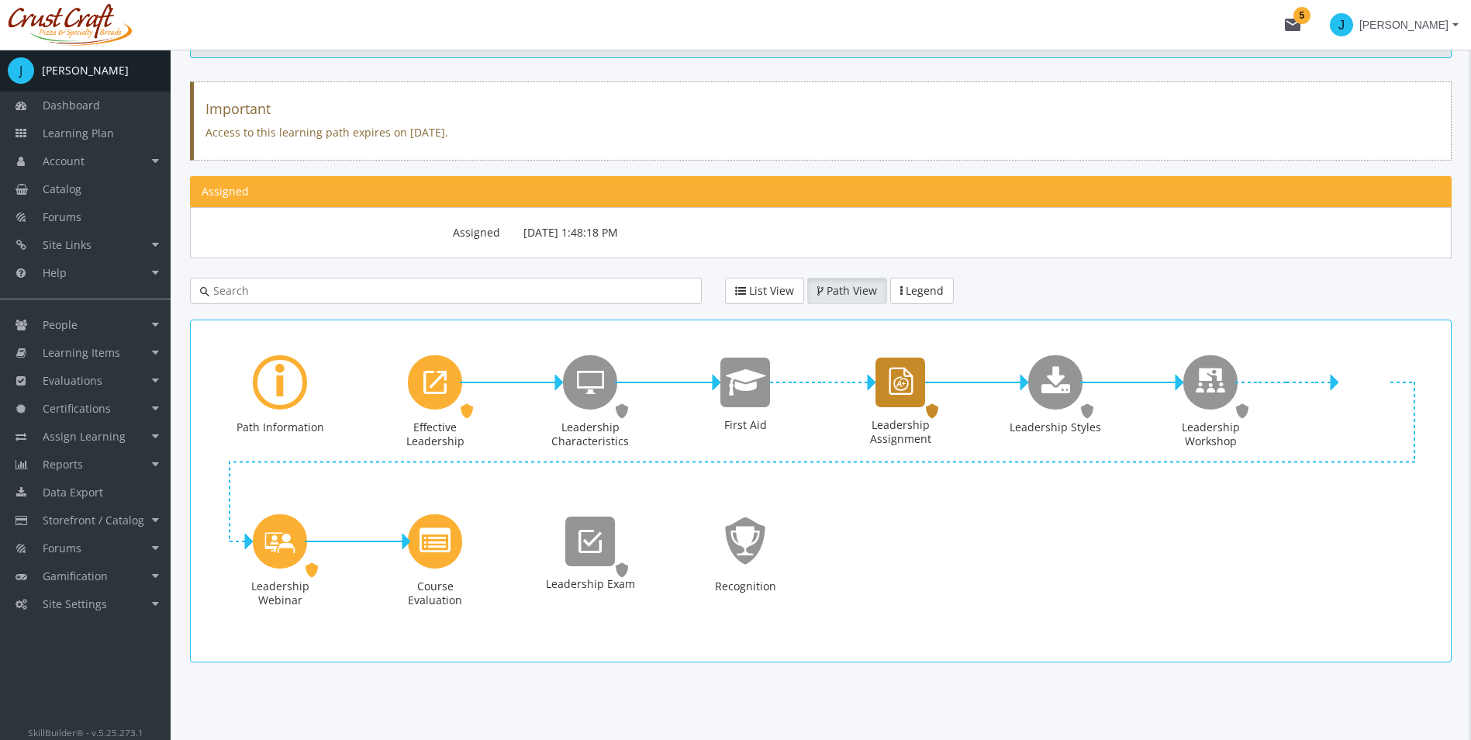
click at [922, 392] on div "Leadership Assignment" at bounding box center [900, 382] width 50 height 50
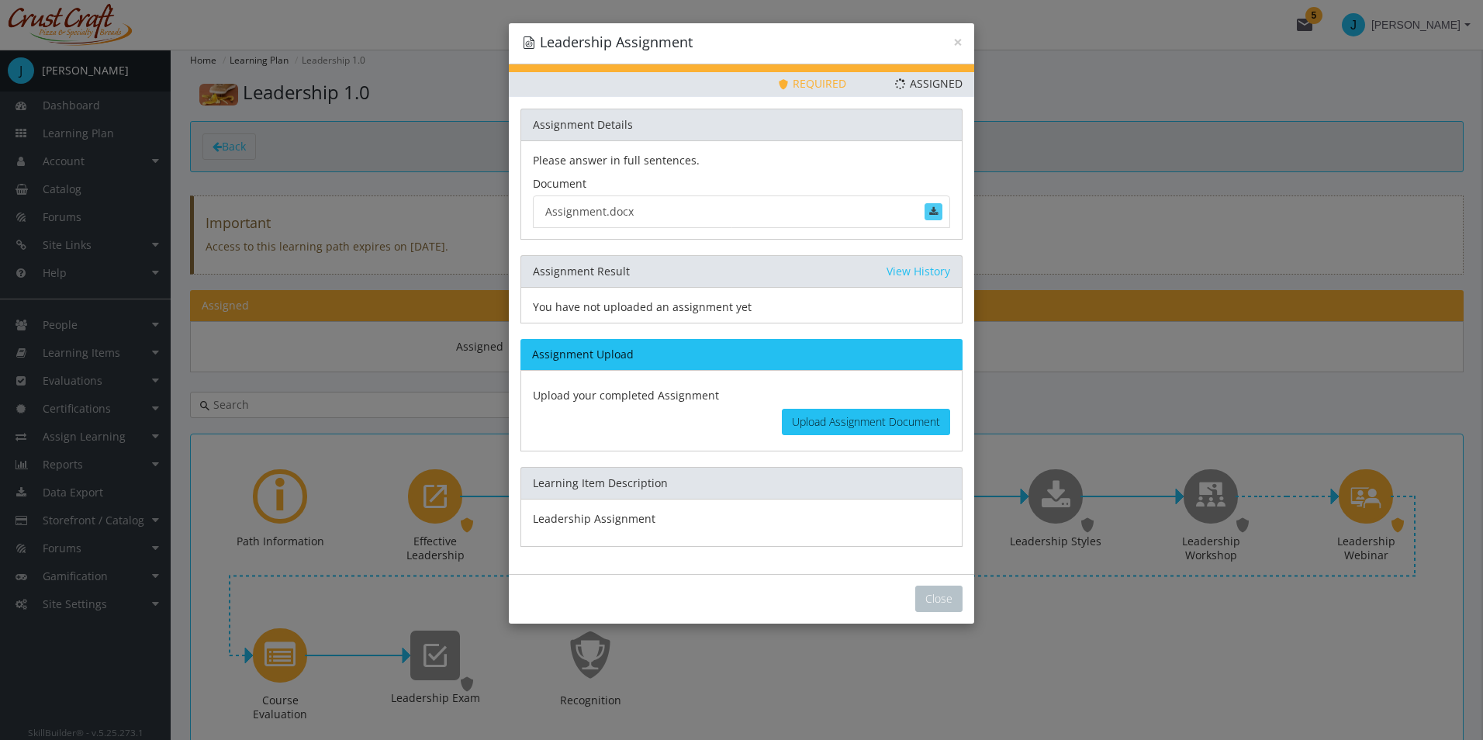
click at [934, 213] on span at bounding box center [933, 211] width 9 height 9
click at [927, 592] on button "Close" at bounding box center [938, 598] width 47 height 26
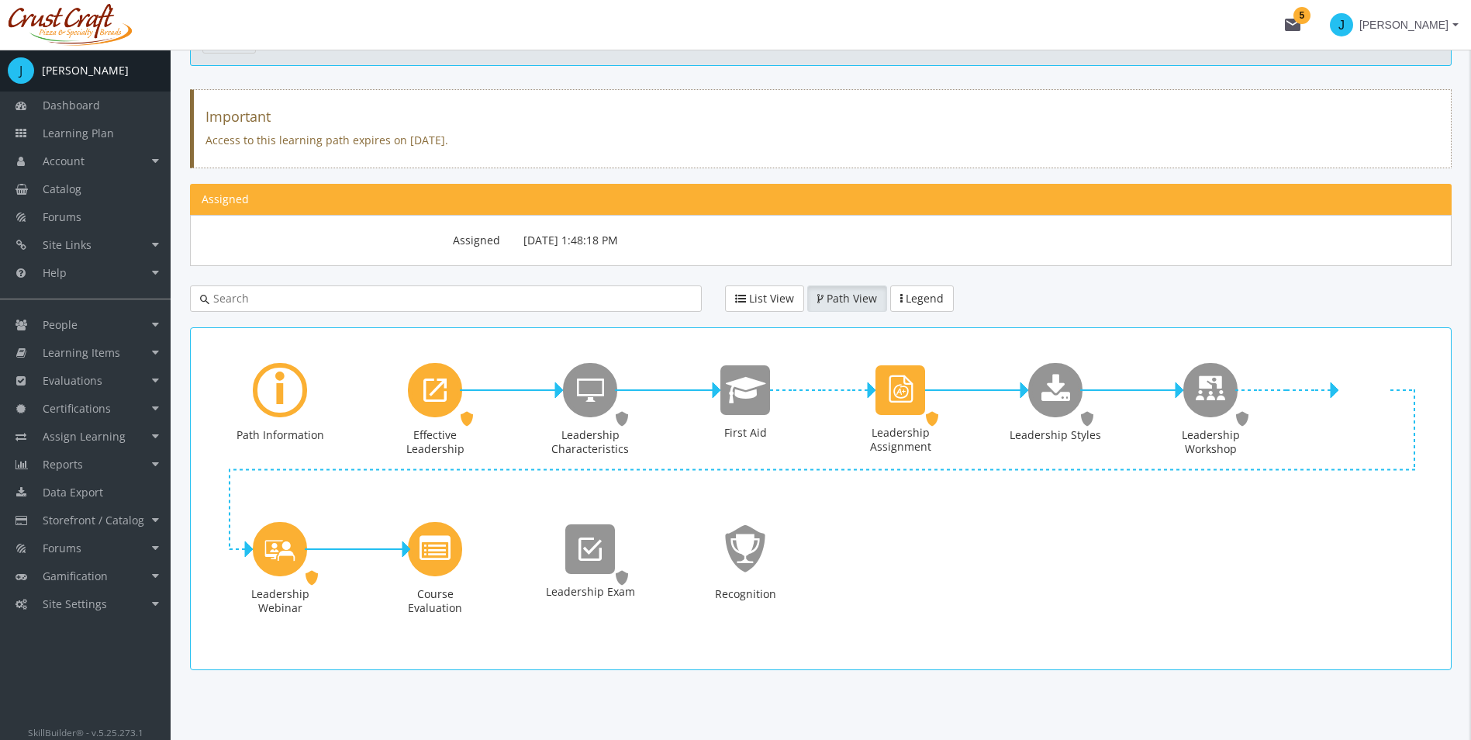
scroll to position [114, 0]
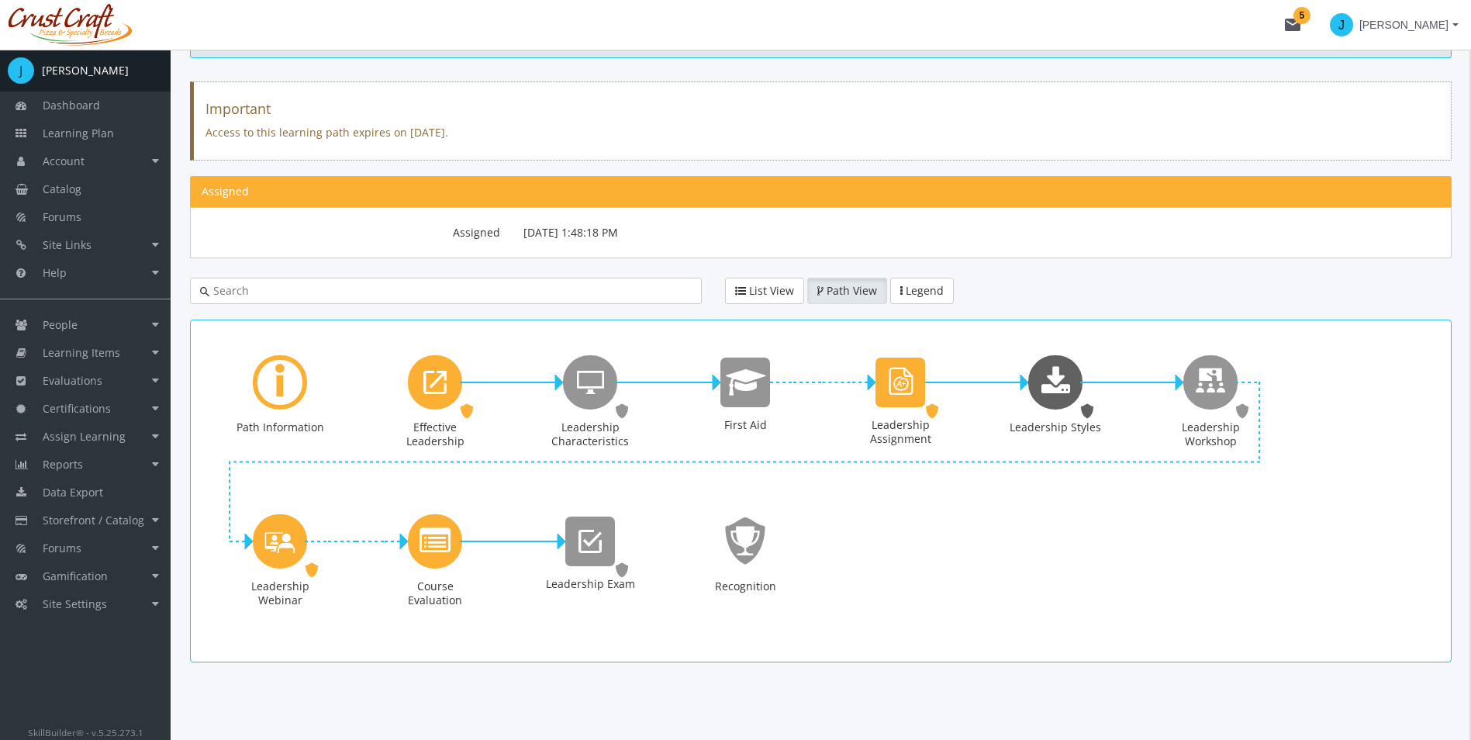
click at [1045, 414] on div "Leadership Styles Downloads. Status: Disabled." at bounding box center [1055, 411] width 93 height 112
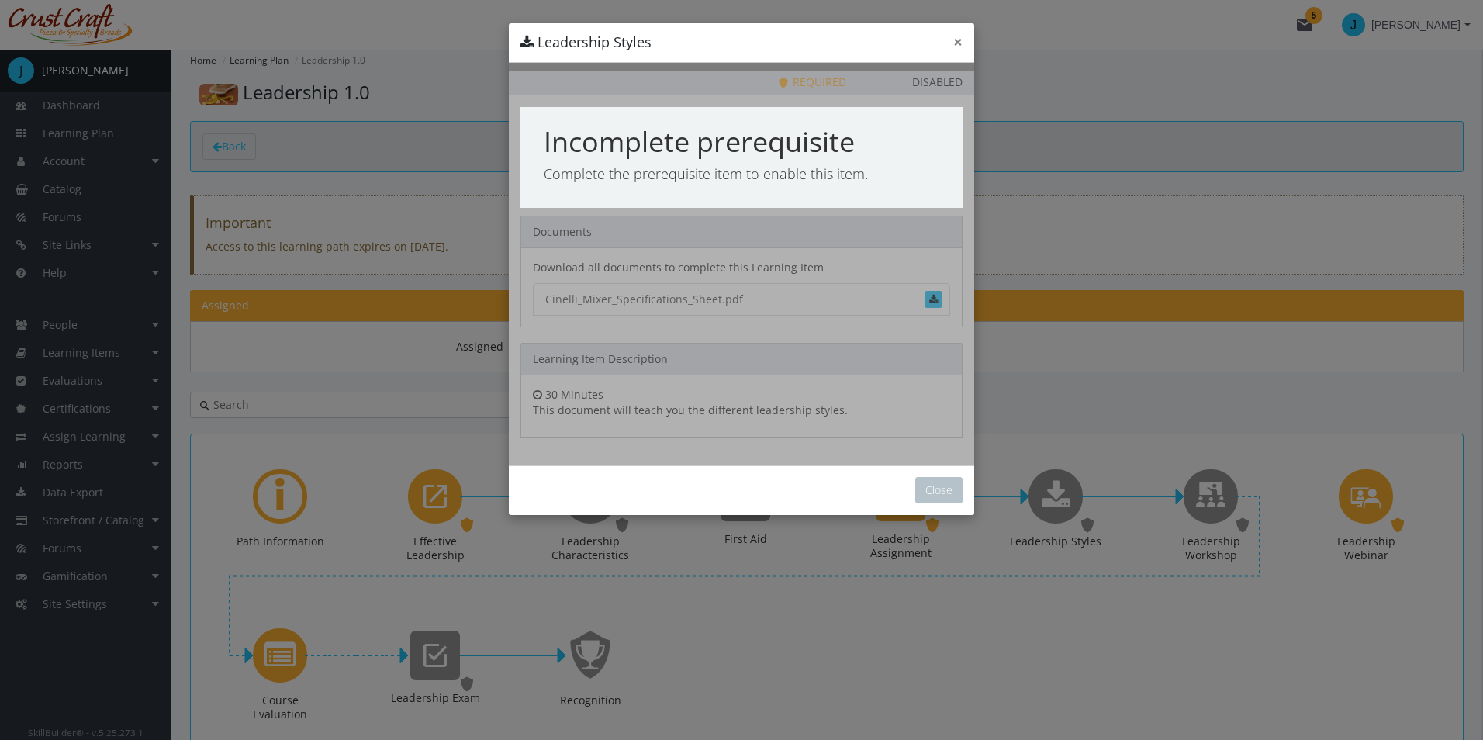
click at [960, 43] on button "×" at bounding box center [957, 42] width 9 height 16
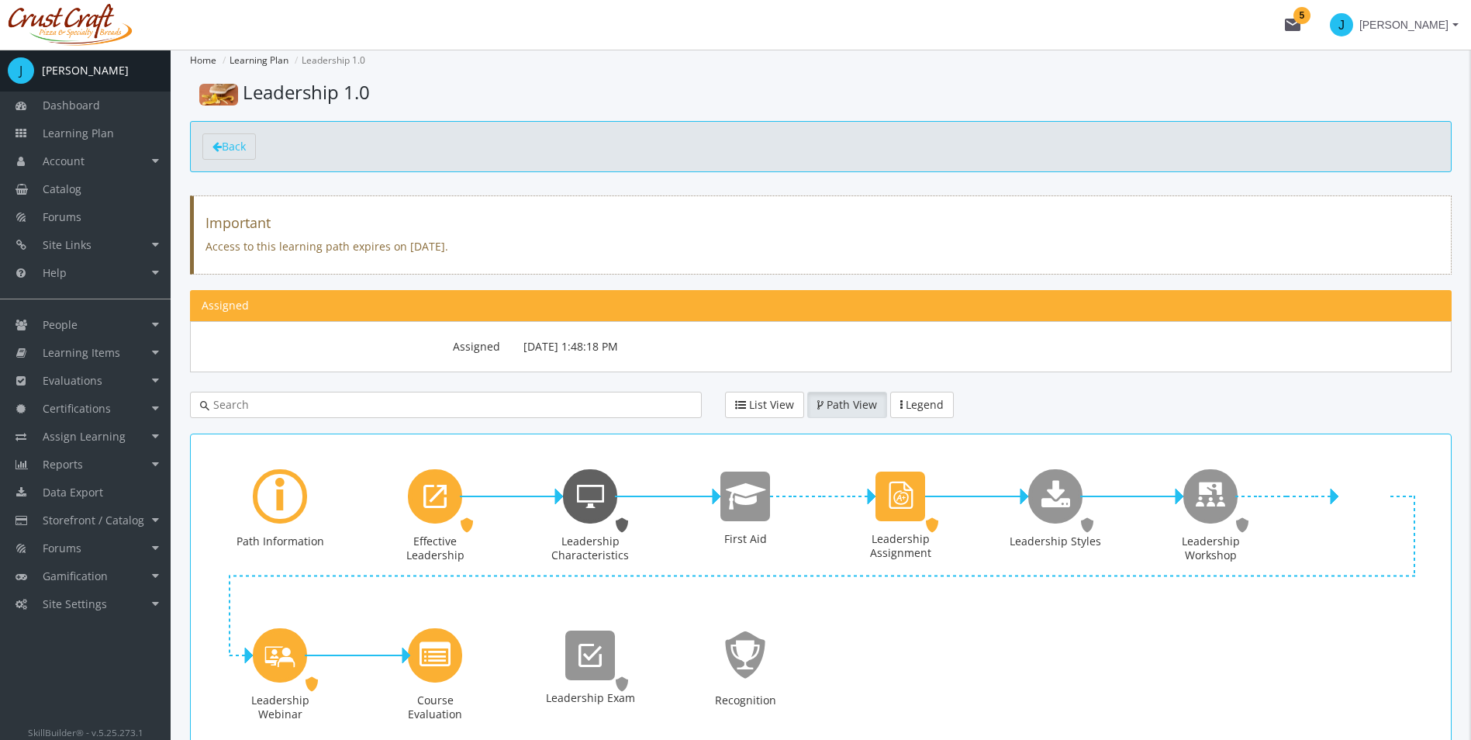
click at [595, 510] on icon "Leadership Characteristics" at bounding box center [590, 496] width 27 height 31
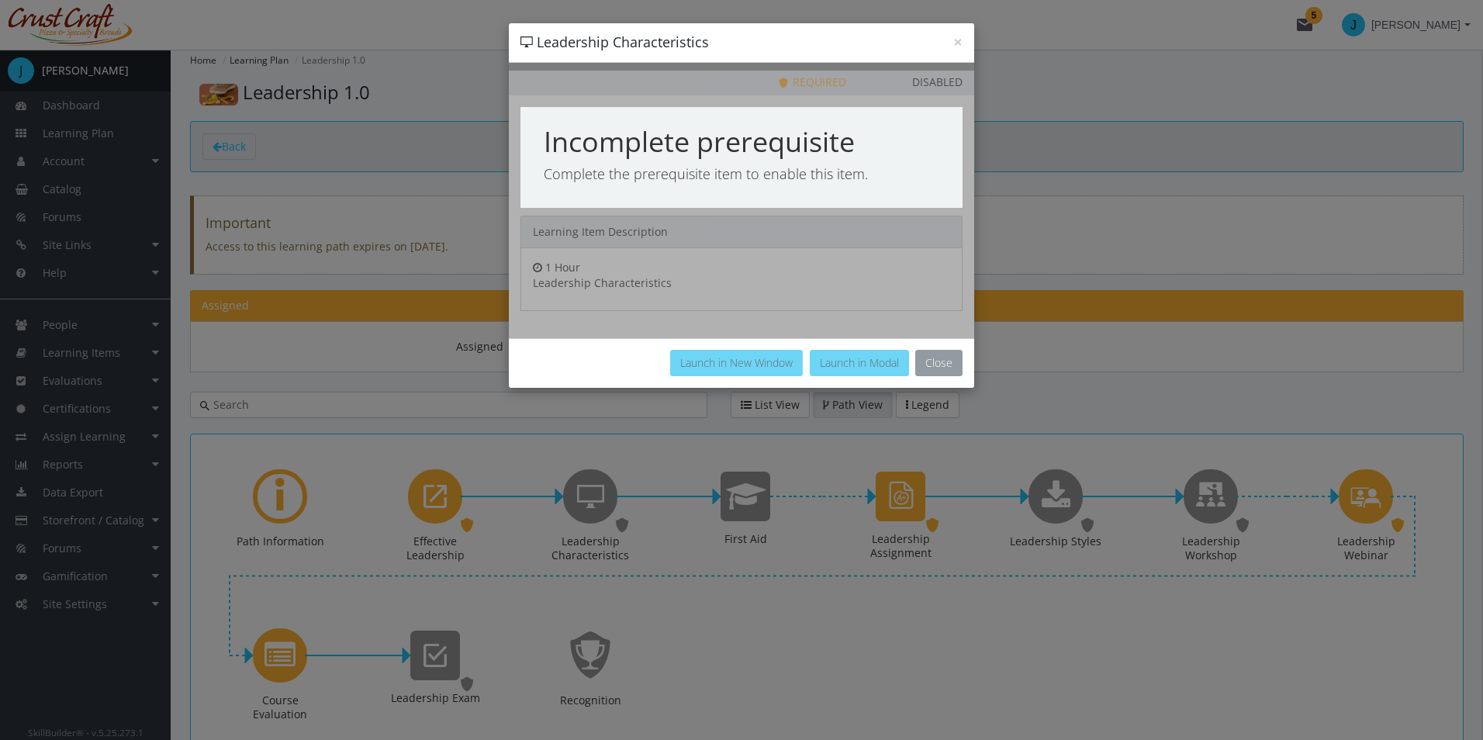
click at [942, 365] on button "Close" at bounding box center [938, 363] width 47 height 26
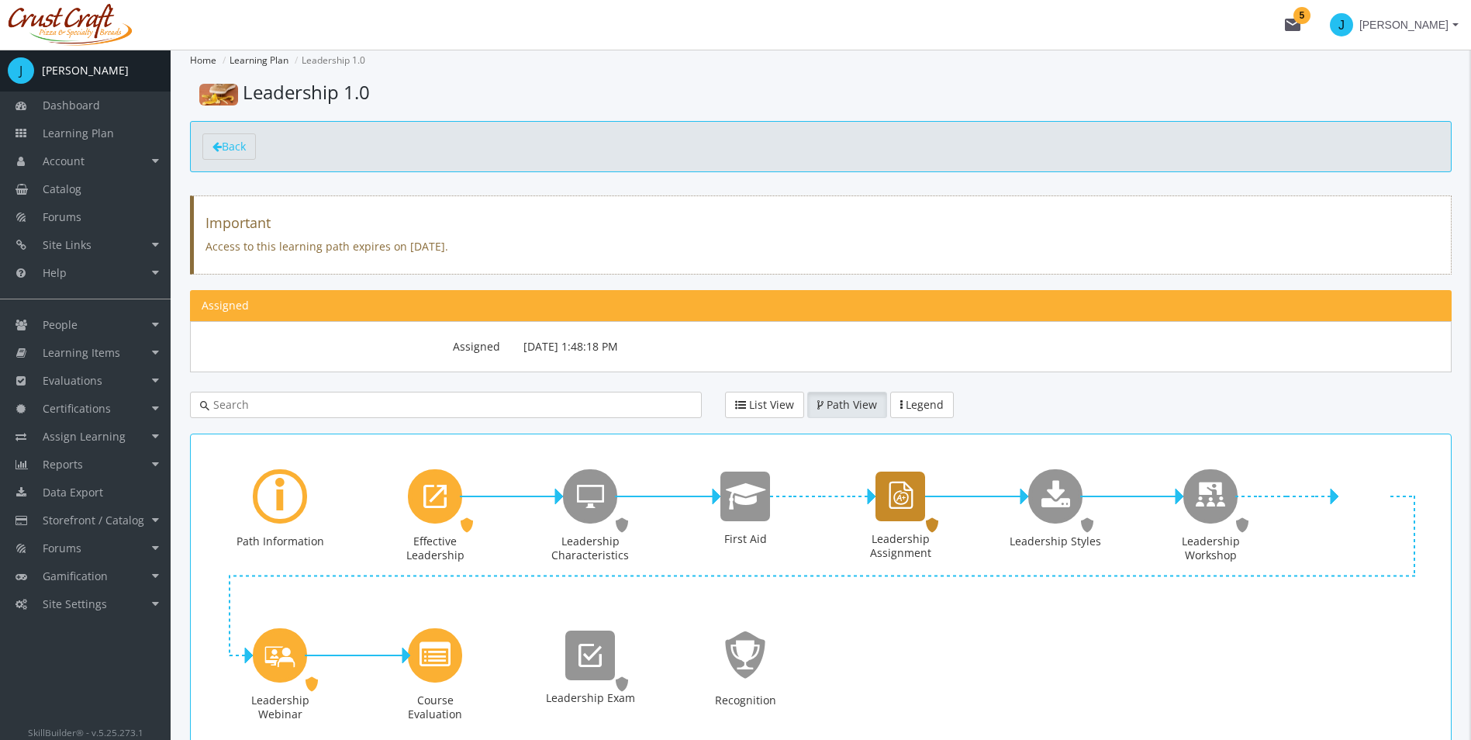
click at [917, 516] on div "Leadership Assignment" at bounding box center [900, 496] width 50 height 50
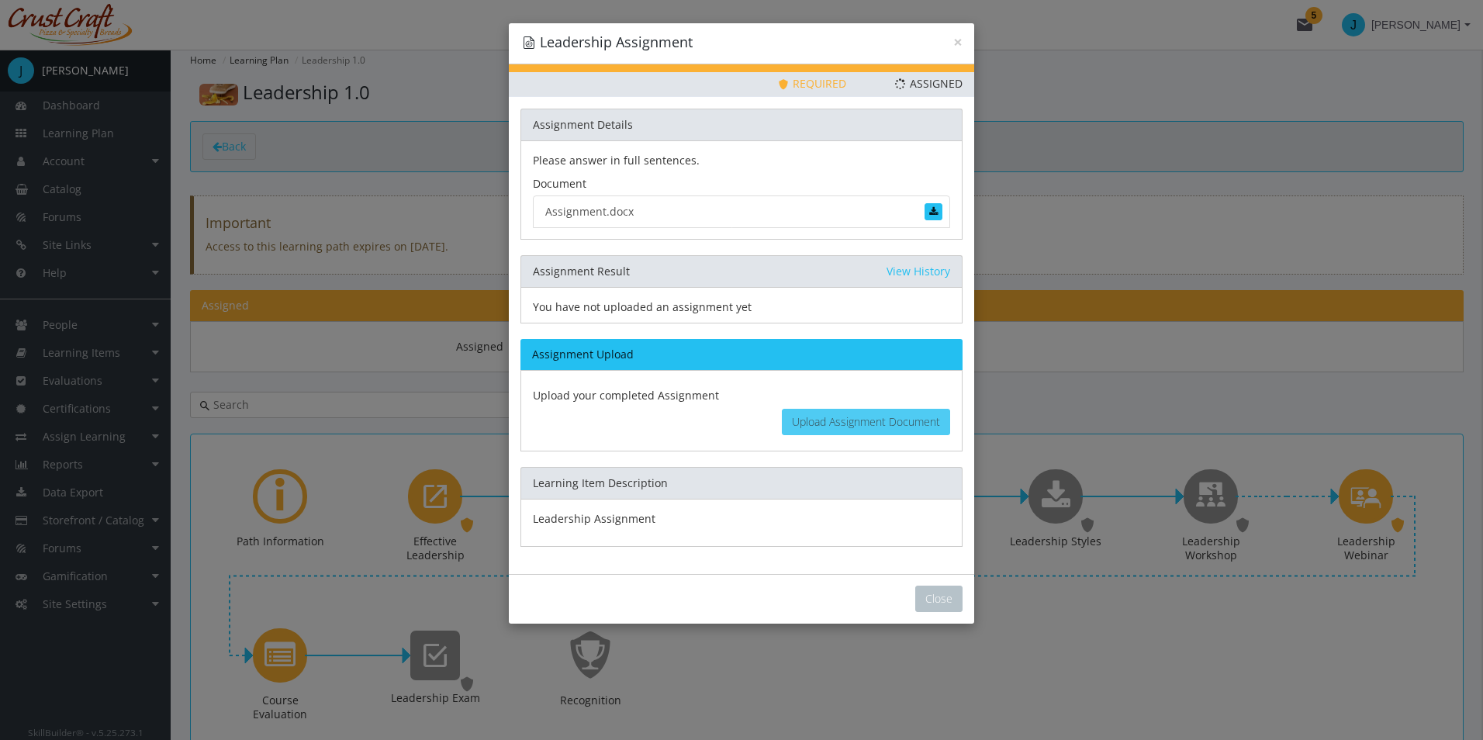
click at [884, 425] on span "Upload Assignment Document" at bounding box center [866, 421] width 148 height 15
click at [807, 429] on button "Upload Assignment Document" at bounding box center [866, 422] width 168 height 26
type input "C:\fakepath\Assignment (1).docx"
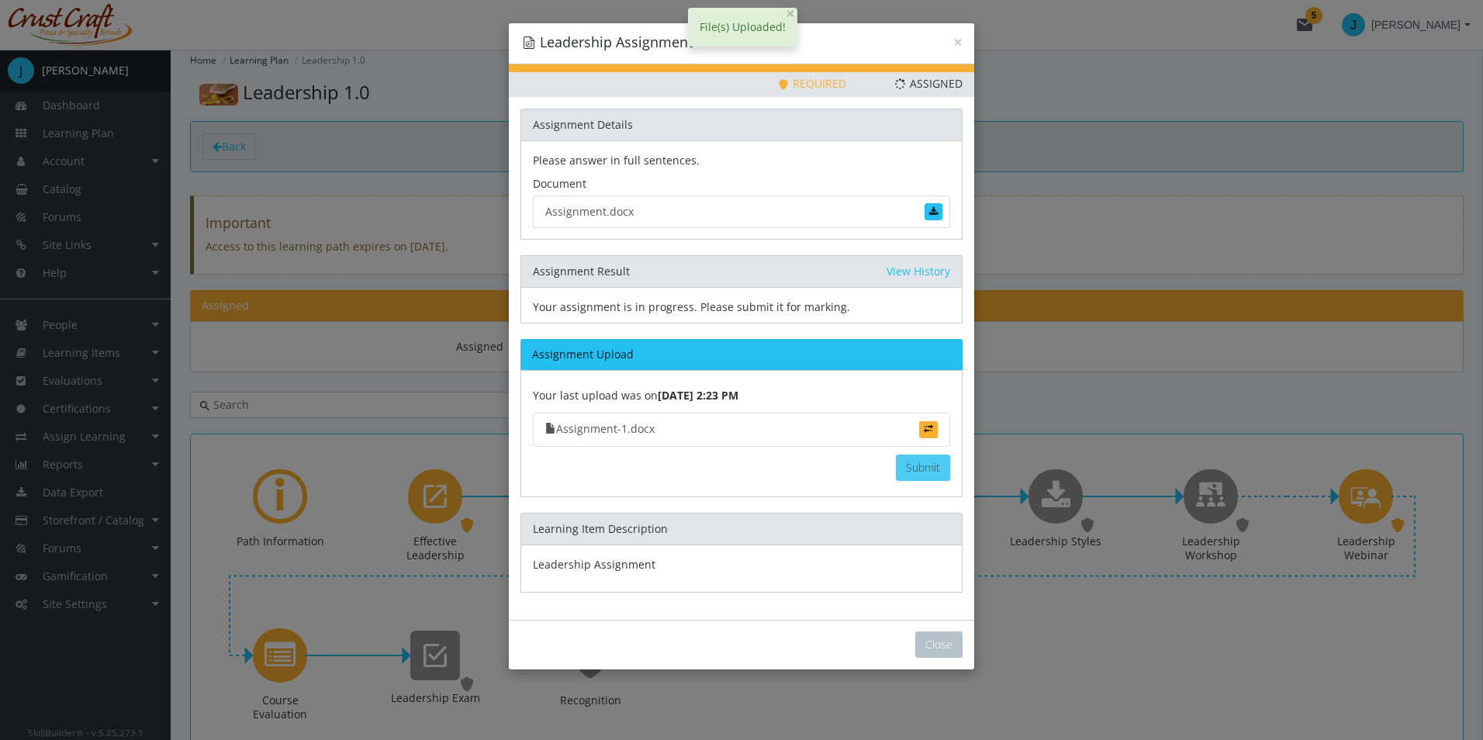
click at [914, 467] on button "Submit" at bounding box center [923, 467] width 54 height 26
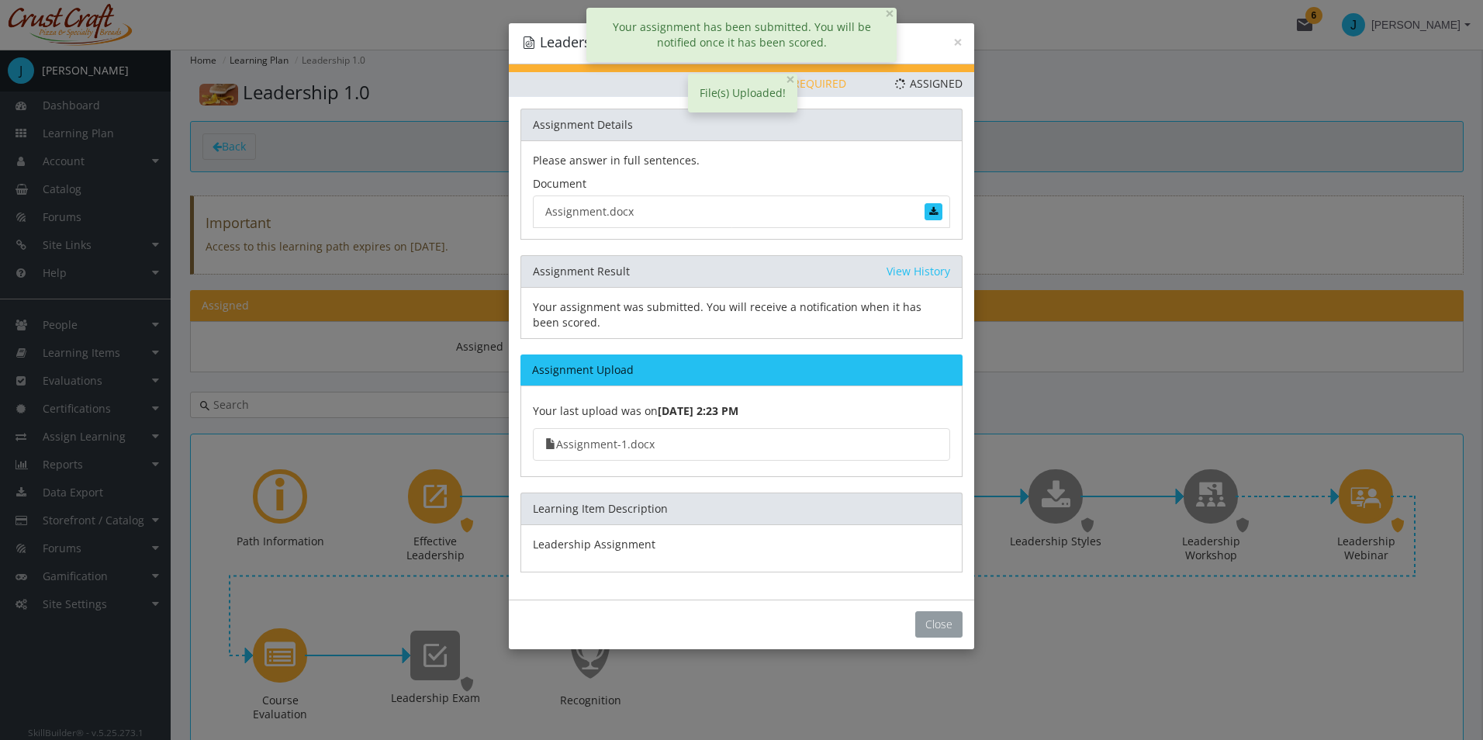
click at [935, 630] on button "Close" at bounding box center [938, 624] width 47 height 26
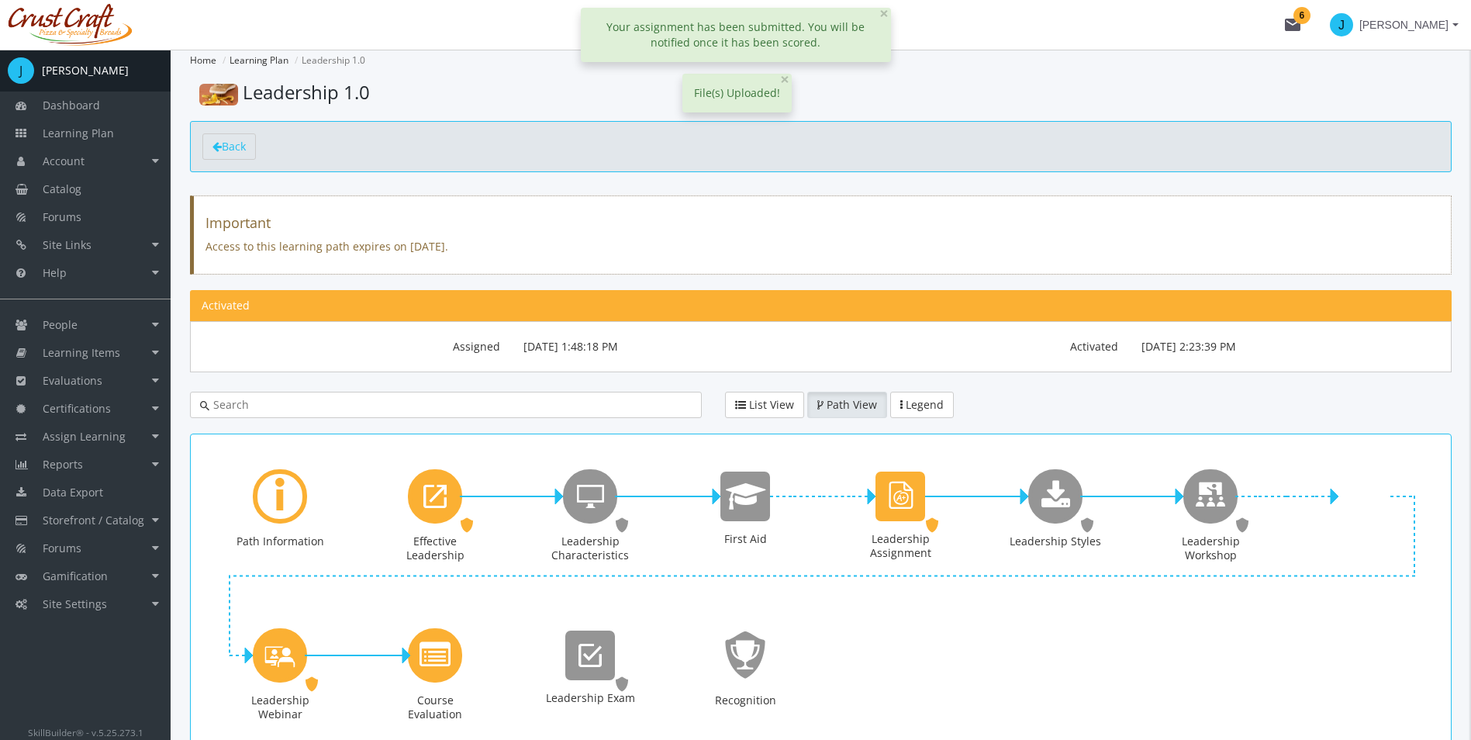
click at [992, 654] on div "Path Information Effective Leadership URL. Status: Assigned. Leadership Charact…" at bounding box center [820, 605] width 1237 height 318
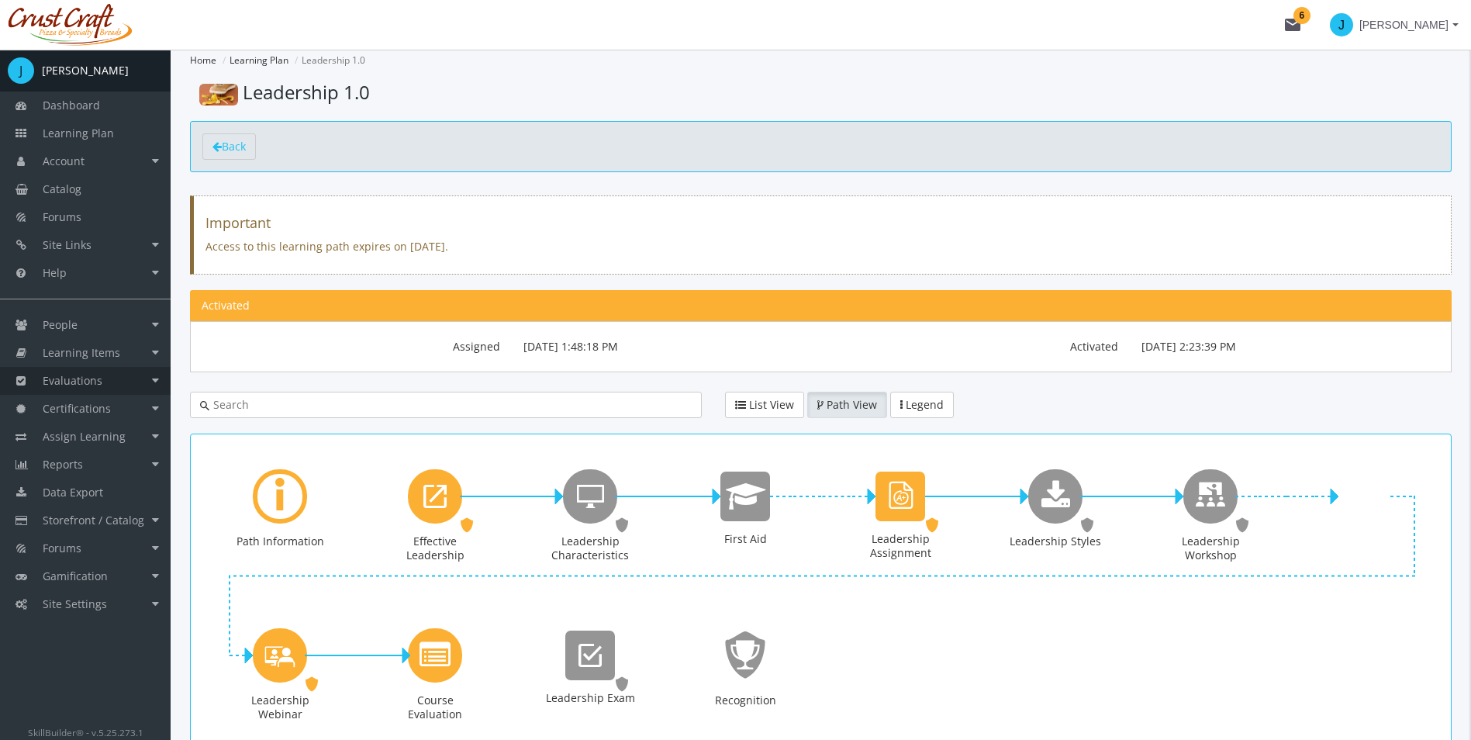
click at [121, 390] on link "Evaluations" at bounding box center [85, 381] width 171 height 28
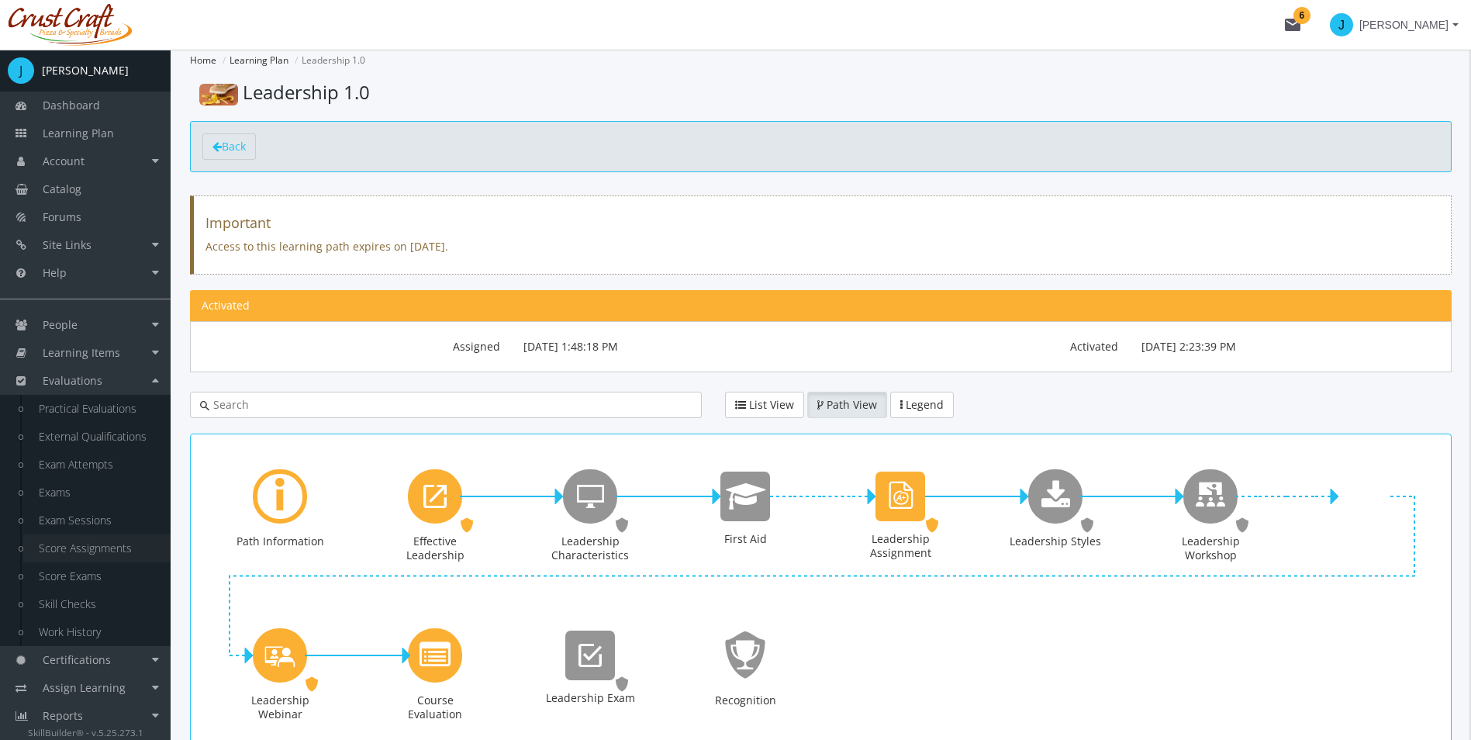
click at [113, 547] on link "Score Assignments" at bounding box center [96, 548] width 147 height 28
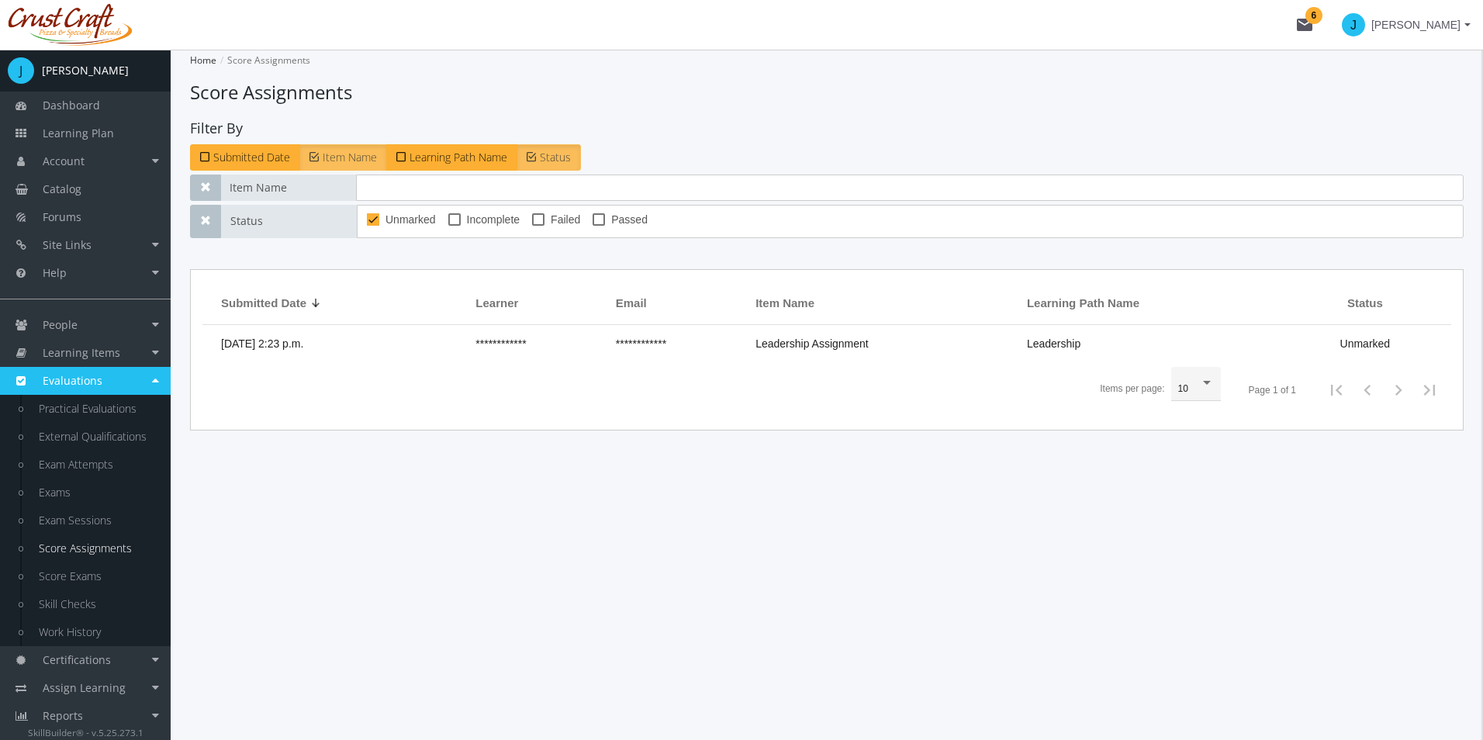
click at [555, 350] on td "**********" at bounding box center [538, 343] width 140 height 37
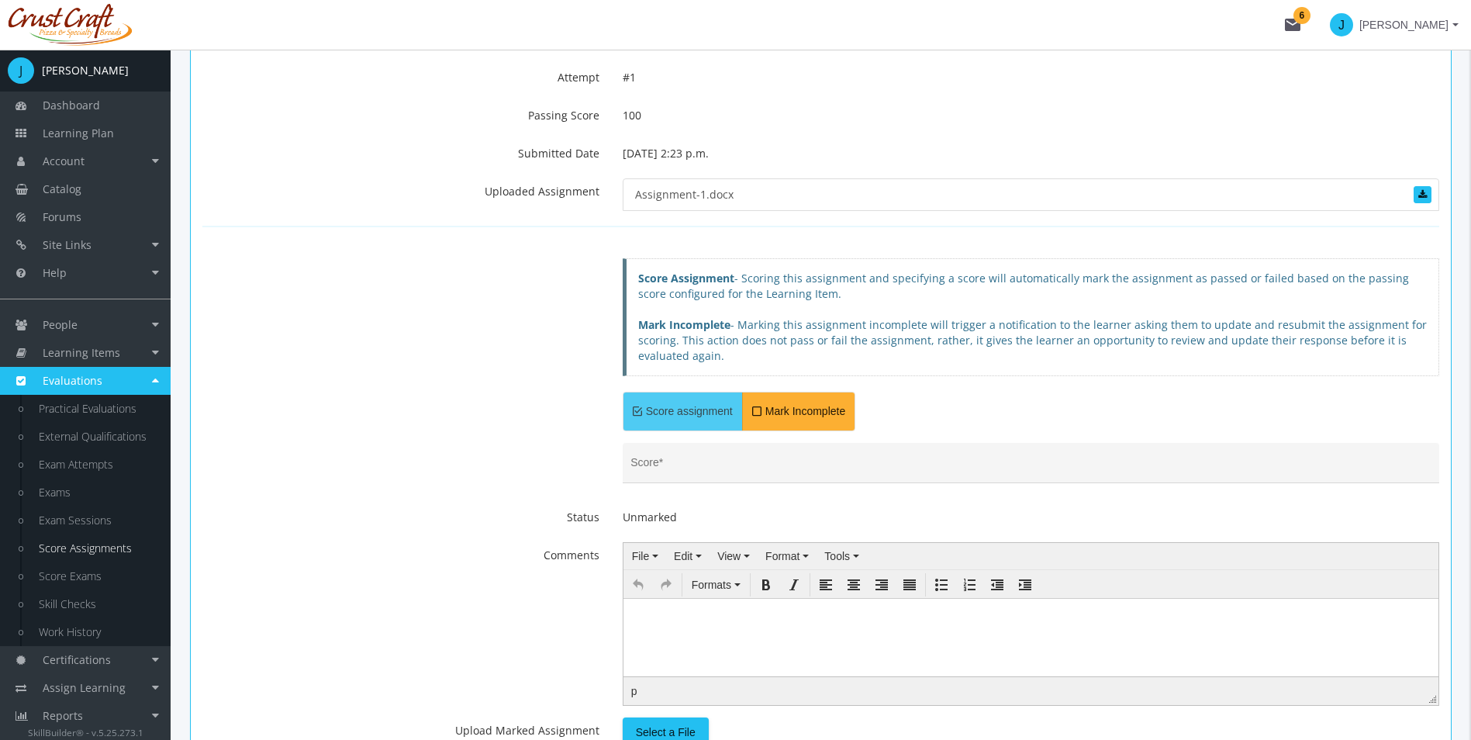
scroll to position [233, 0]
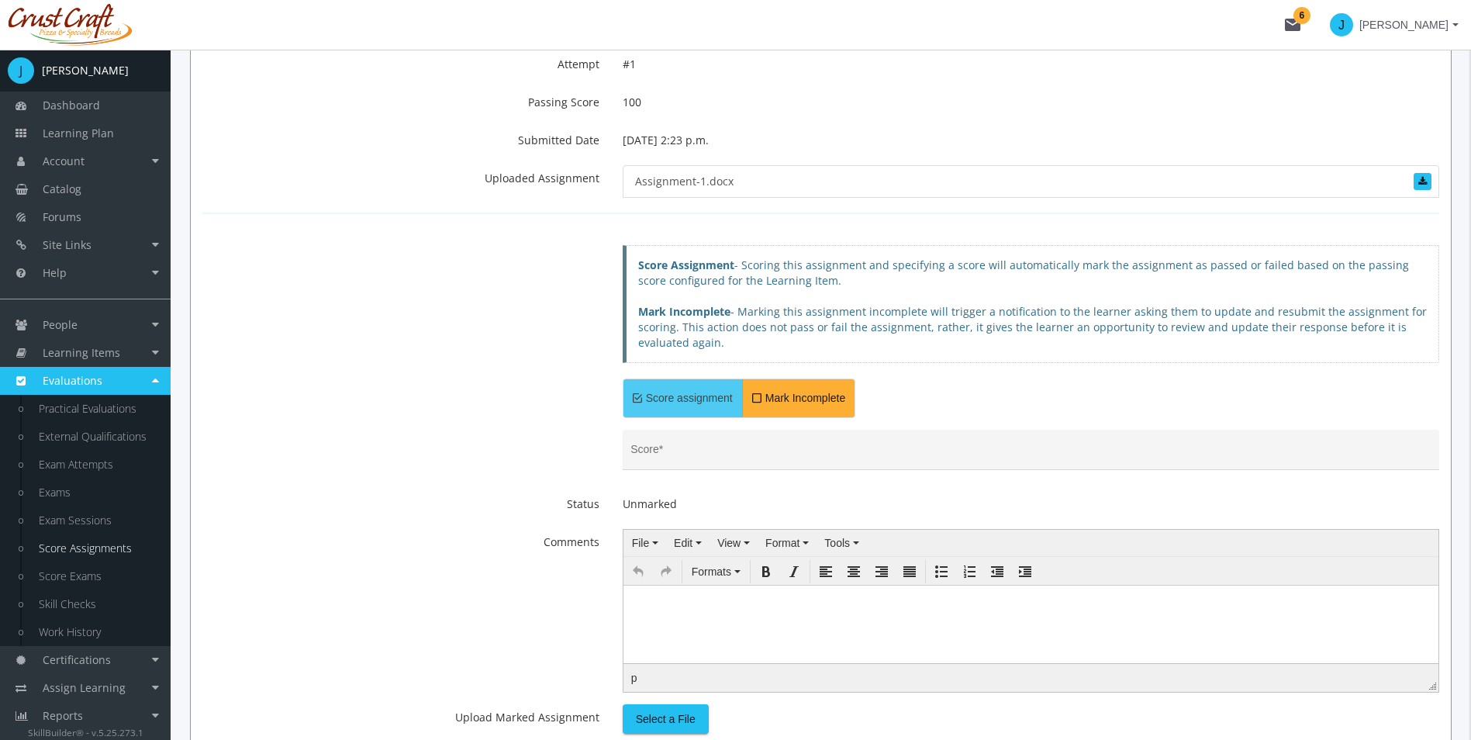
click at [529, 482] on form "Score * Status Unmarked Comments File Edit View Format Tools Formats p Upload M…" at bounding box center [820, 732] width 1237 height 604
click at [716, 441] on div "Score *" at bounding box center [1030, 454] width 800 height 32
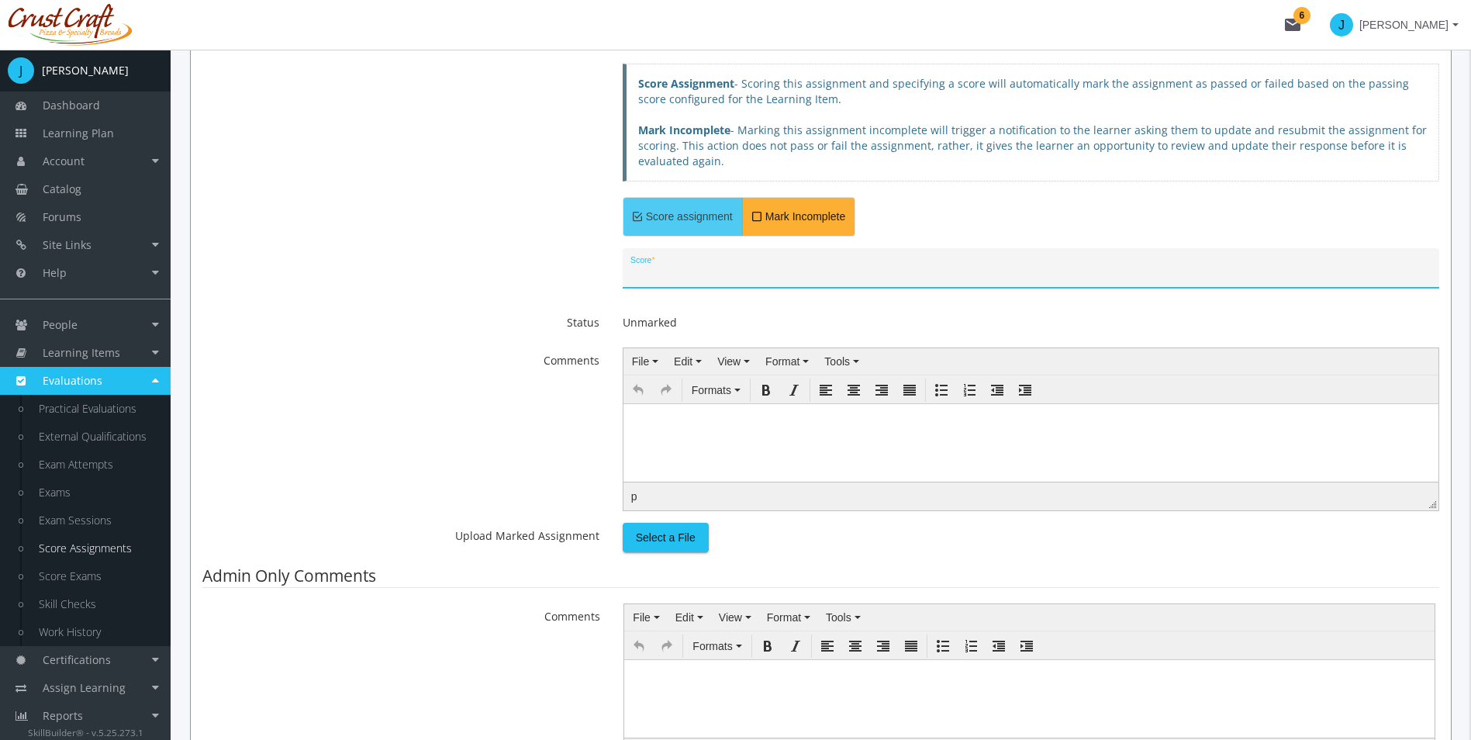
scroll to position [465, 0]
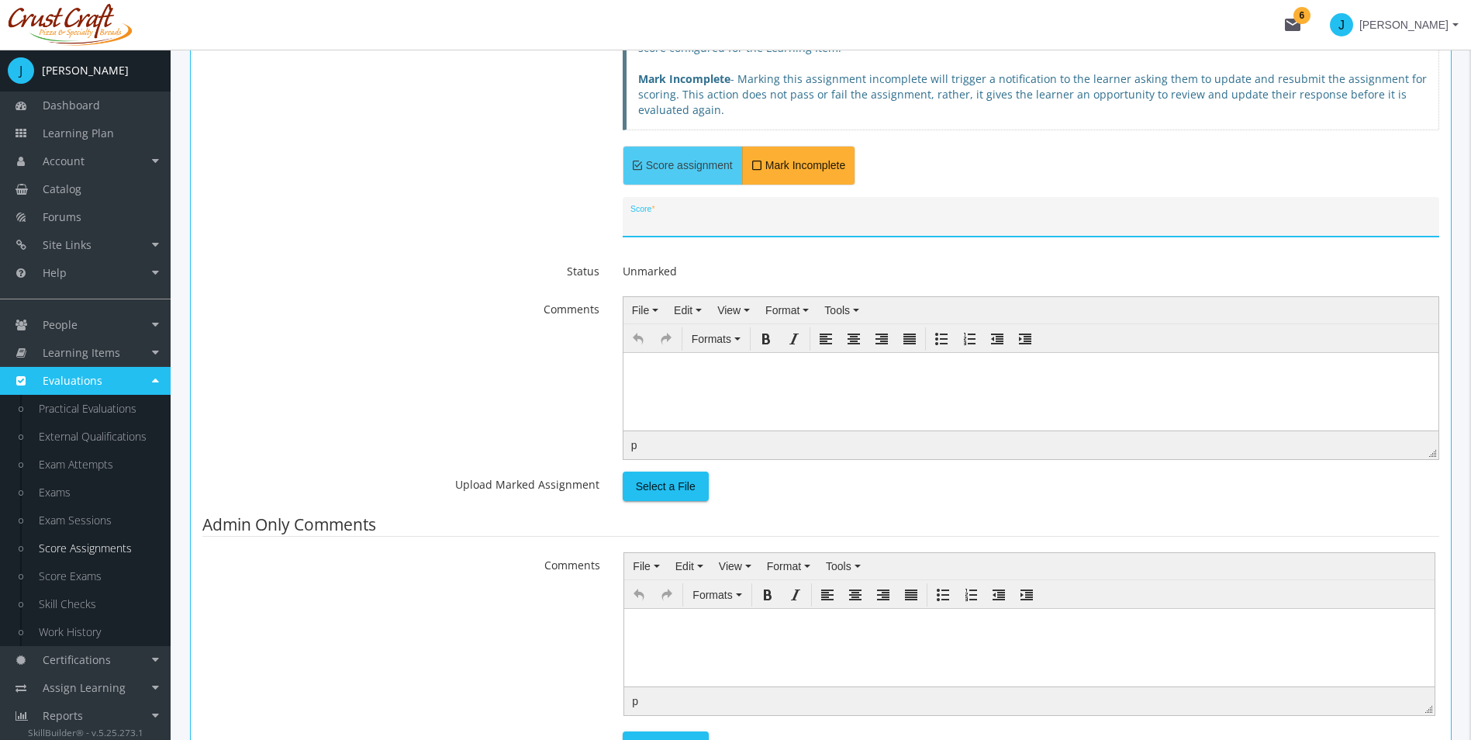
click at [664, 228] on input "Score *" at bounding box center [1030, 222] width 800 height 12
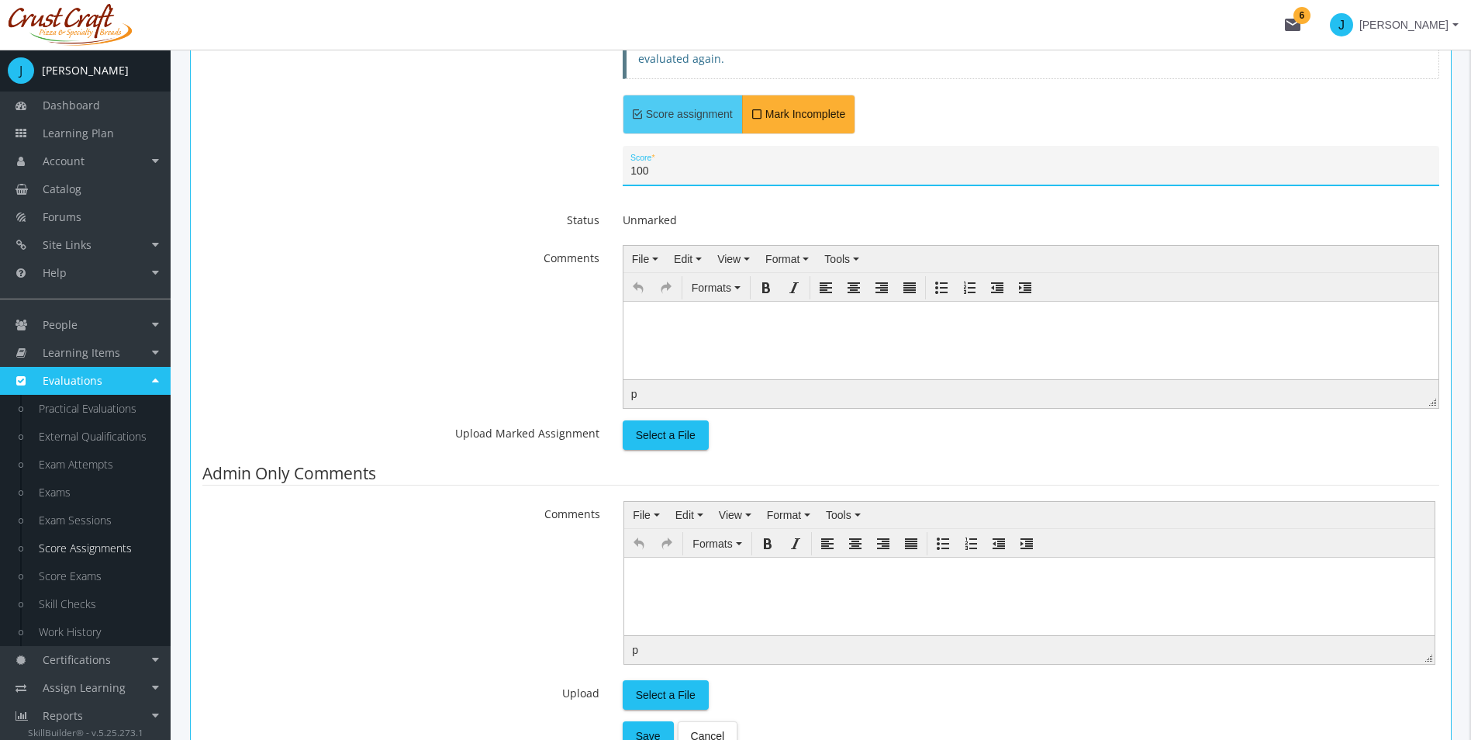
scroll to position [543, 0]
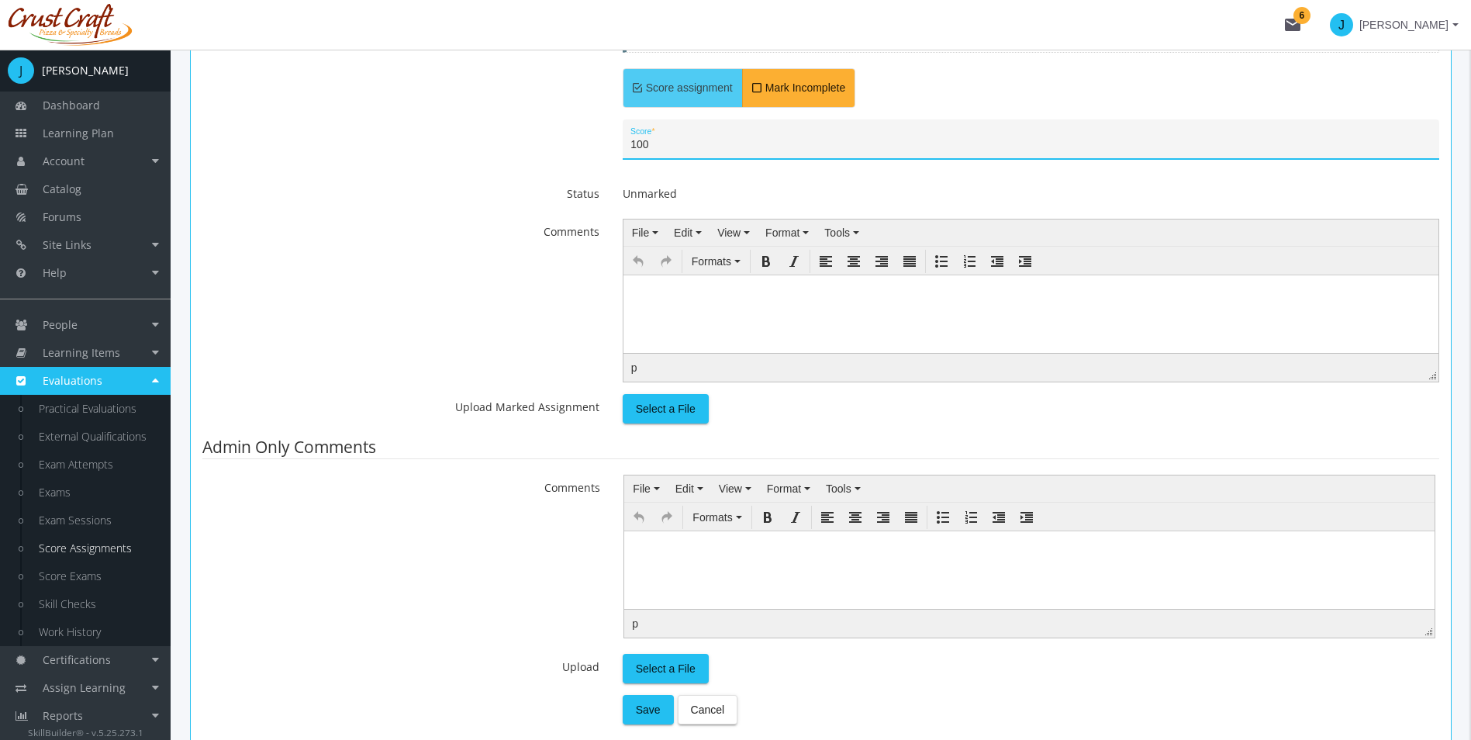
type input "100"
click at [569, 317] on div "Comments File Edit View Format Tools Formats p" at bounding box center [821, 301] width 1260 height 164
click at [682, 298] on html at bounding box center [1030, 286] width 815 height 23
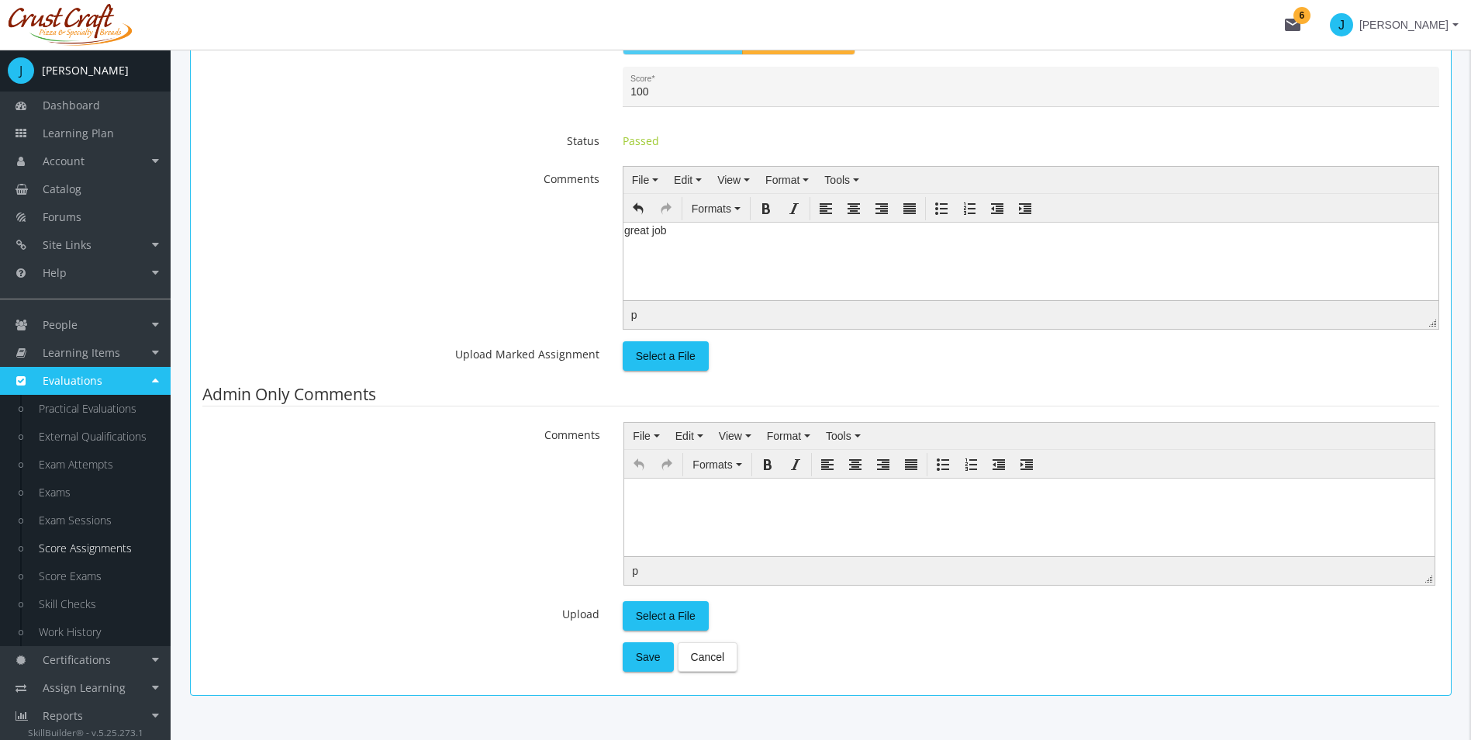
scroll to position [644, 0]
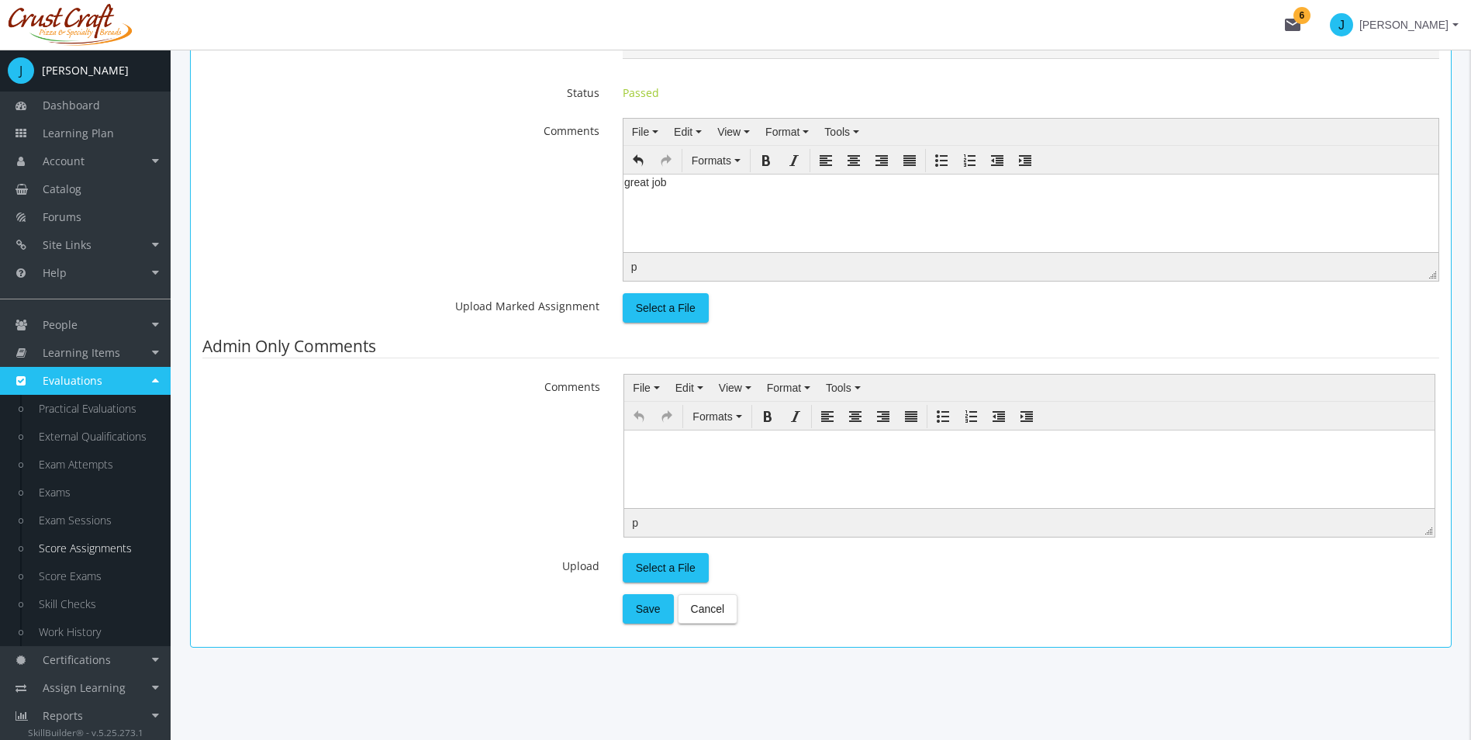
click at [683, 323] on form "100 Score * Status Passed Comments File Edit View Format Tools Formats p Upload…" at bounding box center [820, 321] width 1237 height 604
click at [679, 319] on span "Select a File" at bounding box center [666, 308] width 60 height 28
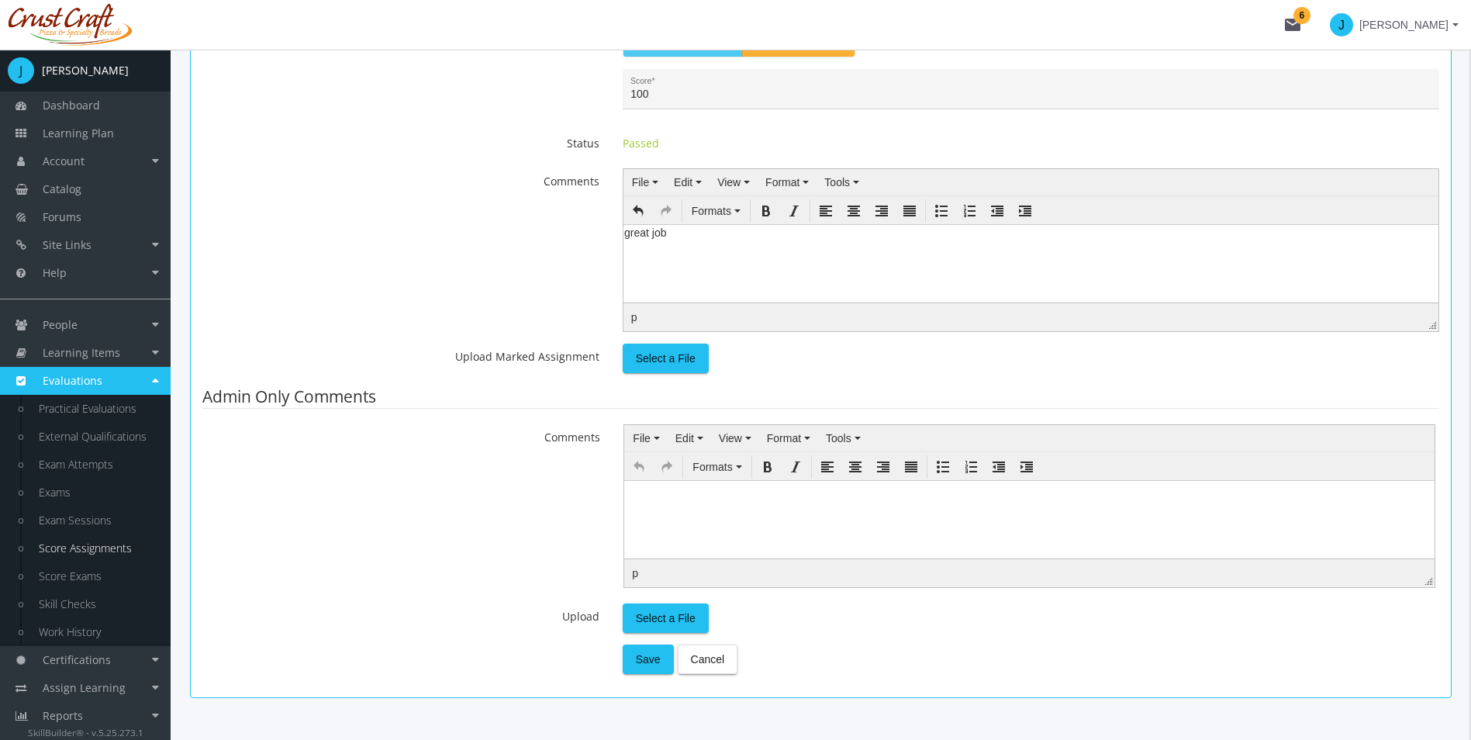
scroll to position [566, 0]
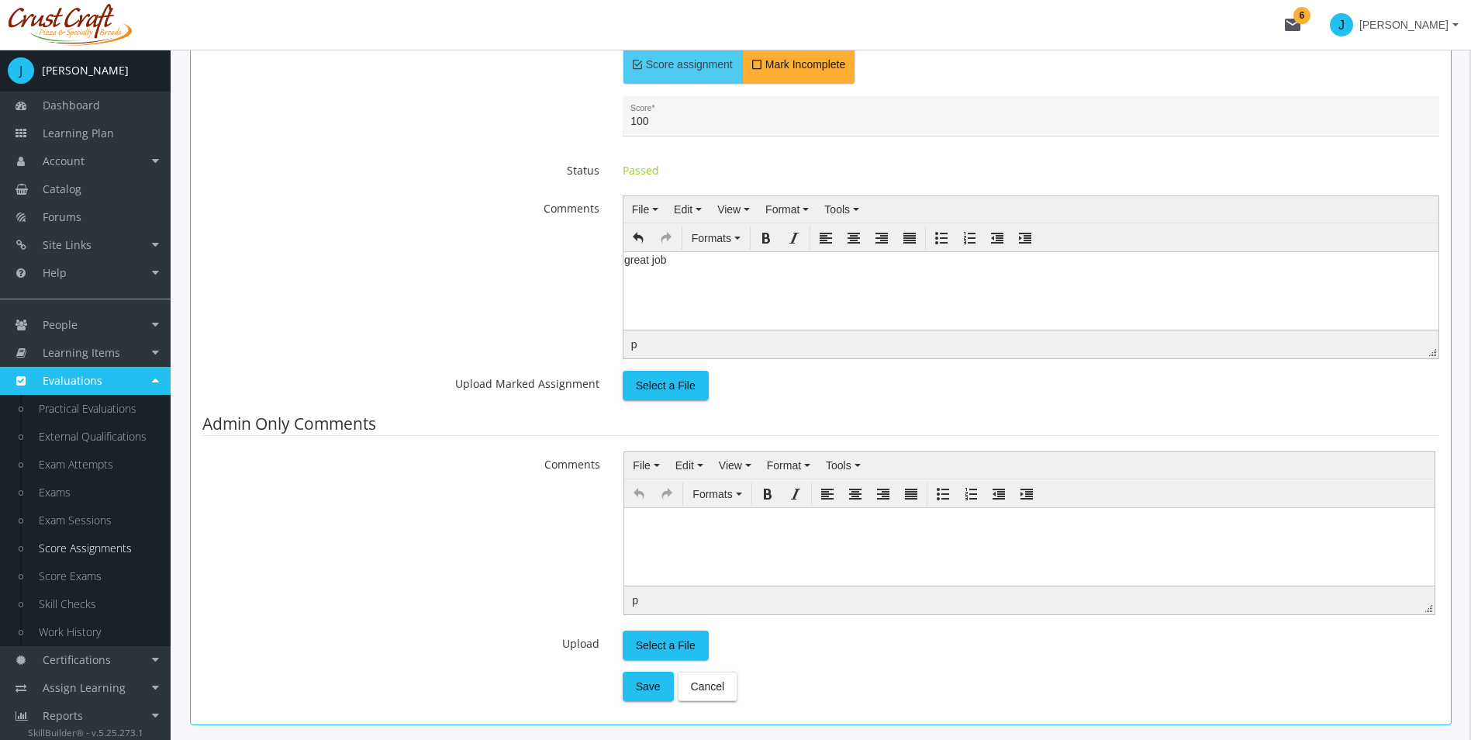
click at [656, 388] on span "Select a File" at bounding box center [666, 385] width 60 height 28
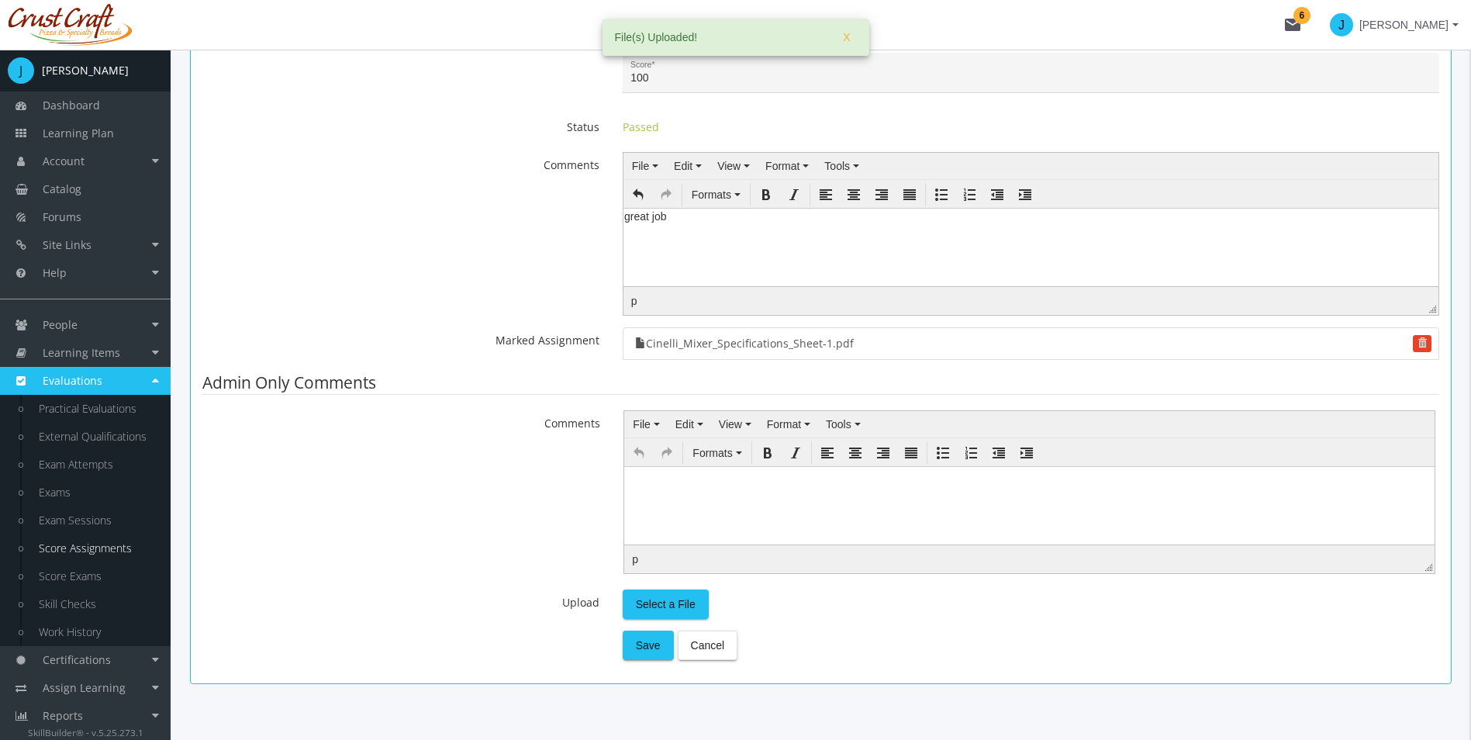
scroll to position [646, 0]
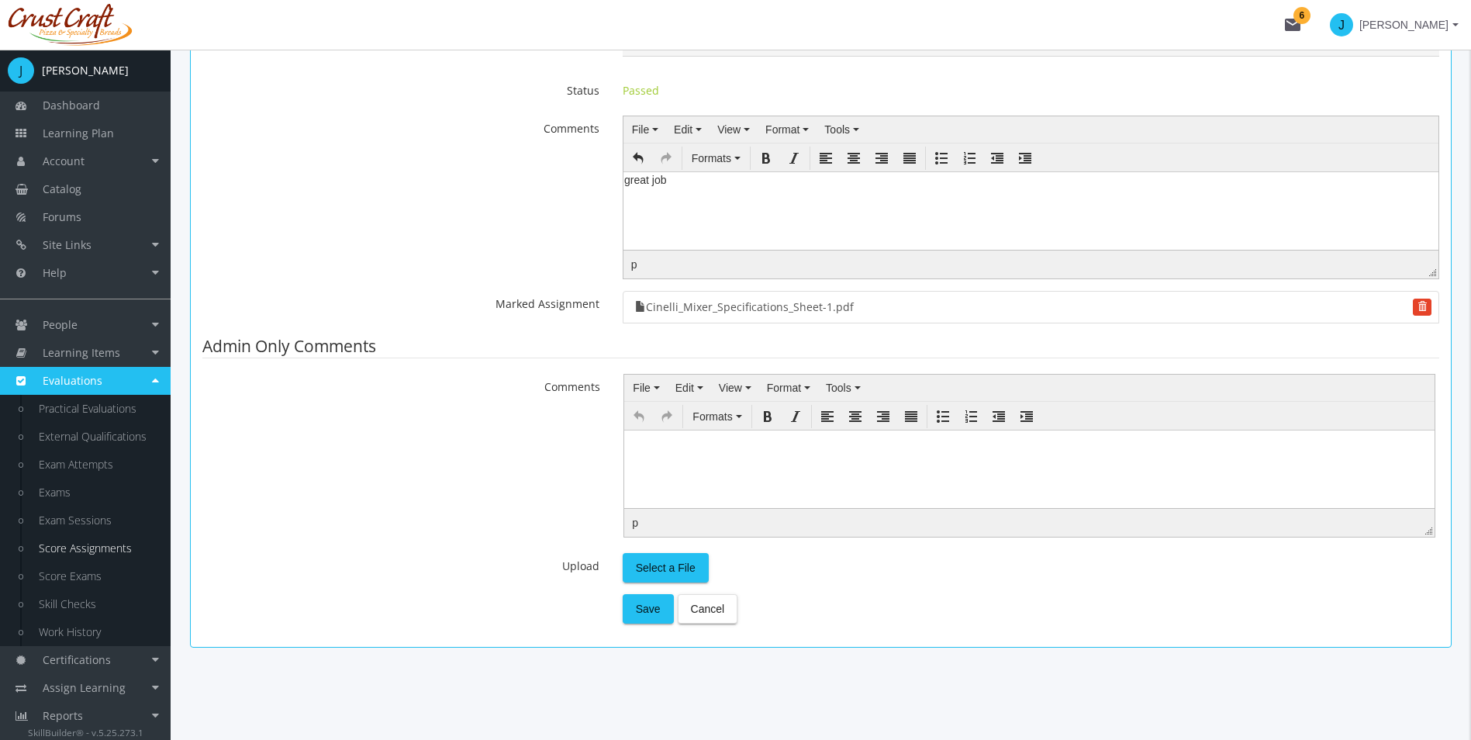
click at [728, 453] on html at bounding box center [1029, 441] width 810 height 23
click at [642, 611] on span "Save" at bounding box center [648, 609] width 25 height 28
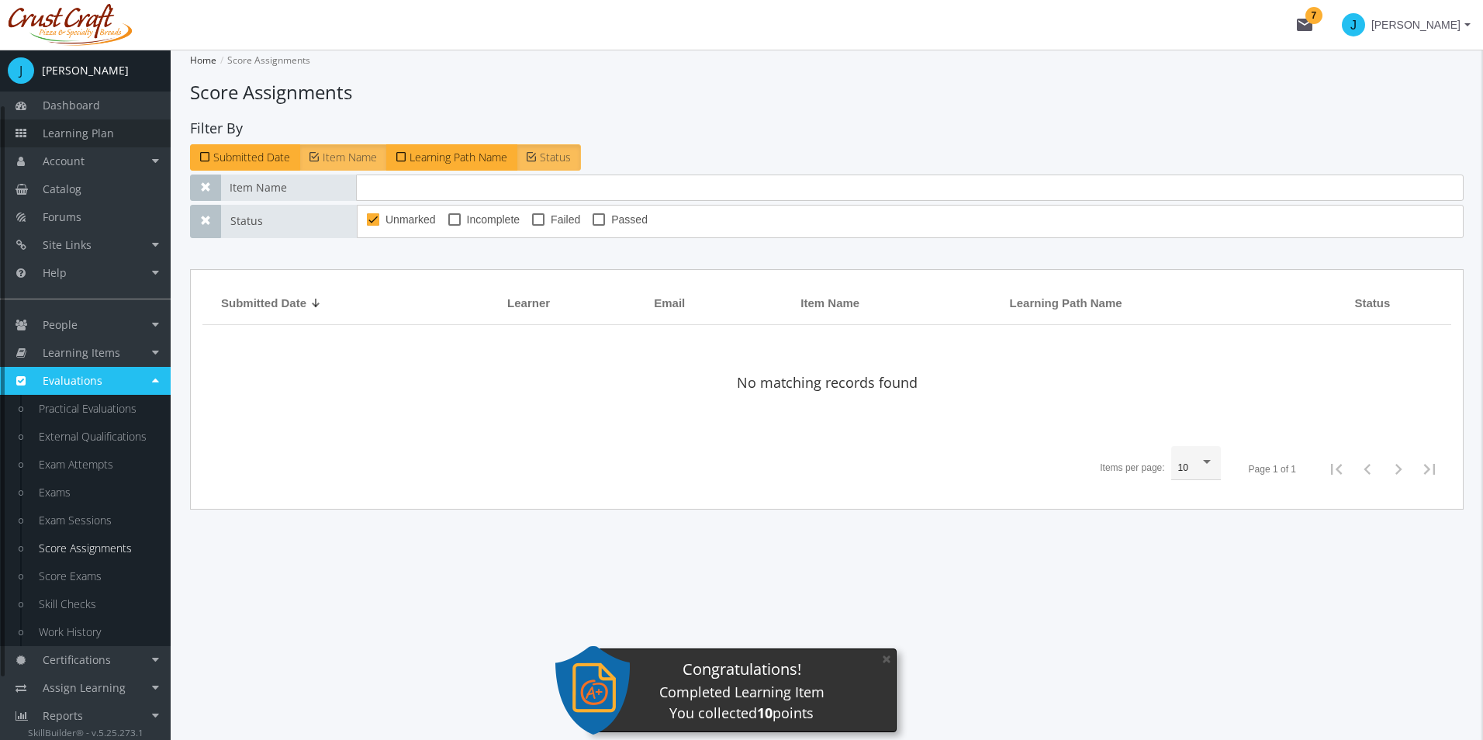
click at [95, 128] on span "Learning Plan" at bounding box center [78, 133] width 71 height 15
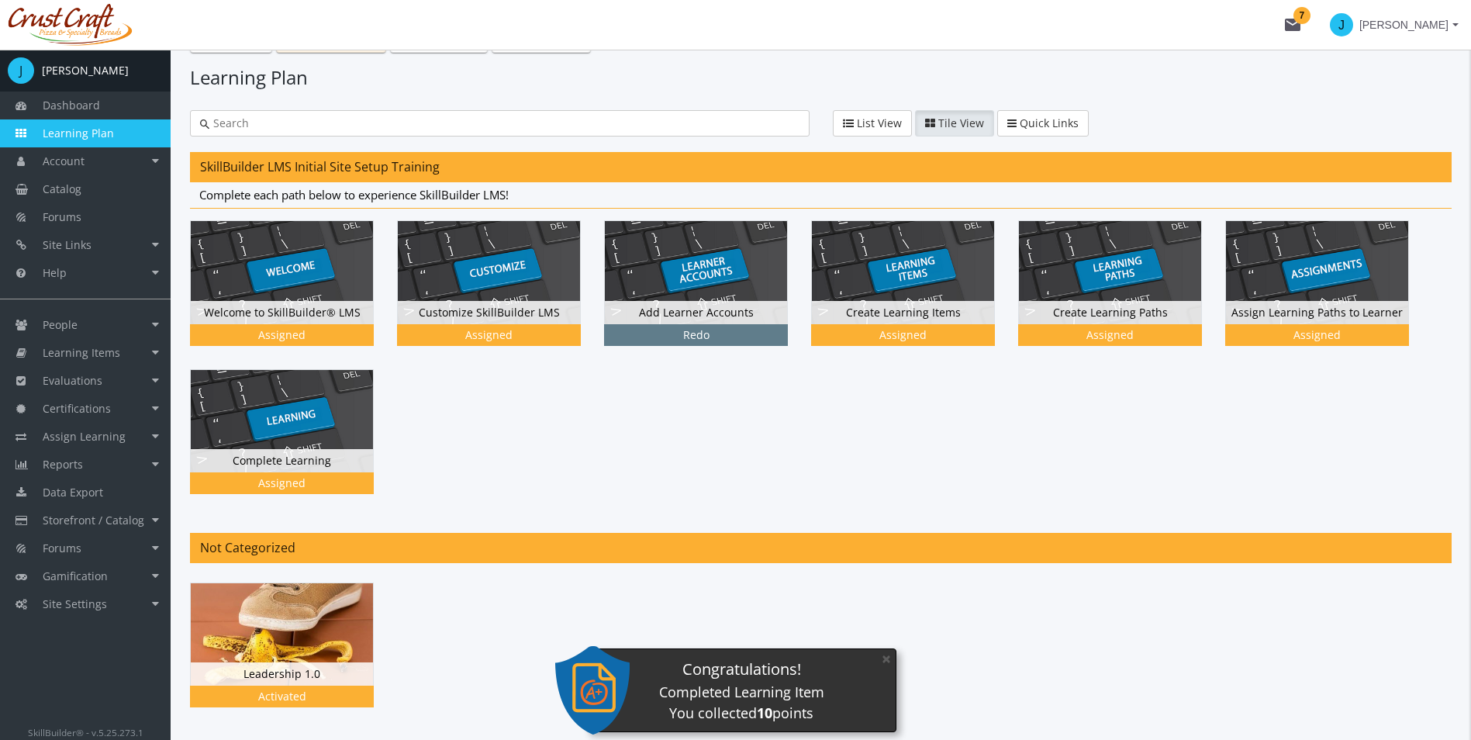
scroll to position [78, 0]
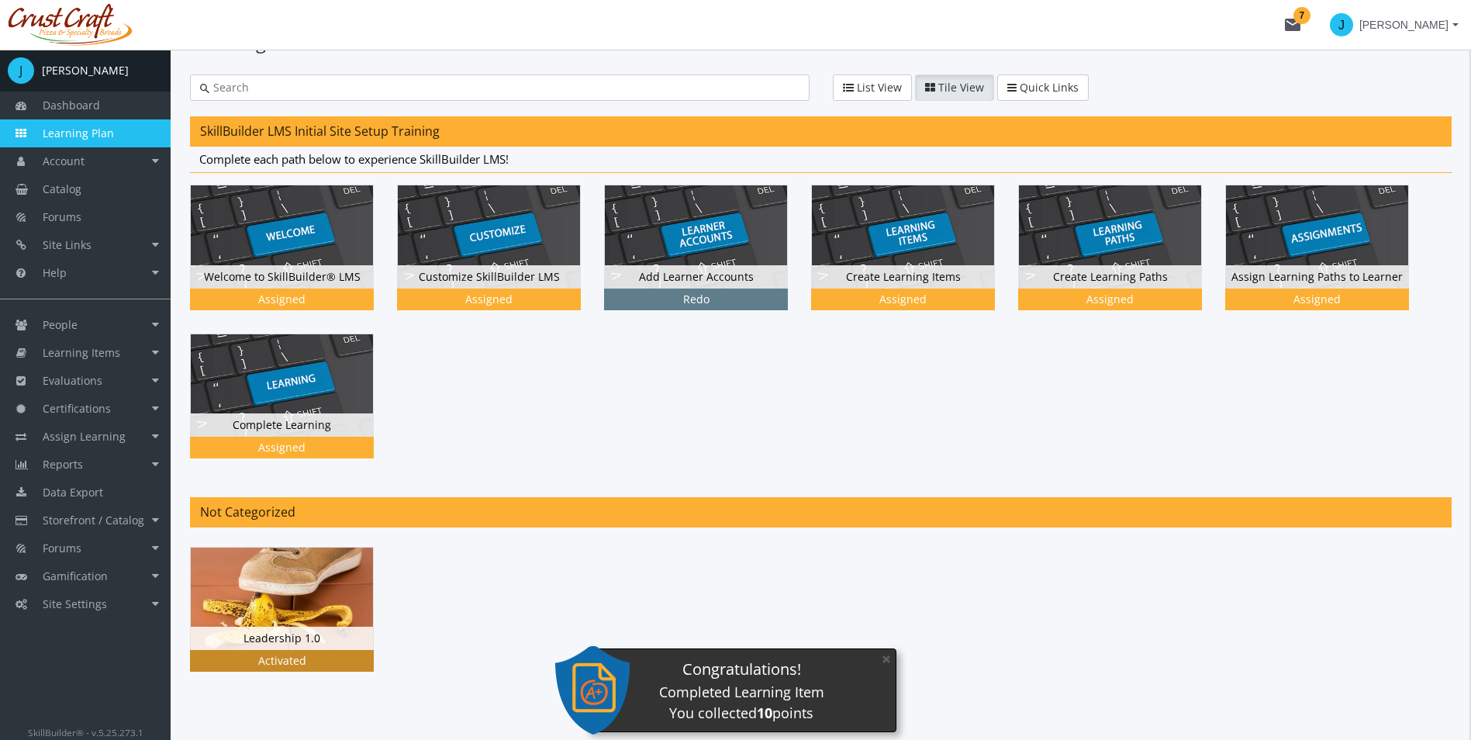
click at [287, 594] on img at bounding box center [282, 598] width 182 height 102
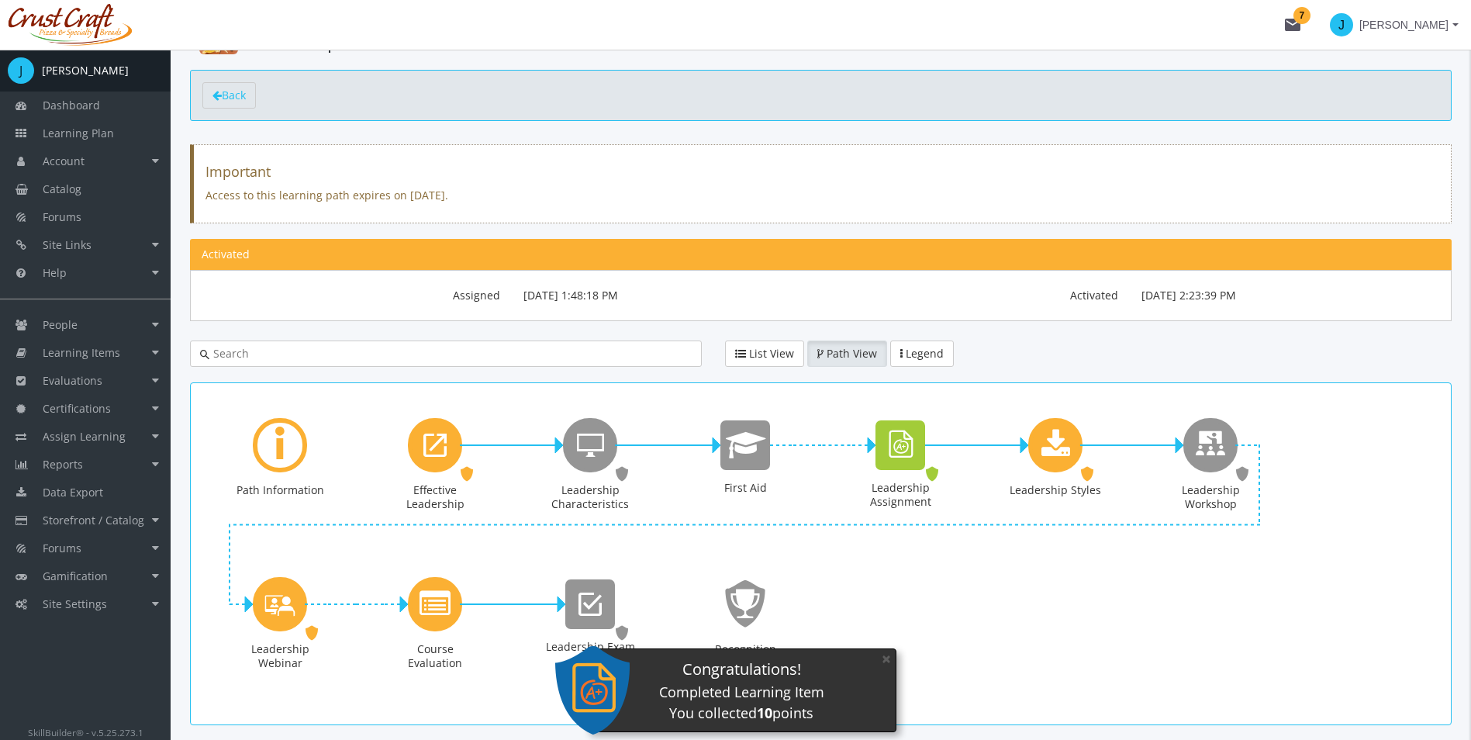
scroll to position [114, 0]
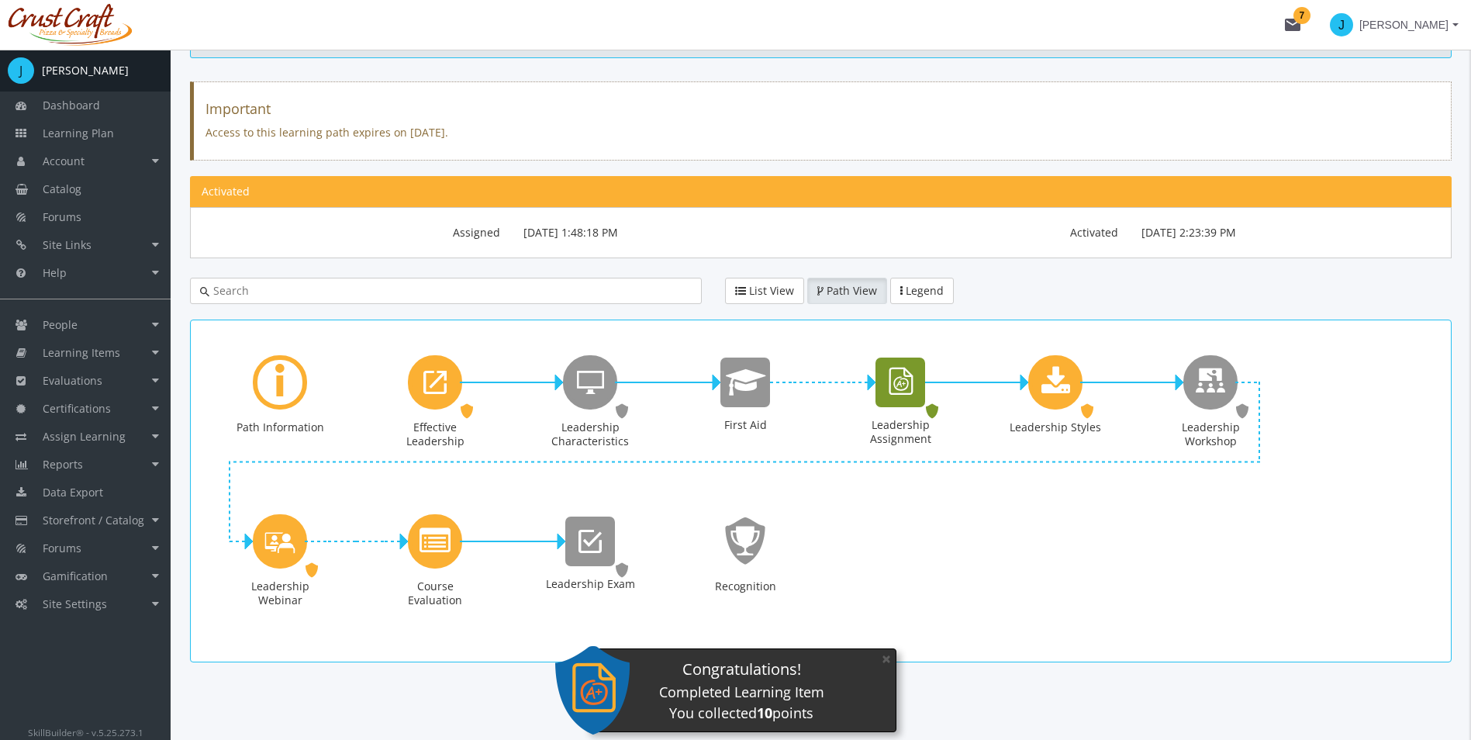
click at [896, 406] on div "Leadership Assignment" at bounding box center [900, 382] width 50 height 50
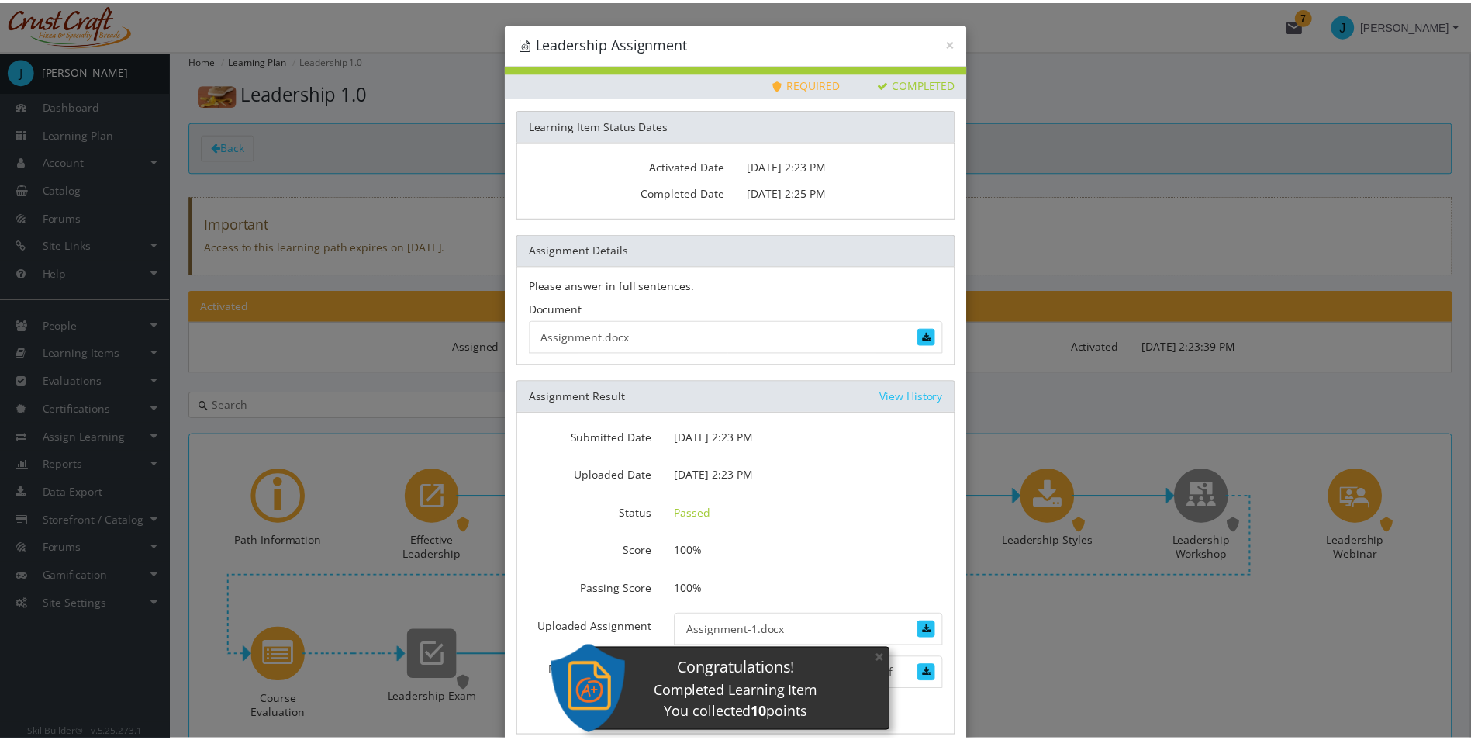
scroll to position [192, 0]
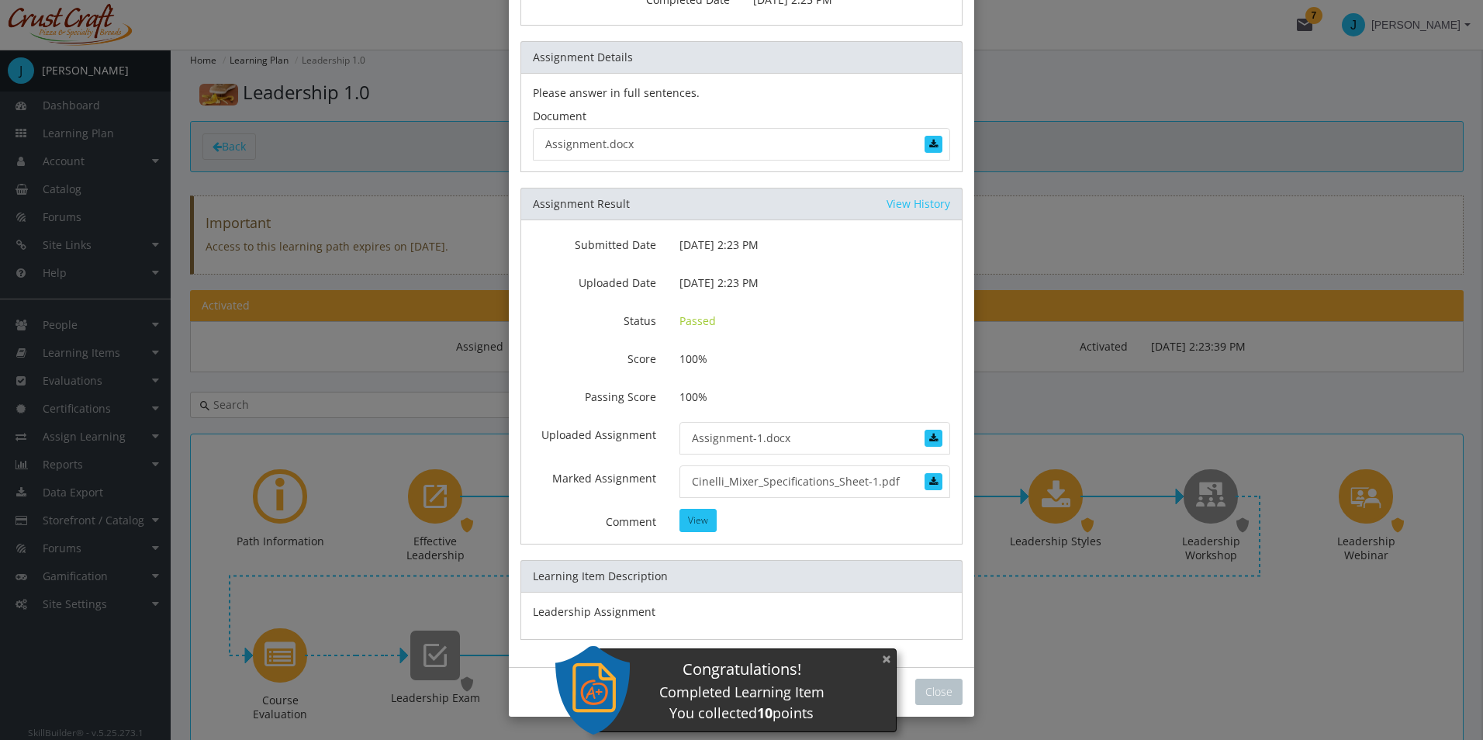
click at [885, 661] on button "×" at bounding box center [886, 659] width 25 height 32
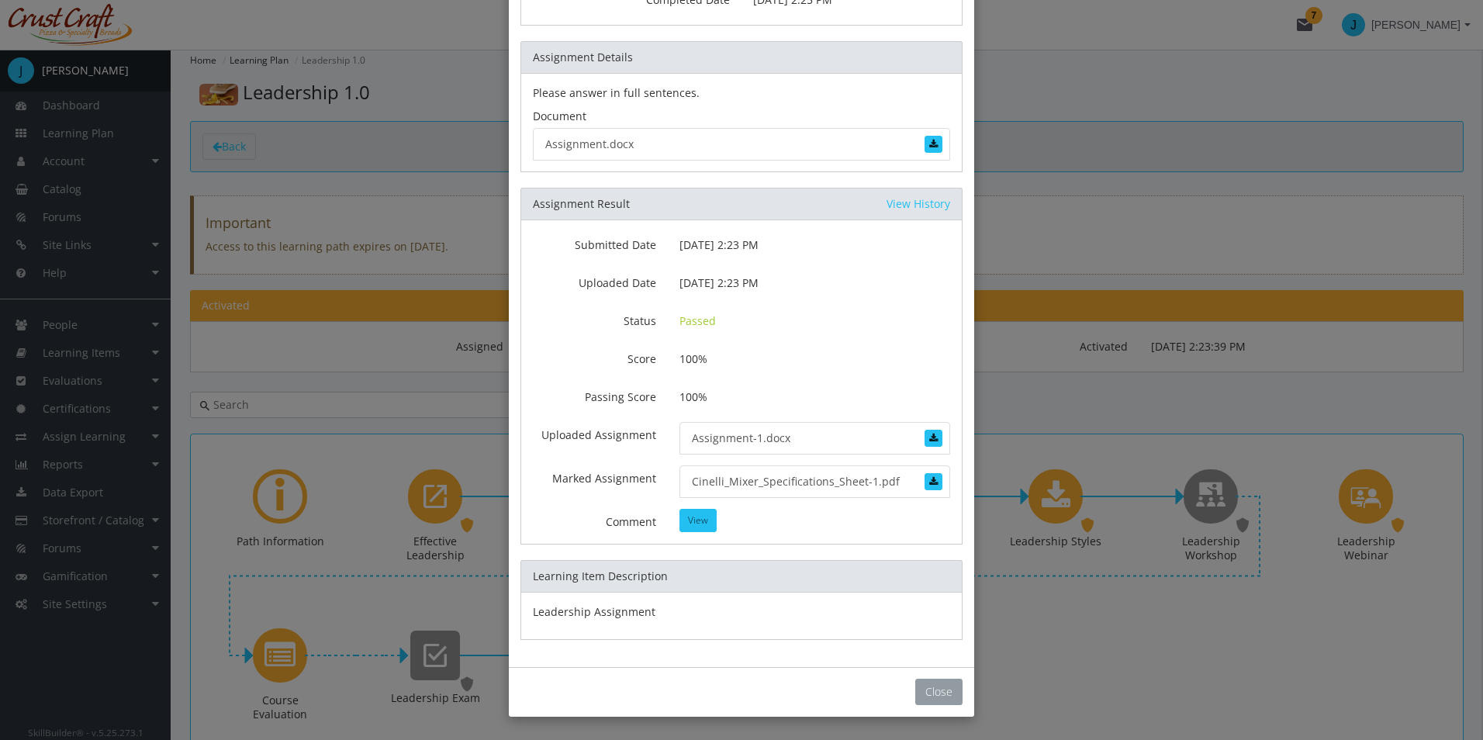
click at [925, 689] on button "Close" at bounding box center [938, 692] width 47 height 26
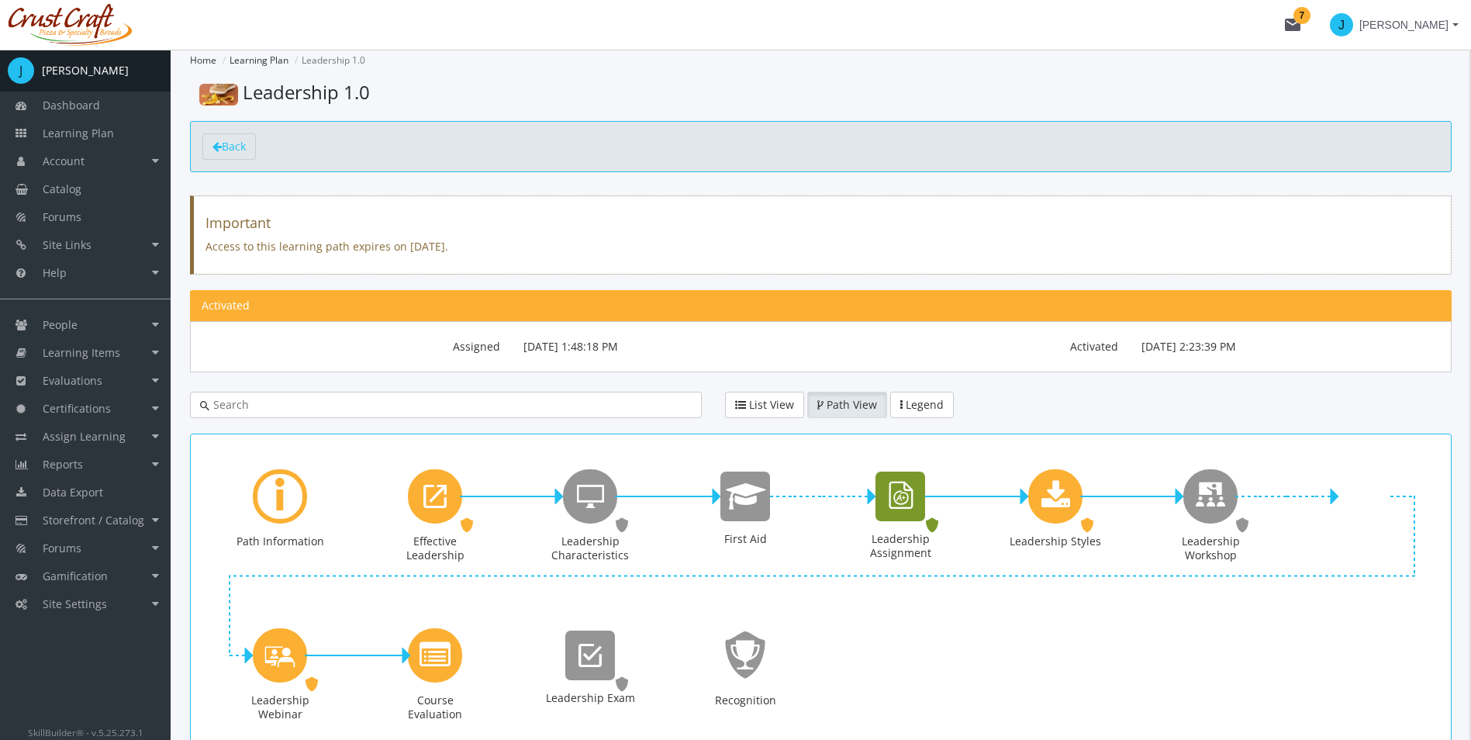
drag, startPoint x: 906, startPoint y: 506, endPoint x: 758, endPoint y: 503, distance: 147.4
click at [758, 503] on div "Path Information Effective Leadership URL. Status: Assigned. Leadership Charact…" at bounding box center [820, 605] width 1237 height 318
drag, startPoint x: 758, startPoint y: 503, endPoint x: 895, endPoint y: 672, distance: 216.7
click at [901, 679] on div "Path Information Effective Leadership URL. Status: Assigned. Leadership Charact…" at bounding box center [820, 605] width 1237 height 318
click at [147, 354] on link "Learning Items" at bounding box center [85, 353] width 171 height 28
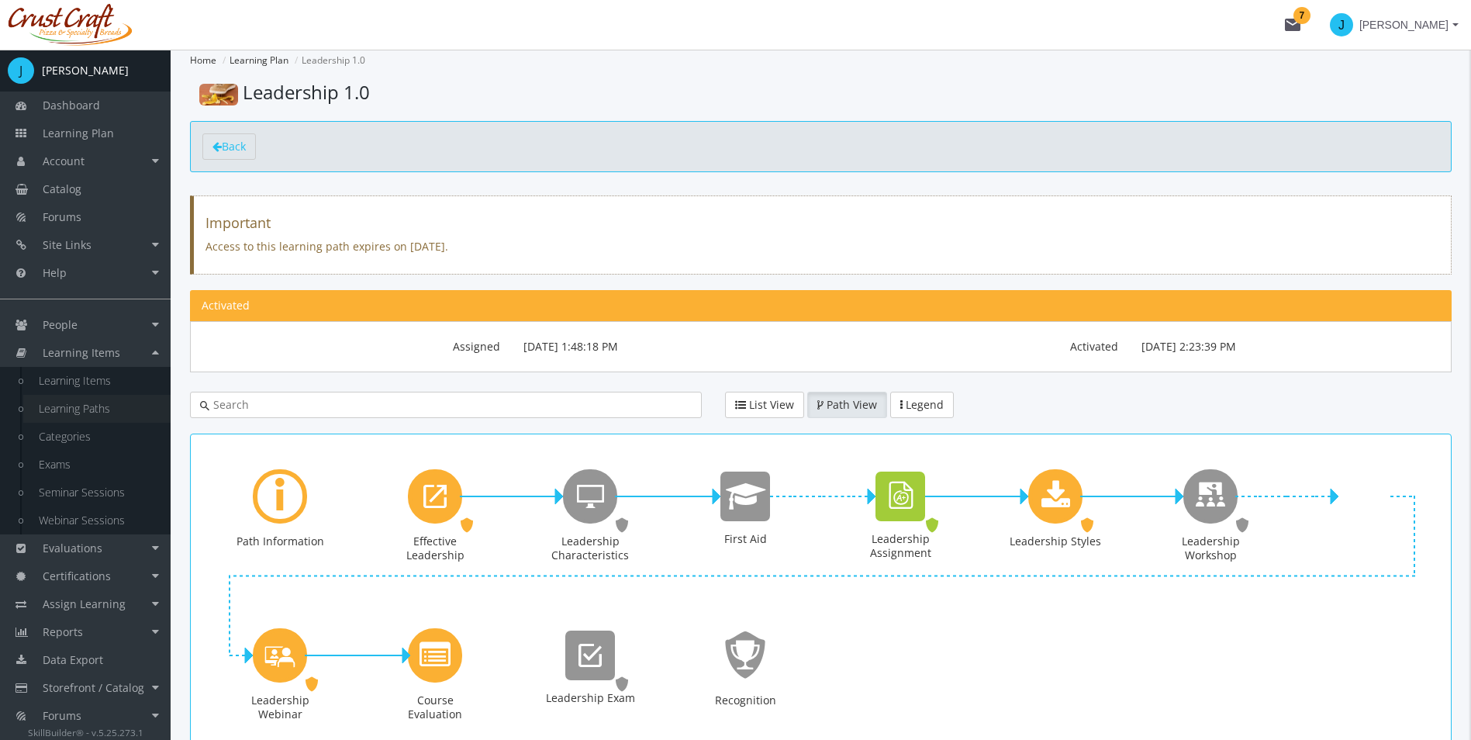
click at [133, 405] on link "Learning Paths" at bounding box center [96, 409] width 147 height 28
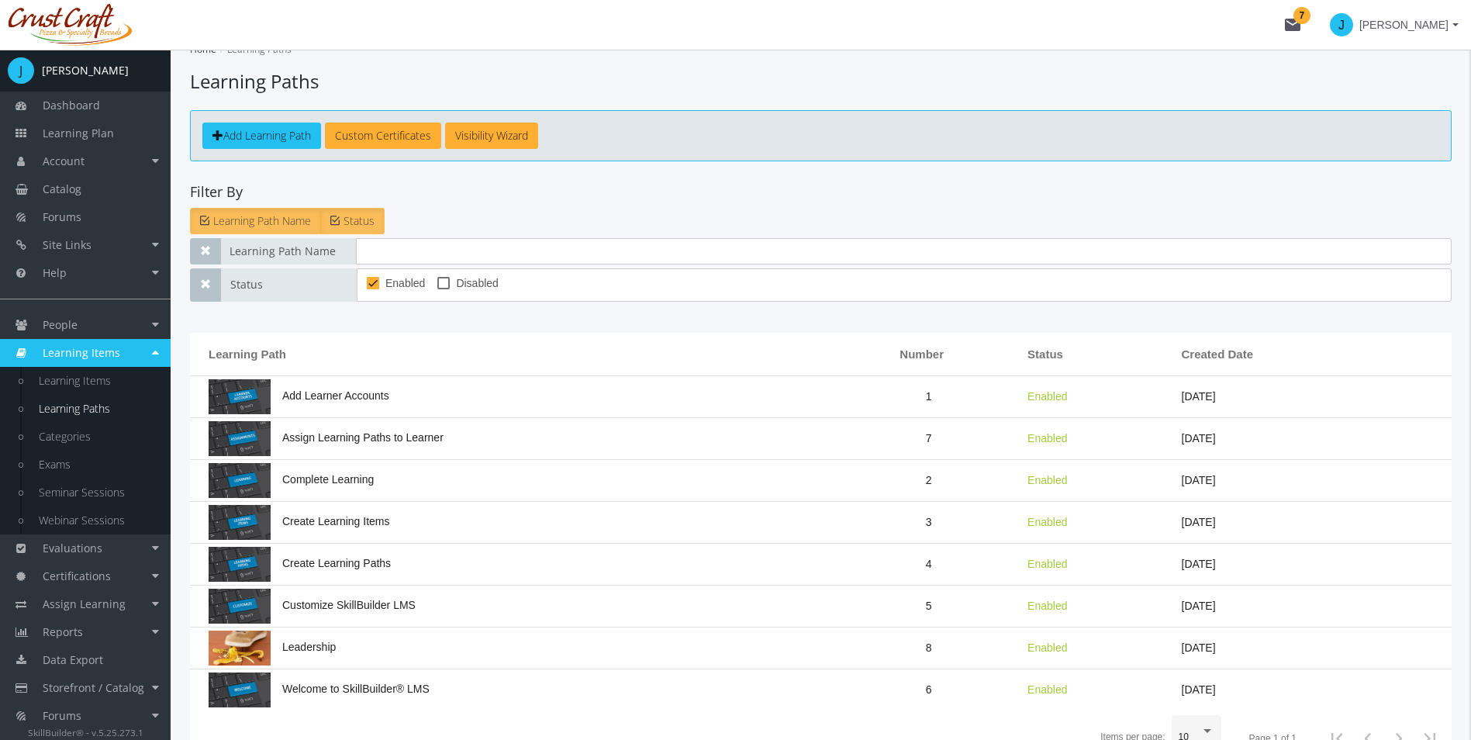
scroll to position [115, 0]
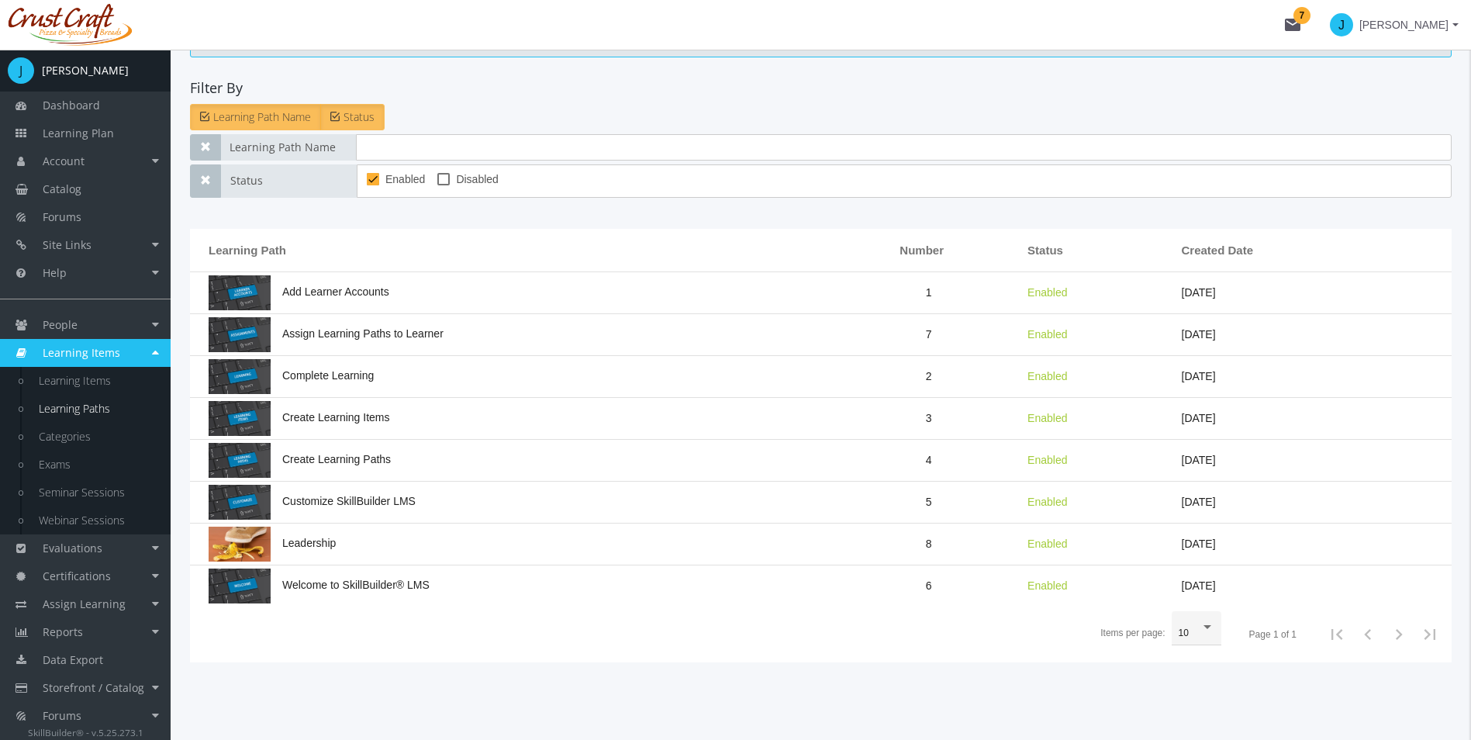
click at [362, 547] on td "Leadership" at bounding box center [514, 544] width 648 height 42
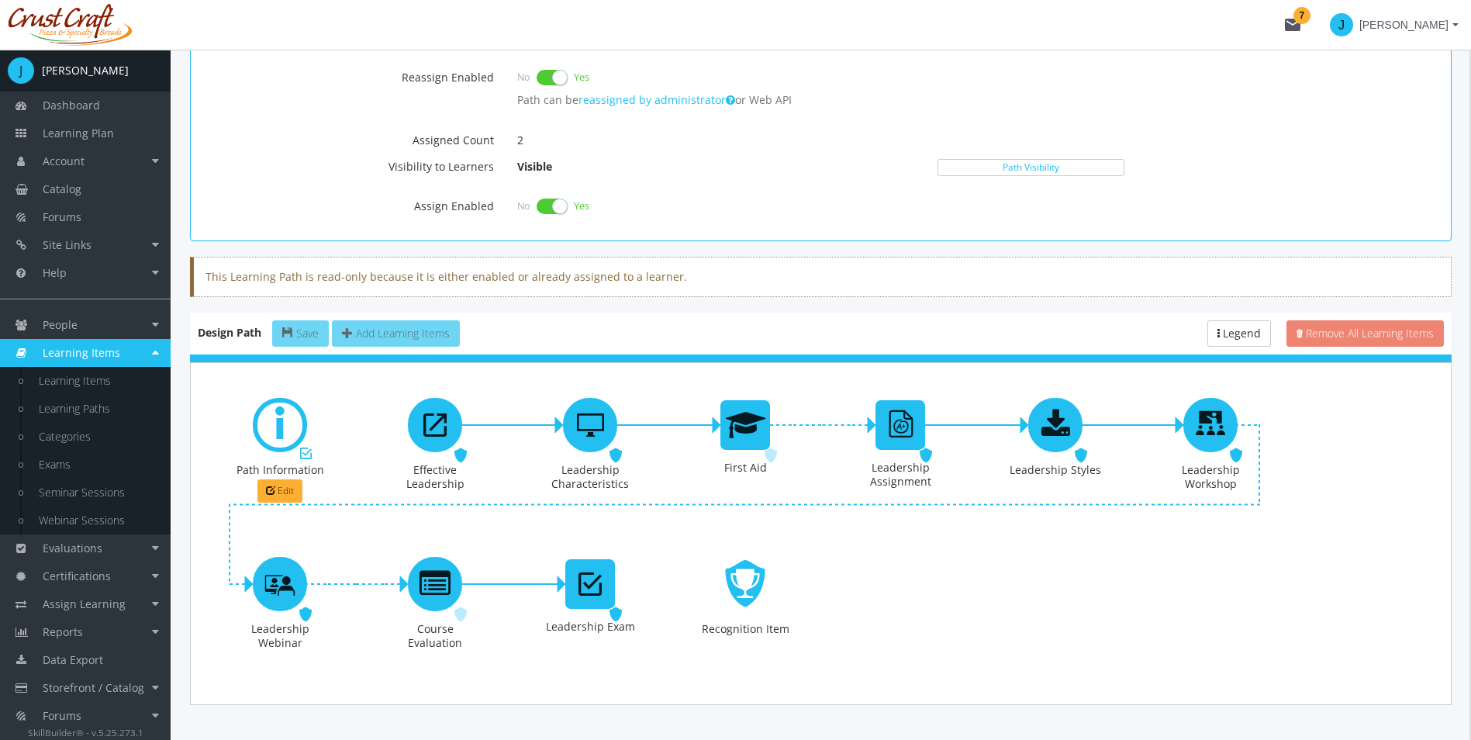
scroll to position [921, 0]
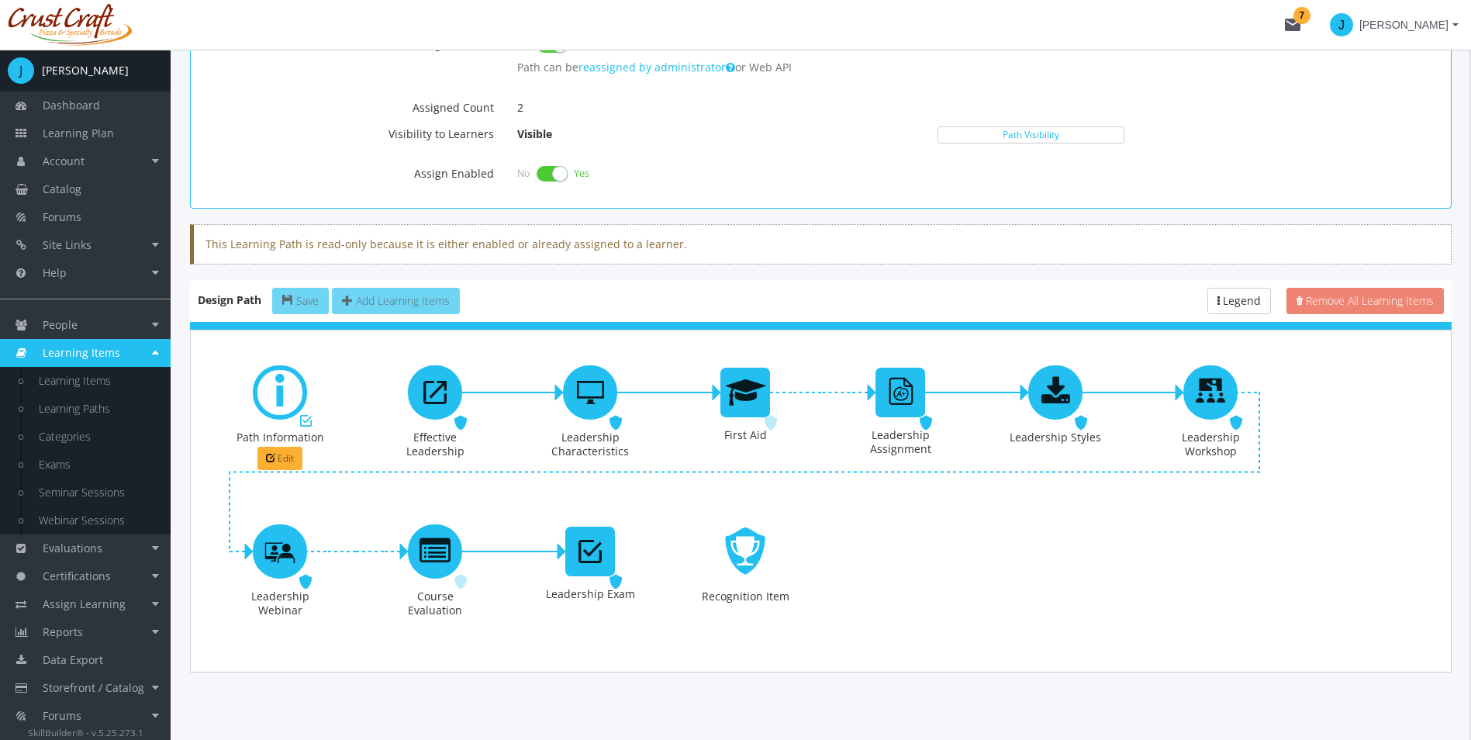
drag, startPoint x: 836, startPoint y: 387, endPoint x: 776, endPoint y: 413, distance: 65.0
click at [776, 413] on div "Required" at bounding box center [769, 423] width 22 height 26
click at [786, 416] on span "Required" at bounding box center [810, 423] width 48 height 15
click at [295, 447] on button "Edit" at bounding box center [279, 458] width 45 height 23
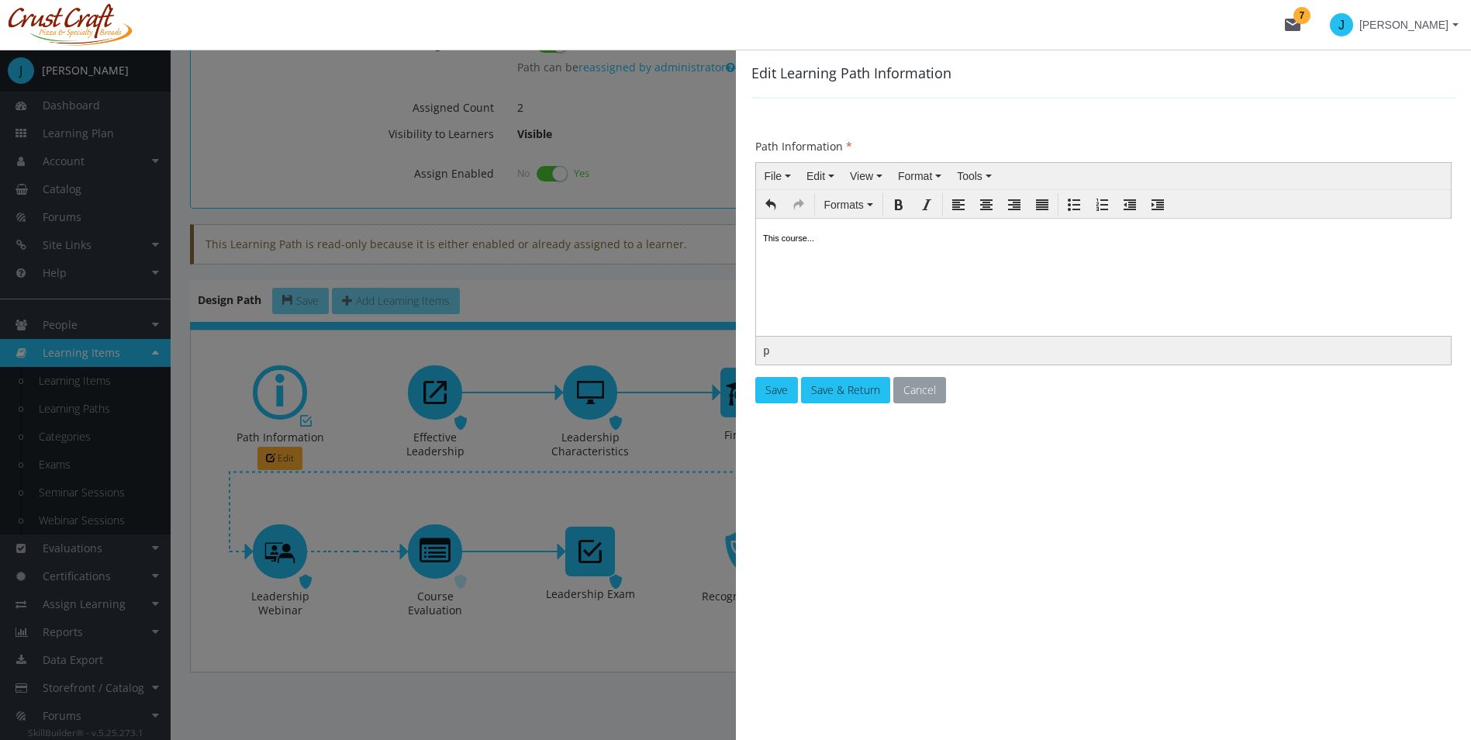
click at [925, 385] on button "Cancel" at bounding box center [919, 390] width 53 height 26
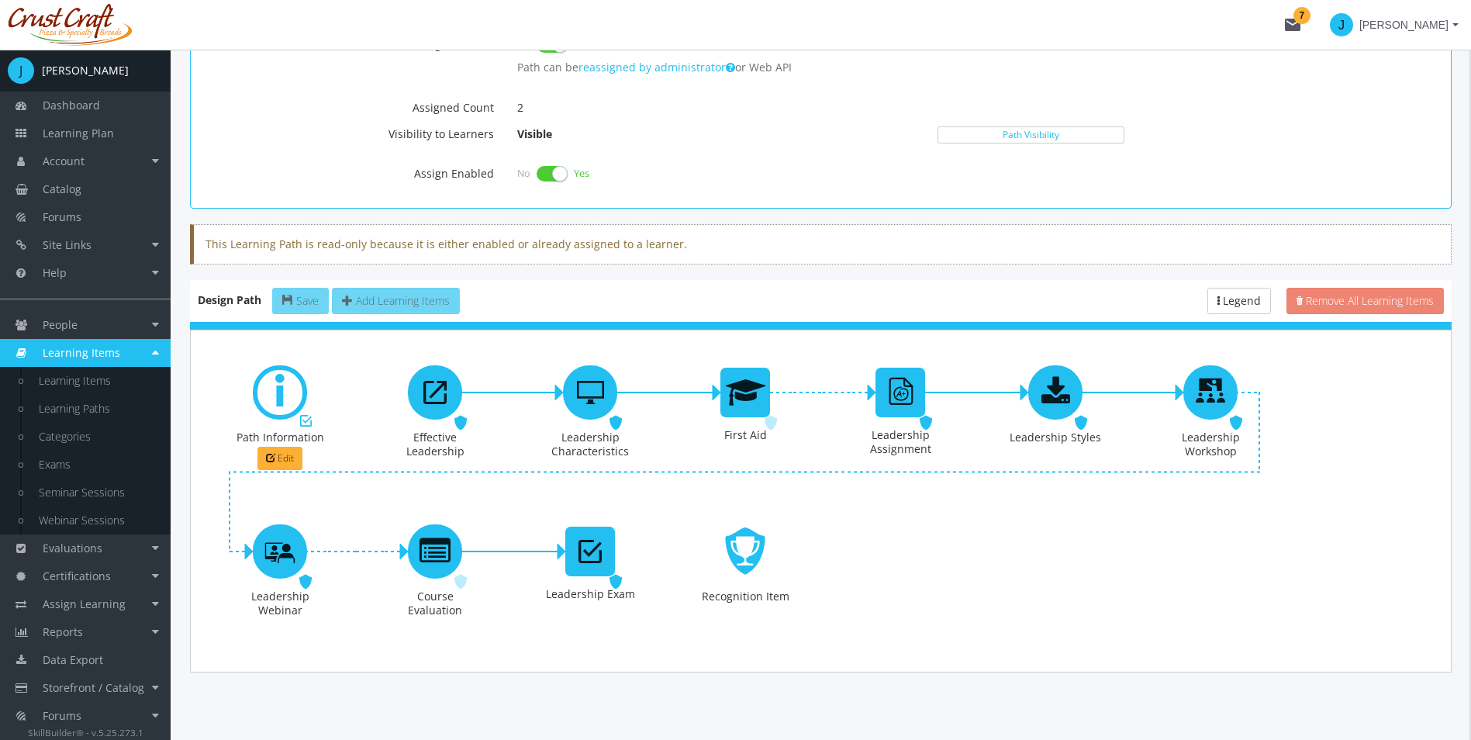
click at [771, 410] on div "Required" at bounding box center [769, 423] width 22 height 26
click at [859, 385] on div "Required Leadership Assignment" at bounding box center [900, 421] width 93 height 112
click at [750, 386] on icon at bounding box center [746, 392] width 40 height 31
click at [786, 416] on span "Required" at bounding box center [810, 423] width 48 height 15
drag, startPoint x: 723, startPoint y: 416, endPoint x: 705, endPoint y: 409, distance: 19.9
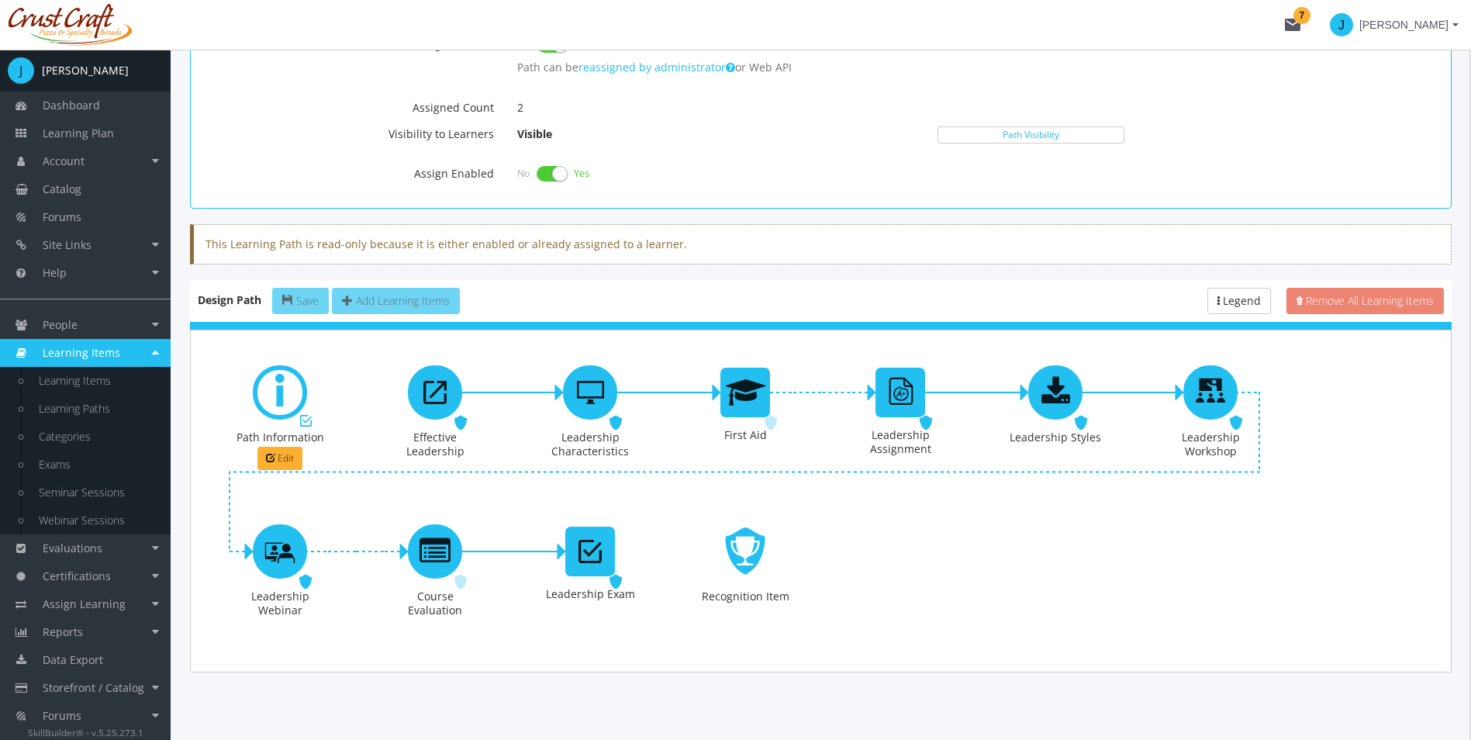
click at [759, 416] on icon at bounding box center [770, 423] width 23 height 22
click at [722, 382] on div at bounding box center [745, 393] width 50 height 50
click at [714, 385] on icon at bounding box center [717, 393] width 8 height 16
click at [278, 451] on span "Edit" at bounding box center [286, 457] width 16 height 13
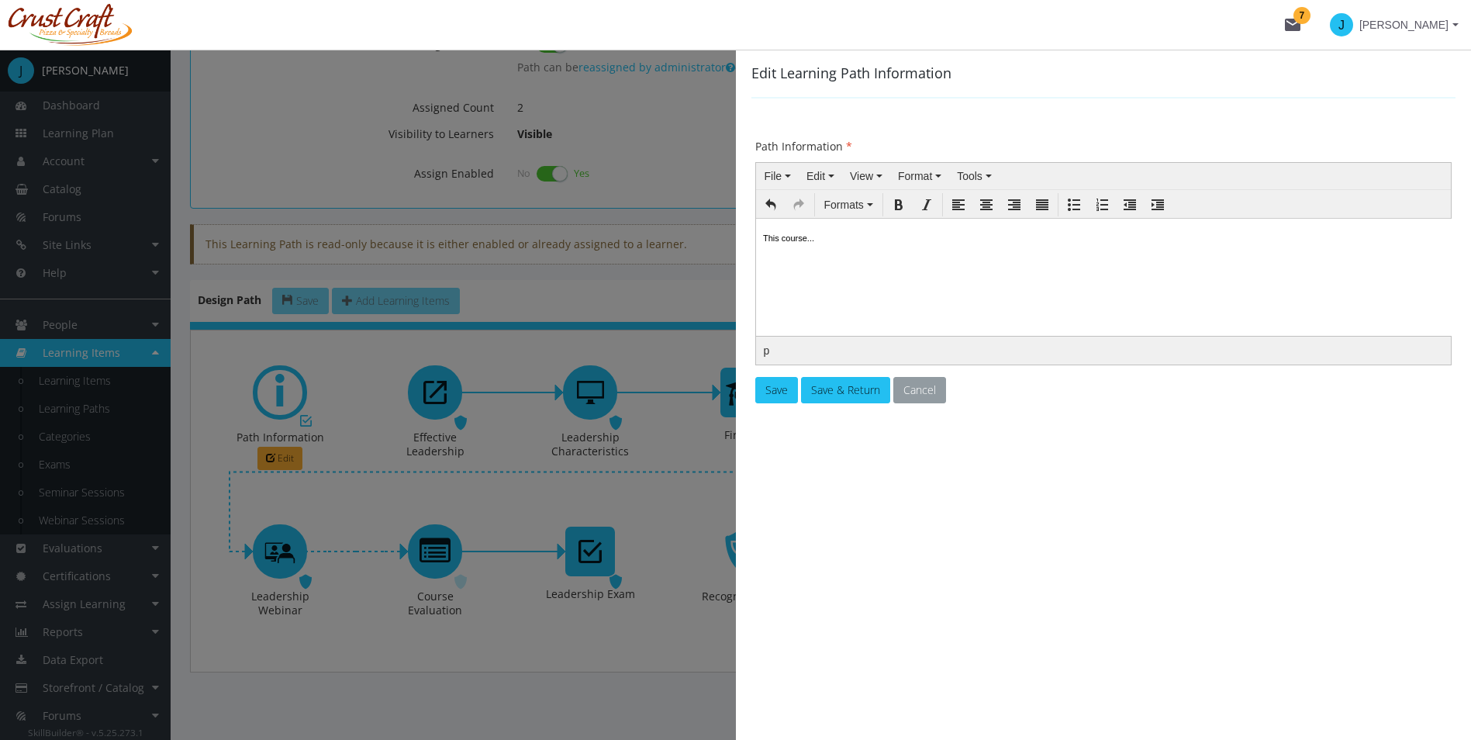
click at [917, 393] on button "Cancel" at bounding box center [919, 390] width 53 height 26
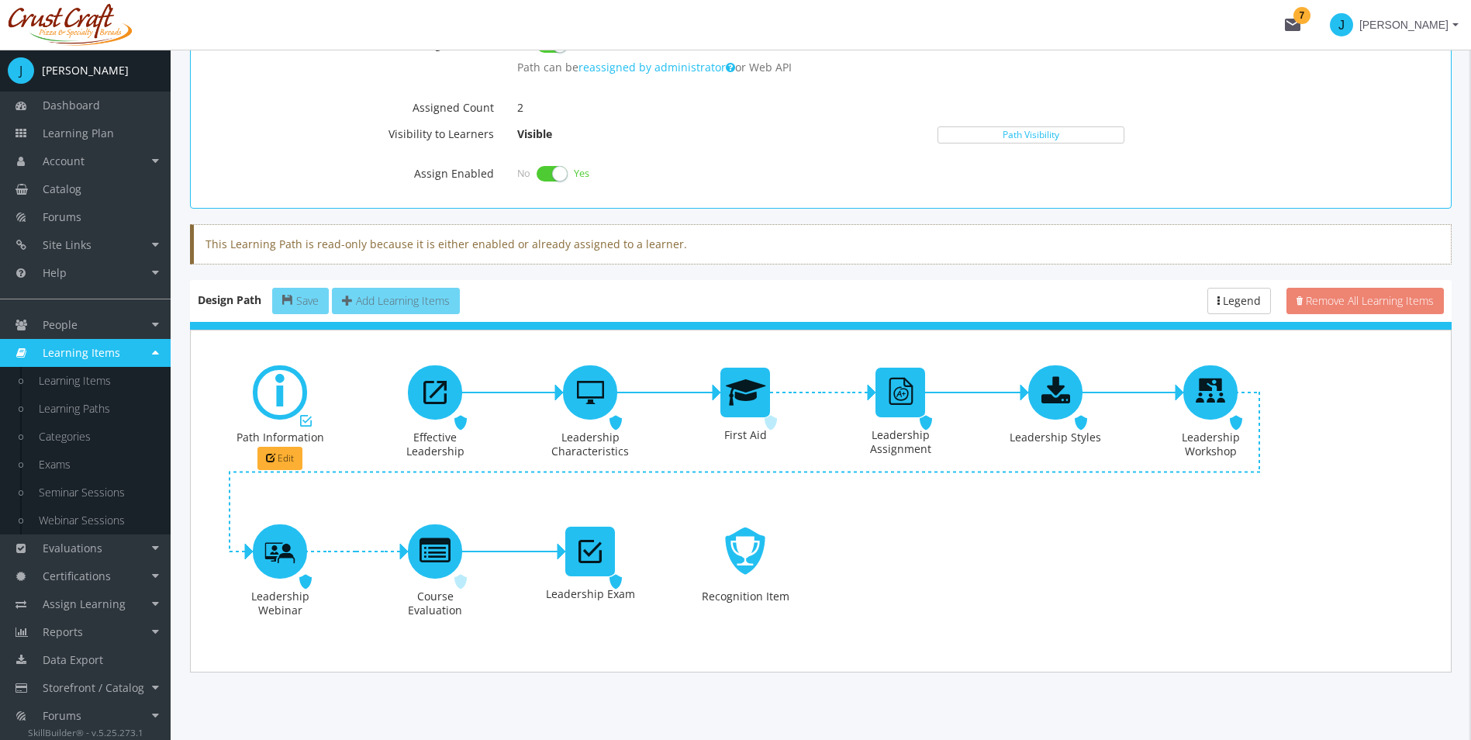
click at [630, 575] on span "Required" at bounding box center [654, 582] width 48 height 15
click at [604, 571] on icon at bounding box center [615, 582] width 23 height 22
click at [150, 348] on link "Learning Items" at bounding box center [85, 353] width 171 height 28
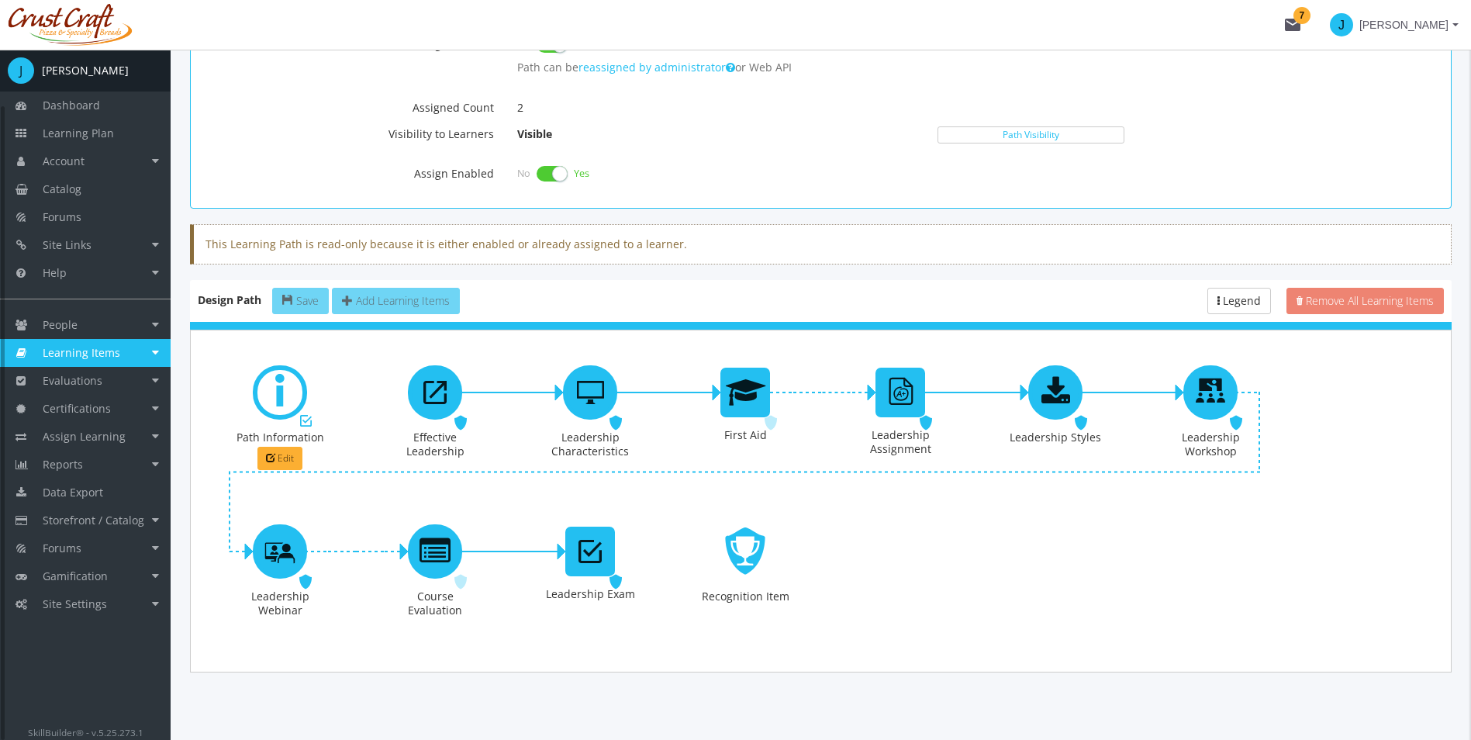
click at [155, 350] on link "Learning Items" at bounding box center [85, 353] width 171 height 28
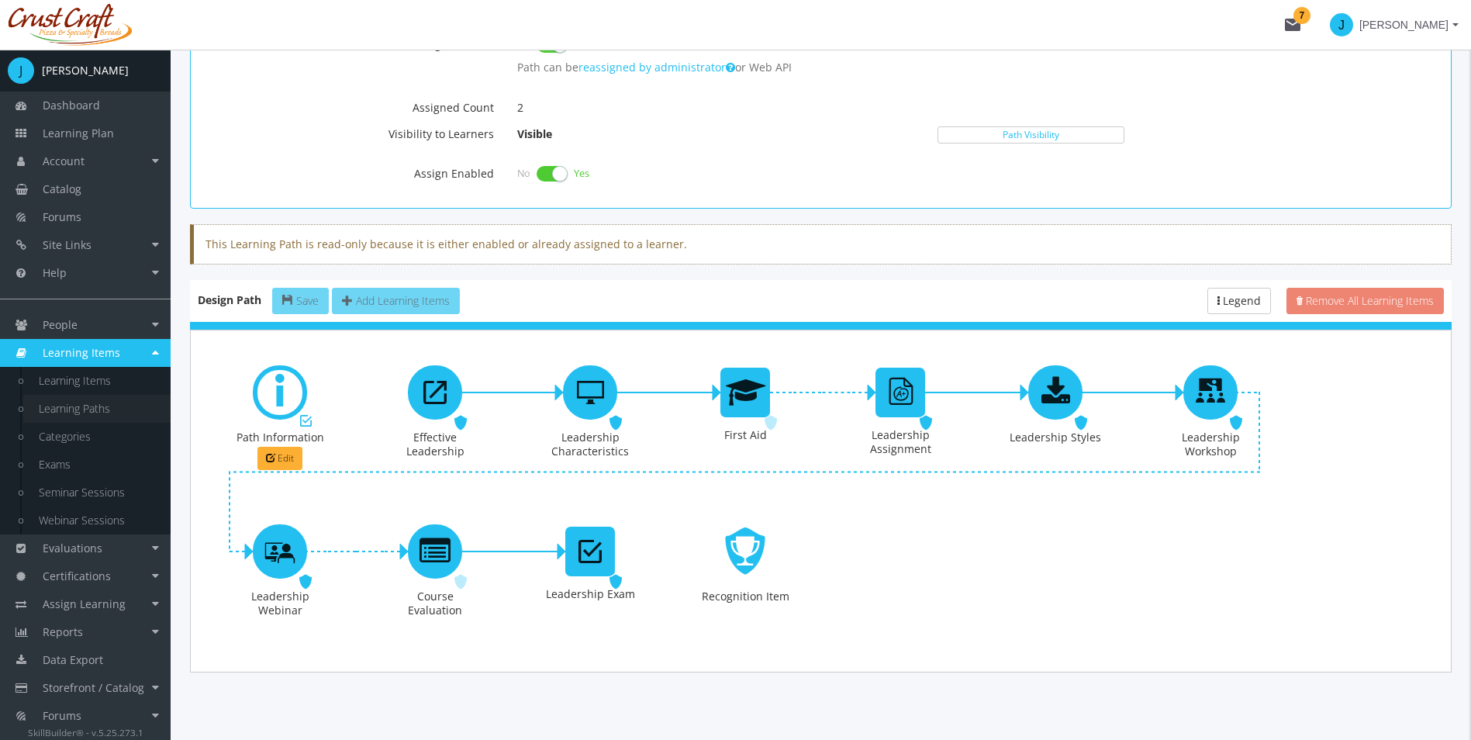
click at [134, 404] on link "Learning Paths" at bounding box center [96, 409] width 147 height 28
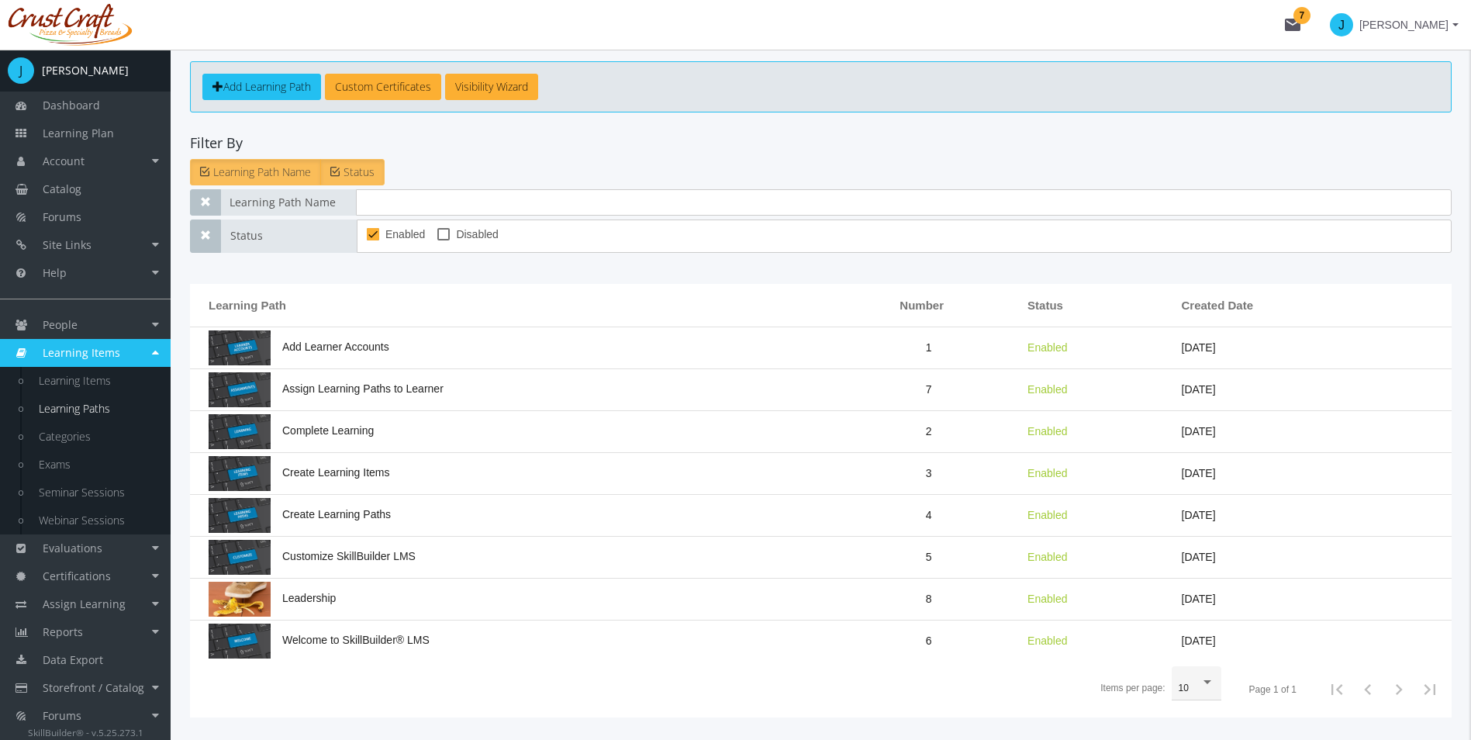
scroll to position [115, 0]
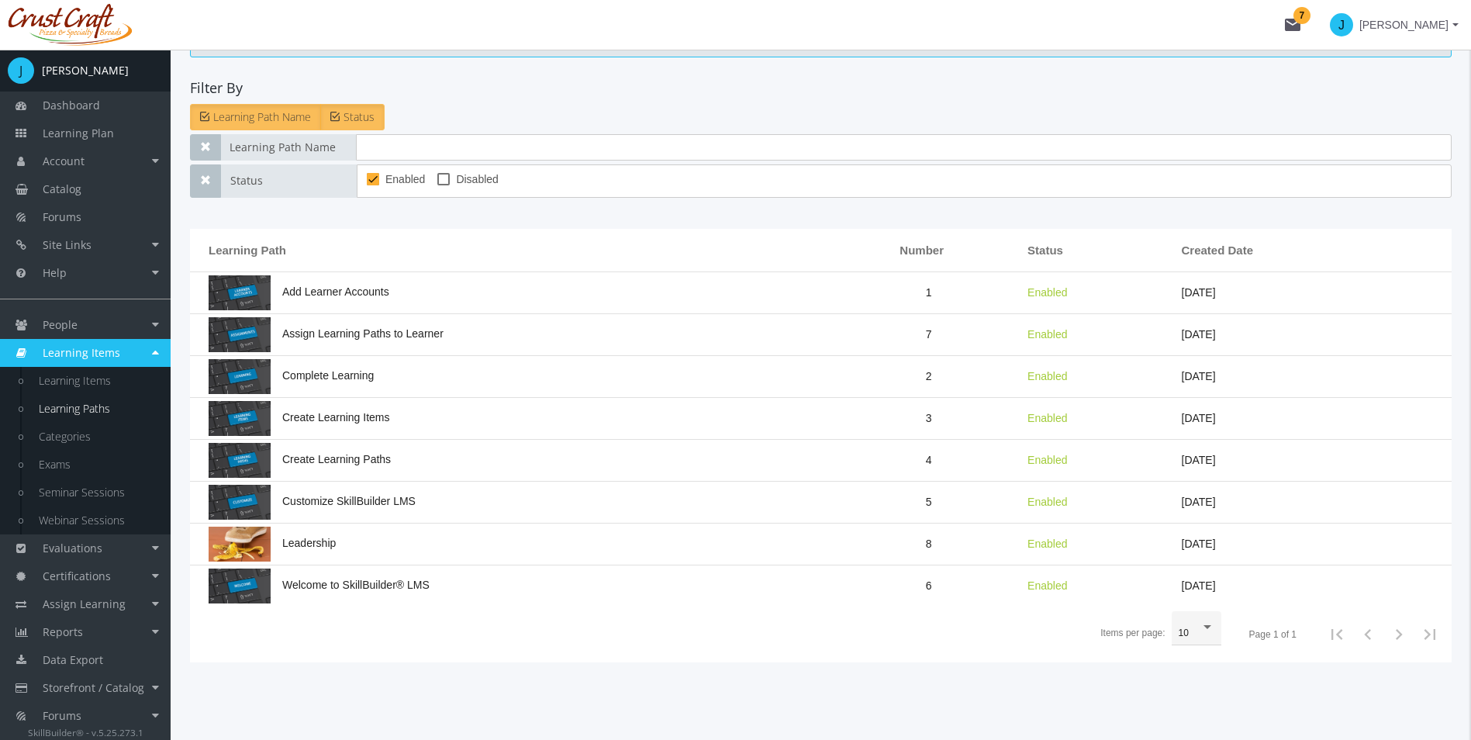
click at [336, 544] on span "Leadership" at bounding box center [272, 543] width 127 height 12
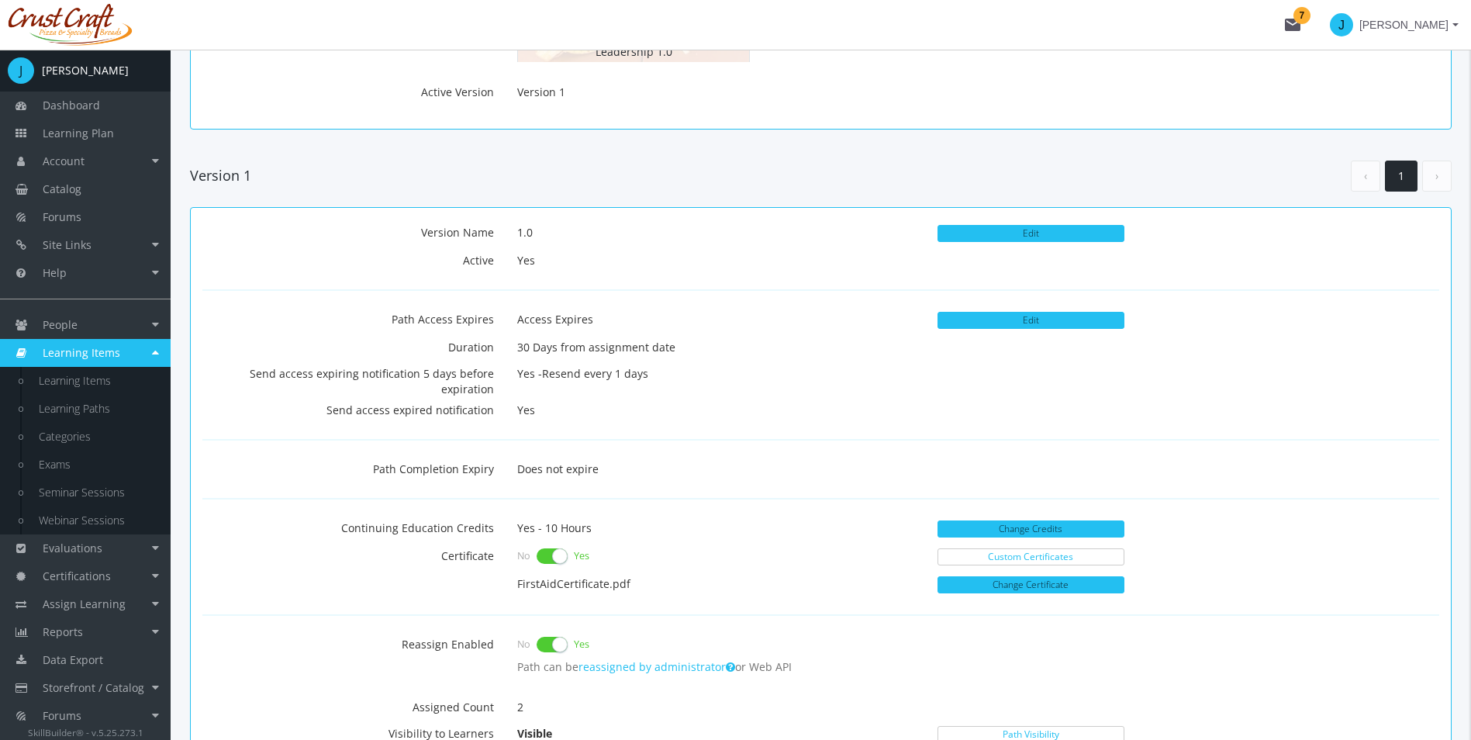
scroll to position [388, 0]
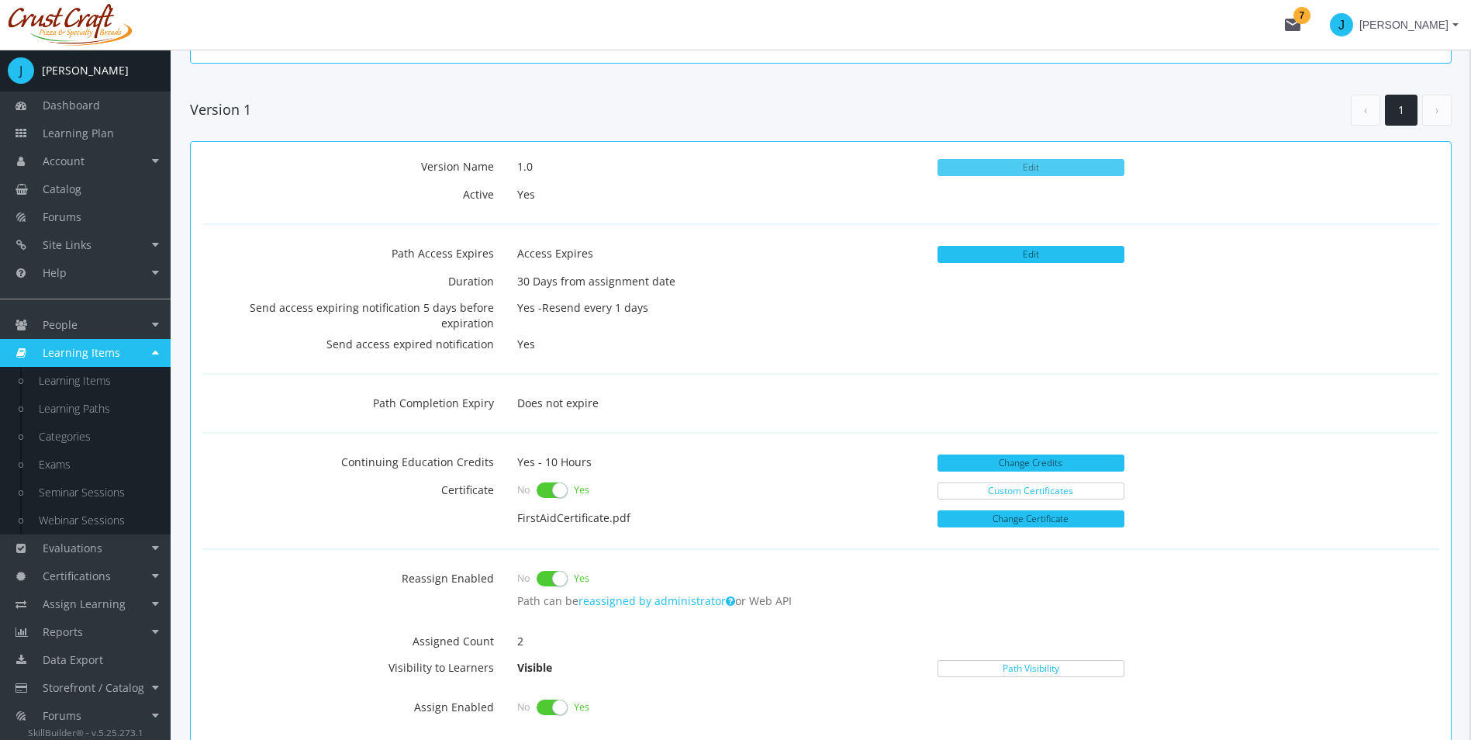
click at [1000, 174] on button "Edit" at bounding box center [1031, 167] width 187 height 17
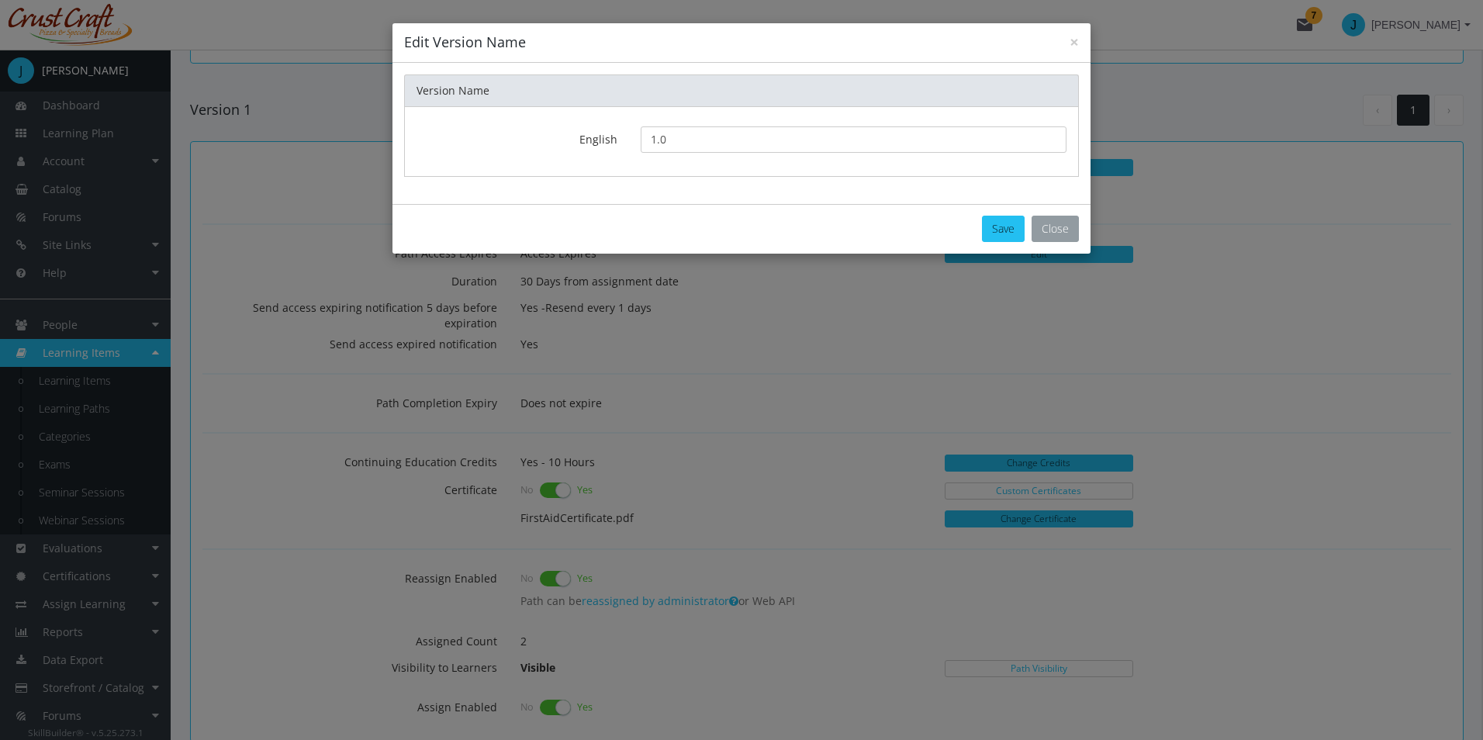
click at [1038, 231] on button "Close" at bounding box center [1054, 229] width 47 height 26
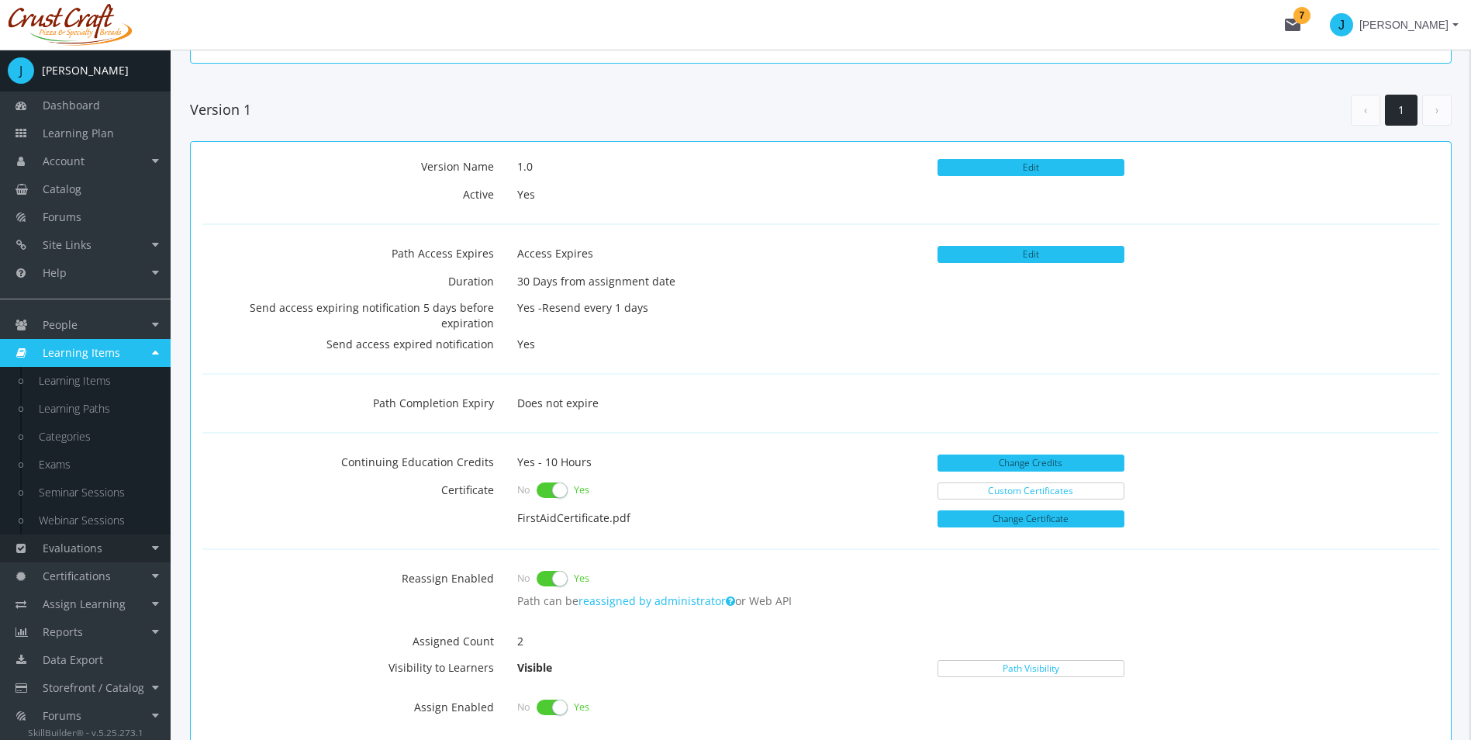
click at [108, 551] on link "Evaluations" at bounding box center [85, 548] width 171 height 28
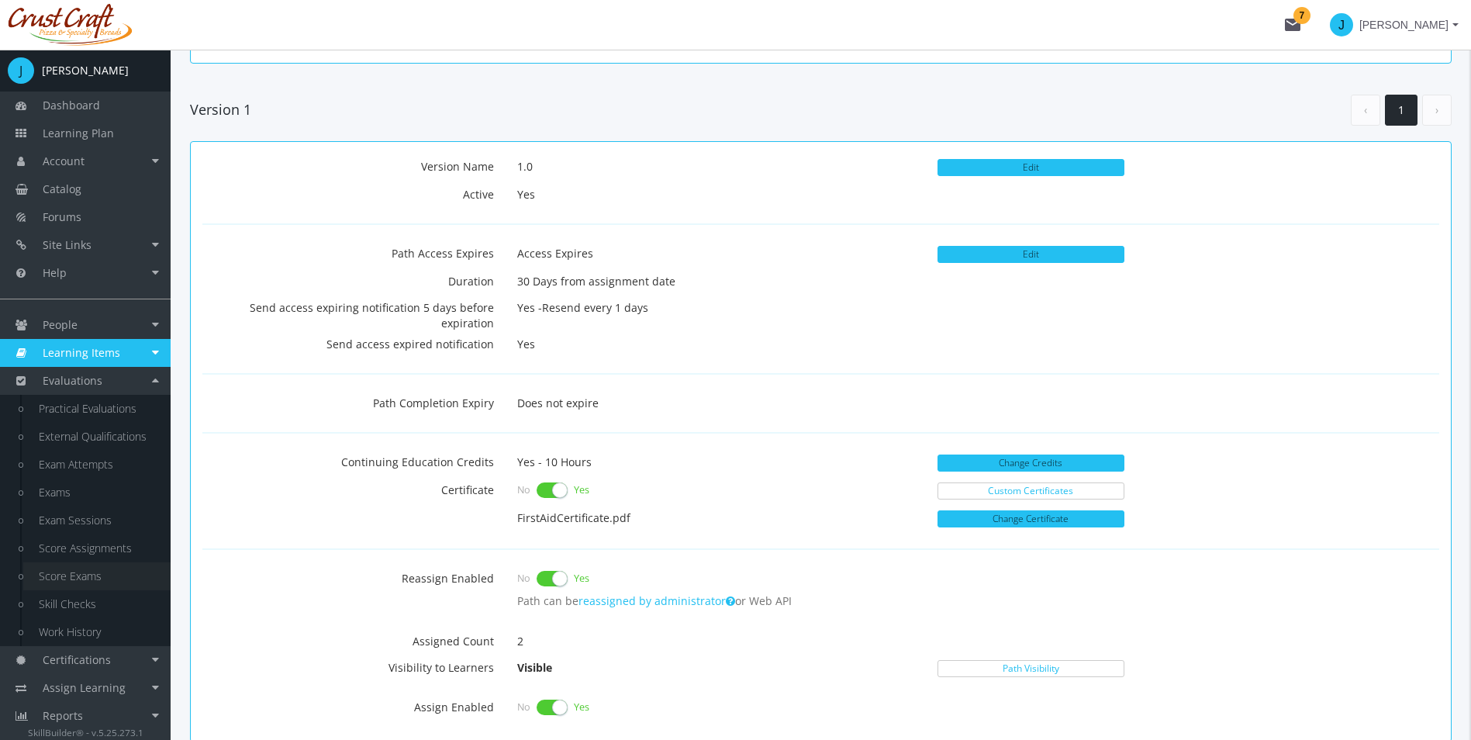
click at [109, 573] on link "Score Exams" at bounding box center [96, 576] width 147 height 28
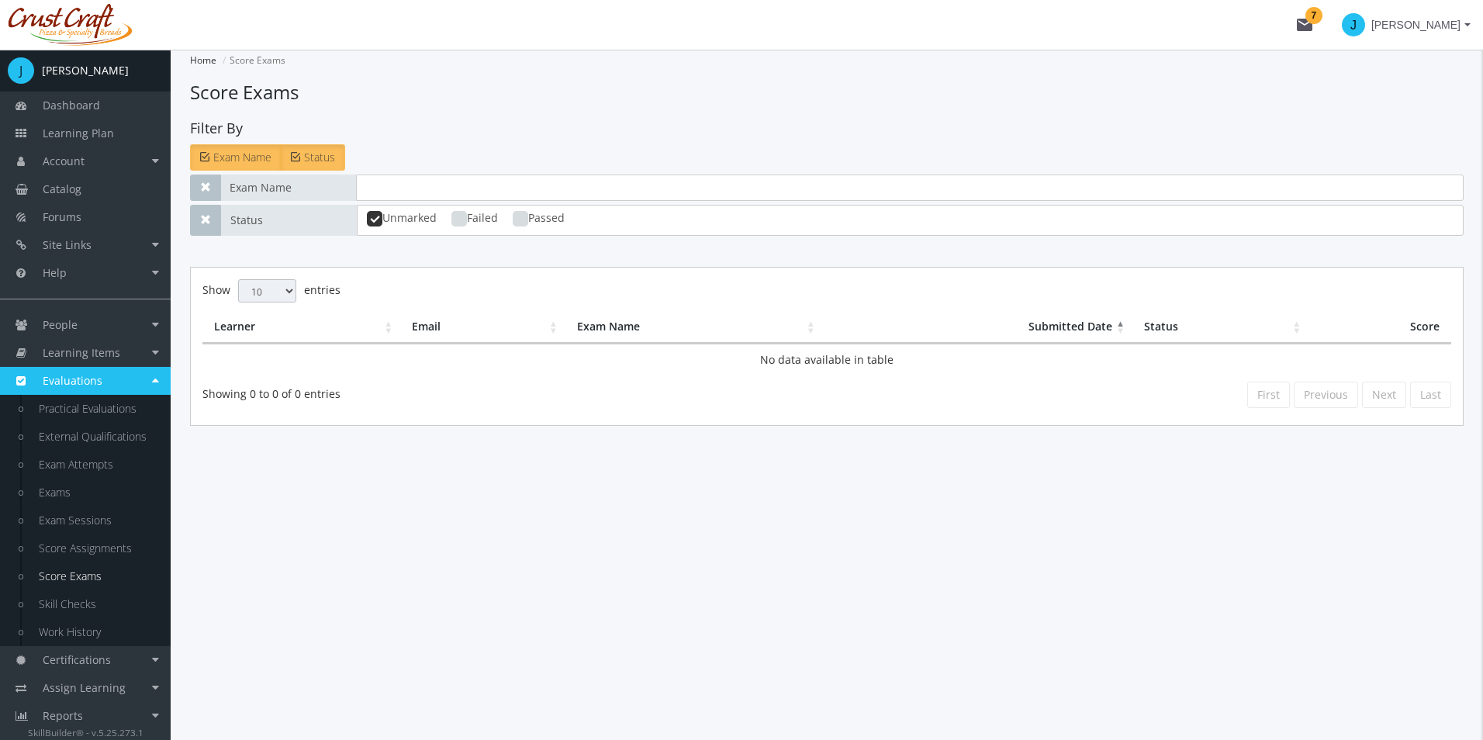
click at [544, 542] on div "Home Score Exams Score Exams Filter By Exam Name Status Exam Name Status Unmark…" at bounding box center [827, 395] width 1312 height 690
click at [323, 616] on div "Home Score Exams Score Exams Filter By Exam Name Status Exam Name Status Unmark…" at bounding box center [827, 395] width 1312 height 690
click at [161, 381] on link "Evaluations" at bounding box center [85, 381] width 171 height 28
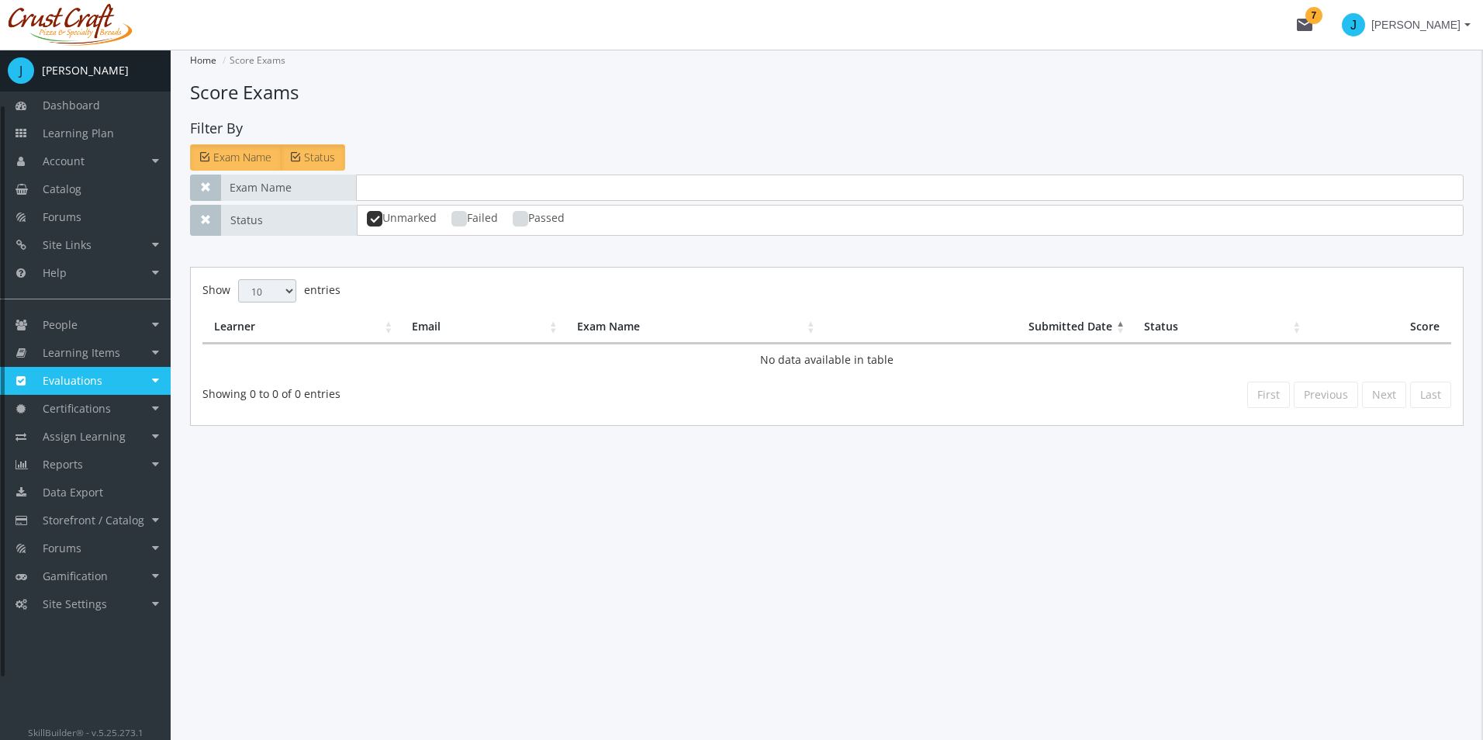
click at [371, 474] on main-section "Home Score Exams Score Exams Filter By Exam Name Status Exam Name Status Unmark…" at bounding box center [826, 269] width 1273 height 438
click at [157, 465] on link "Reports" at bounding box center [85, 465] width 171 height 28
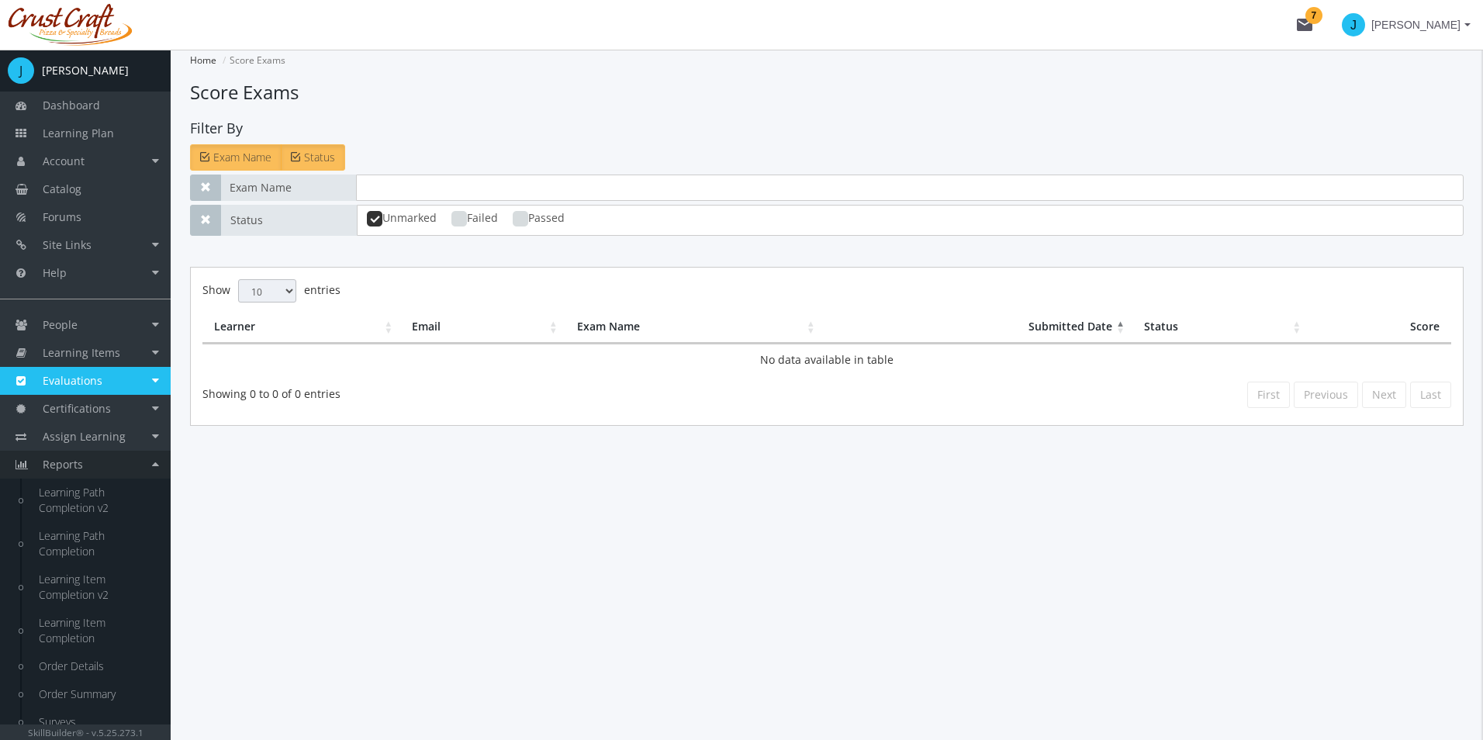
click at [81, 465] on span "Reports" at bounding box center [63, 464] width 40 height 15
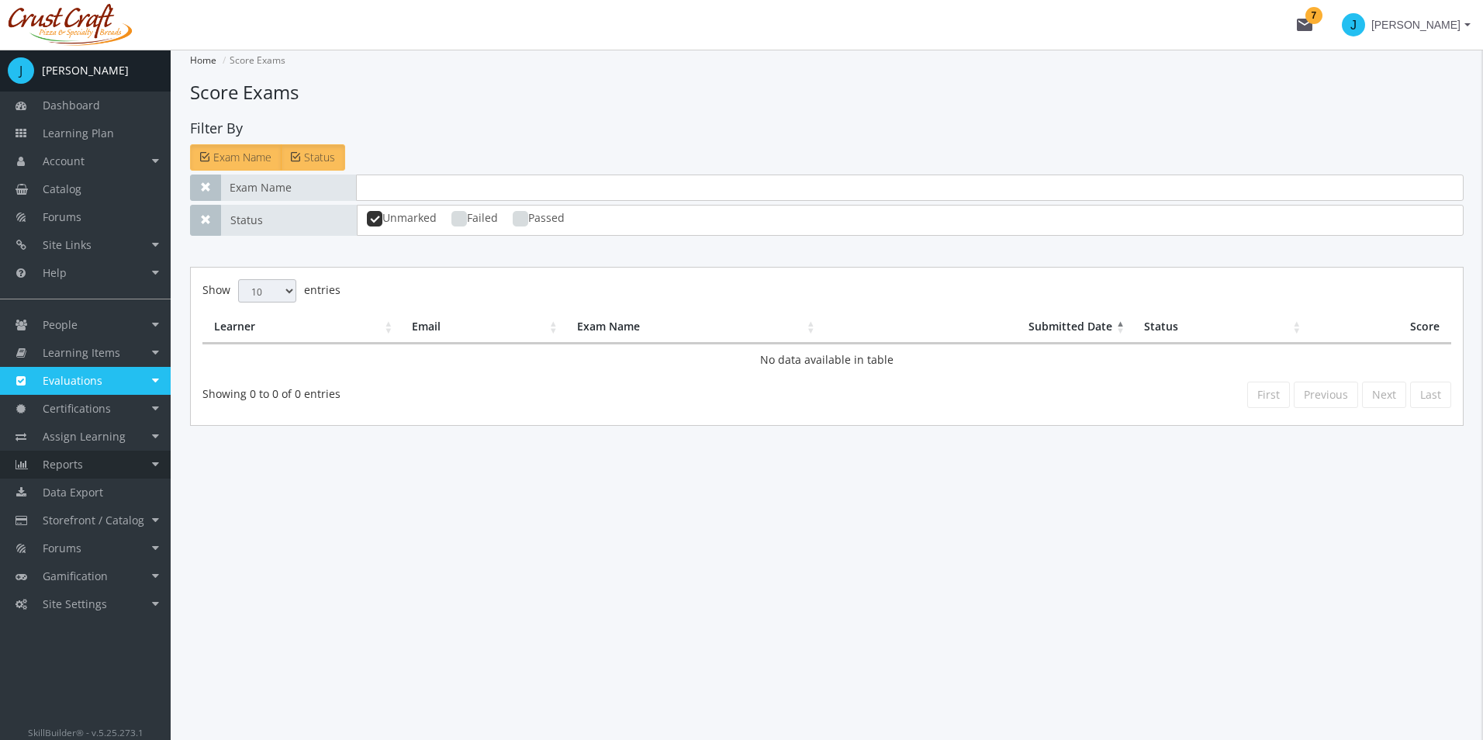
click at [81, 465] on span "Reports" at bounding box center [63, 464] width 40 height 15
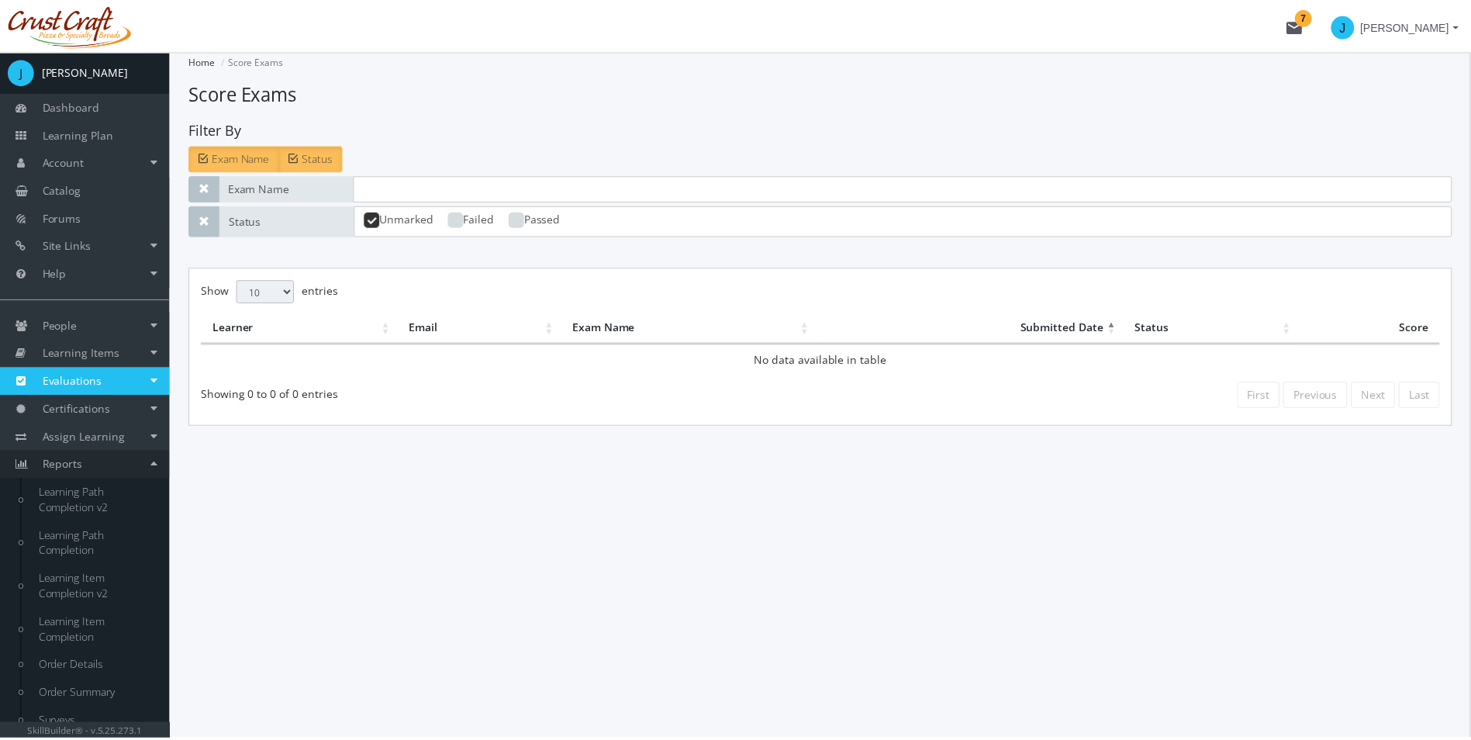
scroll to position [207, 0]
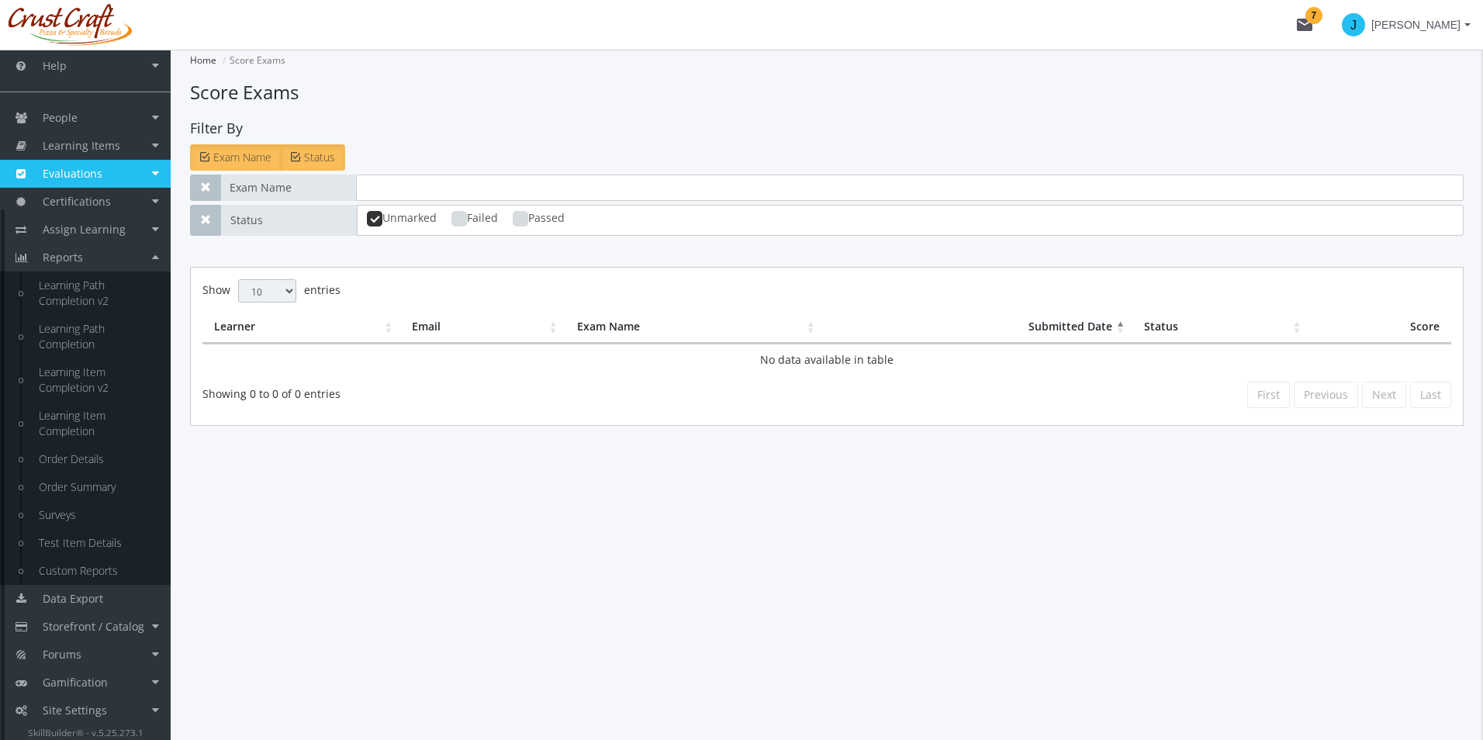
click at [279, 524] on div "Home Score Exams Score Exams Filter By Exam Name Status Exam Name Status Unmark…" at bounding box center [827, 395] width 1312 height 690
click at [78, 297] on link "Learning Path Completion v2" at bounding box center [96, 292] width 147 height 43
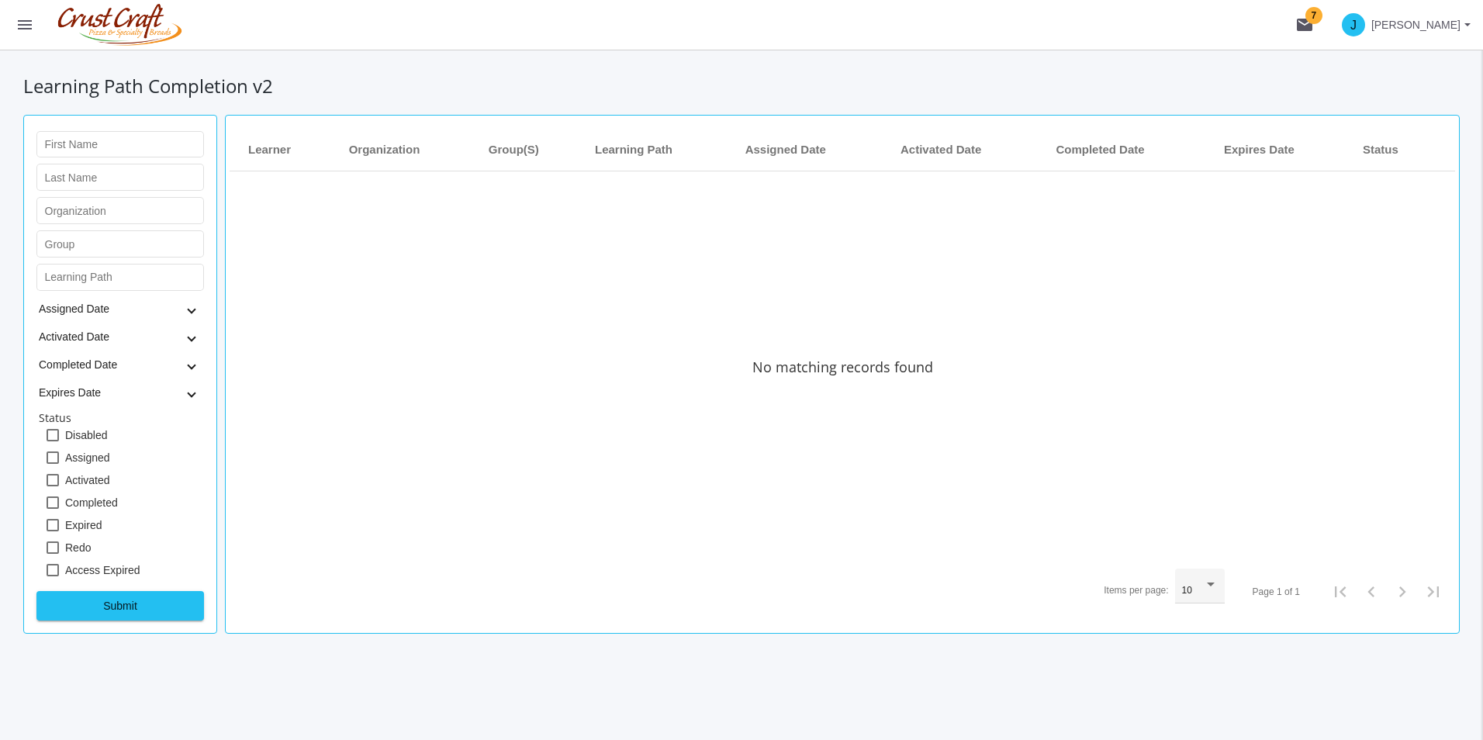
click at [10, 24] on button "menu" at bounding box center [25, 25] width 50 height 50
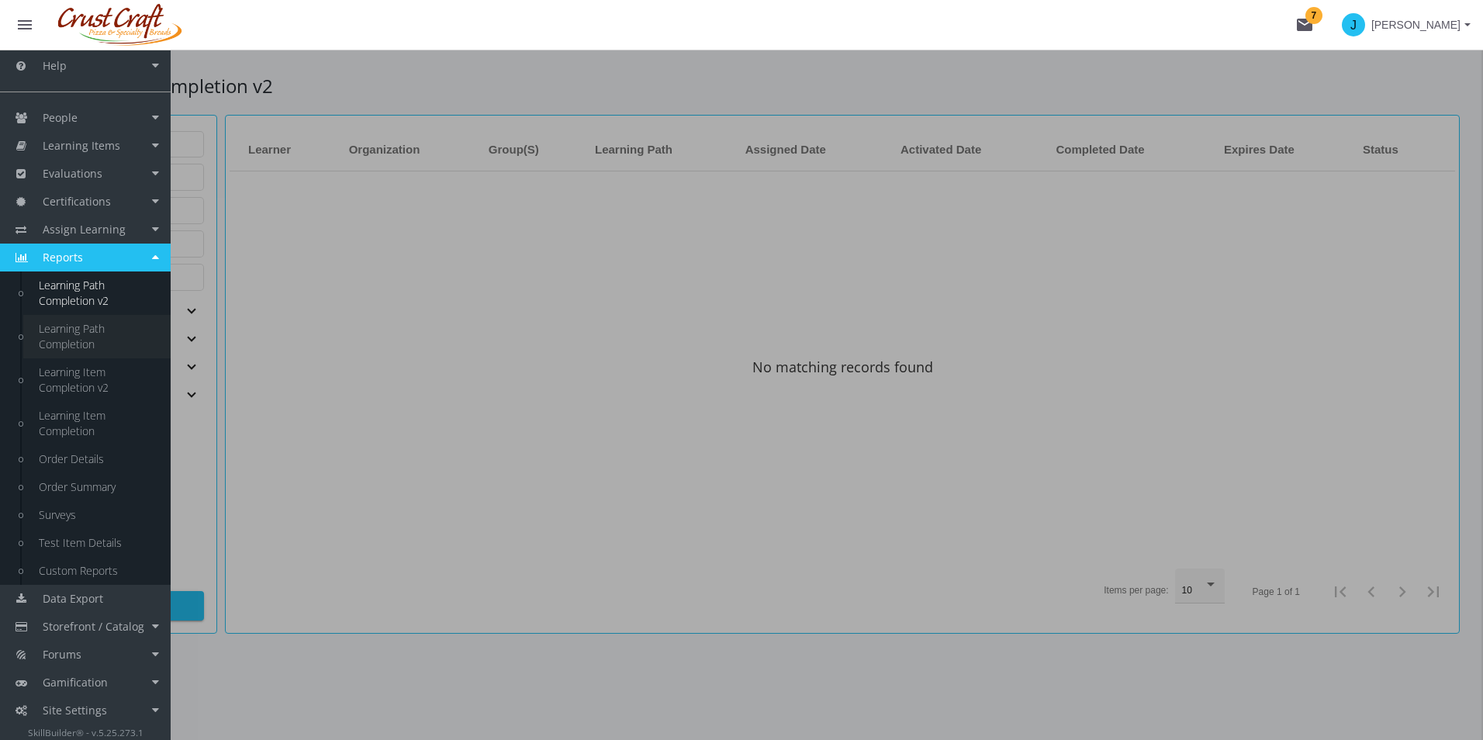
click at [83, 337] on link "Learning Path Completion" at bounding box center [96, 336] width 147 height 43
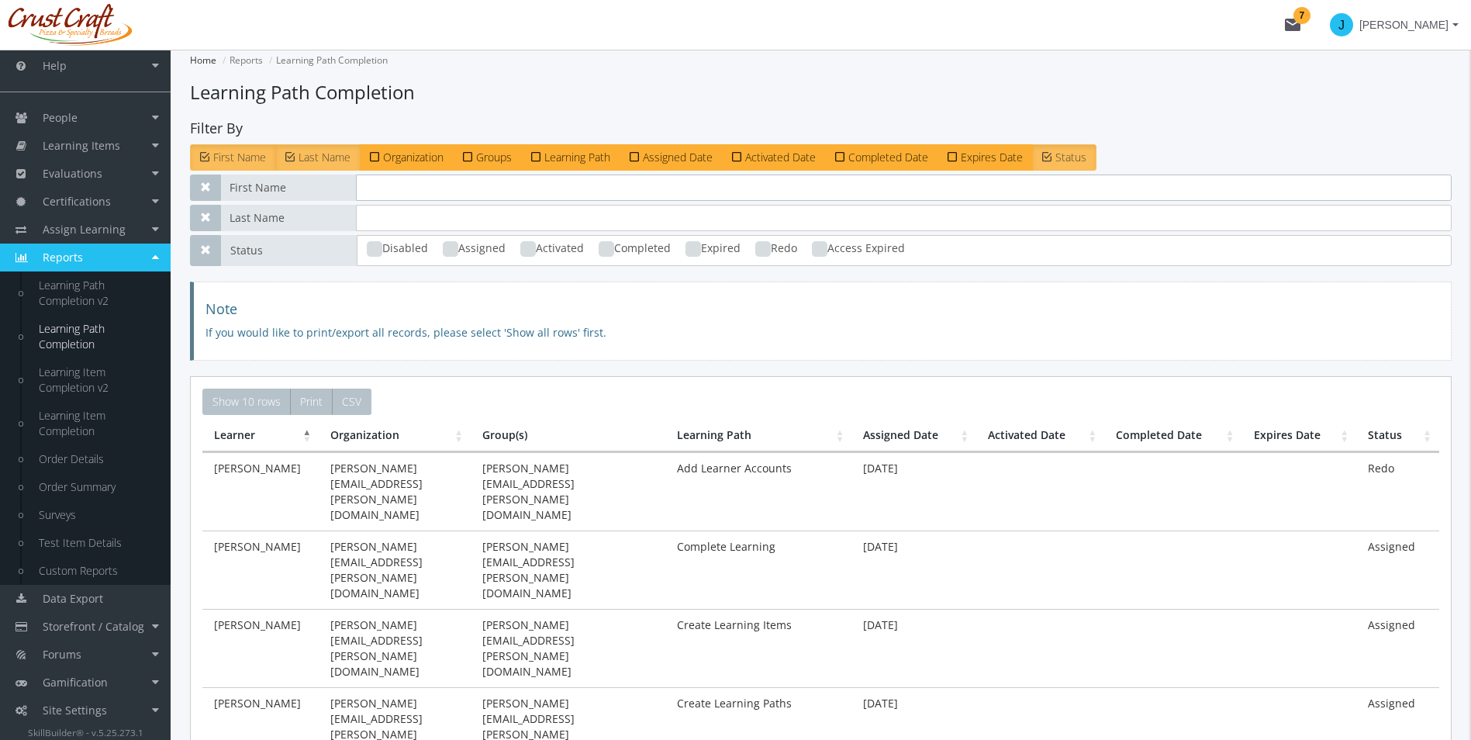
click at [423, 199] on input "text" at bounding box center [904, 187] width 1096 height 26
type input "[PERSON_NAME]"
click at [872, 306] on h4 "Note" at bounding box center [822, 310] width 1234 height 16
drag, startPoint x: 454, startPoint y: 184, endPoint x: 261, endPoint y: 178, distance: 193.2
click at [257, 181] on div "First Name [PERSON_NAME]" at bounding box center [821, 187] width 1262 height 26
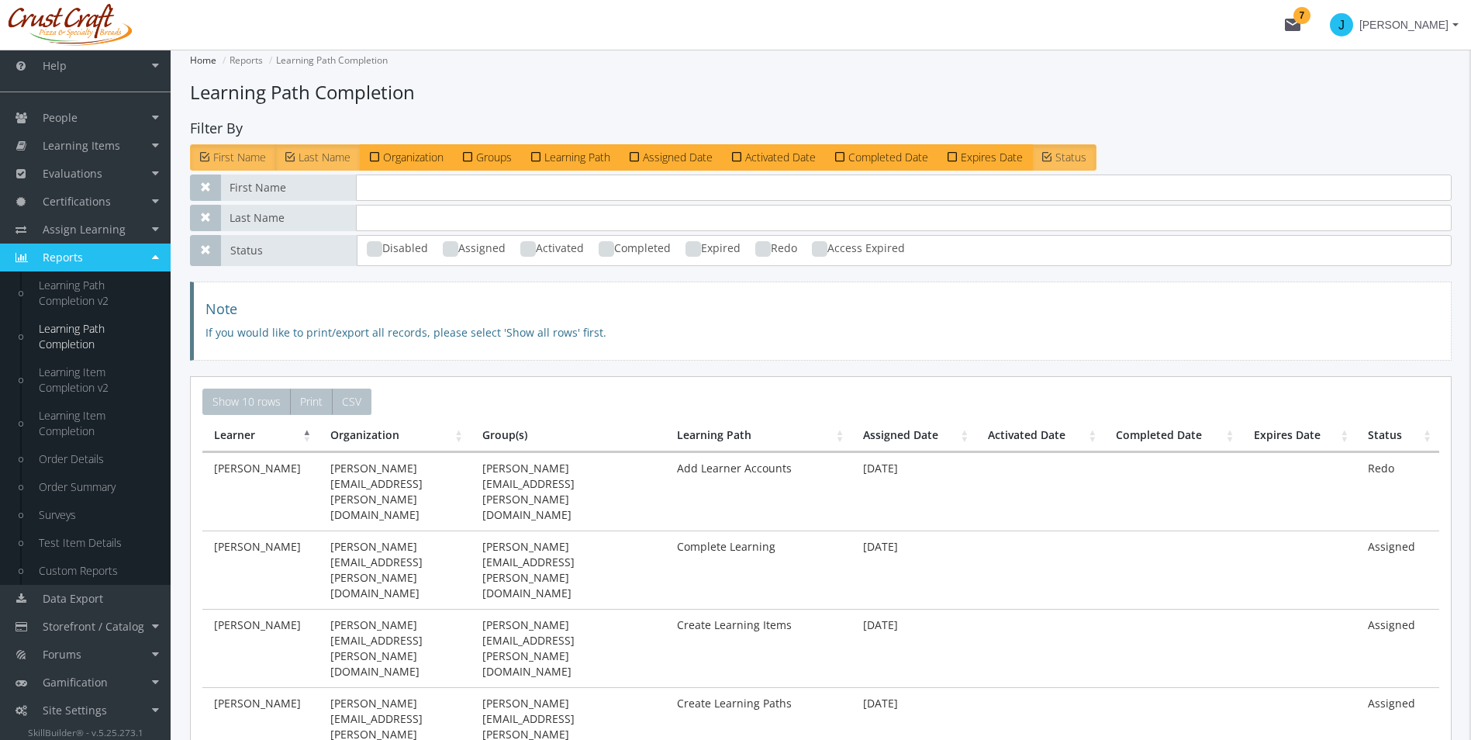
click at [375, 161] on icon at bounding box center [374, 156] width 9 height 12
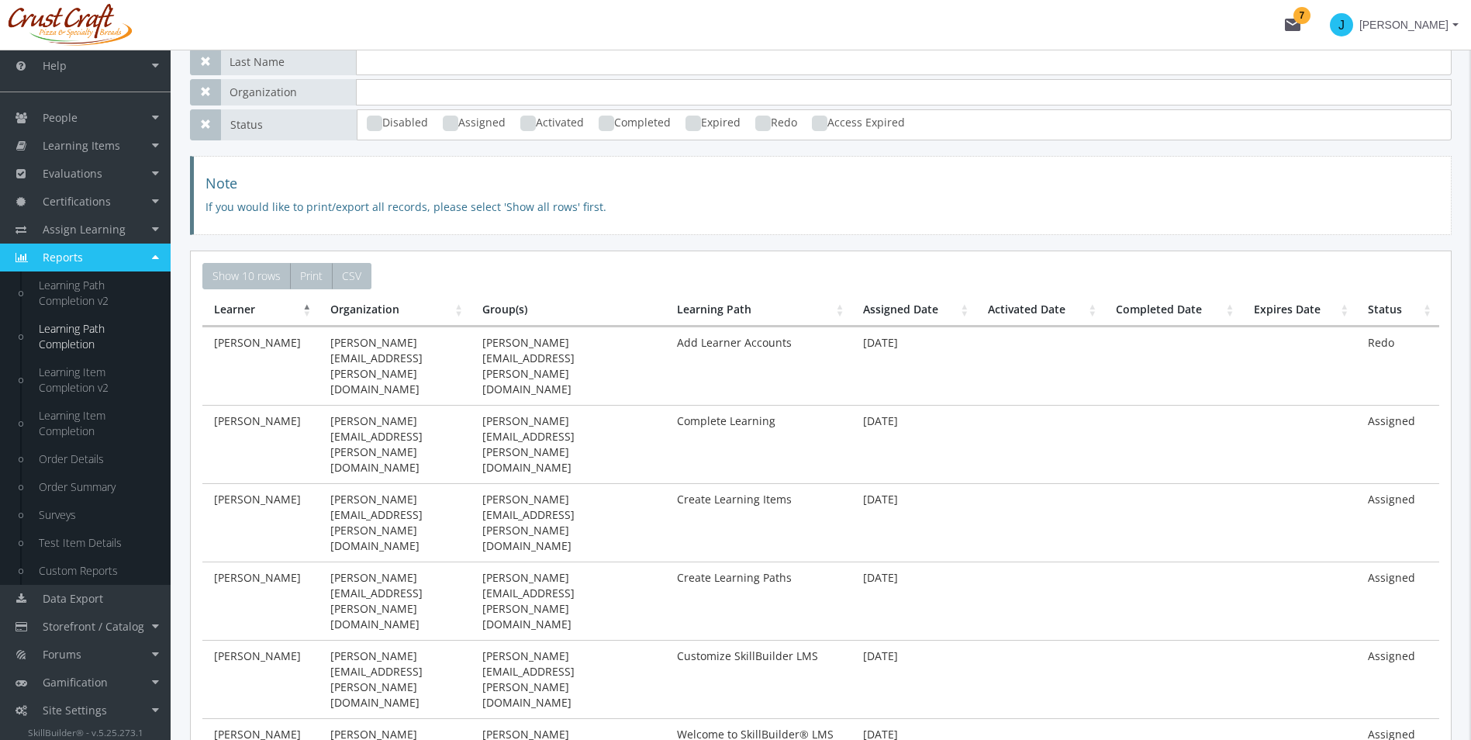
scroll to position [71, 0]
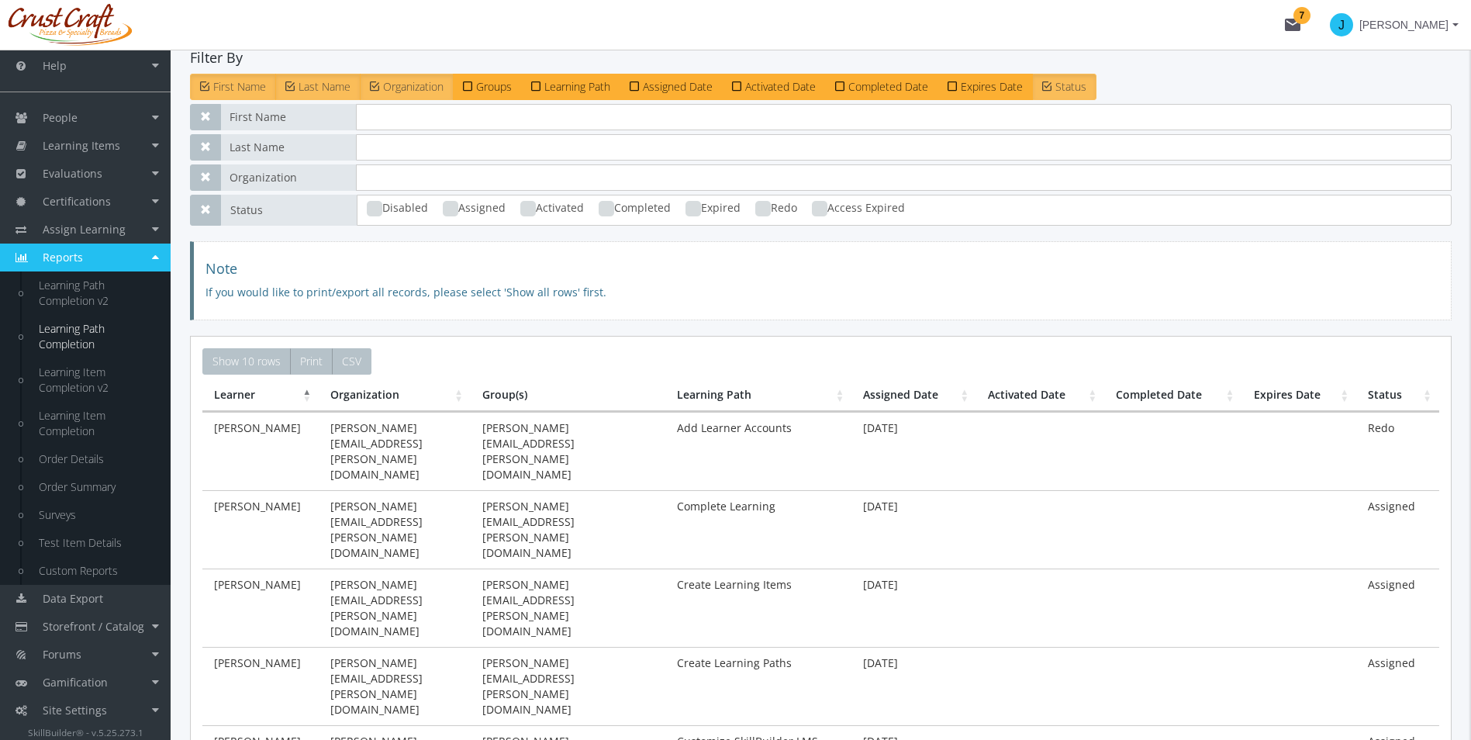
click at [1083, 76] on label "Status" at bounding box center [1064, 87] width 64 height 26
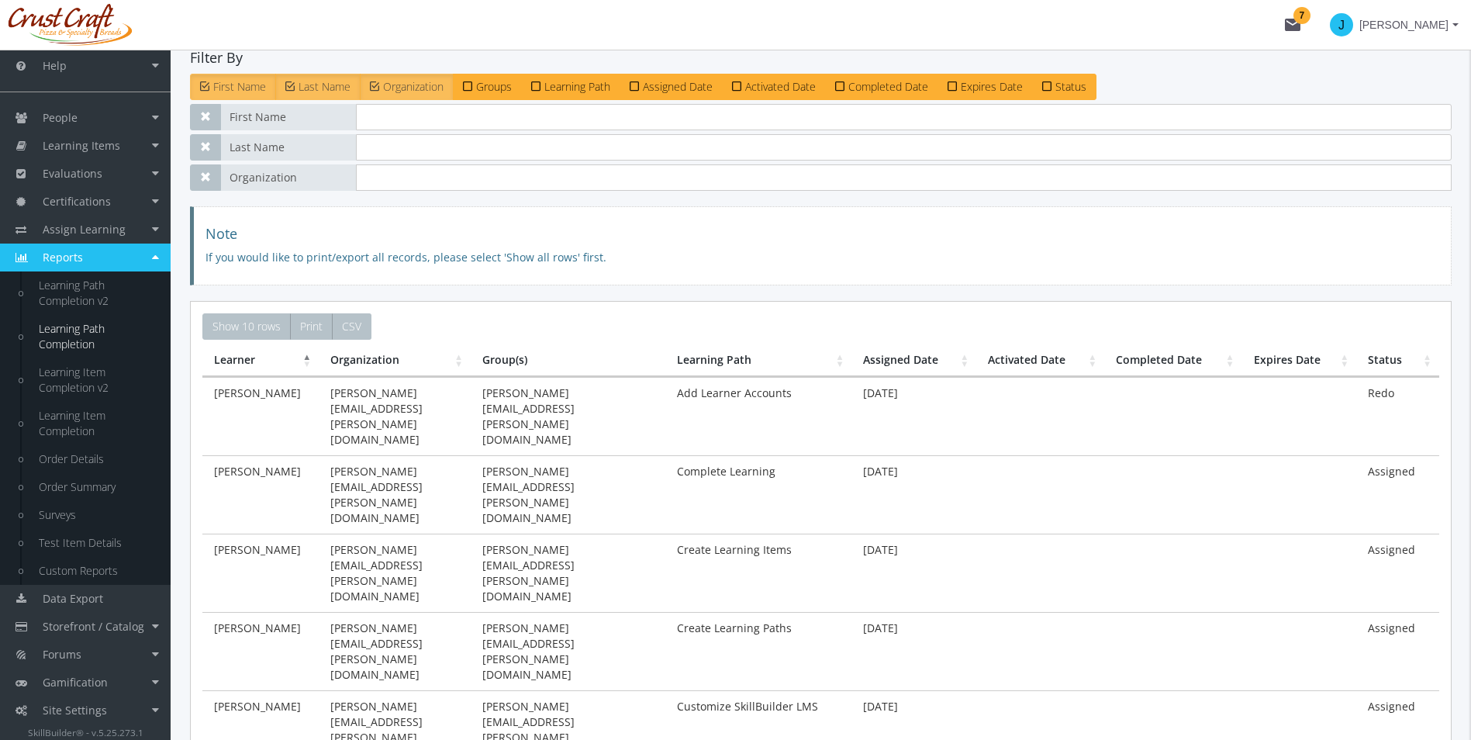
click at [409, 92] on span "Organization" at bounding box center [413, 86] width 60 height 15
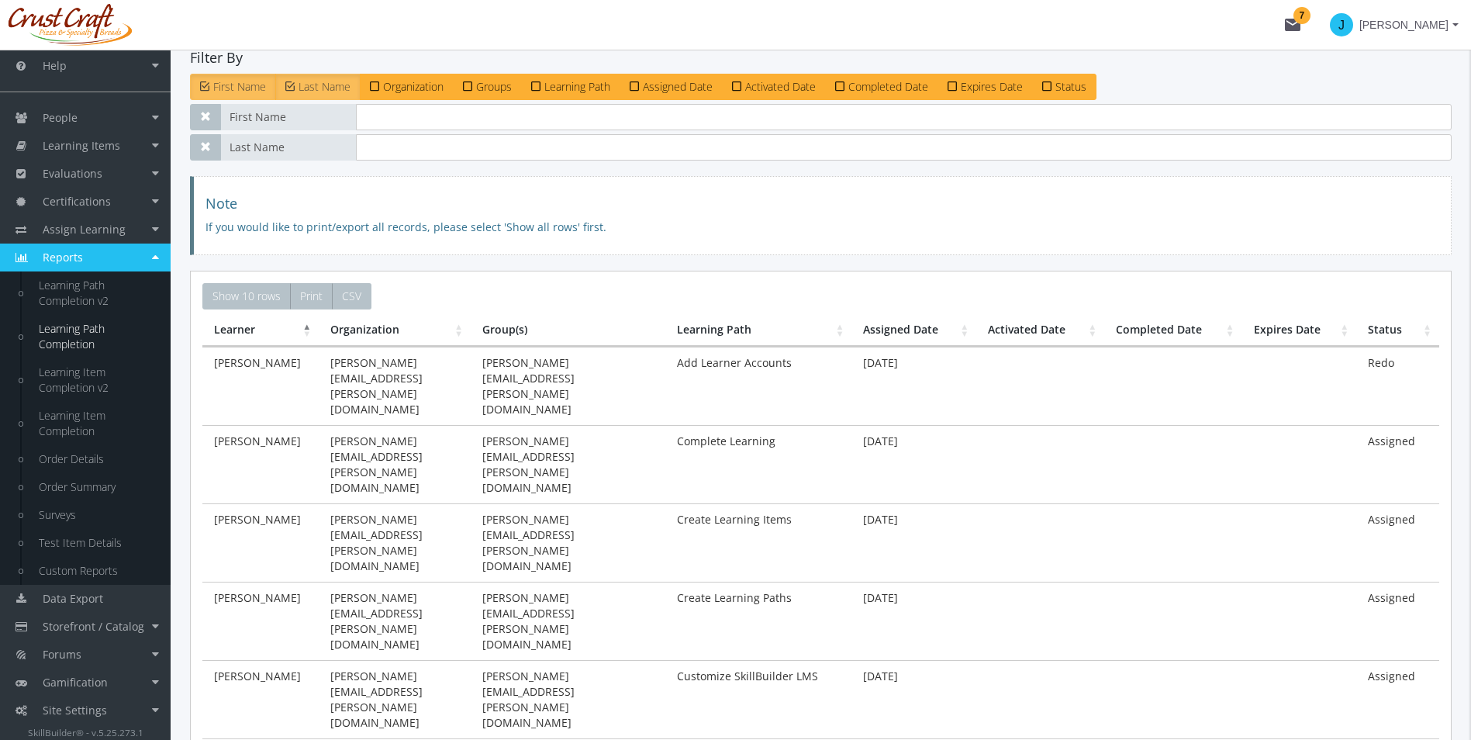
click at [313, 92] on span "Last Name" at bounding box center [325, 86] width 52 height 15
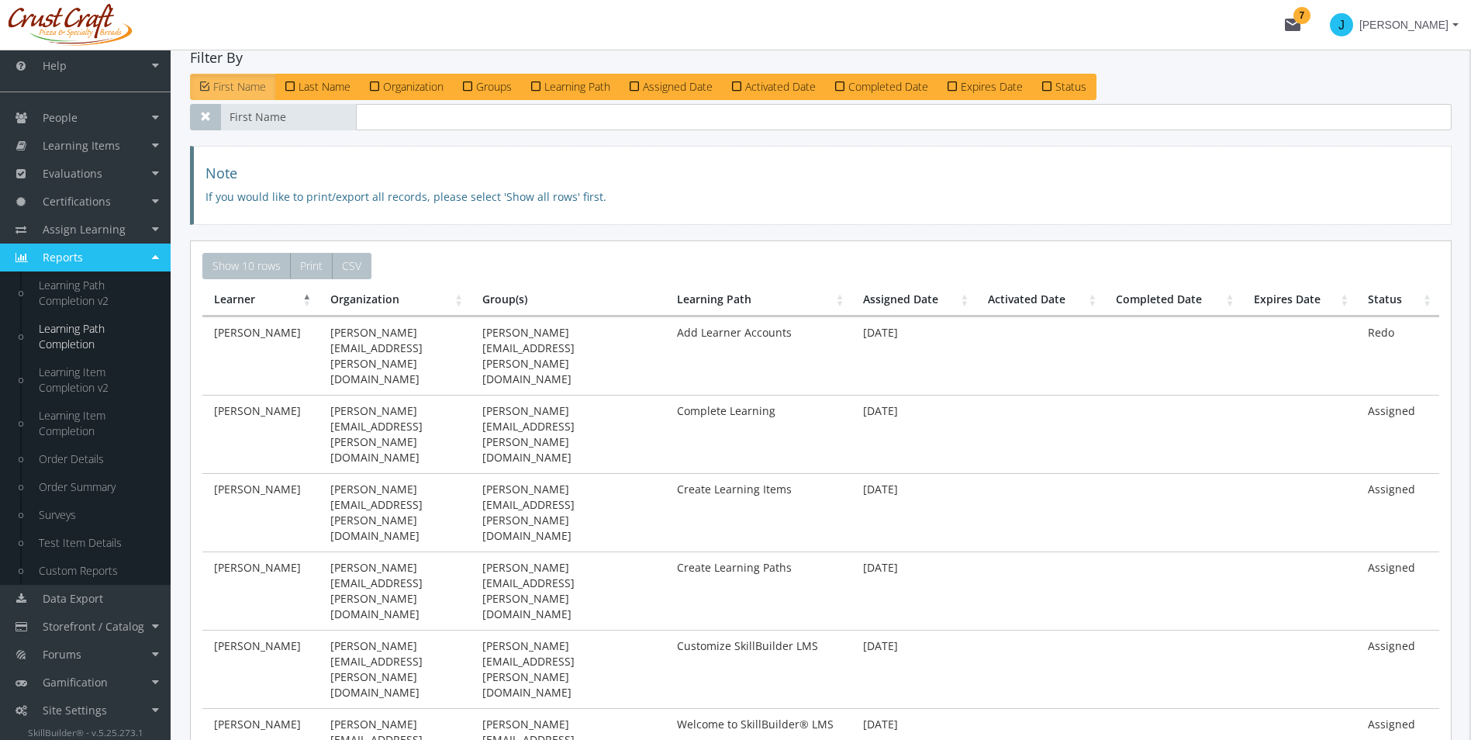
click at [228, 89] on span "First Name" at bounding box center [239, 86] width 53 height 15
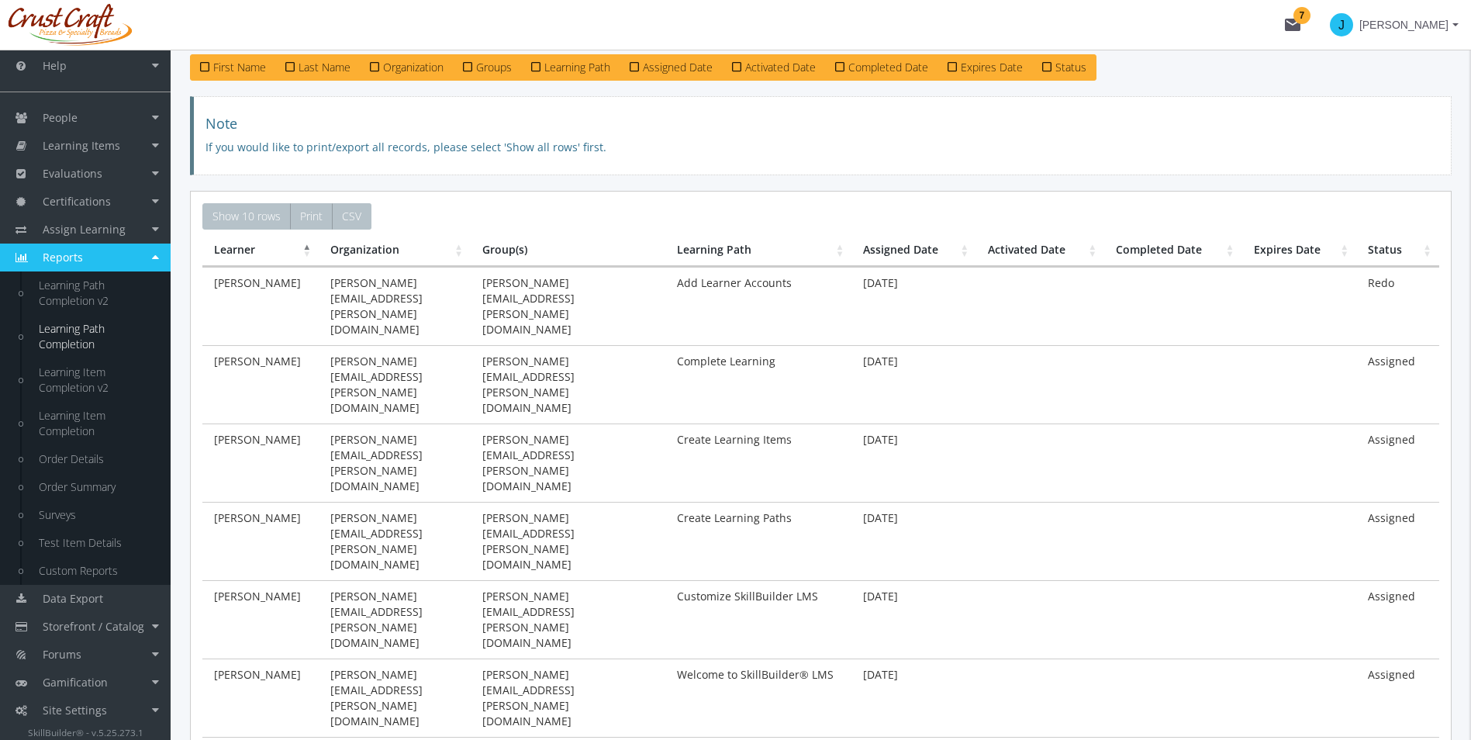
scroll to position [100, 0]
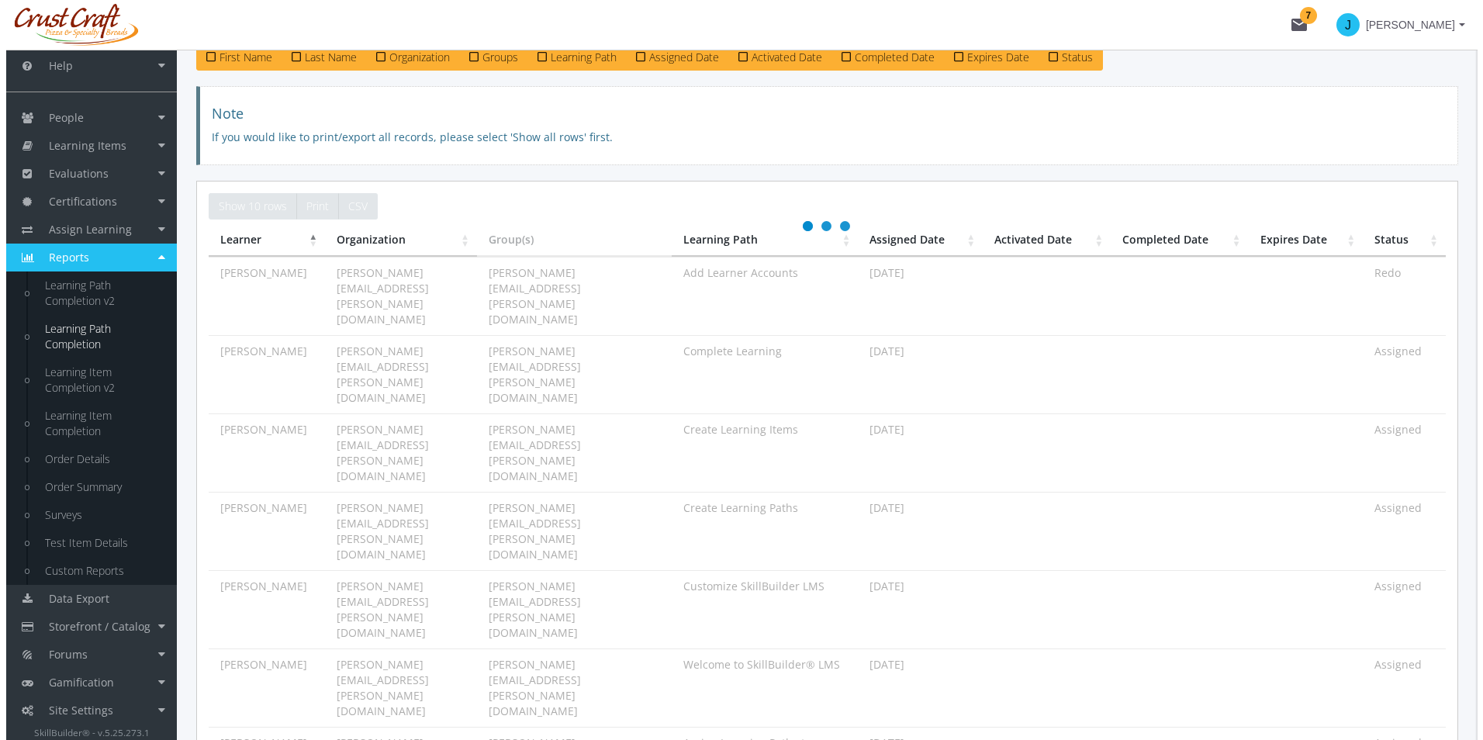
scroll to position [0, 0]
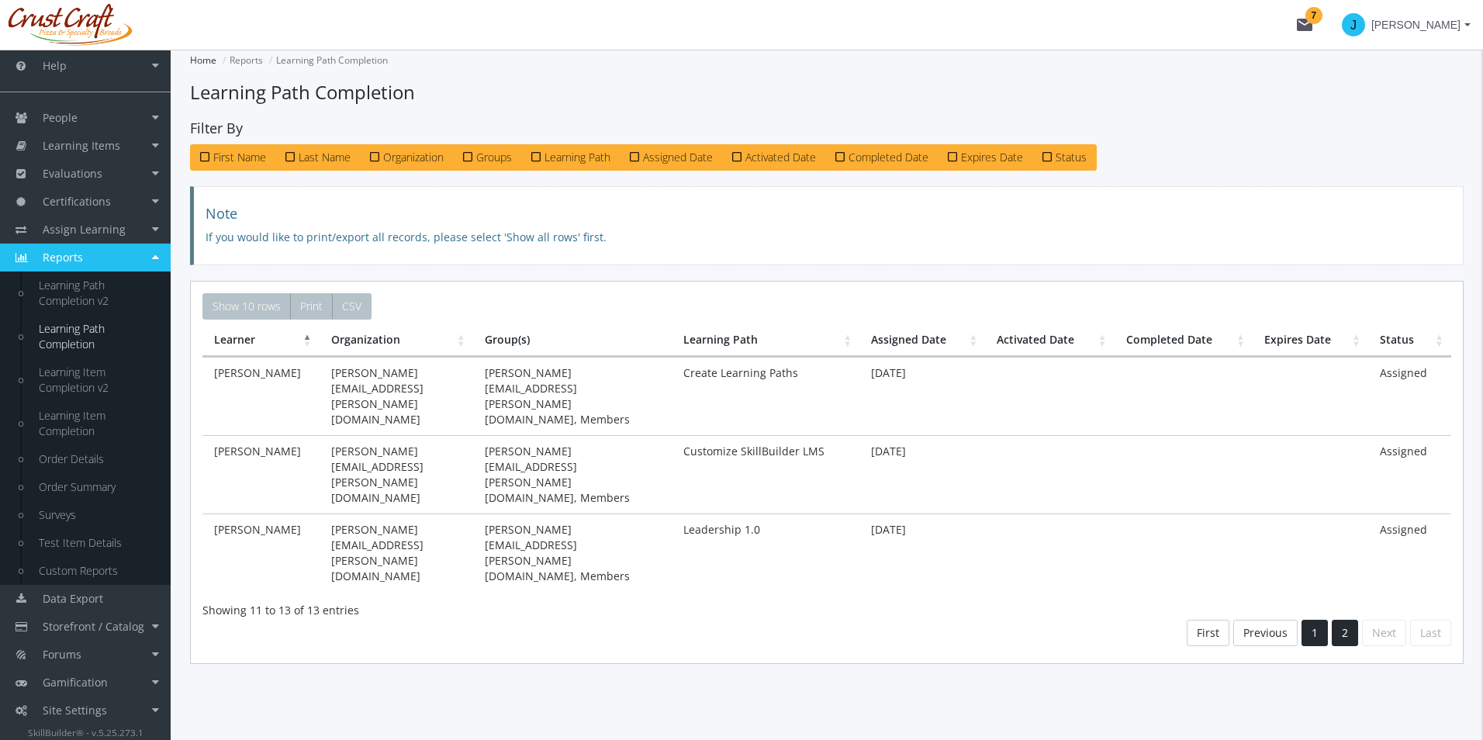
click at [1308, 620] on link "1" at bounding box center [1314, 633] width 26 height 26
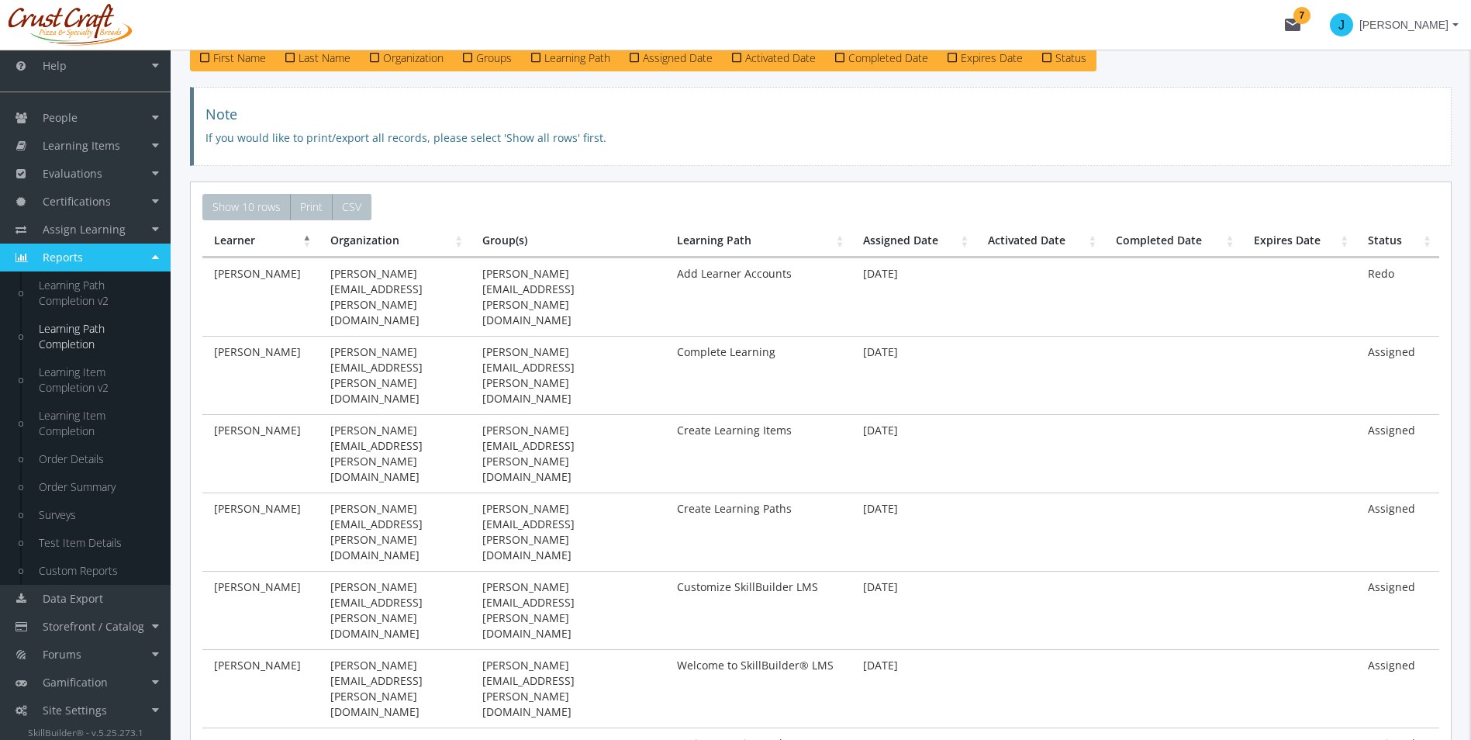
scroll to position [100, 0]
click at [1034, 661] on div "Show 10 rows ▼ Print CSV Search: Learner Organization Group(s) Learning Path As…" at bounding box center [821, 646] width 1262 height 931
click at [70, 417] on link "Learning Item Completion" at bounding box center [96, 423] width 147 height 43
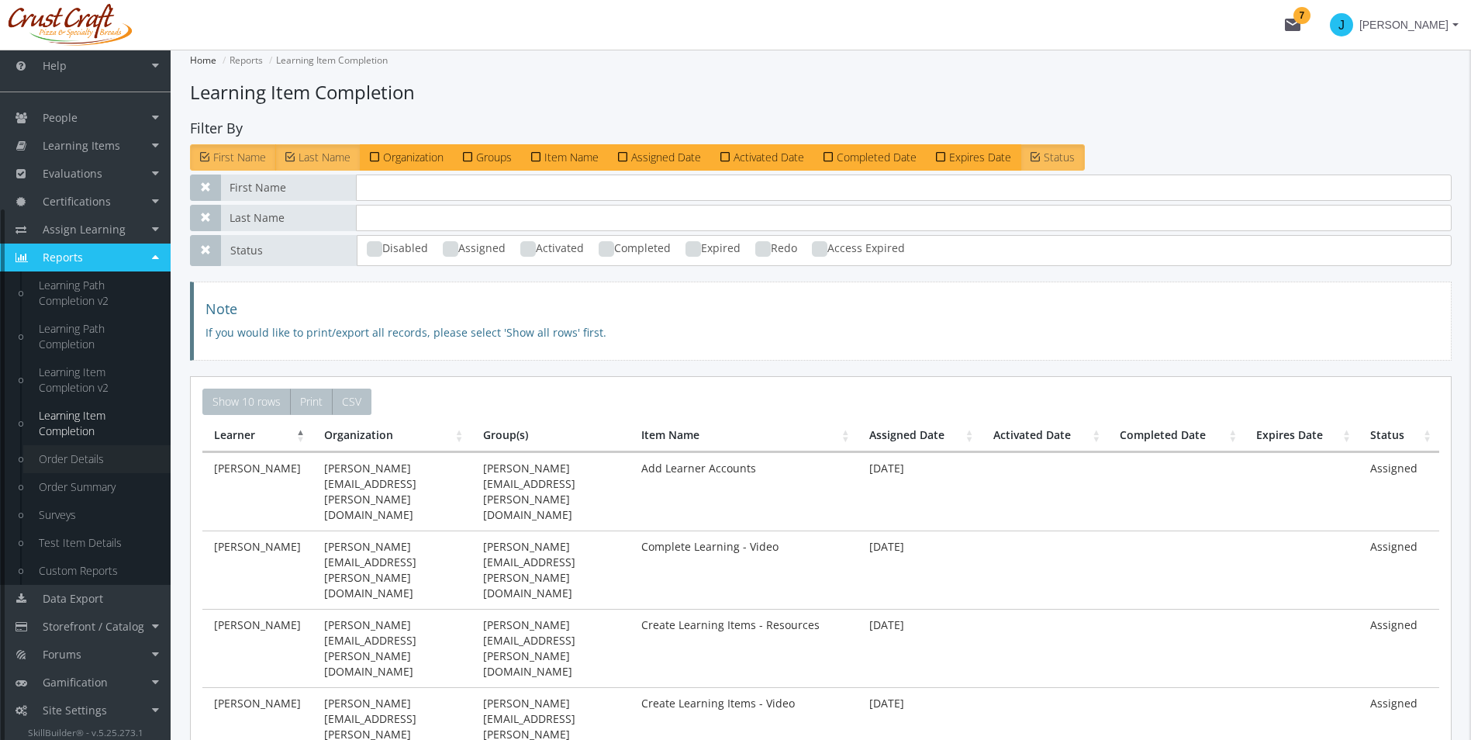
click at [73, 462] on link "Order Details" at bounding box center [96, 459] width 147 height 28
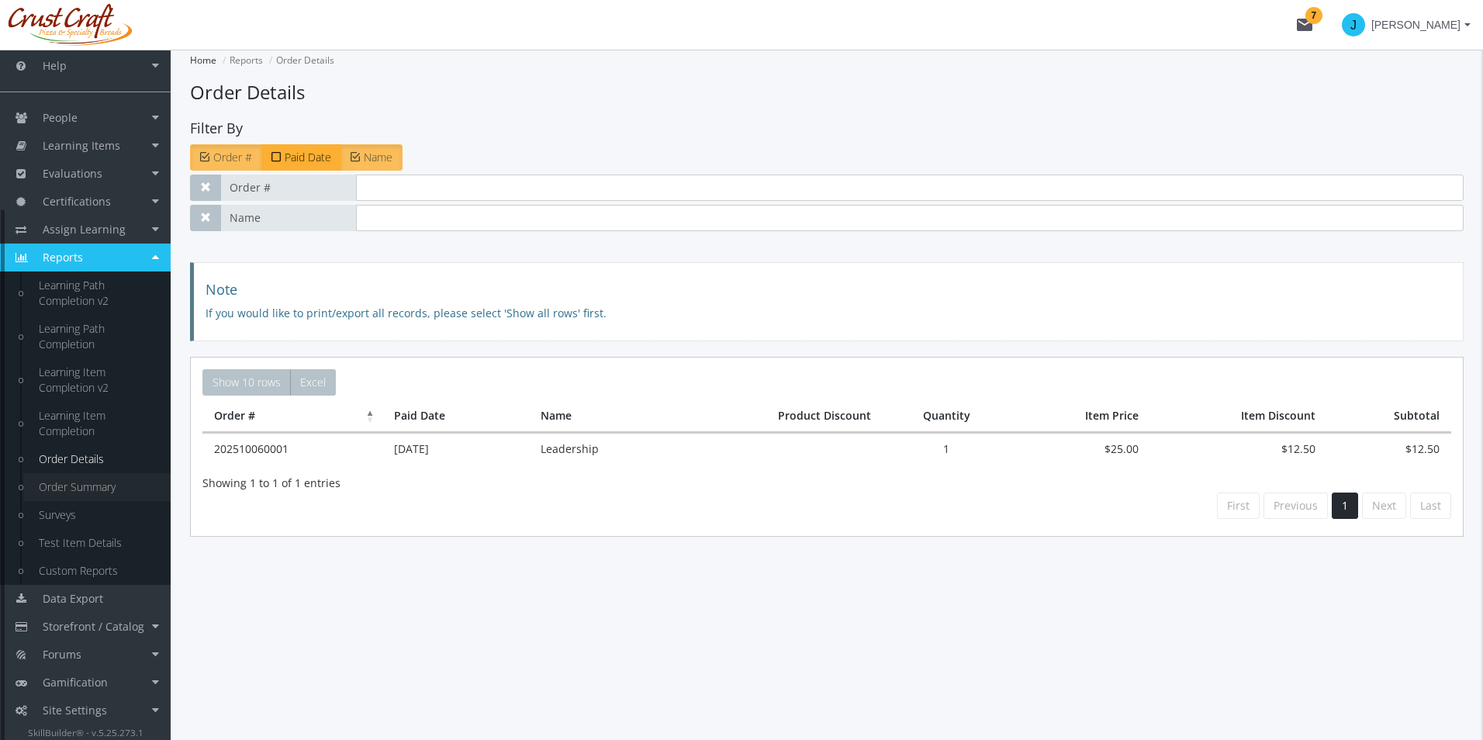
click at [79, 488] on link "Order Summary" at bounding box center [96, 487] width 147 height 28
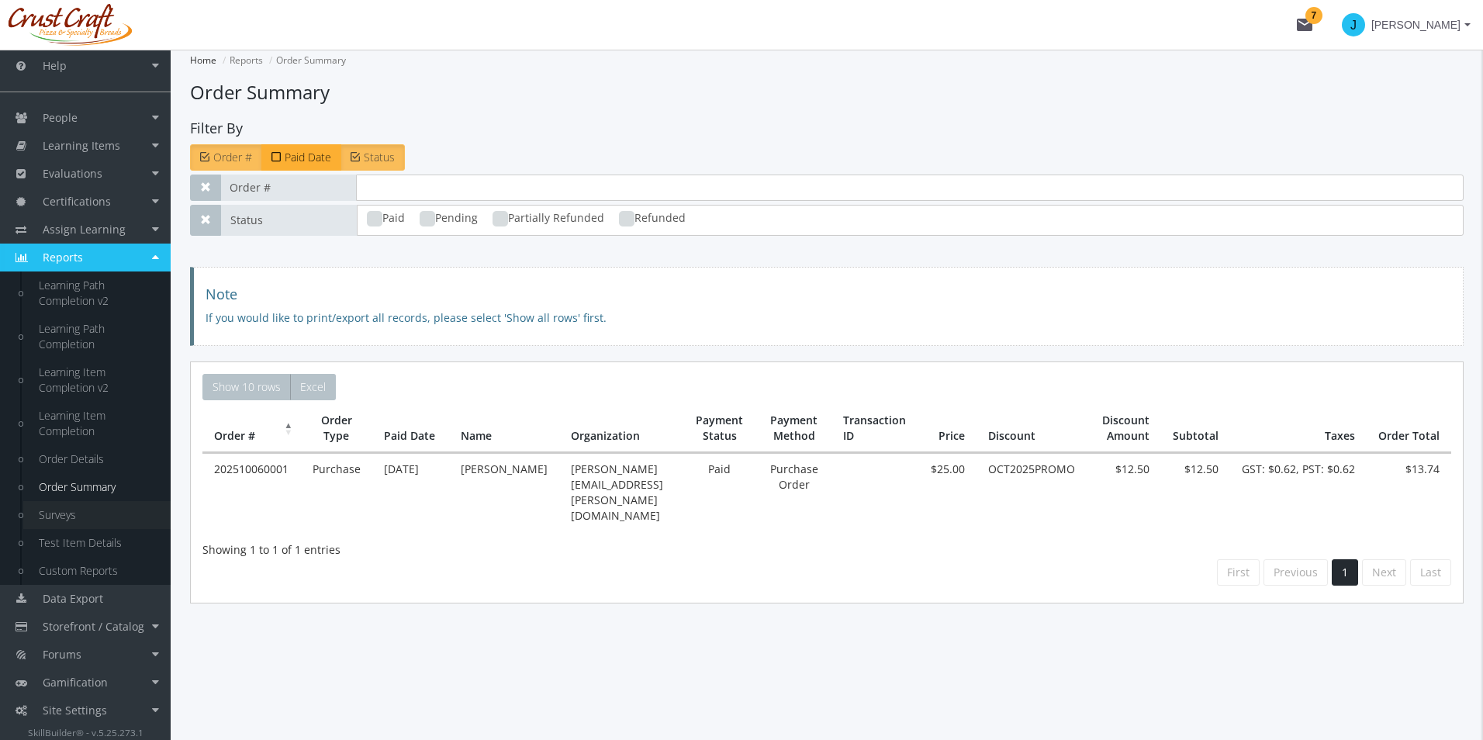
click at [42, 524] on link "Surveys" at bounding box center [96, 515] width 147 height 28
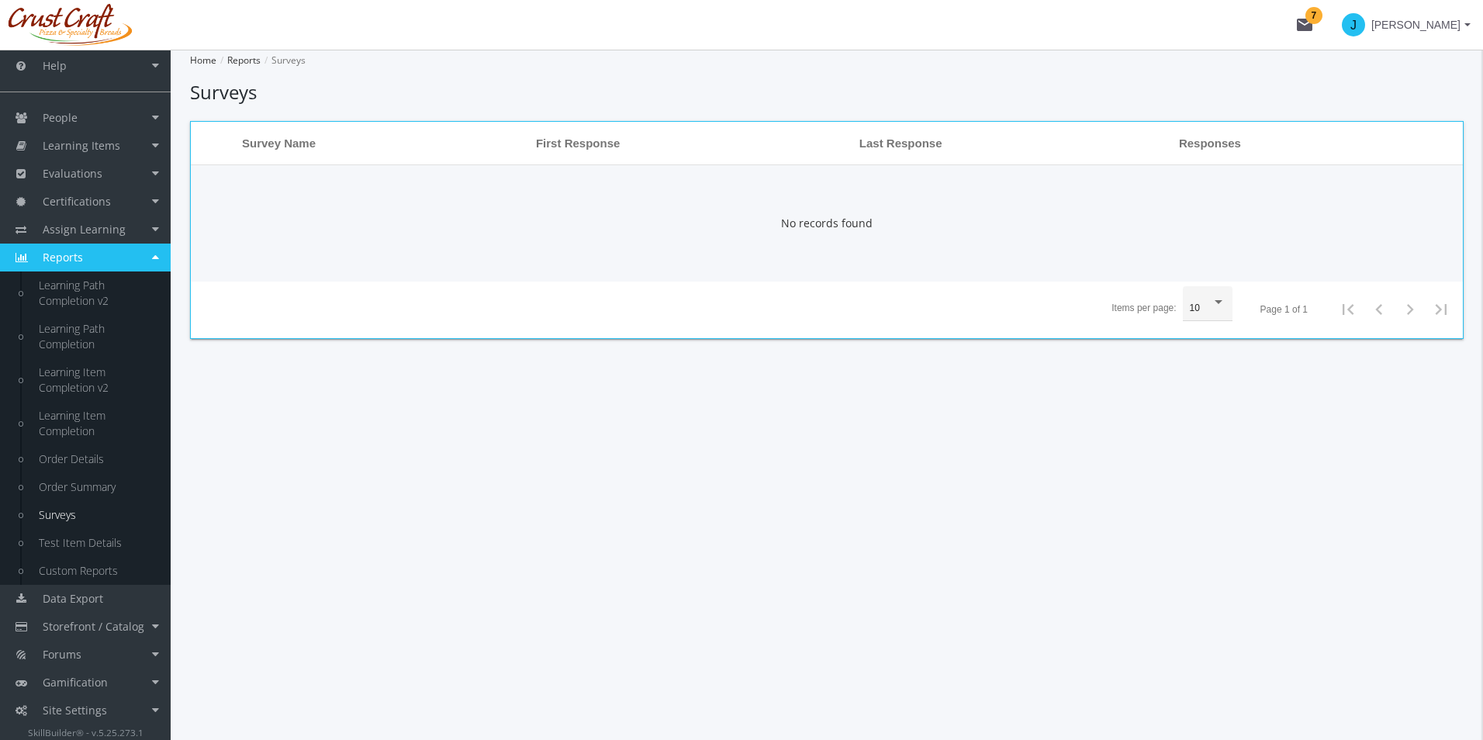
click at [1209, 316] on div "10" at bounding box center [1208, 307] width 36 height 28
click at [1201, 345] on span "25" at bounding box center [1210, 337] width 40 height 28
click at [1202, 307] on div "25" at bounding box center [1201, 308] width 22 height 11
click at [1151, 417] on div at bounding box center [741, 370] width 1483 height 740
click at [282, 130] on th "Survey Name" at bounding box center [381, 143] width 294 height 43
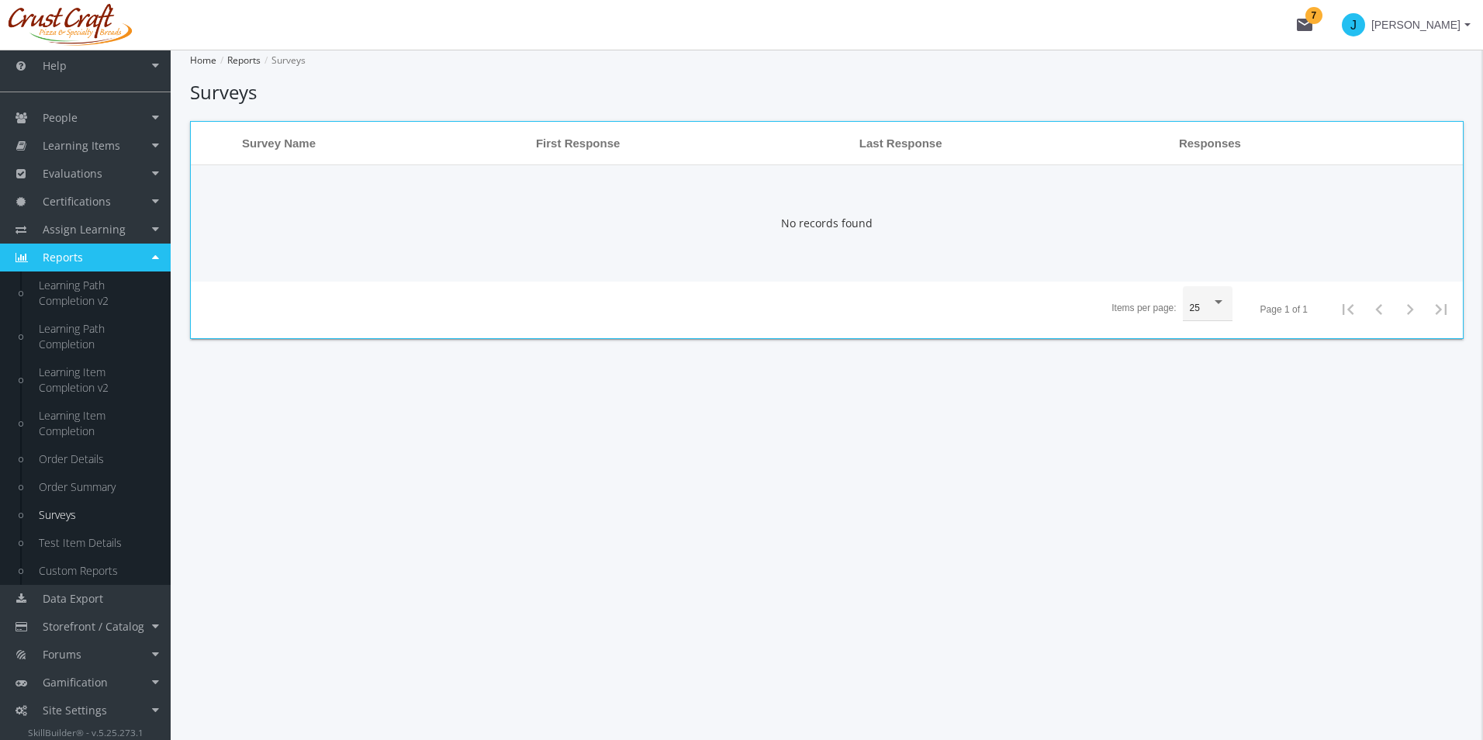
click at [272, 128] on th "Survey Name" at bounding box center [381, 143] width 294 height 43
click at [276, 142] on span "Survey Name" at bounding box center [279, 143] width 74 height 16
click at [279, 144] on span "Survey Name" at bounding box center [279, 143] width 74 height 16
click at [85, 592] on span "Data Export" at bounding box center [73, 598] width 60 height 15
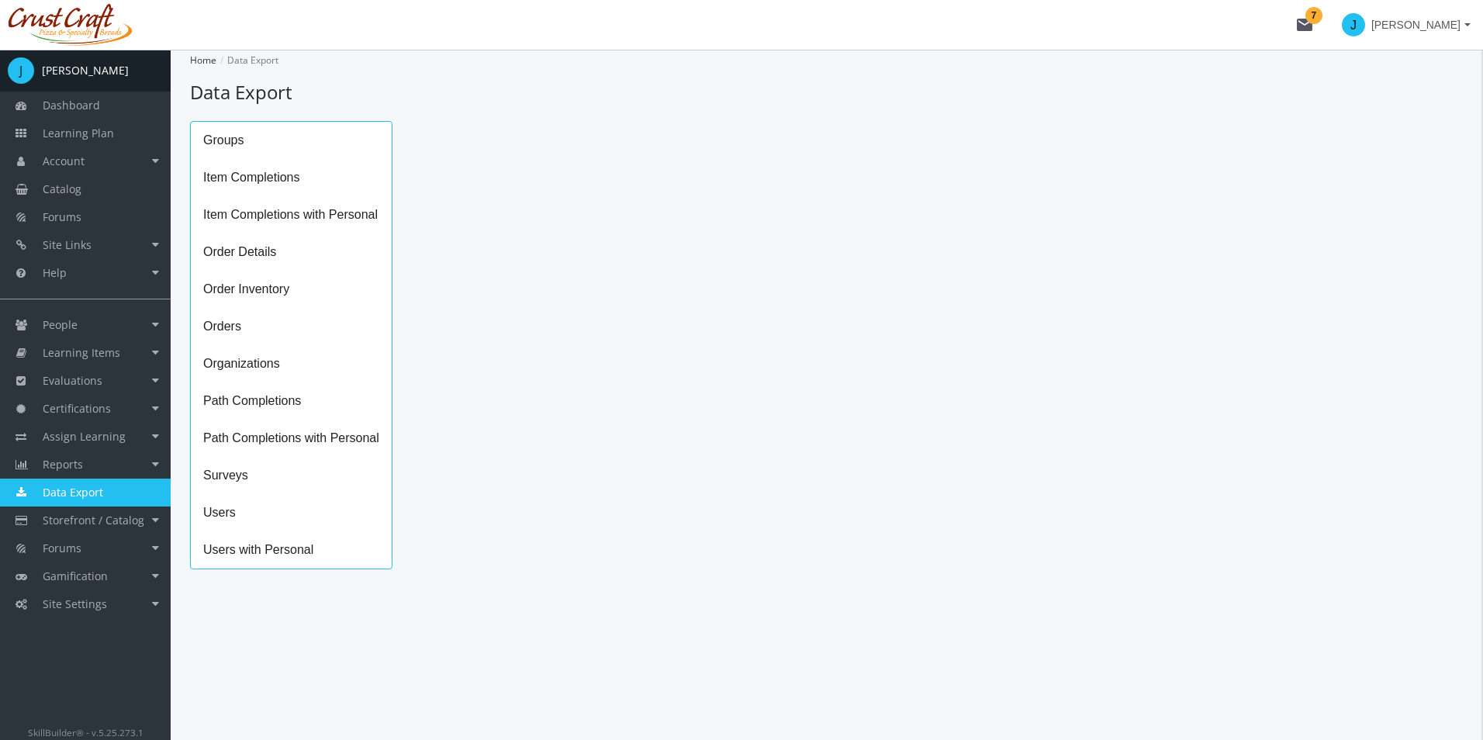
drag, startPoint x: 544, startPoint y: 299, endPoint x: 483, endPoint y: 294, distance: 60.7
click at [544, 299] on div at bounding box center [602, 329] width 388 height 479
click at [911, 444] on div "Groups Item Completions Item Completions with Personal Order Details Order Inve…" at bounding box center [826, 345] width 1273 height 448
drag, startPoint x: 443, startPoint y: 347, endPoint x: 400, endPoint y: 117, distance: 234.2
click at [451, 347] on div at bounding box center [602, 329] width 388 height 479
